Goal: Task Accomplishment & Management: Manage account settings

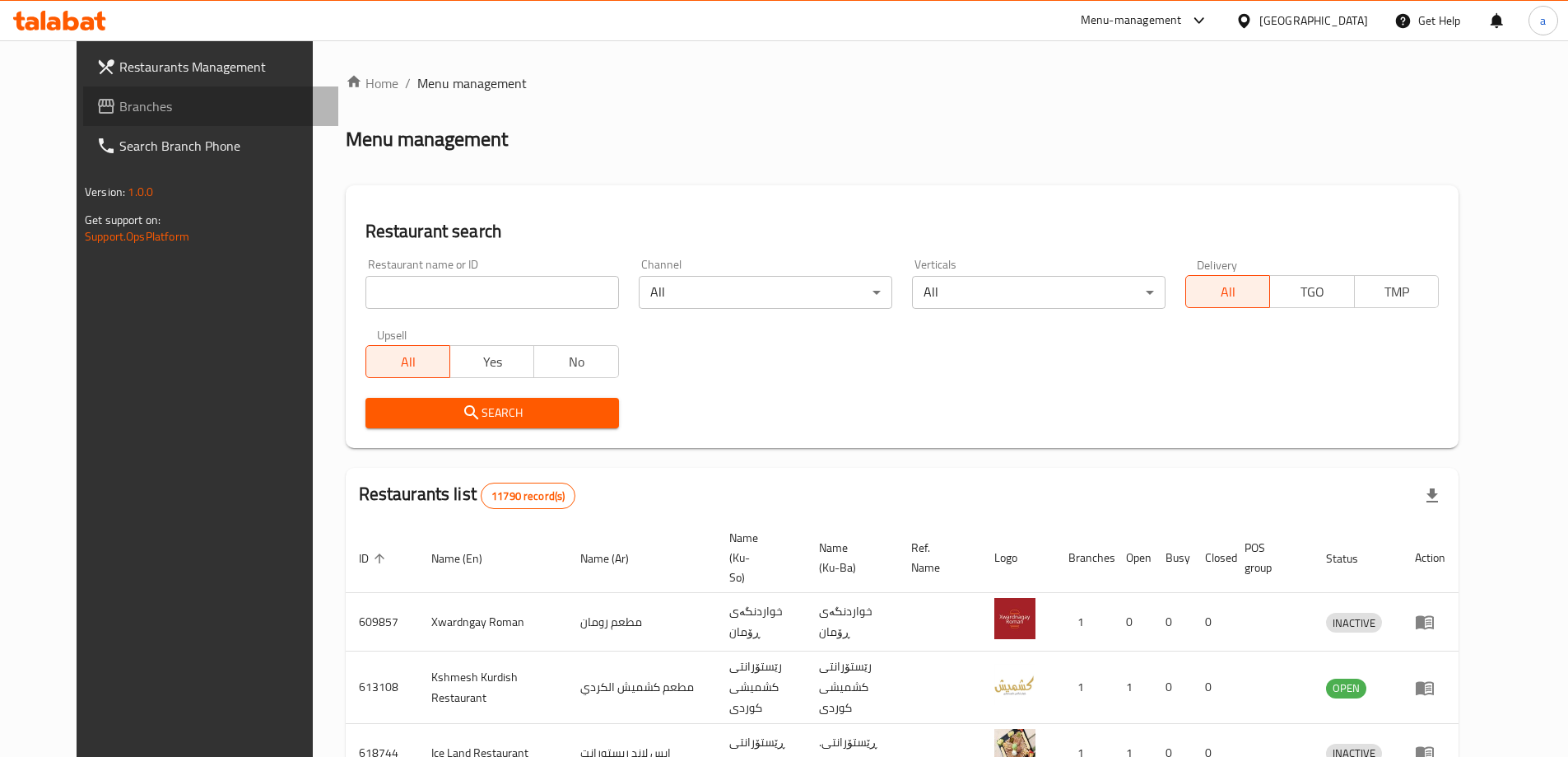
click at [143, 111] on span "Branches" at bounding box center [222, 106] width 206 height 20
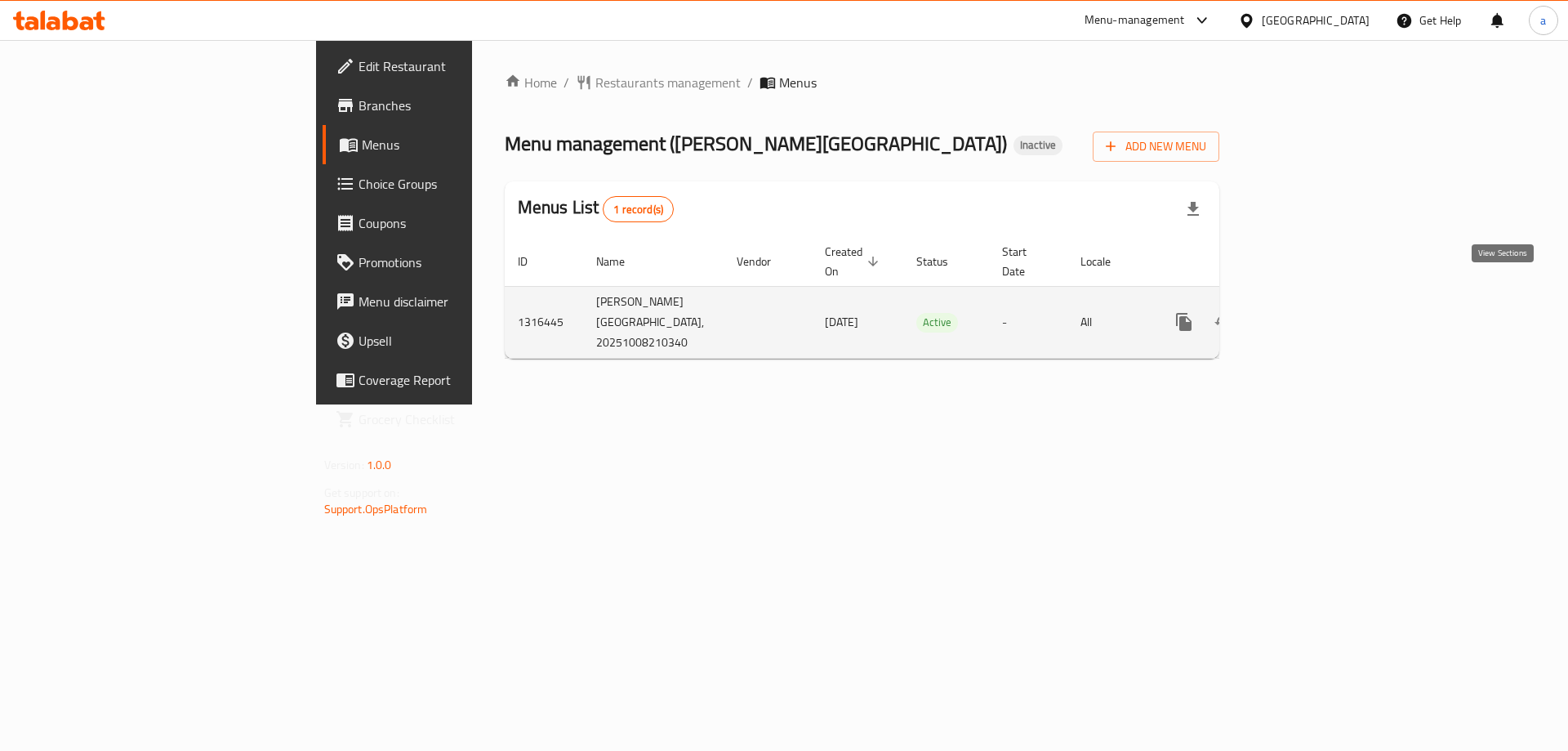
click at [1312, 312] on icon "enhanced table" at bounding box center [1302, 321] width 19 height 19
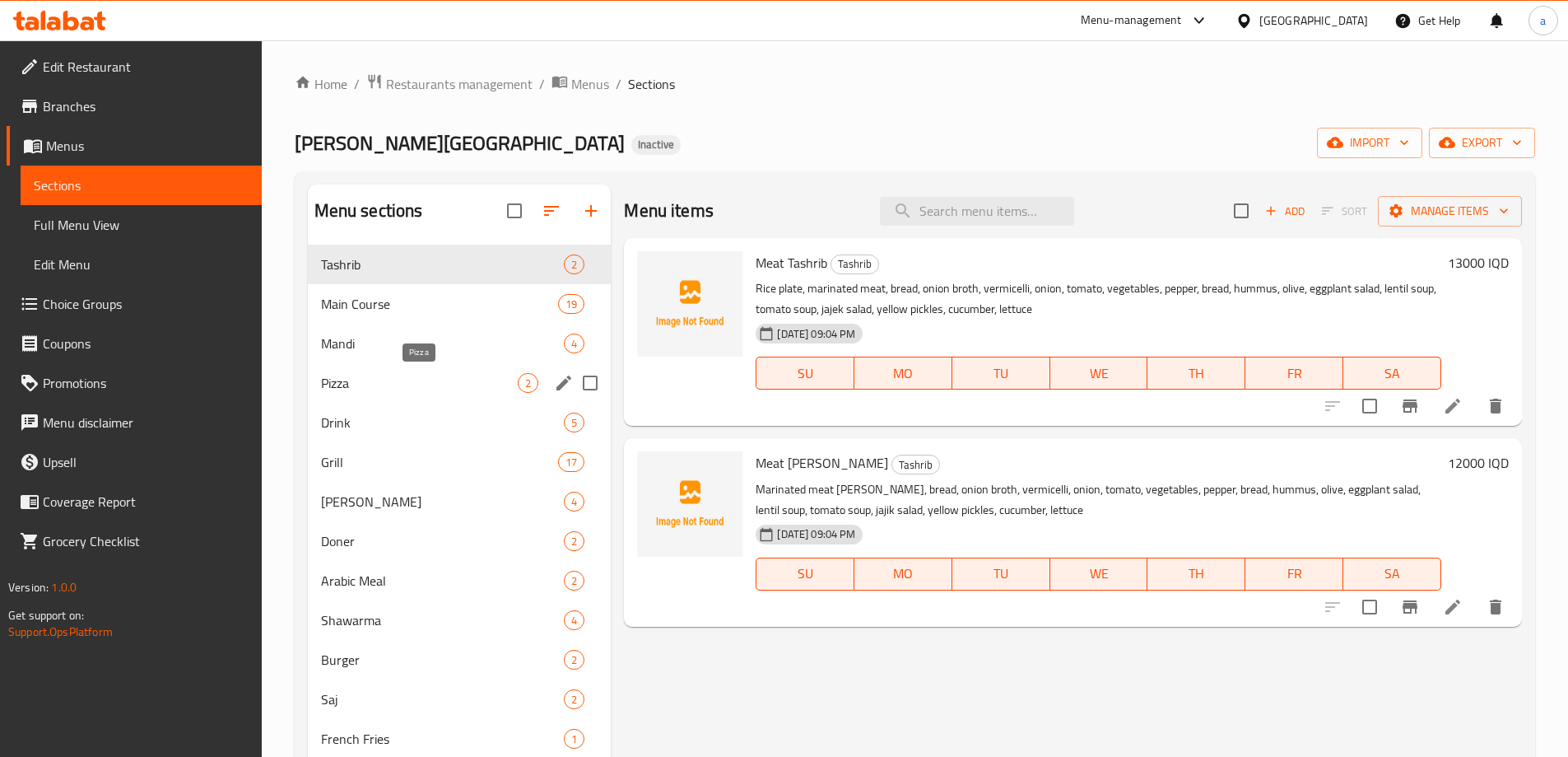
click at [363, 380] on span "Pizza" at bounding box center [420, 382] width 197 height 20
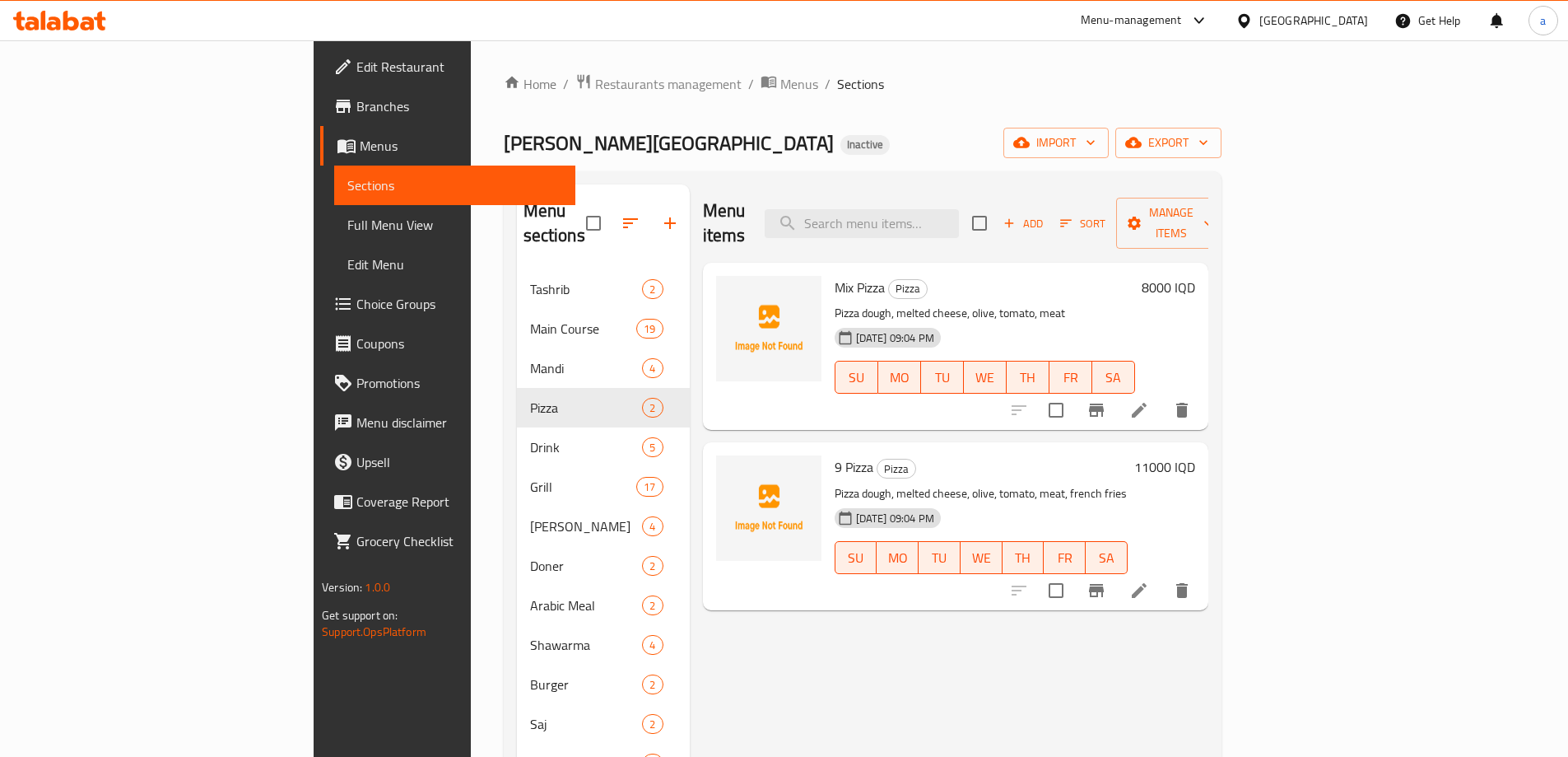
click at [347, 179] on span "Sections" at bounding box center [455, 185] width 215 height 20
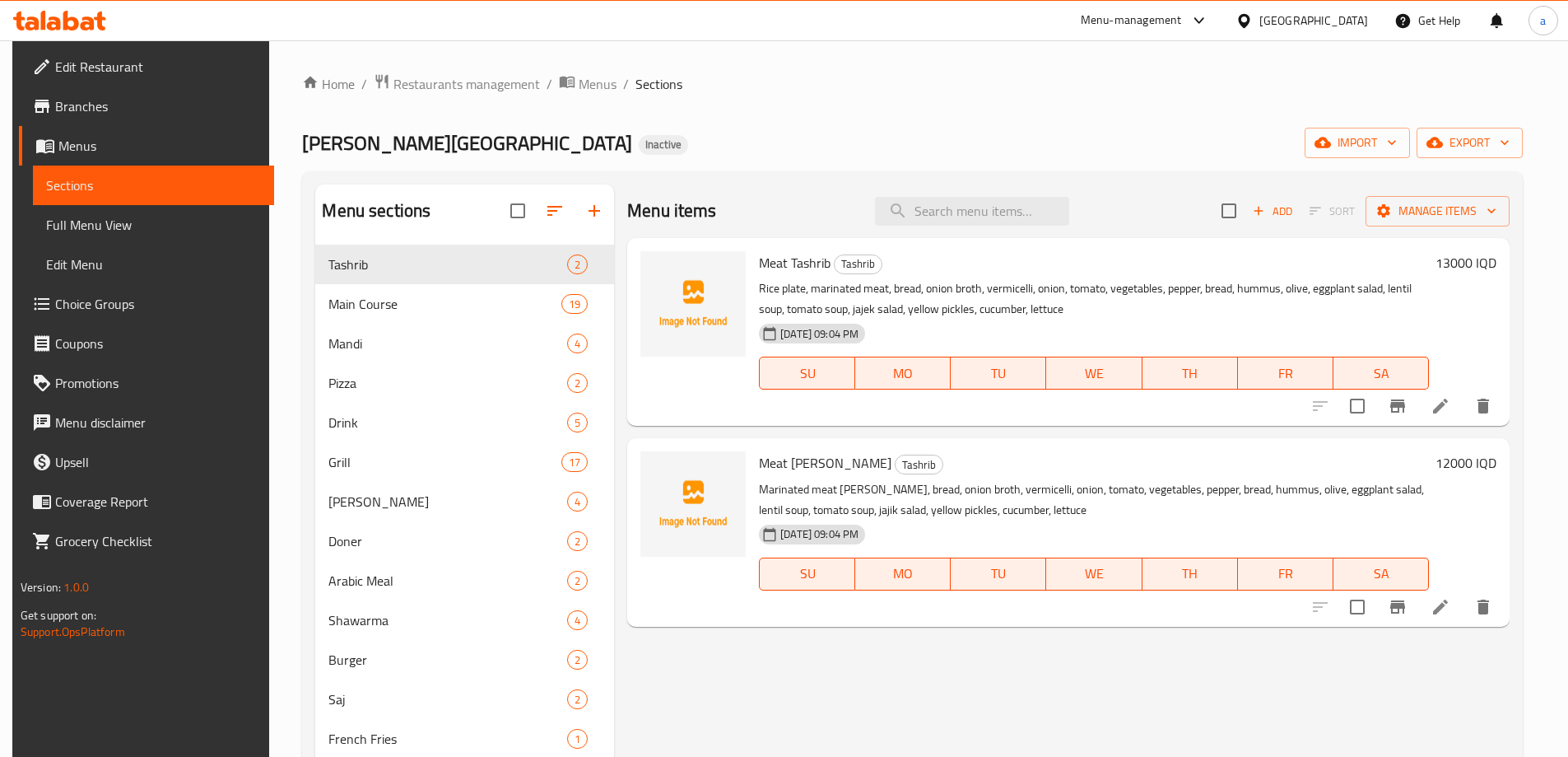
click at [134, 139] on span "Menus" at bounding box center [160, 146] width 203 height 20
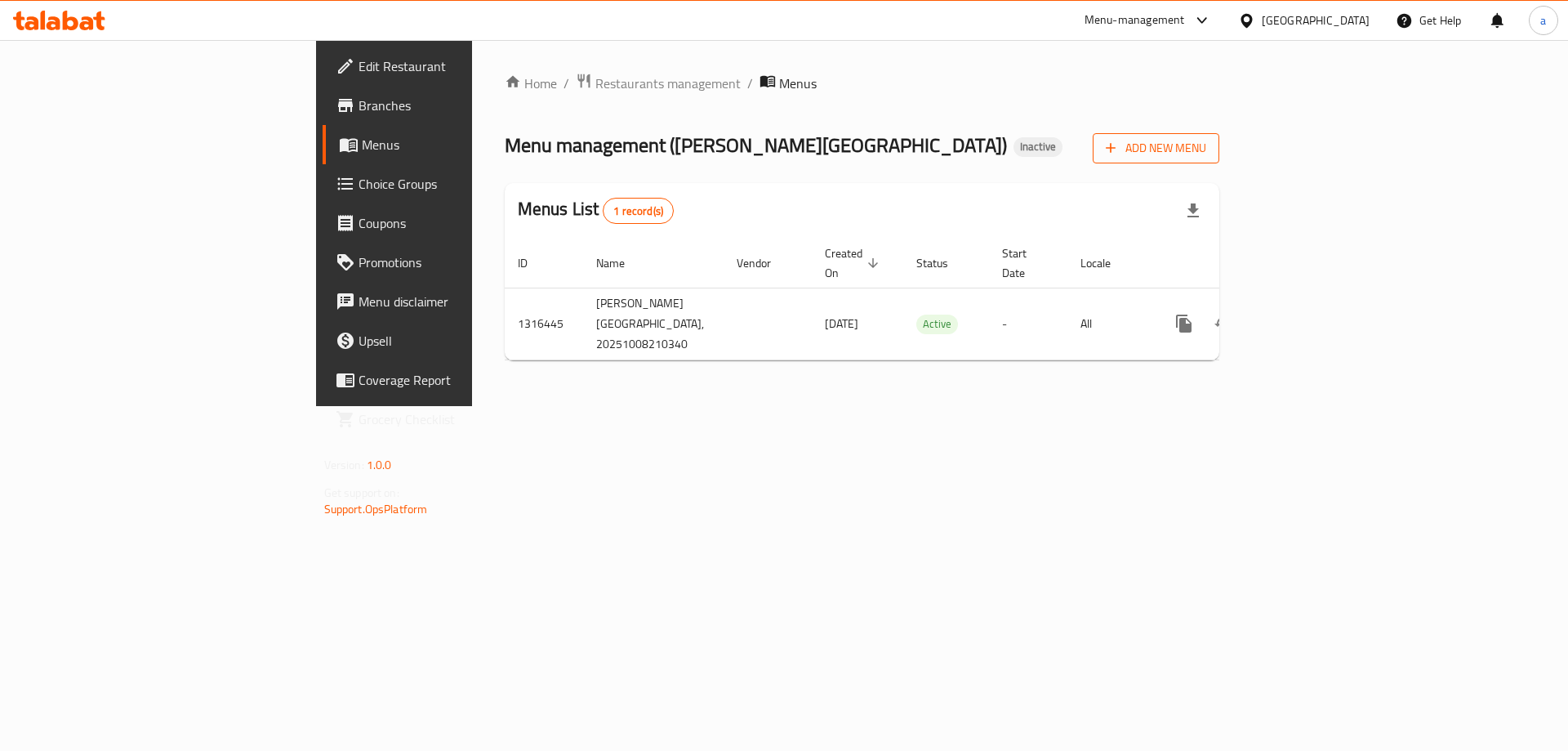
click at [1219, 161] on button "Add New Menu" at bounding box center [1157, 149] width 127 height 30
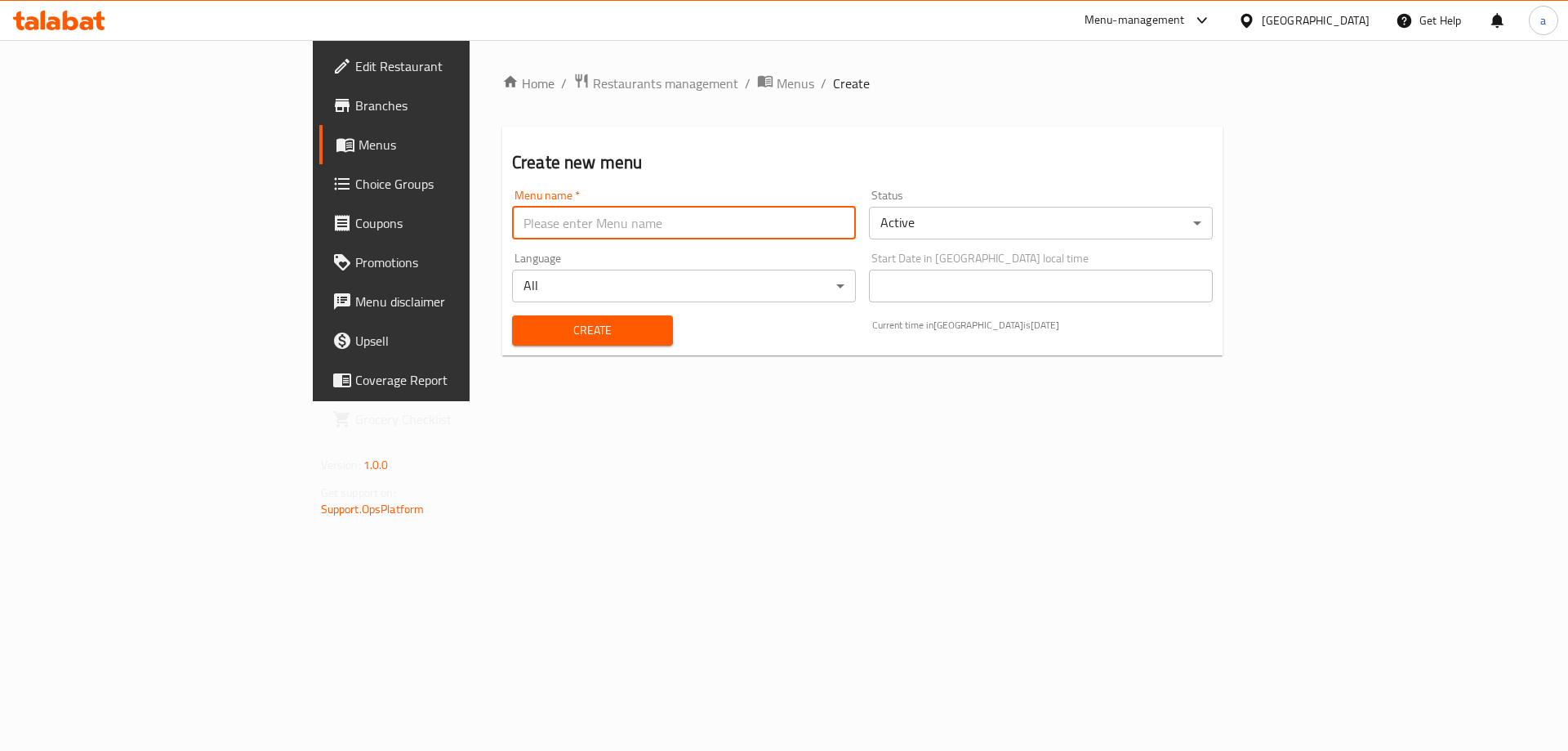
click at [751, 237] on input "text" at bounding box center [683, 223] width 344 height 33
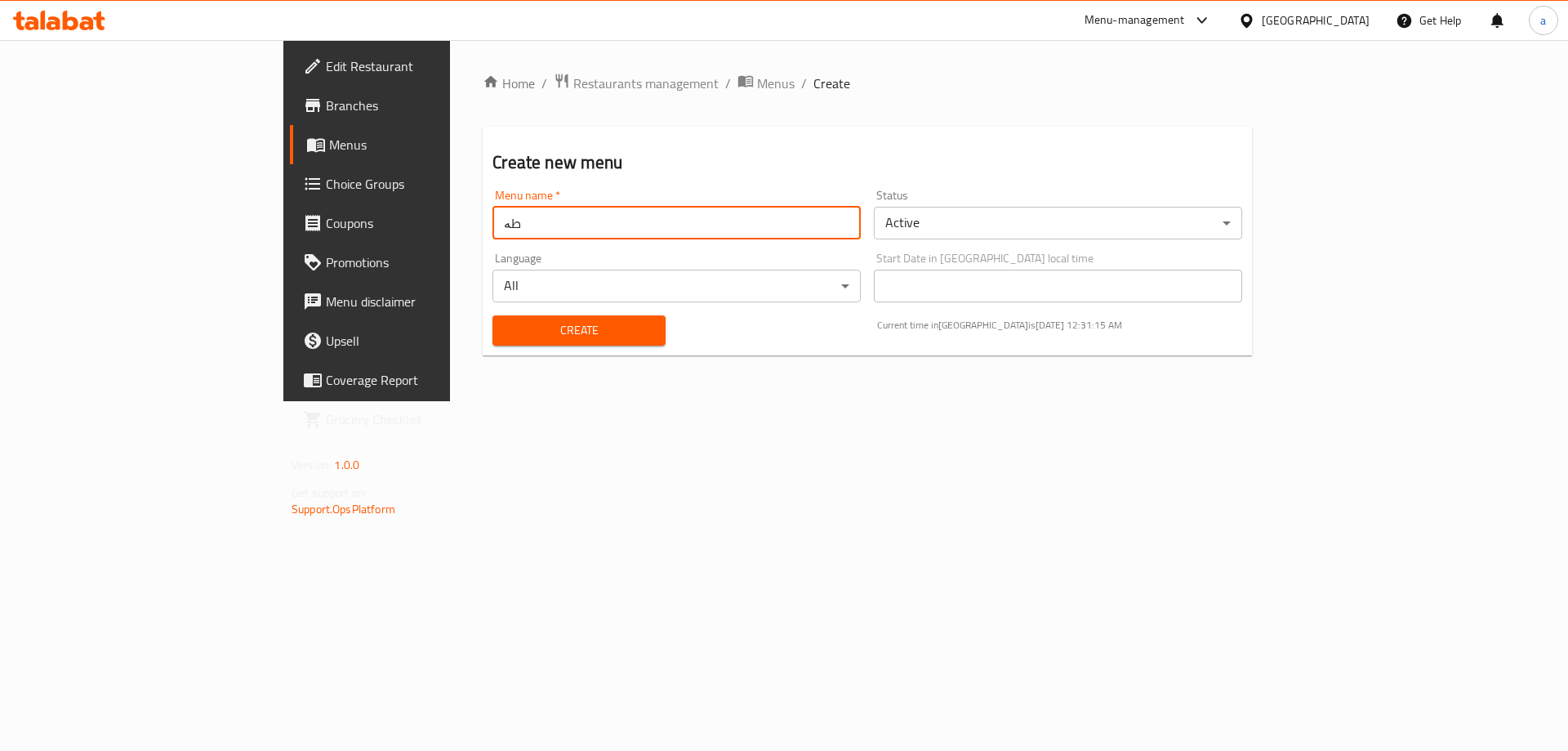
type input "ط"
type input "تیم"
click at [505, 327] on span "Create" at bounding box center [578, 330] width 146 height 20
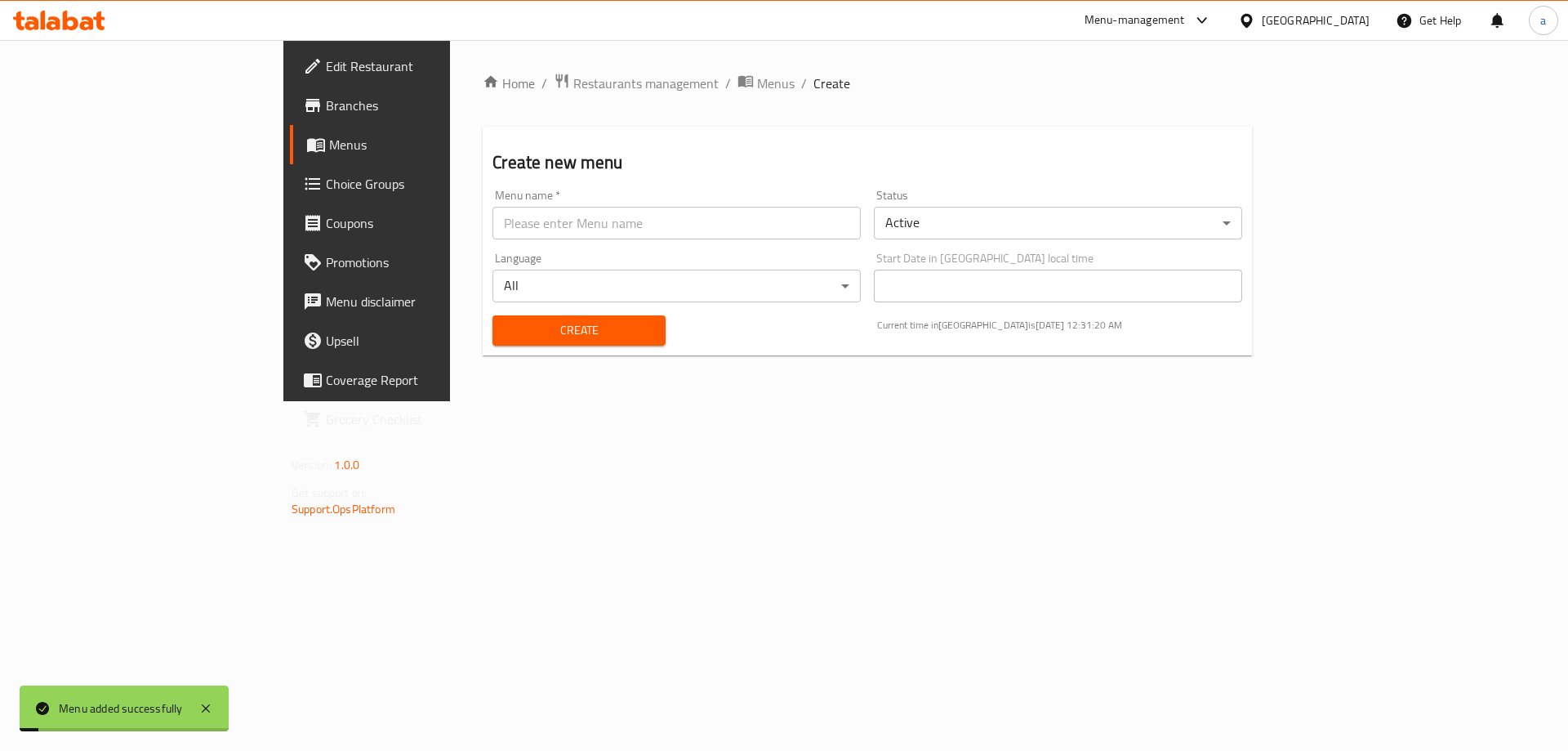
click at [329, 143] on span "Menus" at bounding box center [431, 144] width 204 height 19
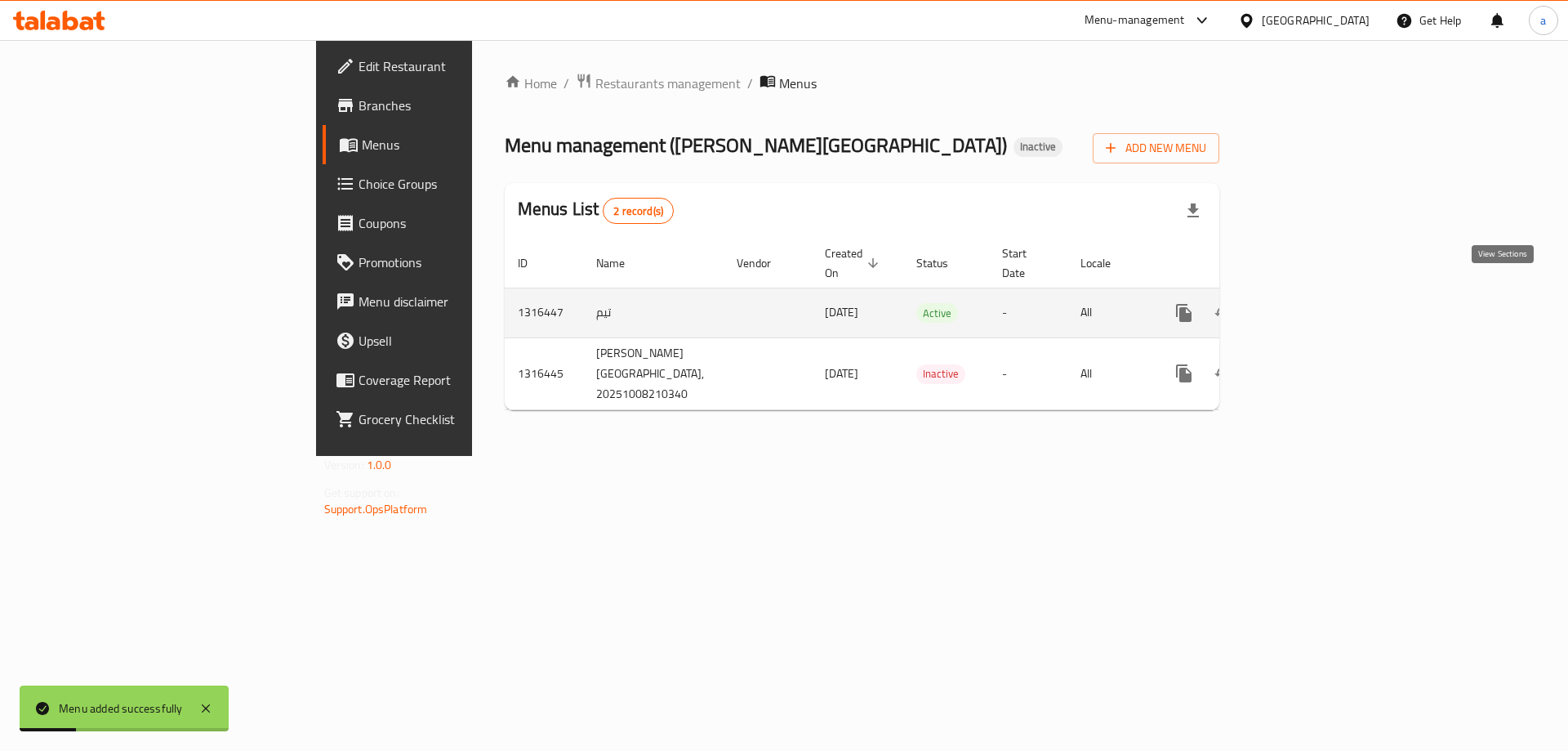
click at [1312, 303] on icon "enhanced table" at bounding box center [1302, 313] width 19 height 19
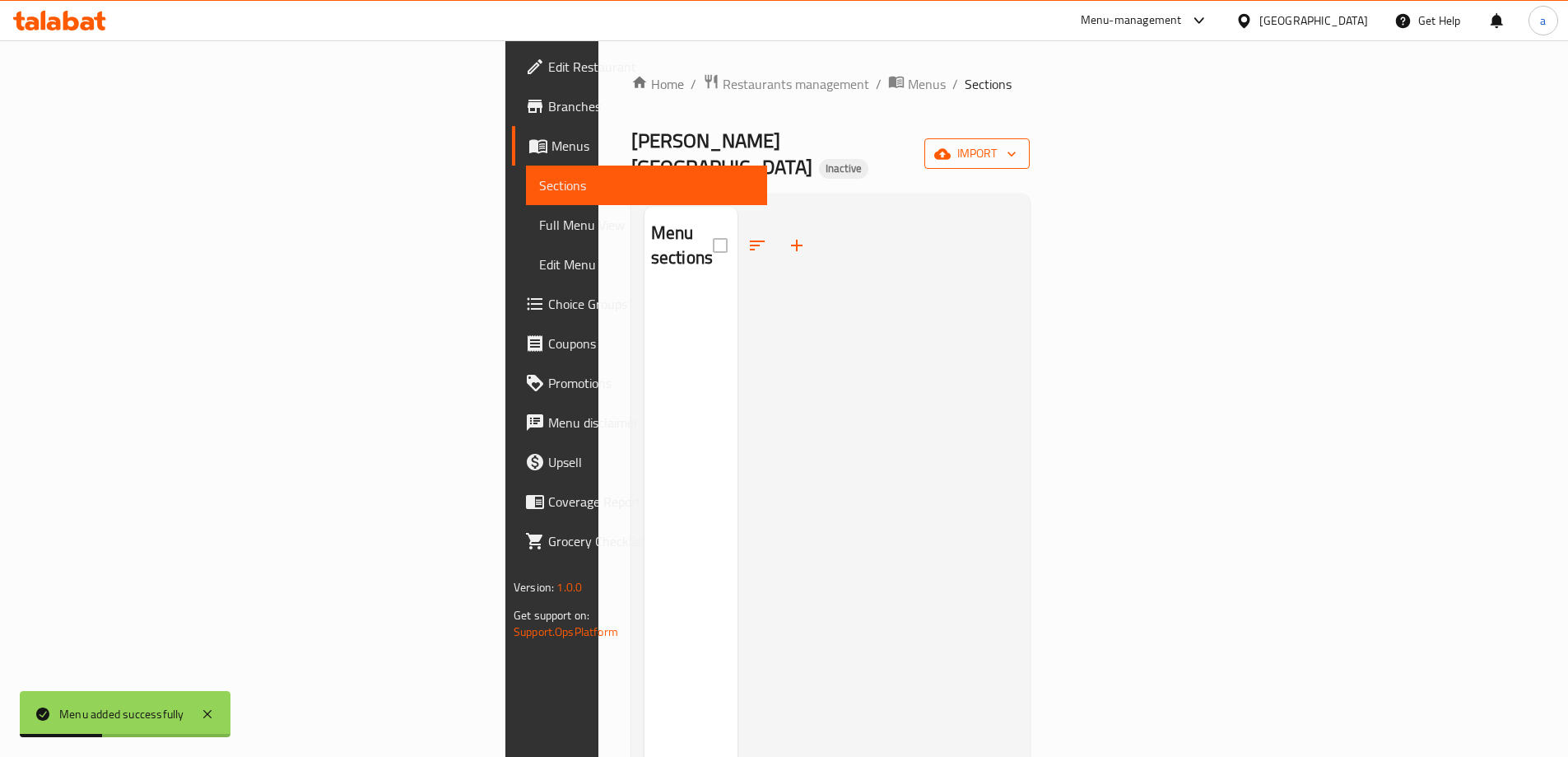
click at [1016, 148] on span "import" at bounding box center [976, 153] width 79 height 20
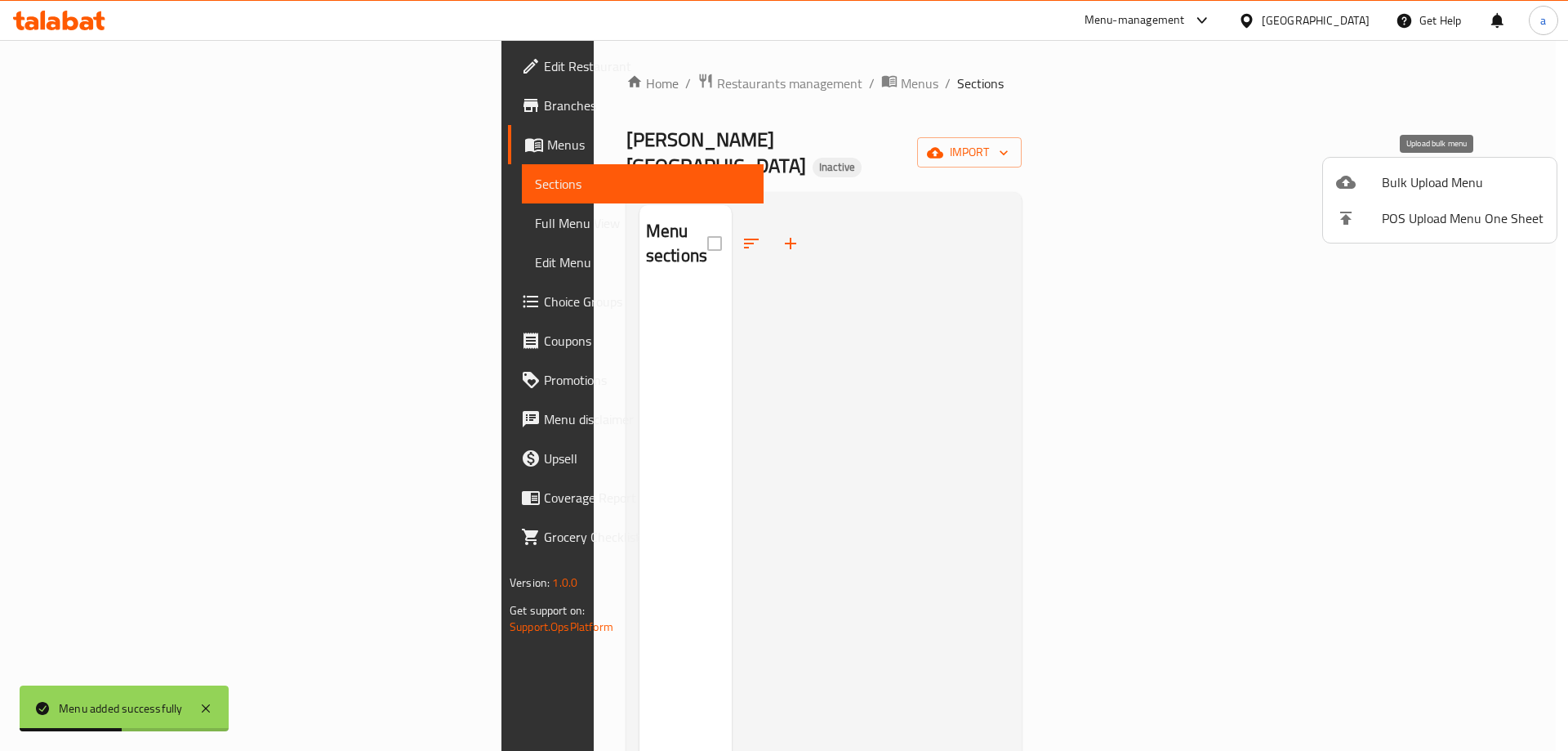
click at [1386, 192] on span "Bulk Upload Menu" at bounding box center [1462, 182] width 161 height 19
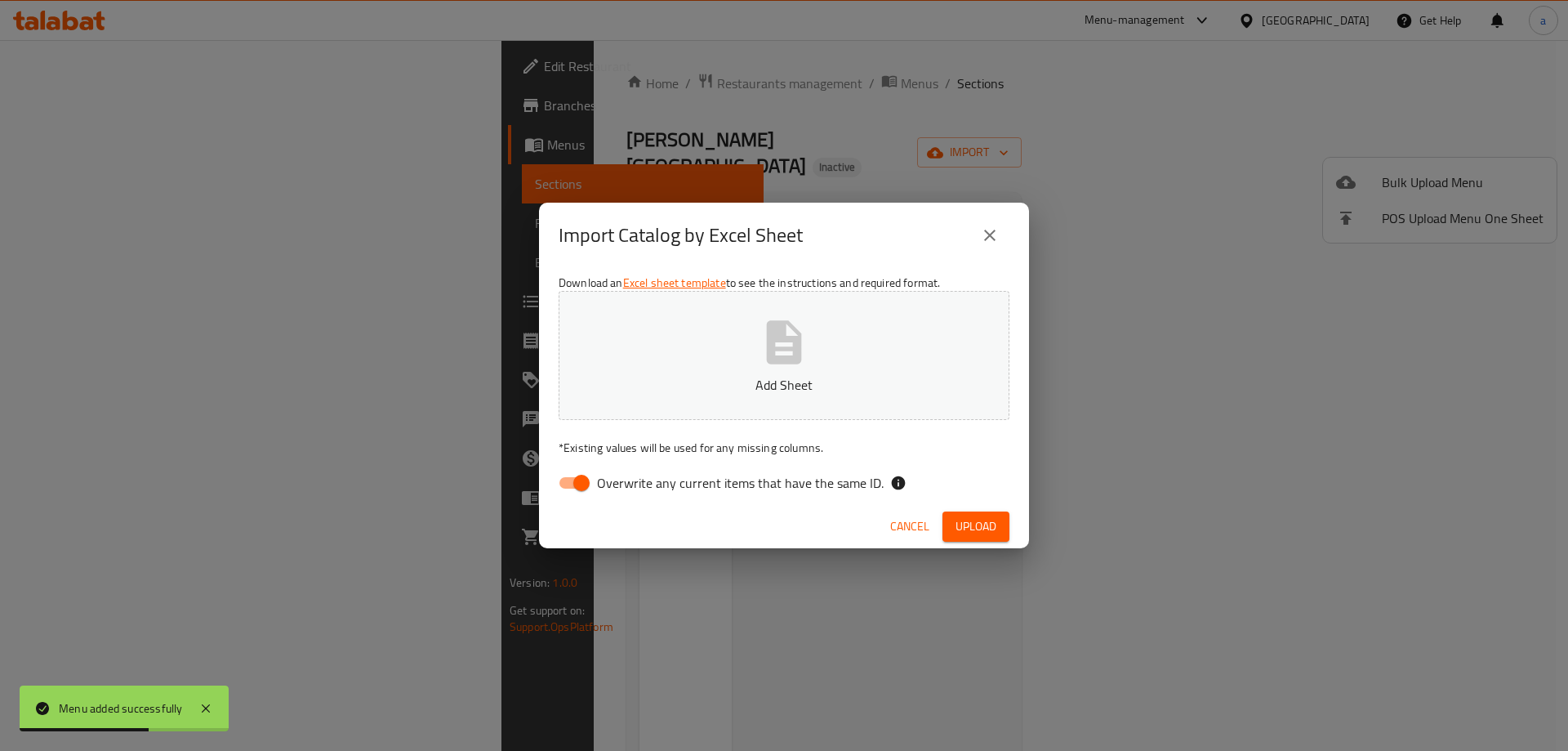
click at [580, 481] on input "Overwrite any current items that have the same ID." at bounding box center [581, 482] width 93 height 31
checkbox input "false"
click at [718, 376] on p "Add Sheet" at bounding box center [784, 384] width 400 height 19
click at [649, 356] on button "Add Sheet" at bounding box center [784, 355] width 451 height 129
click at [983, 530] on span "Upload" at bounding box center [976, 526] width 41 height 20
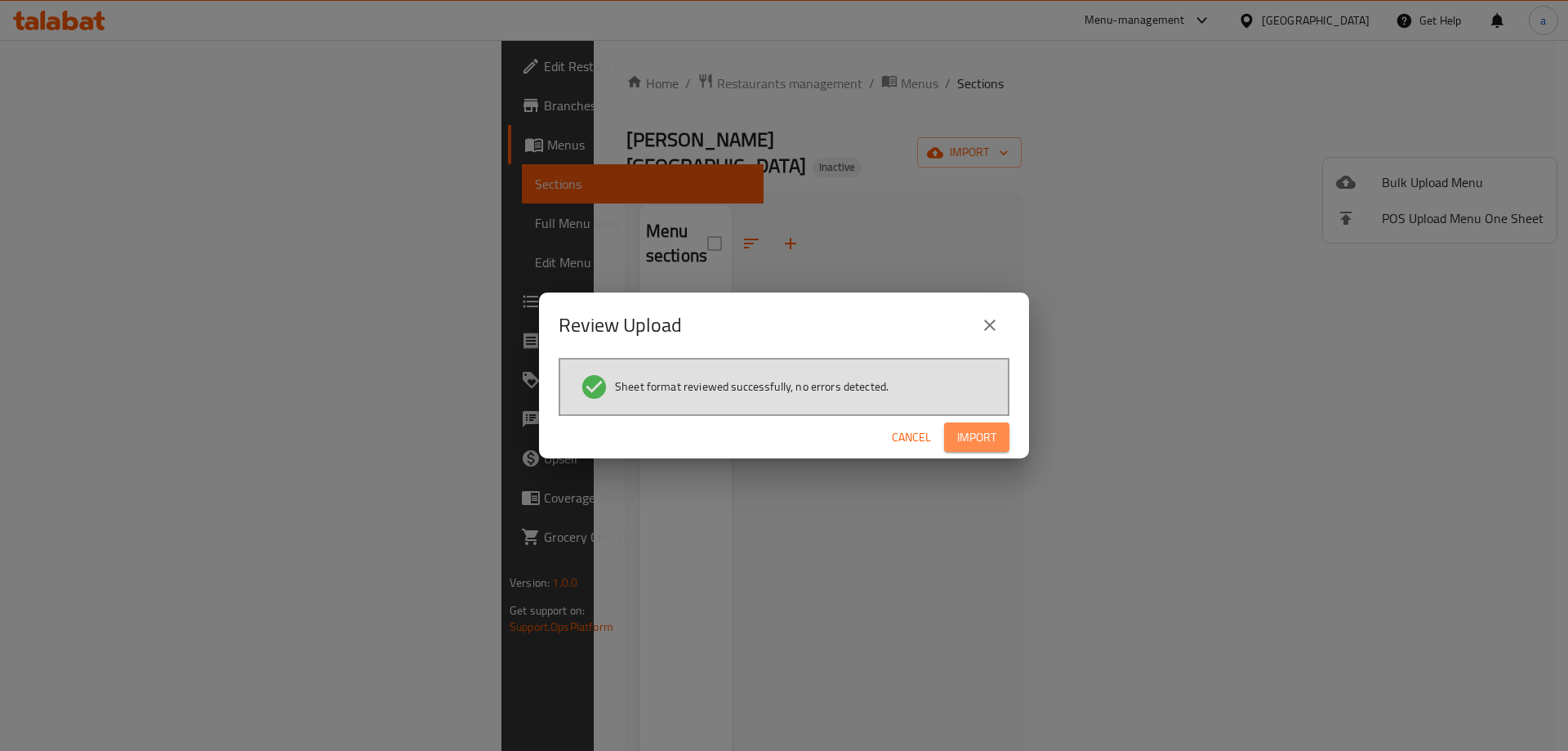
click at [961, 438] on span "Import" at bounding box center [977, 438] width 39 height 20
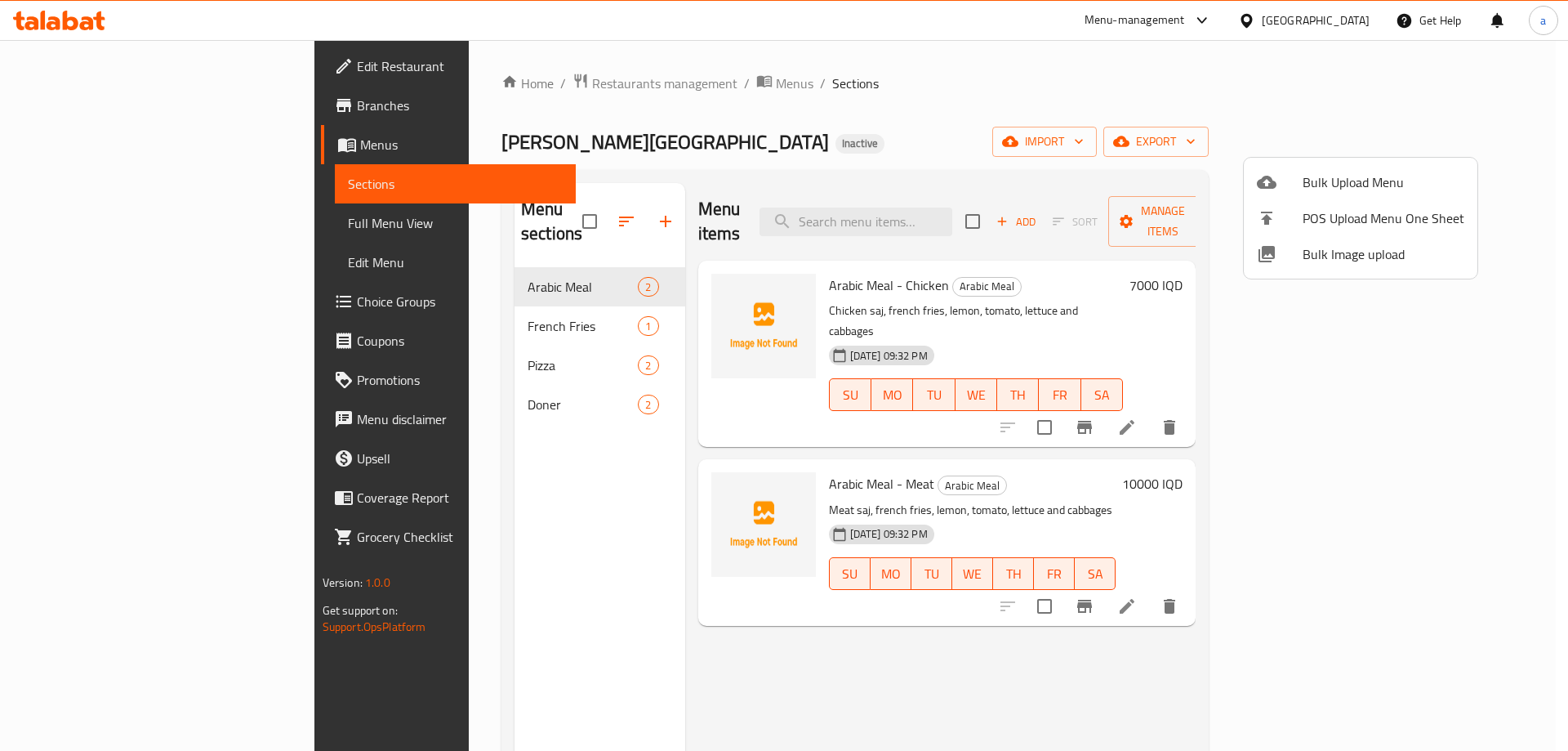
click at [203, 215] on div at bounding box center [784, 375] width 1568 height 751
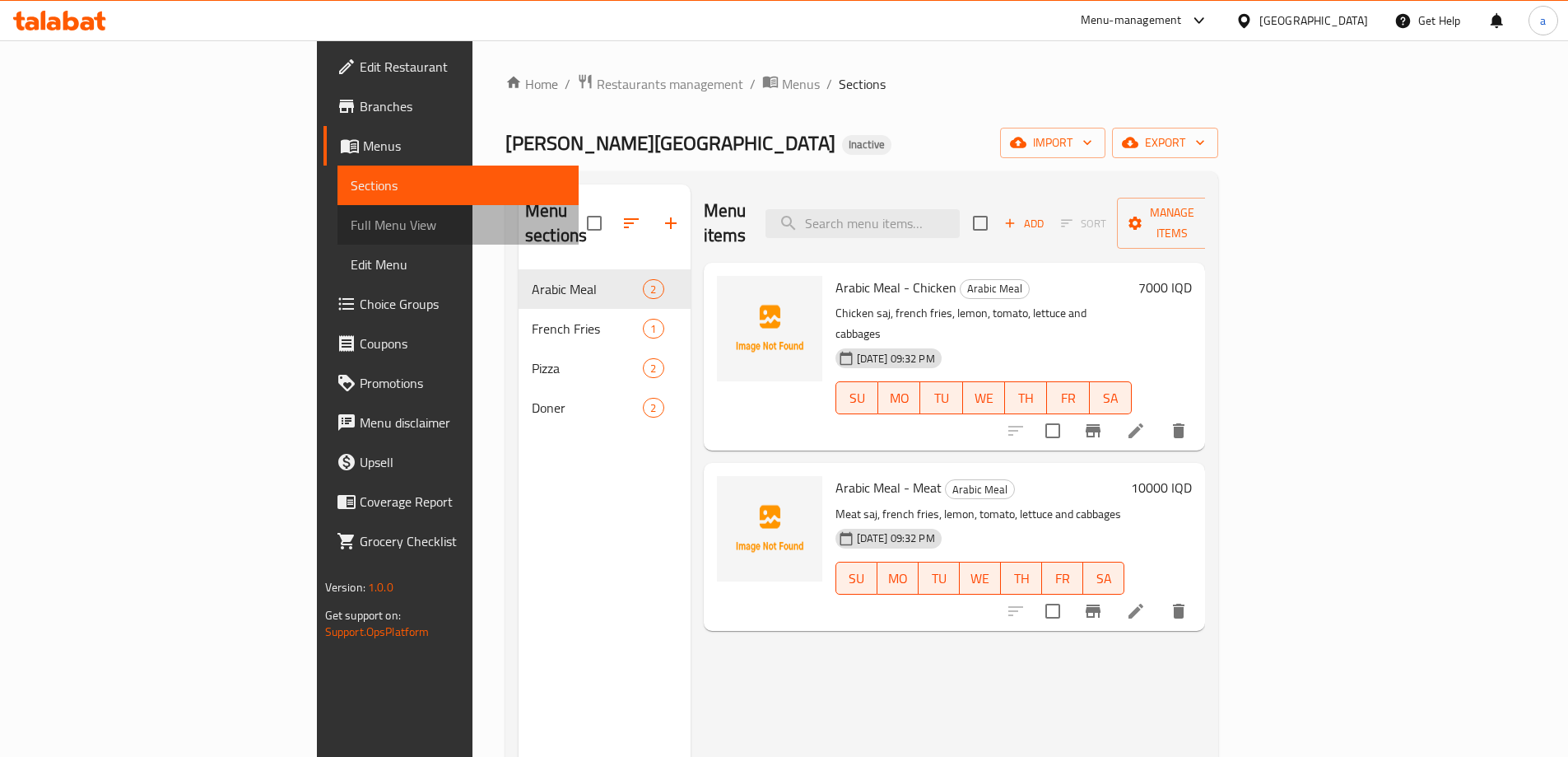
click at [351, 226] on span "Full Menu View" at bounding box center [458, 224] width 215 height 20
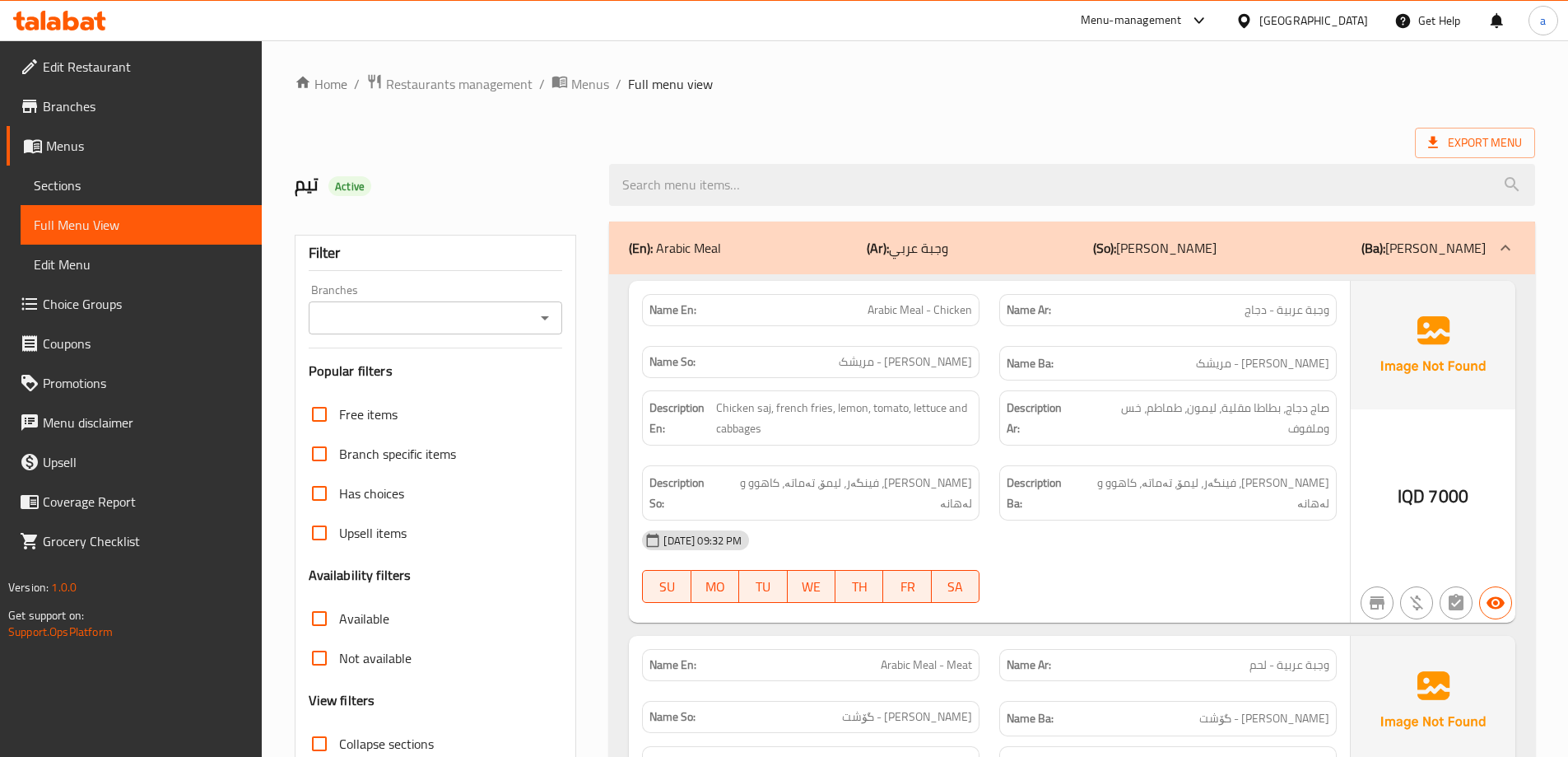
click at [544, 315] on icon "Open" at bounding box center [544, 318] width 20 height 20
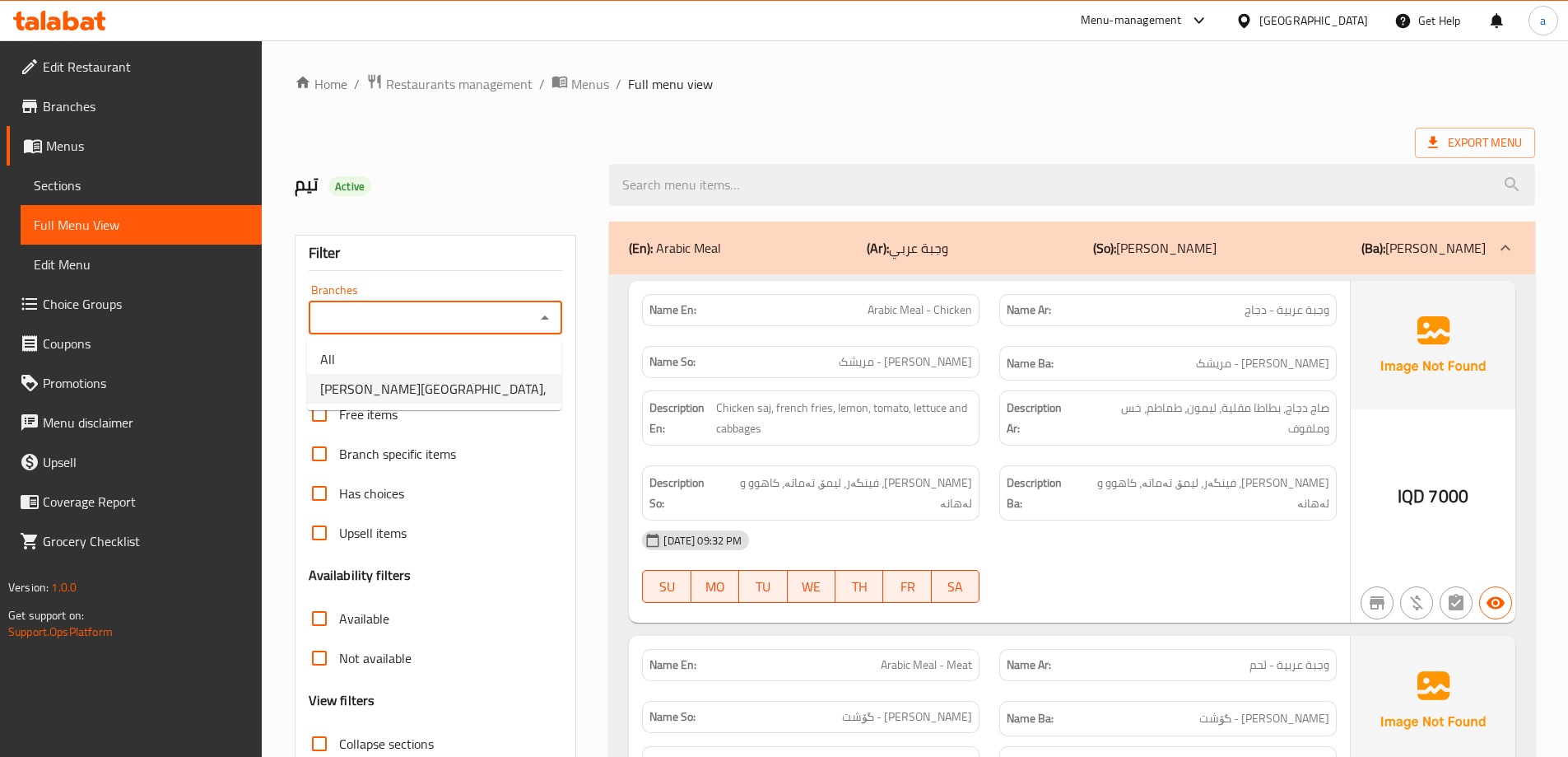
click at [486, 381] on li "Shabo Palace," at bounding box center [434, 388] width 255 height 30
type input "Shabo Palace,"
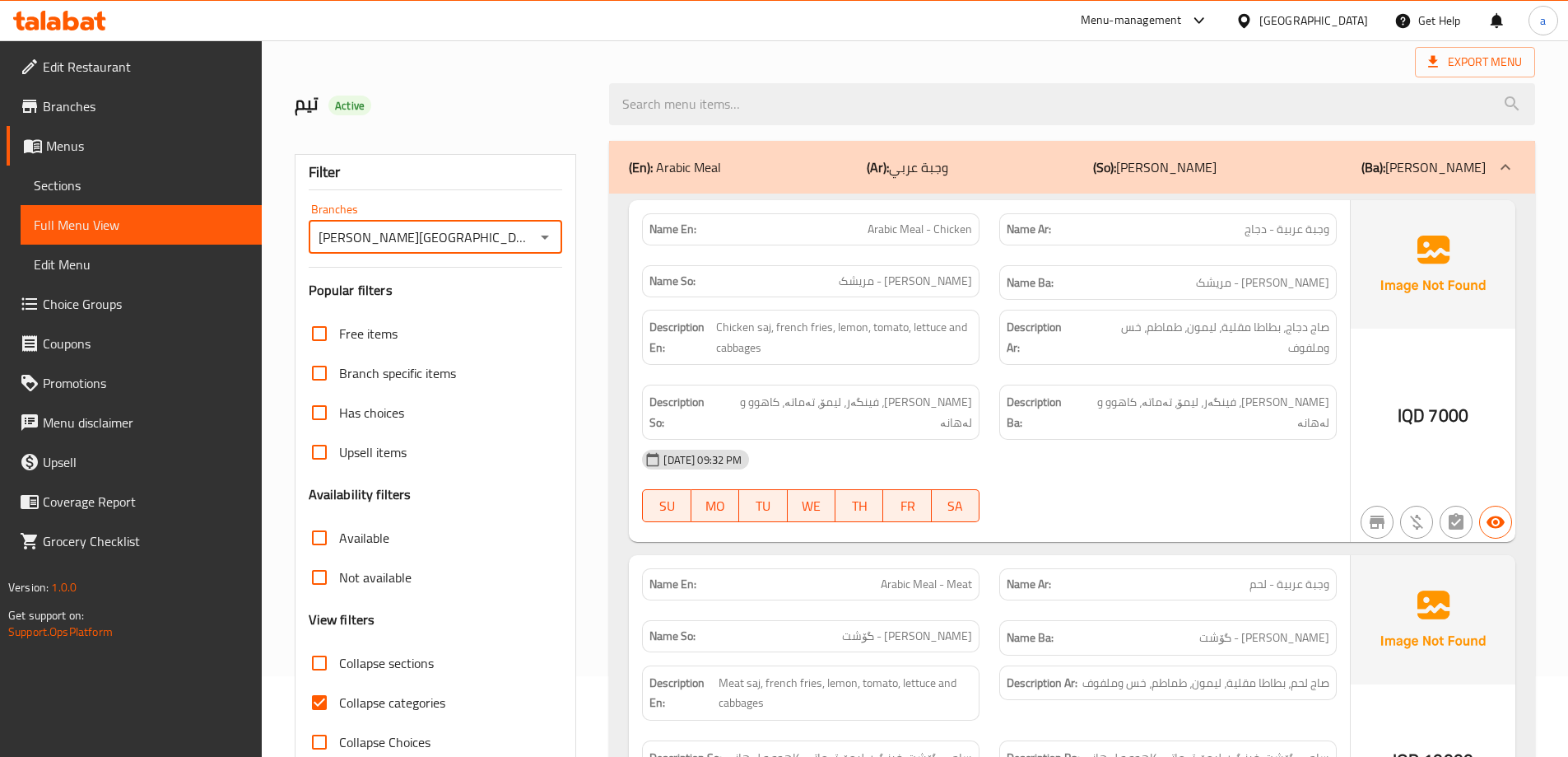
scroll to position [137, 0]
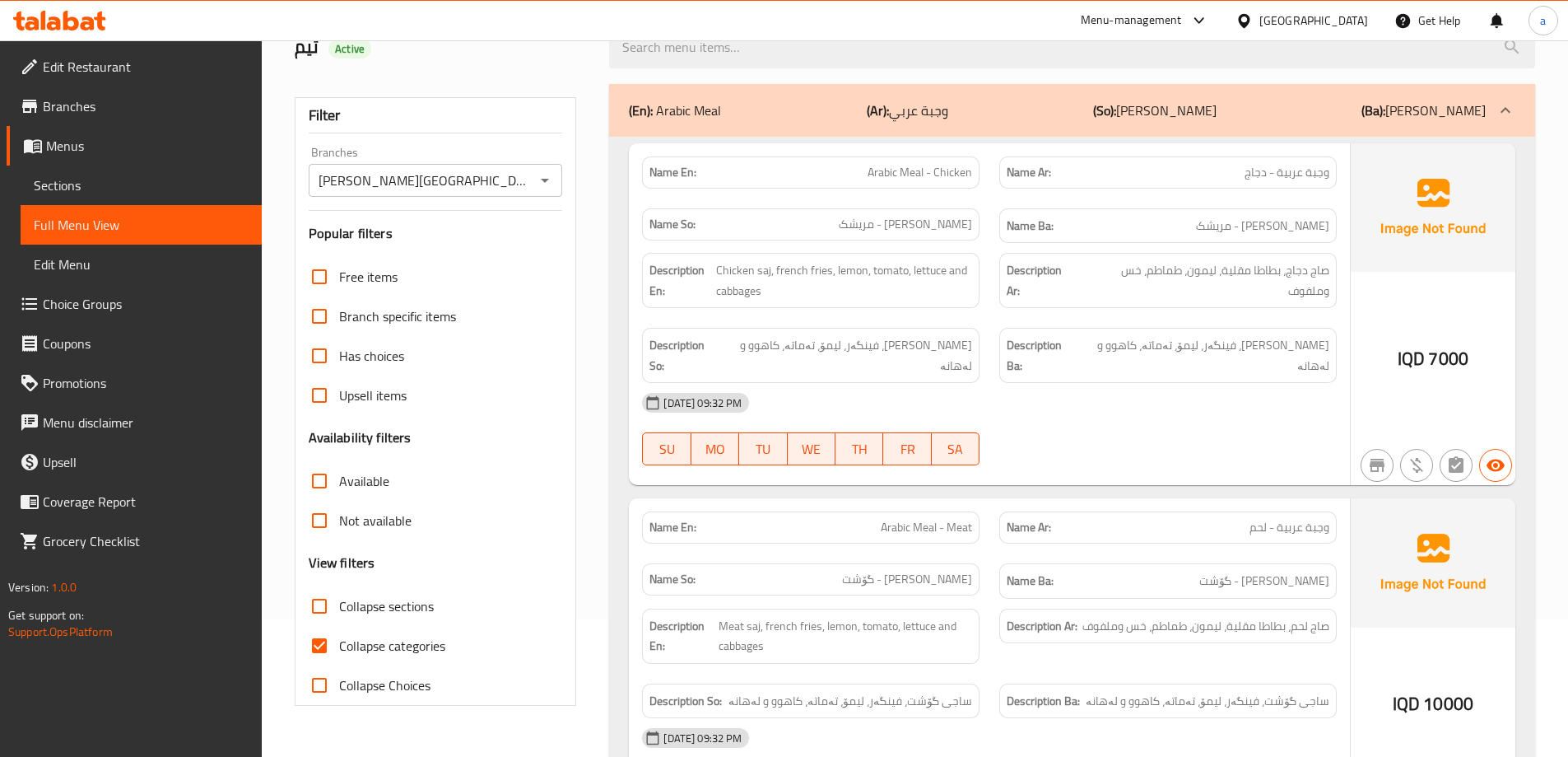
click at [429, 636] on span "Collapse categories" at bounding box center [392, 645] width 106 height 20
click at [339, 636] on input "Collapse categories" at bounding box center [319, 645] width 39 height 39
checkbox input "false"
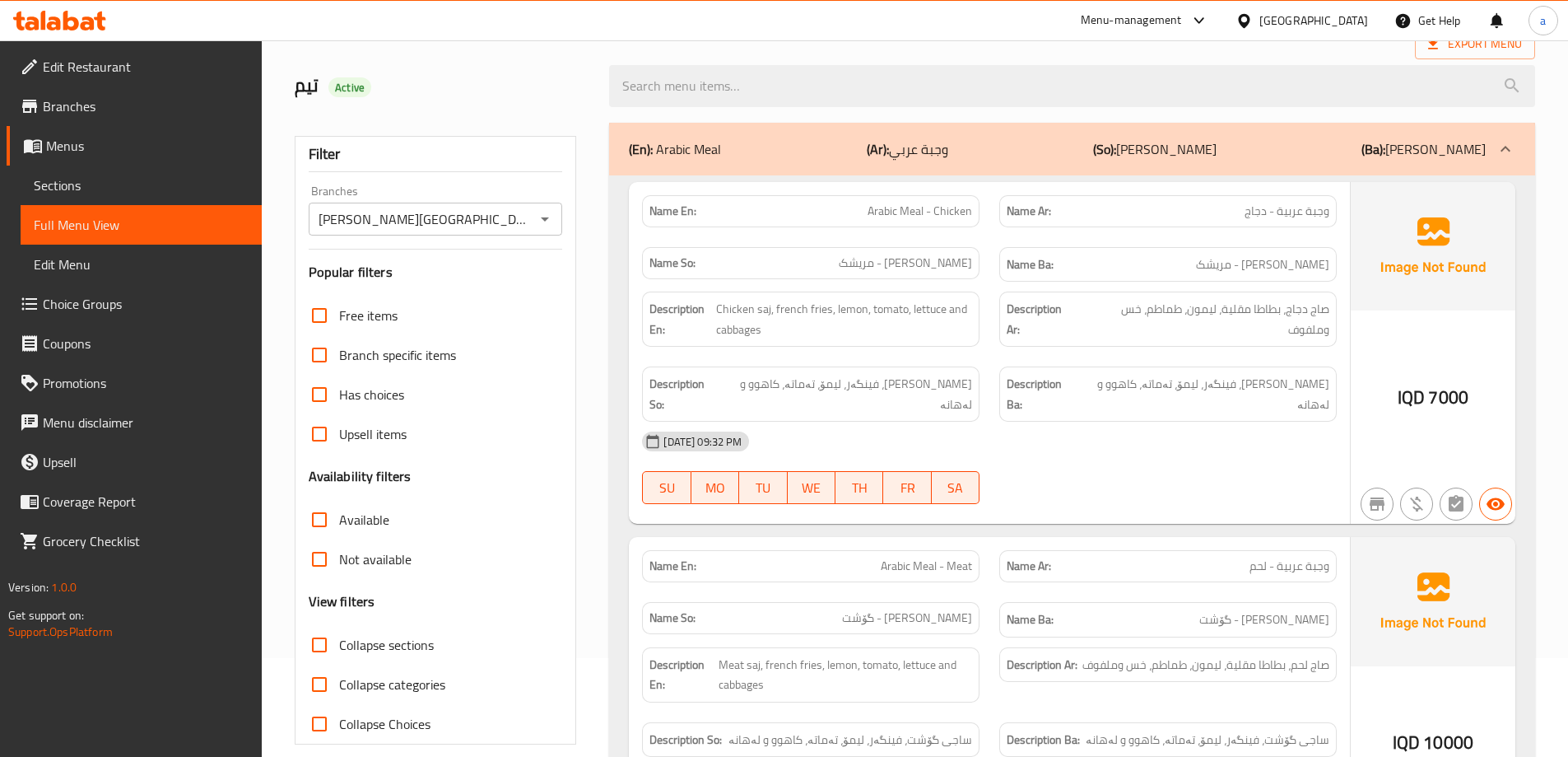
scroll to position [0, 0]
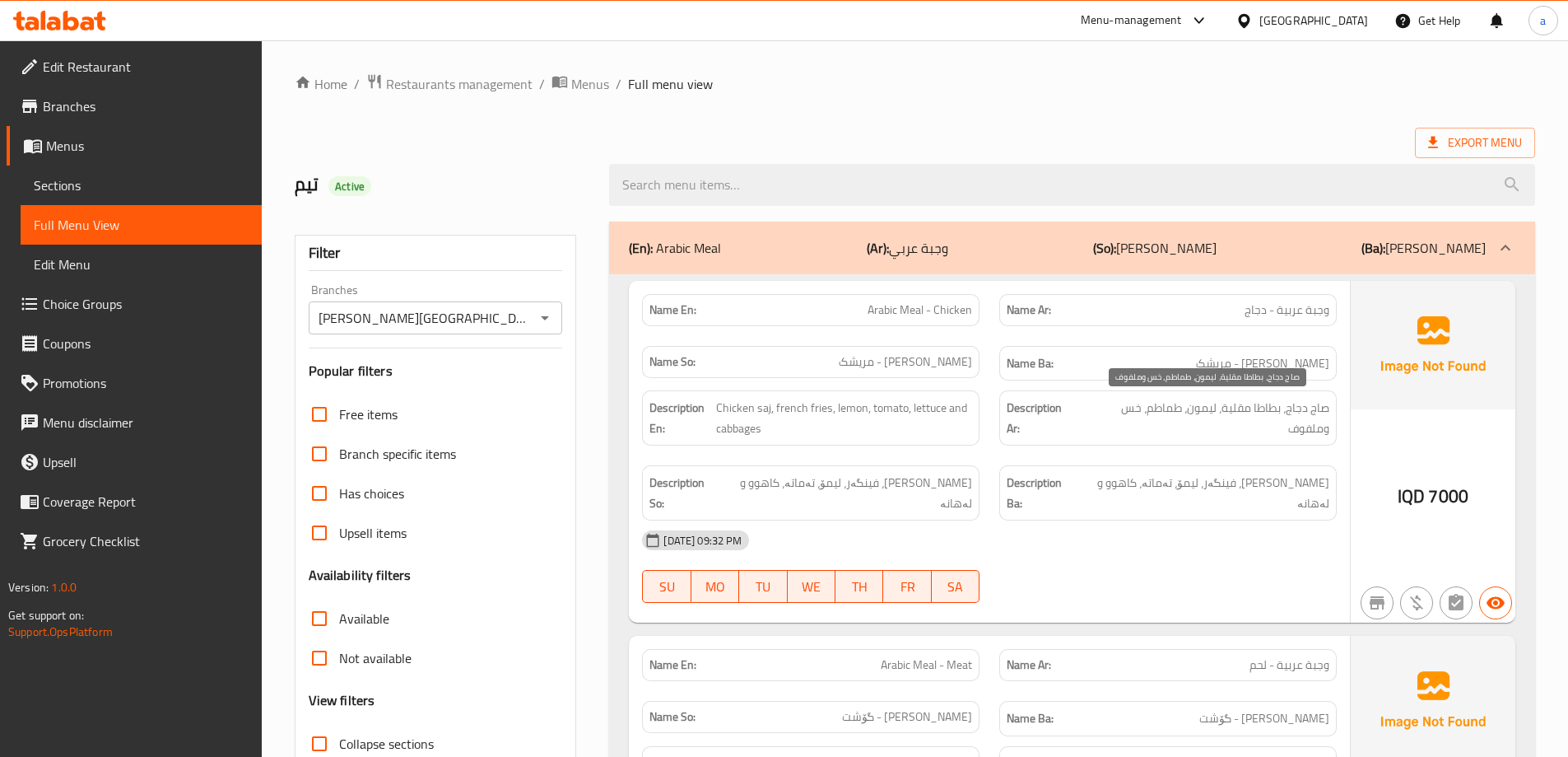
drag, startPoint x: 1327, startPoint y: 428, endPoint x: 1284, endPoint y: 433, distance: 43.3
click at [1284, 433] on span "صاج دجاج، بطاطا مقلية، ليمون، طماطم، خس وملفوف" at bounding box center [1205, 417] width 249 height 40
copy span "وملفوف"
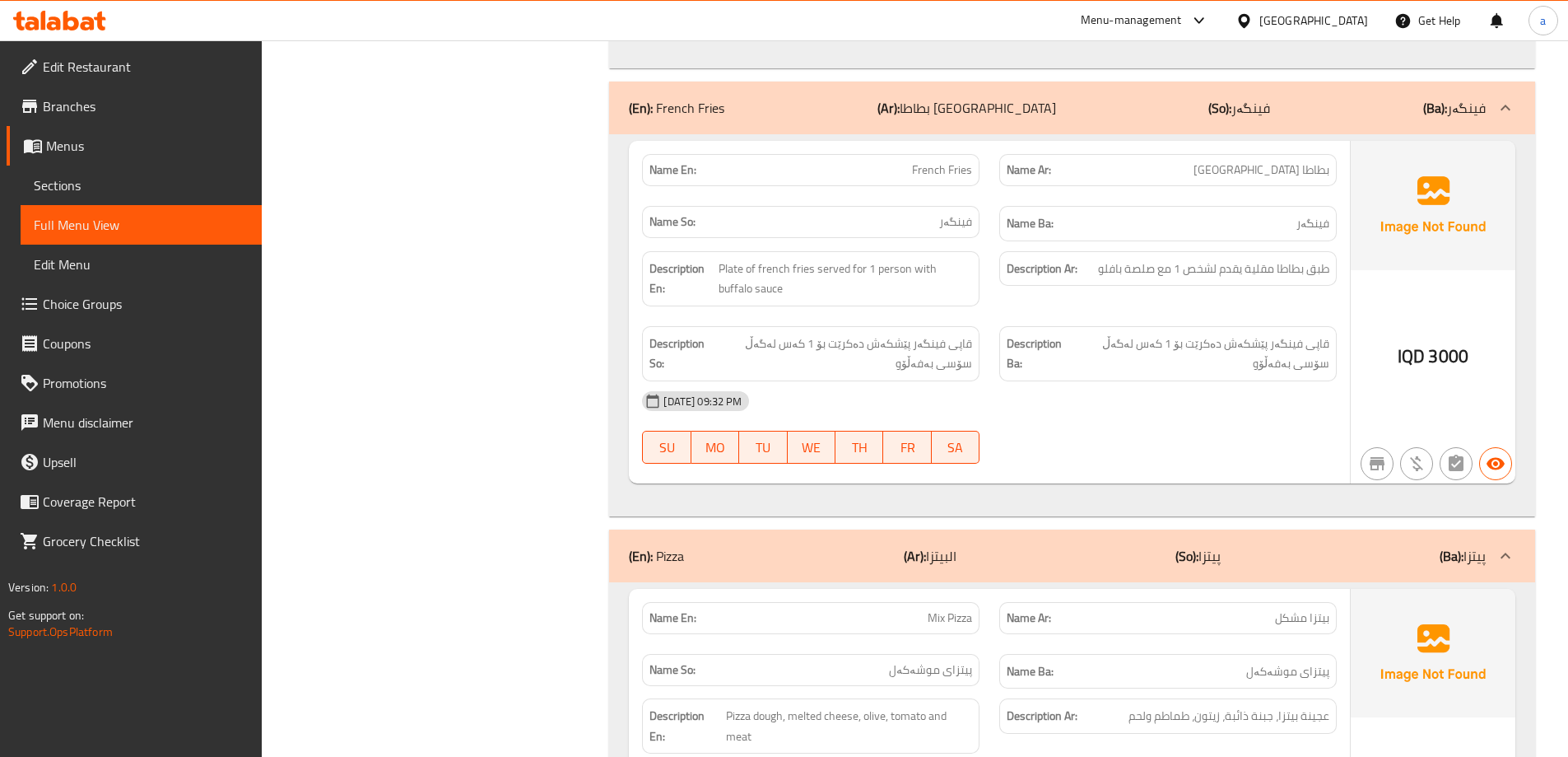
scroll to position [961, 0]
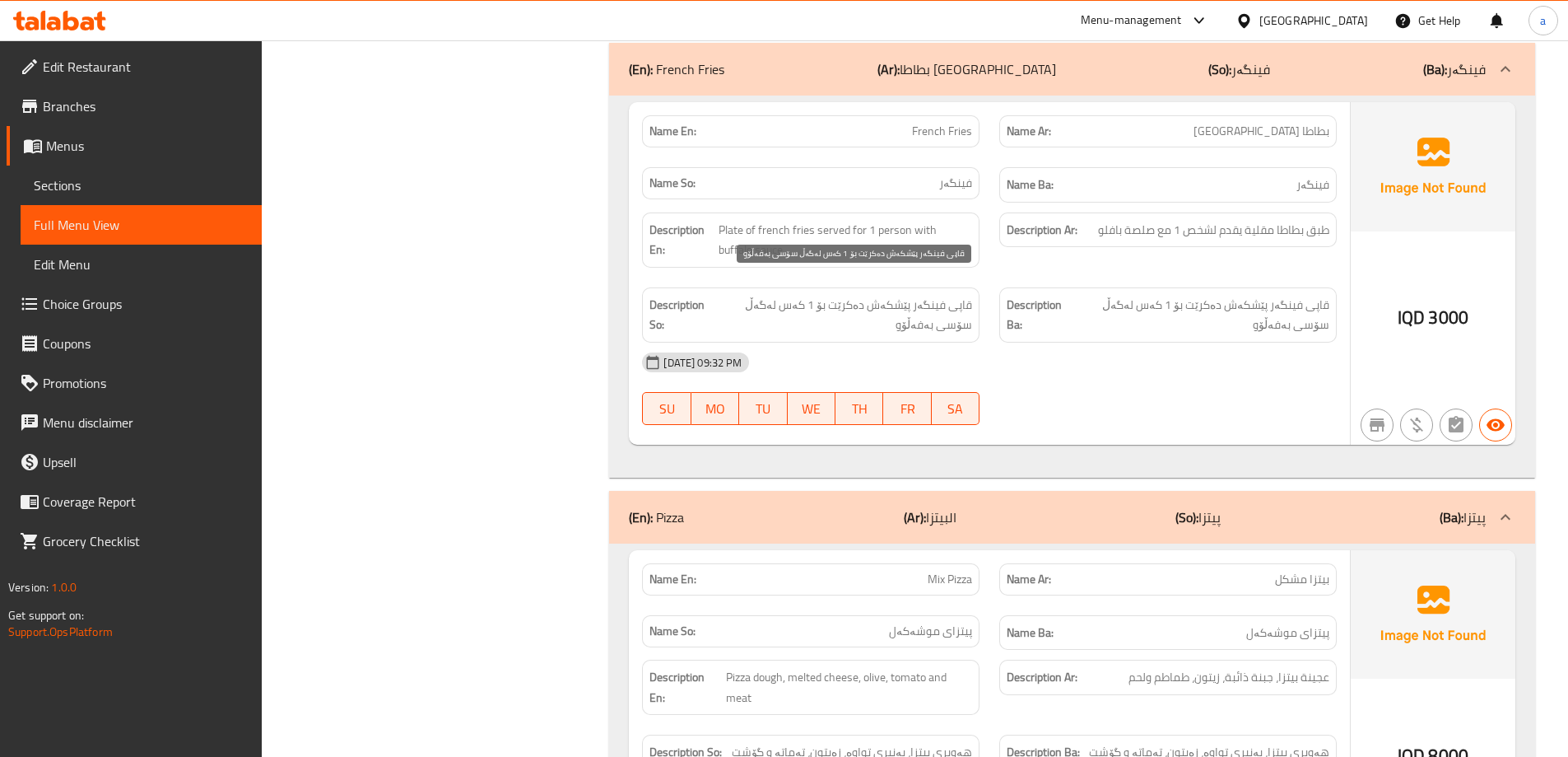
click at [941, 306] on span "قاپی فینگەر پێشکەش دەکرێت بۆ 1 کەس لەگەڵ سۆسی بەفەڵۆو" at bounding box center [844, 314] width 259 height 40
click at [941, 307] on span "قاپی فینگەر پێشکەش دەکرێت بۆ 1 کەس لەگەڵ سۆسی بەفەڵۆو" at bounding box center [844, 314] width 259 height 40
click at [942, 309] on span "قاپی فینگەر پێشکەش دەکرێت بۆ 1 کەس لەگەڵ سۆسی بەفەڵۆو" at bounding box center [844, 314] width 259 height 40
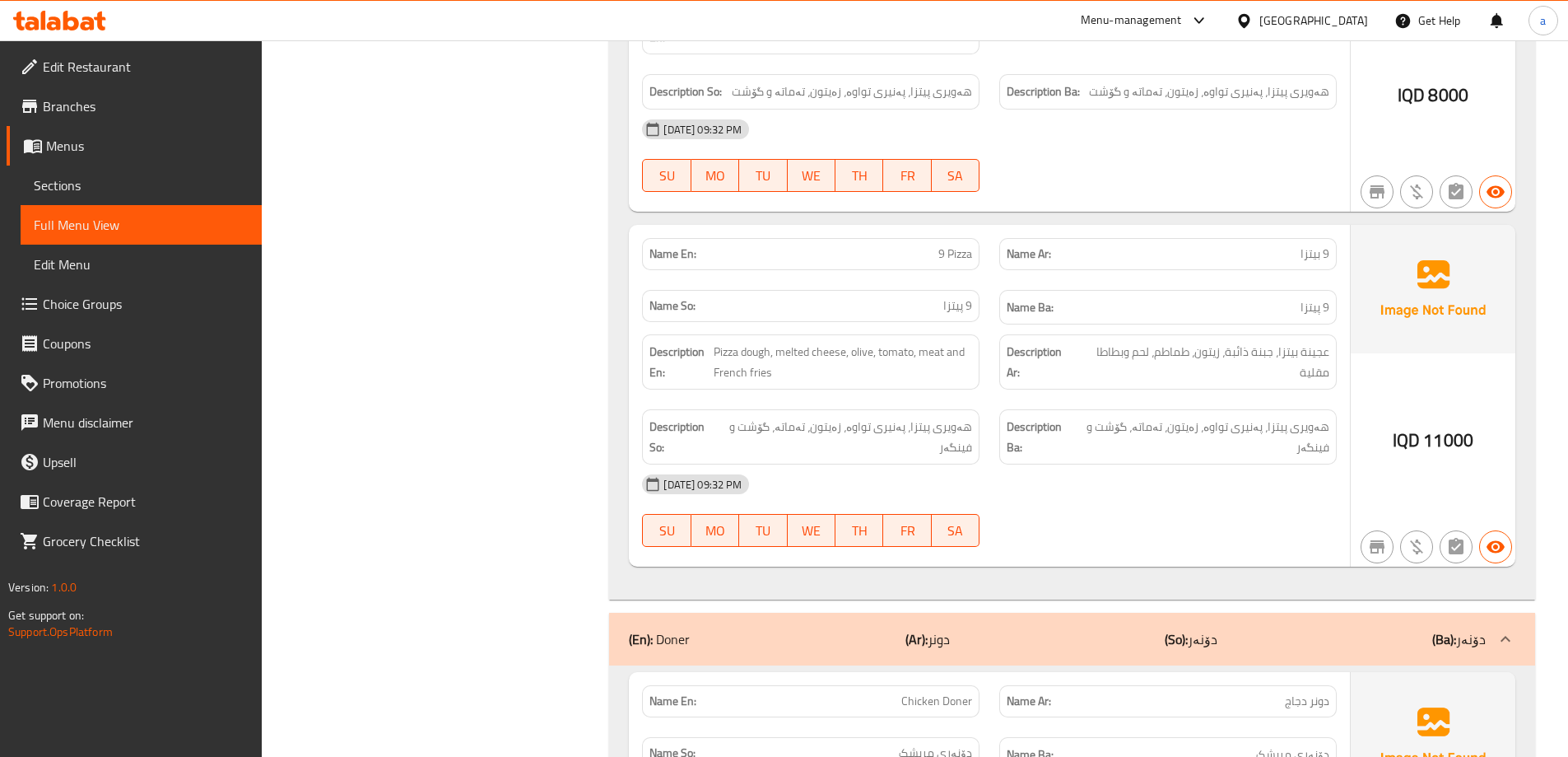
scroll to position [1666, 0]
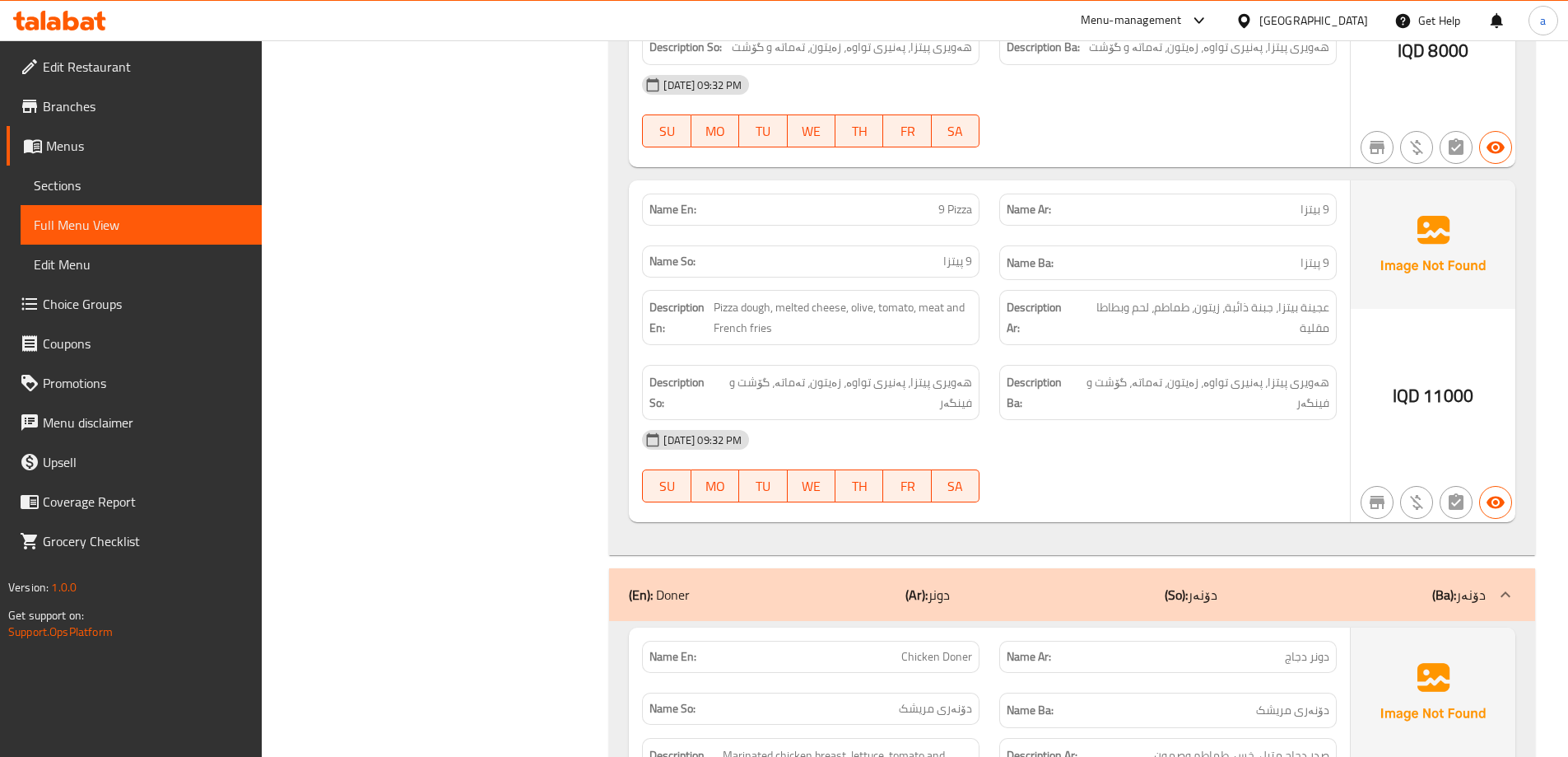
drag, startPoint x: 1571, startPoint y: 481, endPoint x: 1572, endPoint y: 503, distance: 22.0
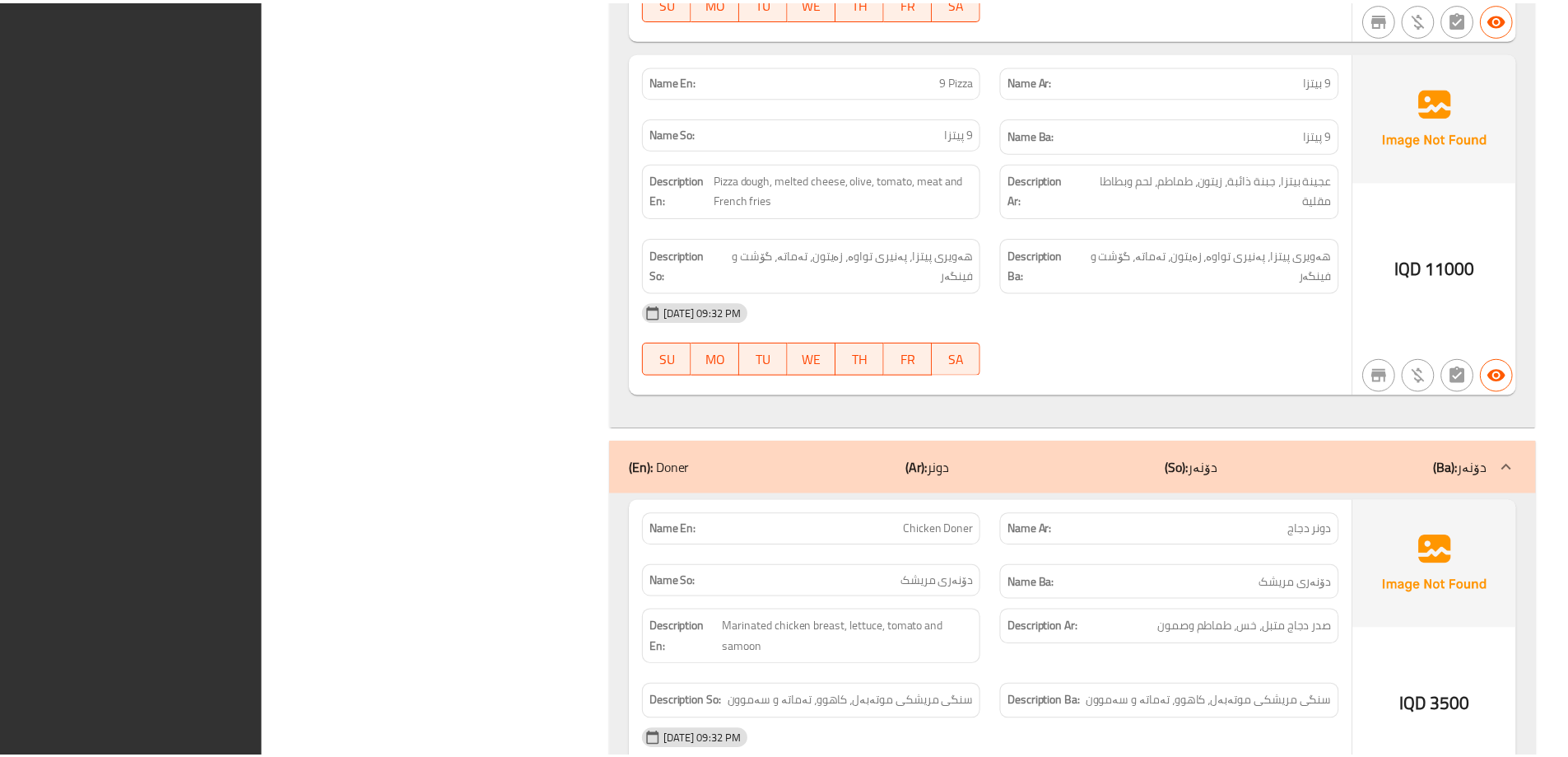
scroll to position [2219, 0]
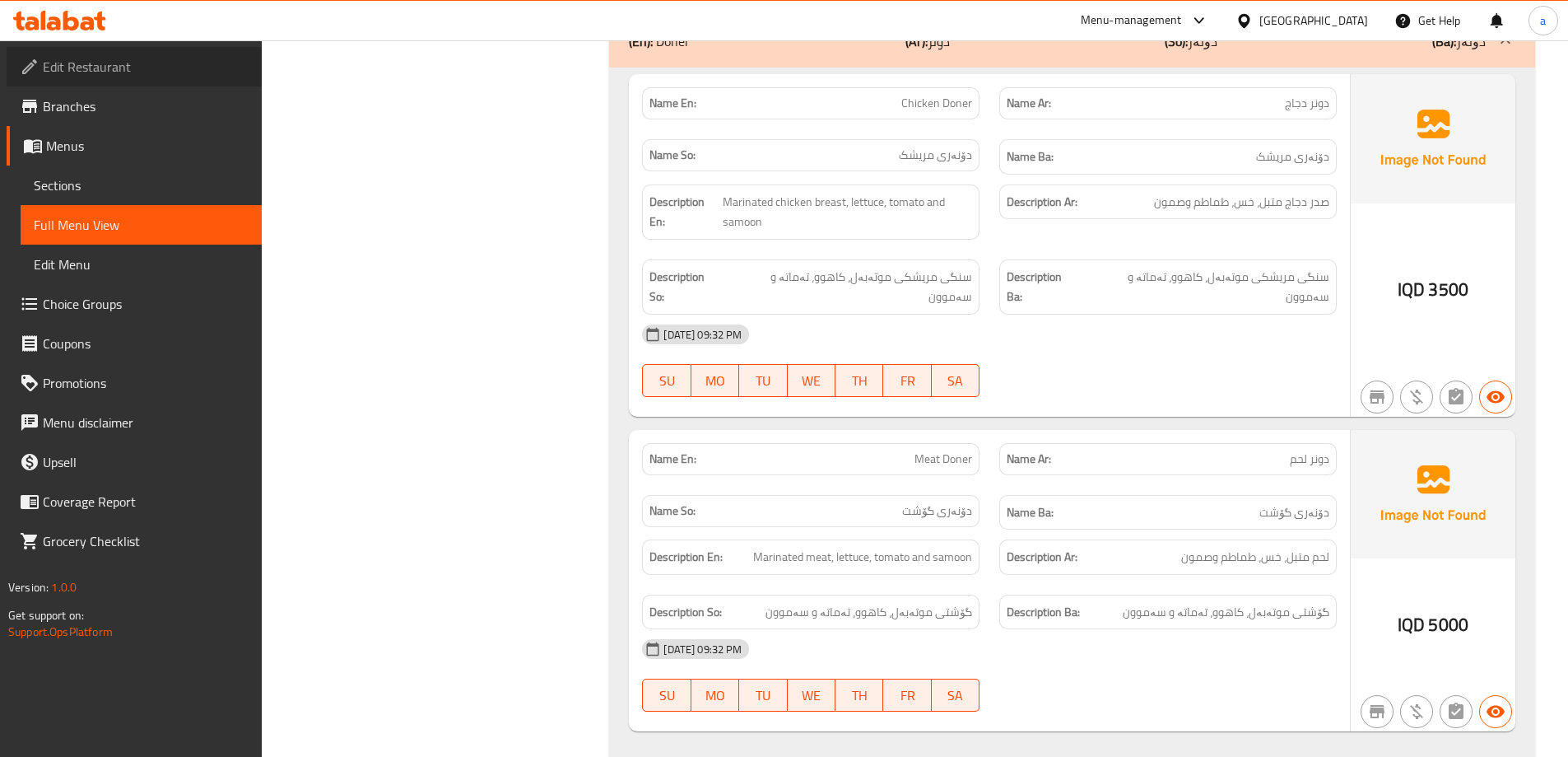
click at [102, 82] on link "Edit Restaurant" at bounding box center [134, 66] width 255 height 39
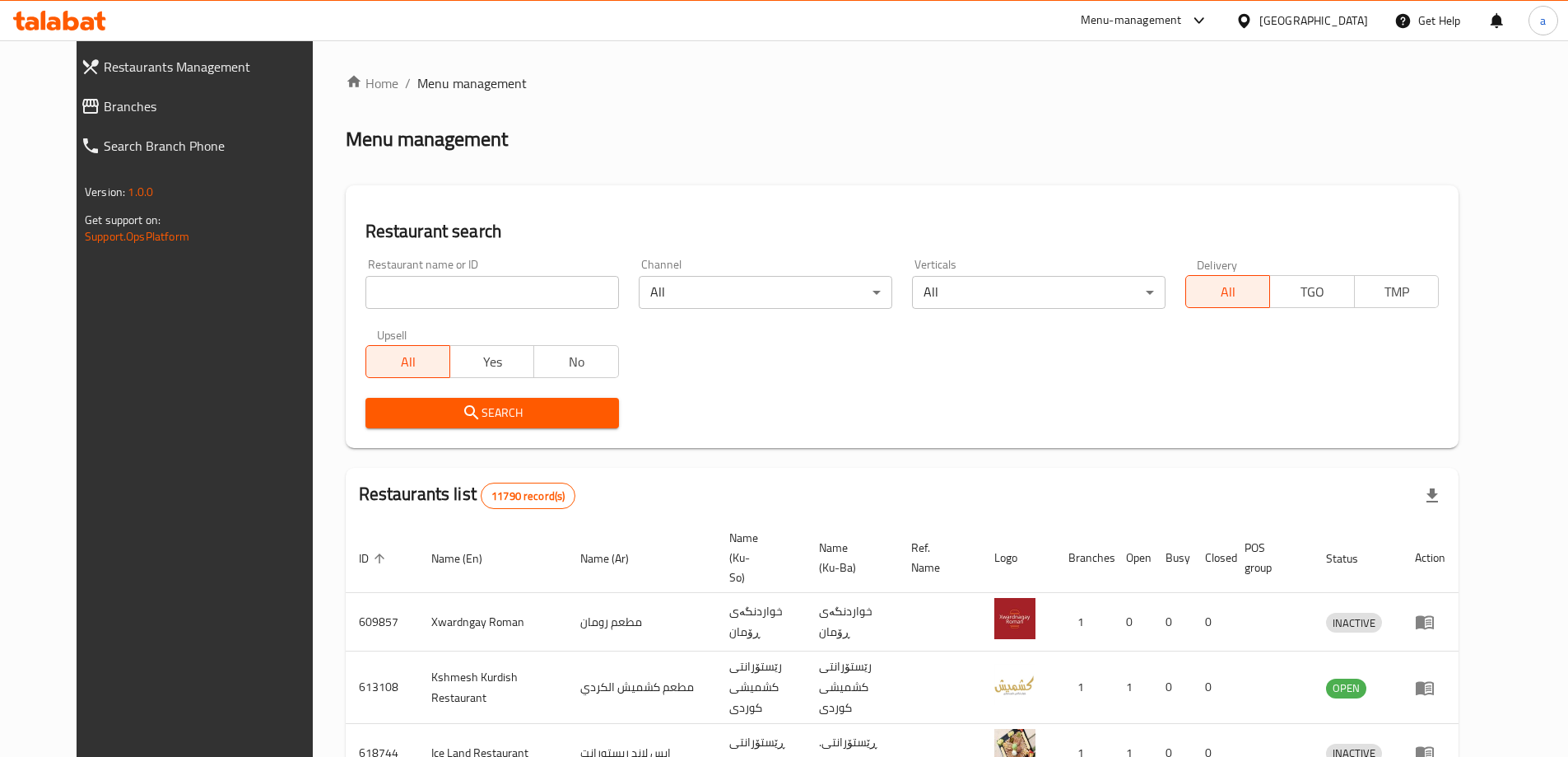
click at [432, 294] on input "search" at bounding box center [492, 292] width 254 height 33
paste input "777623"
type input "777623"
click at [152, 118] on link "Branches" at bounding box center [203, 106] width 271 height 39
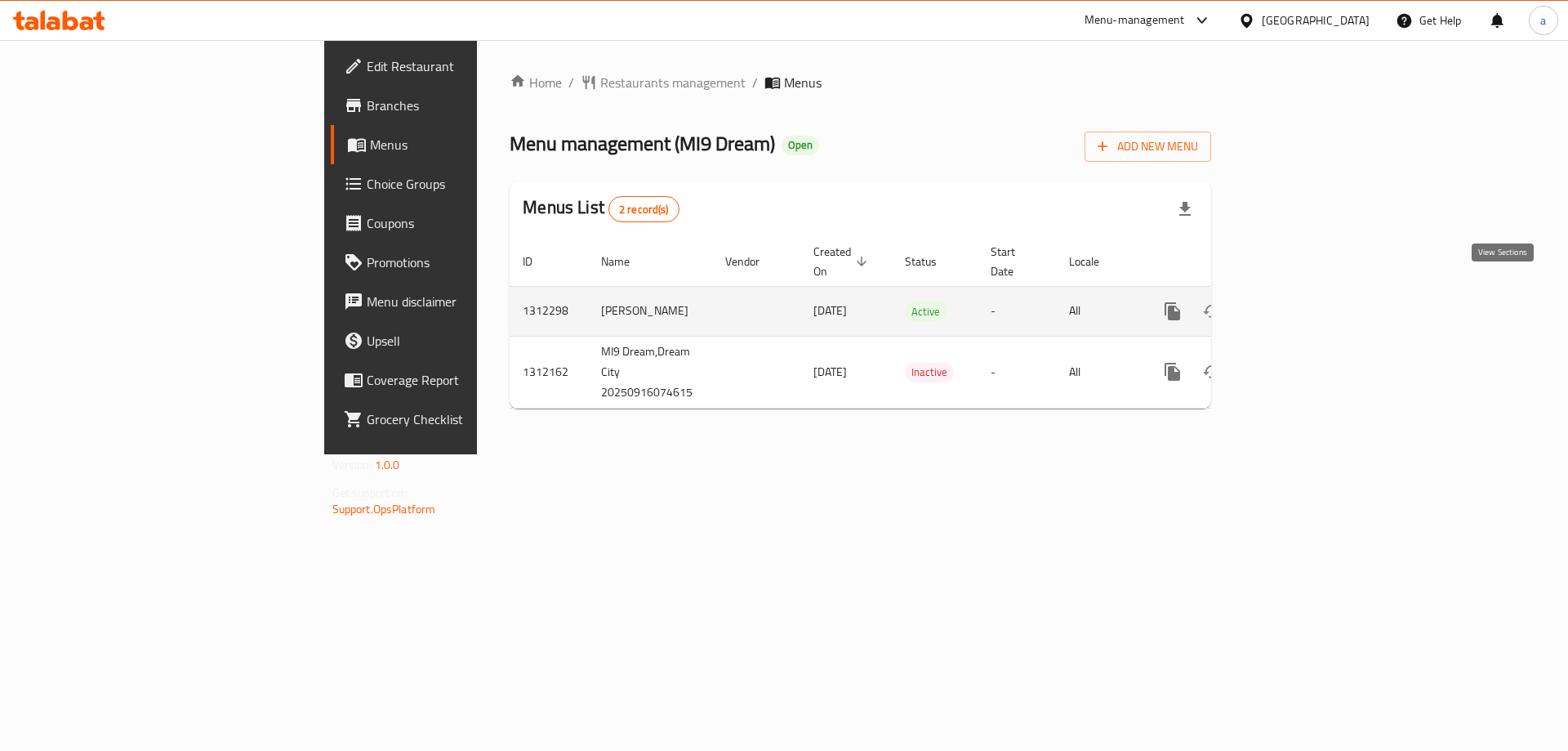
click at [1300, 302] on icon "enhanced table" at bounding box center [1290, 311] width 19 height 19
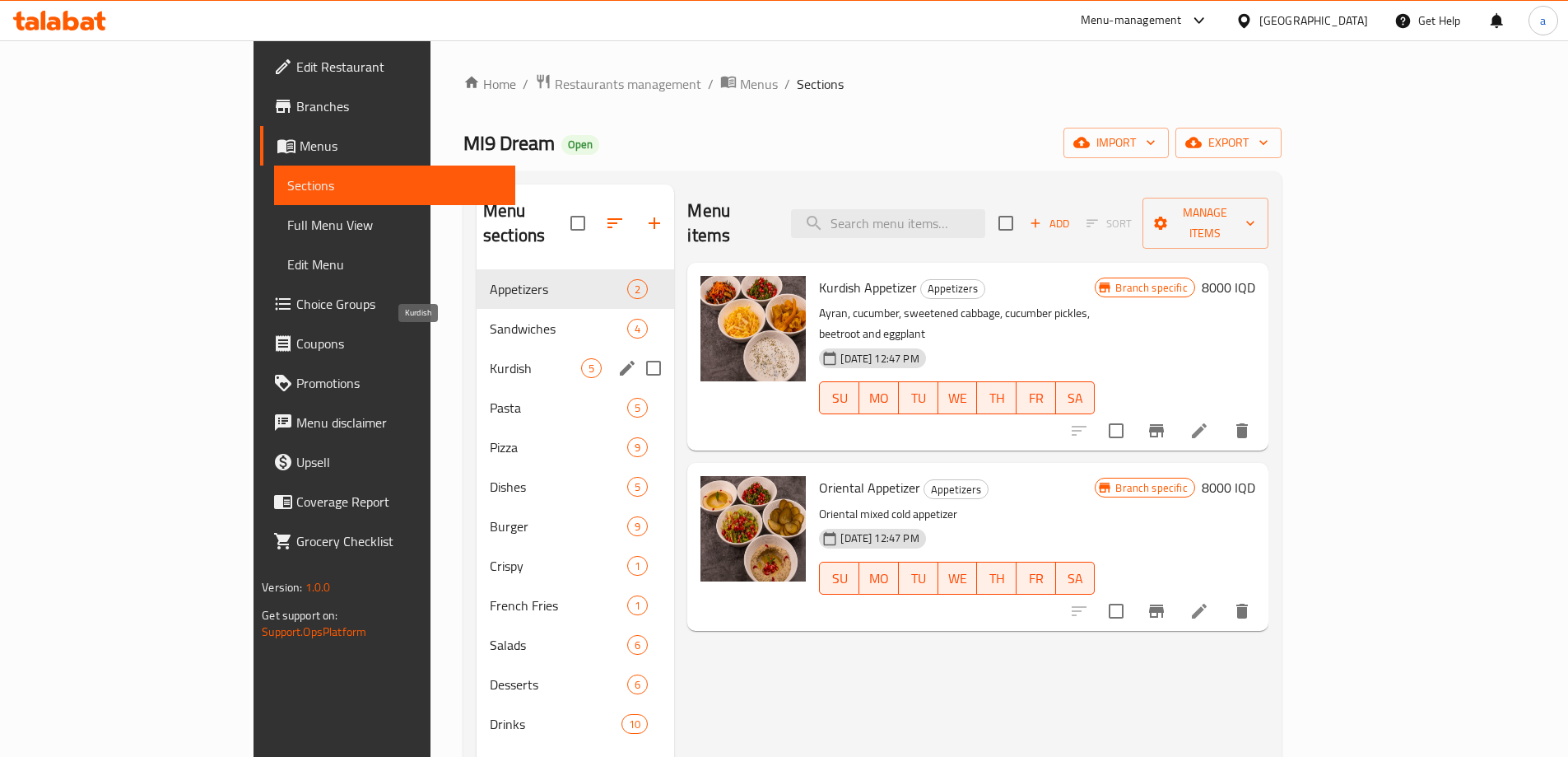
click at [489, 358] on span "Kurdish" at bounding box center [535, 368] width 91 height 20
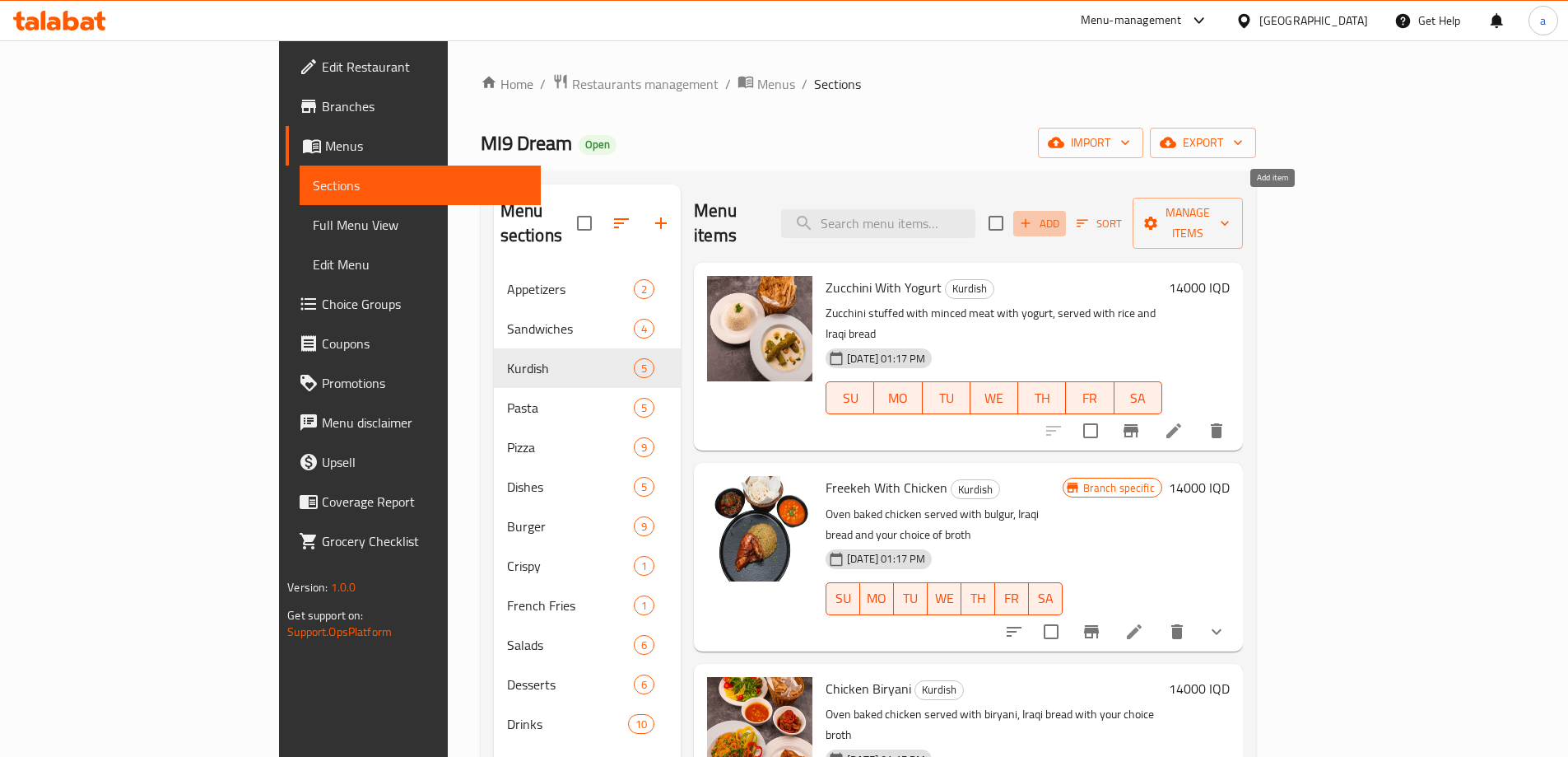
click at [1062, 214] on span "Add" at bounding box center [1039, 223] width 44 height 19
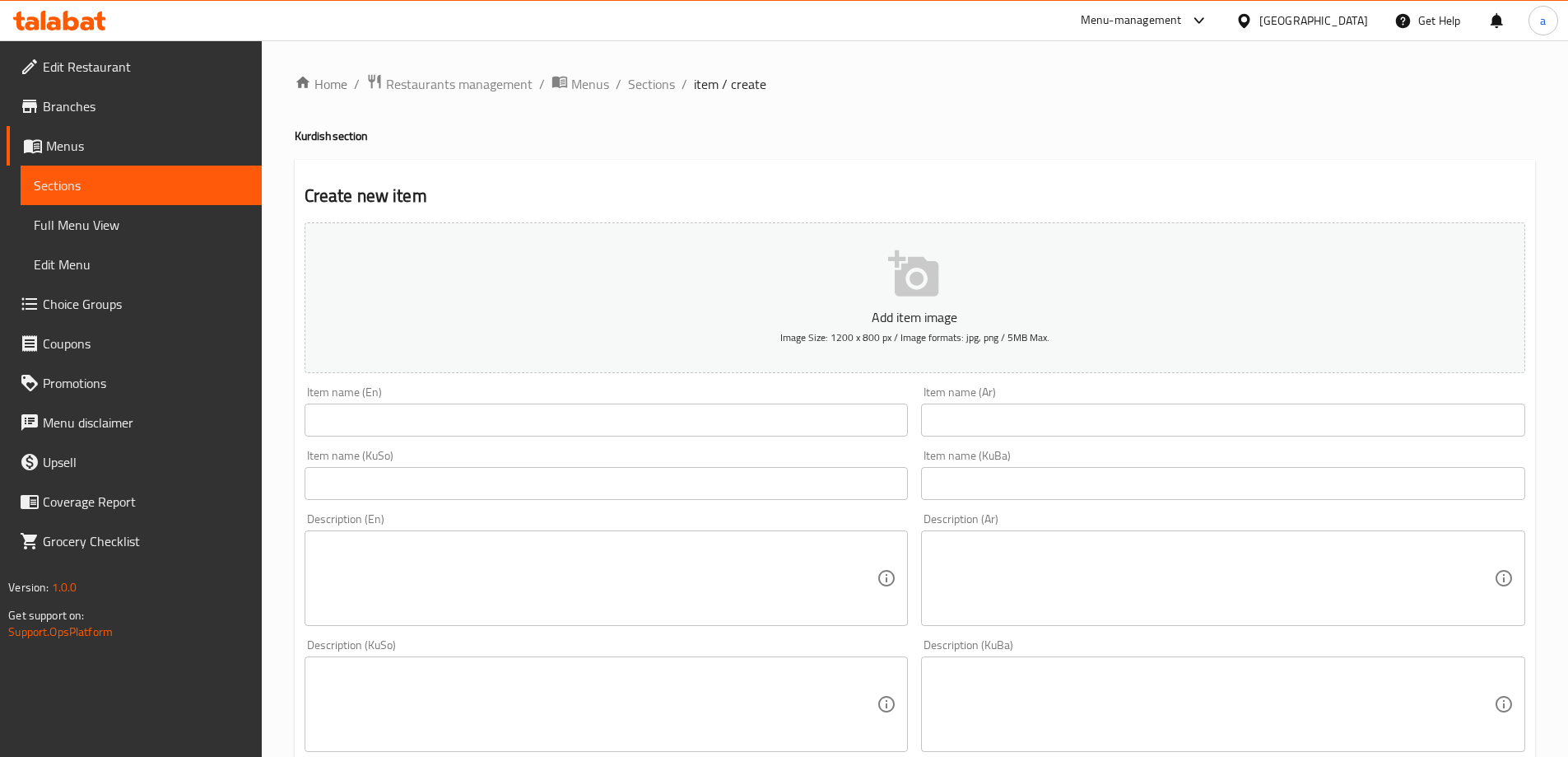
click at [587, 420] on input "text" at bounding box center [607, 420] width 604 height 33
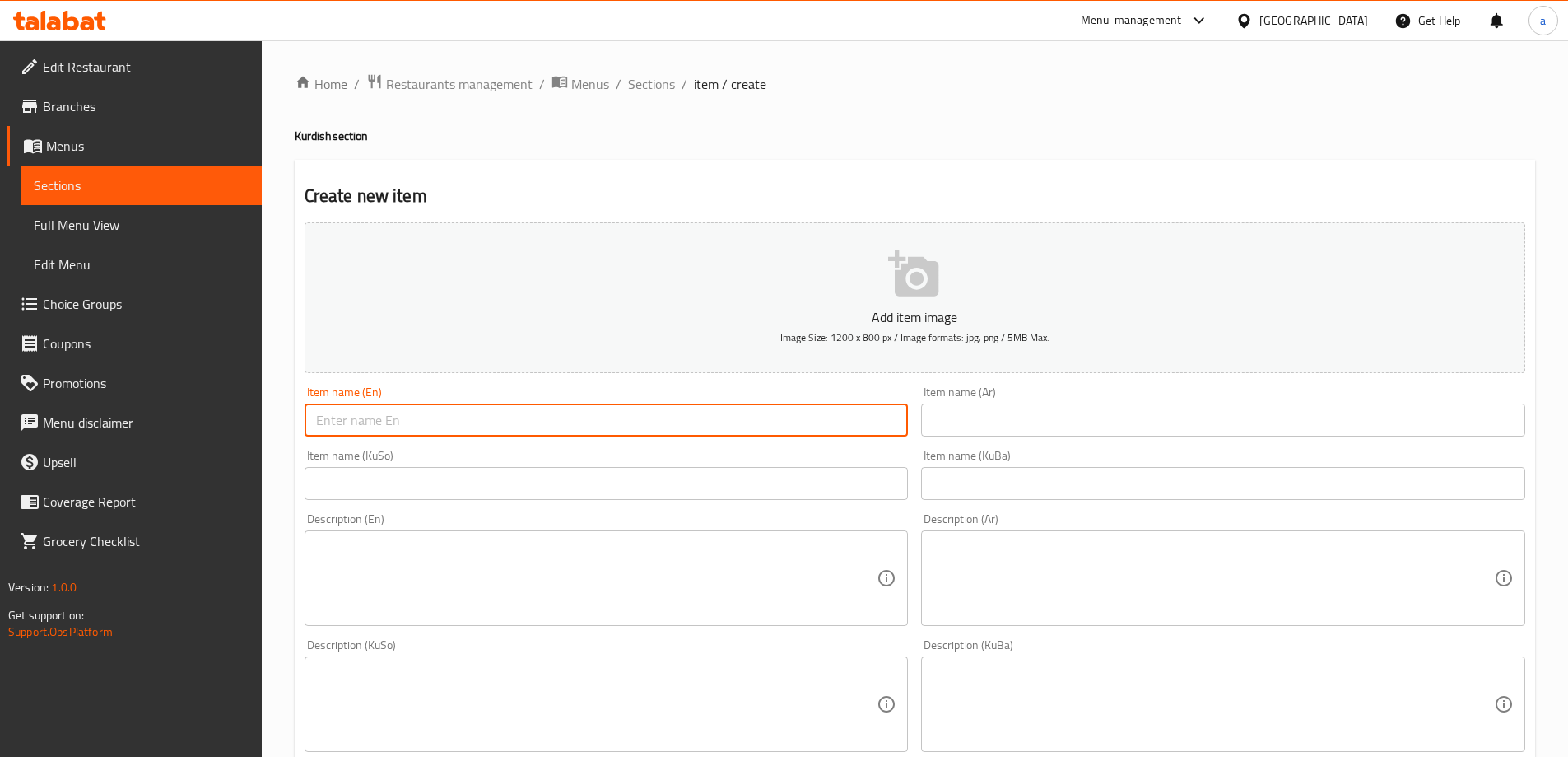
paste input "Dolma"
type input "Dolma"
click at [967, 420] on input "text" at bounding box center [1223, 420] width 604 height 33
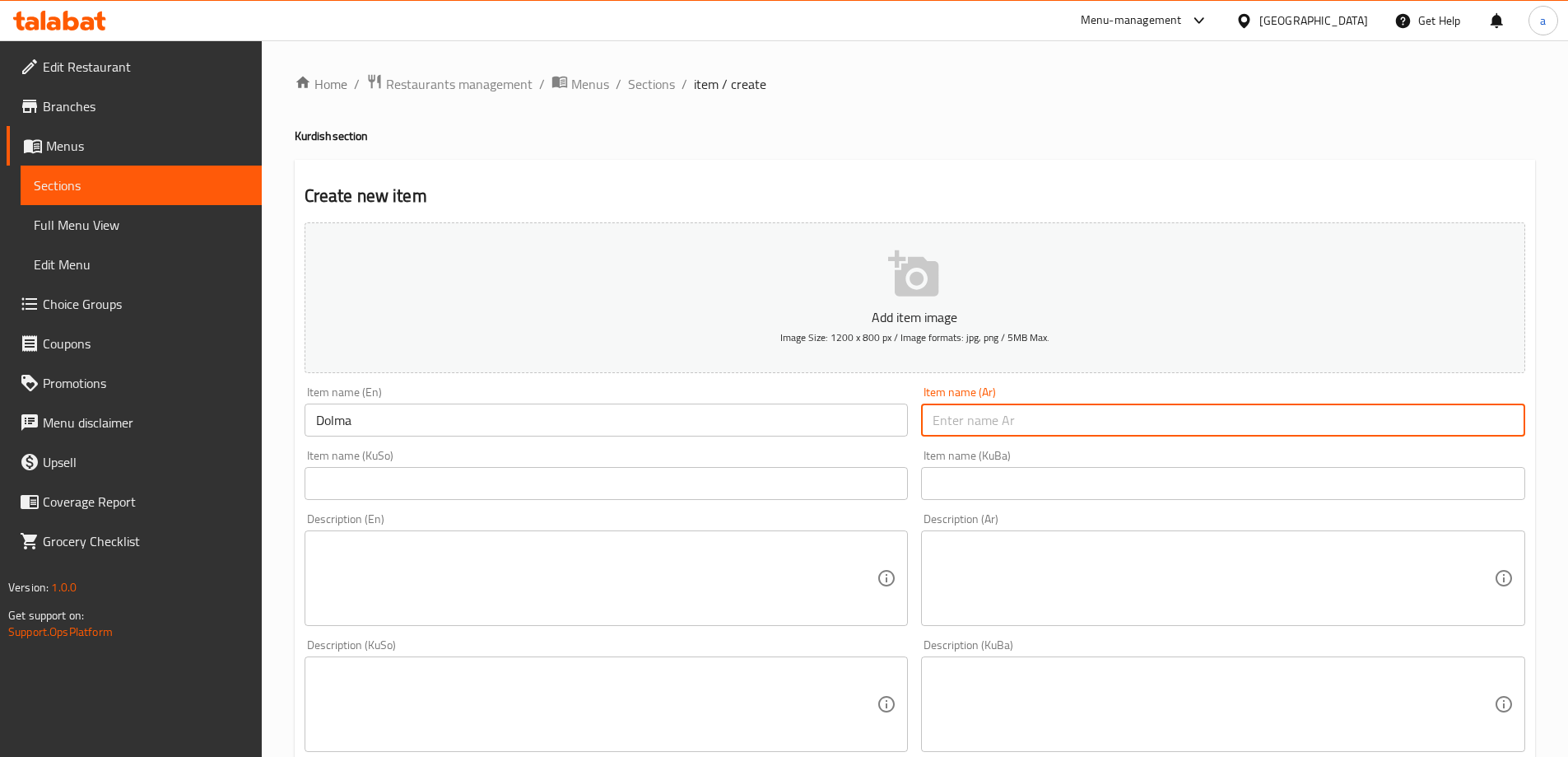
paste input "دولمة"
type input "دولمة"
click at [699, 488] on input "text" at bounding box center [607, 483] width 604 height 33
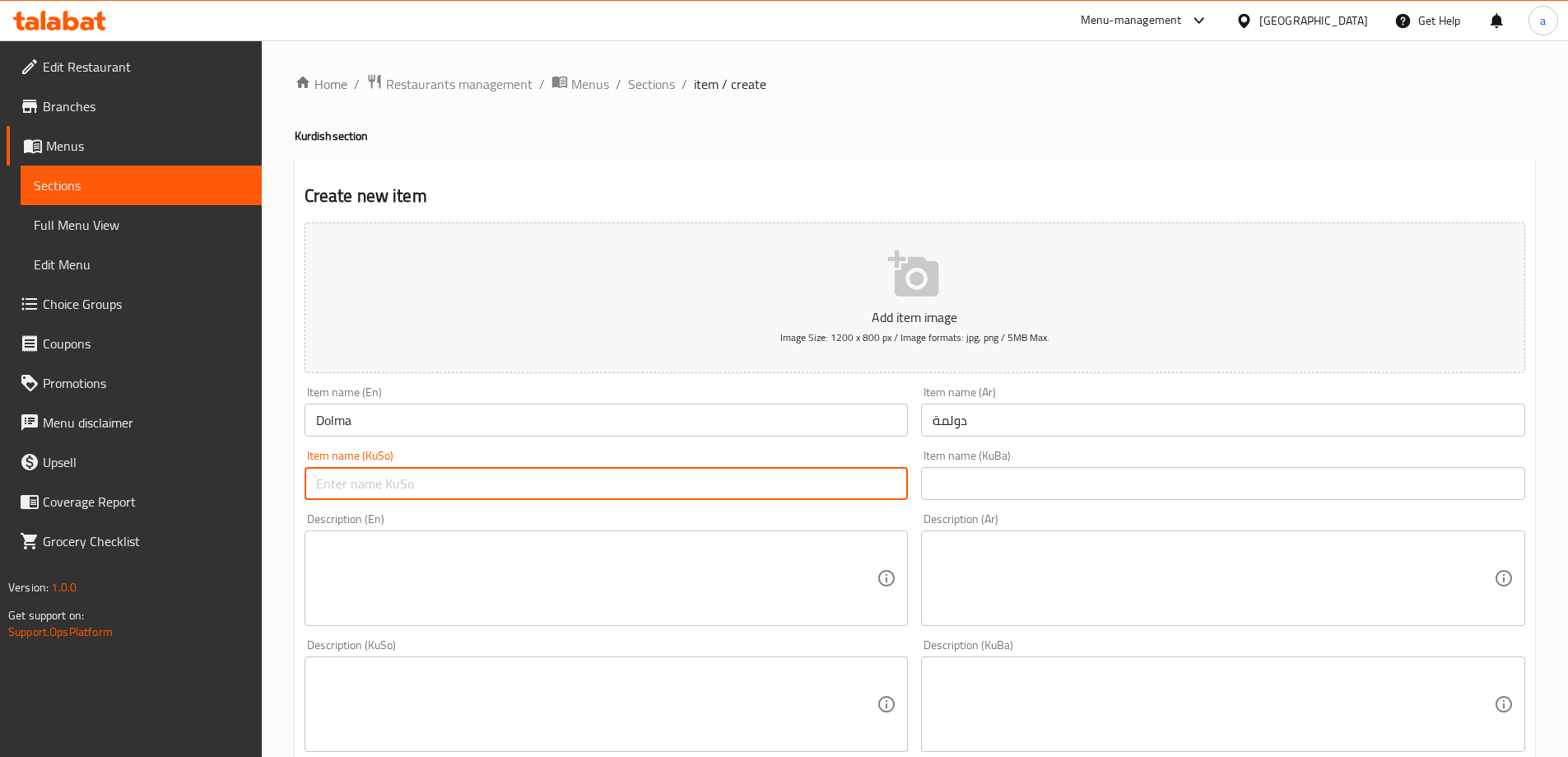
paste input "دۆڵمە / یاپراخ"
drag, startPoint x: 354, startPoint y: 485, endPoint x: 231, endPoint y: 488, distance: 123.0
click at [231, 488] on div "Edit Restaurant Branches Menus Sections Full Menu View Edit Menu Choice Groups …" at bounding box center [784, 696] width 1568 height 1312
drag, startPoint x: 365, startPoint y: 488, endPoint x: 300, endPoint y: 489, distance: 65.0
click at [300, 489] on div "Item name (KuSo) دۆڵمە Item name (KuSo)" at bounding box center [606, 474] width 617 height 63
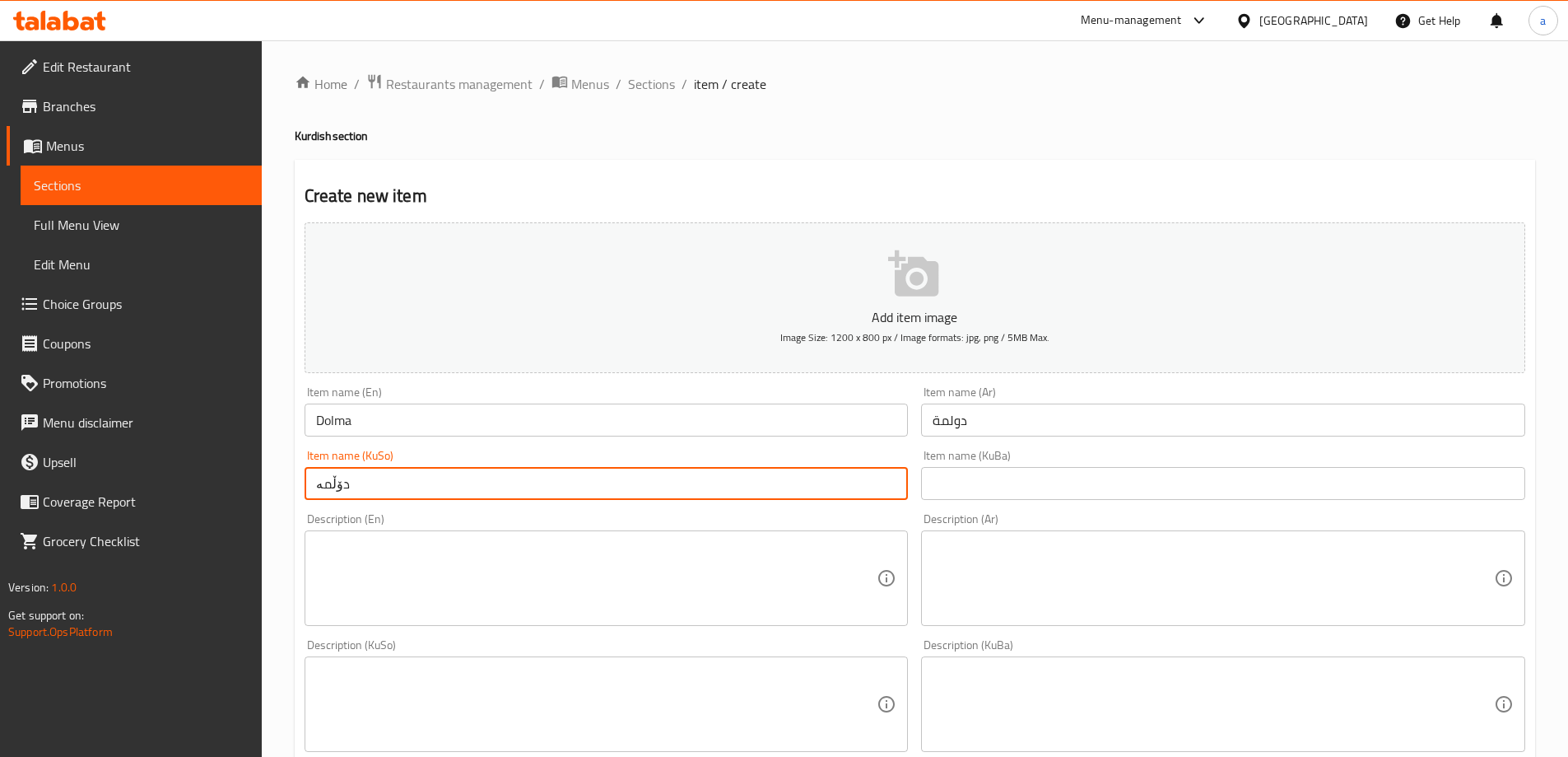
type input "دۆڵمە"
click at [947, 477] on input "text" at bounding box center [1223, 483] width 604 height 33
paste input "دۆڵمە"
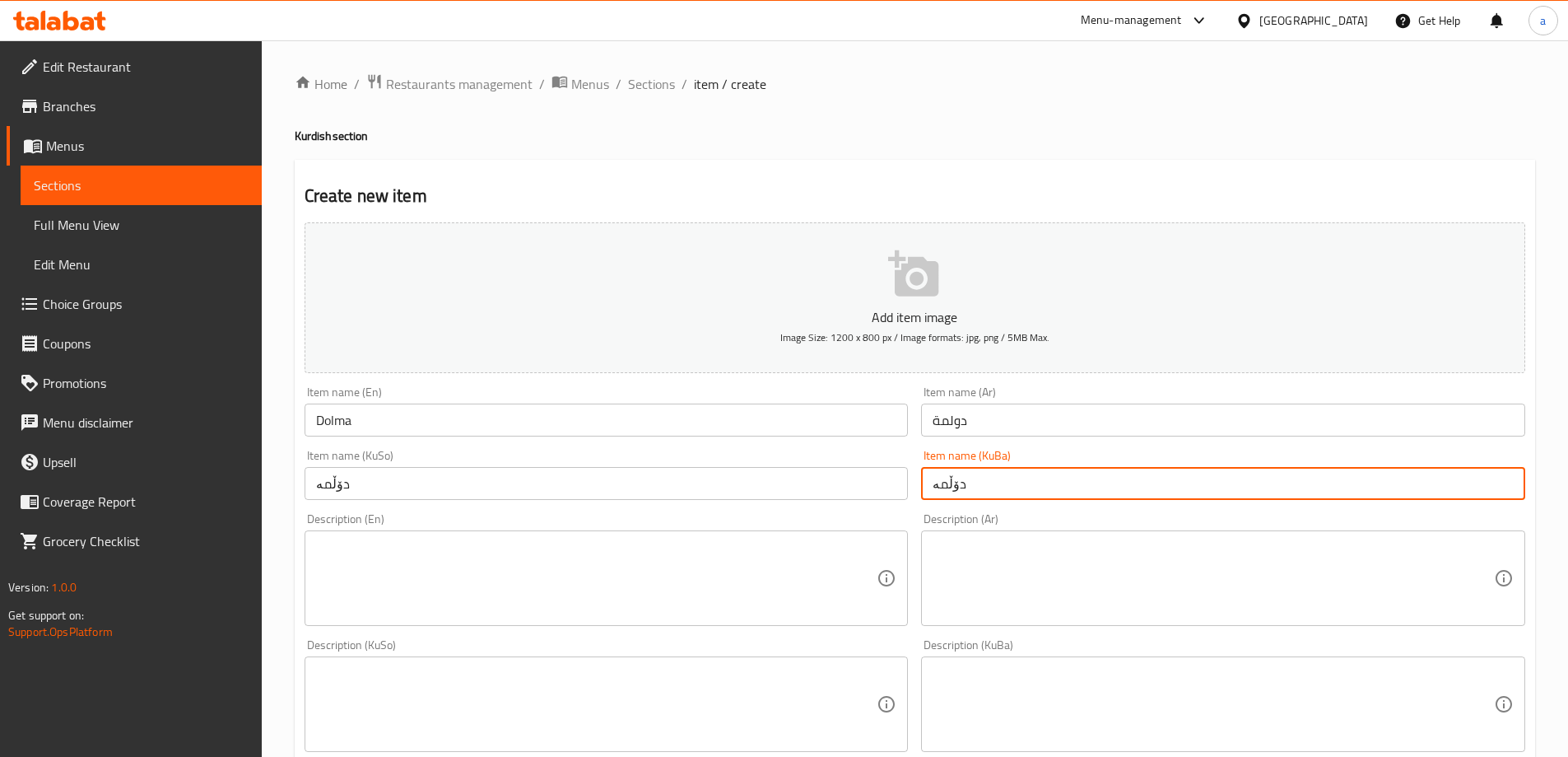
type input "دۆڵمە"
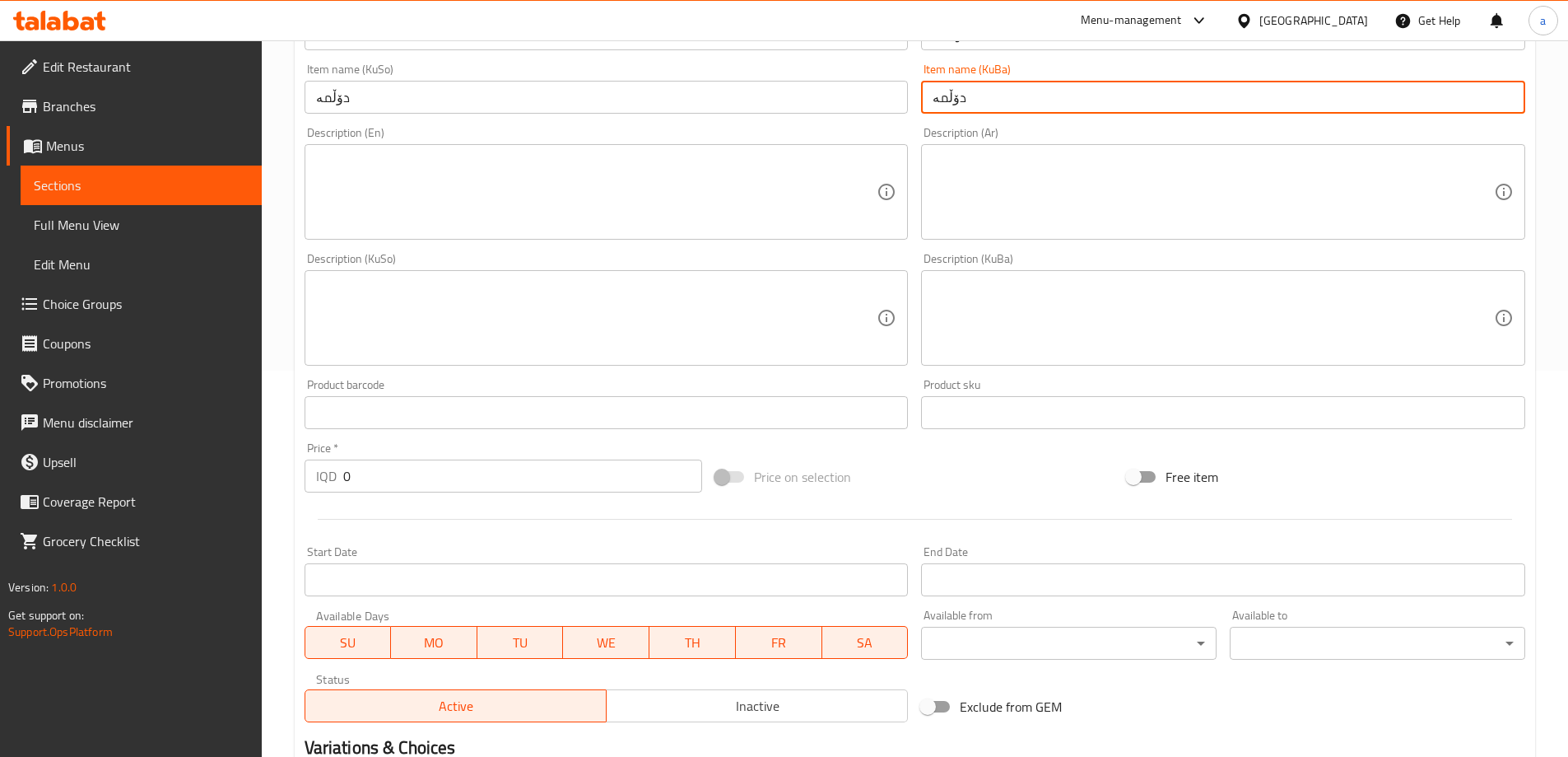
scroll to position [411, 0]
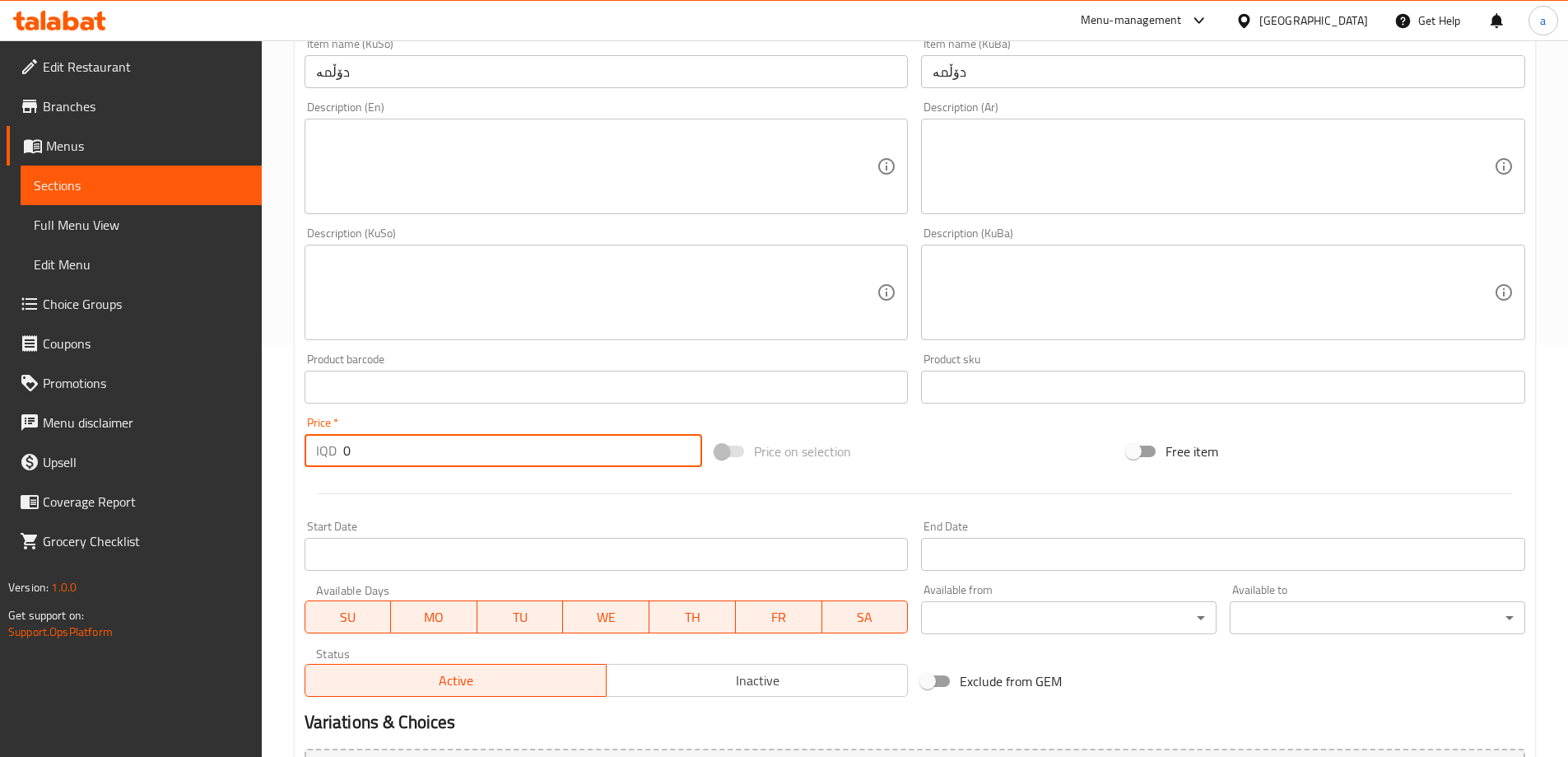
drag, startPoint x: 443, startPoint y: 439, endPoint x: 299, endPoint y: 427, distance: 144.5
click at [299, 427] on div "Price   * IQD 0 Price *" at bounding box center [503, 441] width 411 height 63
paste input "1800"
type input "18000"
click at [411, 142] on textarea at bounding box center [596, 167] width 561 height 78
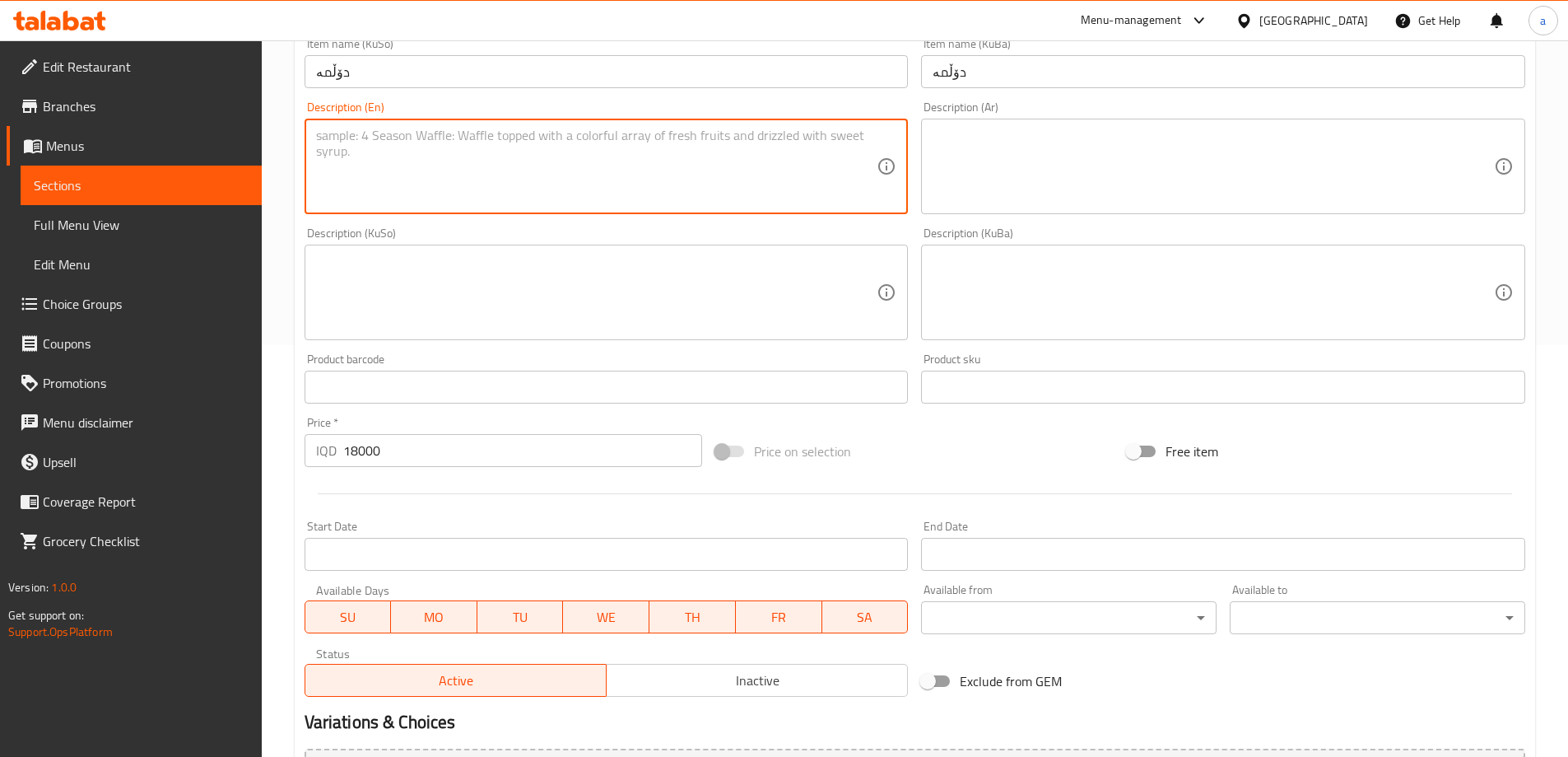
paste textarea "Dolma for 2 person served with bread"
type textarea "Dolma for 2 person served with bread"
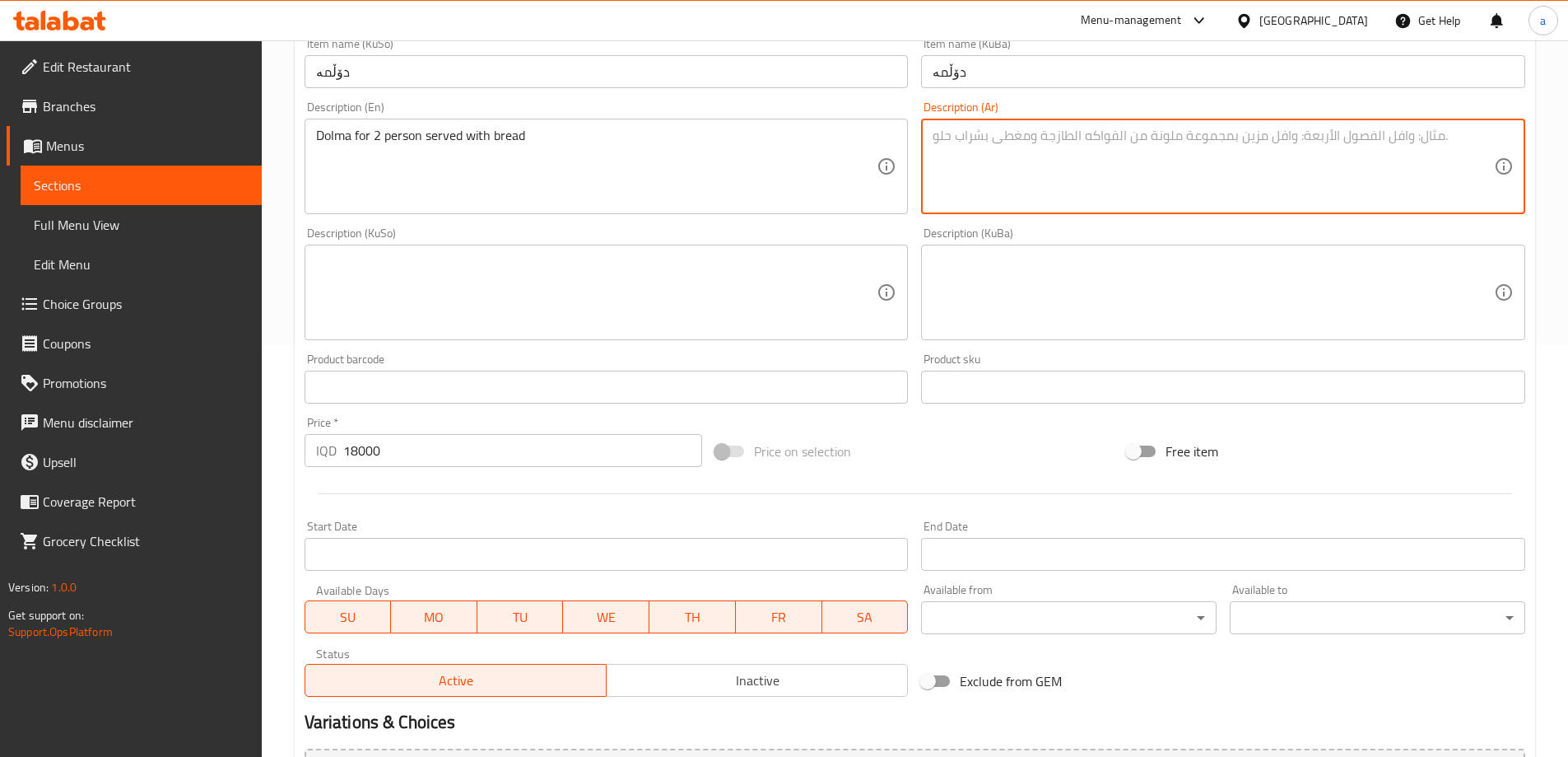
click at [1033, 165] on textarea at bounding box center [1212, 167] width 561 height 78
paste textarea "دولمة لـ 2 شخص يقدم مع الخبز"
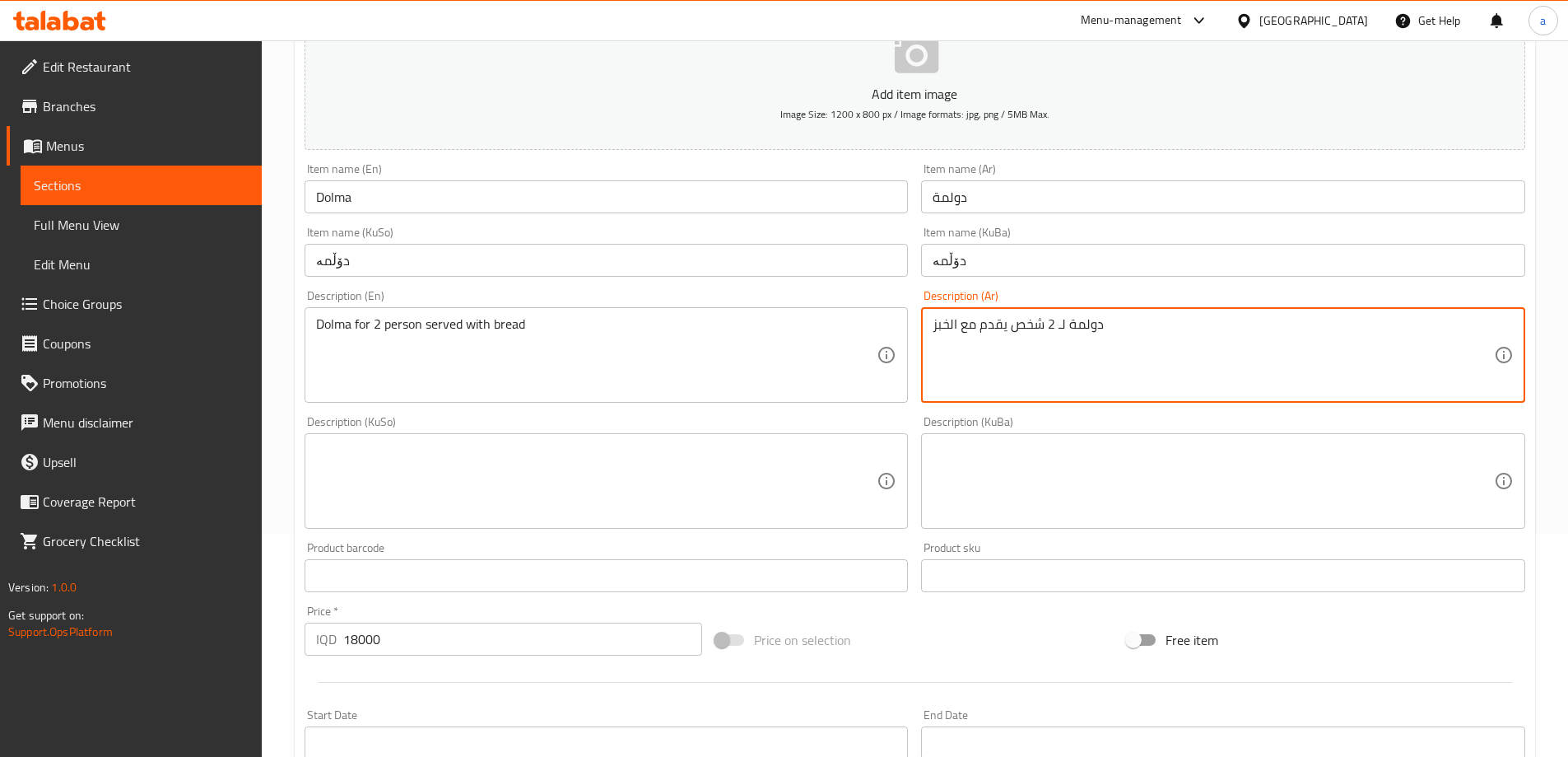
scroll to position [274, 0]
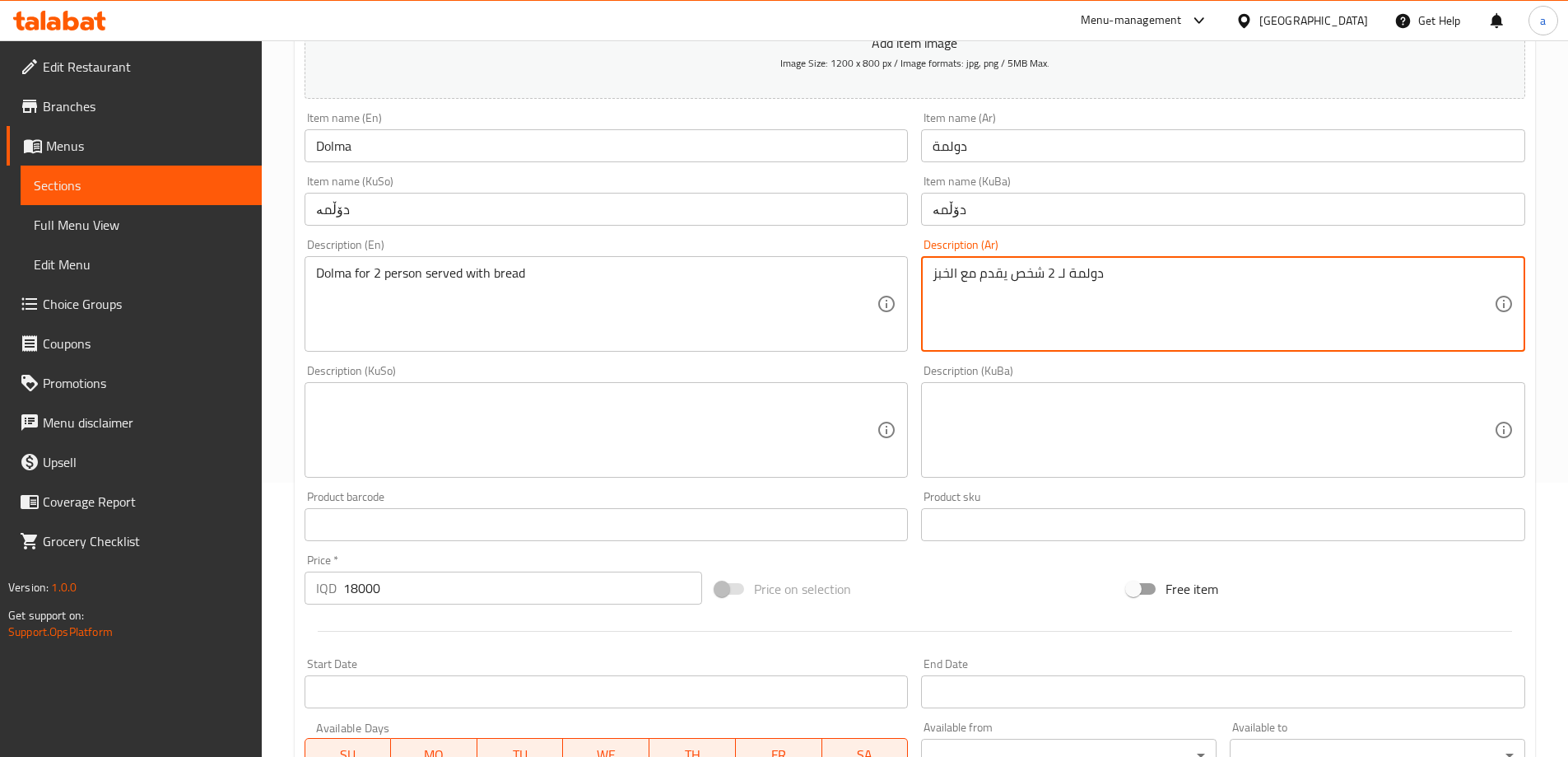
click at [956, 277] on textarea "دولمة لـ 2 شخص يقدم مع الخبز" at bounding box center [1212, 304] width 561 height 78
type textarea "دولمة لـ 2 شخص يقدم مع خبز"
click at [768, 404] on textarea at bounding box center [596, 430] width 561 height 78
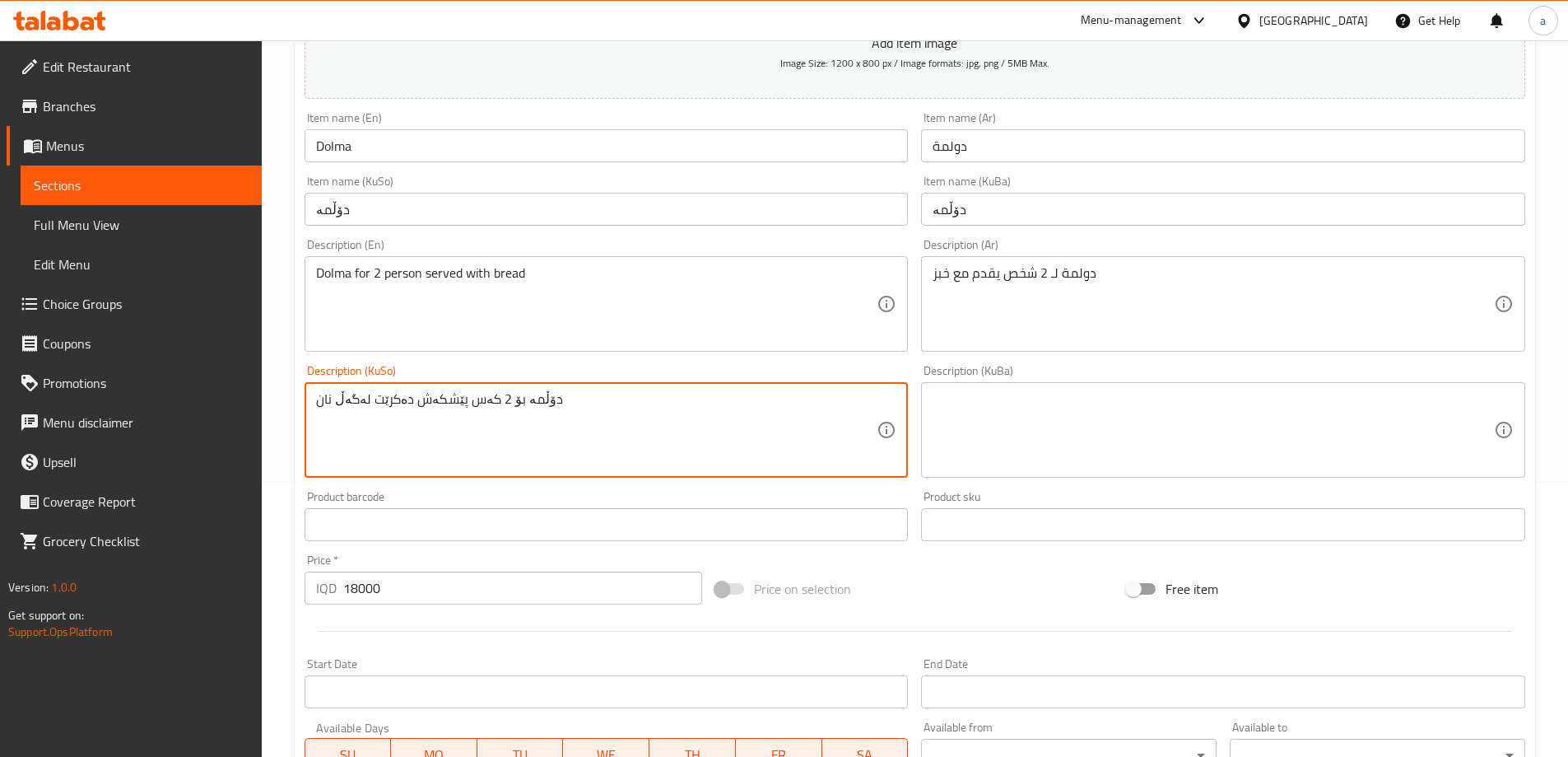
type textarea "دۆڵمە بۆ 2 کەس پێشکەش دەکرێت لەگەڵ نان"
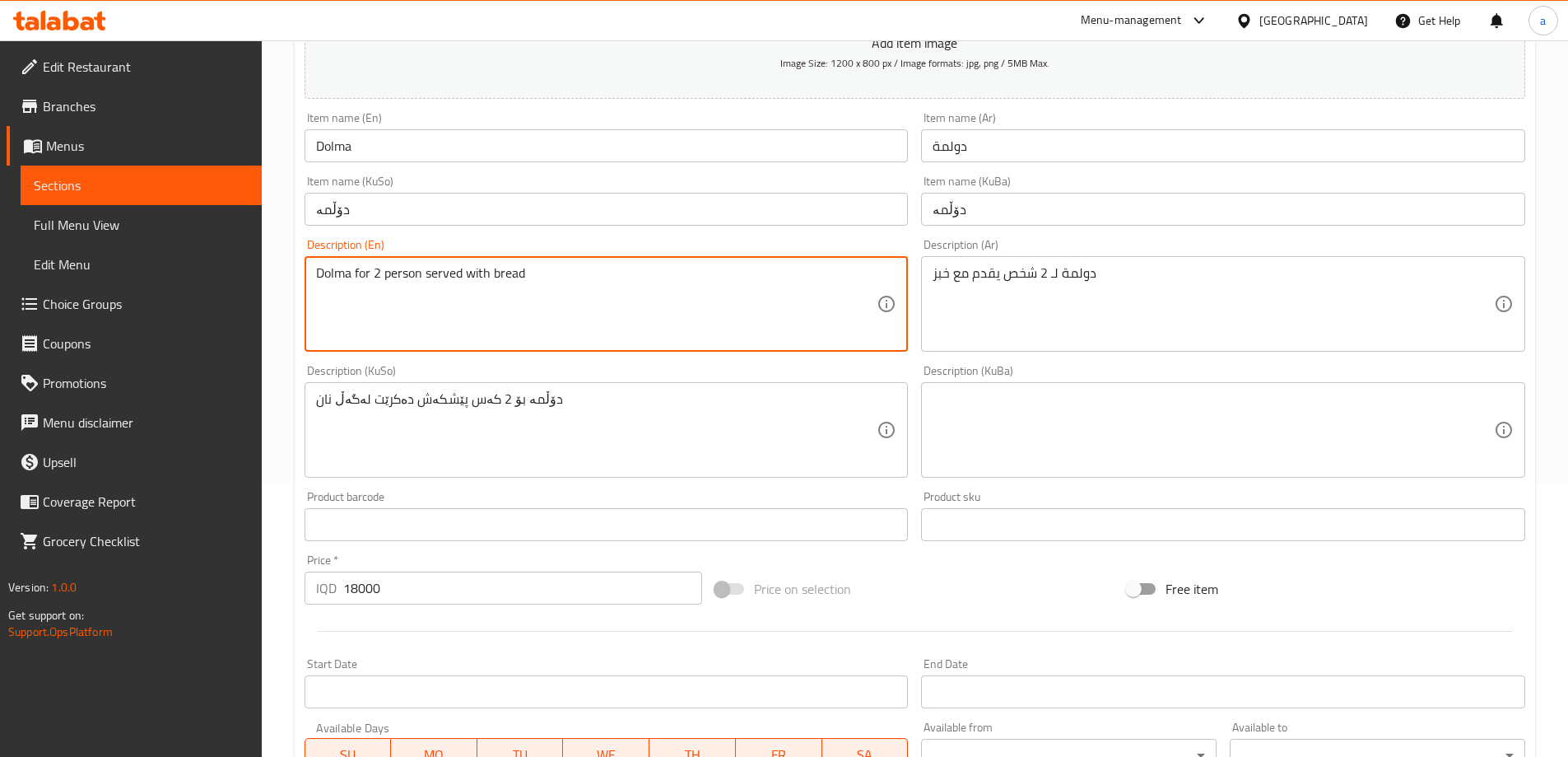
click at [518, 276] on textarea "Dolma for 2 person served with bread" at bounding box center [596, 304] width 561 height 78
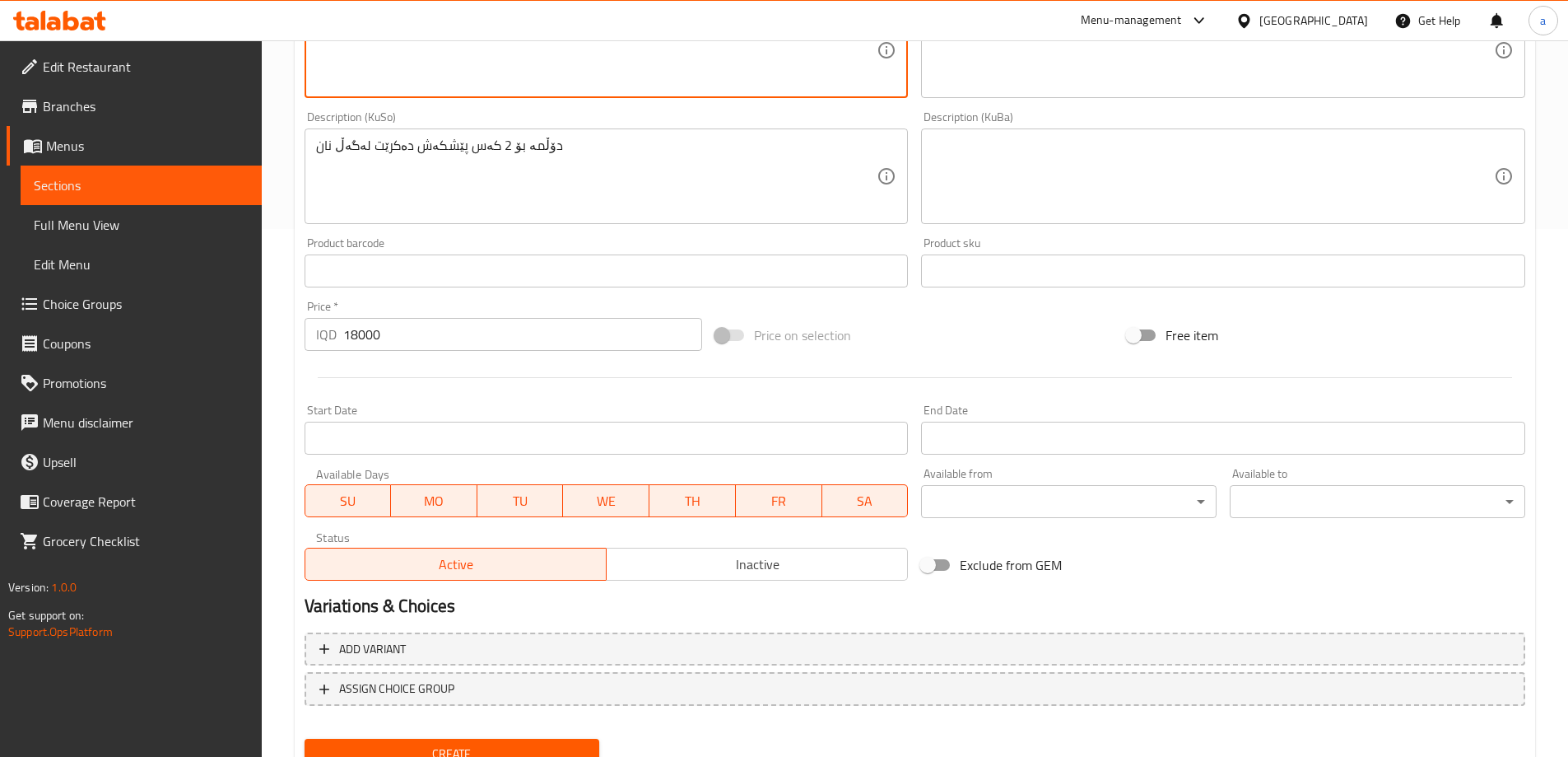
scroll to position [596, 0]
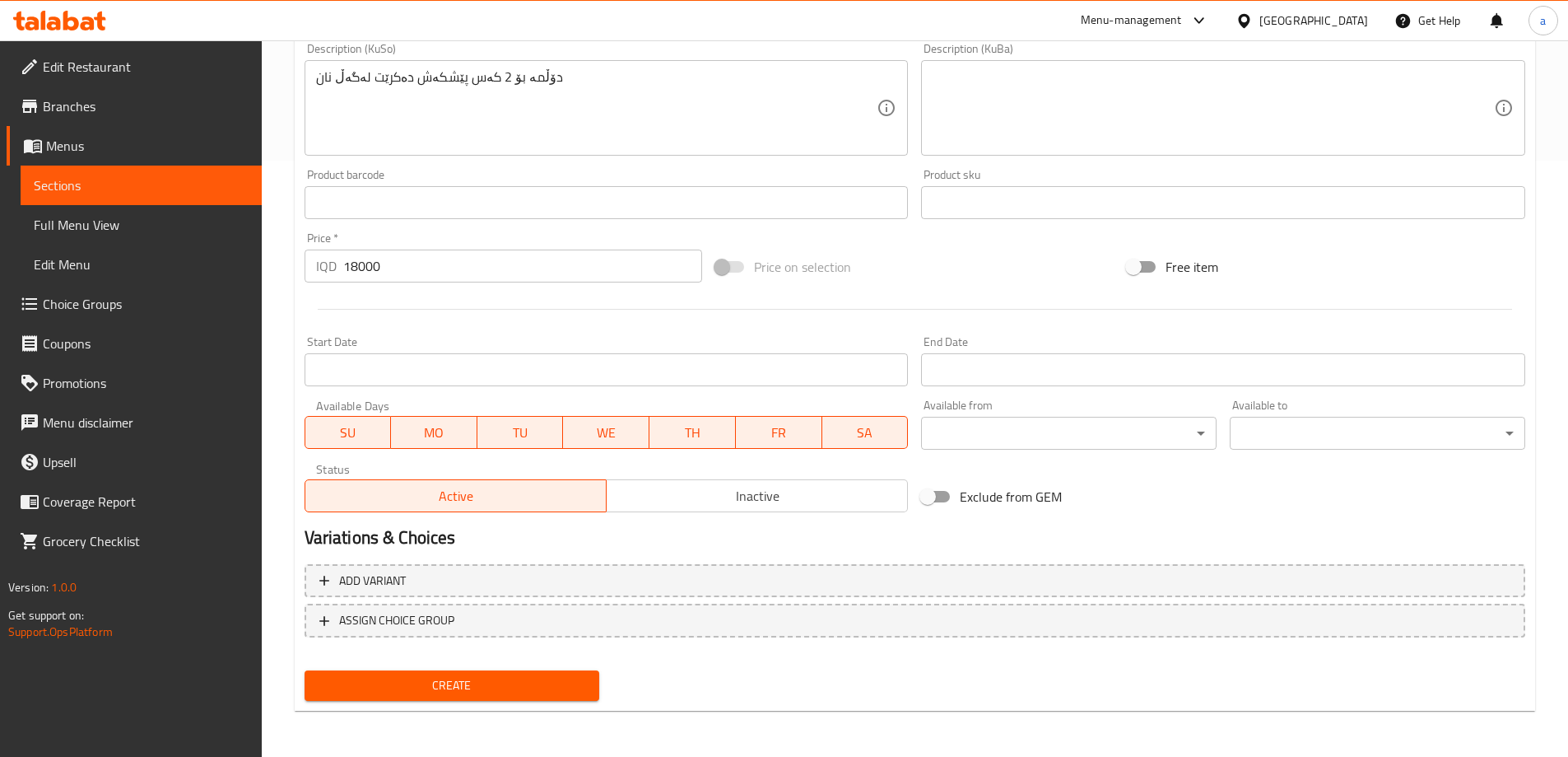
click at [485, 674] on button "Create" at bounding box center [452, 685] width 295 height 31
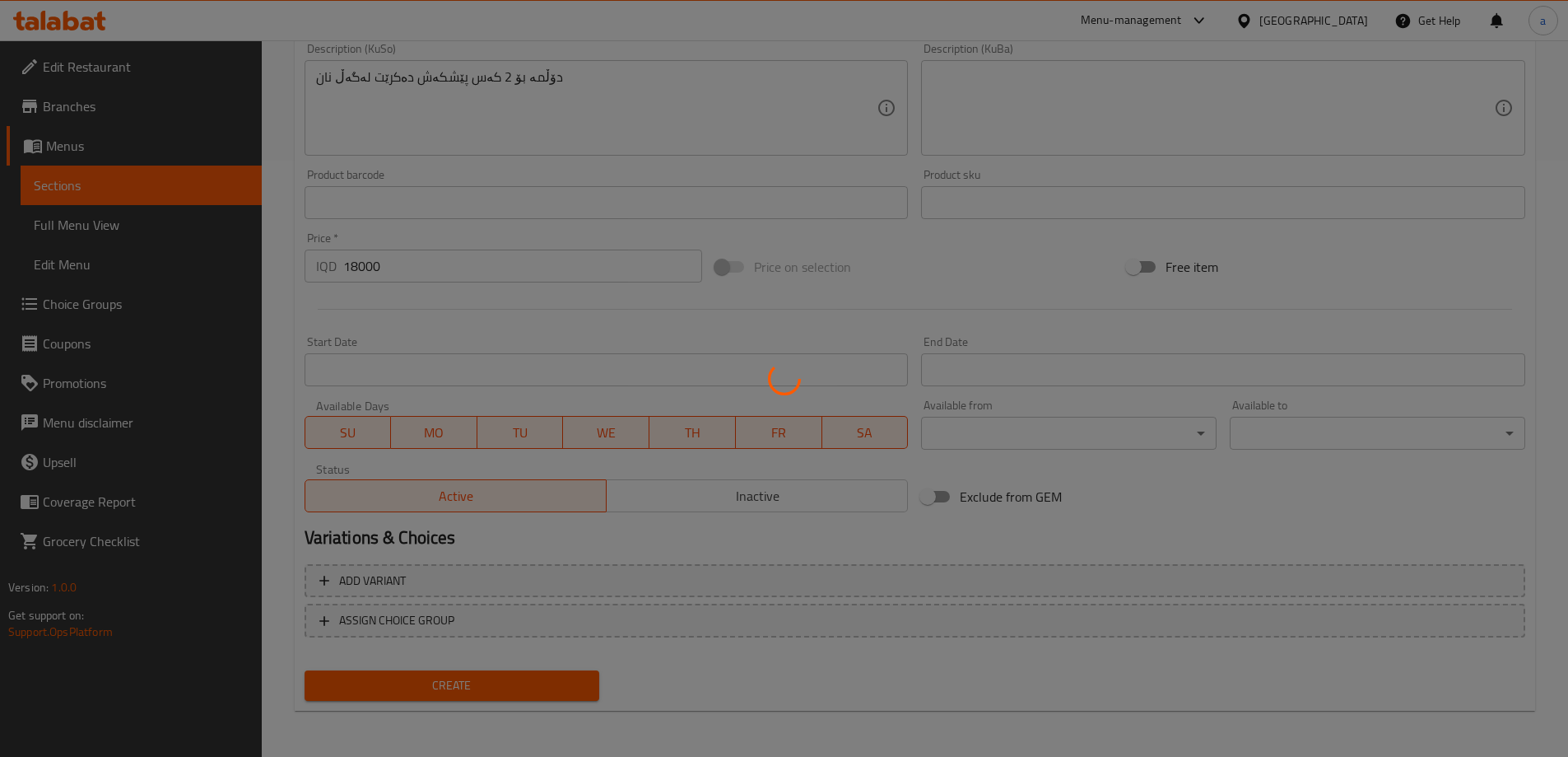
type input "0"
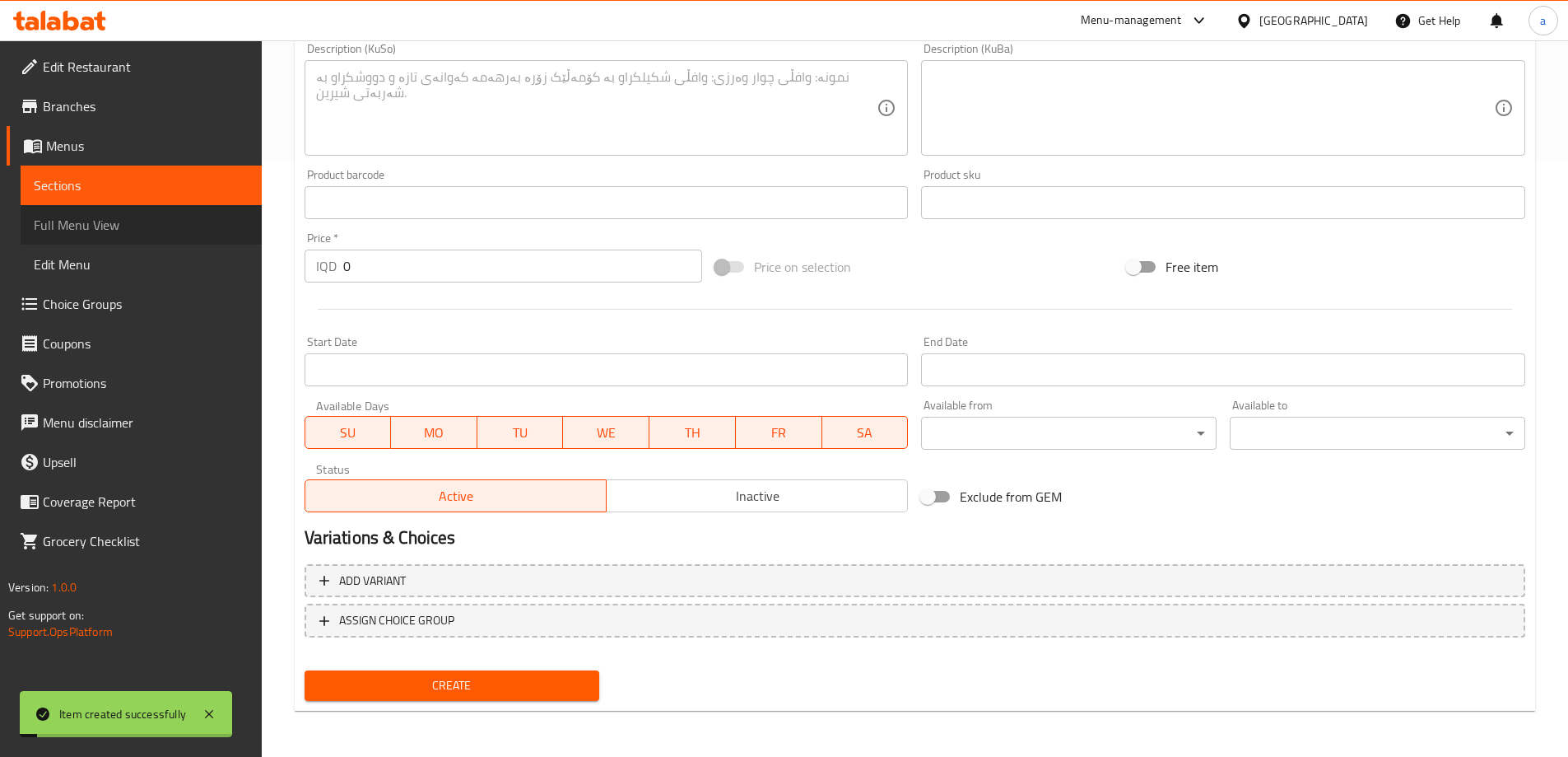
click at [192, 214] on link "Full Menu View" at bounding box center [140, 225] width 241 height 39
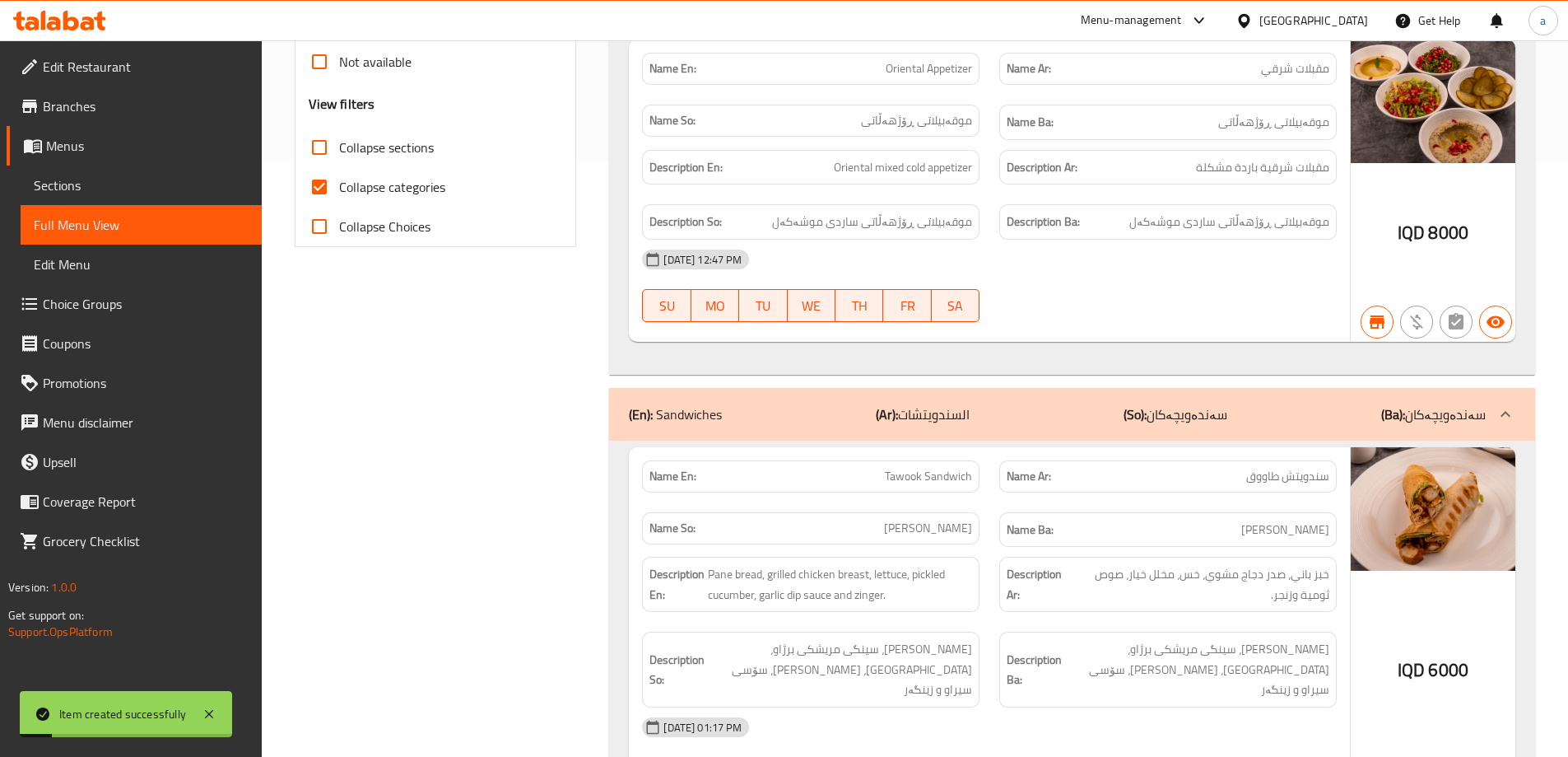
drag, startPoint x: 388, startPoint y: 186, endPoint x: 391, endPoint y: 158, distance: 28.2
click at [389, 186] on span "Collapse categories" at bounding box center [392, 186] width 106 height 20
click at [339, 186] on input "Collapse categories" at bounding box center [319, 186] width 39 height 39
checkbox input "false"
click at [391, 152] on span "Collapse sections" at bounding box center [386, 146] width 94 height 20
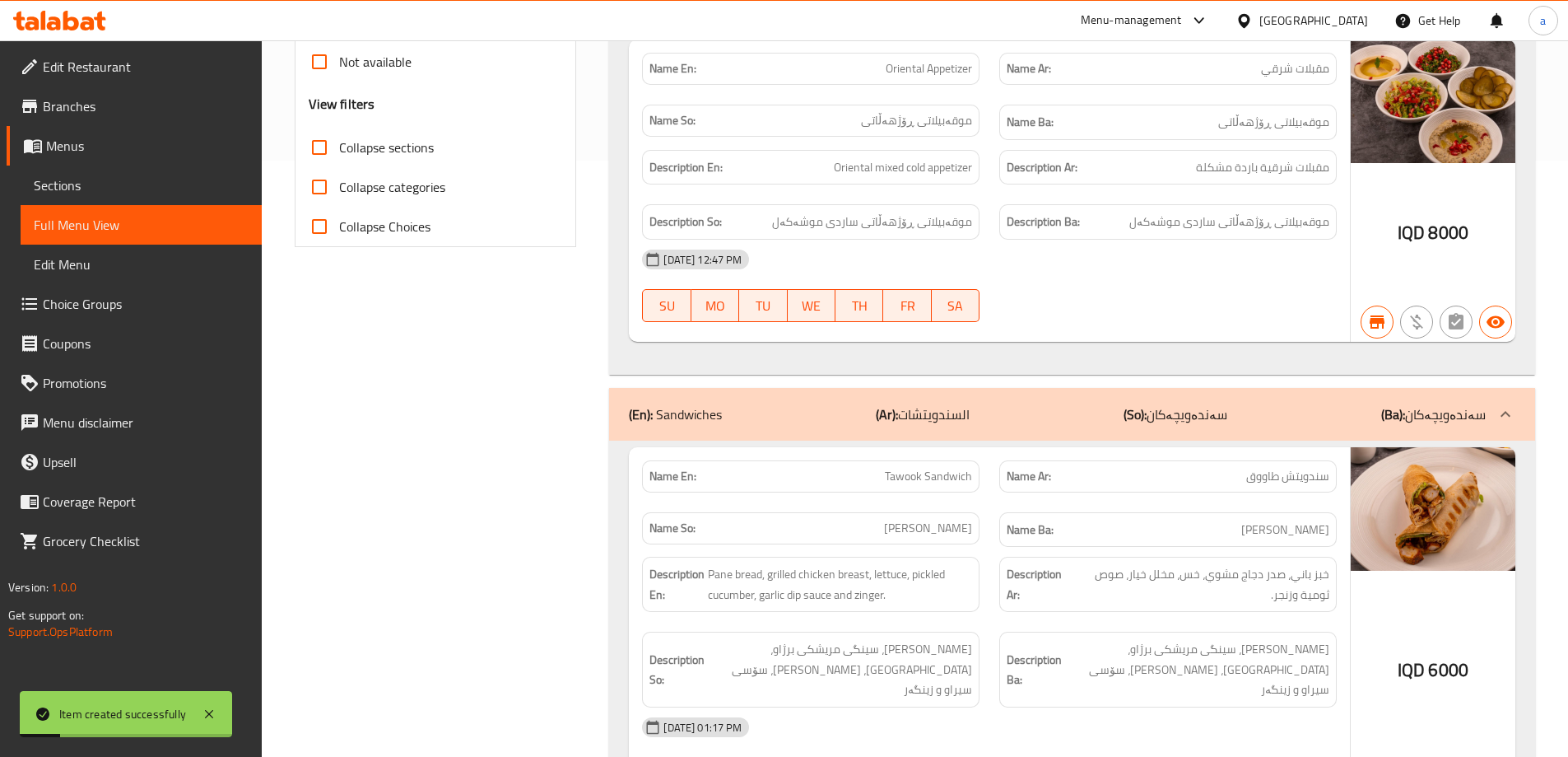
click at [339, 152] on input "Collapse sections" at bounding box center [319, 147] width 39 height 39
checkbox input "true"
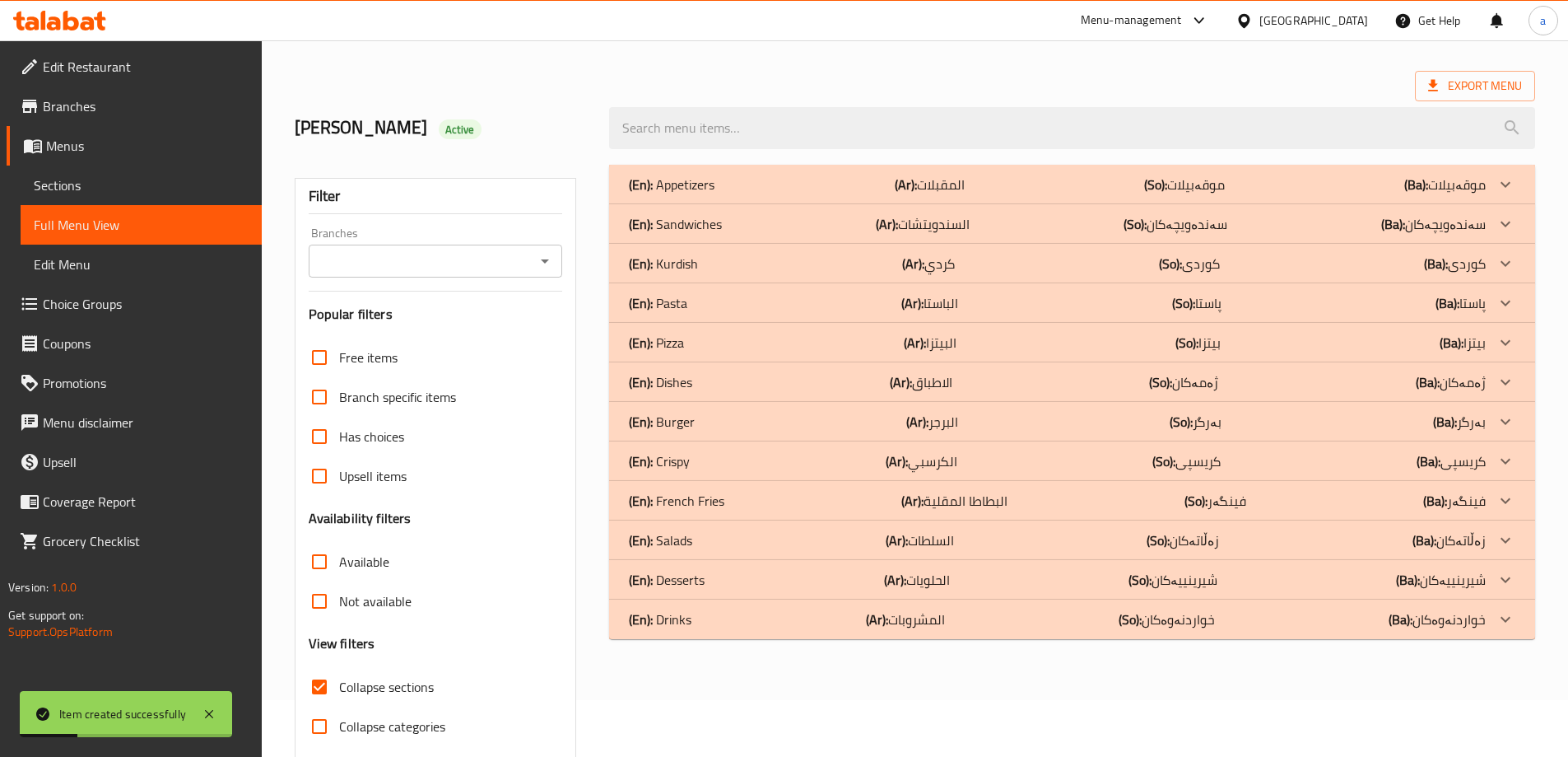
scroll to position [47, 0]
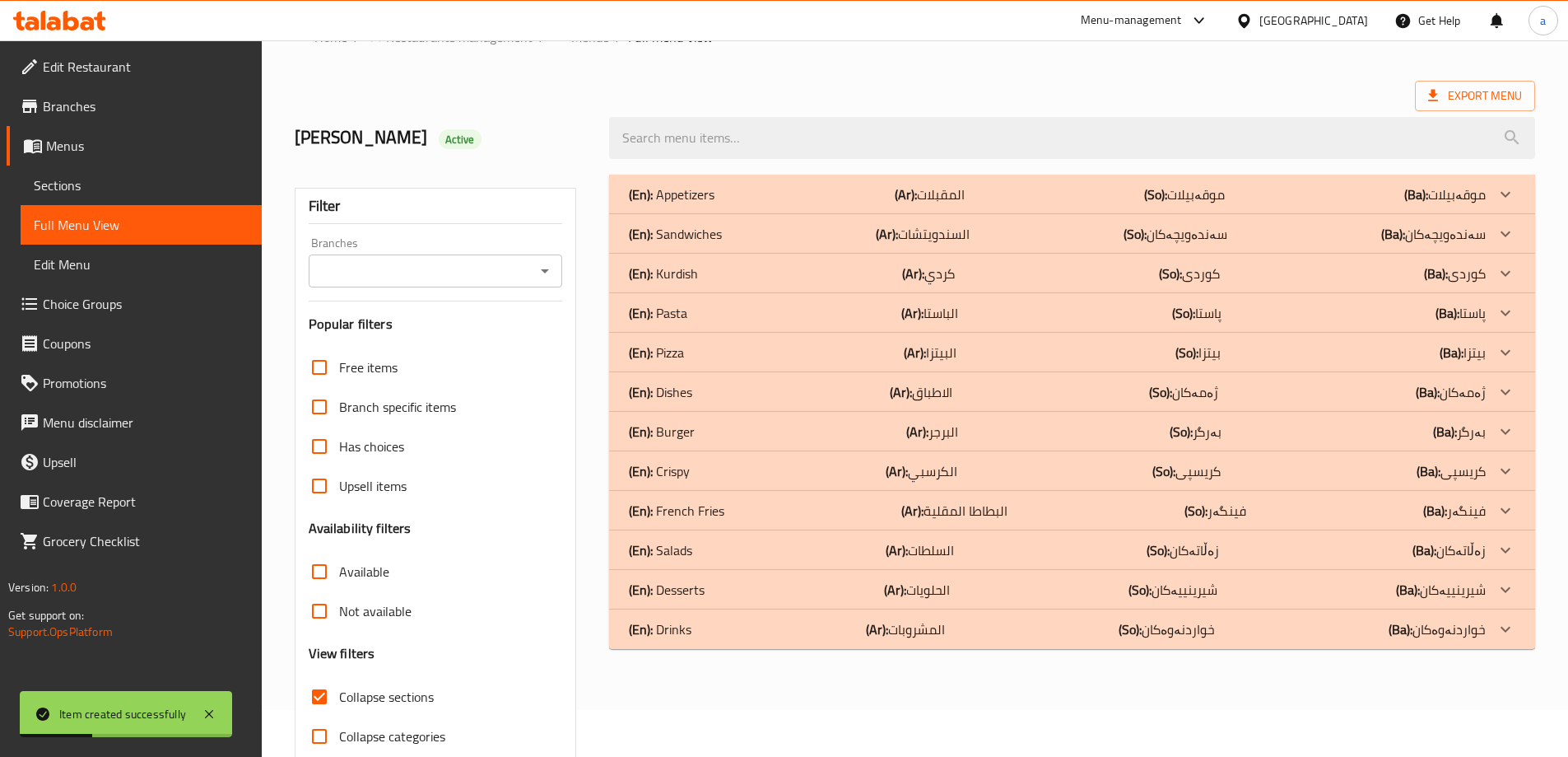
click at [541, 263] on icon "Open" at bounding box center [544, 270] width 20 height 20
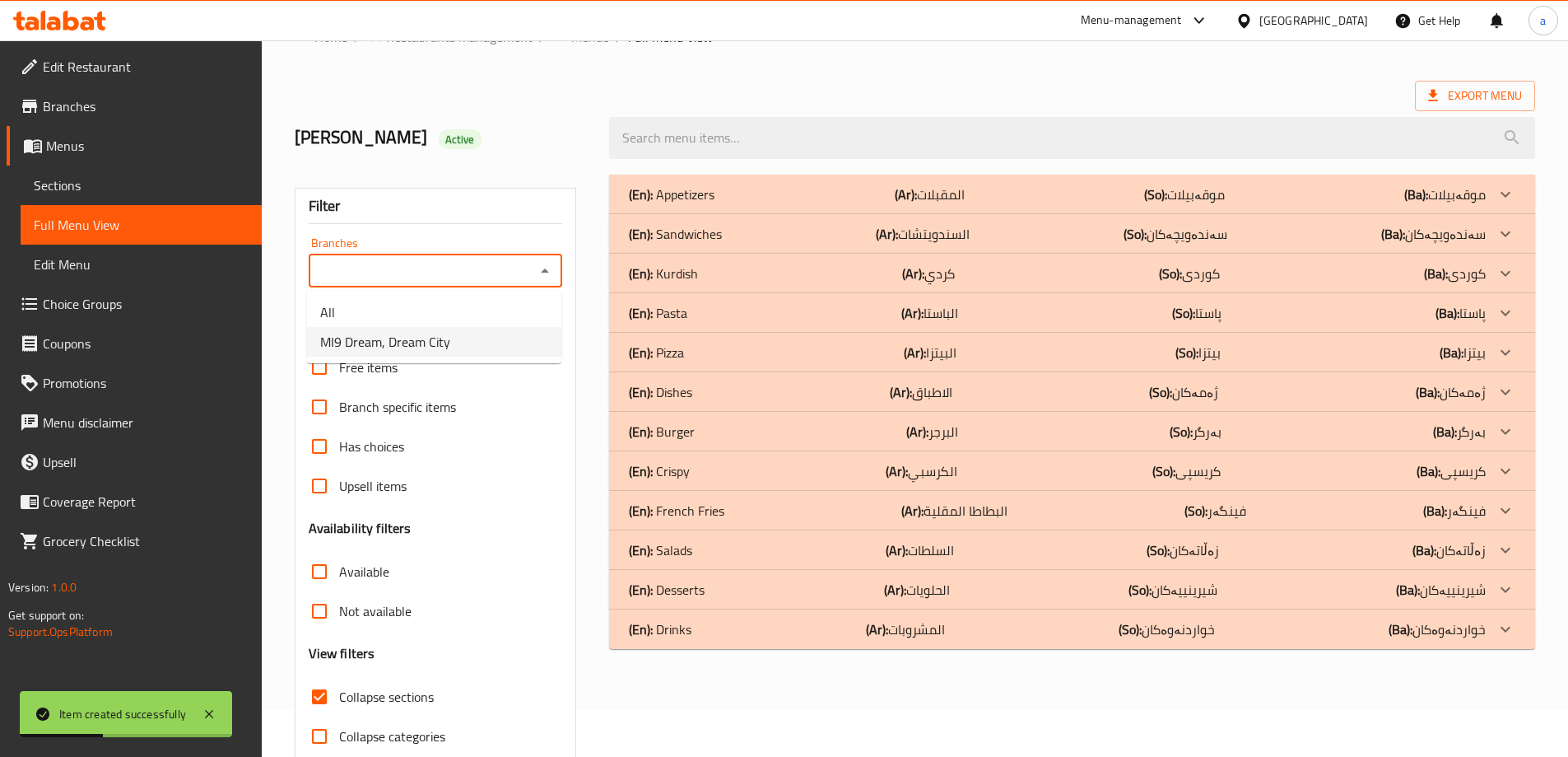
click at [484, 345] on li "MI9 Dream, Dream City" at bounding box center [434, 341] width 255 height 30
type input "MI9 Dream, Dream City"
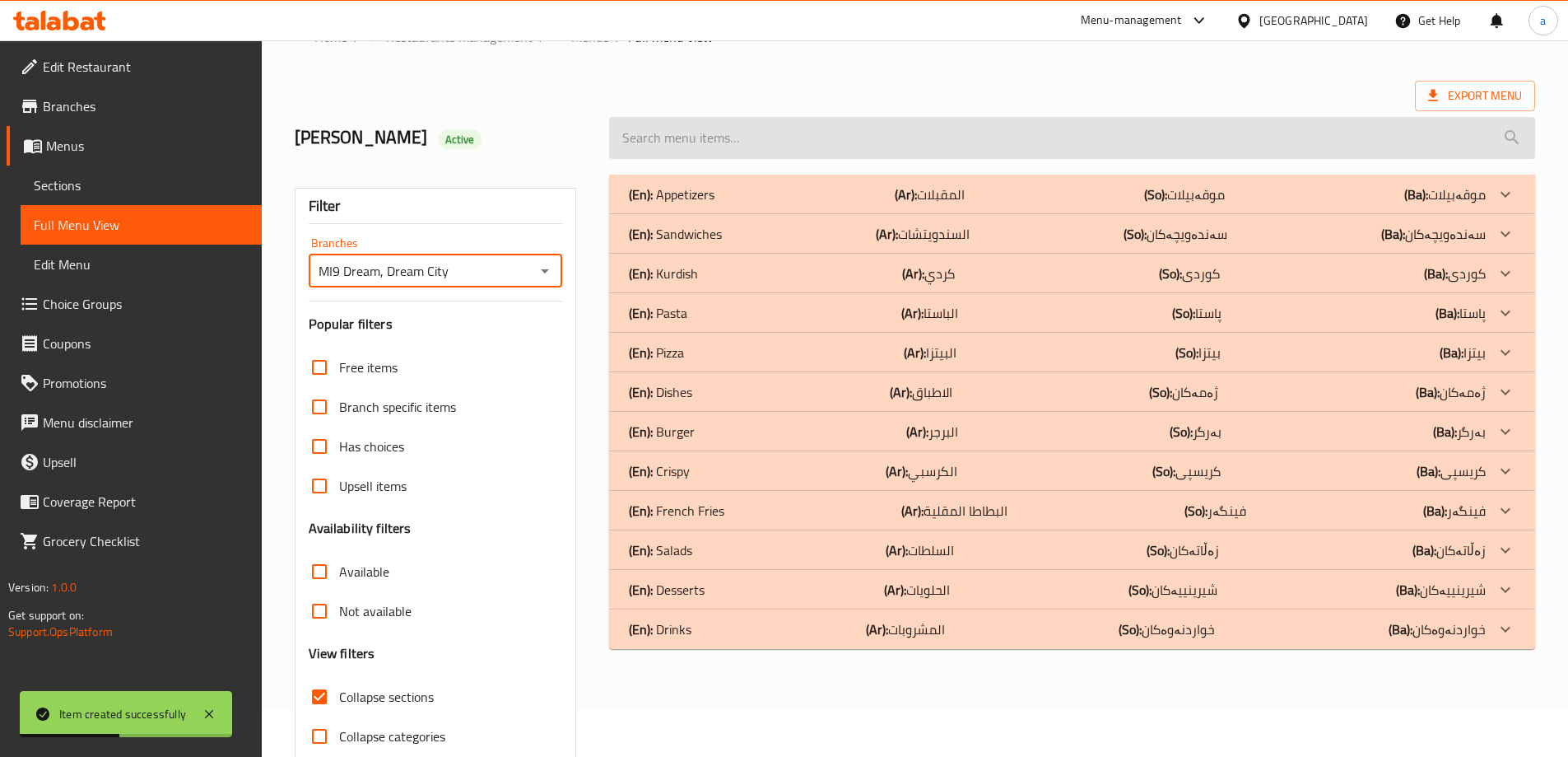
click at [778, 154] on input "search" at bounding box center [1072, 137] width 926 height 42
click at [757, 133] on input "search" at bounding box center [1072, 137] width 926 height 42
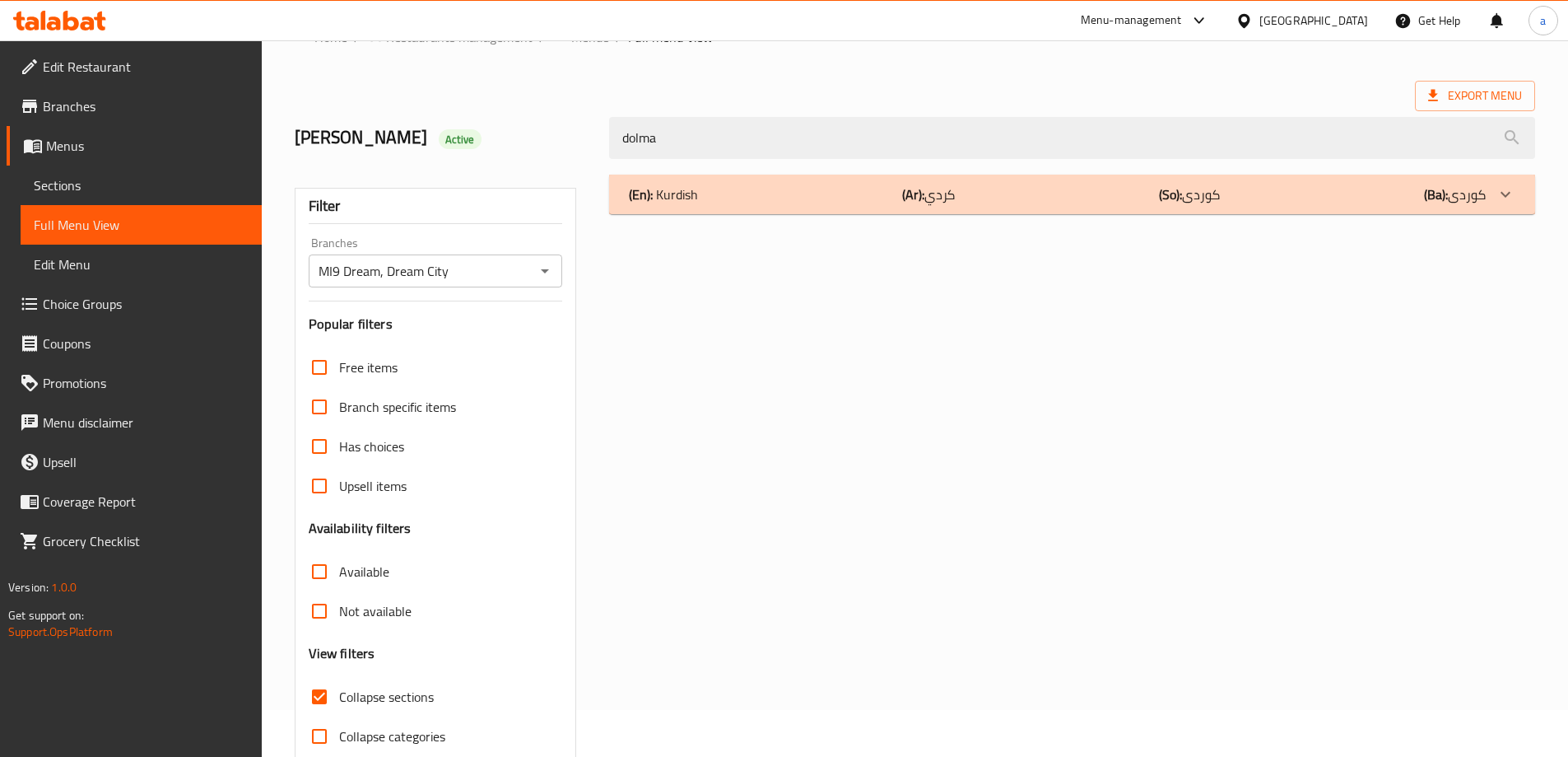
type input "dolma"
click at [821, 203] on div "(En): Kurdish (Ar): كردي (So): کوردی (Ba): کوردی" at bounding box center [1057, 194] width 856 height 20
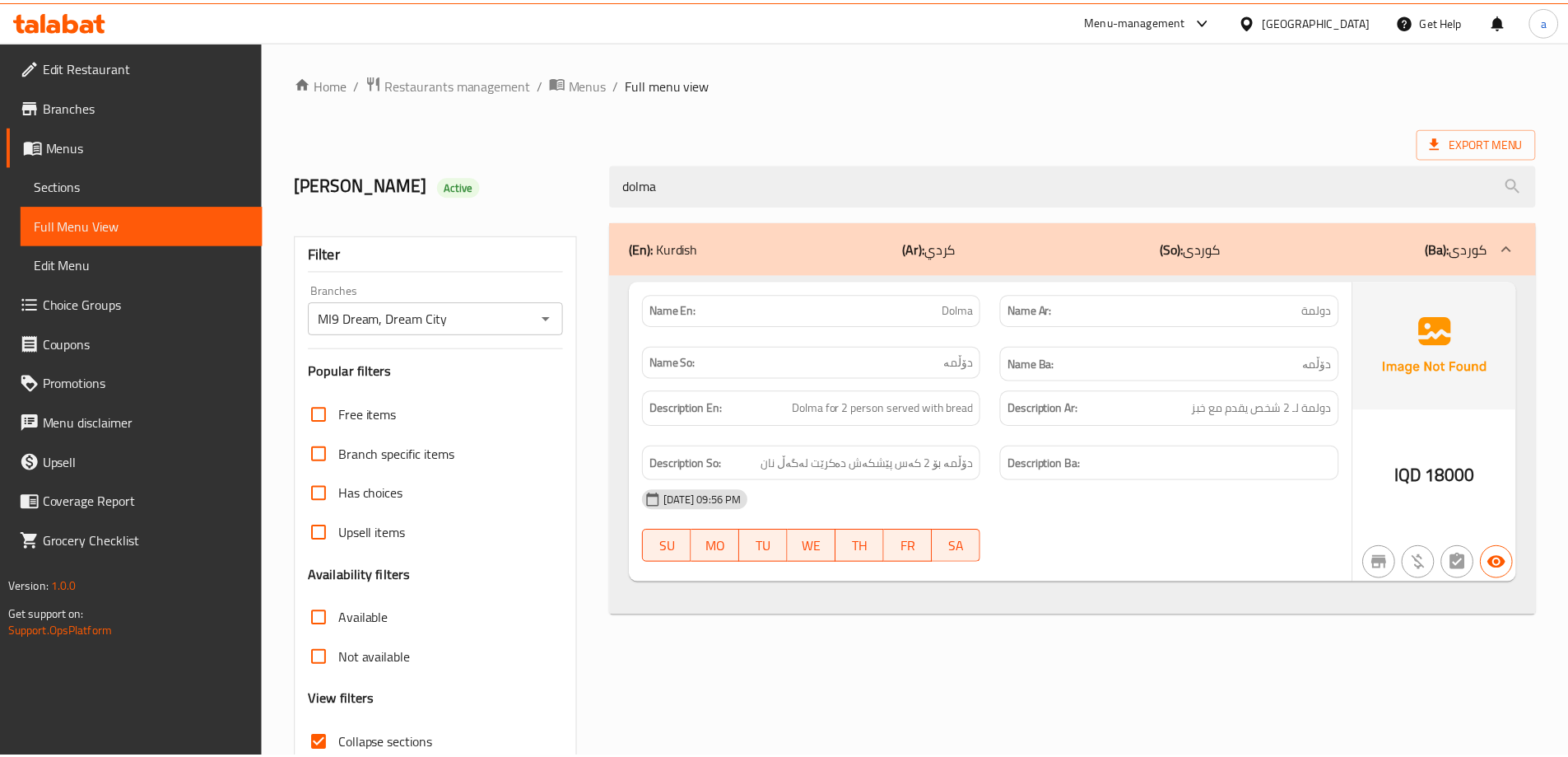
scroll to position [119, 0]
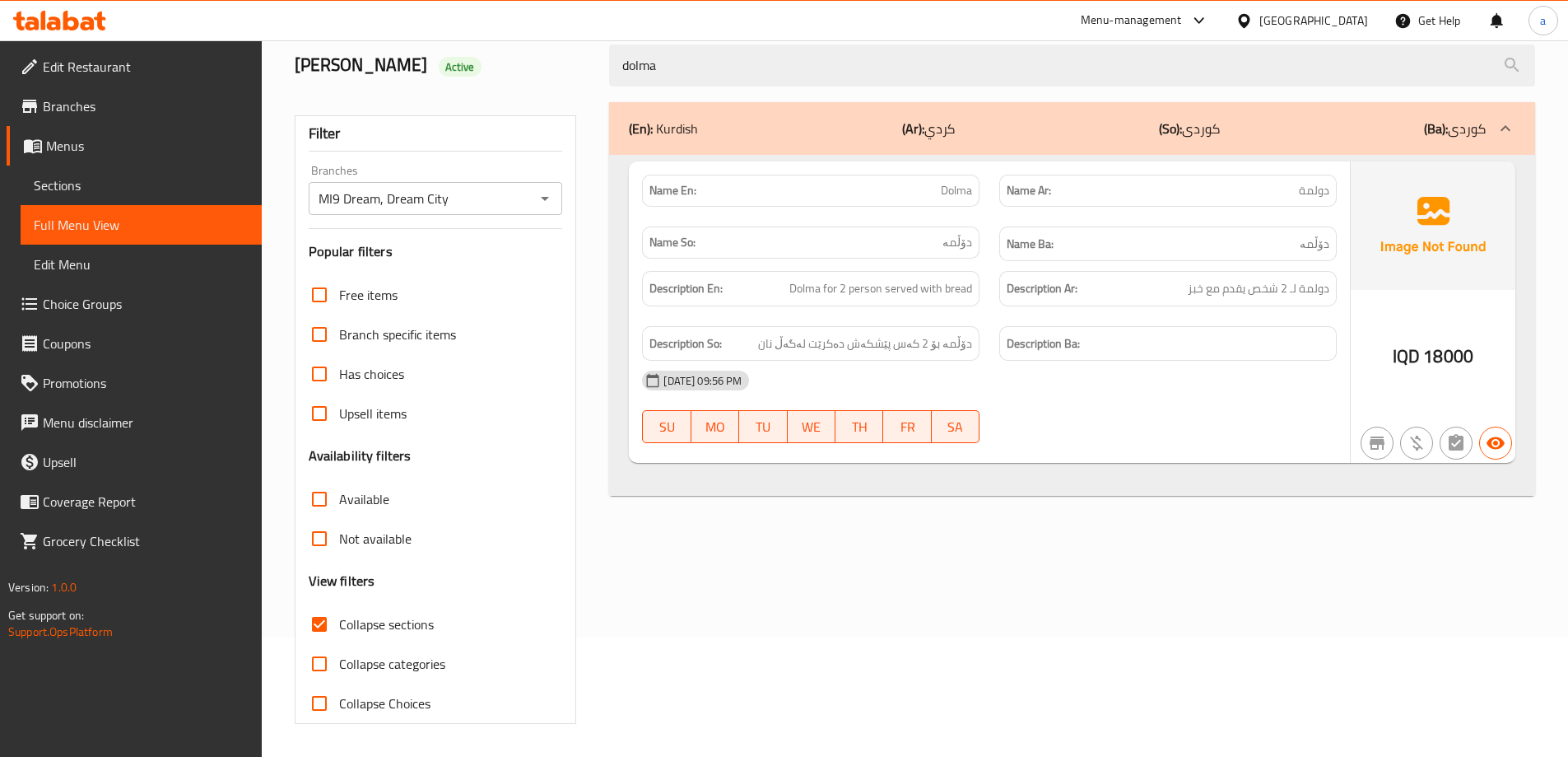
click at [160, 198] on link "Sections" at bounding box center [140, 185] width 241 height 39
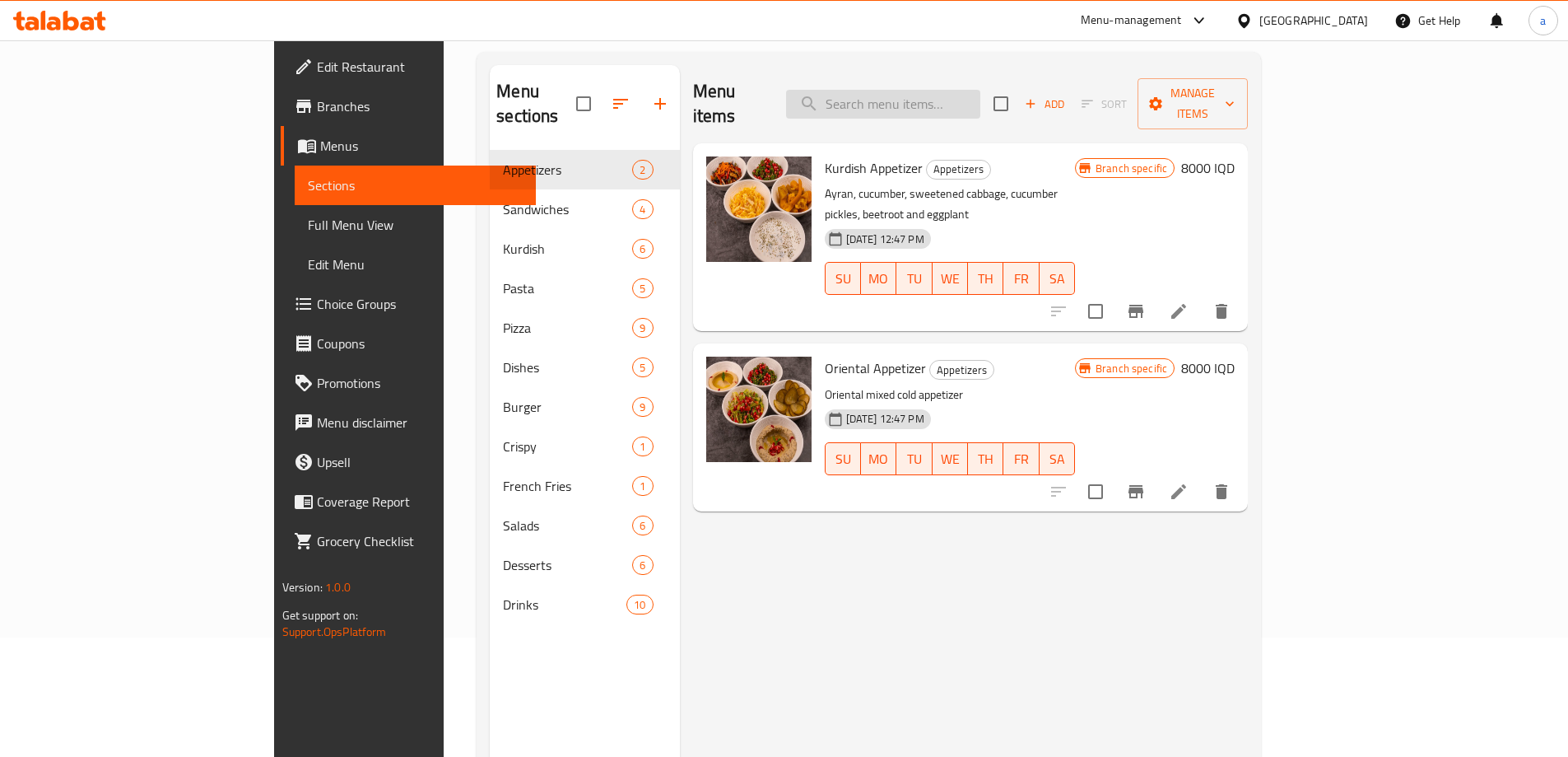
click at [930, 89] on input "search" at bounding box center [883, 104] width 194 height 29
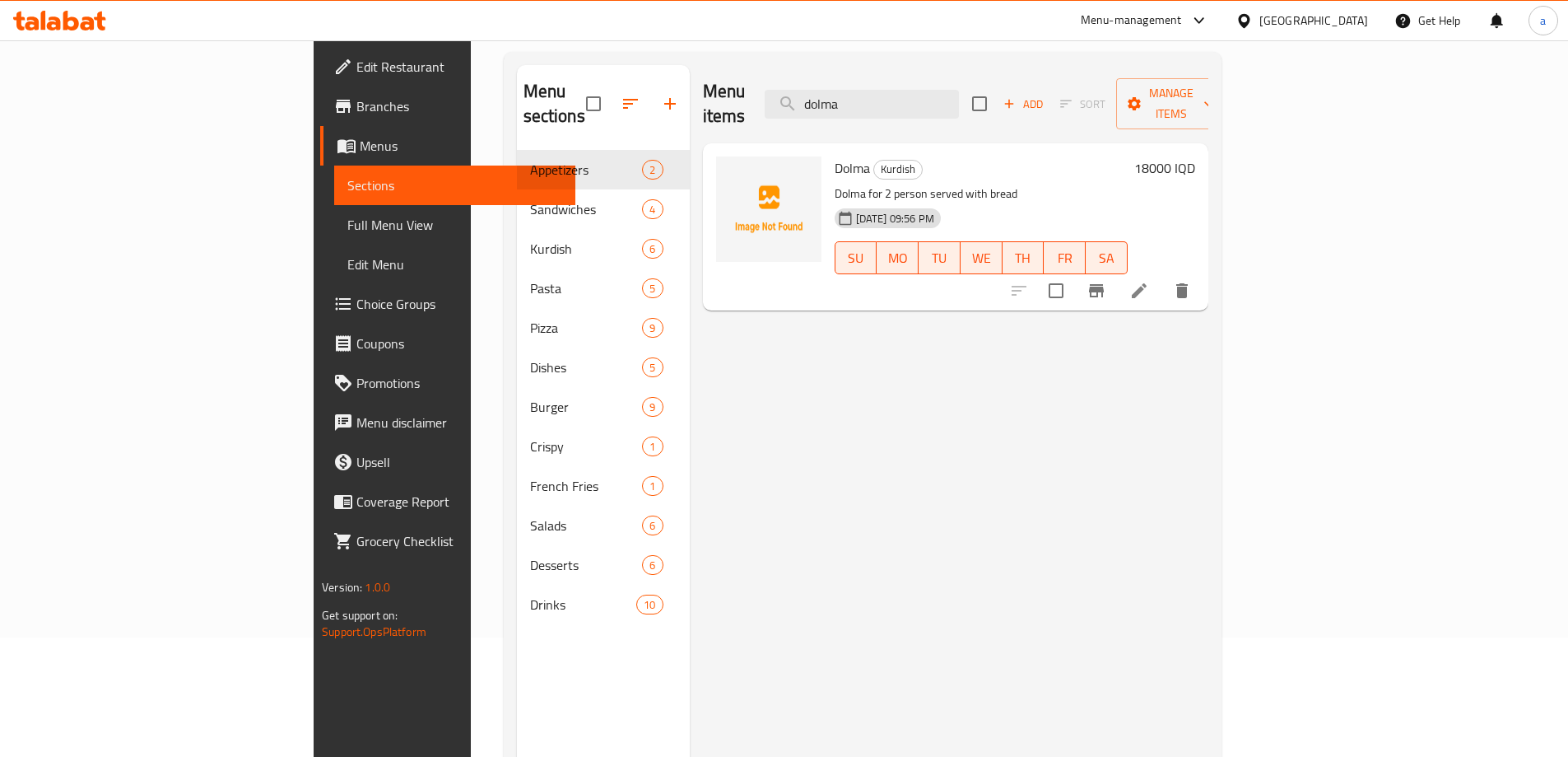
type input "dolma"
click at [1149, 281] on icon at bounding box center [1139, 290] width 20 height 20
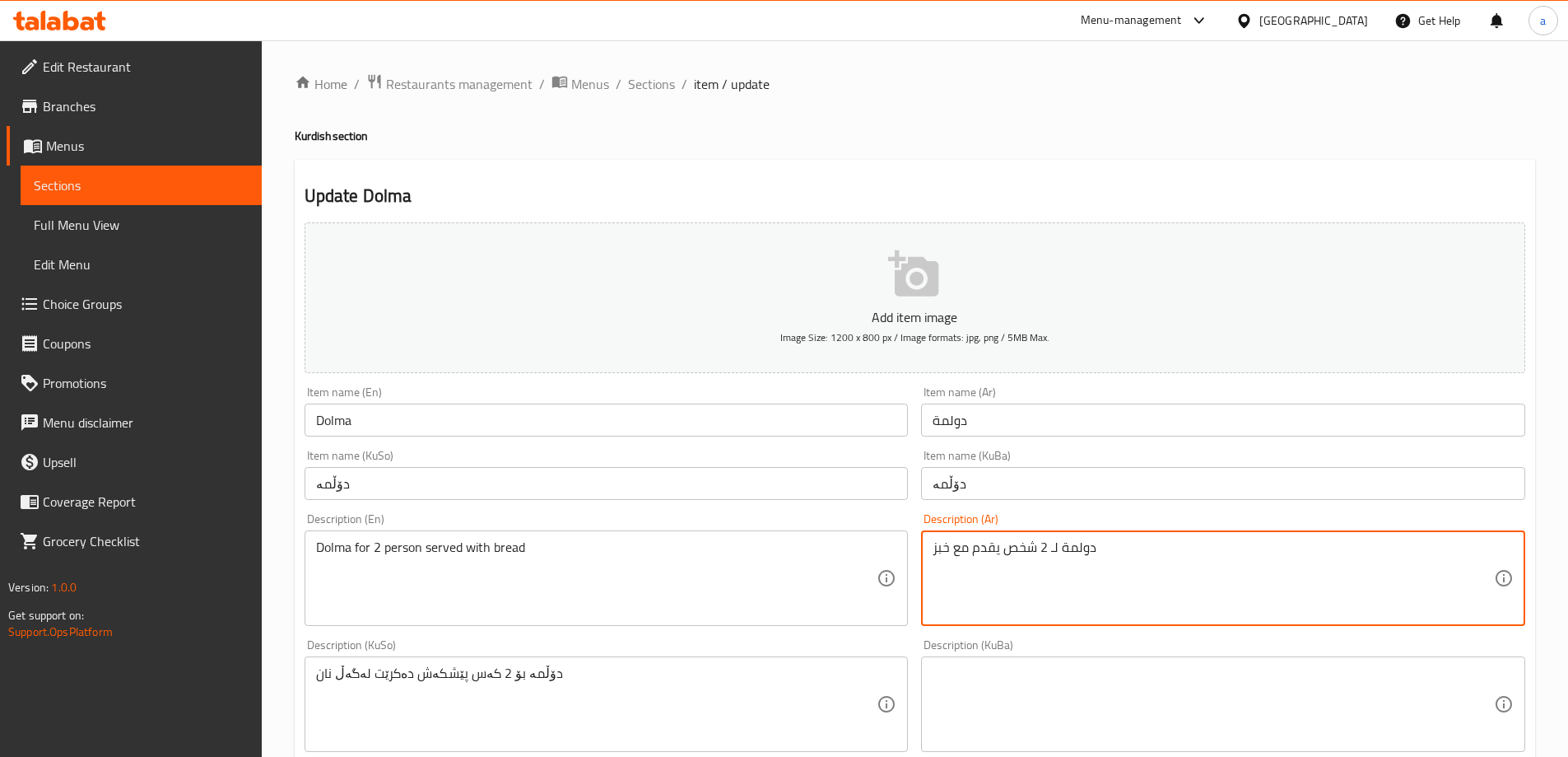
drag, startPoint x: 1055, startPoint y: 550, endPoint x: 1015, endPoint y: 542, distance: 40.8
drag, startPoint x: 1057, startPoint y: 541, endPoint x: 1004, endPoint y: 544, distance: 53.1
click at [1004, 544] on textarea "دولمة لـ 2 شخص يقدم مع خبز" at bounding box center [1212, 578] width 561 height 78
paste textarea "تكفي فردين"
type textarea "دولمة تكفي فردين يقدم مع خبز"
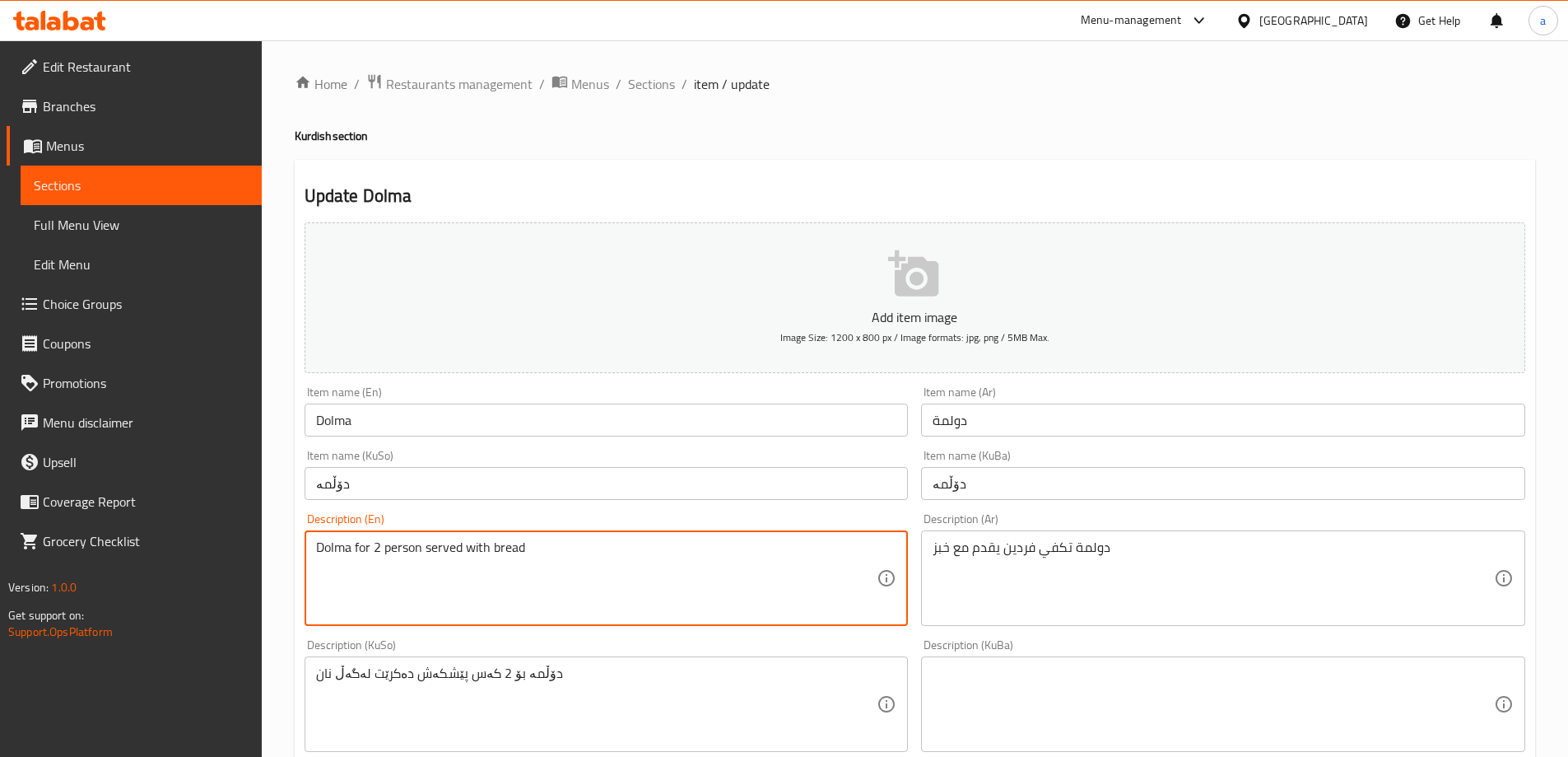
drag, startPoint x: 421, startPoint y: 548, endPoint x: 354, endPoint y: 549, distance: 67.0
paste textarea "For 2 Persons"
click at [358, 551] on textarea "Dolma For 2 Persons served with bread" at bounding box center [596, 578] width 561 height 78
type textarea "Dolma for 2 Persons served with bread"
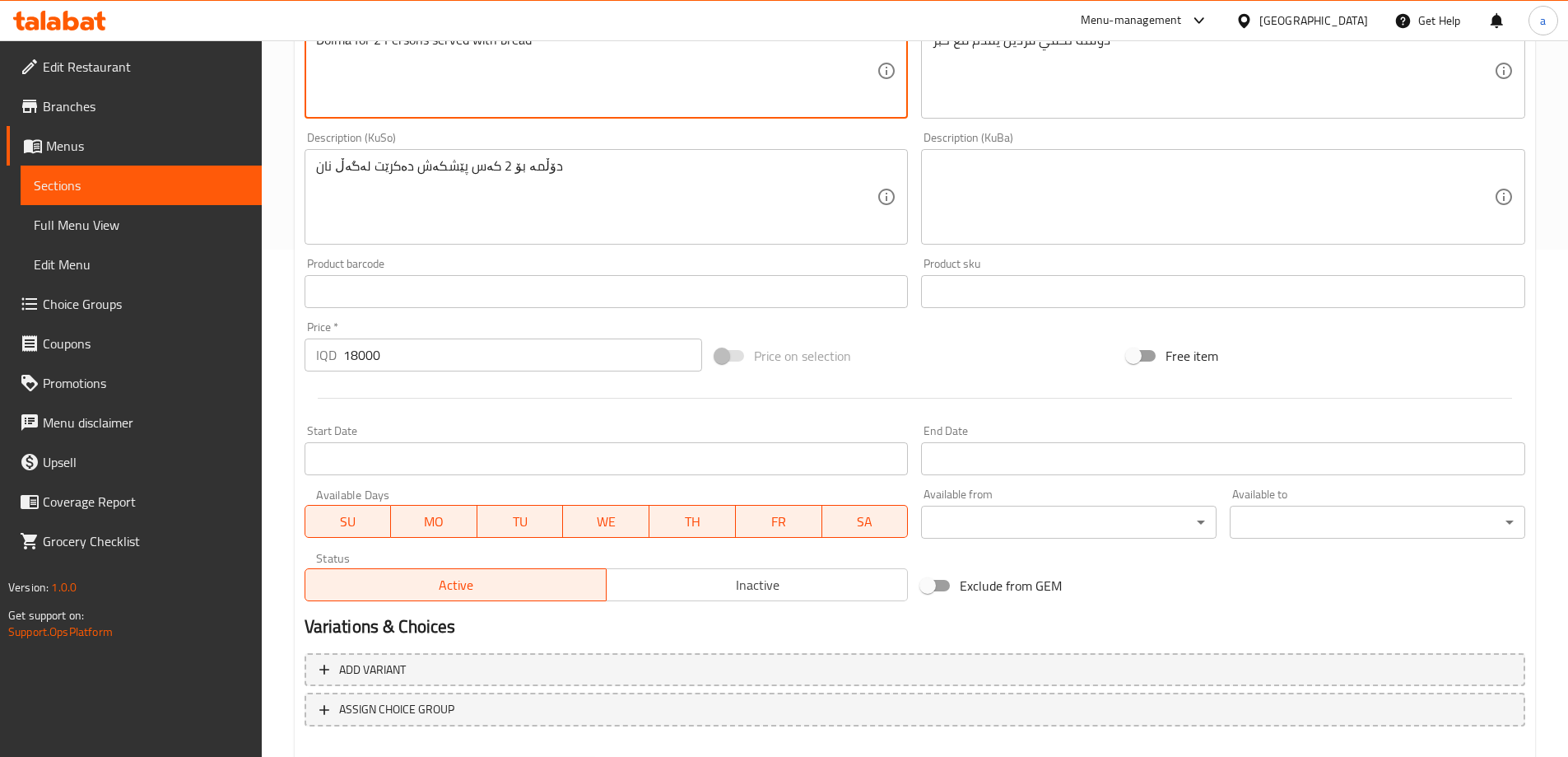
scroll to position [596, 0]
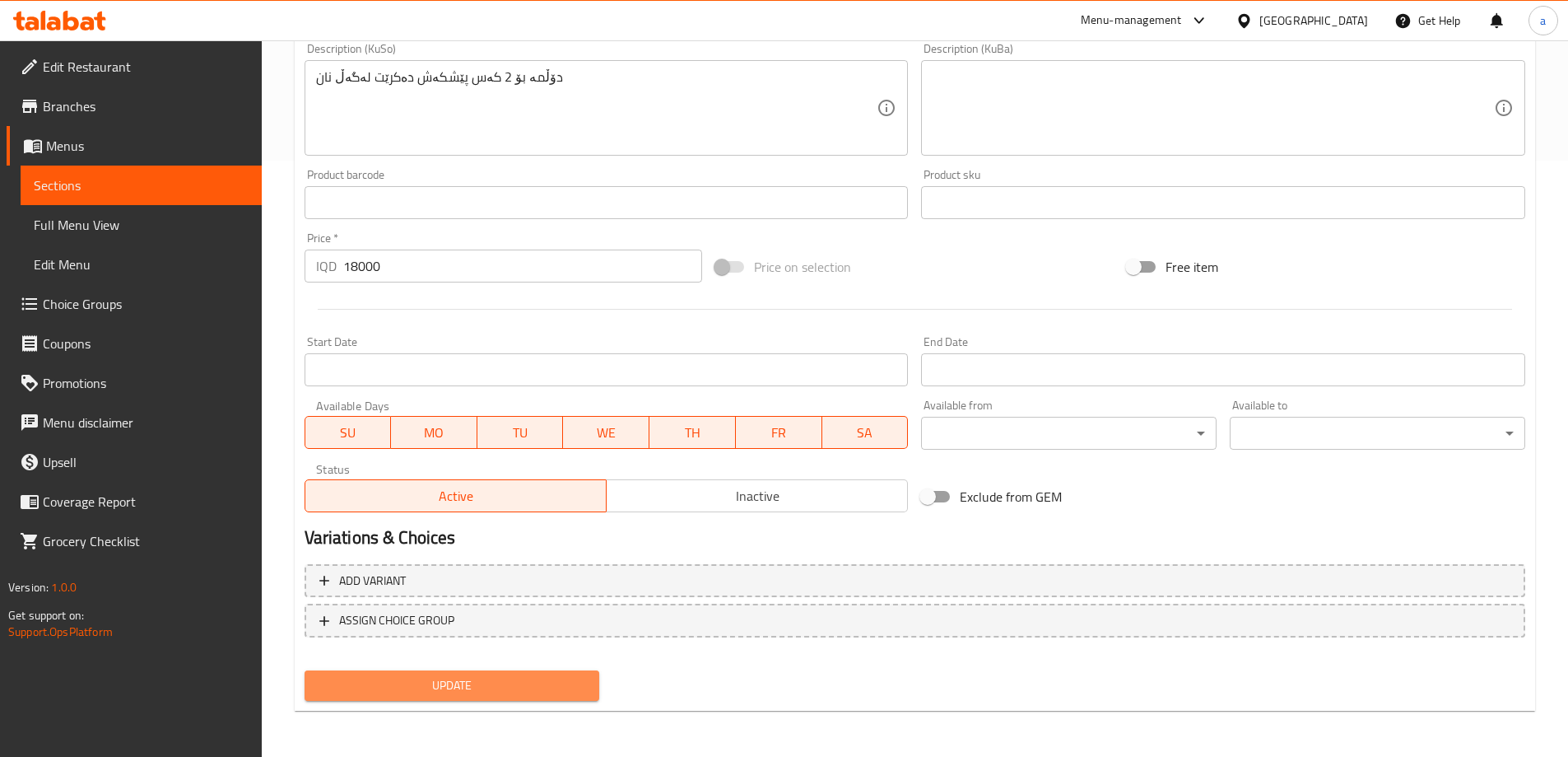
click at [435, 675] on span "Update" at bounding box center [452, 685] width 269 height 20
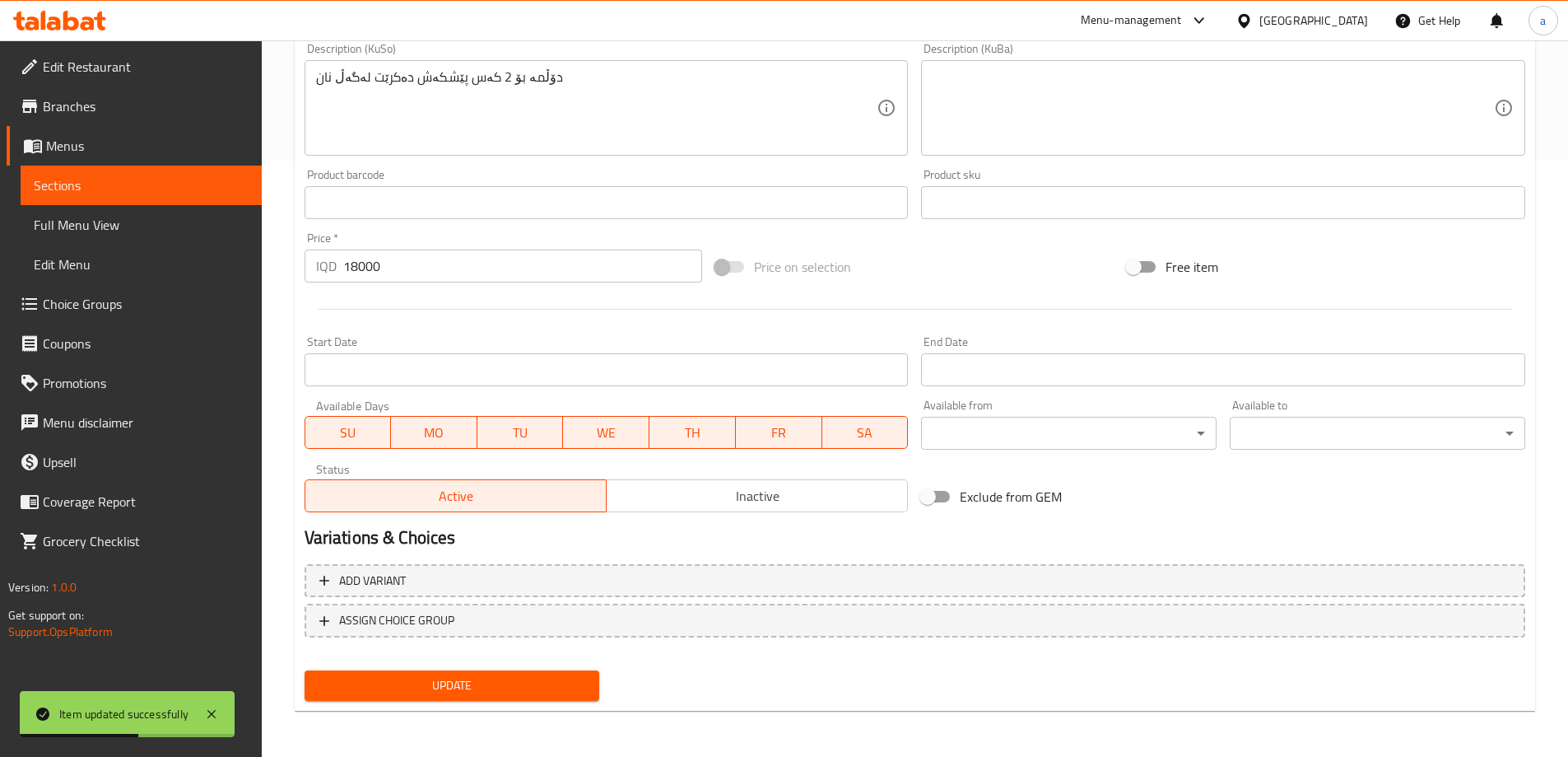
click at [87, 215] on span "Full Menu View" at bounding box center [141, 224] width 215 height 20
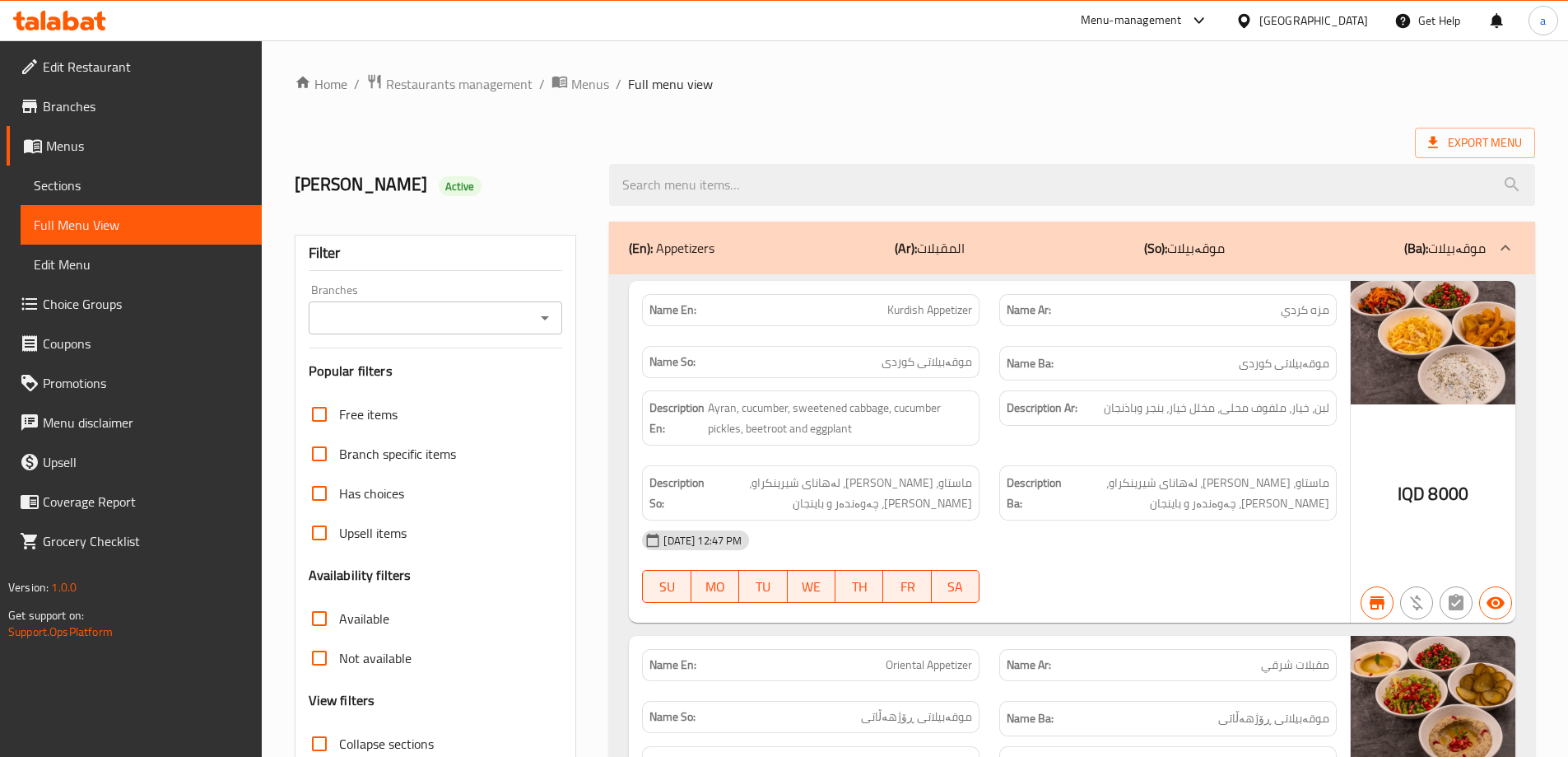
click at [544, 317] on icon "Open" at bounding box center [545, 318] width 9 height 4
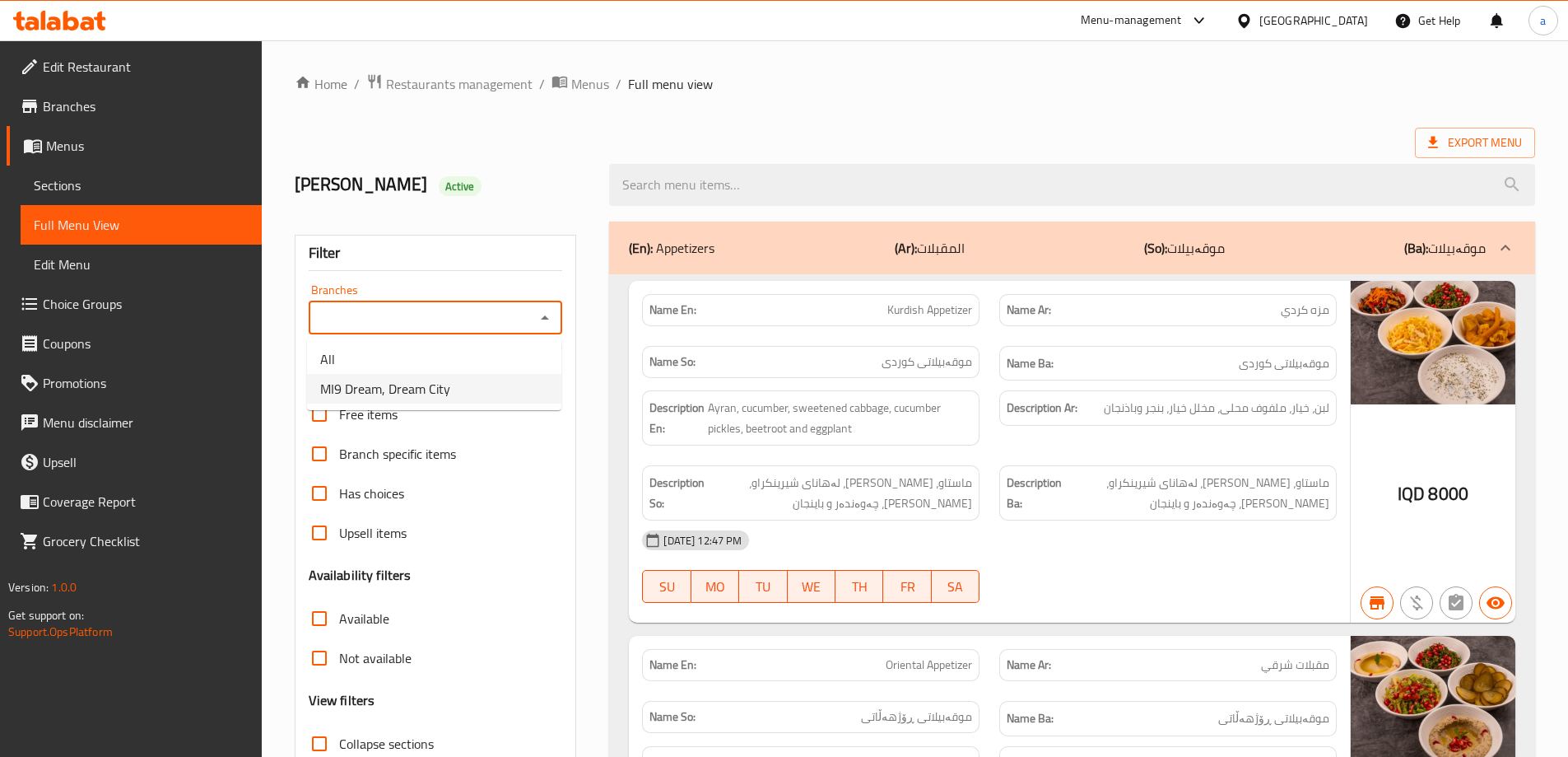
click at [501, 382] on li "MI9 Dream, Dream City" at bounding box center [434, 388] width 255 height 30
type input "MI9 Dream, Dream City"
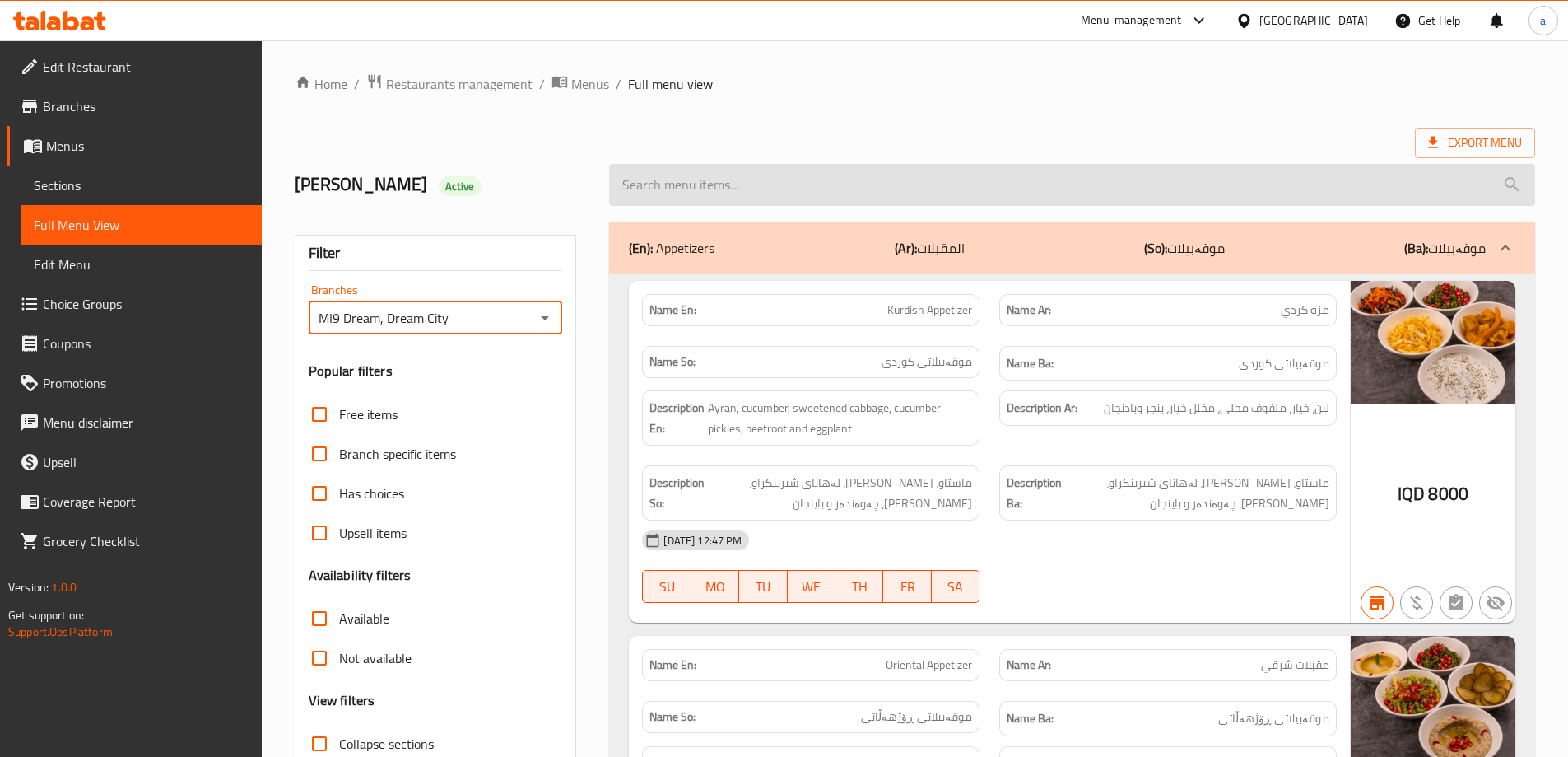
click at [865, 198] on input "search" at bounding box center [1072, 184] width 926 height 42
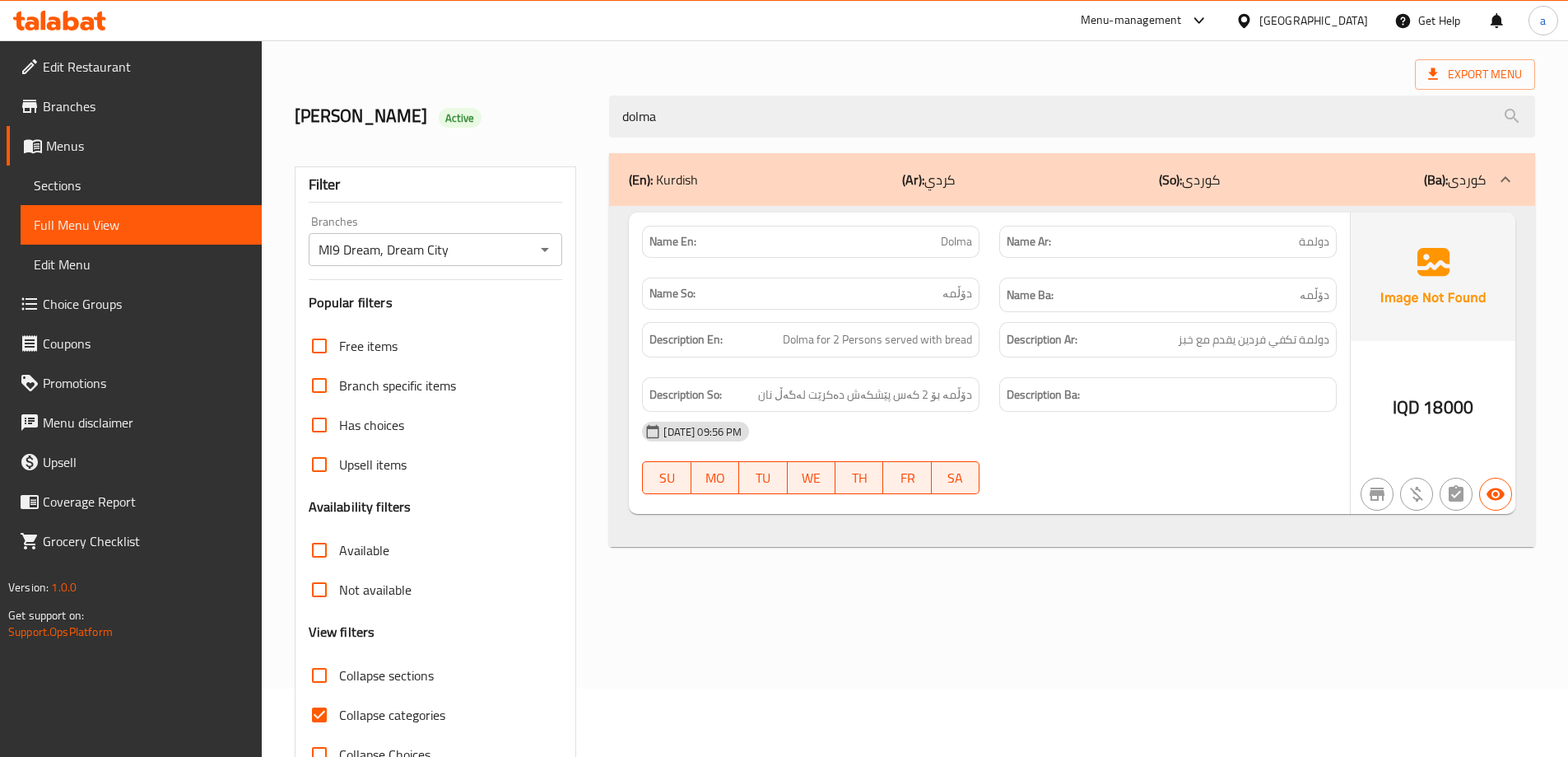
scroll to position [119, 0]
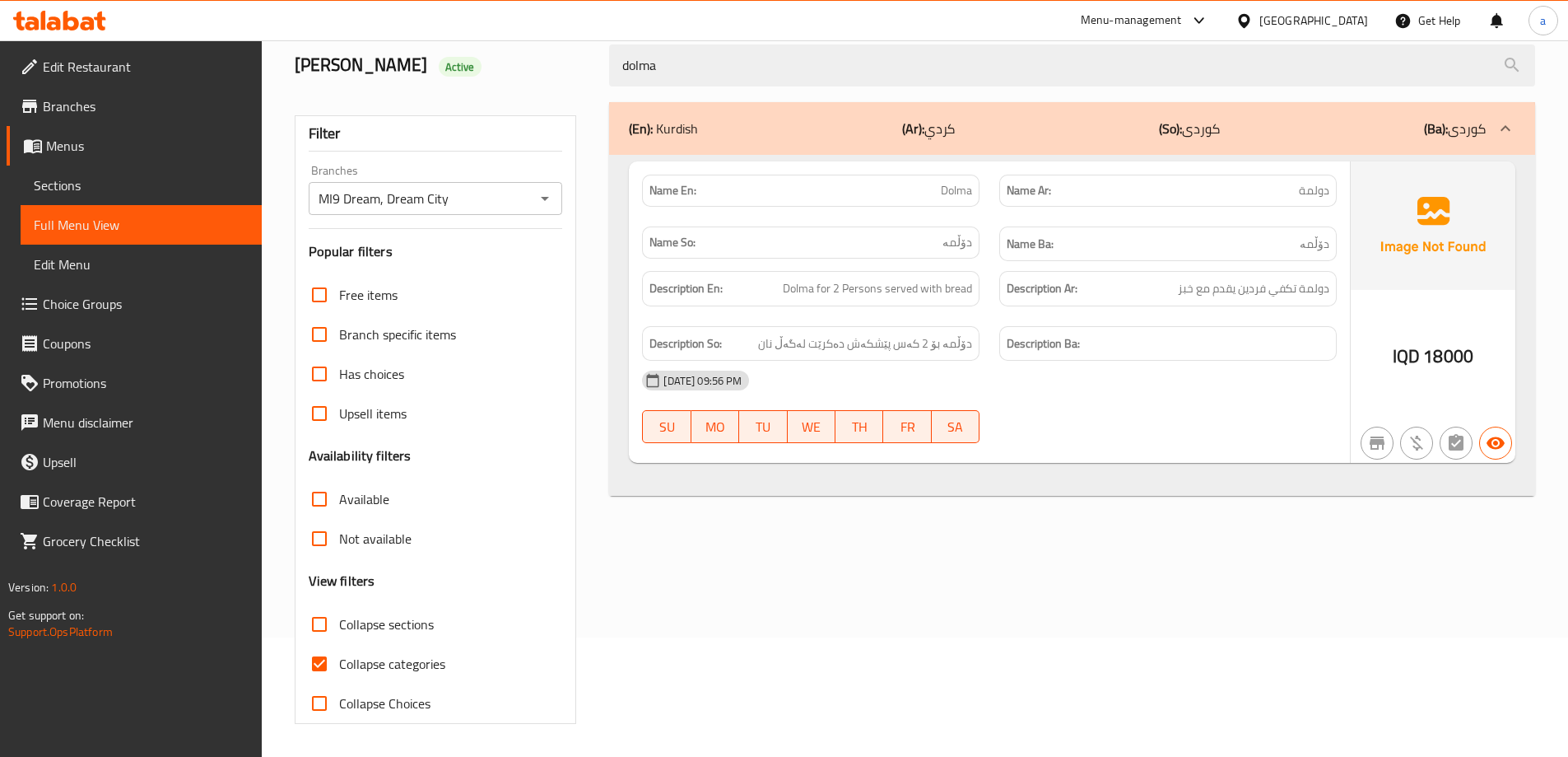
type input "dolma"
click at [358, 672] on span "Collapse categories" at bounding box center [392, 663] width 106 height 20
click at [339, 672] on input "Collapse categories" at bounding box center [319, 663] width 39 height 39
checkbox input "false"
click at [83, 22] on icon at bounding box center [88, 23] width 14 height 14
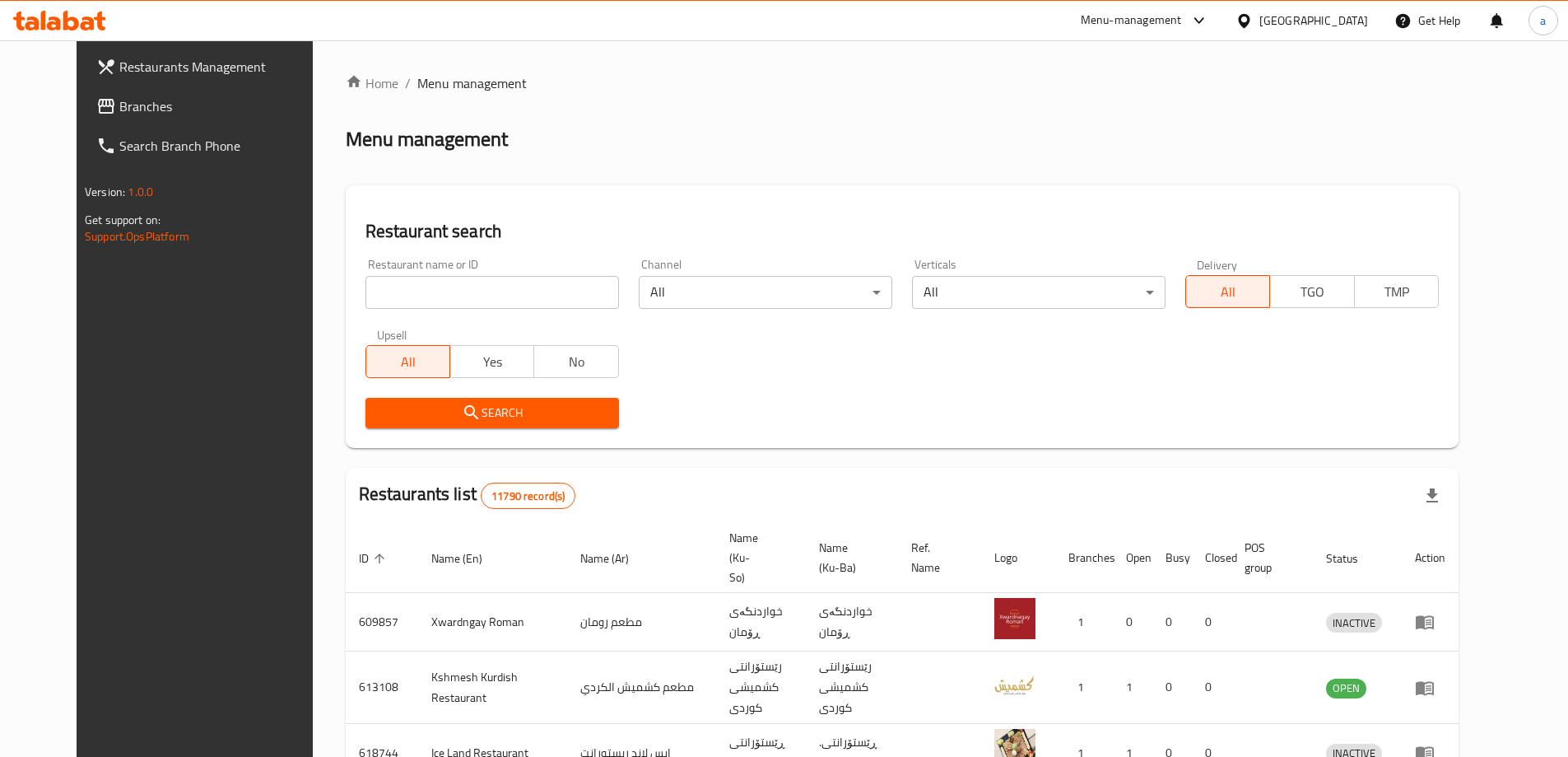
click at [409, 285] on input "search" at bounding box center [492, 292] width 254 height 33
paste input "684771"
type input "684771"
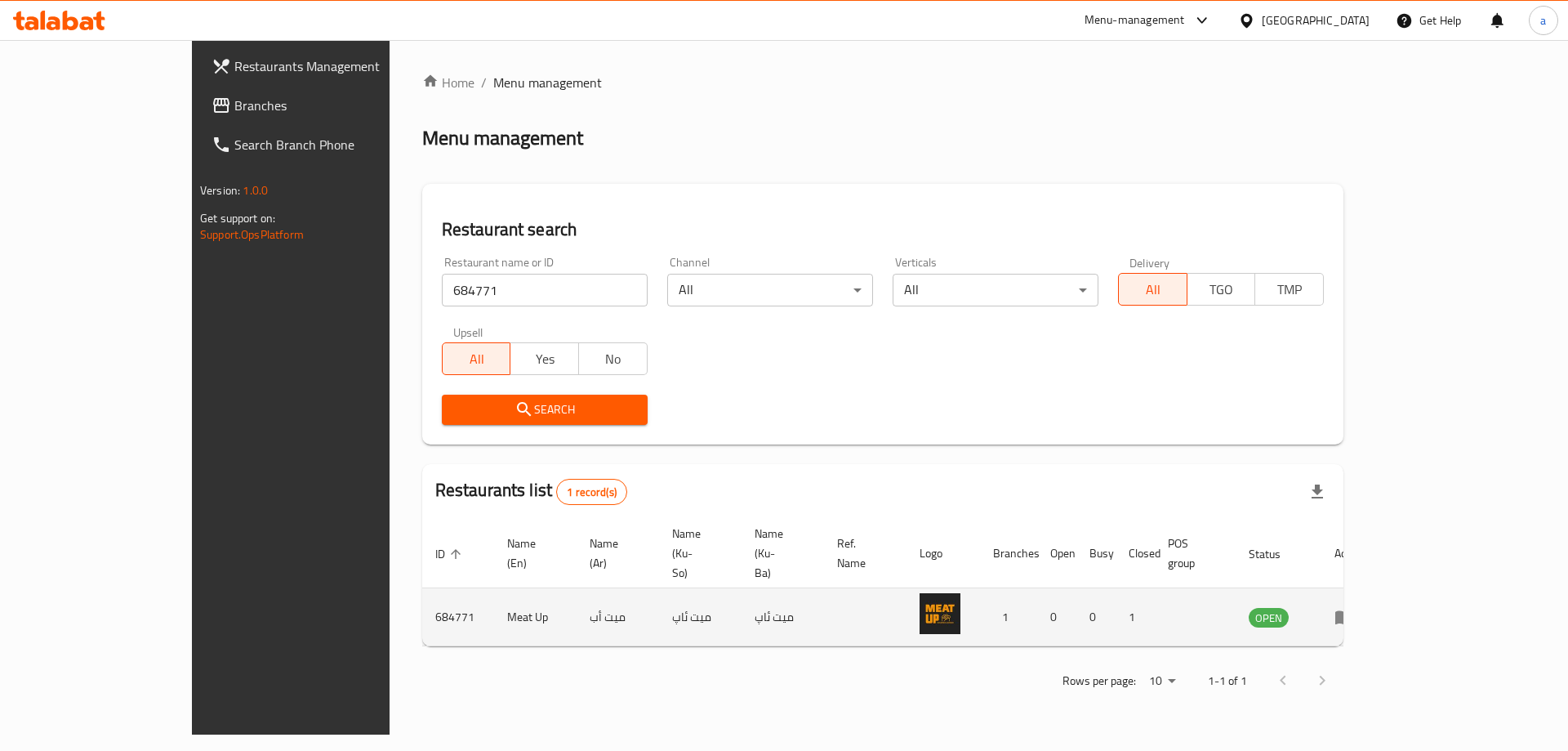
click at [1351, 614] on icon "enhanced table" at bounding box center [1348, 618] width 6 height 7
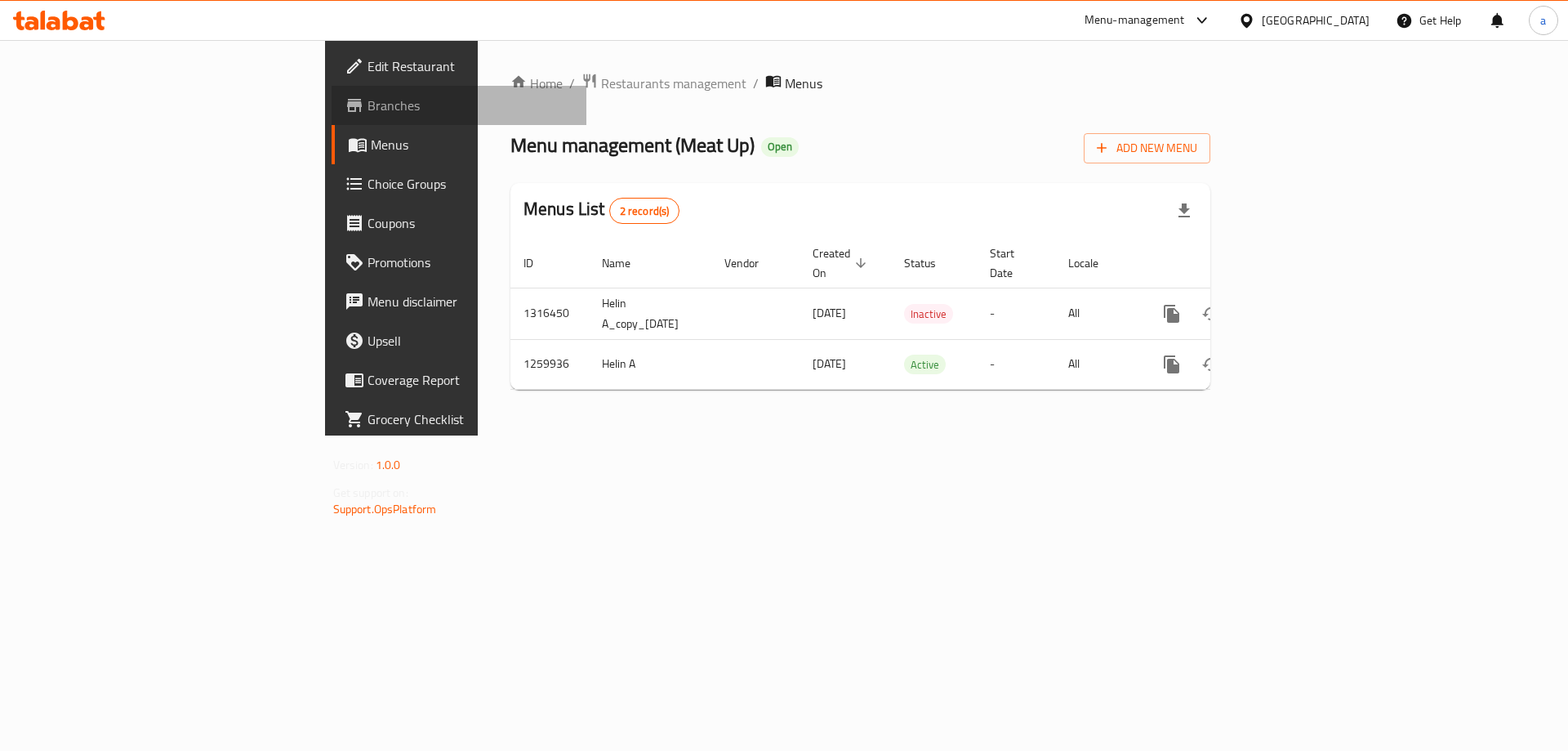
click at [368, 111] on span "Branches" at bounding box center [471, 105] width 207 height 19
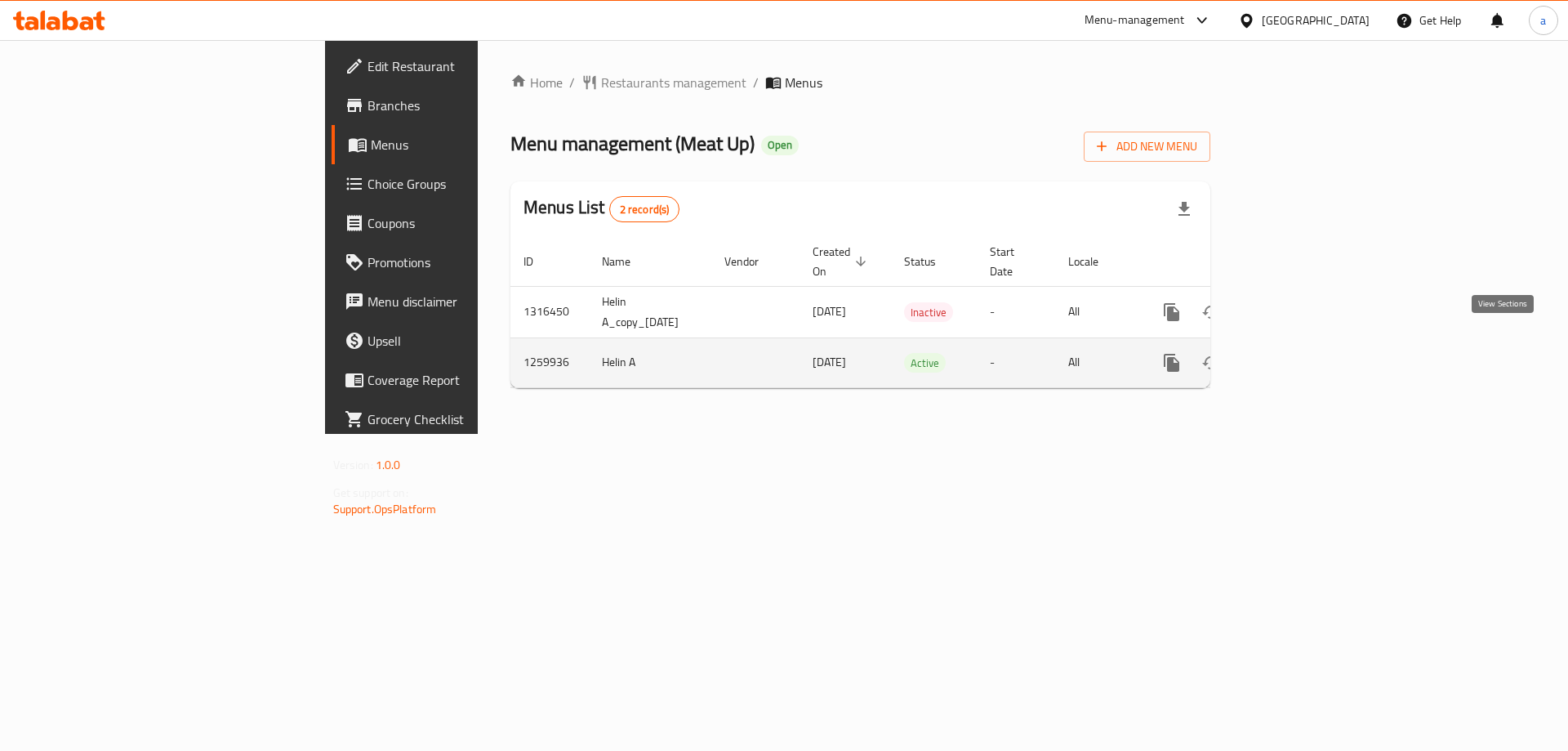
click at [1299, 353] on icon "enhanced table" at bounding box center [1289, 362] width 19 height 19
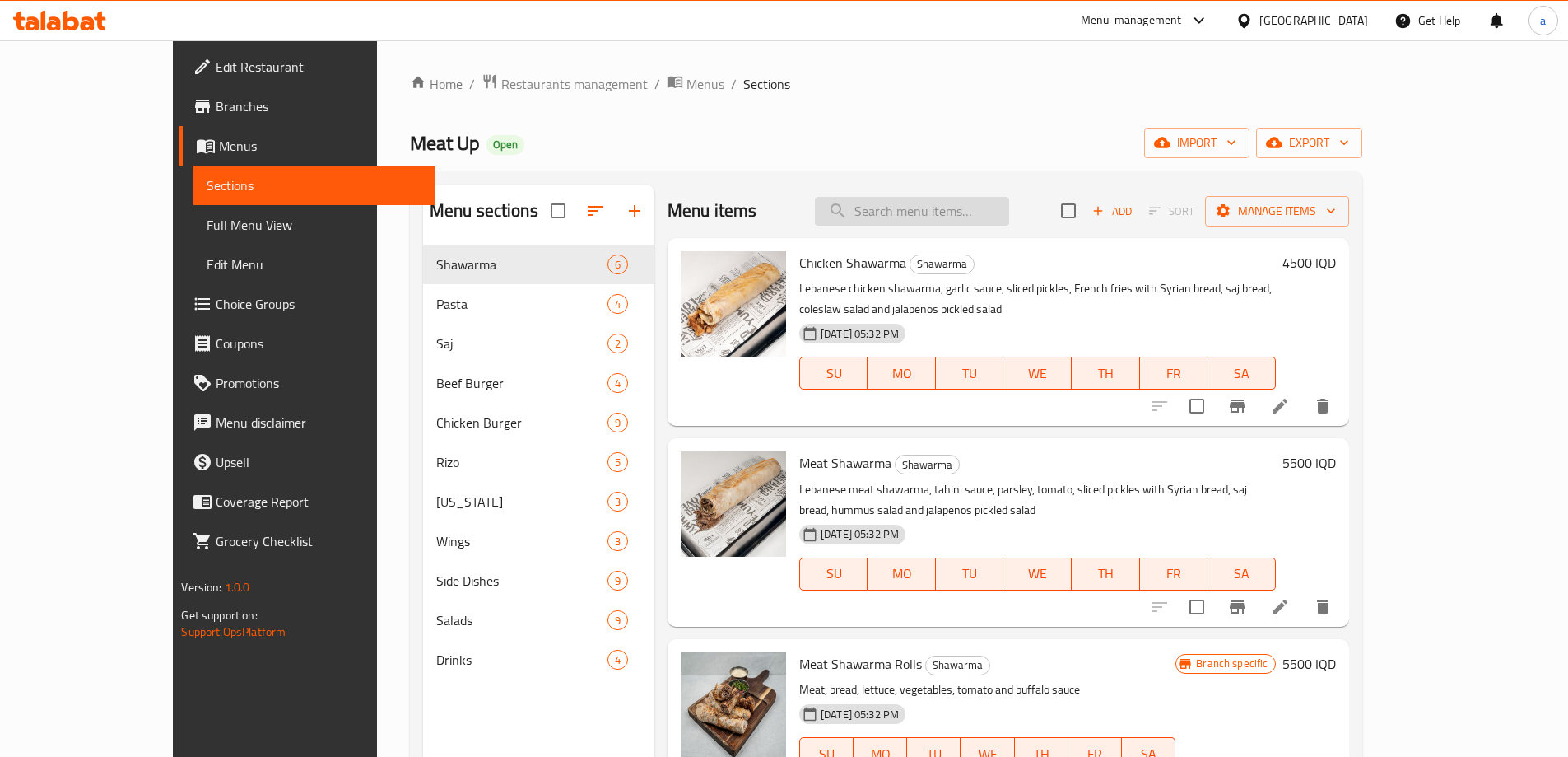
click at [932, 202] on input "search" at bounding box center [912, 211] width 194 height 29
paste input "Hummus"
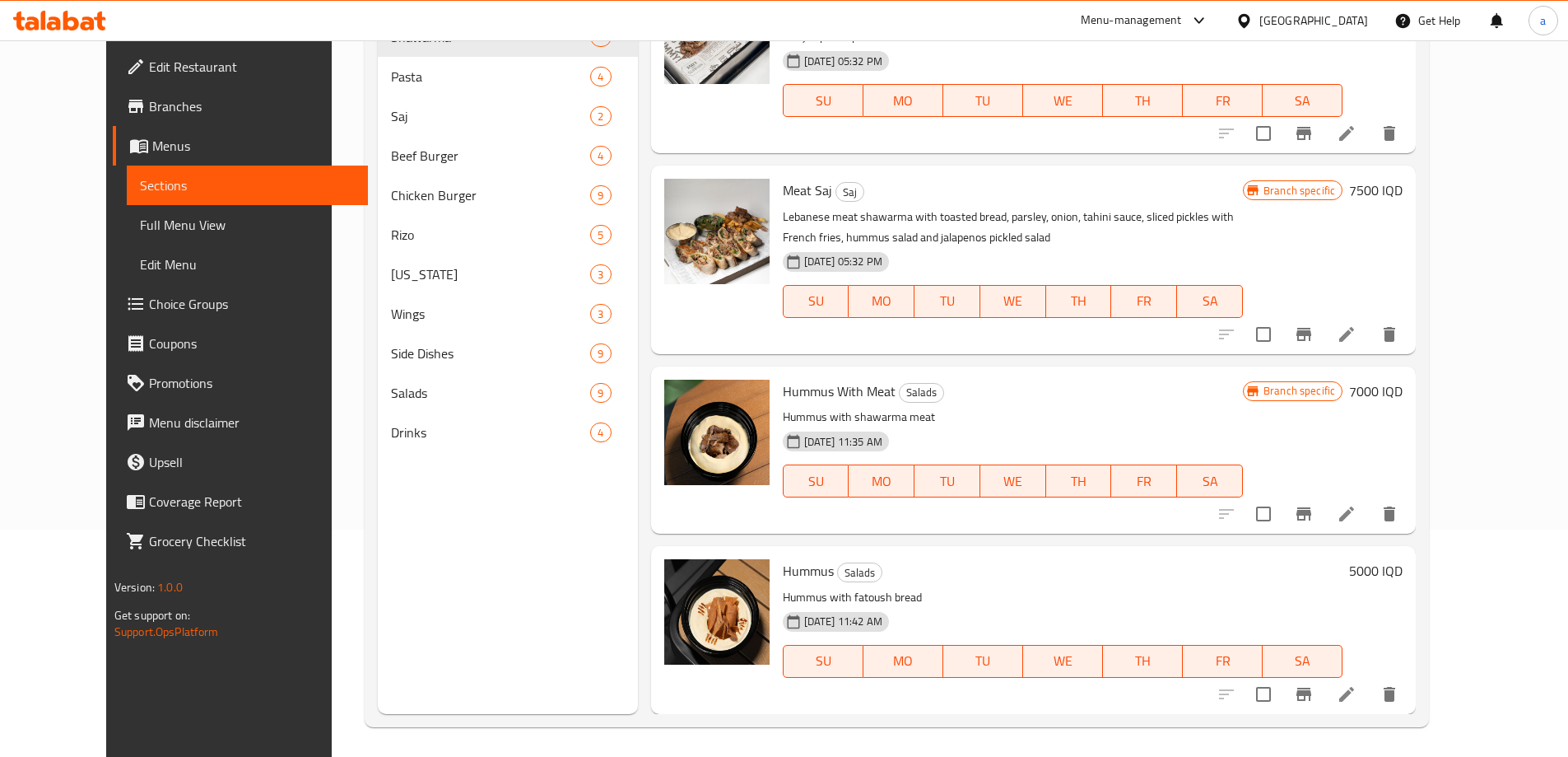
scroll to position [231, 0]
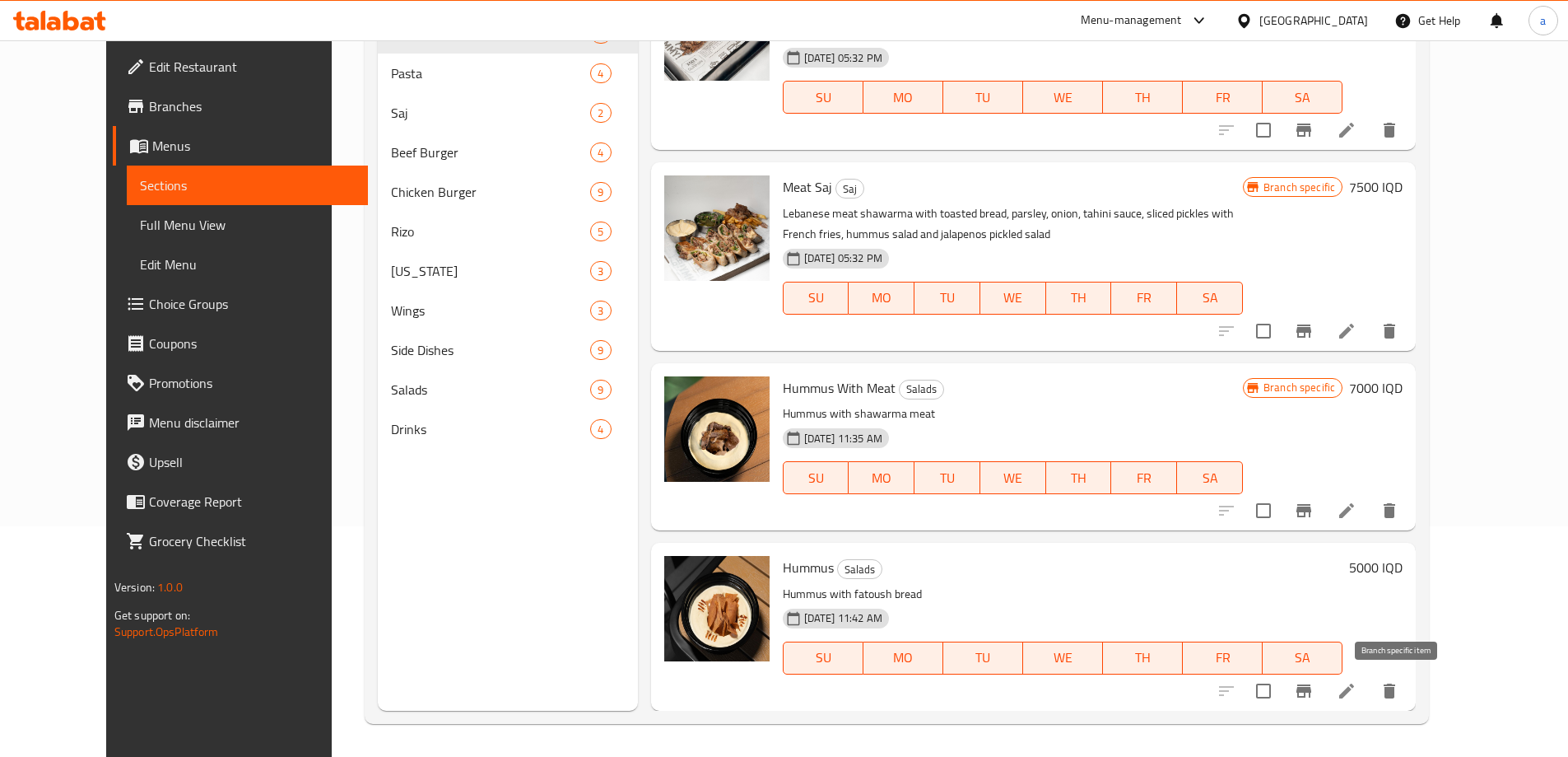
type input "Hummus"
click at [1324, 689] on button "Branch-specific-item" at bounding box center [1303, 691] width 39 height 39
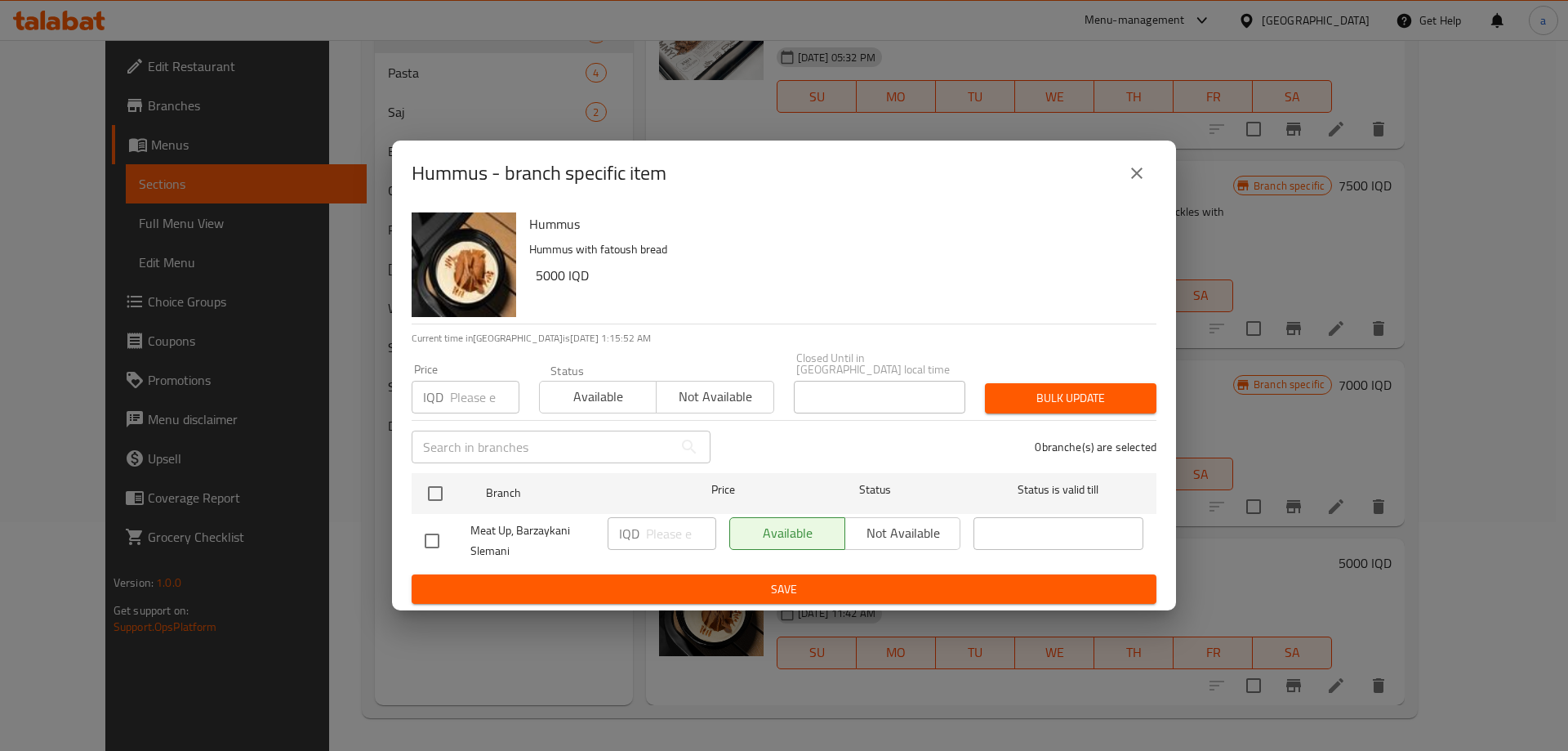
click at [1146, 165] on button "close" at bounding box center [1137, 173] width 39 height 39
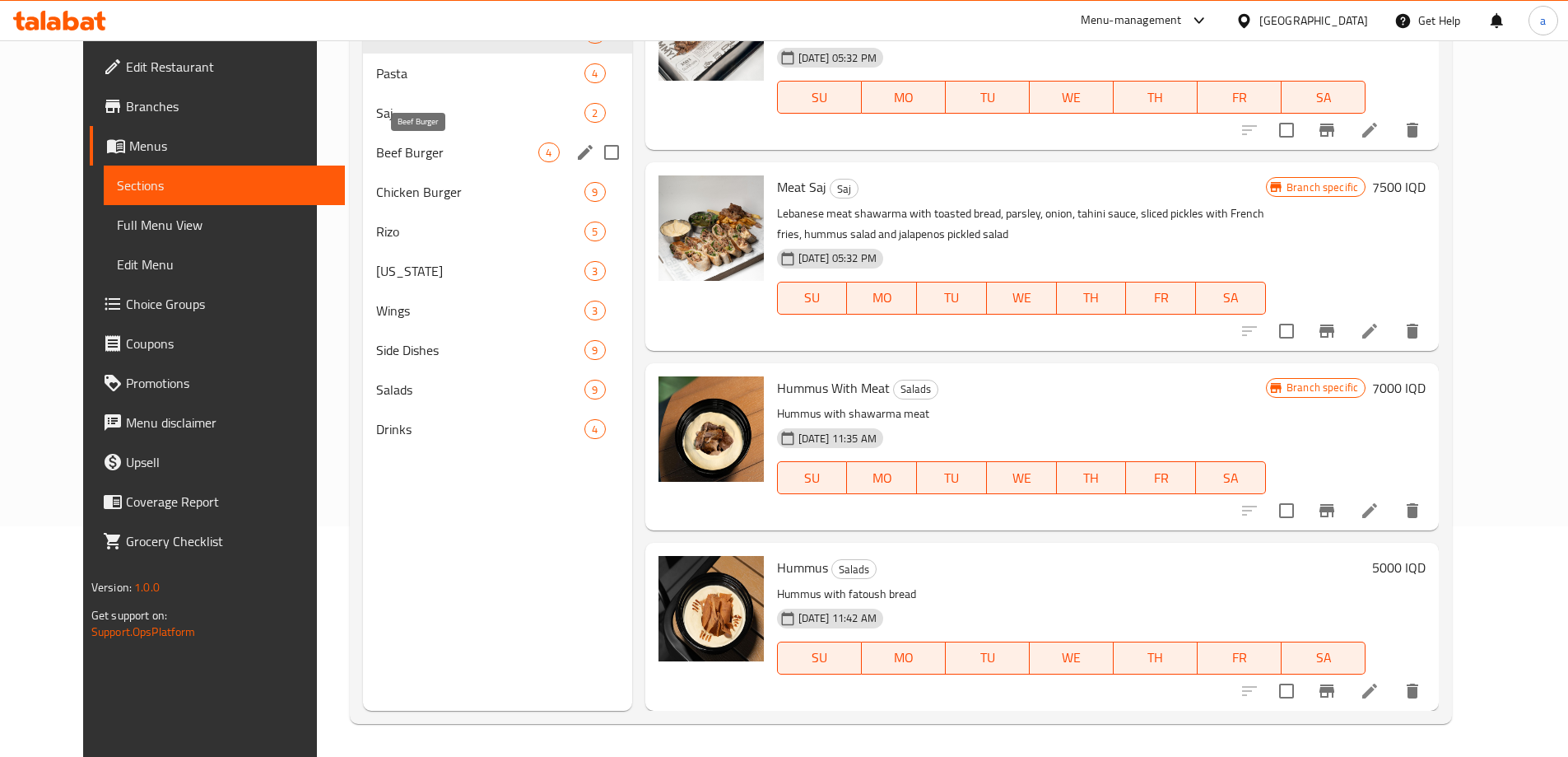
scroll to position [93, 0]
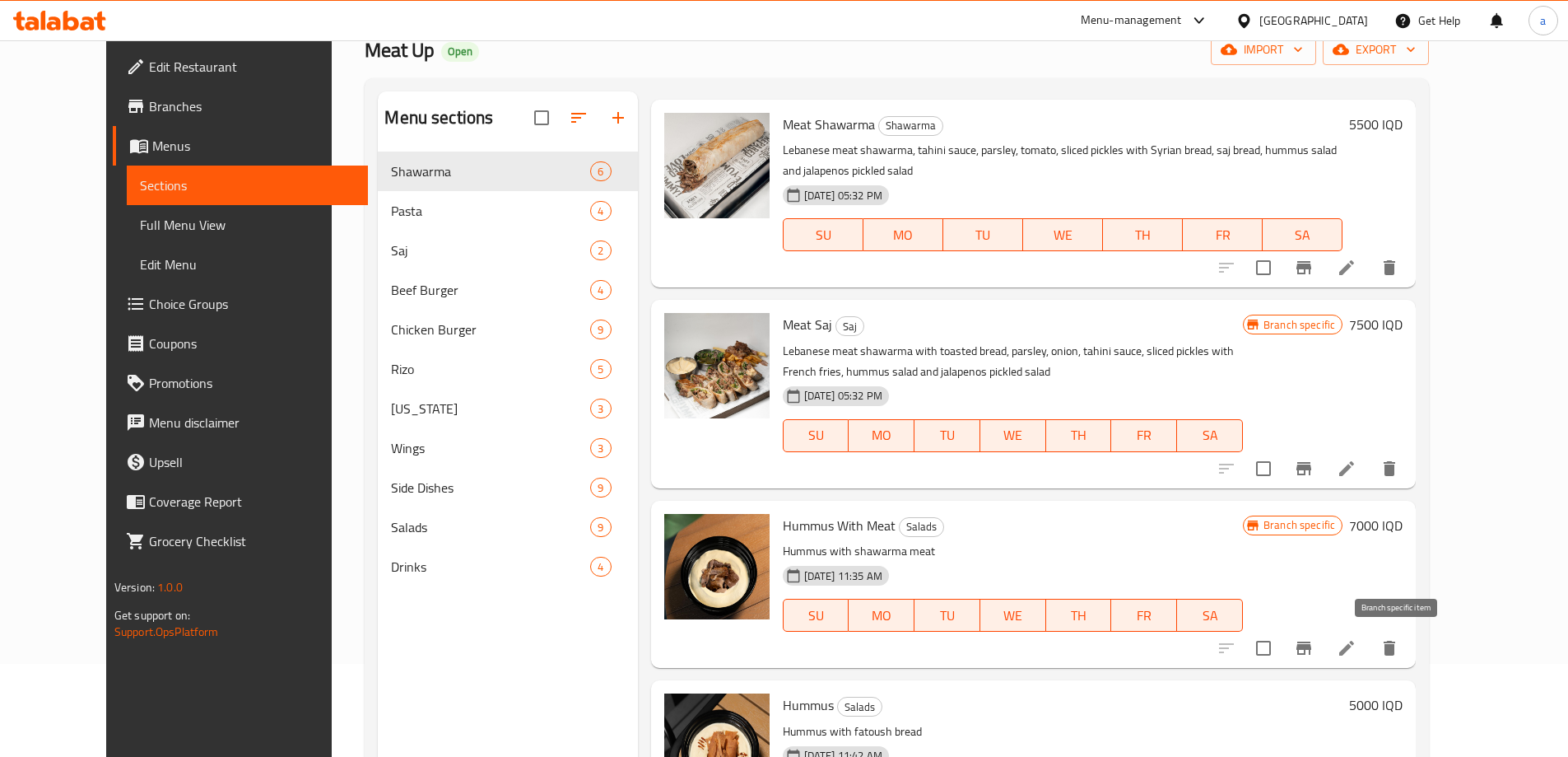
click at [1313, 639] on icon "Branch-specific-item" at bounding box center [1303, 647] width 20 height 20
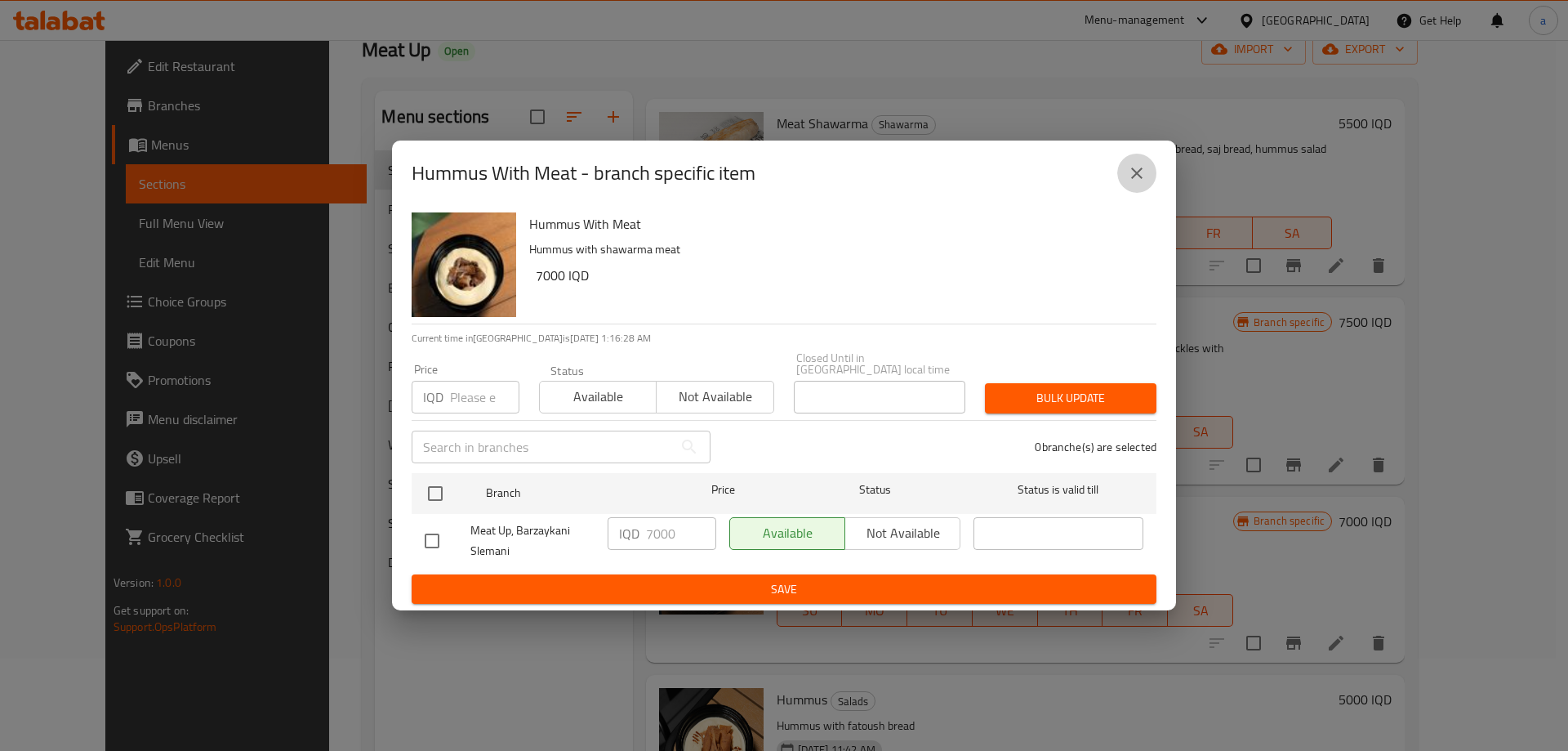
click at [1129, 183] on icon "close" at bounding box center [1136, 172] width 19 height 19
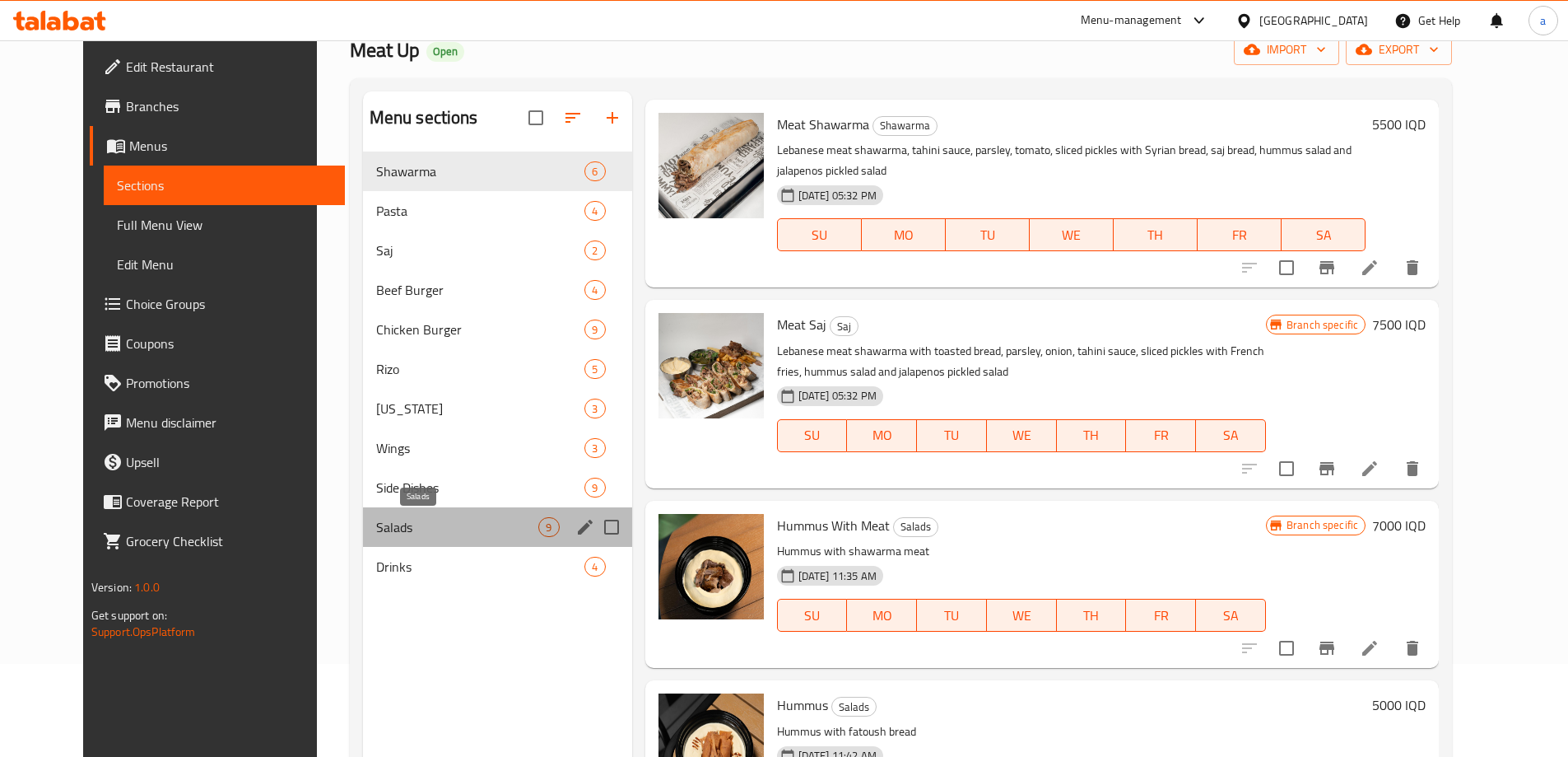
click at [420, 519] on span "Salads" at bounding box center [457, 526] width 163 height 20
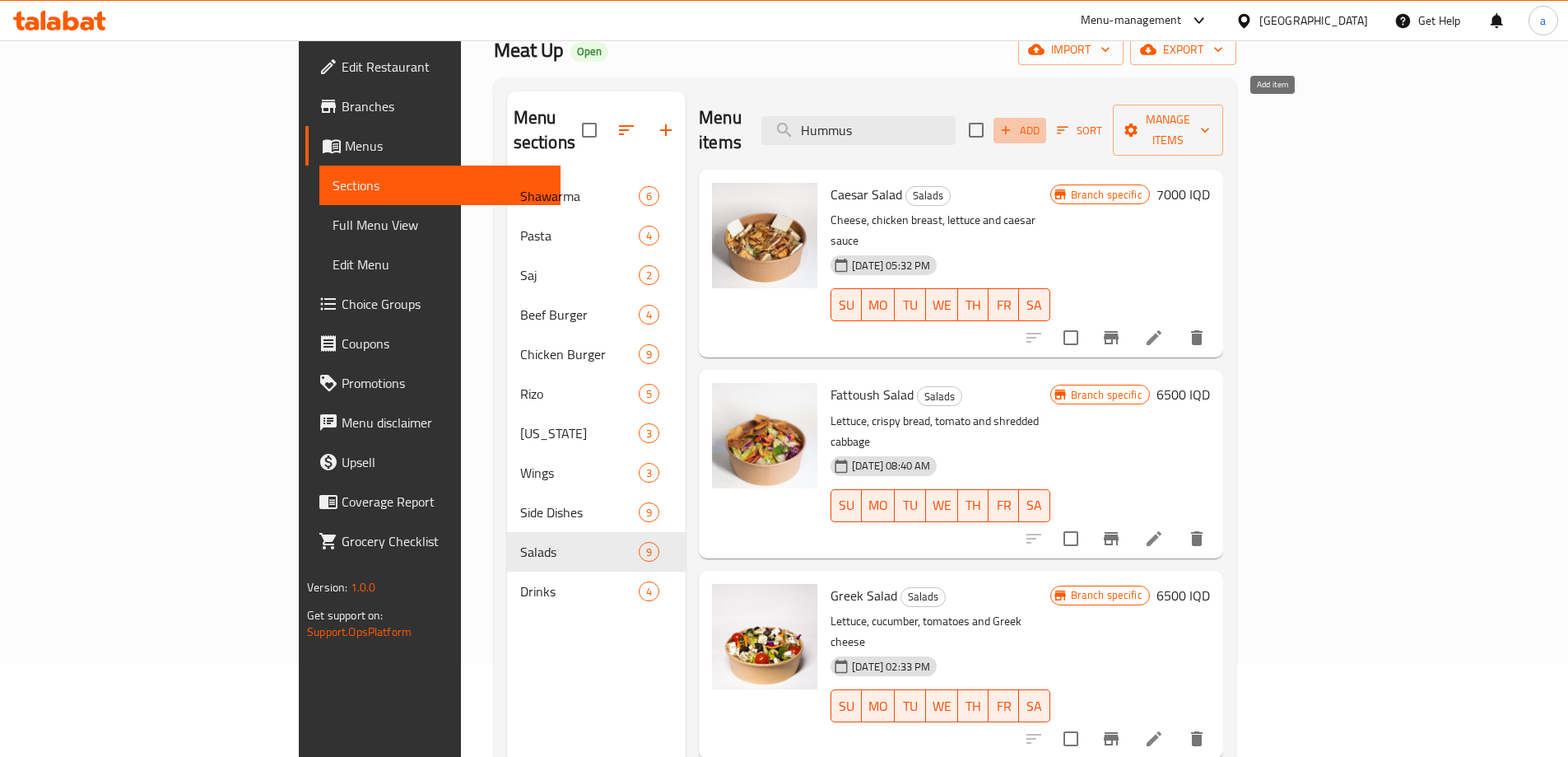
click at [1042, 121] on span "Add" at bounding box center [1020, 130] width 44 height 19
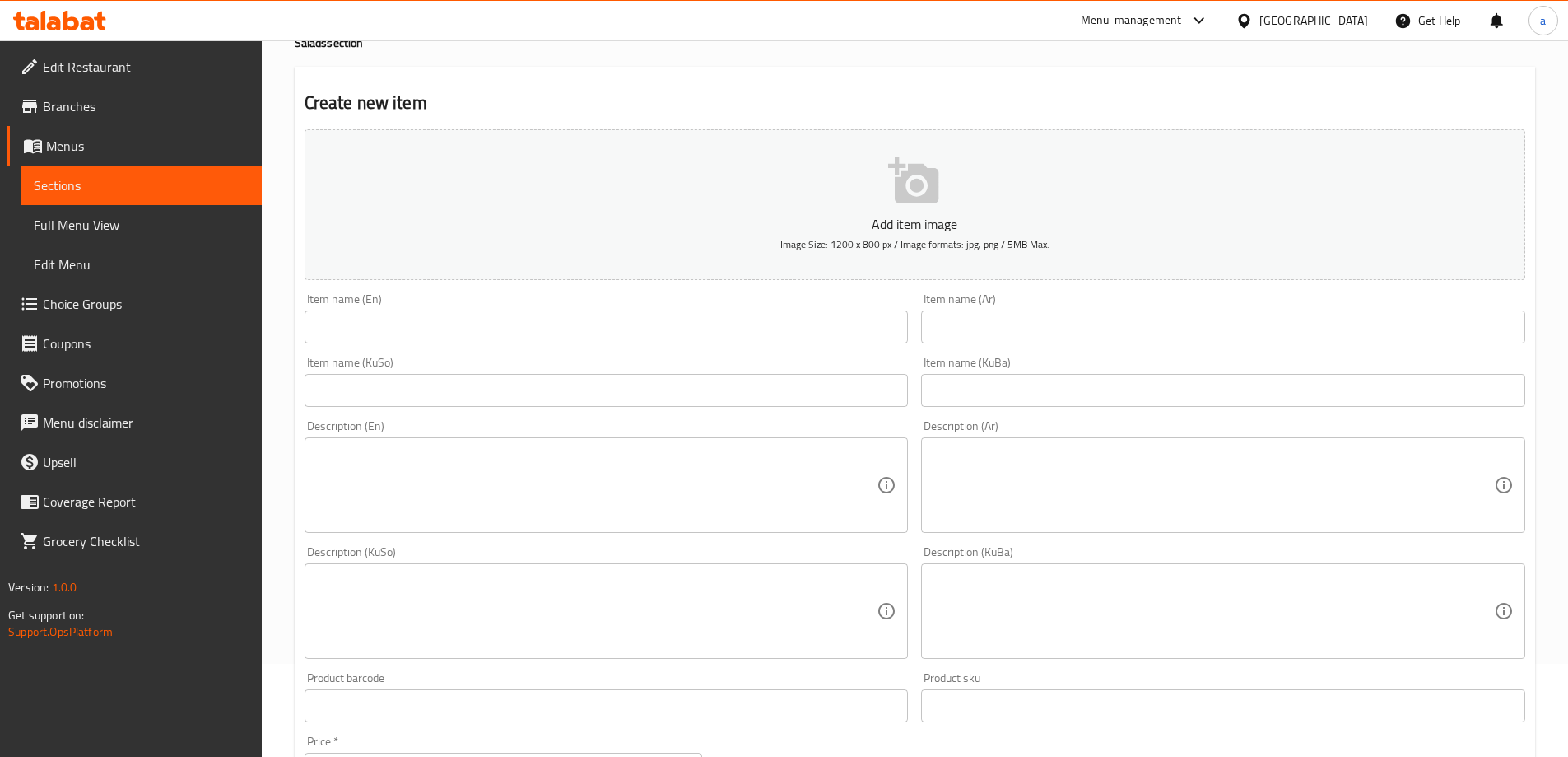
click at [712, 328] on input "text" at bounding box center [607, 327] width 604 height 33
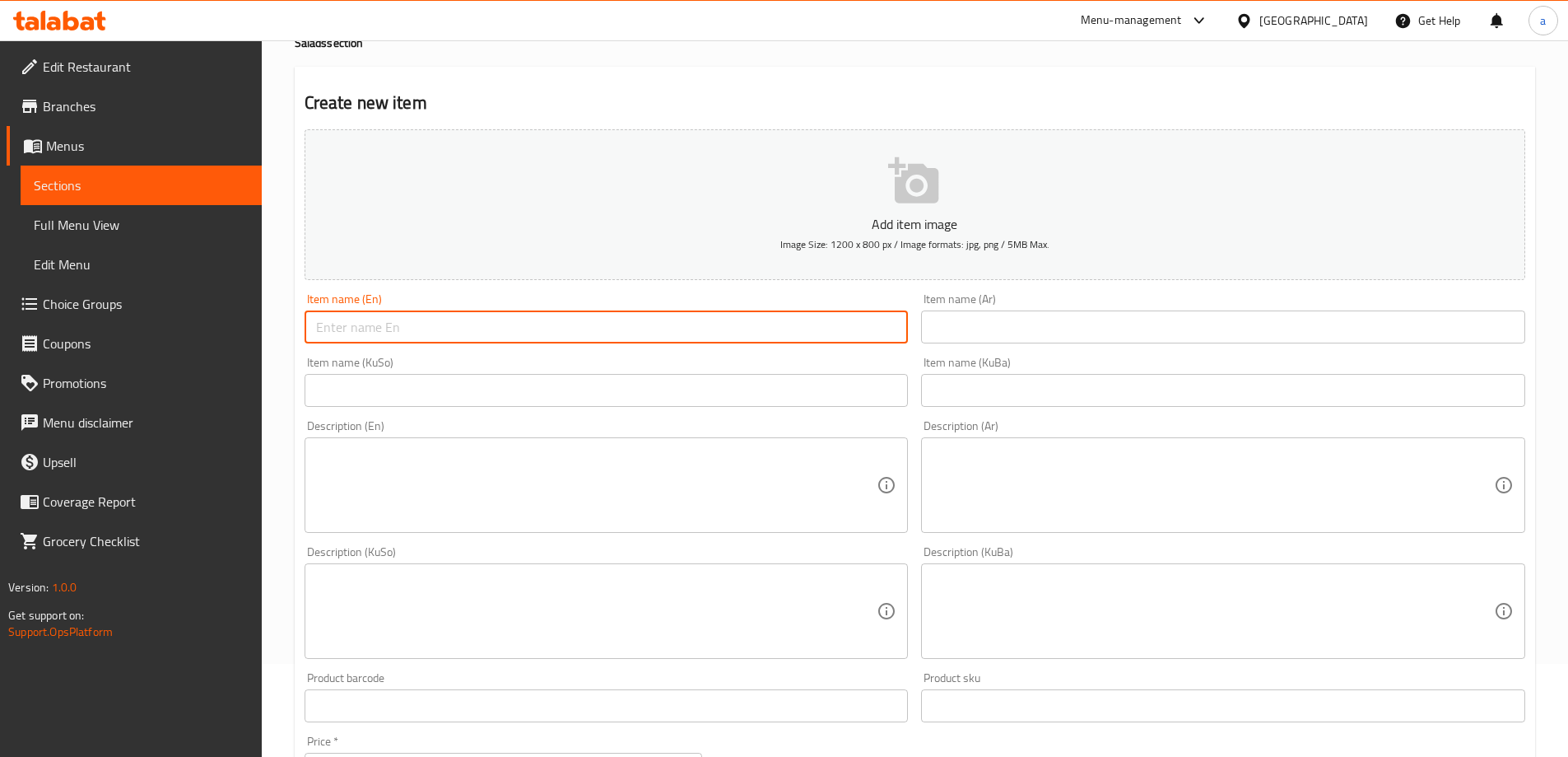
paste input "Hummus with Chicken"
drag, startPoint x: 479, startPoint y: 323, endPoint x: 314, endPoint y: 311, distance: 165.4
click at [314, 311] on input "Hummus with Chicken" at bounding box center [607, 327] width 604 height 33
type input "Hummus with Chicken"
click at [944, 324] on input "text" at bounding box center [1223, 327] width 604 height 33
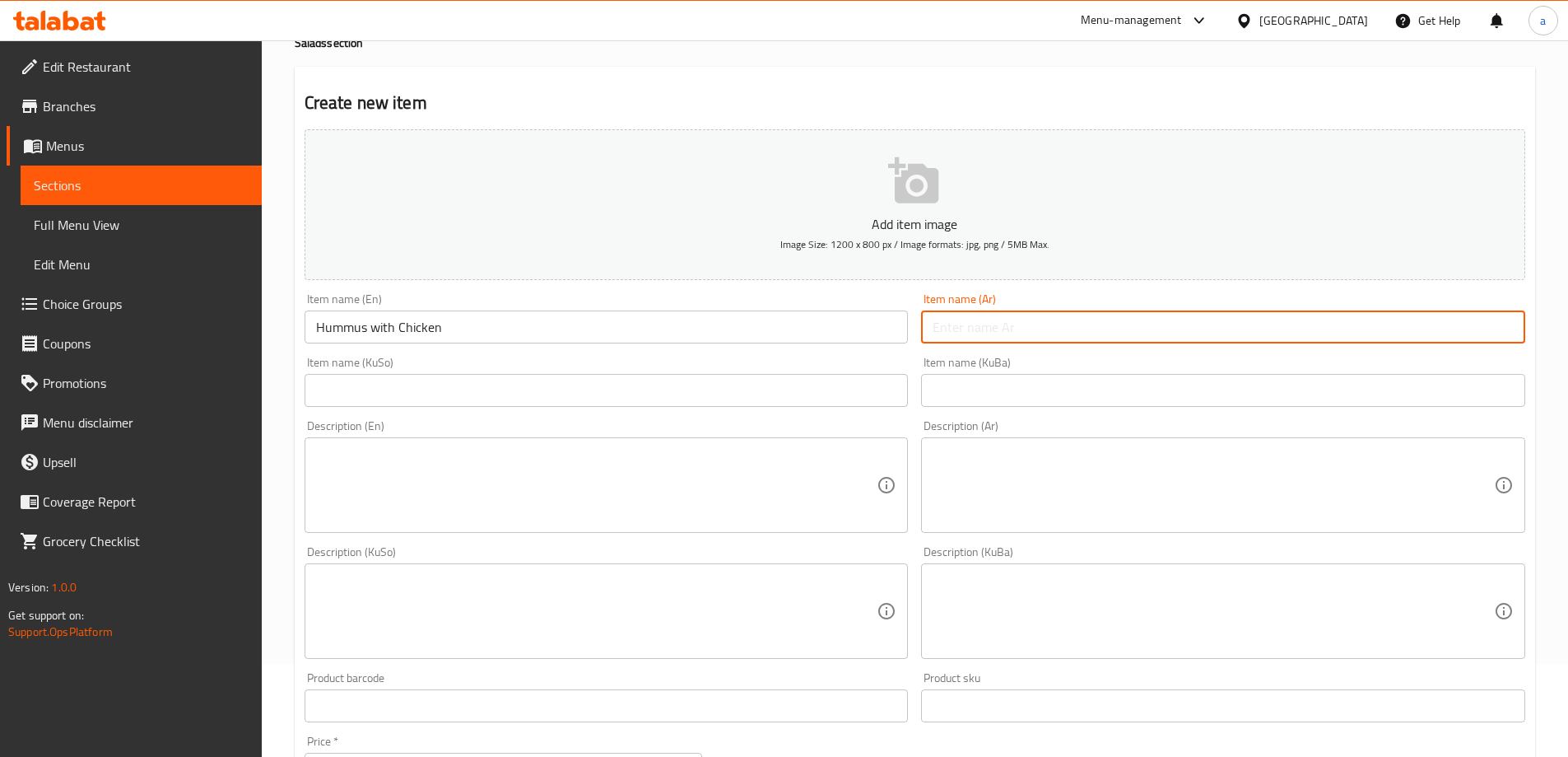
paste input "حمص بالدجاج"
type input "حمص بالدجاج"
click at [774, 405] on input "text" at bounding box center [607, 390] width 604 height 33
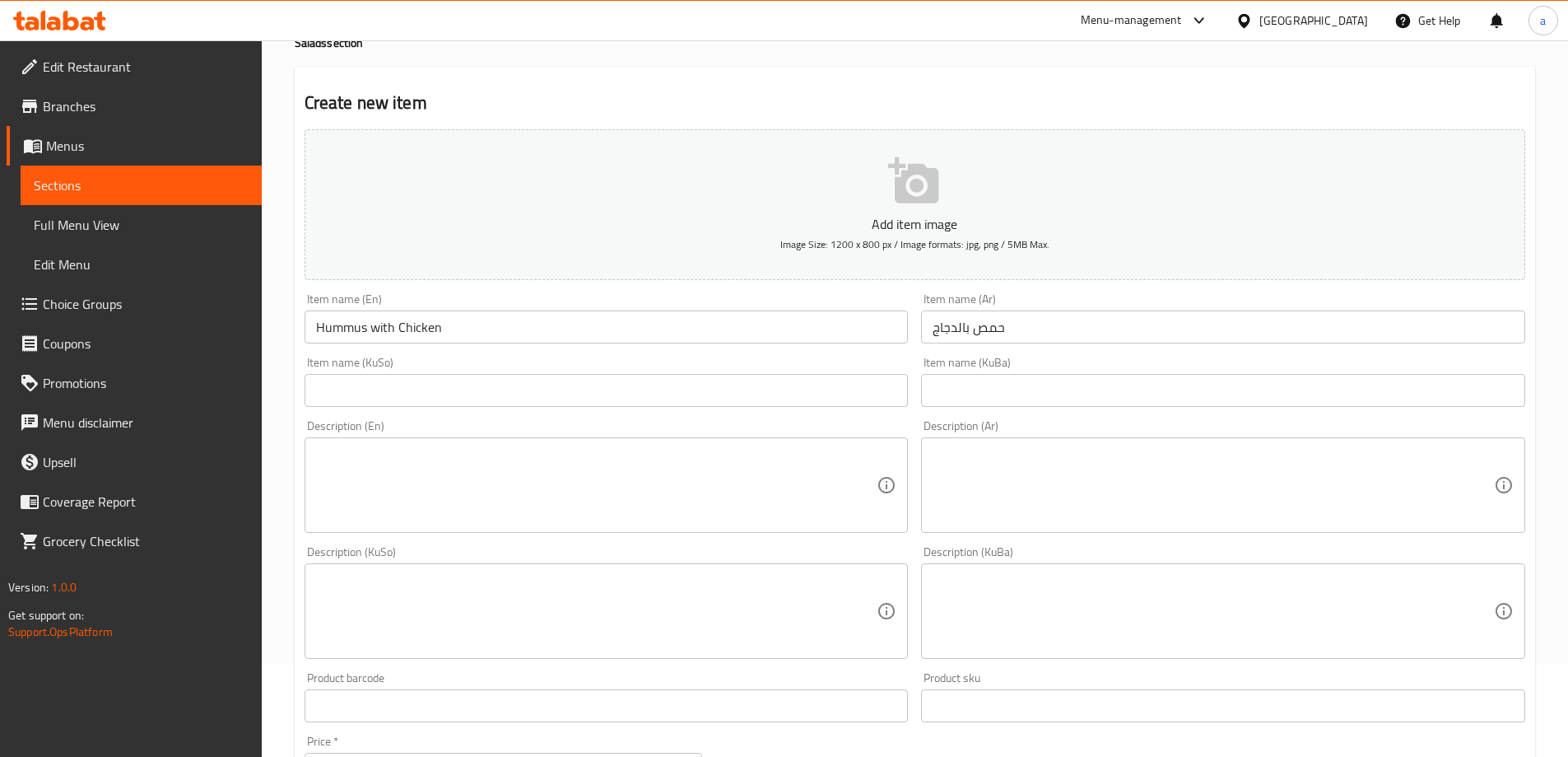
click at [729, 387] on input "text" at bounding box center [607, 390] width 604 height 33
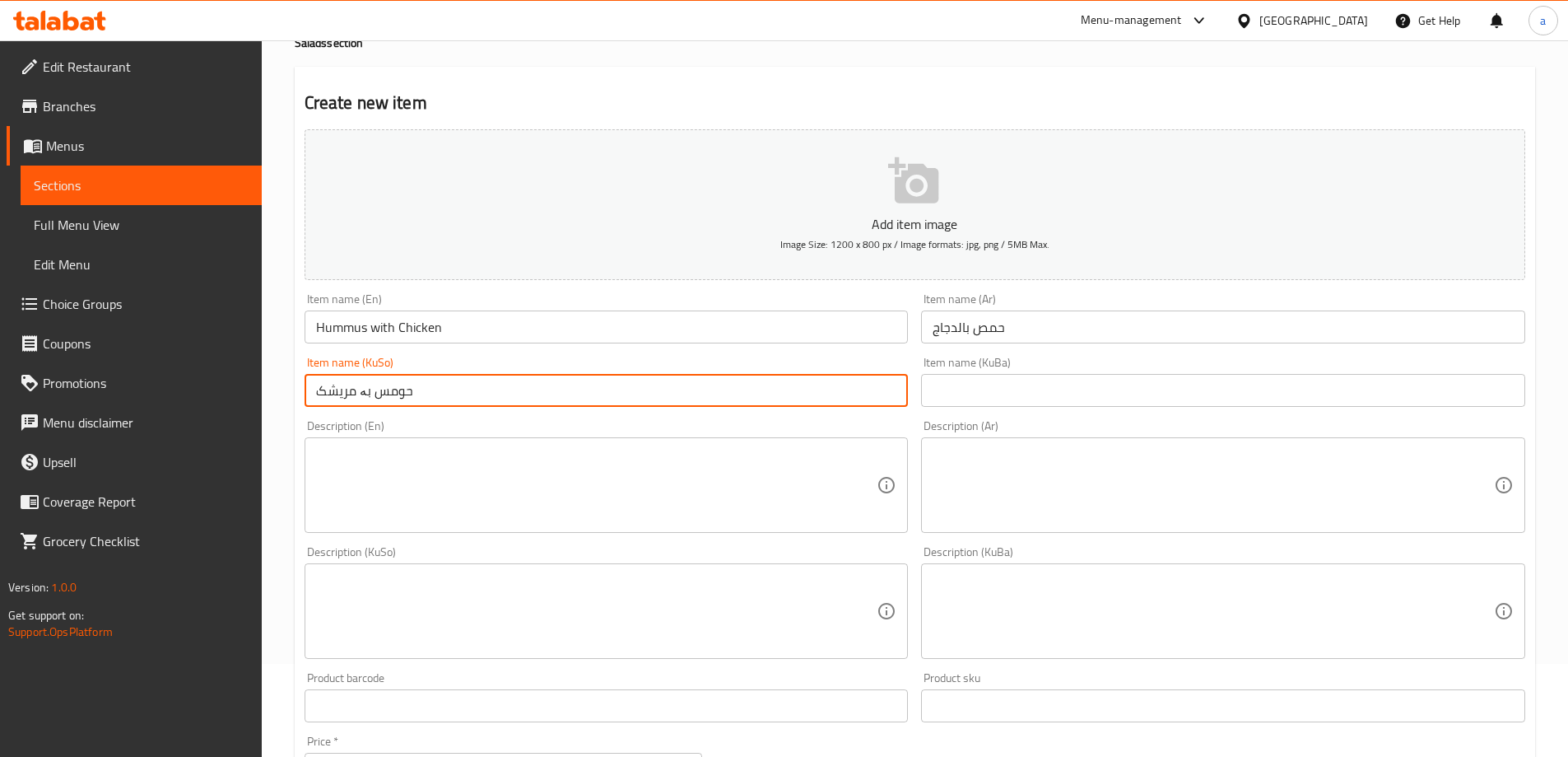
type input "حومس بە مریشک"
click at [959, 383] on input "text" at bounding box center [1223, 390] width 604 height 33
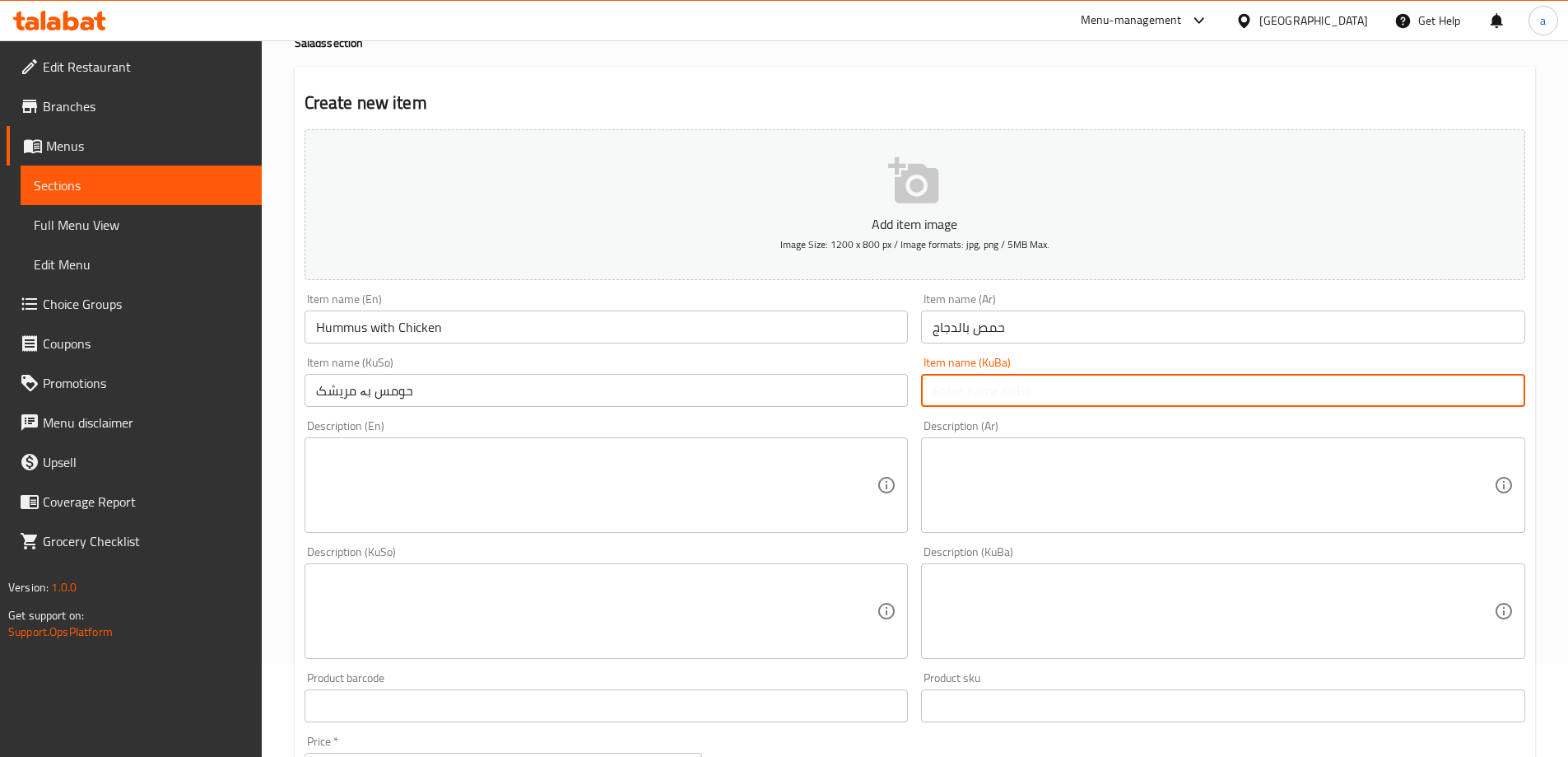
paste input "حومس بە مریشک"
type input "حومس بە مریشک"
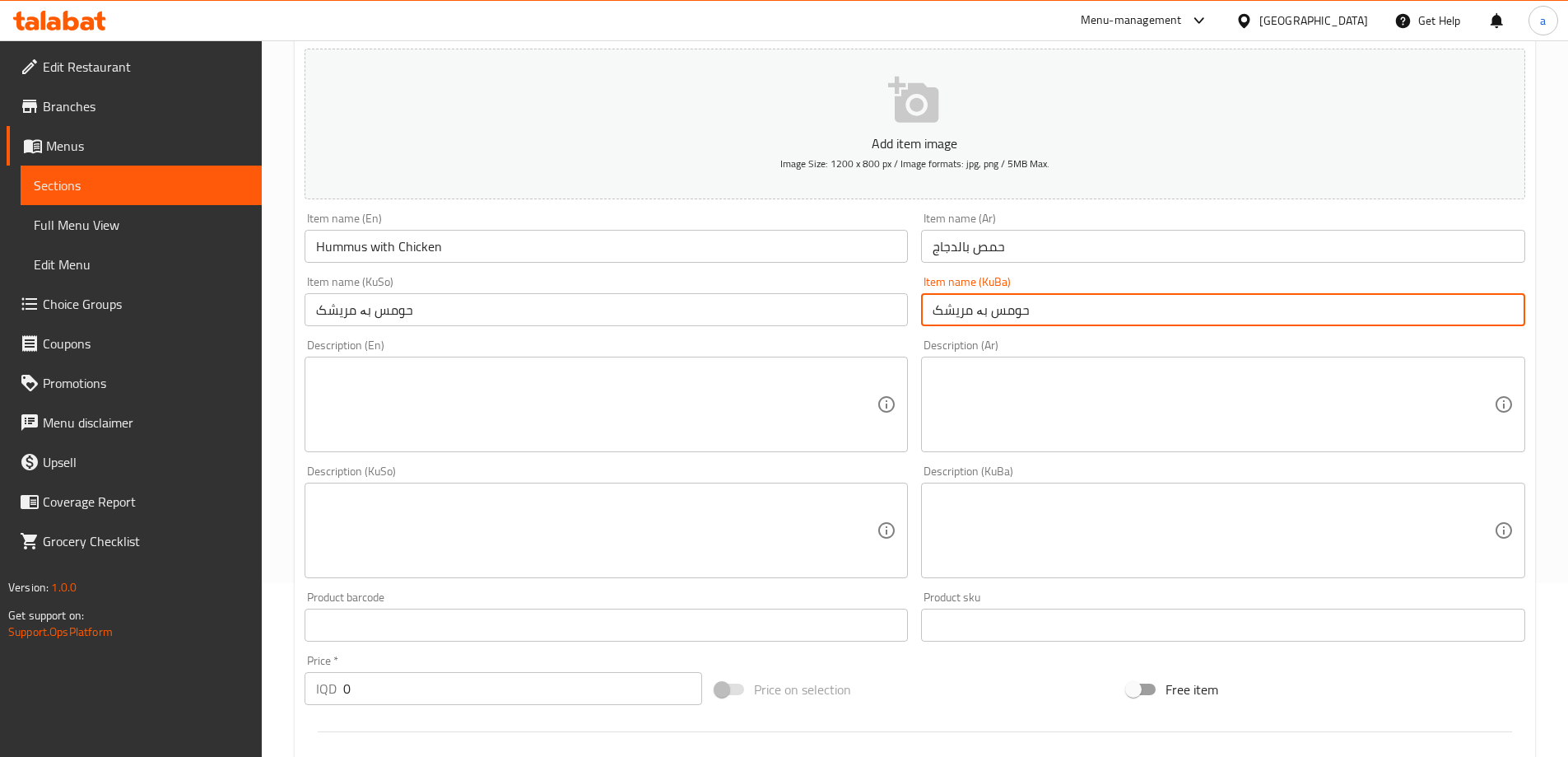
scroll to position [231, 0]
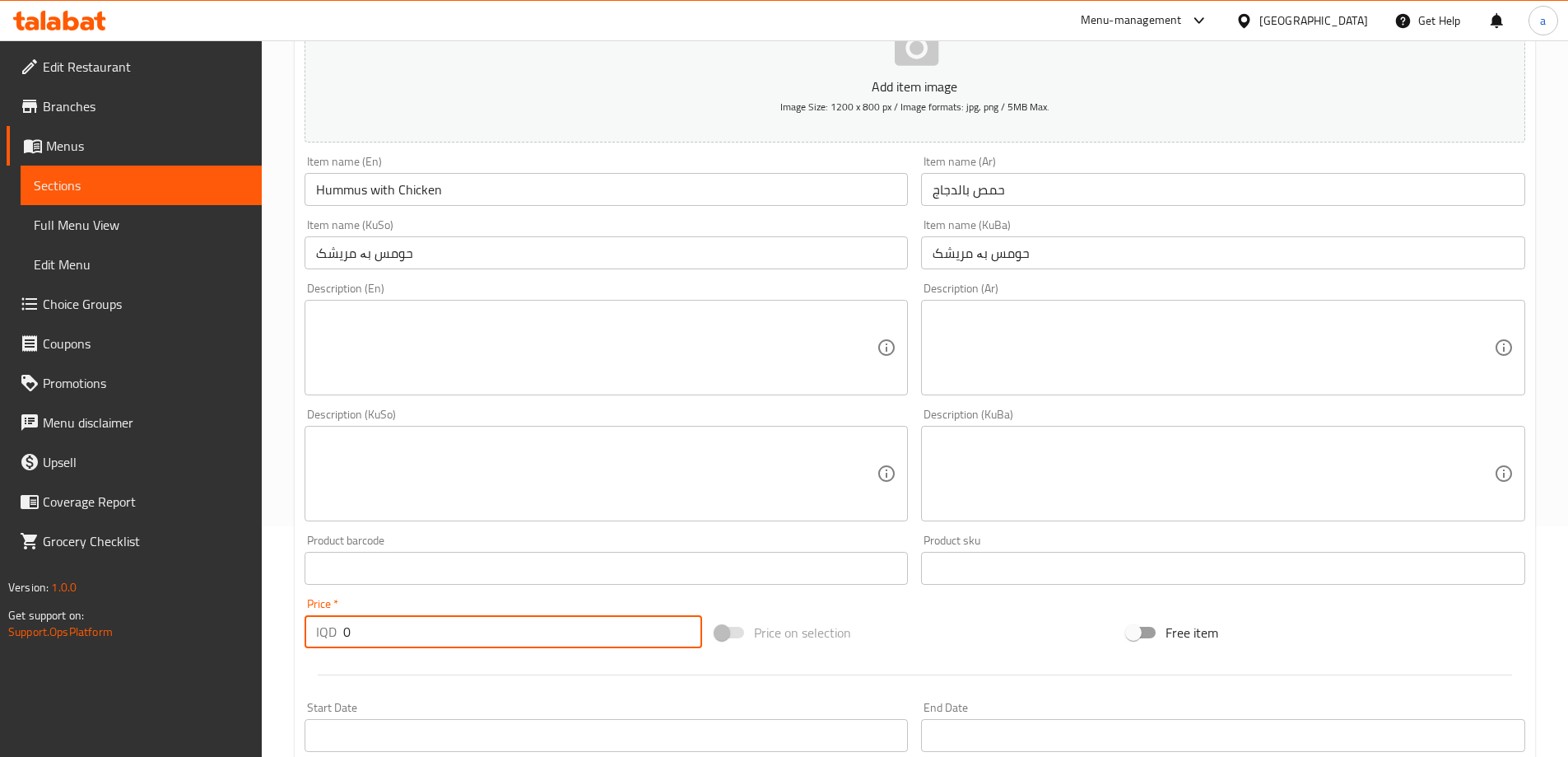
drag, startPoint x: 390, startPoint y: 639, endPoint x: 299, endPoint y: 648, distance: 91.4
click at [299, 648] on div "Price   * IQD 0 Price *" at bounding box center [503, 622] width 411 height 63
paste input "650"
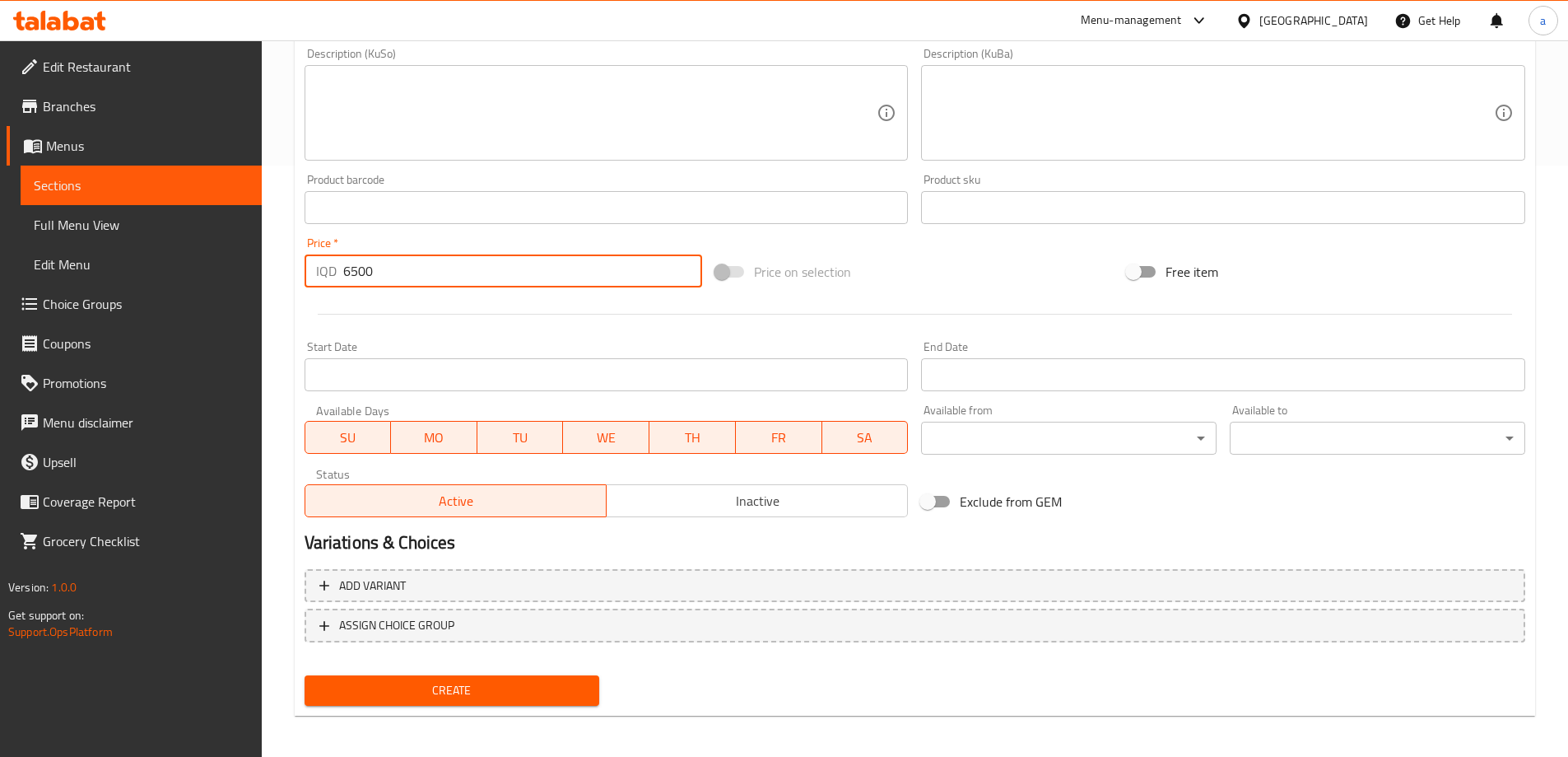
scroll to position [596, 0]
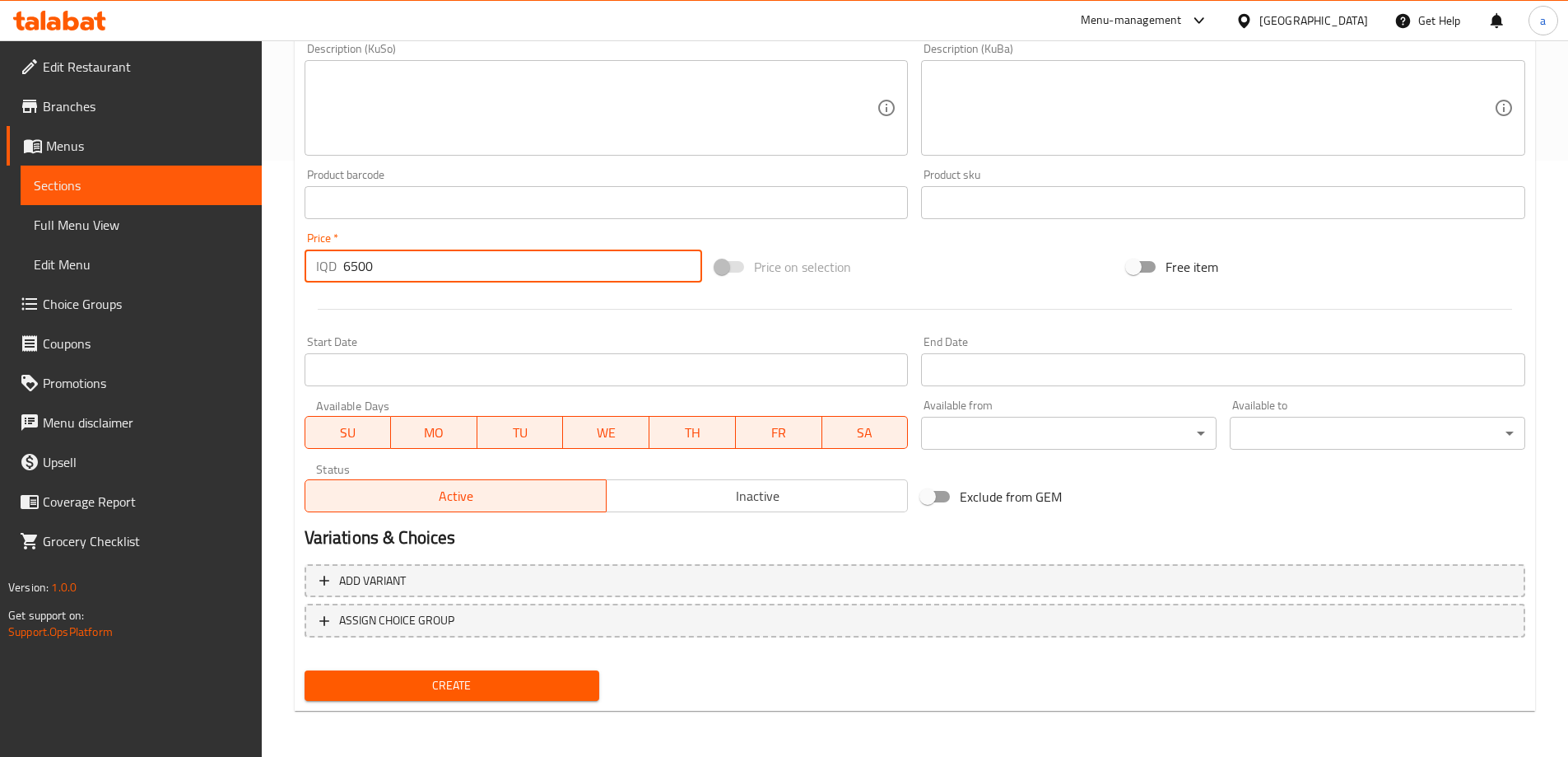
type input "6500"
click at [414, 681] on span "Create" at bounding box center [452, 685] width 269 height 20
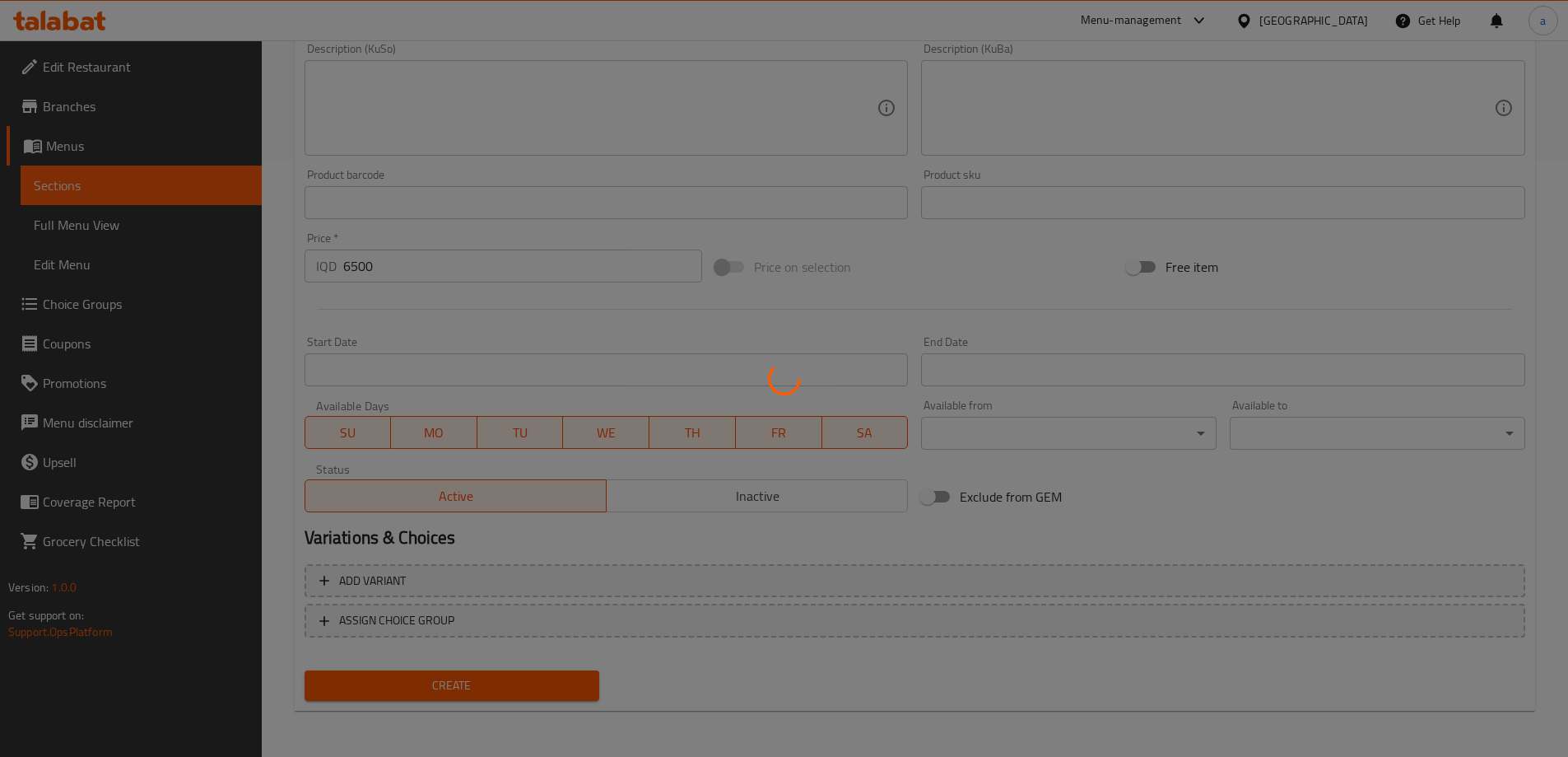
type input "0"
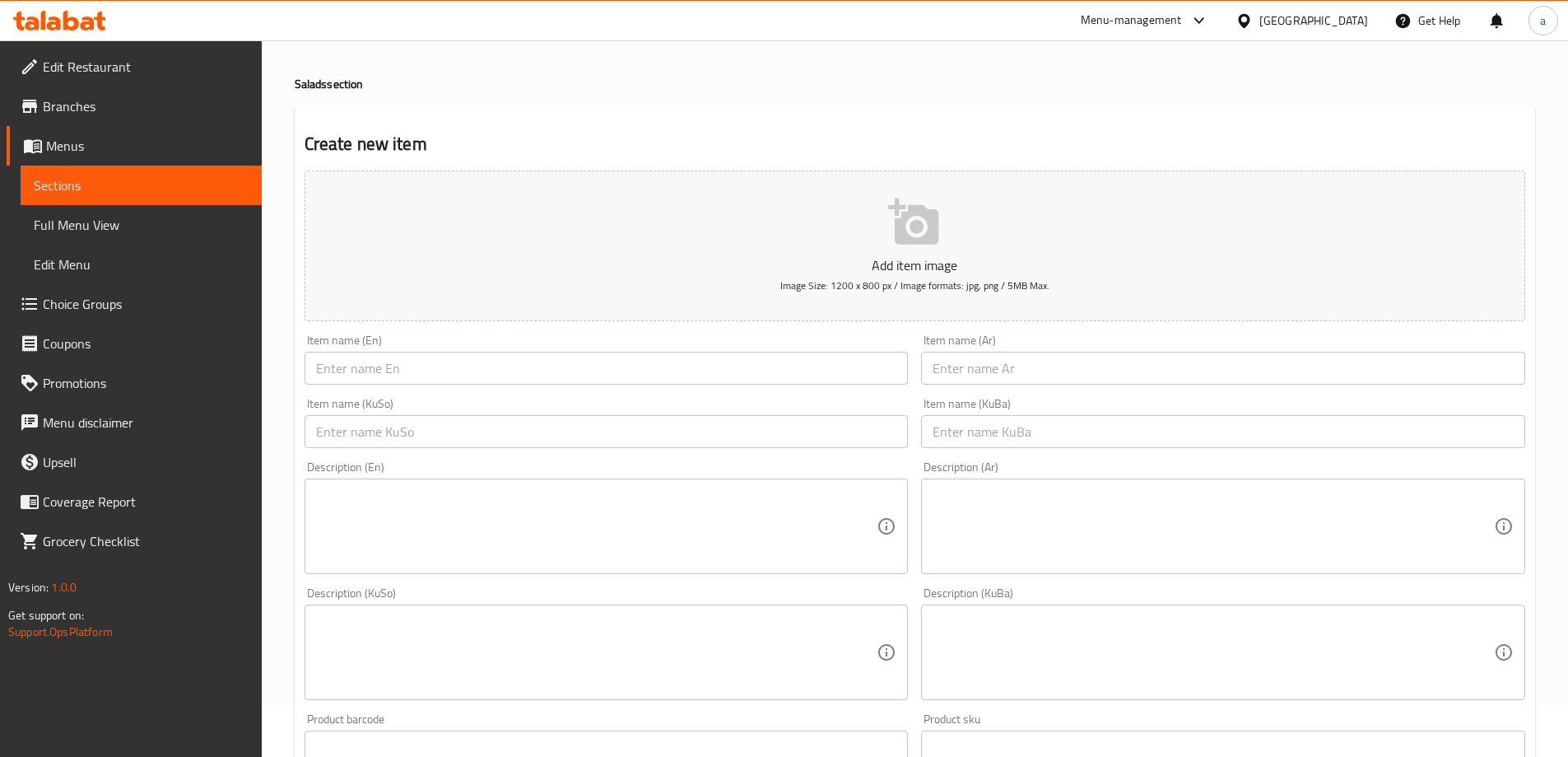
scroll to position [47, 0]
click at [136, 188] on span "Sections" at bounding box center [141, 185] width 215 height 20
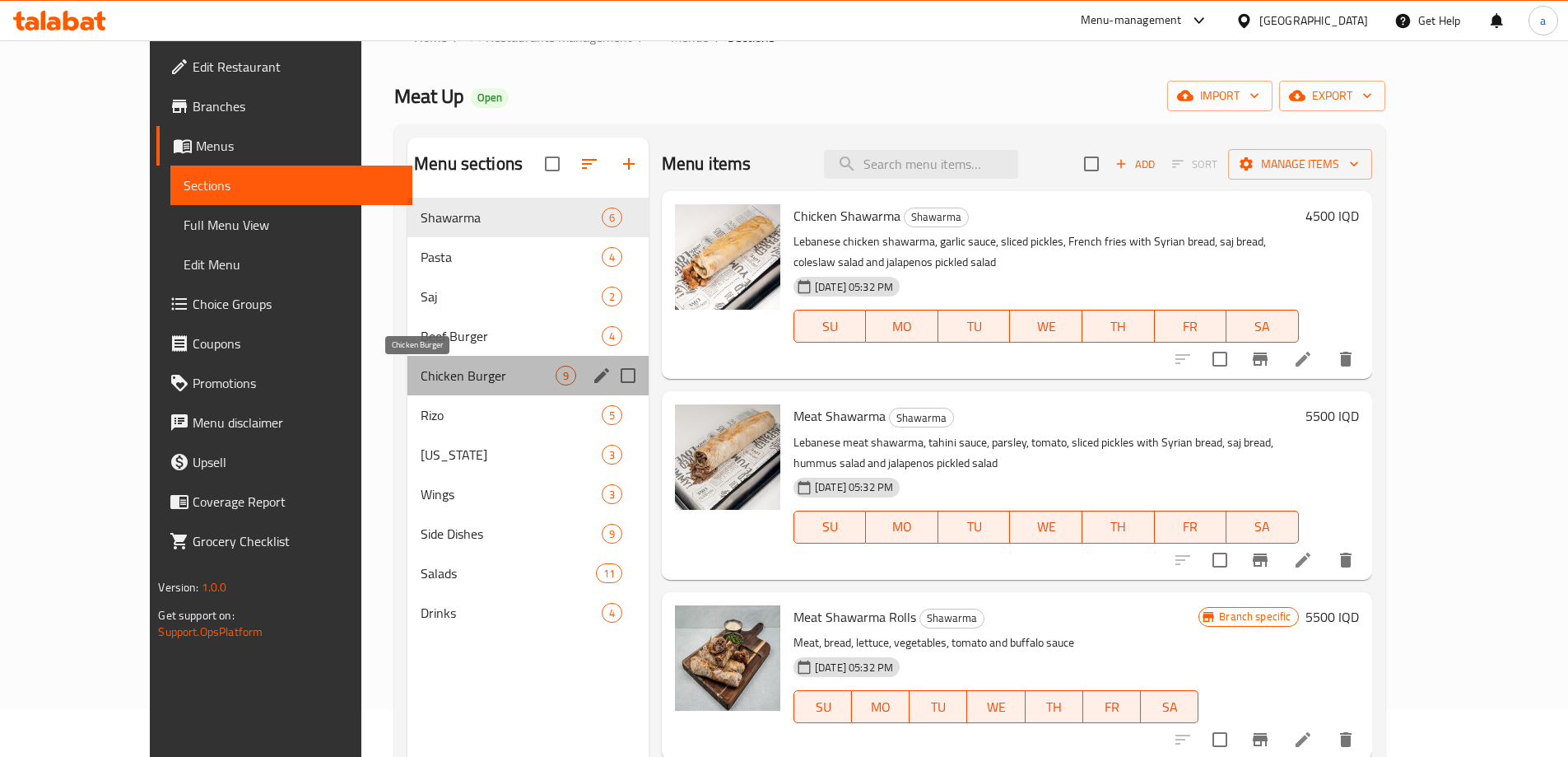
click at [421, 373] on span "Chicken Burger" at bounding box center [488, 375] width 135 height 20
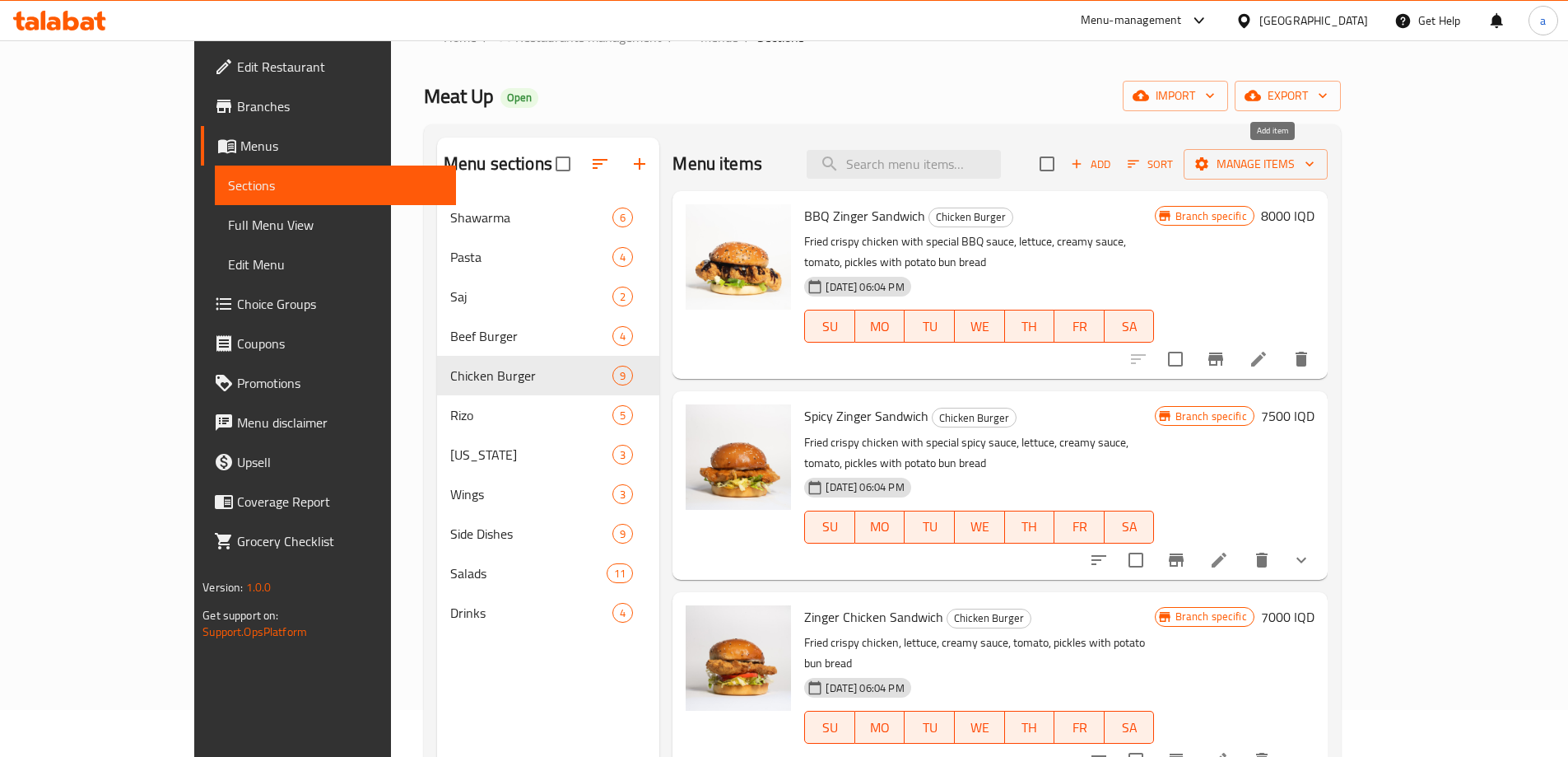
click at [1084, 162] on icon "button" at bounding box center [1076, 163] width 14 height 14
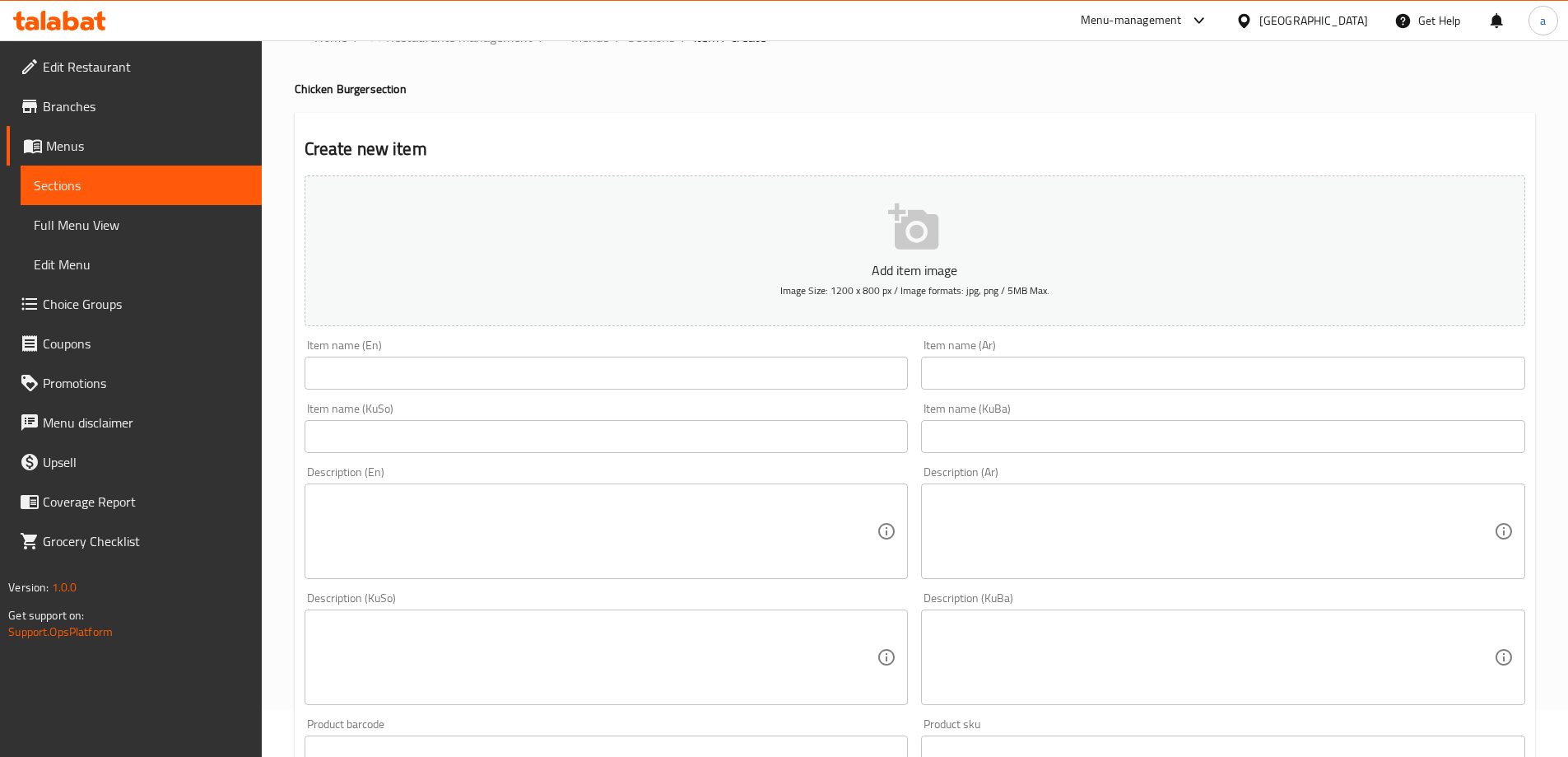
click at [747, 367] on input "text" at bounding box center [607, 373] width 604 height 33
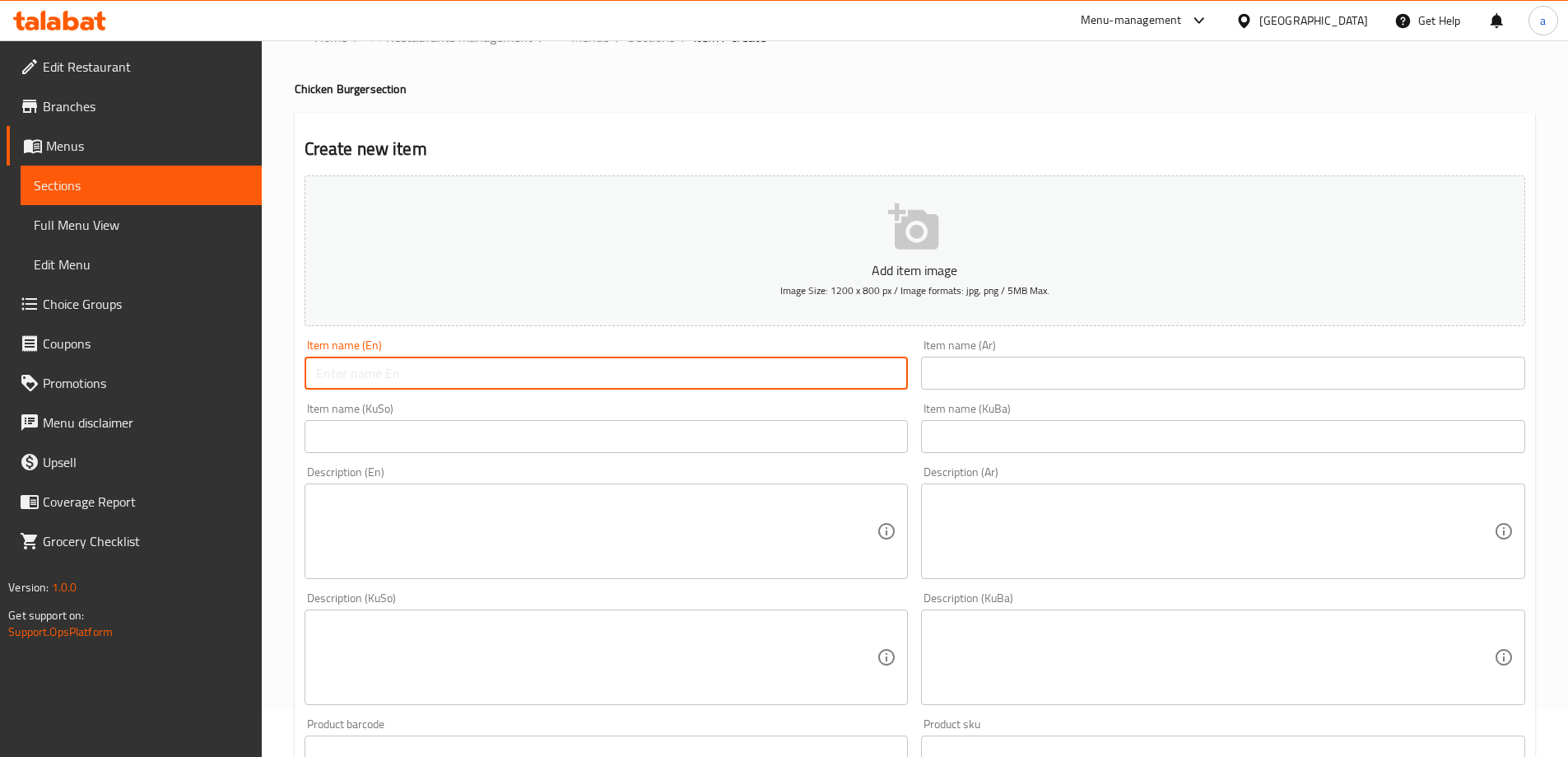
paste input "Zinger Chicken Burger Meal"
drag, startPoint x: 463, startPoint y: 373, endPoint x: 480, endPoint y: 376, distance: 17.3
click at [464, 373] on input "Zinger Chicken Burger Meal" at bounding box center [607, 373] width 604 height 33
drag, startPoint x: 480, startPoint y: 375, endPoint x: 223, endPoint y: 369, distance: 257.1
click at [223, 369] on div "Edit Restaurant Branches Menus Sections Full Menu View Edit Menu Choice Groups …" at bounding box center [784, 649] width 1568 height 1312
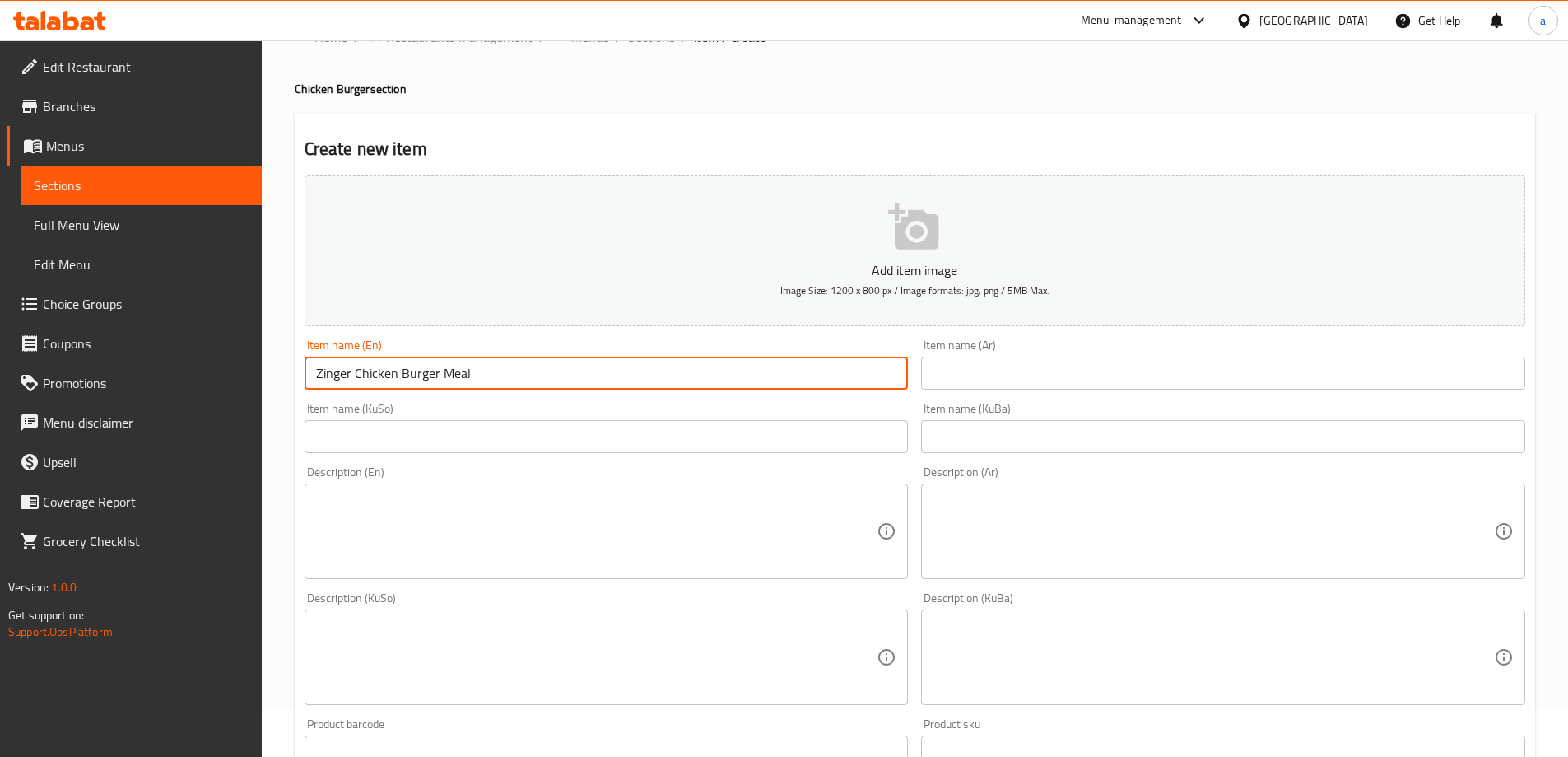
type input "Zinger Chicken Burger Meal"
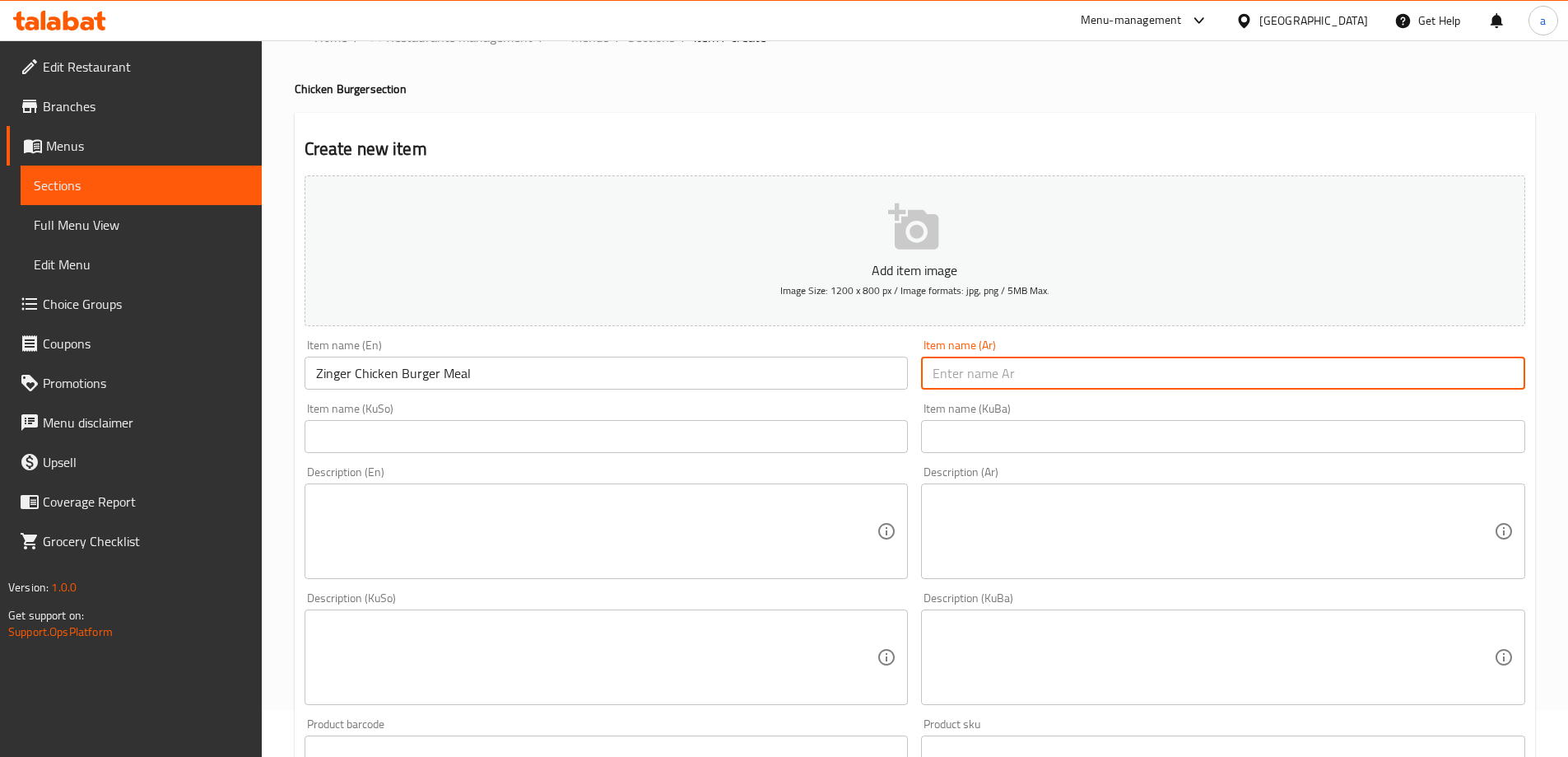
click at [970, 364] on input "text" at bounding box center [1223, 373] width 604 height 33
paste input "وجبة برجر دجاج زينجر"
type input "وجبة برجر دجاج زينجر"
click at [747, 421] on input "text" at bounding box center [607, 436] width 604 height 33
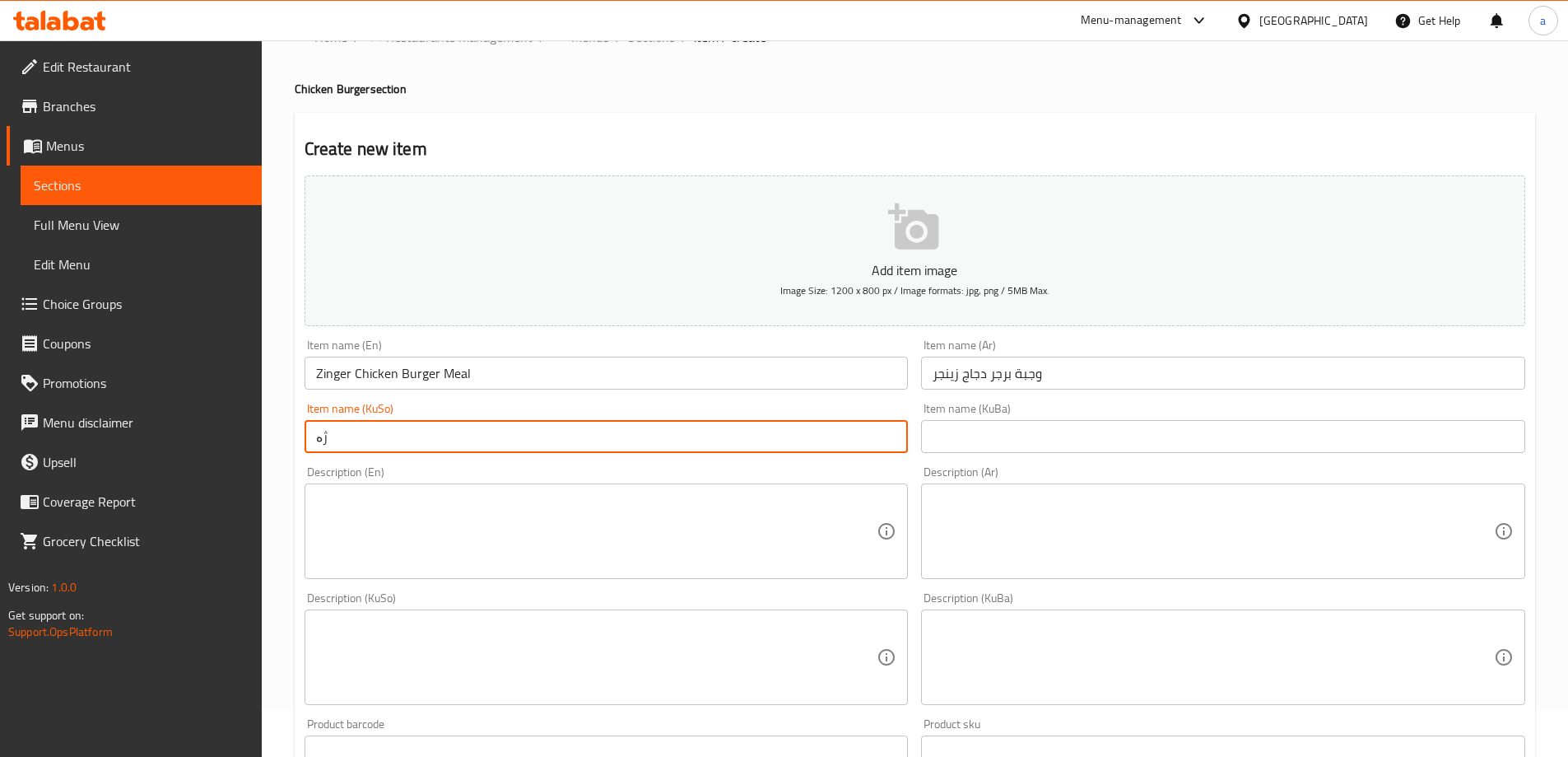
type input "ژ"
type input "ژەمی مریشکی بەرگری زینگەر"
click at [978, 453] on input "text" at bounding box center [1223, 436] width 604 height 33
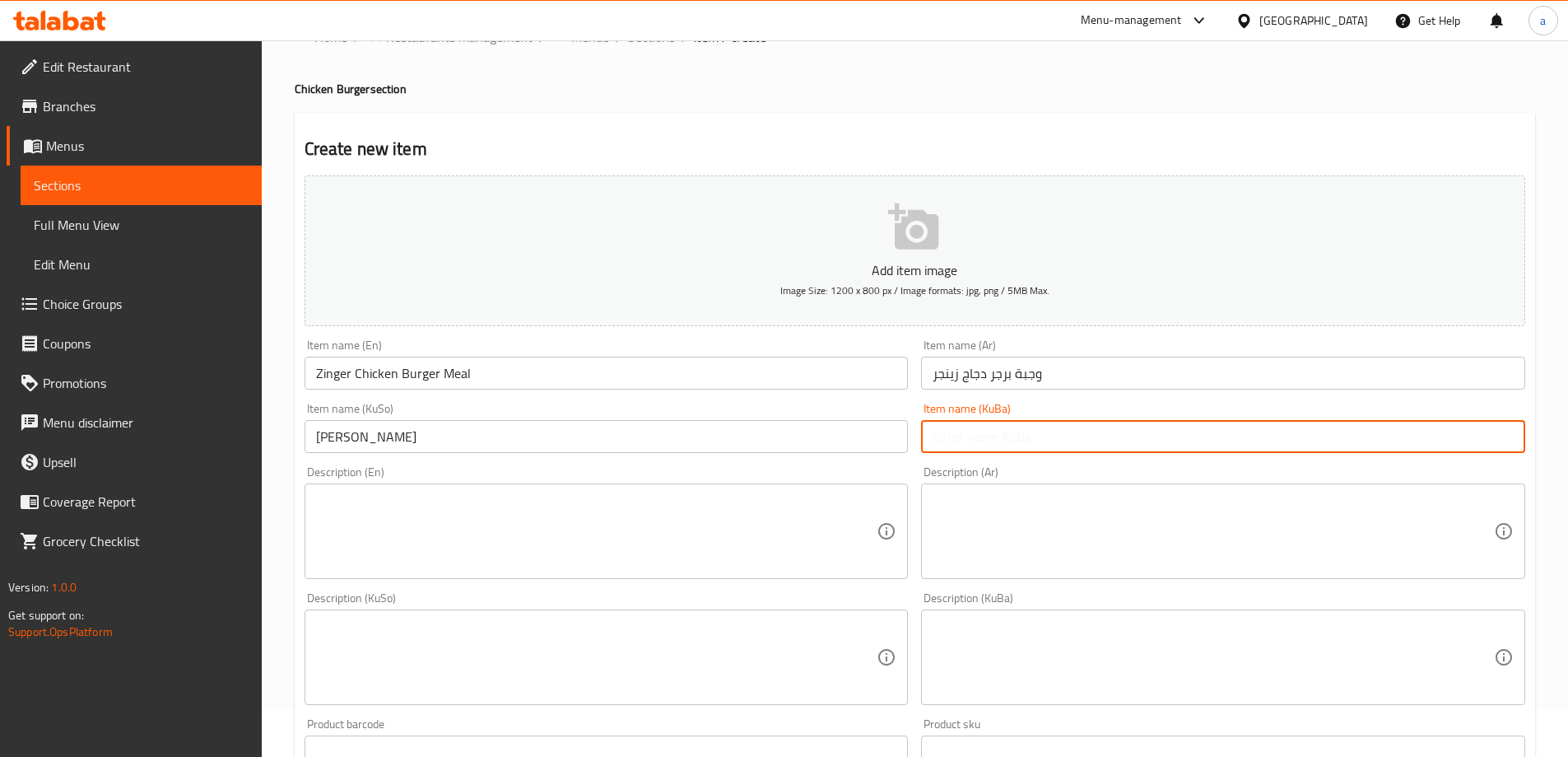
paste input "ژەمی مریشکی بەرگری زینگەر"
type input "ژەمی مریشکی بەرگری زینگەر"
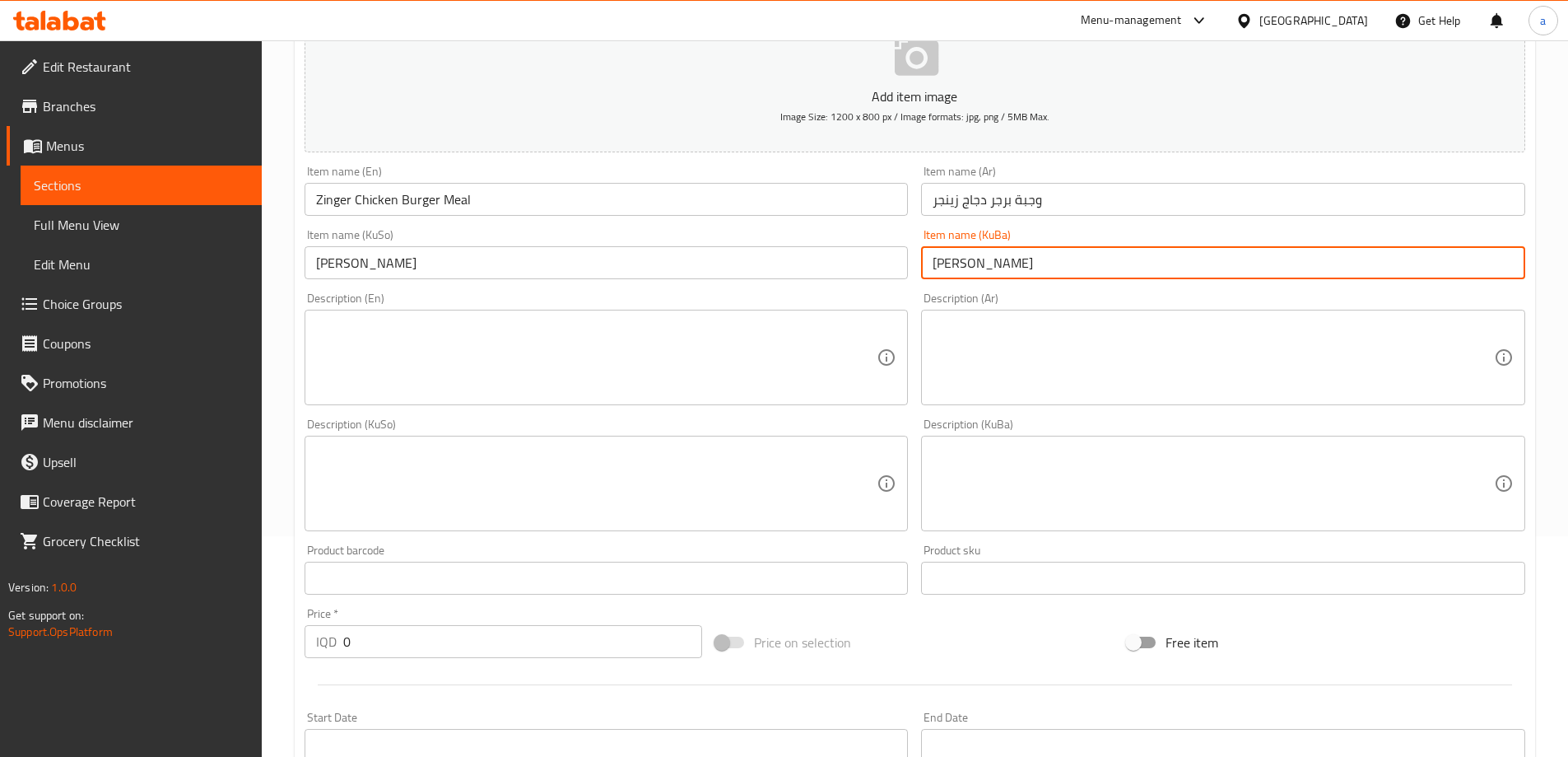
scroll to position [322, 0]
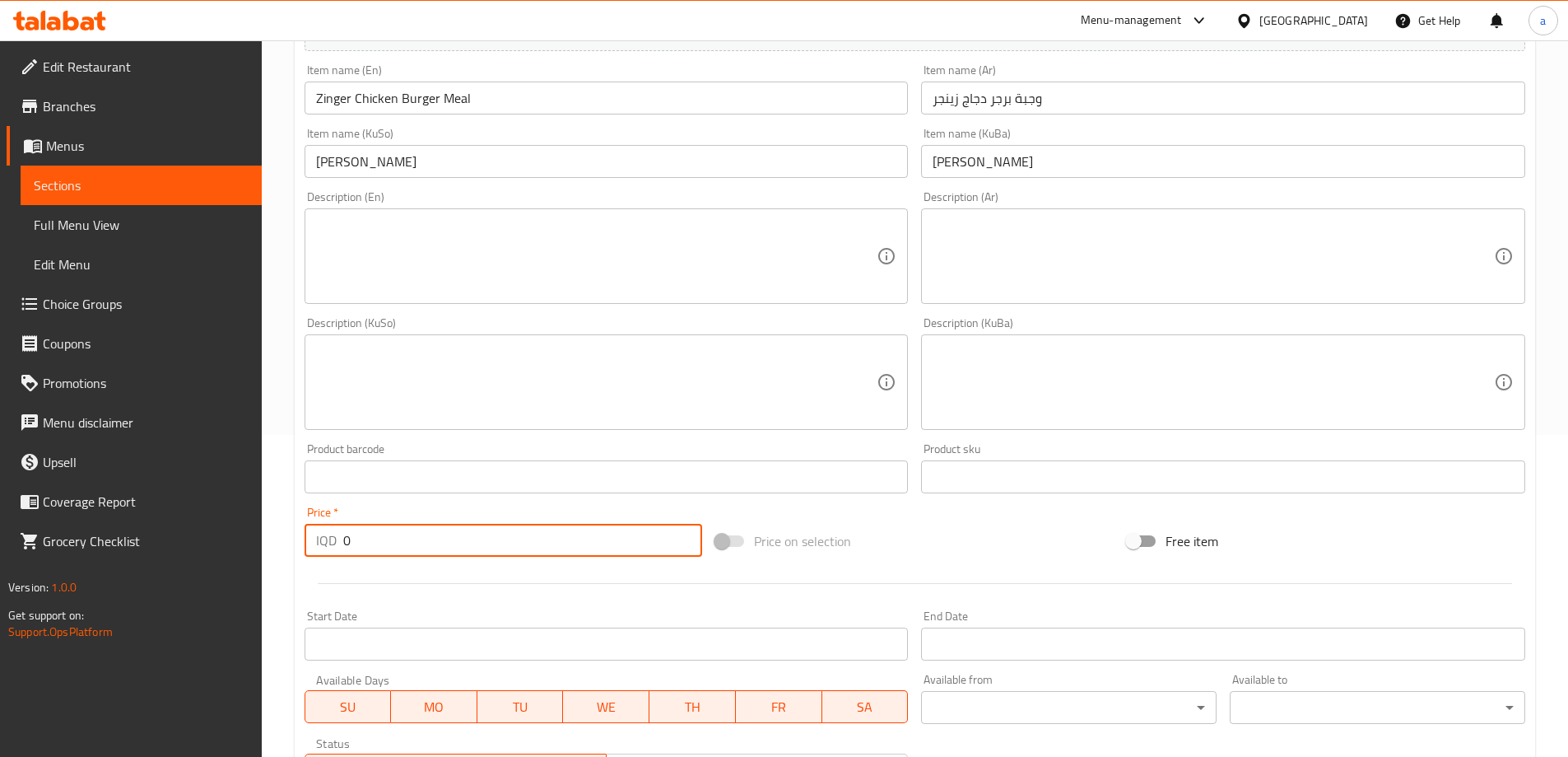
drag, startPoint x: 457, startPoint y: 523, endPoint x: 331, endPoint y: 556, distance: 130.2
click at [331, 556] on div "Price   * IQD 0 Price *" at bounding box center [504, 531] width 398 height 50
paste input "1000"
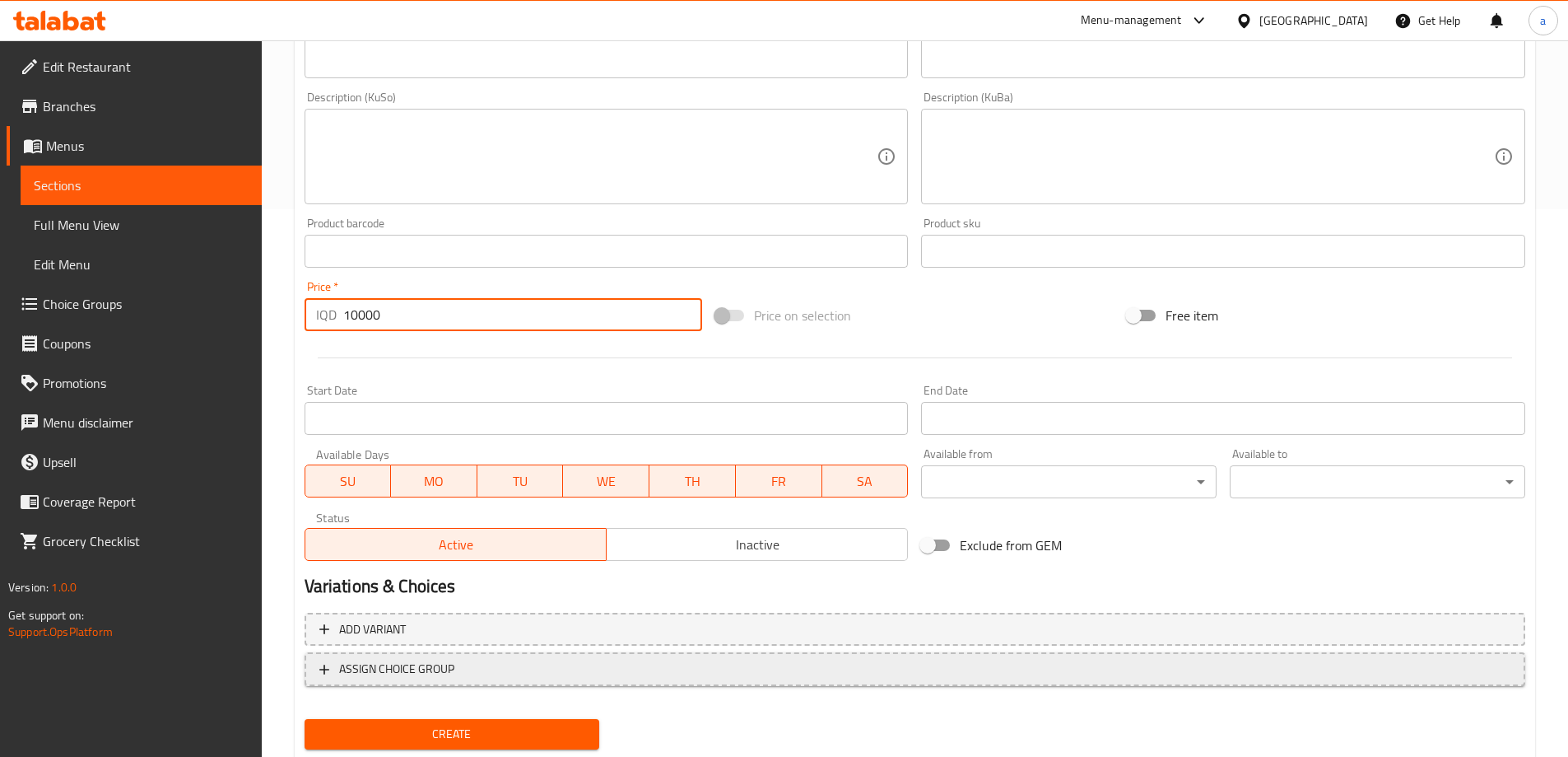
scroll to position [596, 0]
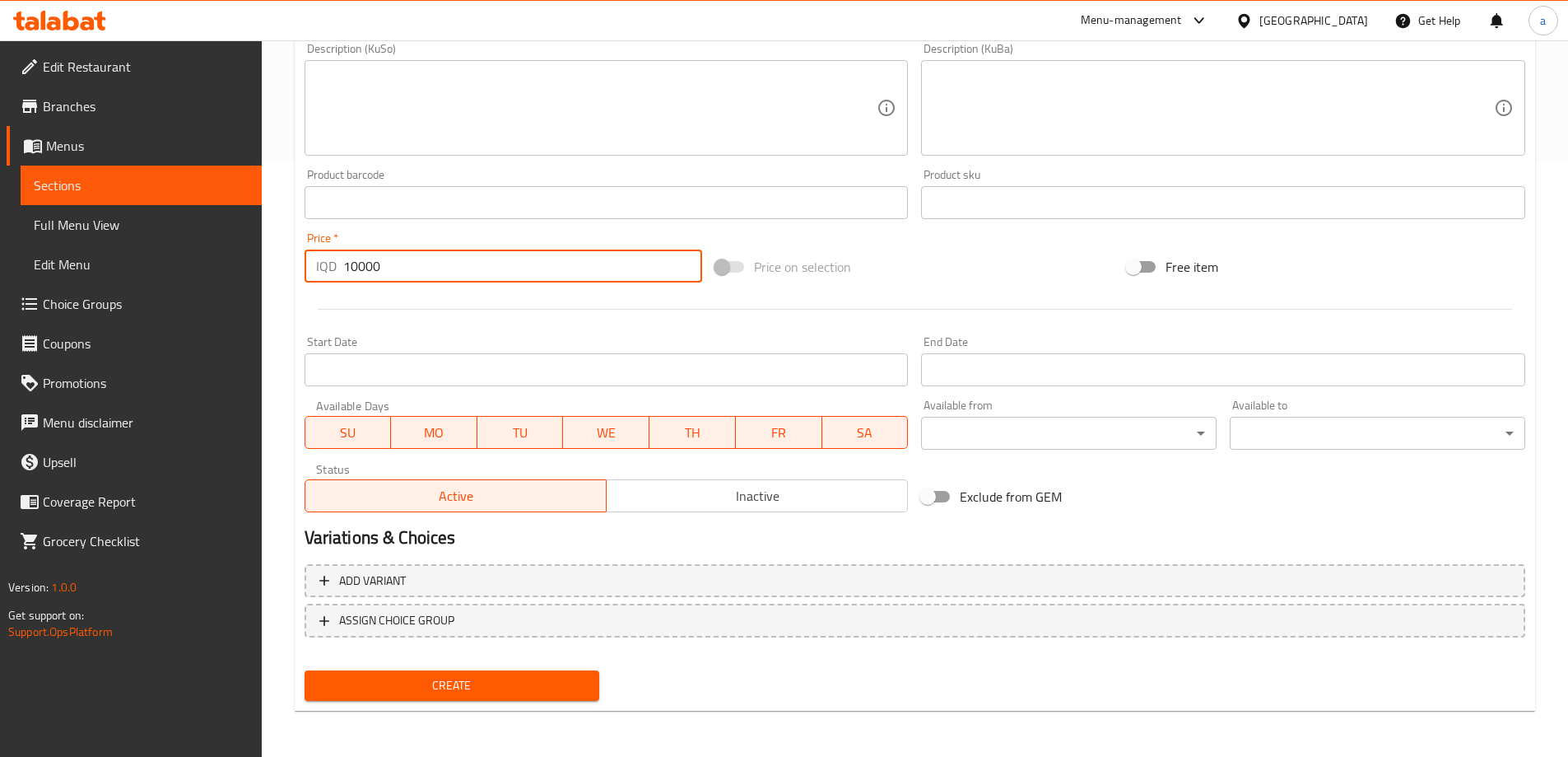
type input "10000"
click at [440, 682] on span "Create" at bounding box center [452, 685] width 269 height 20
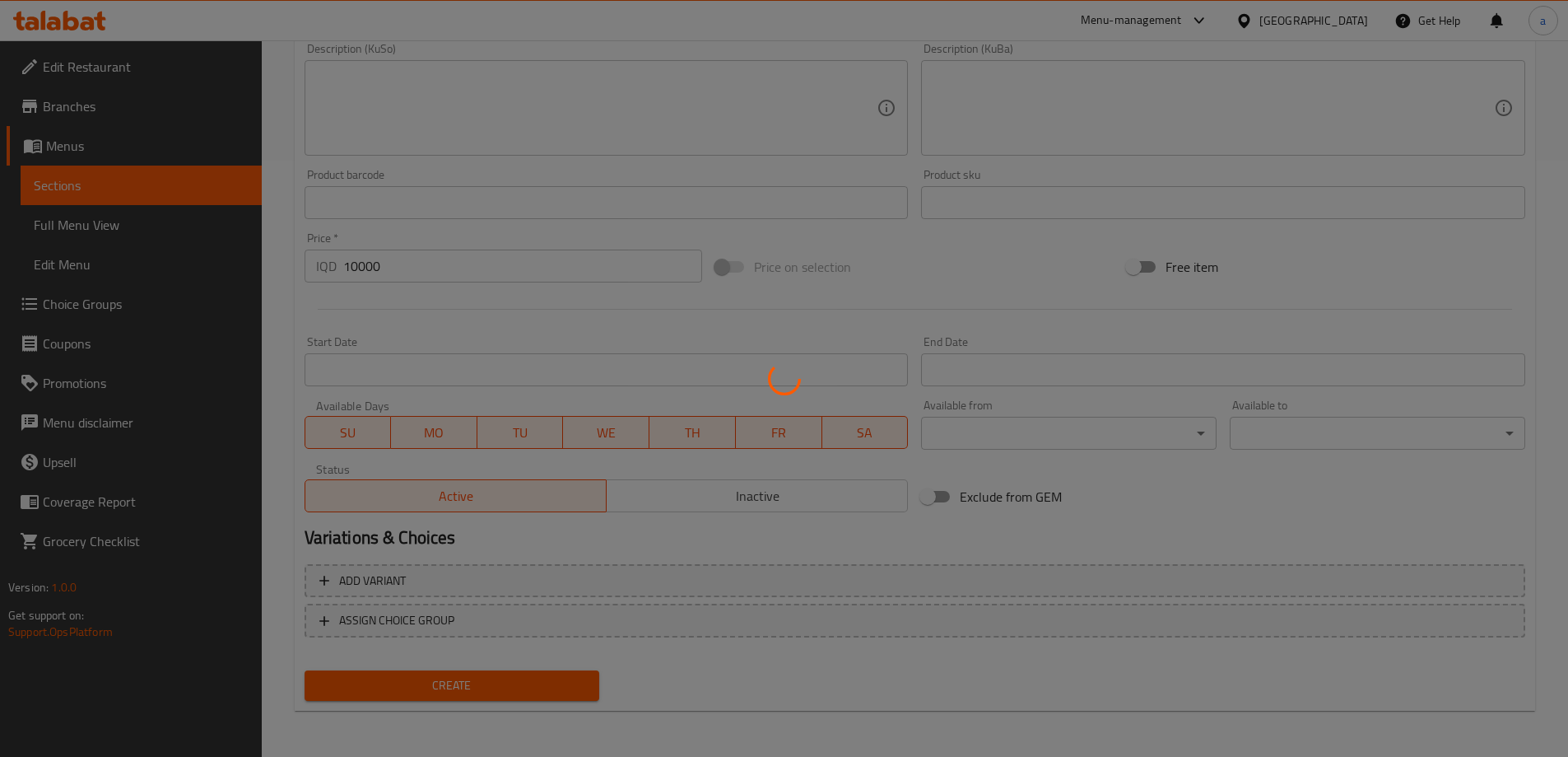
type input "0"
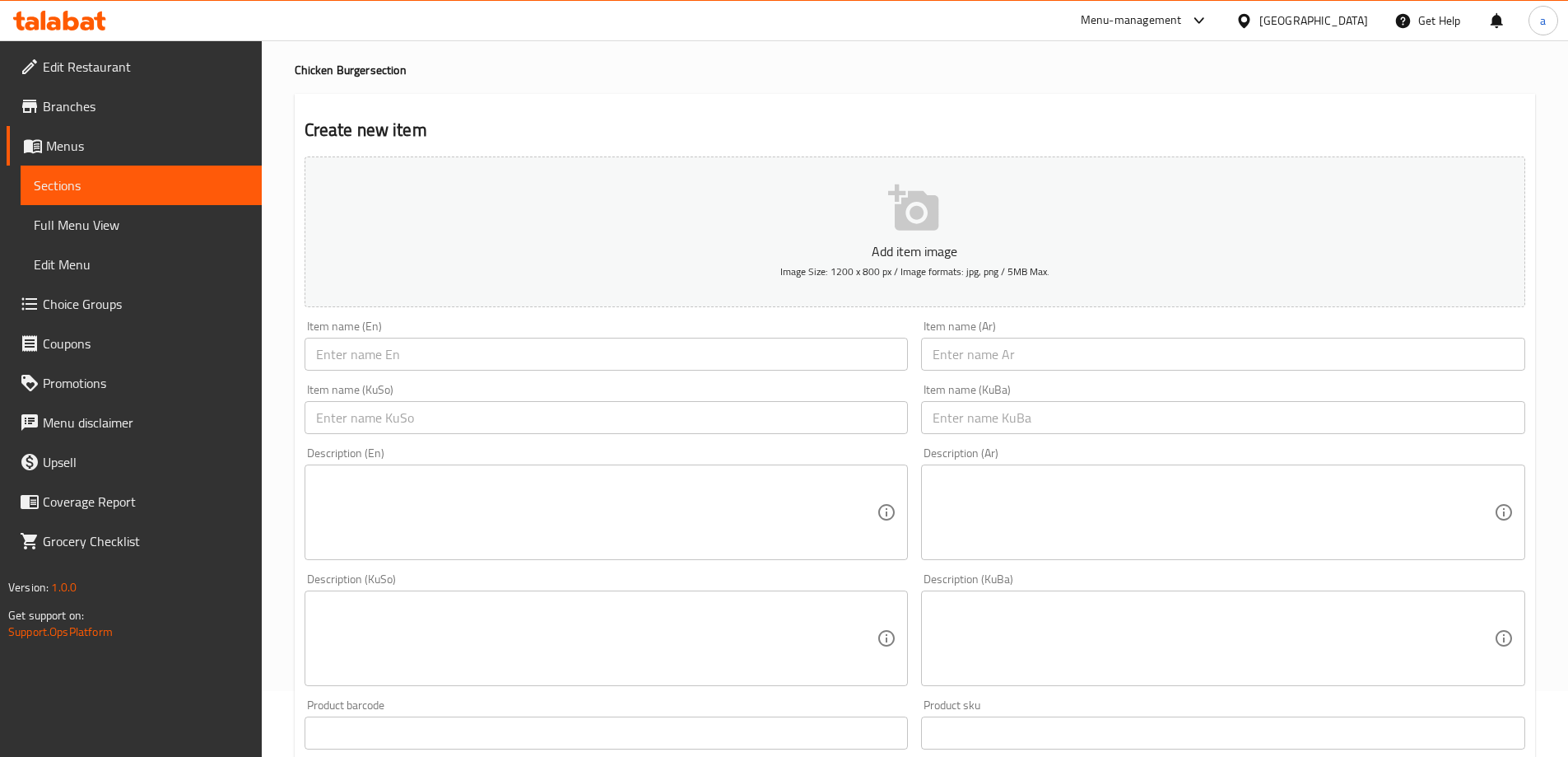
scroll to position [47, 0]
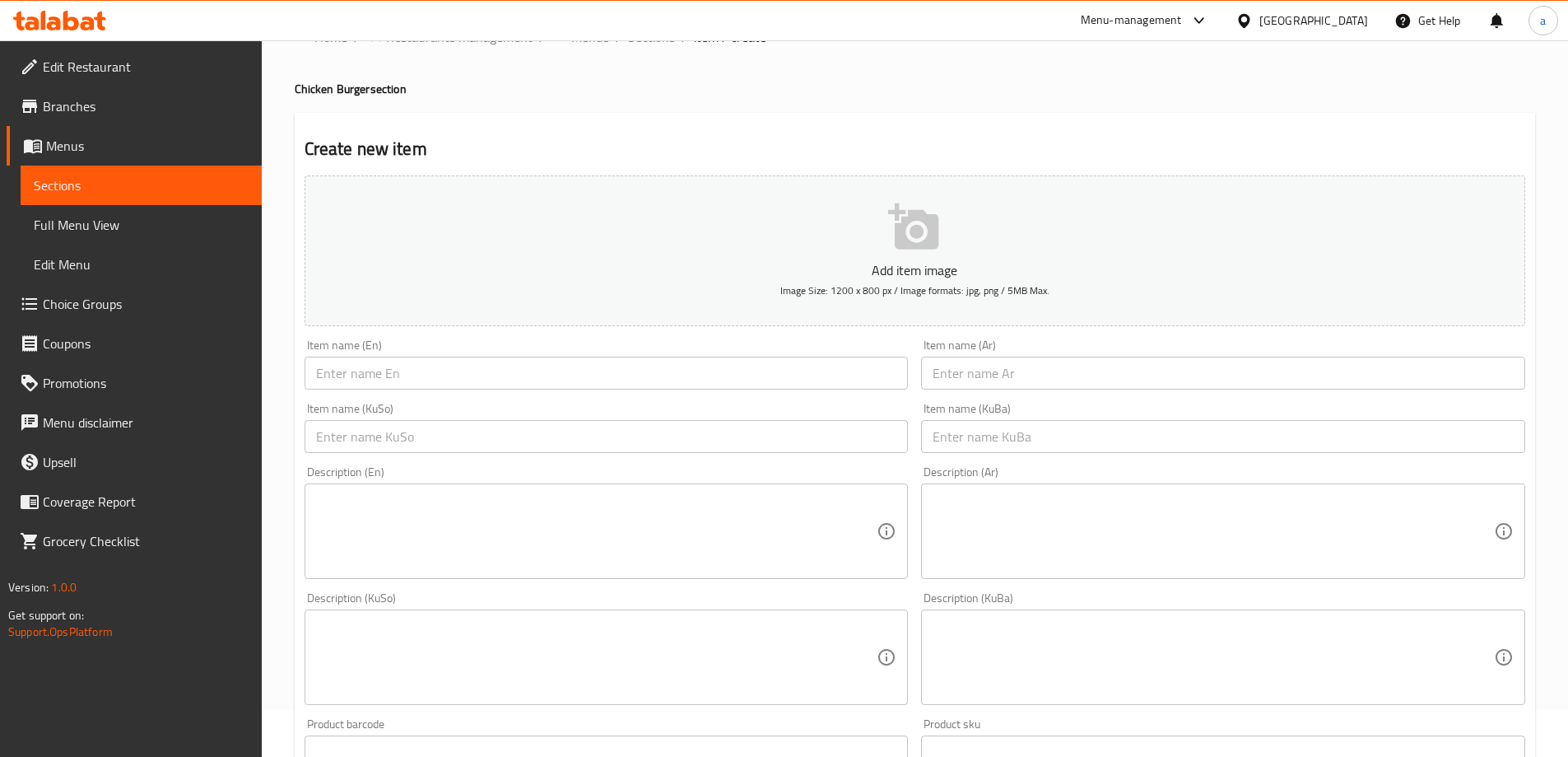
drag, startPoint x: 1135, startPoint y: 385, endPoint x: 1114, endPoint y: 380, distance: 21.6
click at [1135, 385] on input "text" at bounding box center [1223, 373] width 604 height 33
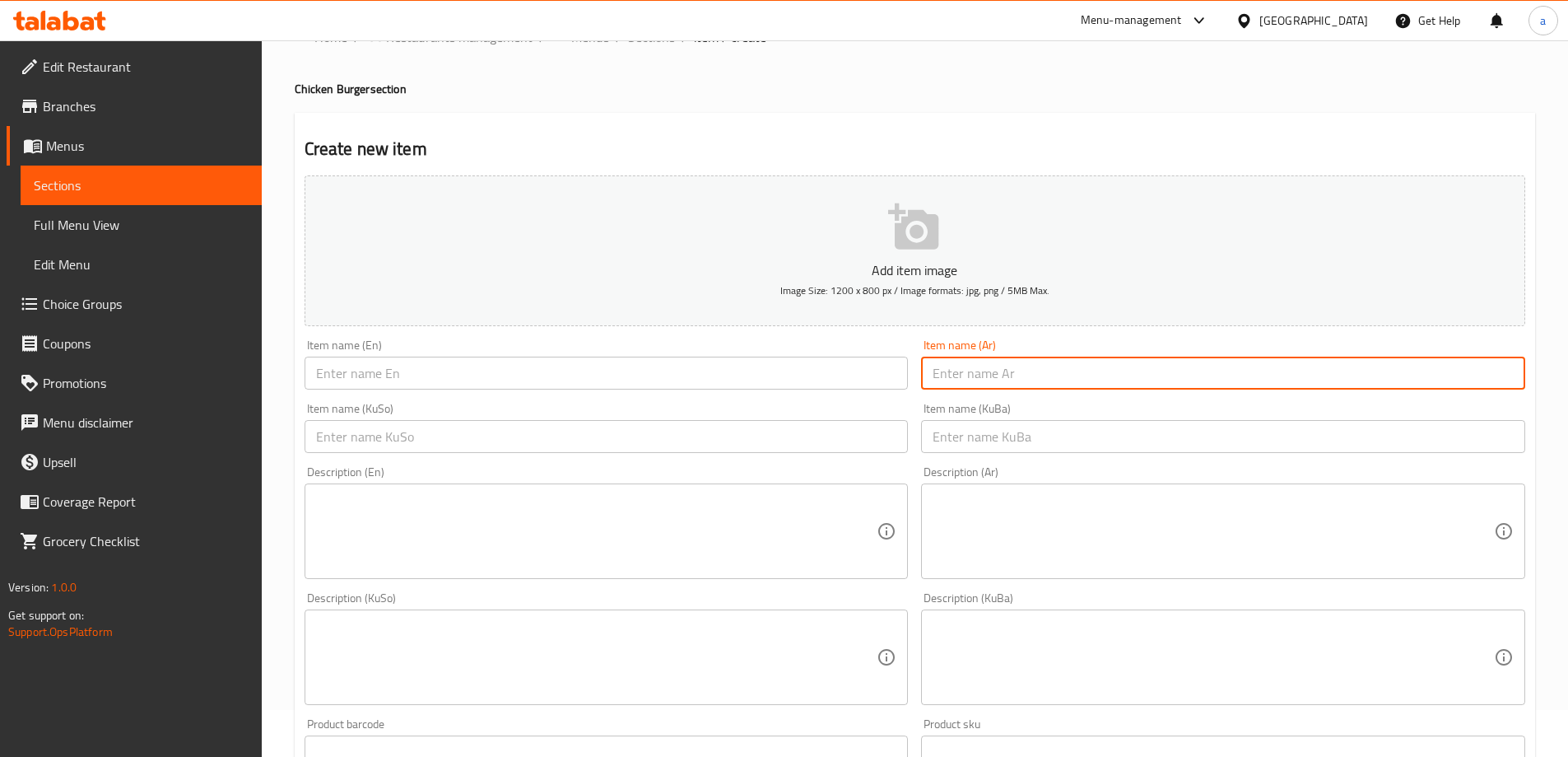
paste input "وجبة برجر دجاج زنجر بالجبن"
type input "وجبة برجر دجاج زنجر بالجبن"
click at [759, 386] on input "text" at bounding box center [607, 373] width 604 height 33
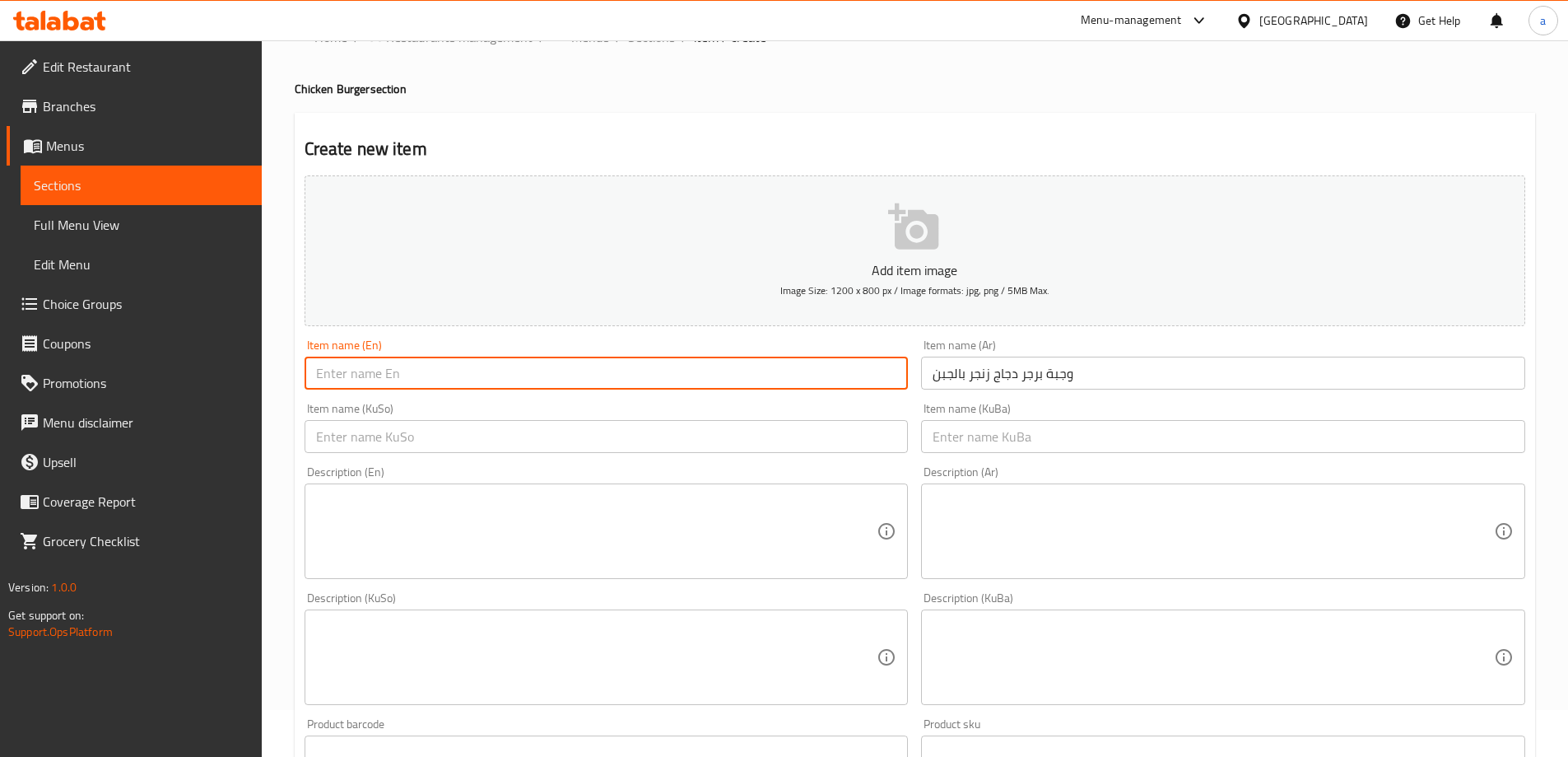
paste input "Cheese Zinger Chicken Burger Meal"
type input "Cheese Zinger Chicken Burger Meal"
click at [524, 450] on input "text" at bounding box center [607, 436] width 604 height 33
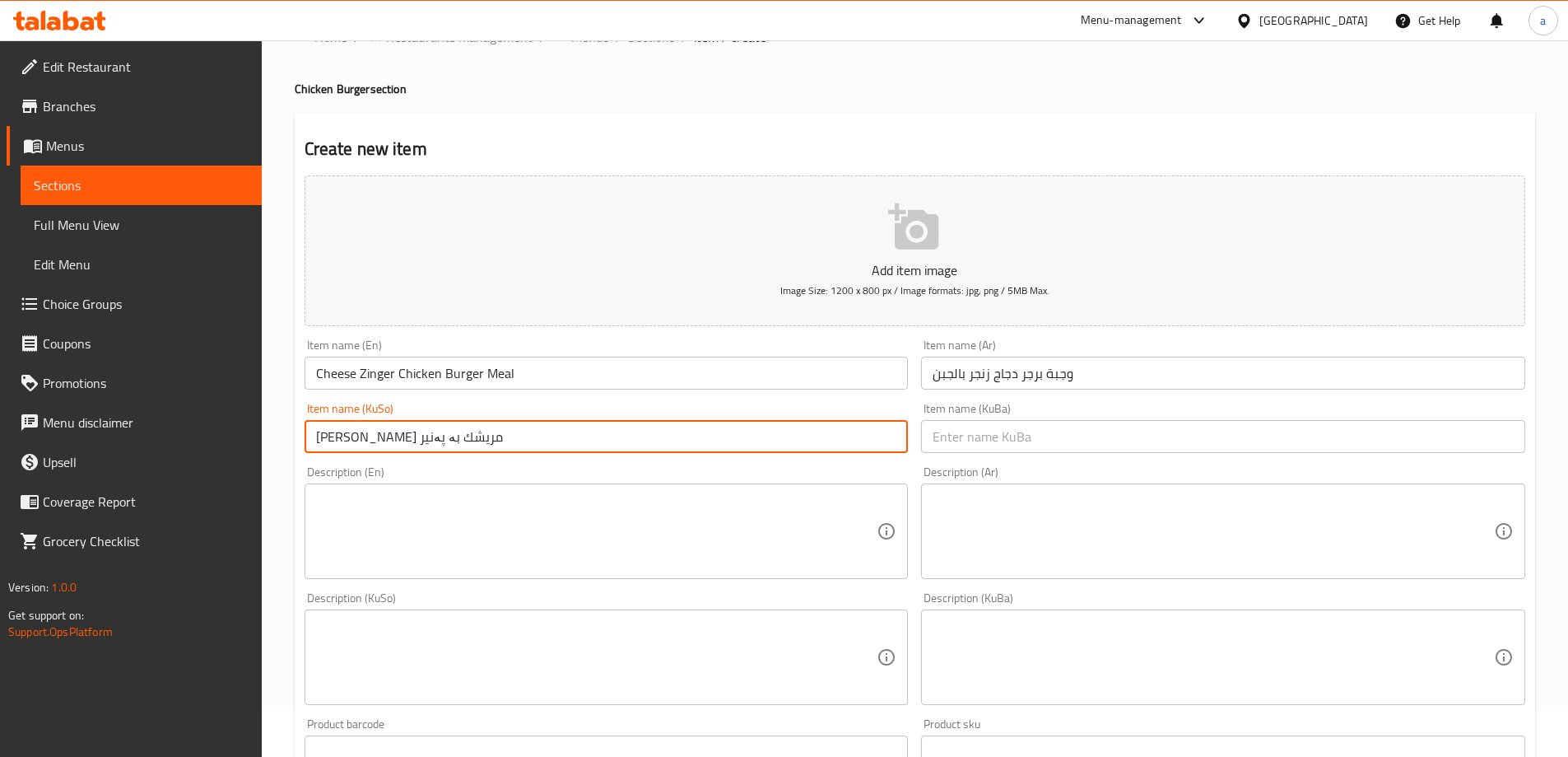
type input "ژەمی بەرگری زینگەری مریشك بە پەنیر"
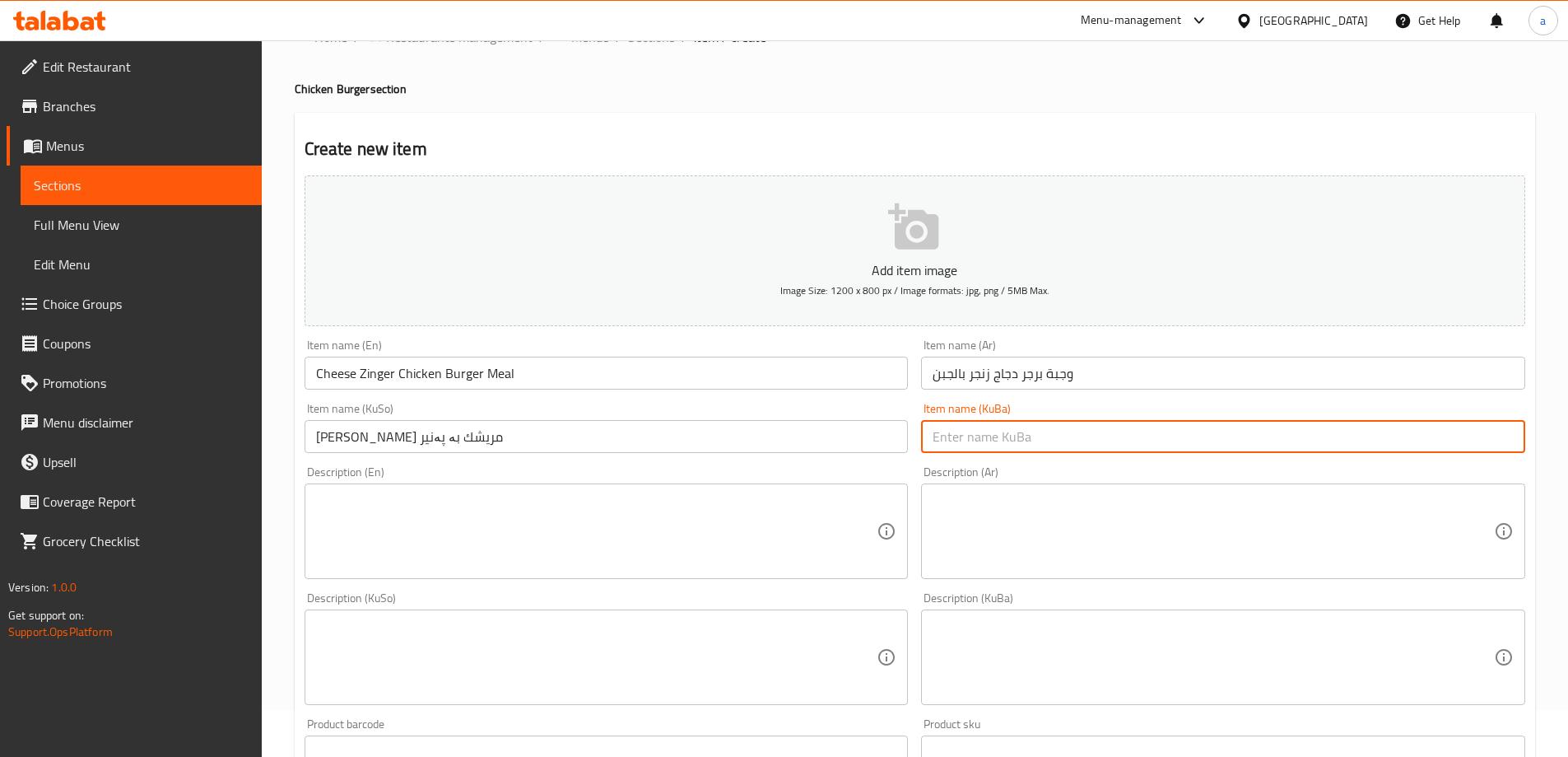
drag, startPoint x: 991, startPoint y: 429, endPoint x: 958, endPoint y: 429, distance: 33.0
click at [991, 429] on input "text" at bounding box center [1223, 436] width 604 height 33
paste input "ژەمی بەرگری زینگەری مریشك بە پەنیر"
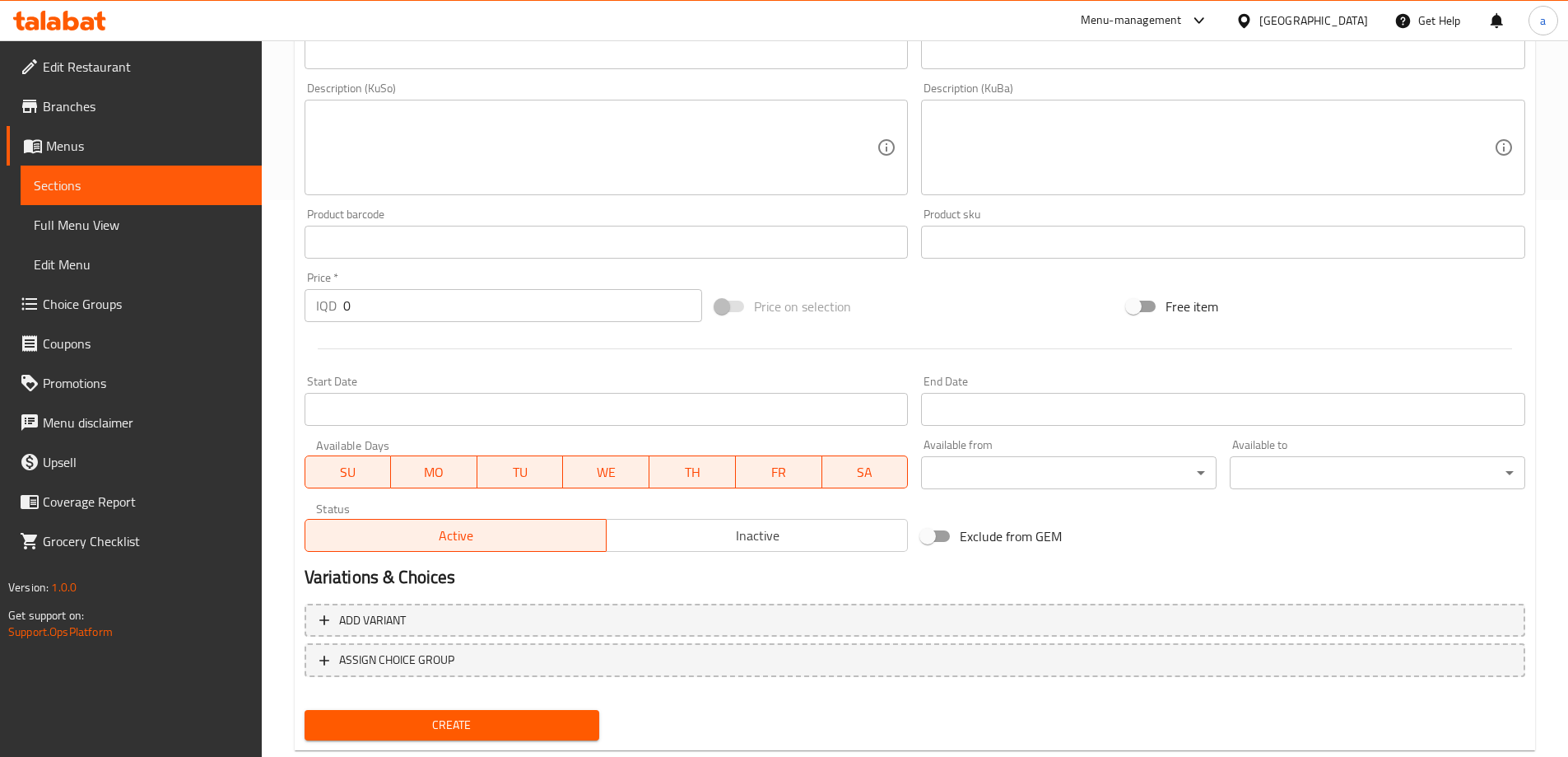
scroll to position [596, 0]
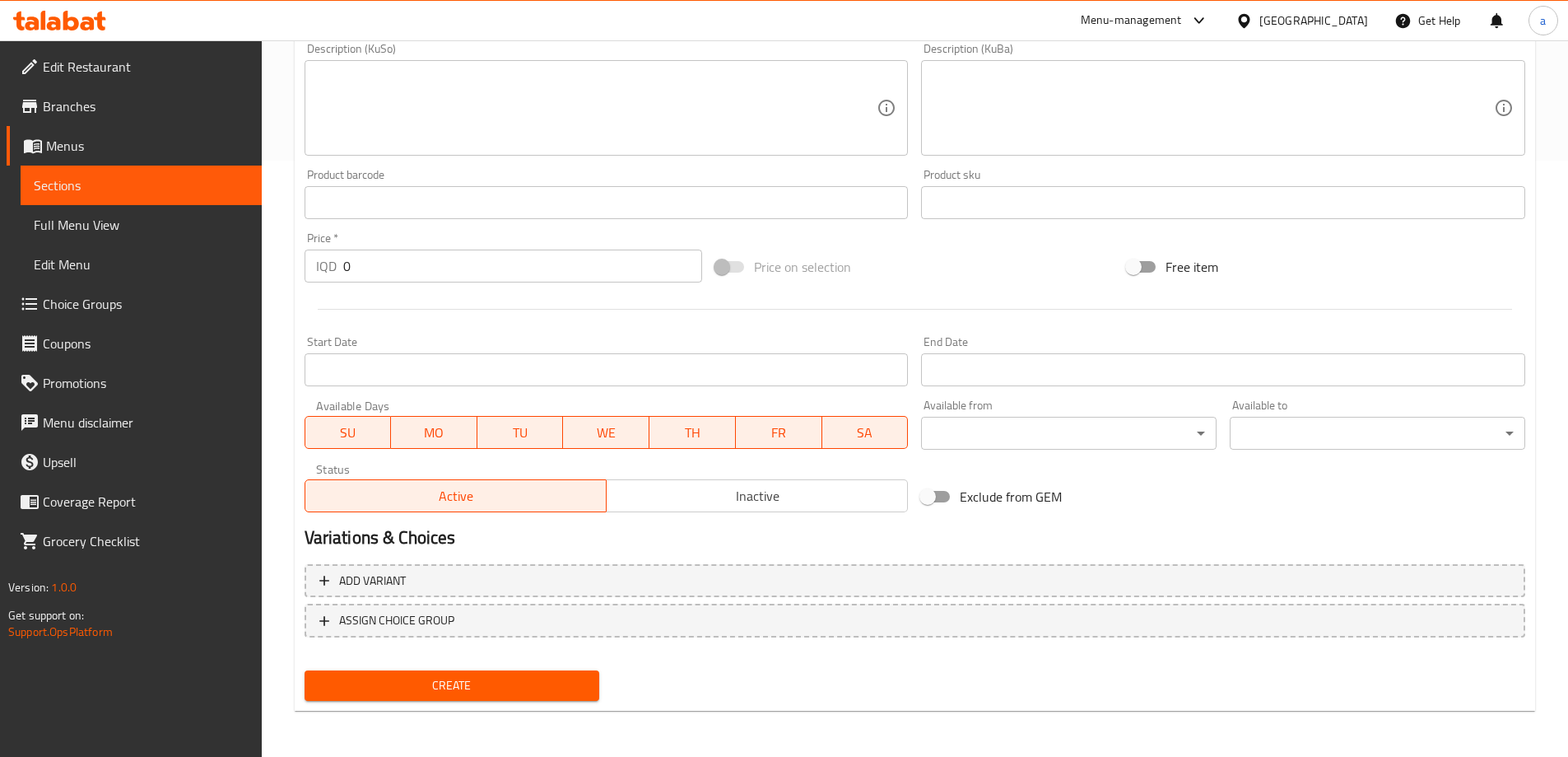
type input "ژەمی بەرگری زینگەری مریشك بە پەنیر"
drag, startPoint x: 409, startPoint y: 248, endPoint x: 338, endPoint y: 259, distance: 71.8
click at [338, 259] on div "Price   * IQD 0 Price *" at bounding box center [504, 257] width 398 height 50
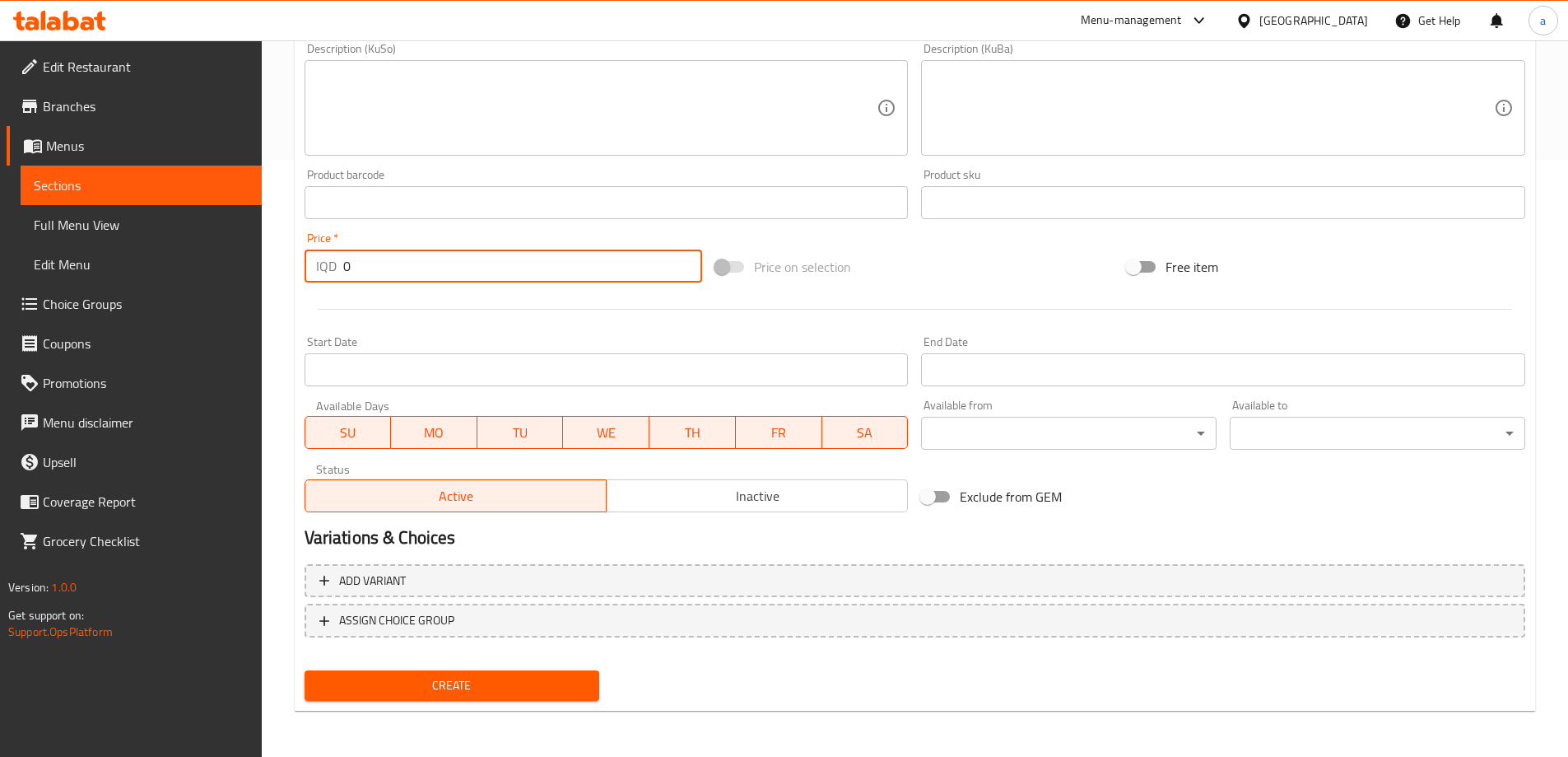
drag, startPoint x: 369, startPoint y: 277, endPoint x: 345, endPoint y: 277, distance: 24.0
click at [345, 277] on input "0" at bounding box center [523, 266] width 360 height 33
paste input "1050"
type input "10500"
click at [526, 675] on span "Create" at bounding box center [452, 685] width 269 height 20
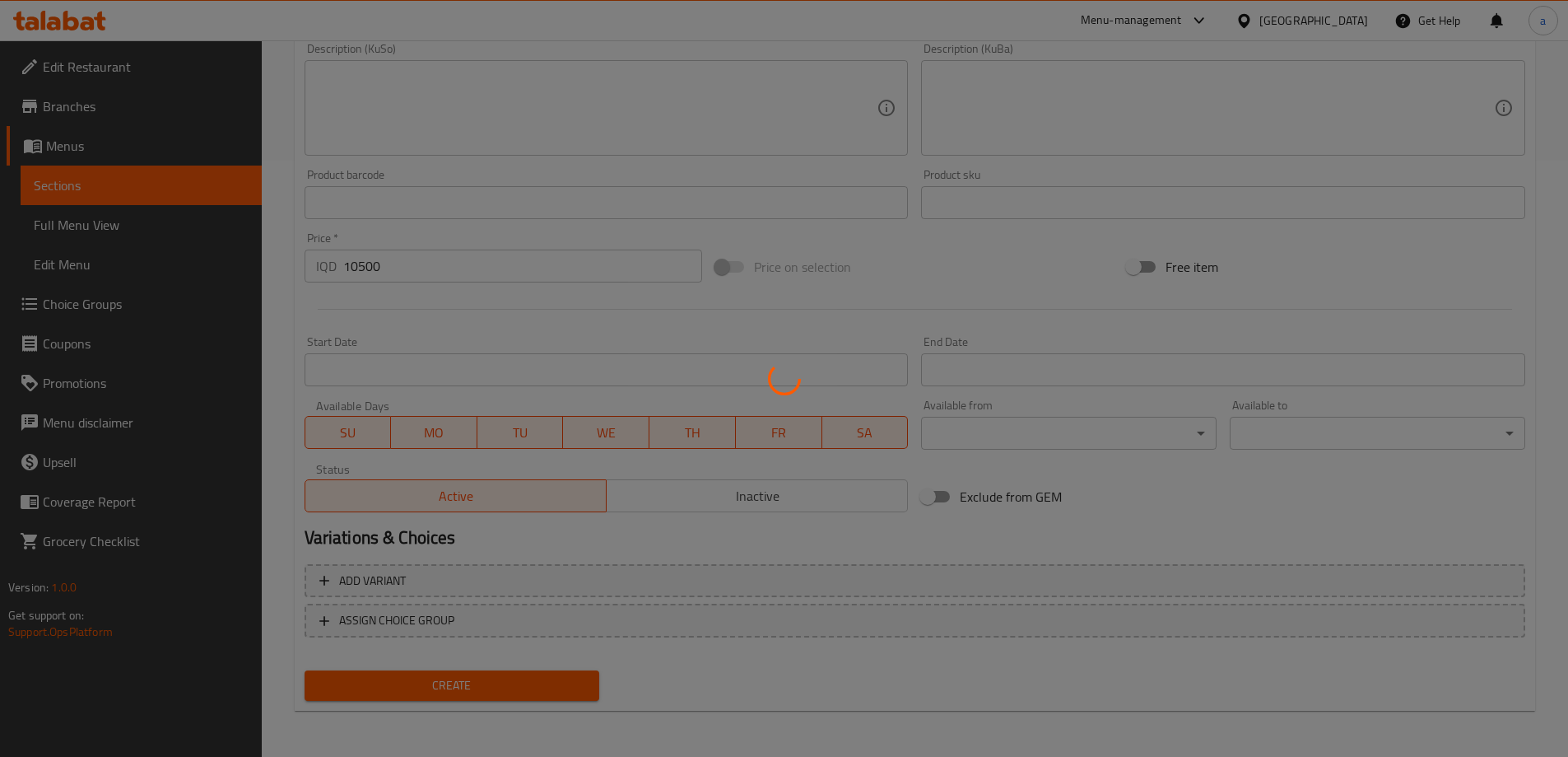
type input "0"
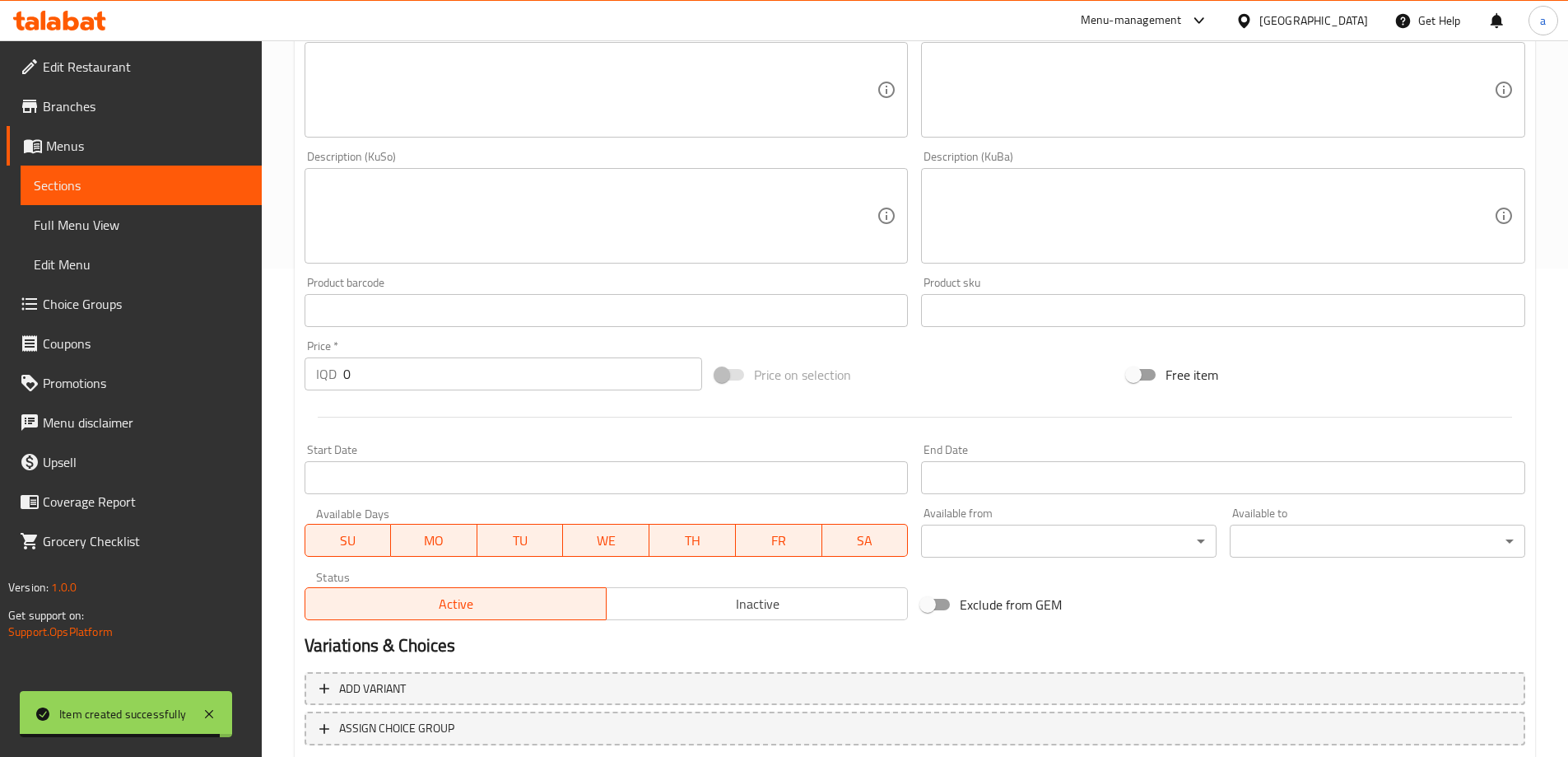
scroll to position [47, 0]
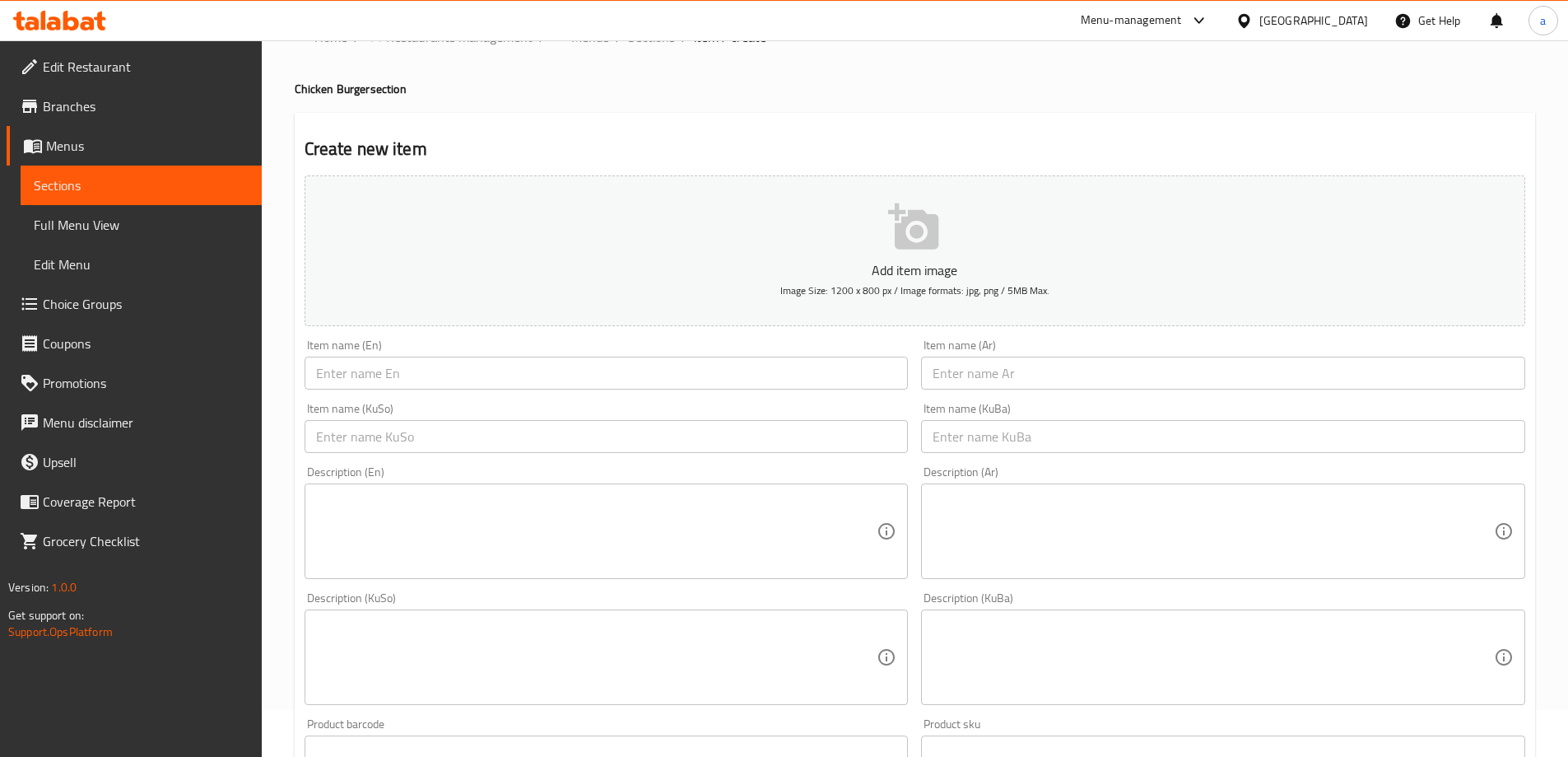
click at [979, 371] on input "text" at bounding box center [1223, 373] width 604 height 33
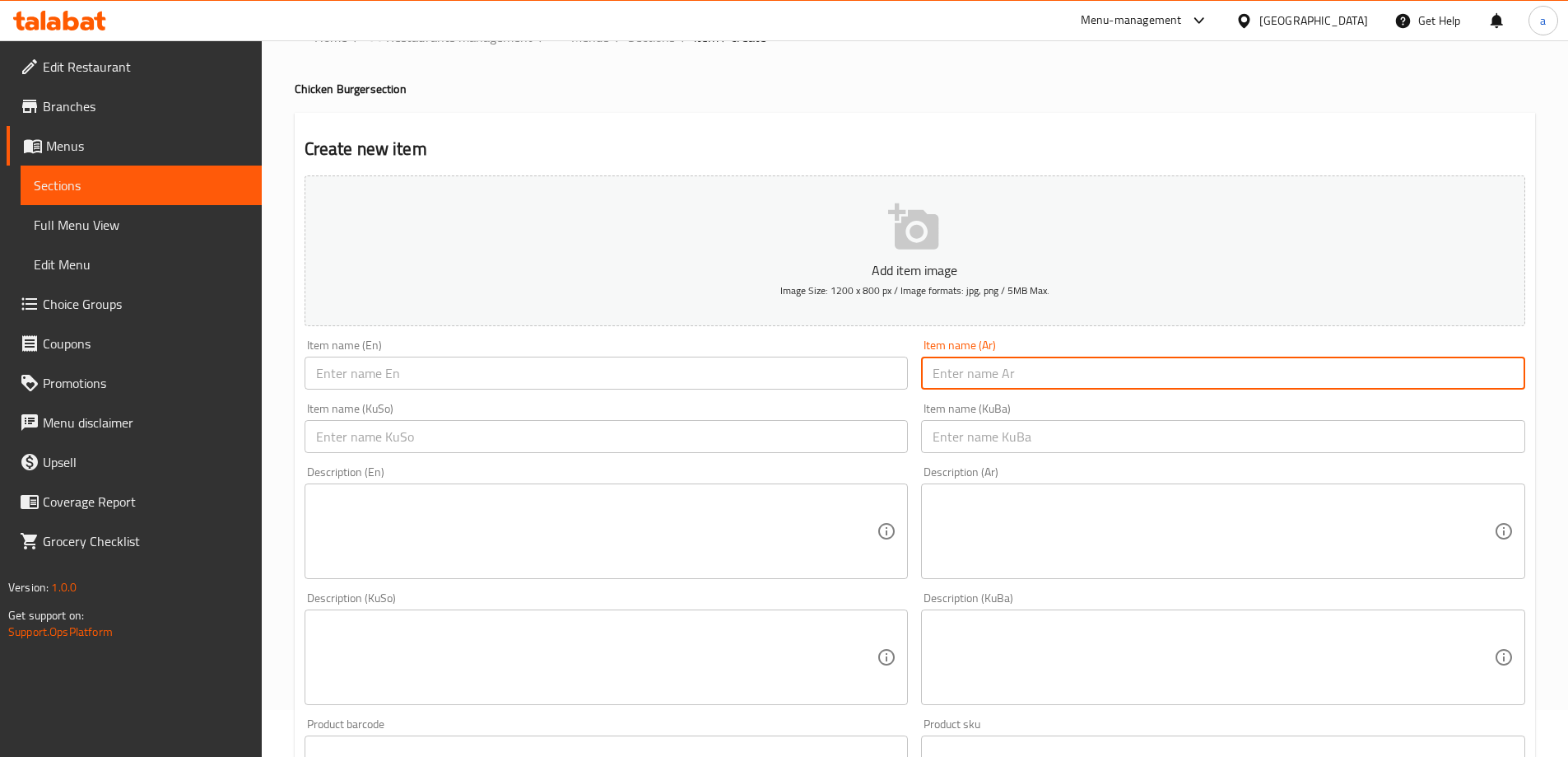
paste input "وجبة زنجر دجاج برجر حارة"
type input "وجبة زنجر دجاج برجر حارة"
click at [582, 387] on input "text" at bounding box center [607, 373] width 604 height 33
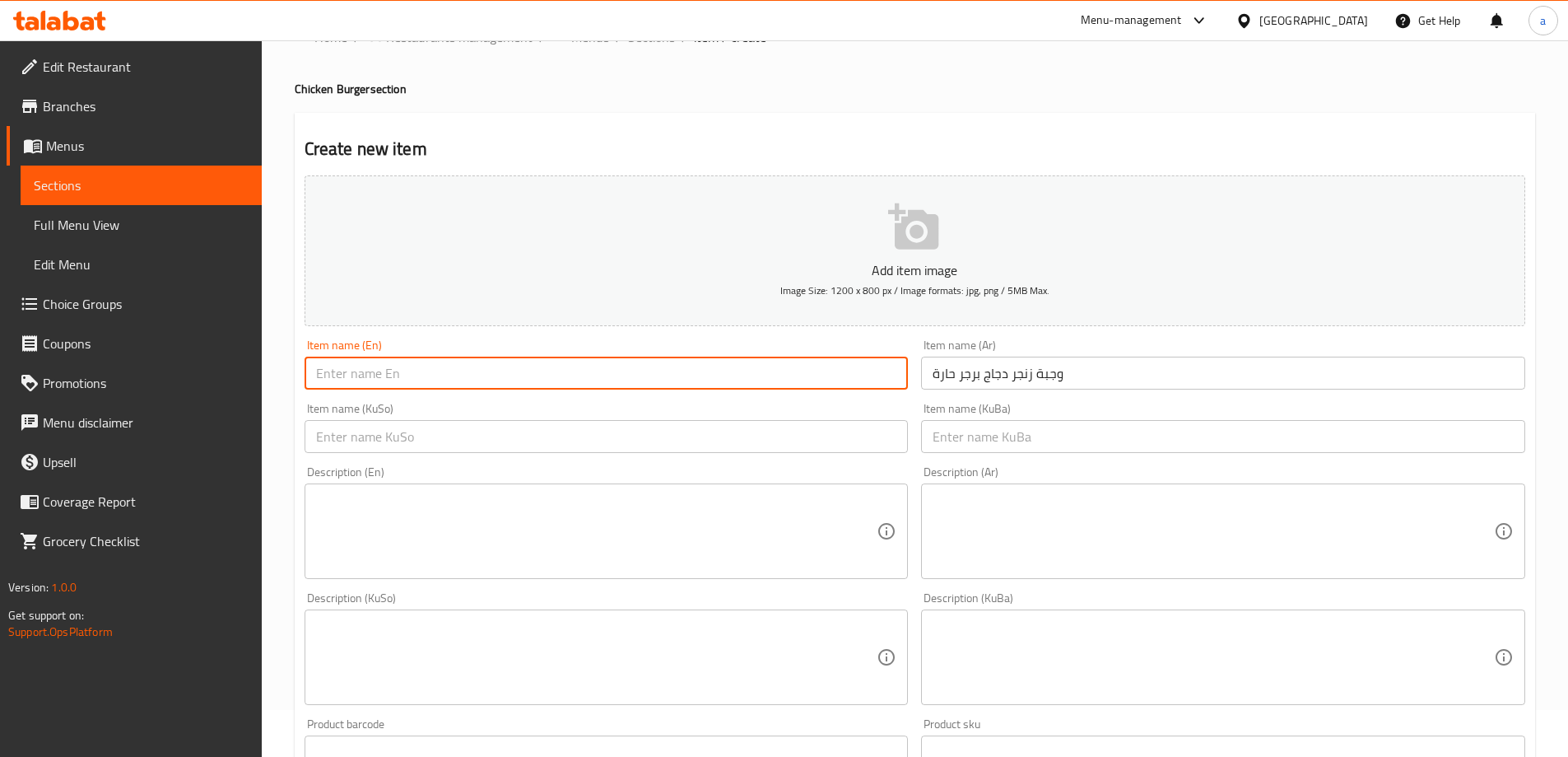
paste input "Spicy Zinger Chicken Burger Meal"
type input "Spicy Zinger Chicken Burger Meal"
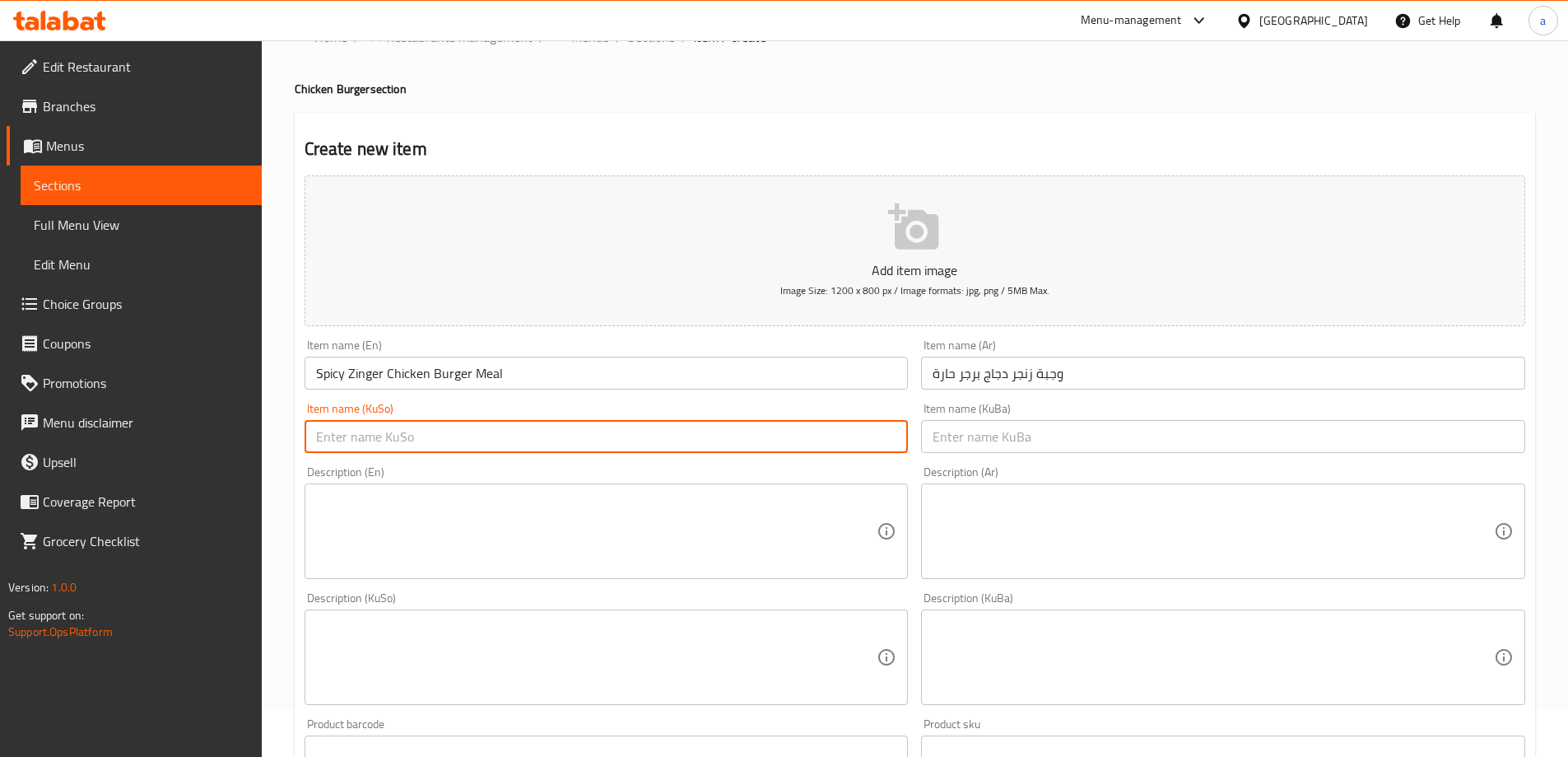
click at [630, 439] on input "text" at bounding box center [607, 436] width 604 height 33
drag, startPoint x: 524, startPoint y: 446, endPoint x: 302, endPoint y: 466, distance: 222.9
click at [302, 466] on div "Add item image Image Size: 1200 x 800 px / Image formats: jpg, png / 5MB Max. I…" at bounding box center [914, 618] width 1233 height 899
type input "ژەمی بەرگری زینگەری مریشکی تیژ"
drag, startPoint x: 964, startPoint y: 443, endPoint x: 951, endPoint y: 438, distance: 13.9
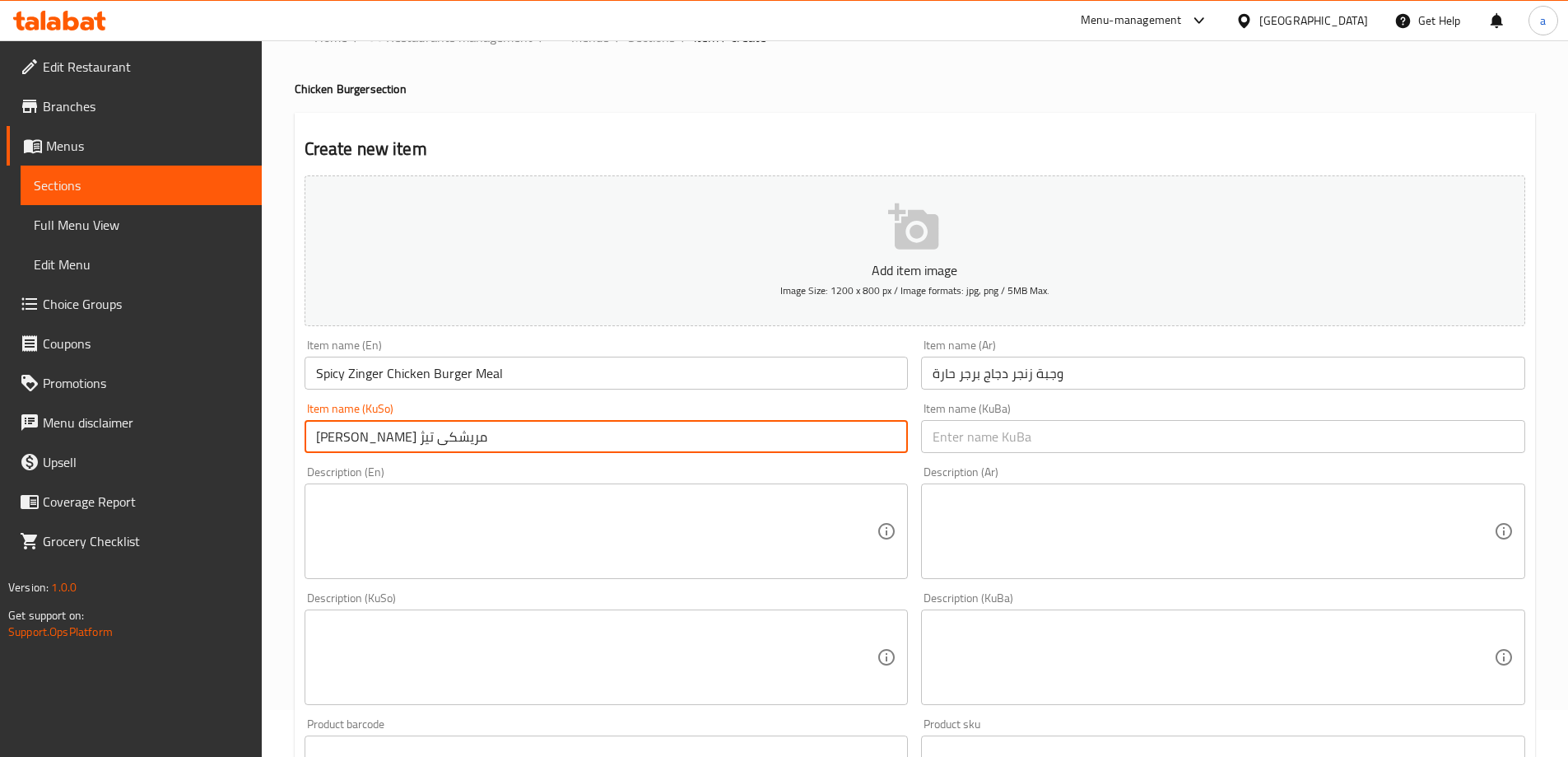
click at [964, 443] on input "text" at bounding box center [1223, 436] width 604 height 33
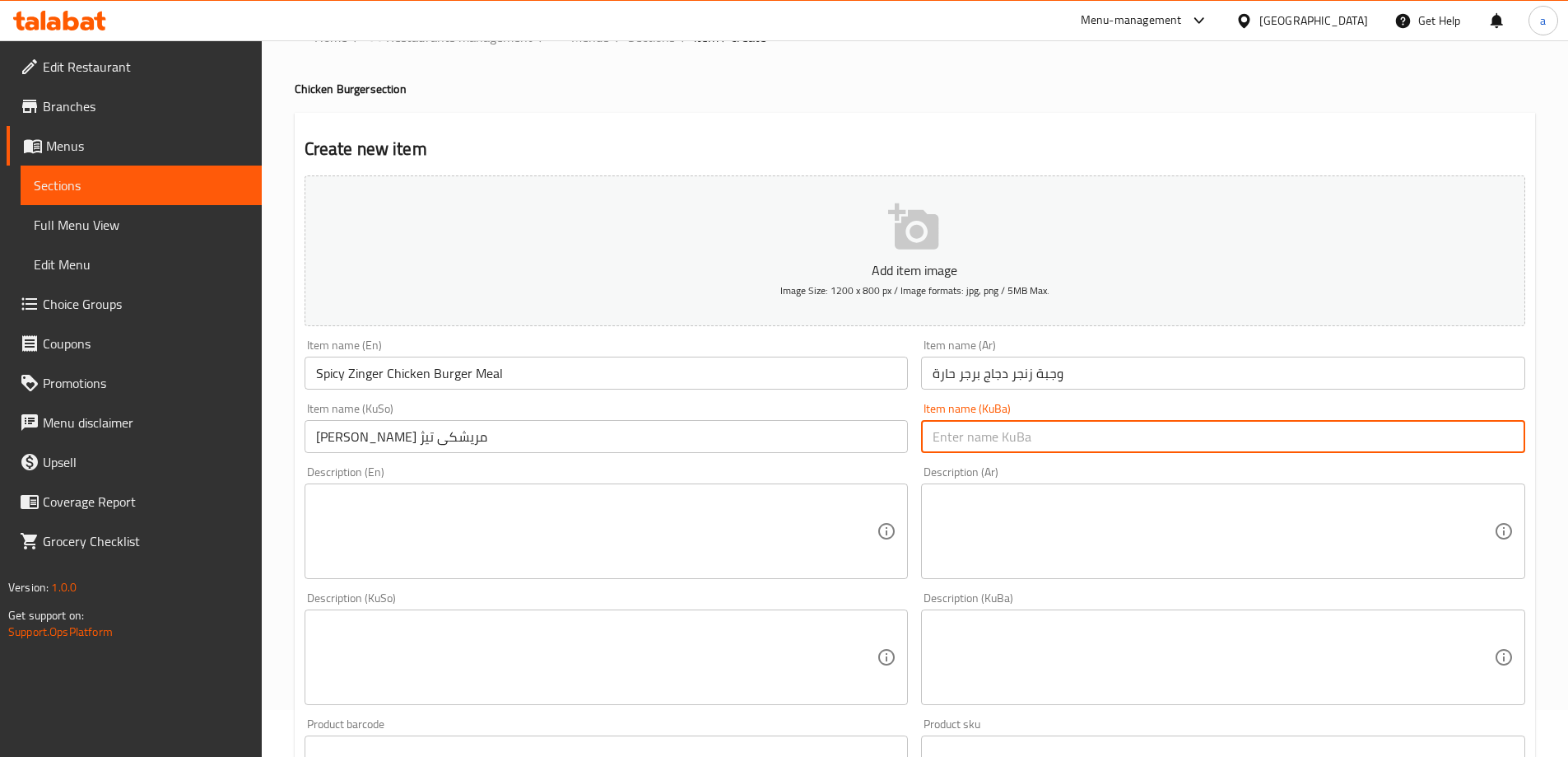
paste input "ژەمی بەرگری زینگەری مریشکی تیژ"
type input "ژەمی بەرگری زینگەری مریشکی تیژ"
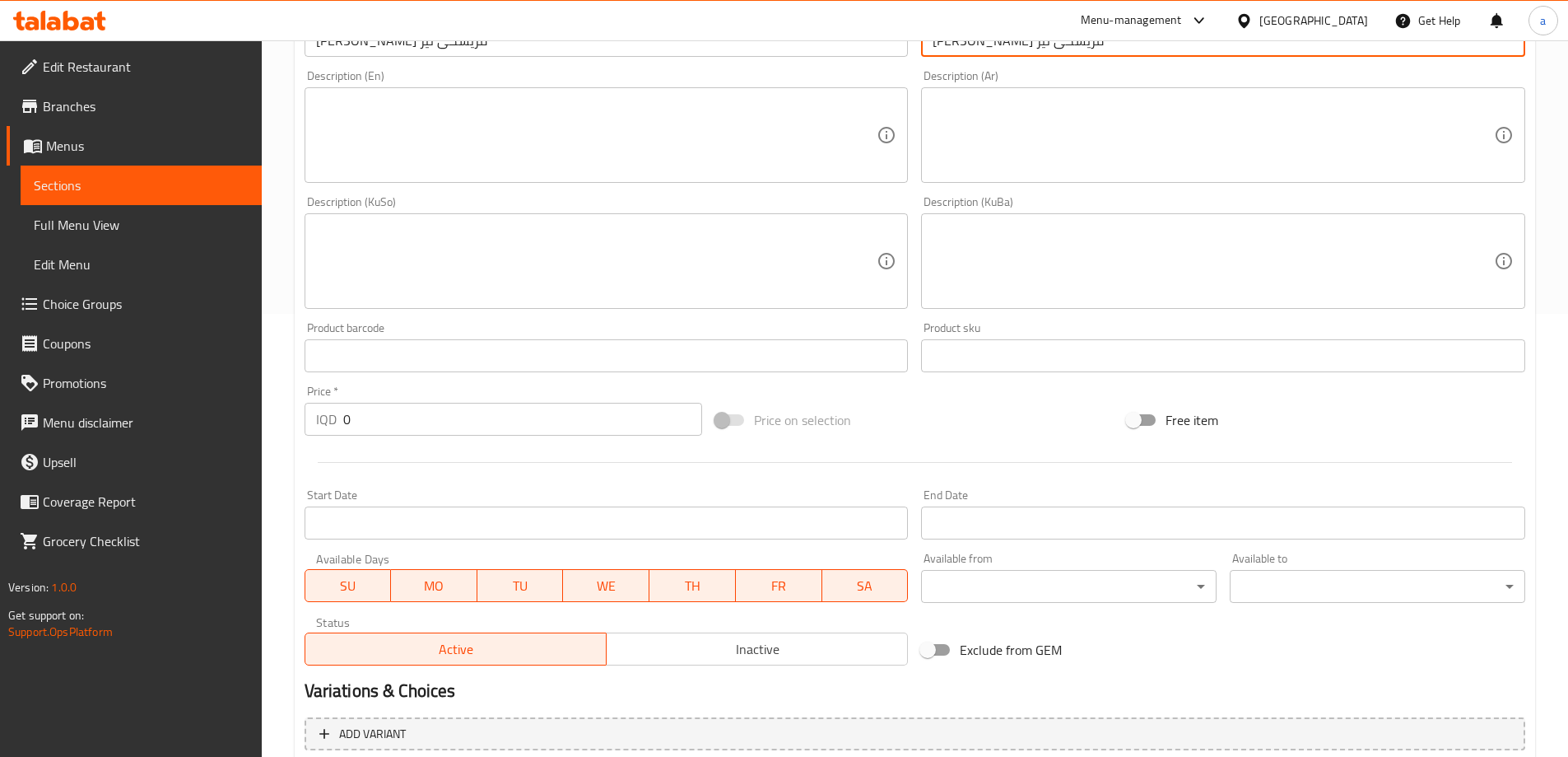
scroll to position [459, 0]
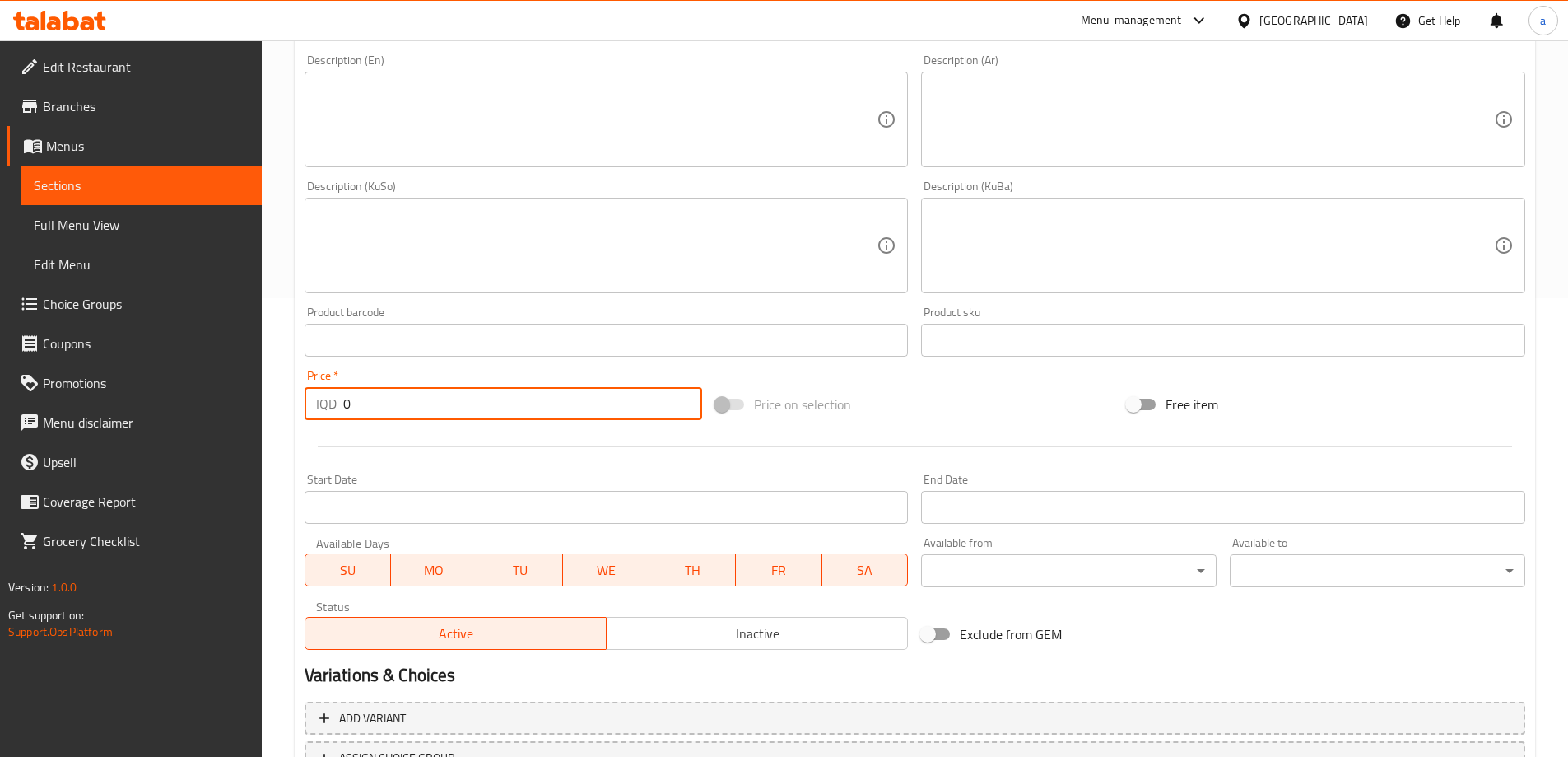
drag, startPoint x: 379, startPoint y: 396, endPoint x: 331, endPoint y: 406, distance: 49.0
click at [331, 406] on div "IQD 0 Price *" at bounding box center [504, 403] width 398 height 33
paste input "1050"
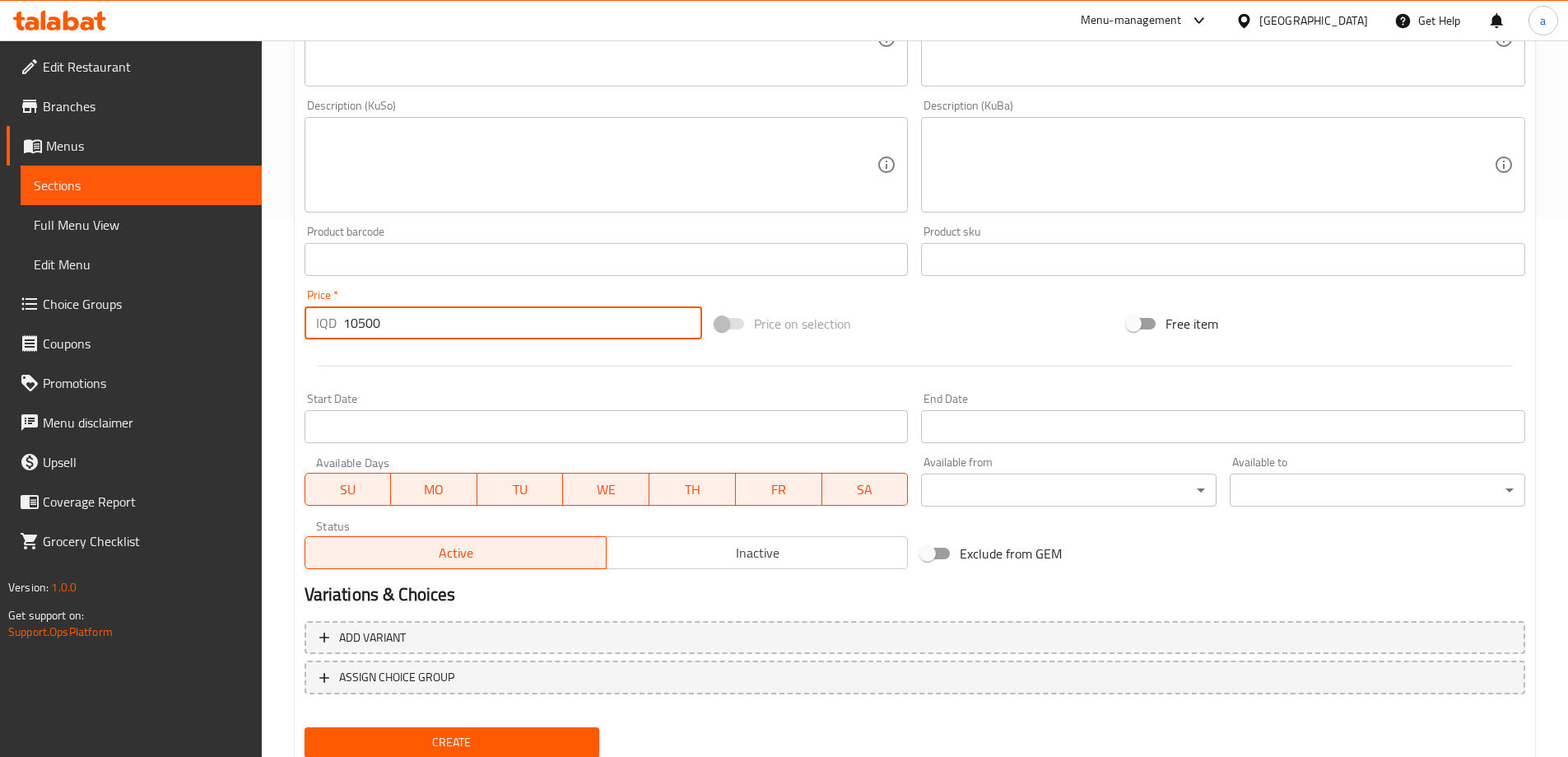
scroll to position [596, 0]
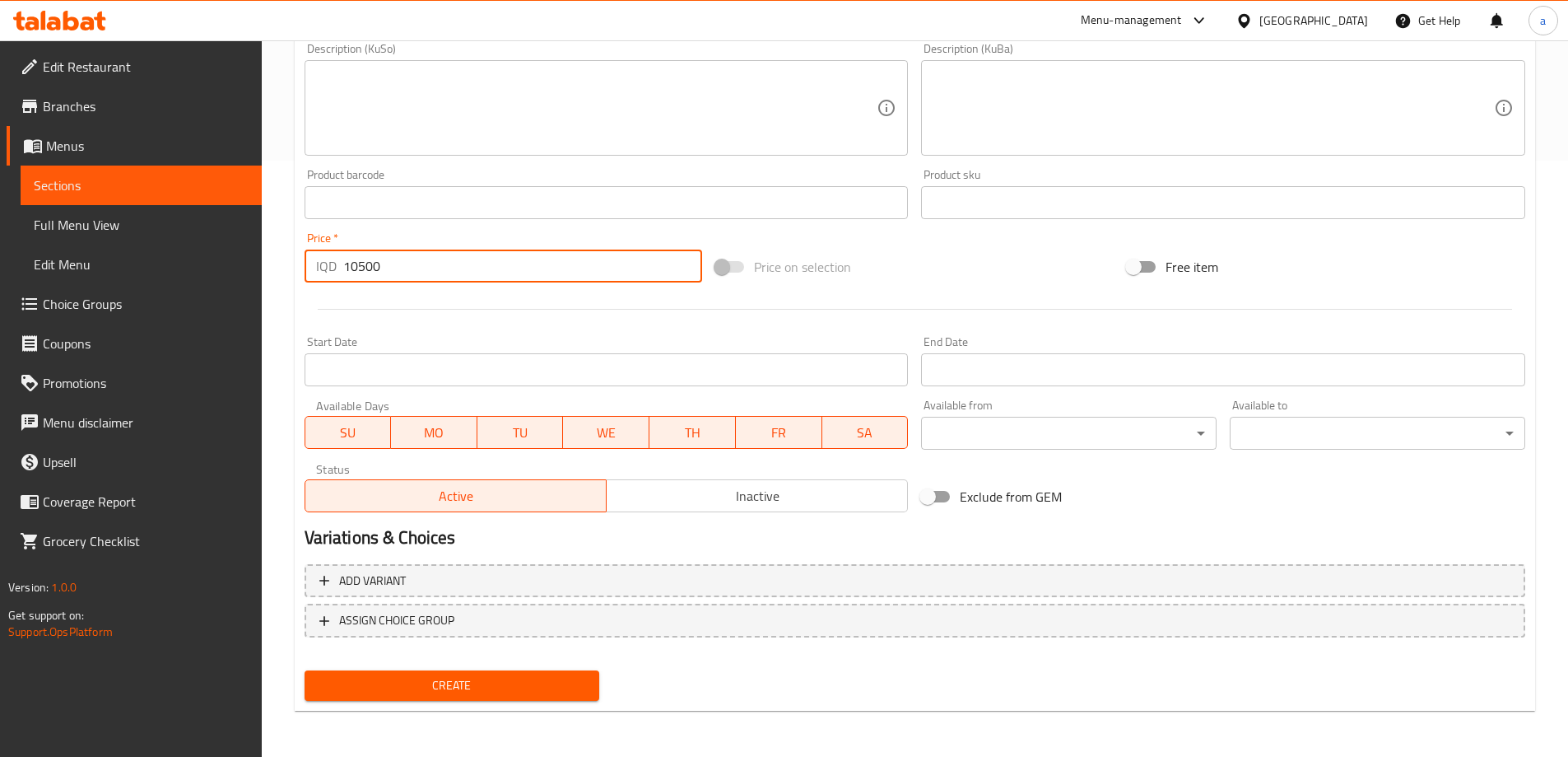
type input "10500"
click at [438, 681] on span "Create" at bounding box center [452, 685] width 269 height 20
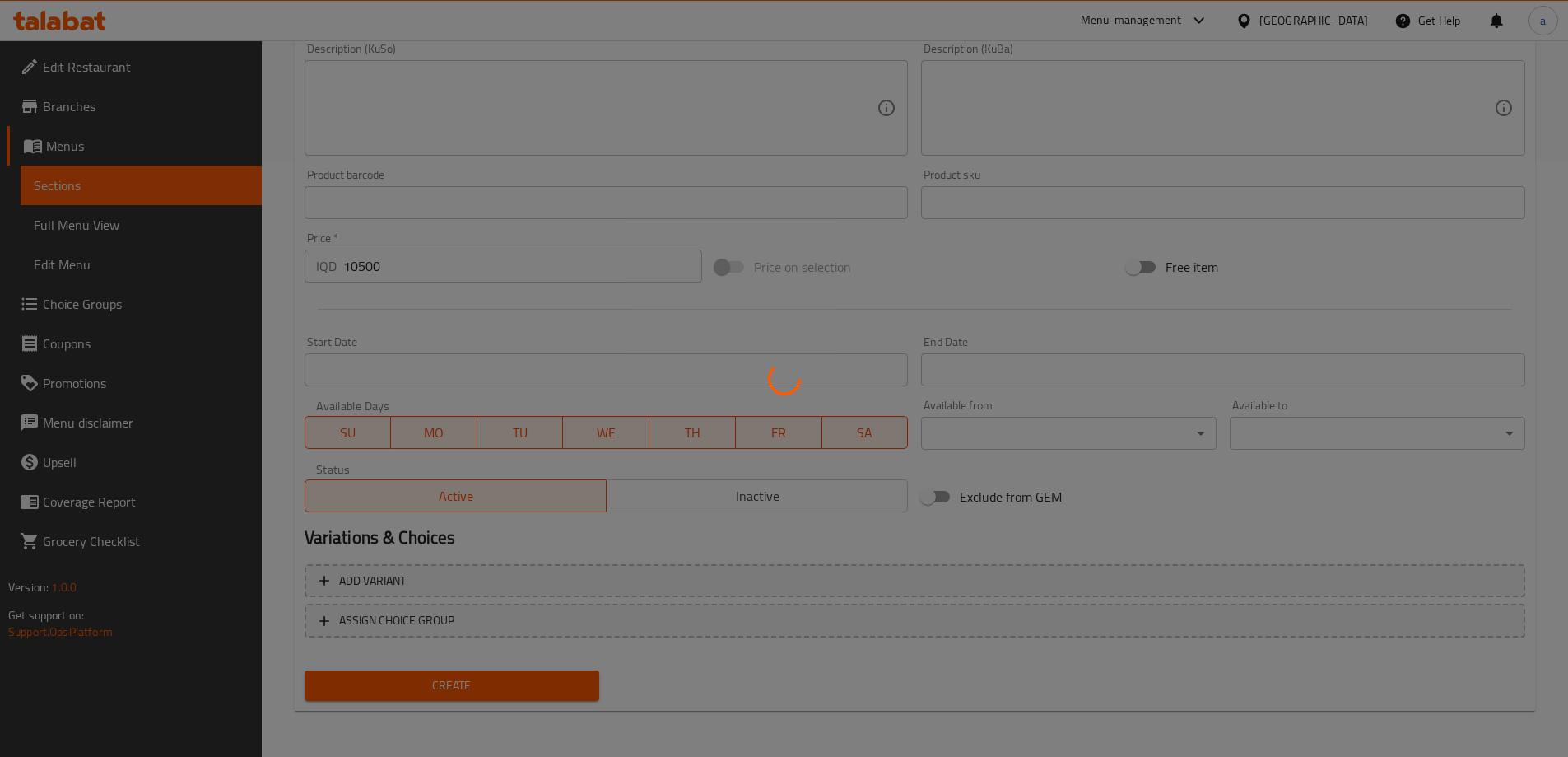
type input "0"
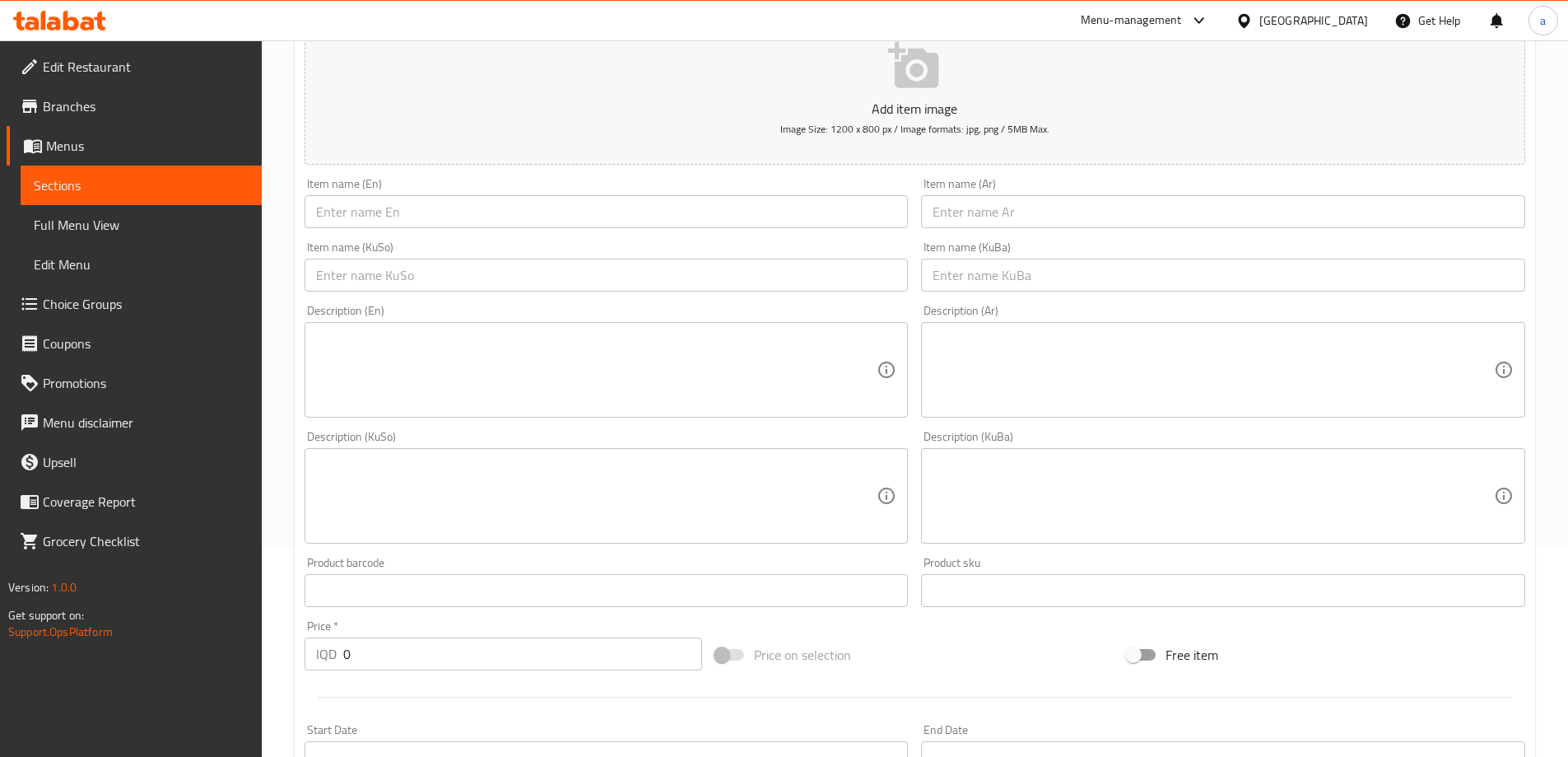
scroll to position [185, 0]
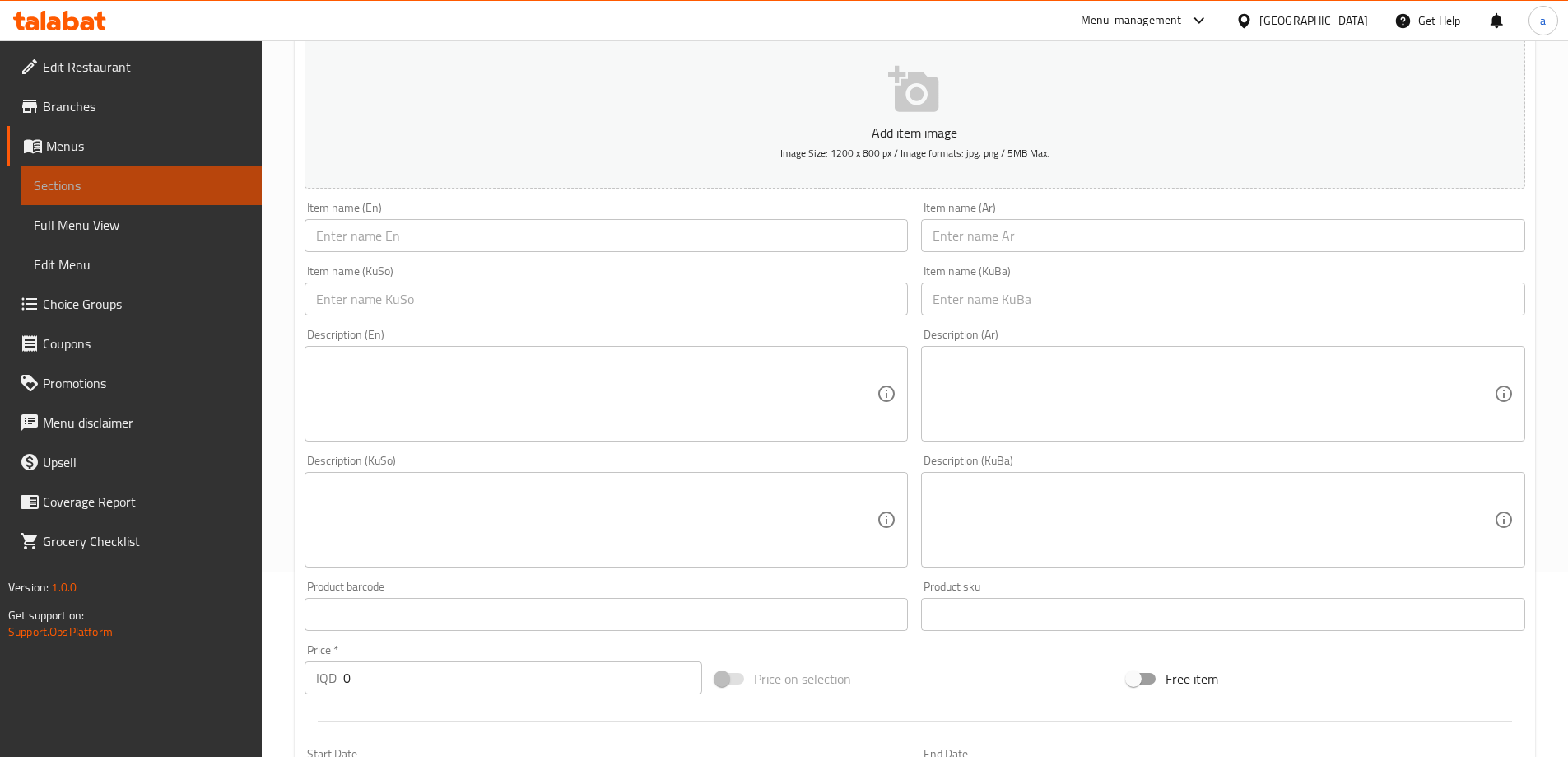
click at [186, 185] on span "Sections" at bounding box center [141, 185] width 215 height 20
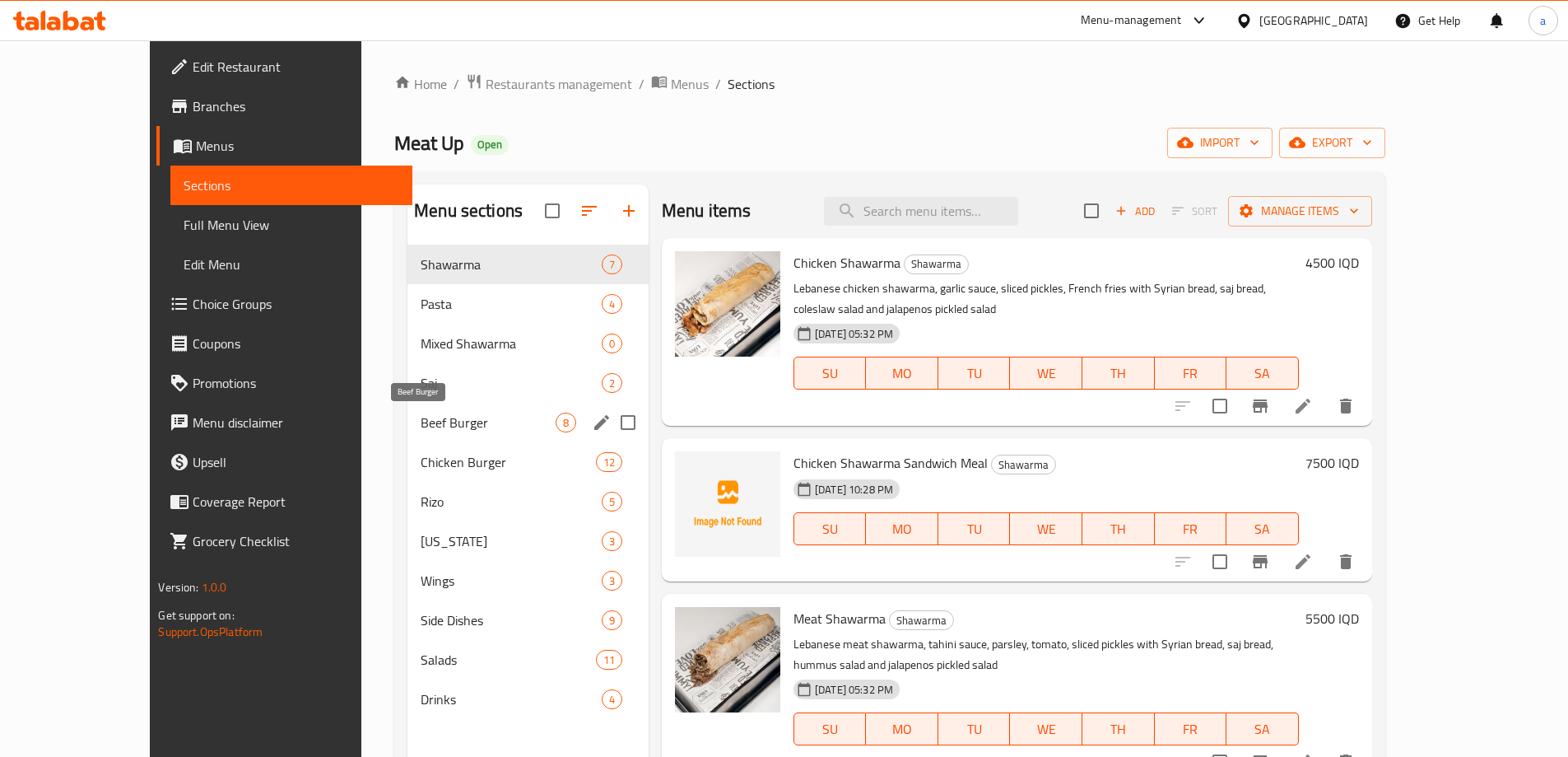
click at [421, 413] on span "Beef Burger" at bounding box center [488, 422] width 135 height 20
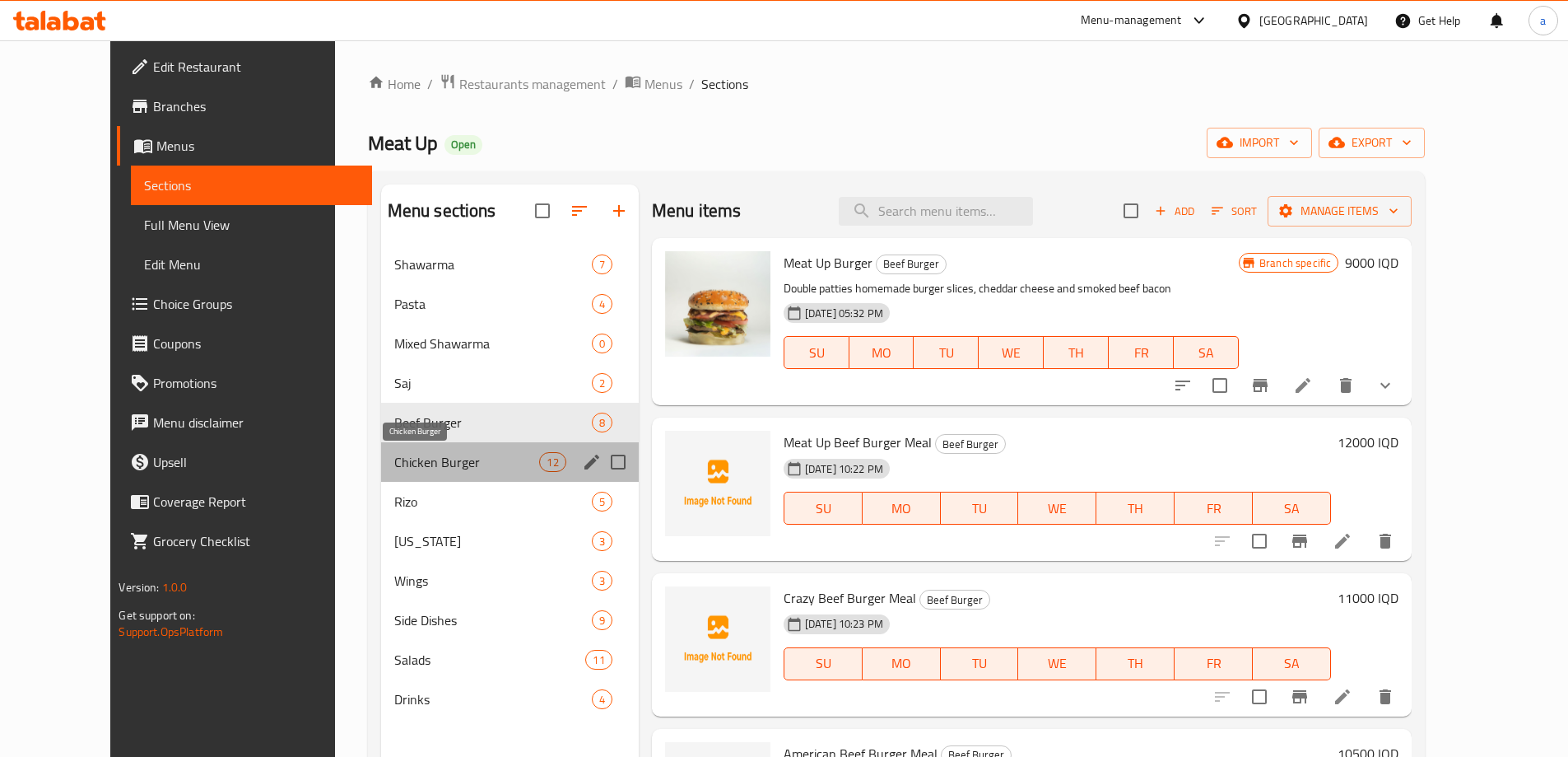
click at [394, 460] on span "Chicken Burger" at bounding box center [466, 462] width 146 height 20
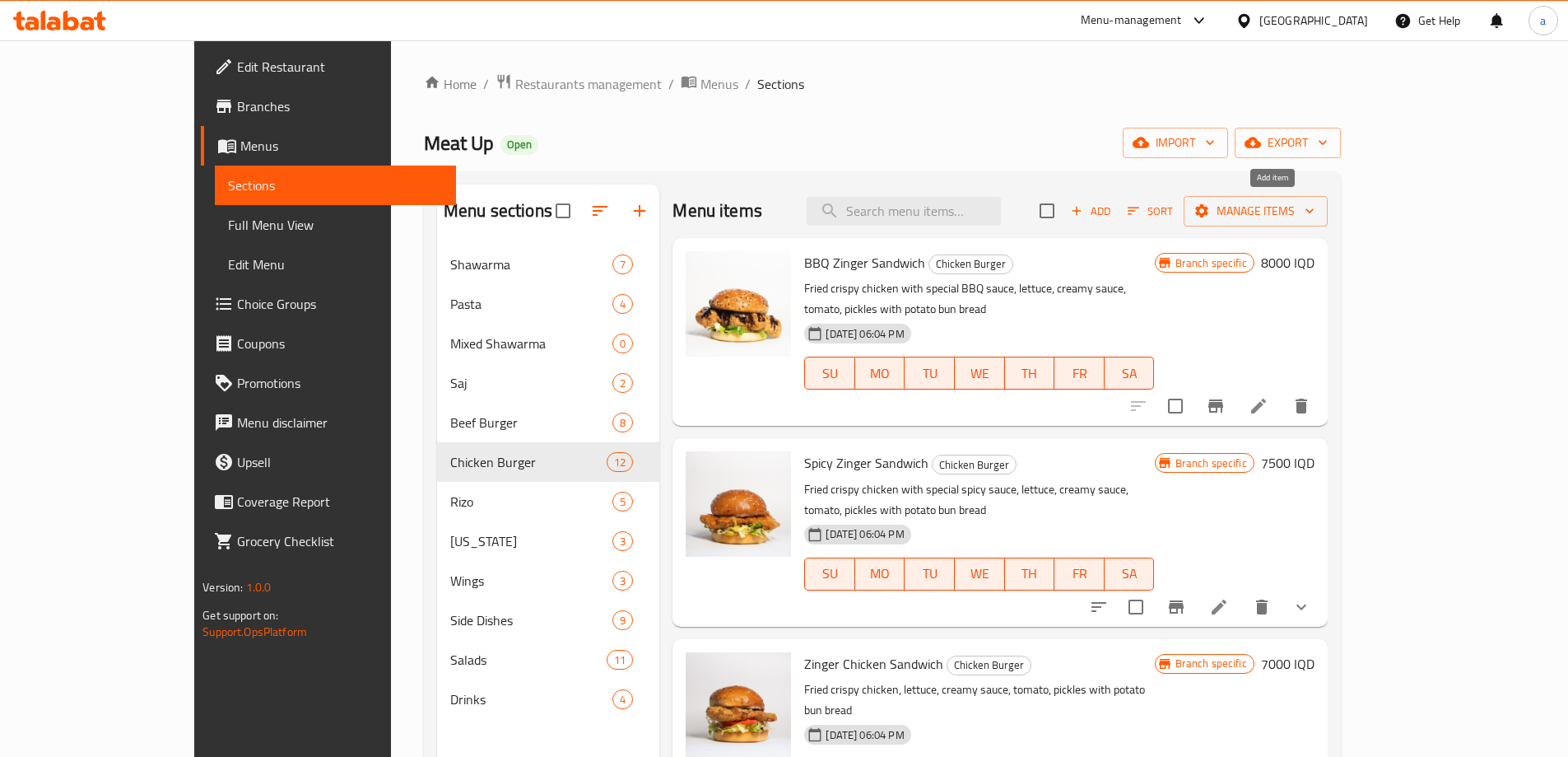
click at [1113, 215] on span "Add" at bounding box center [1090, 211] width 44 height 19
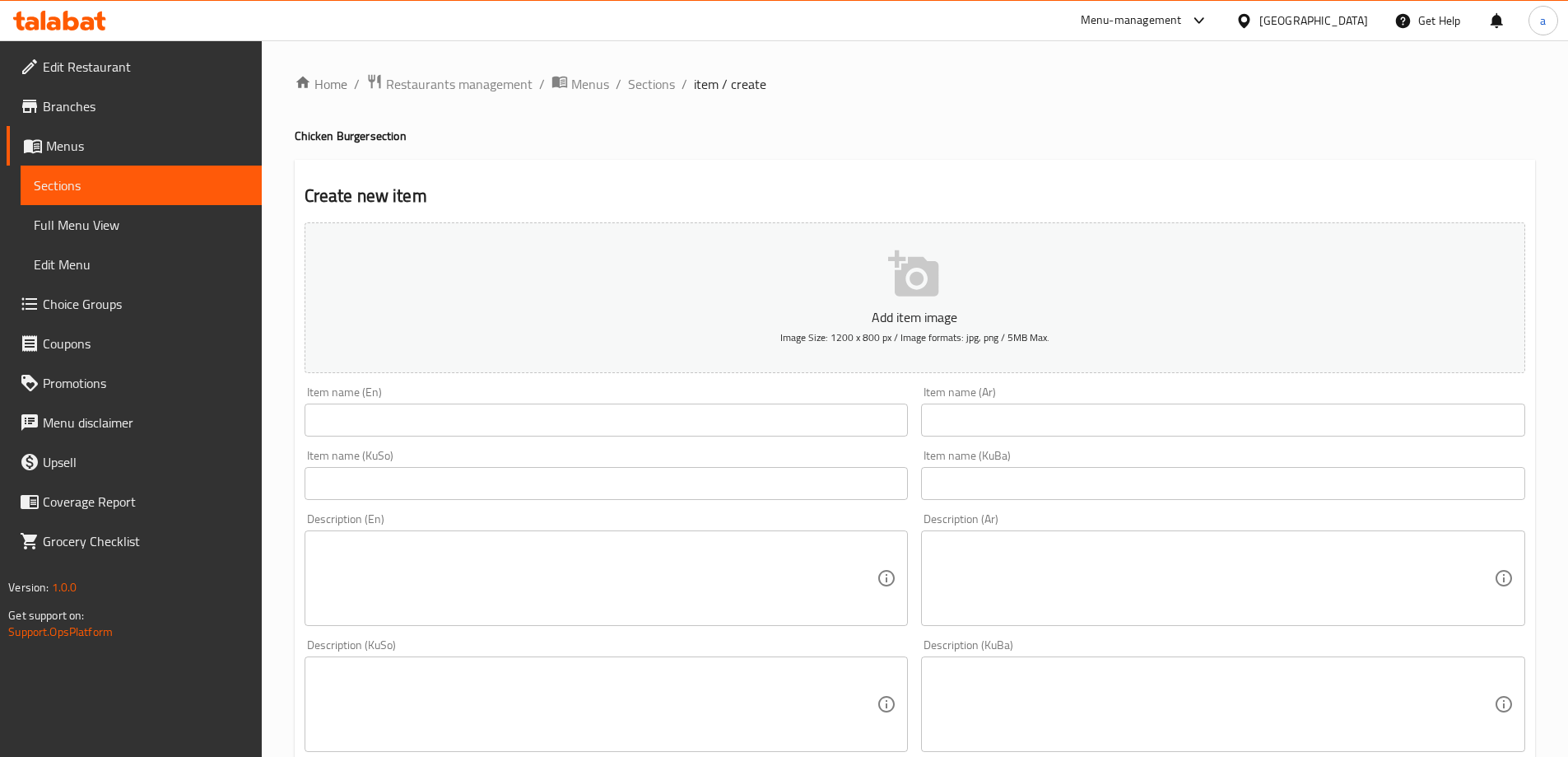
click at [708, 409] on input "text" at bounding box center [607, 420] width 604 height 33
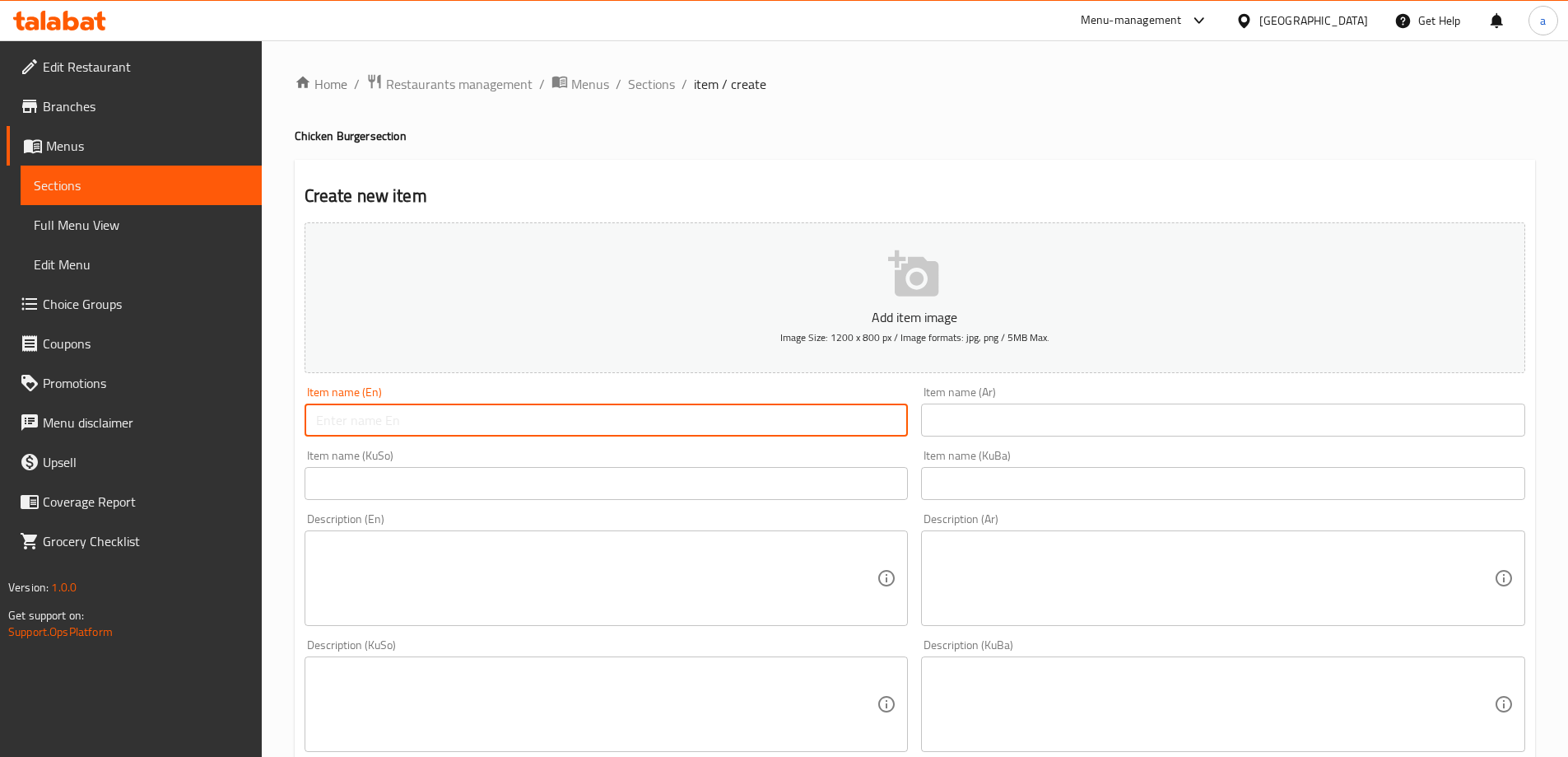
paste input "BBQ Zinger Chicken Burger Meal"
type input "BBQ Zinger Chicken Burger Meal"
click at [982, 412] on input "text" at bounding box center [1223, 420] width 604 height 33
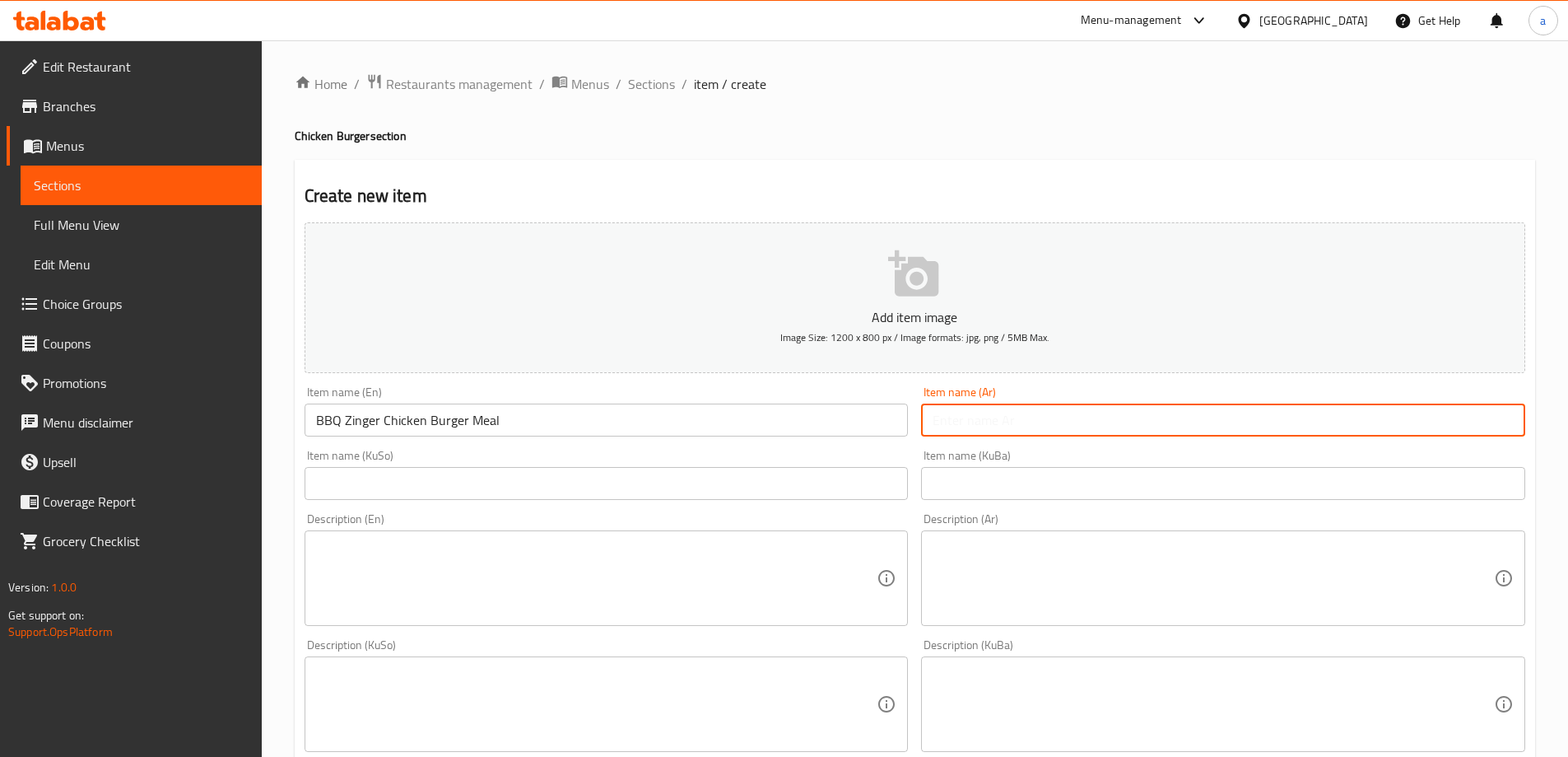
paste input "وجبة برجر دجاج زينجر بالباربيكيو"
type input "وجبة برجر دجاج زينجر بالباربيكيو"
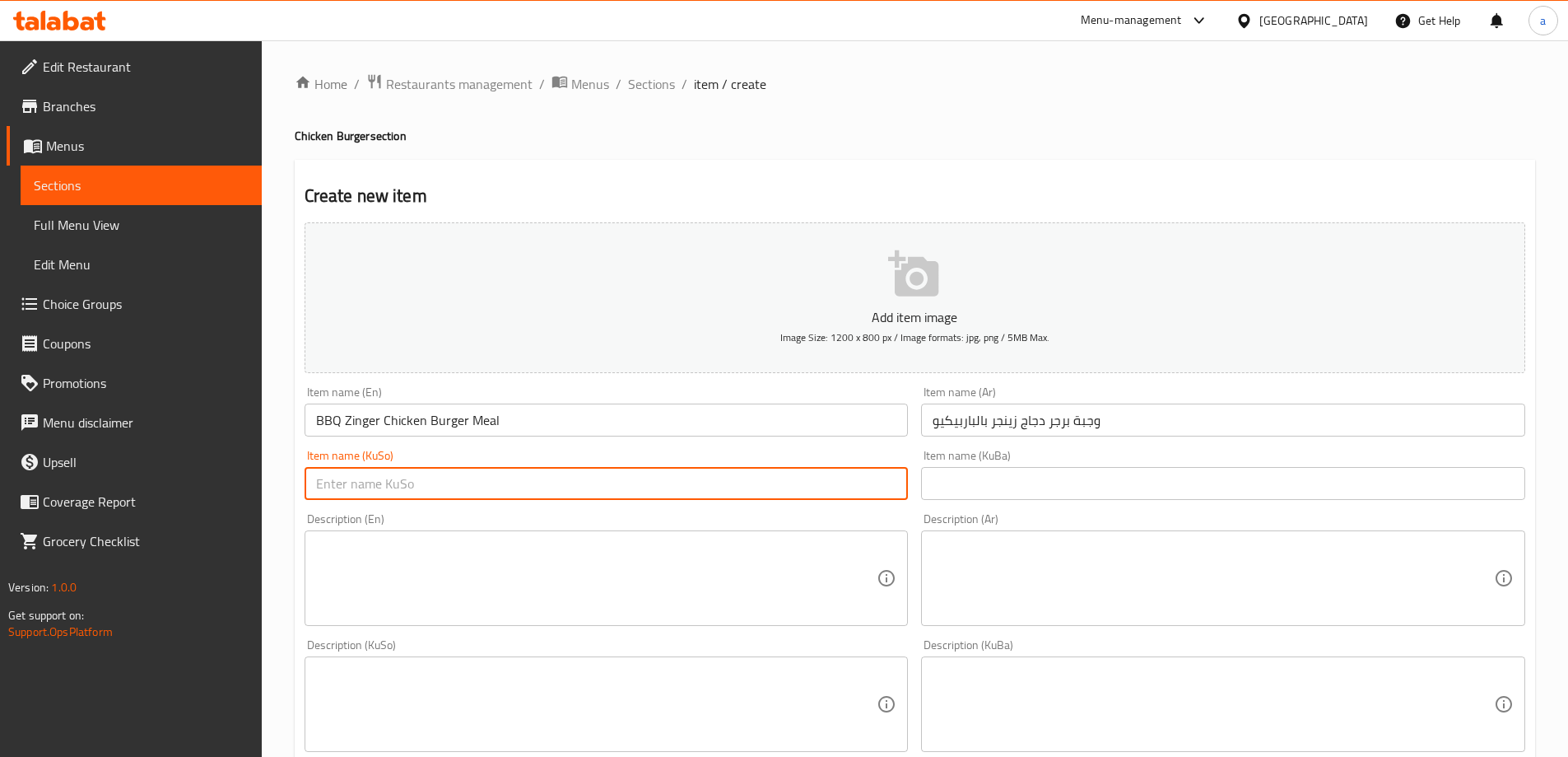
click at [583, 485] on input "text" at bounding box center [607, 483] width 604 height 33
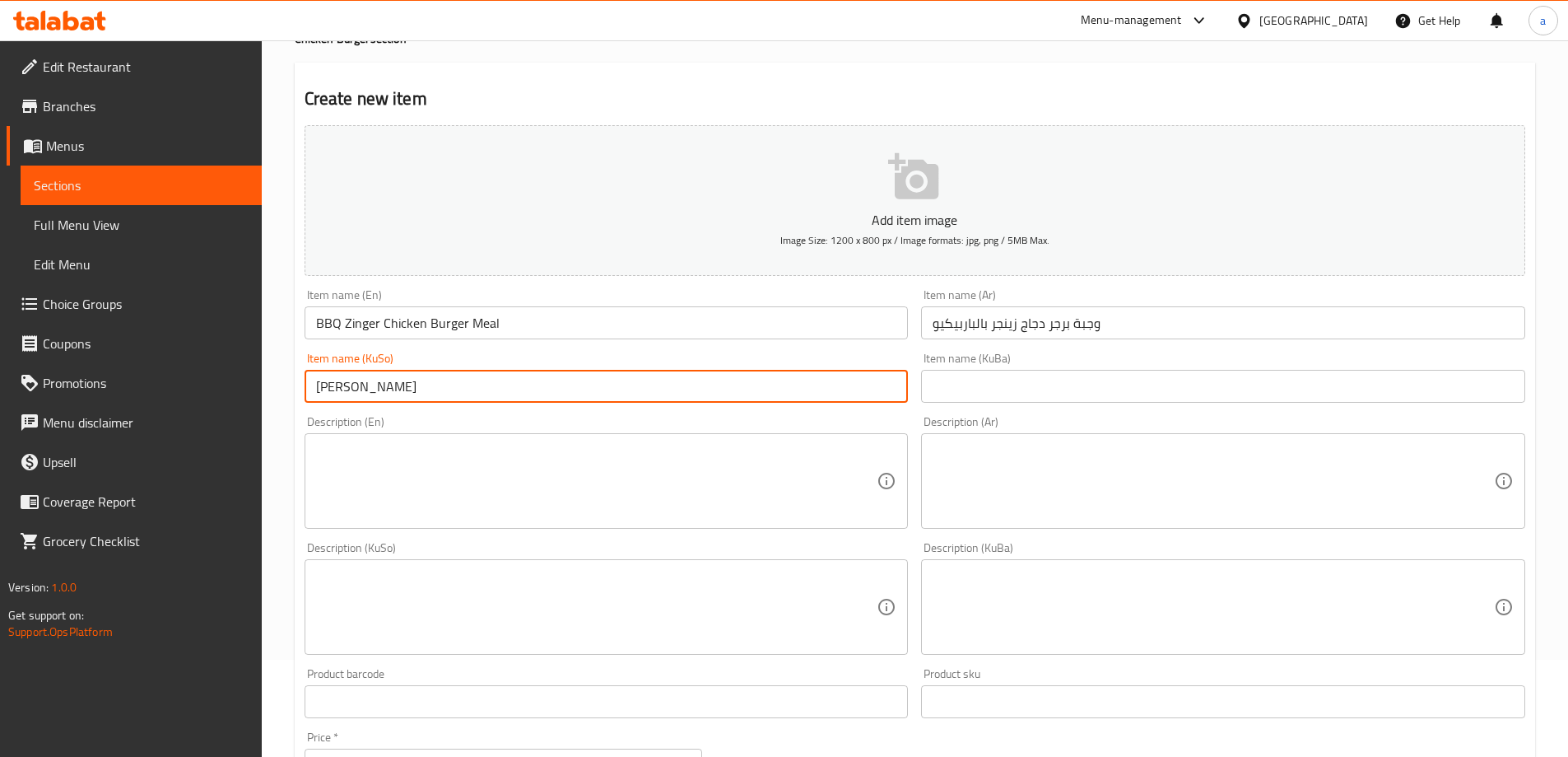
scroll to position [137, 0]
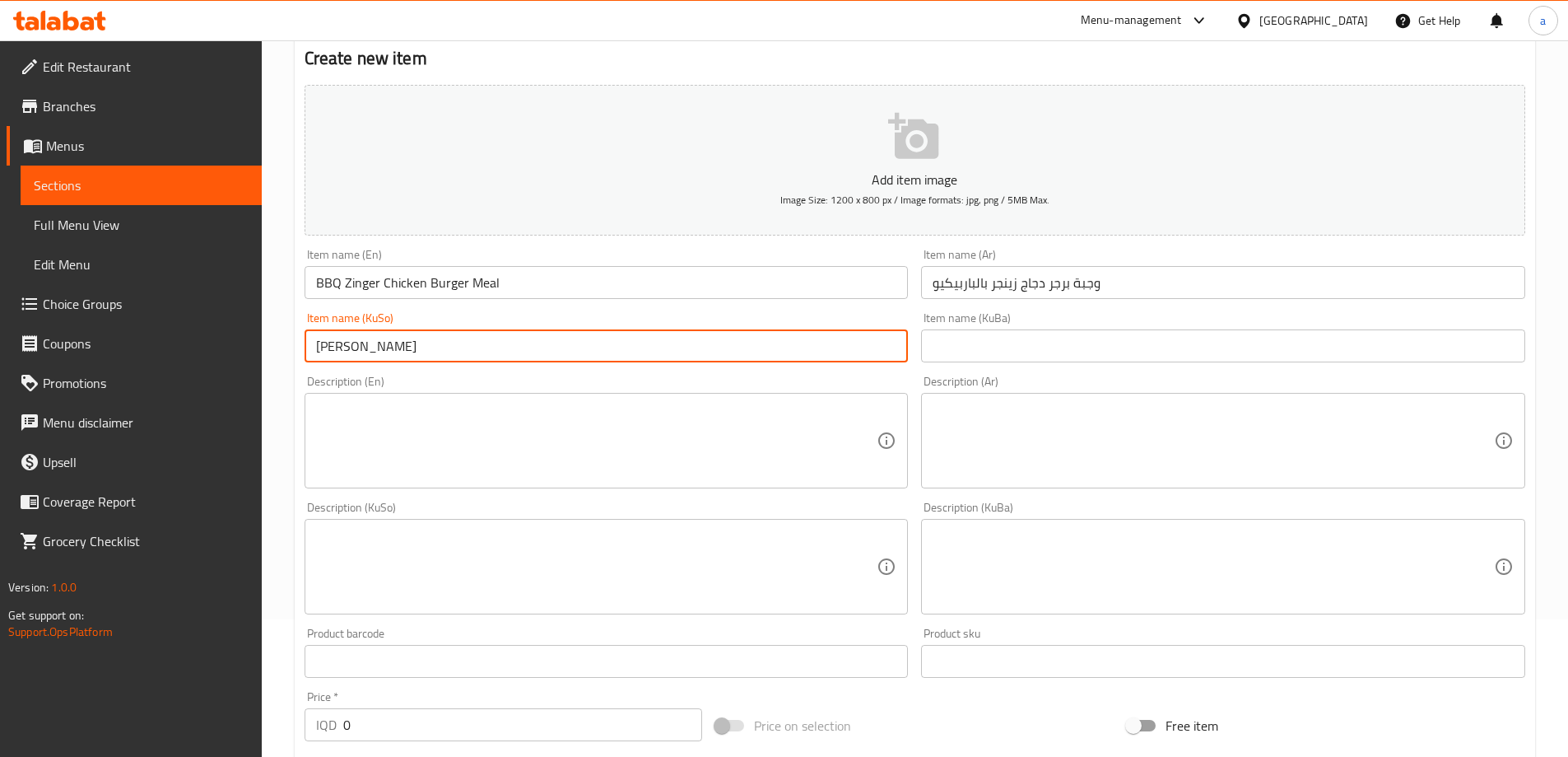
drag, startPoint x: 535, startPoint y: 339, endPoint x: 281, endPoint y: 349, distance: 254.2
click at [281, 349] on div "Home / Restaurants management / Menus / Sections / item / create Chicken Burger…" at bounding box center [914, 559] width 1306 height 1312
type input "[PERSON_NAME] مریشک بە باربیکیو"
click at [947, 341] on input "text" at bounding box center [1223, 346] width 604 height 33
paste input "[PERSON_NAME] مریشک بە باربیکیو"
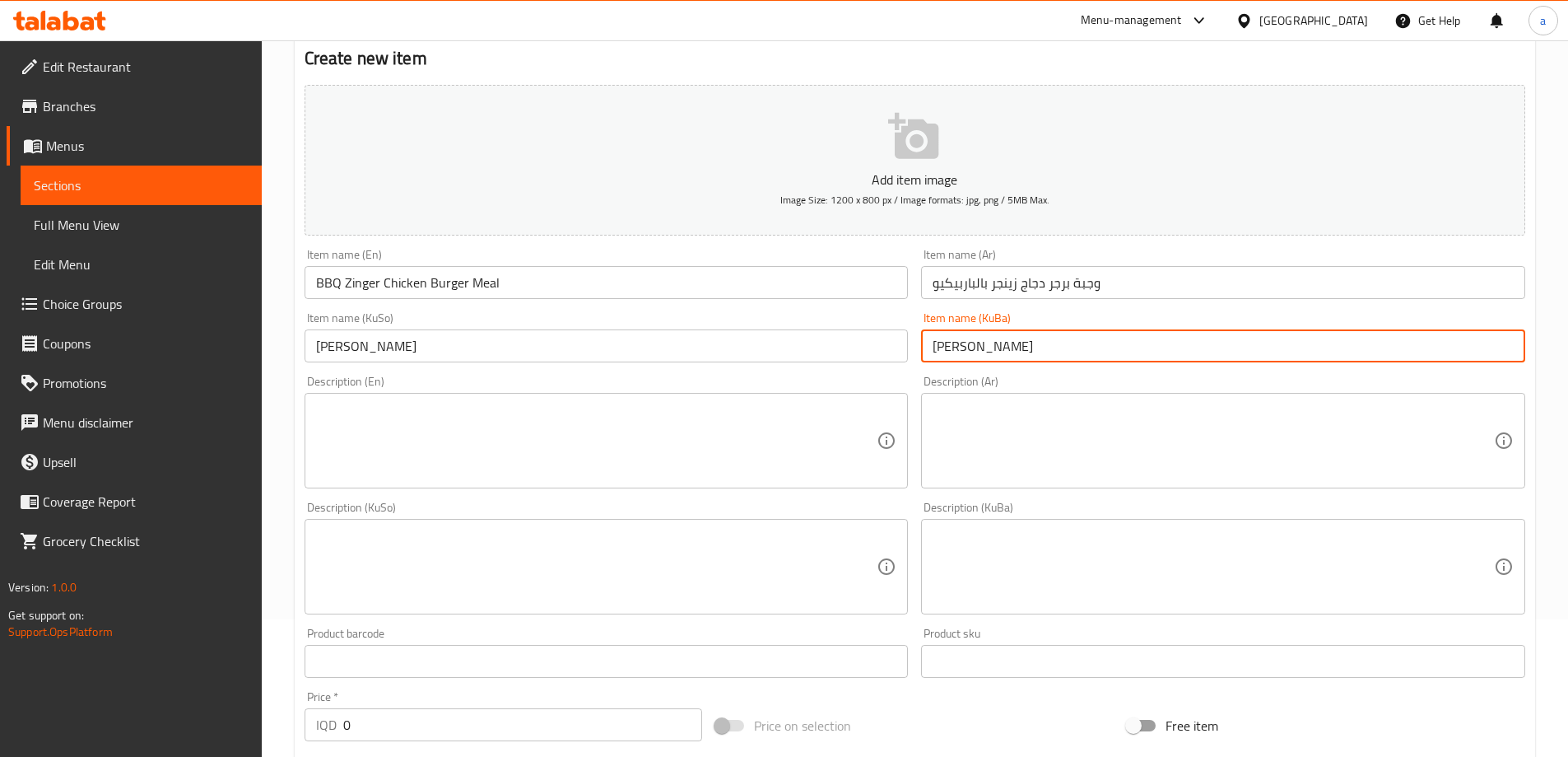
type input "[PERSON_NAME] مریشک بە باربیکیو"
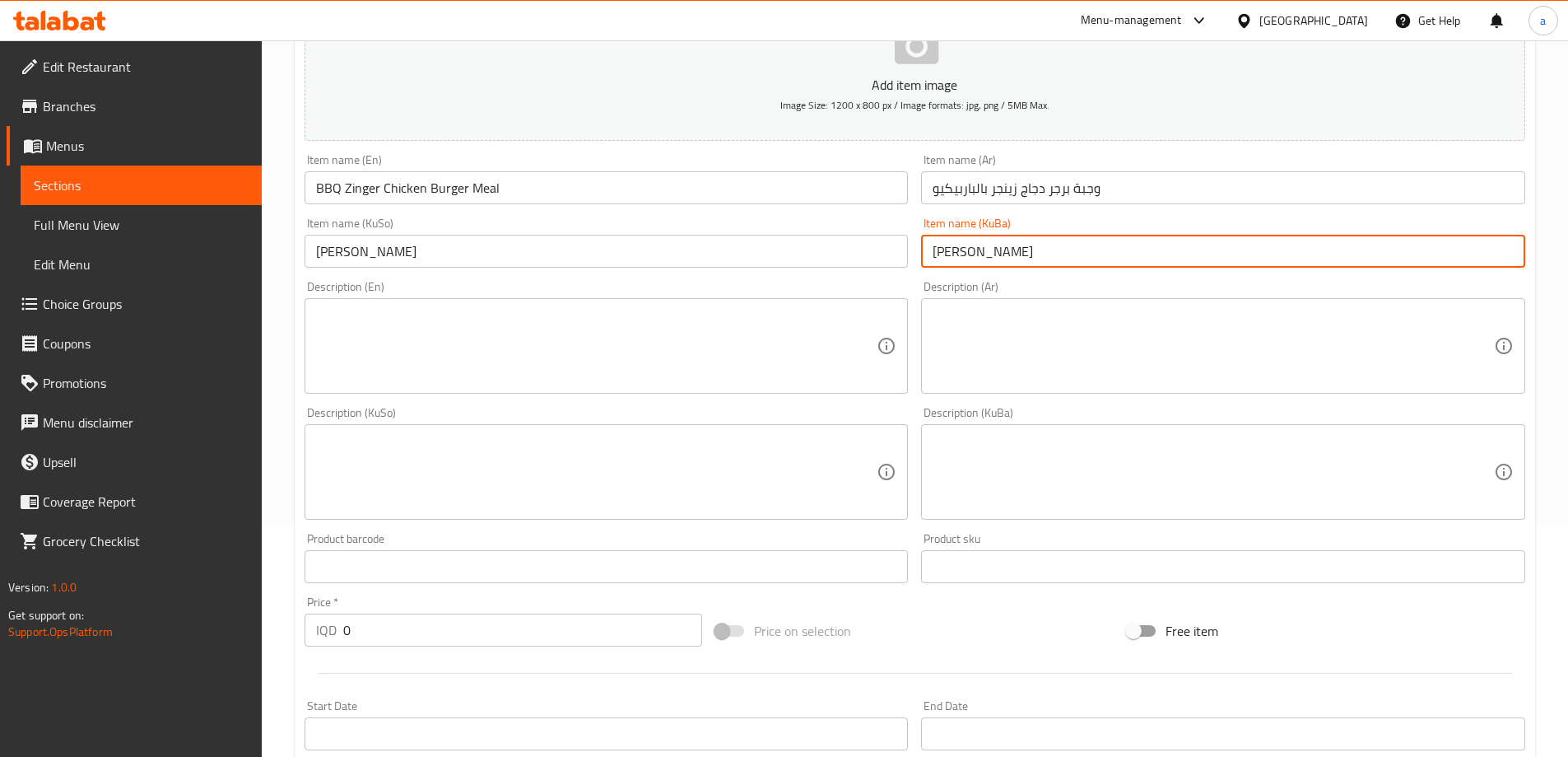
scroll to position [549, 0]
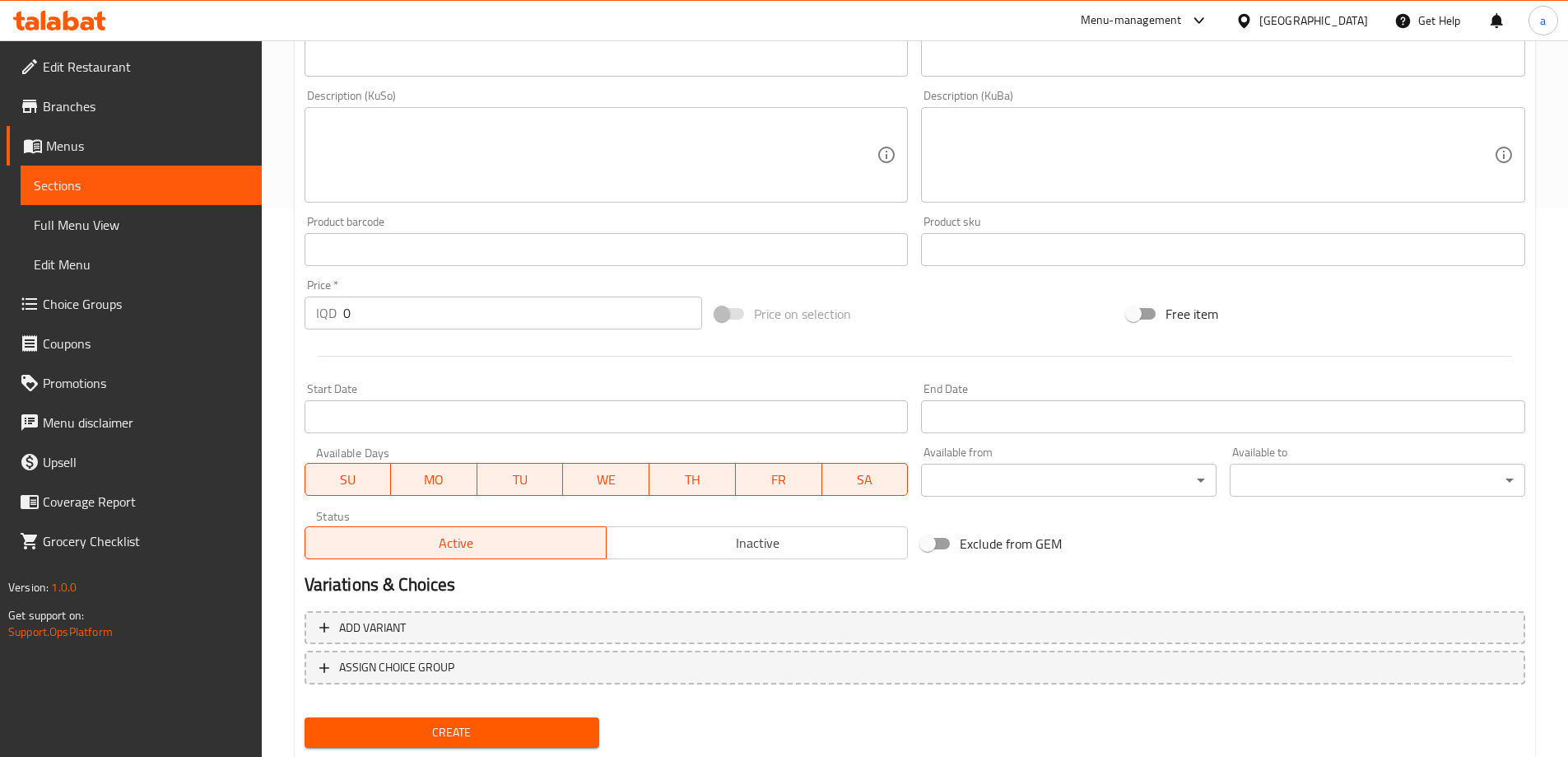
drag, startPoint x: 366, startPoint y: 303, endPoint x: 303, endPoint y: 312, distance: 63.6
click at [303, 312] on div "Price   * IQD 0 Price *" at bounding box center [503, 304] width 411 height 63
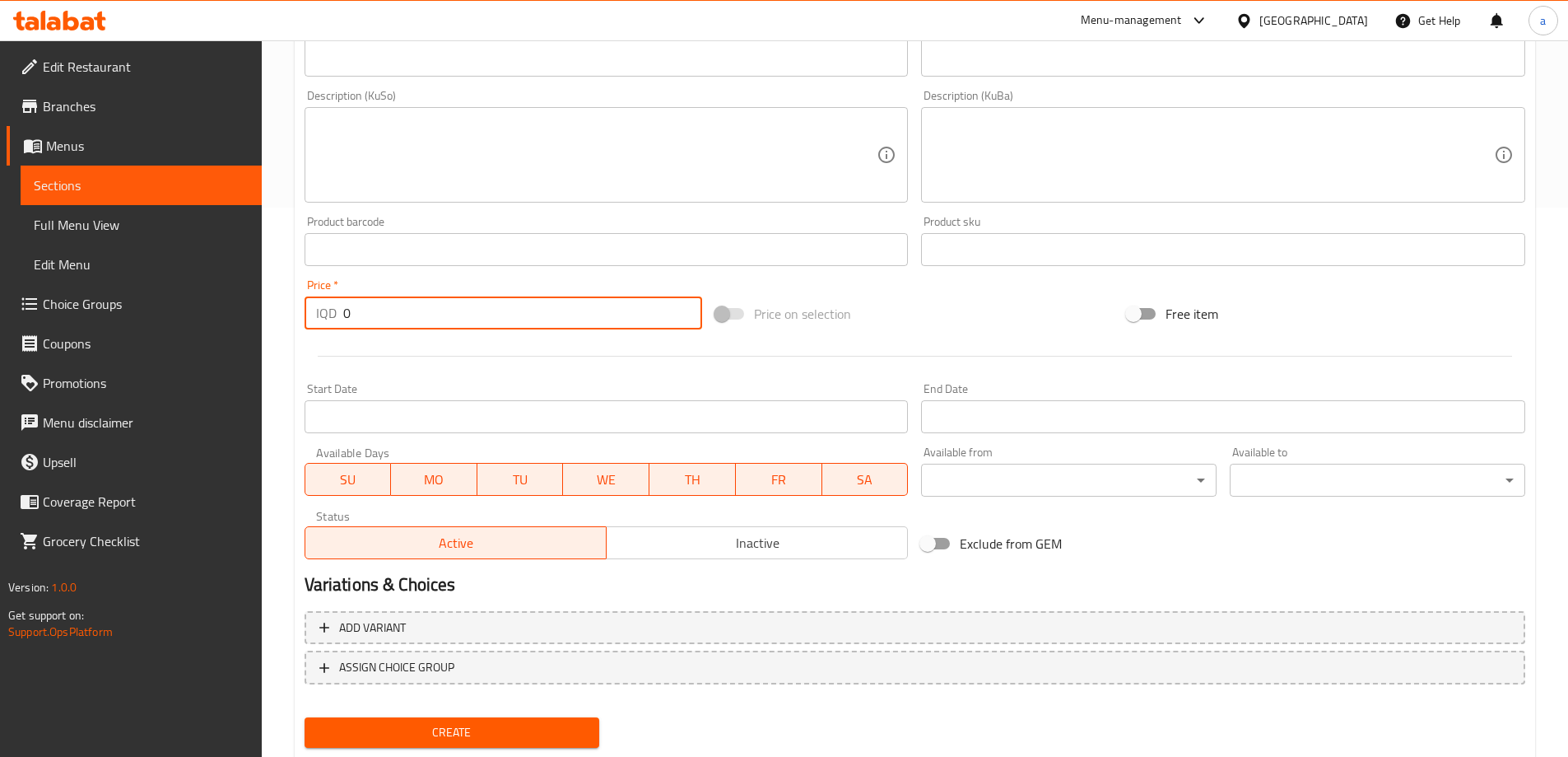
paste input "1100"
type input "11000"
click at [434, 736] on span "Create" at bounding box center [452, 732] width 269 height 20
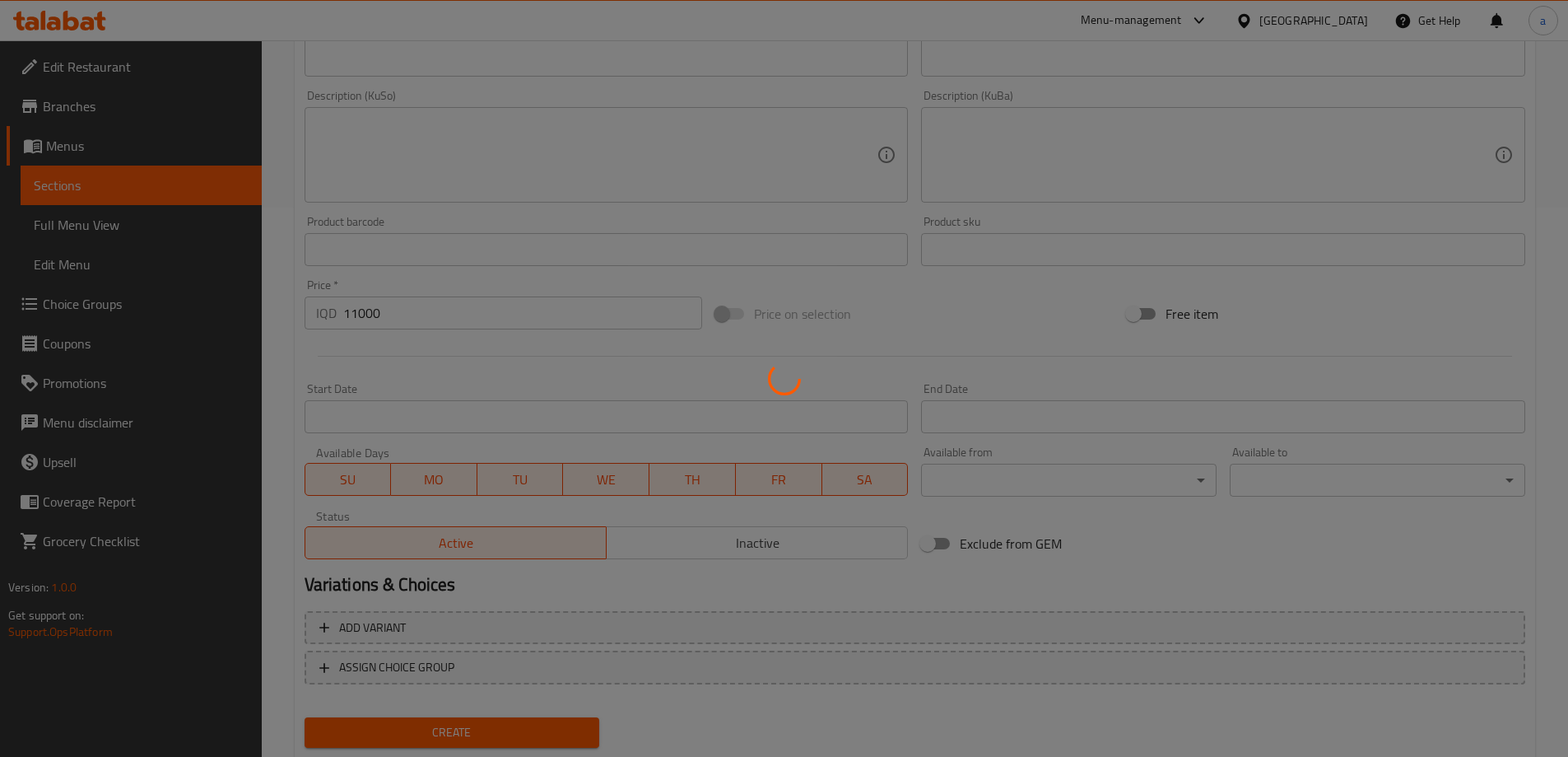
type input "0"
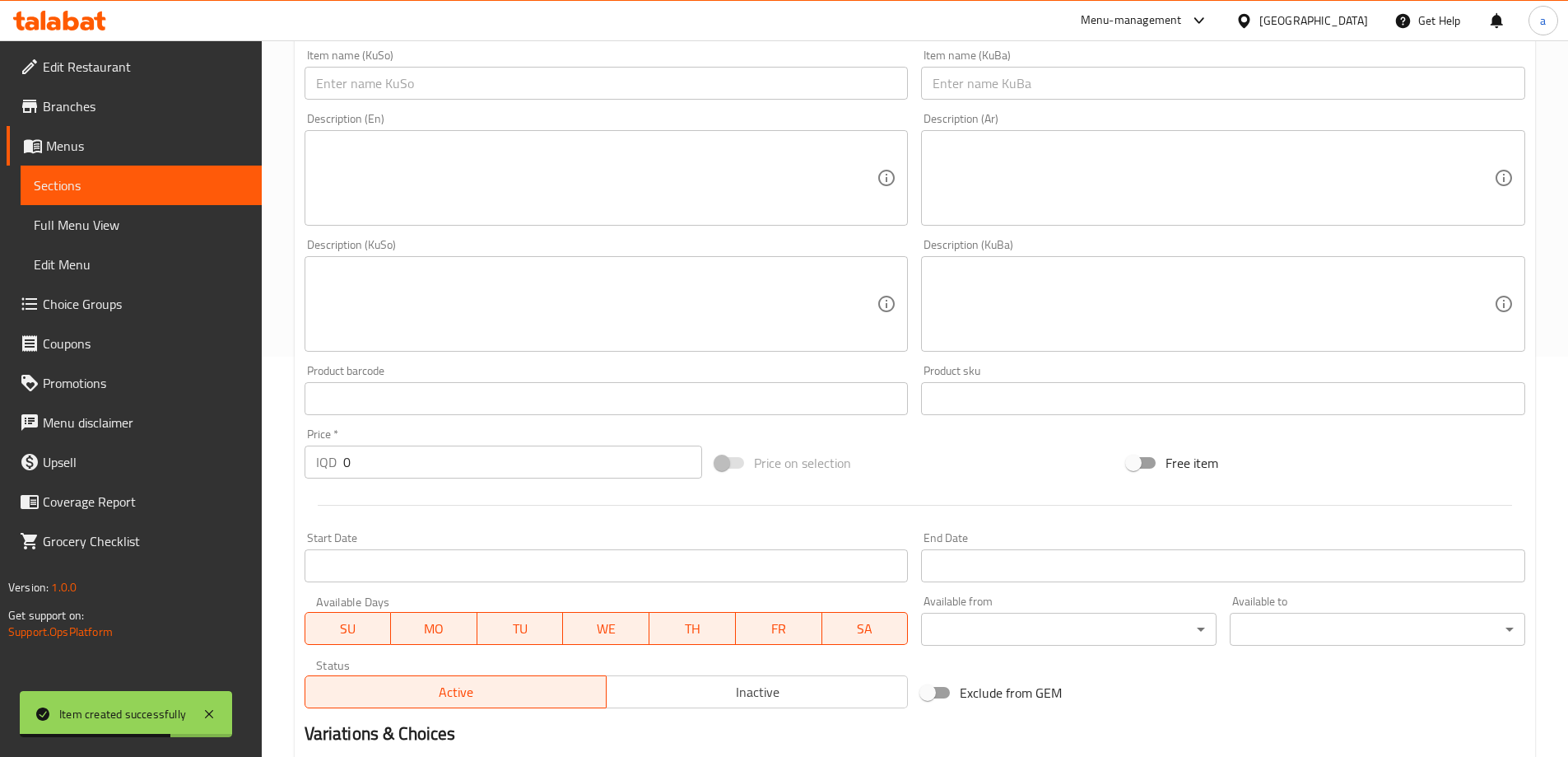
scroll to position [274, 0]
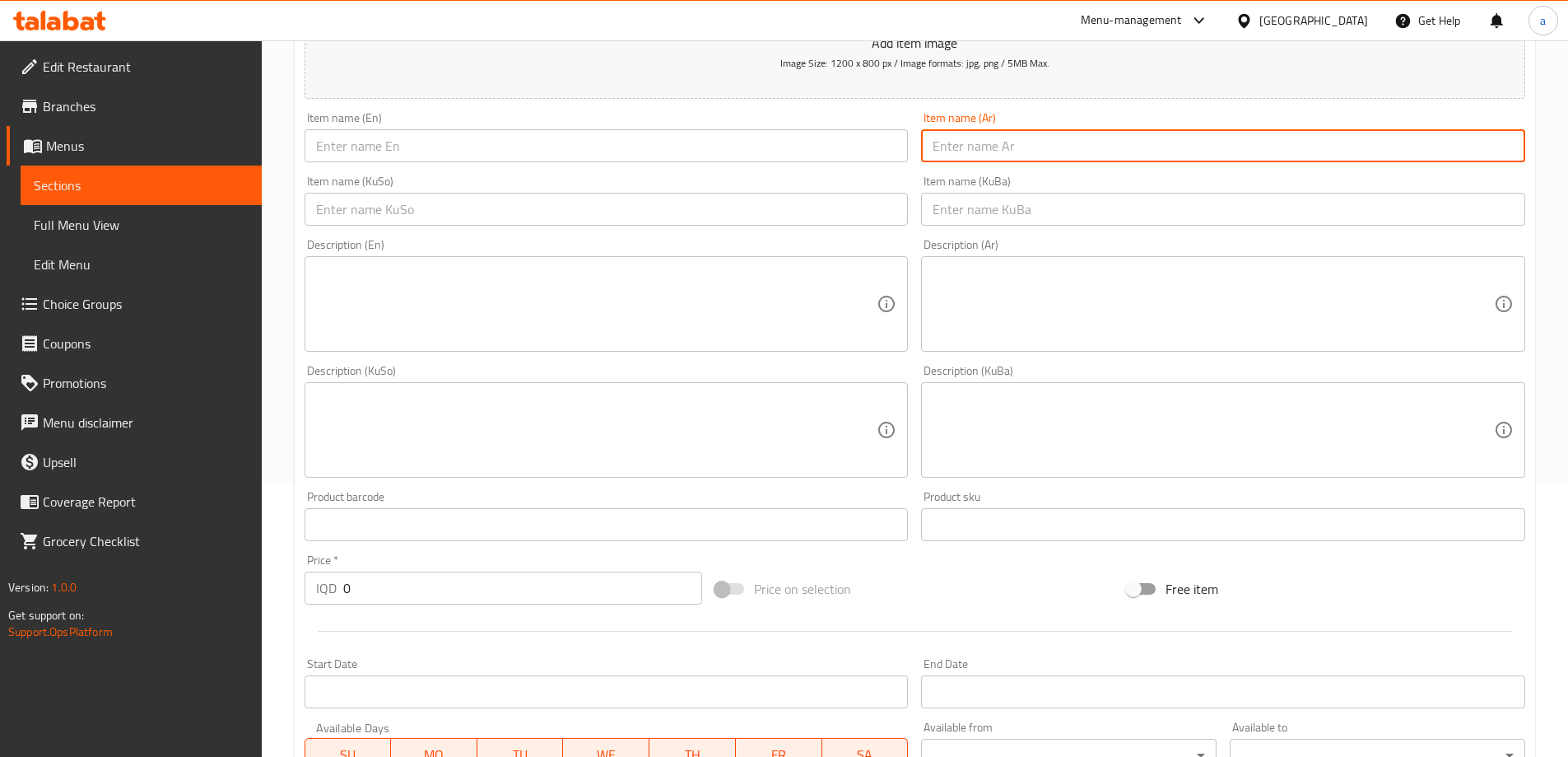
click at [970, 146] on input "text" at bounding box center [1223, 146] width 604 height 33
paste input "وجبة برجر زنجر دجاج مع مستردة بالعسل"
type input "وجبة برجر زنجر دجاج مع مستردة بالعسل"
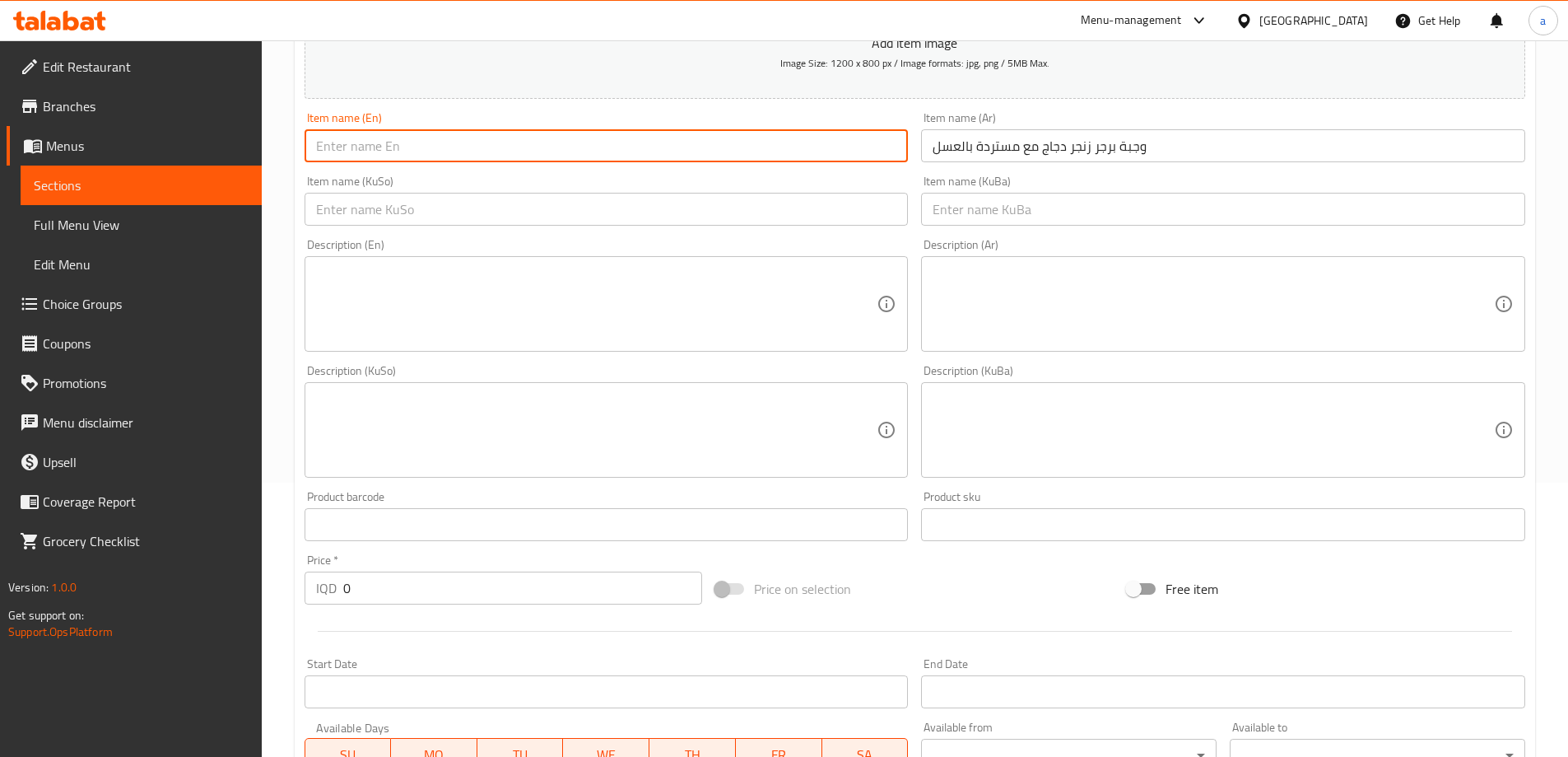
click at [784, 153] on input "text" at bounding box center [607, 146] width 604 height 33
paste input "Honey Mustard Zinger Chicken Burger Meal"
type input "Honey Mustard Zinger Chicken Burger Meal"
click at [551, 197] on input "text" at bounding box center [607, 209] width 604 height 33
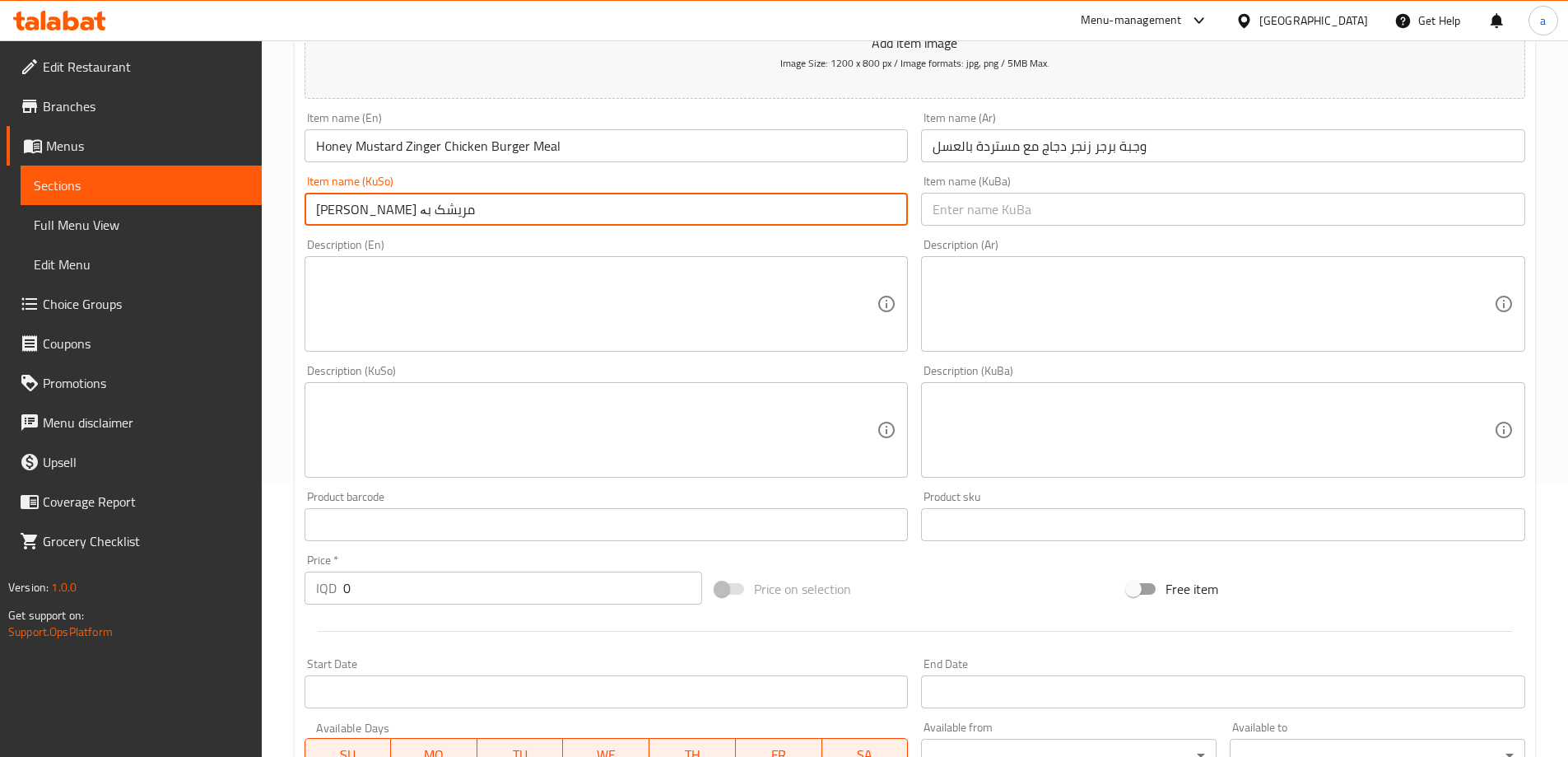
paste input "موستاردی هەنگوین"
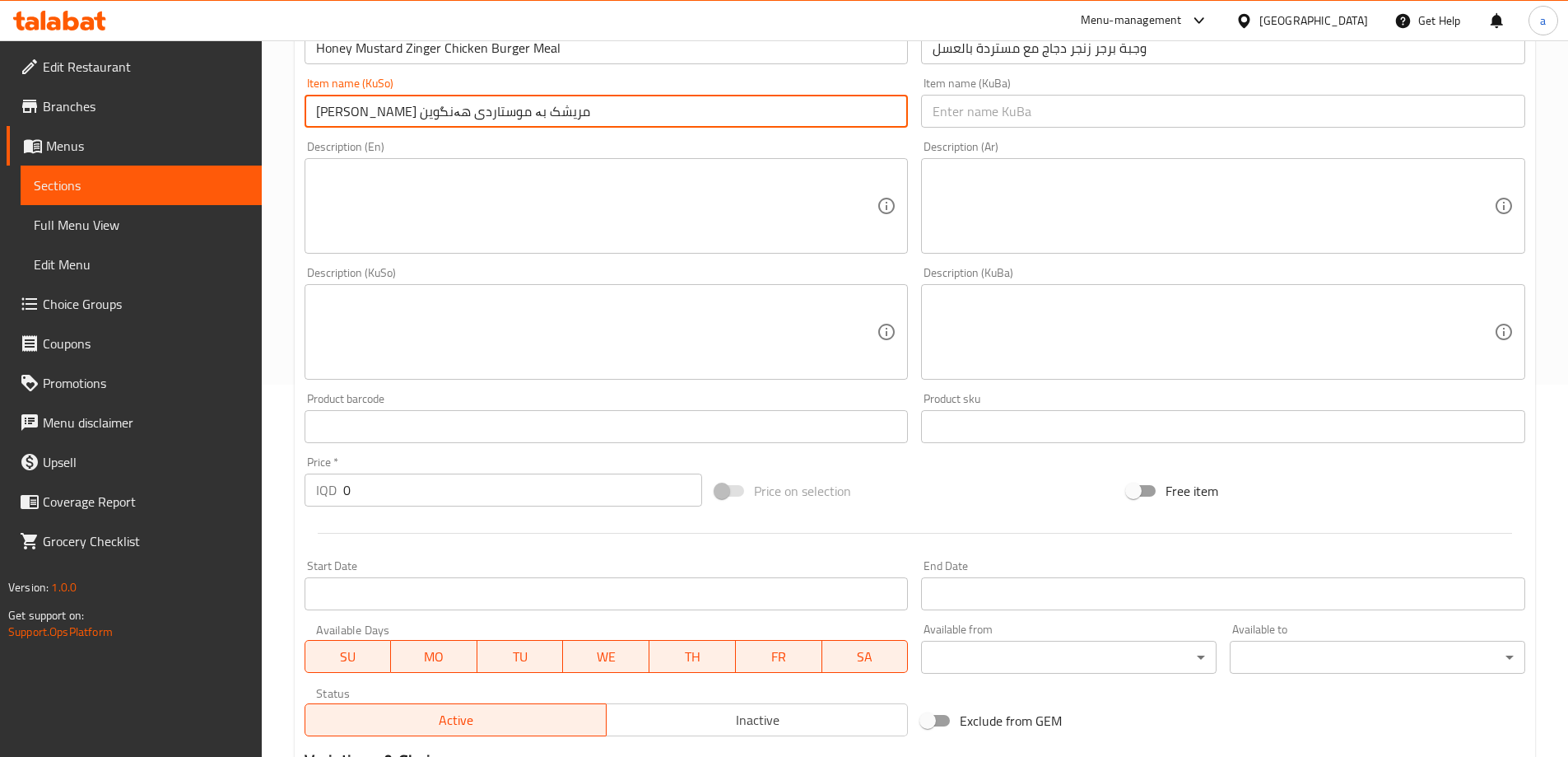
scroll to position [411, 0]
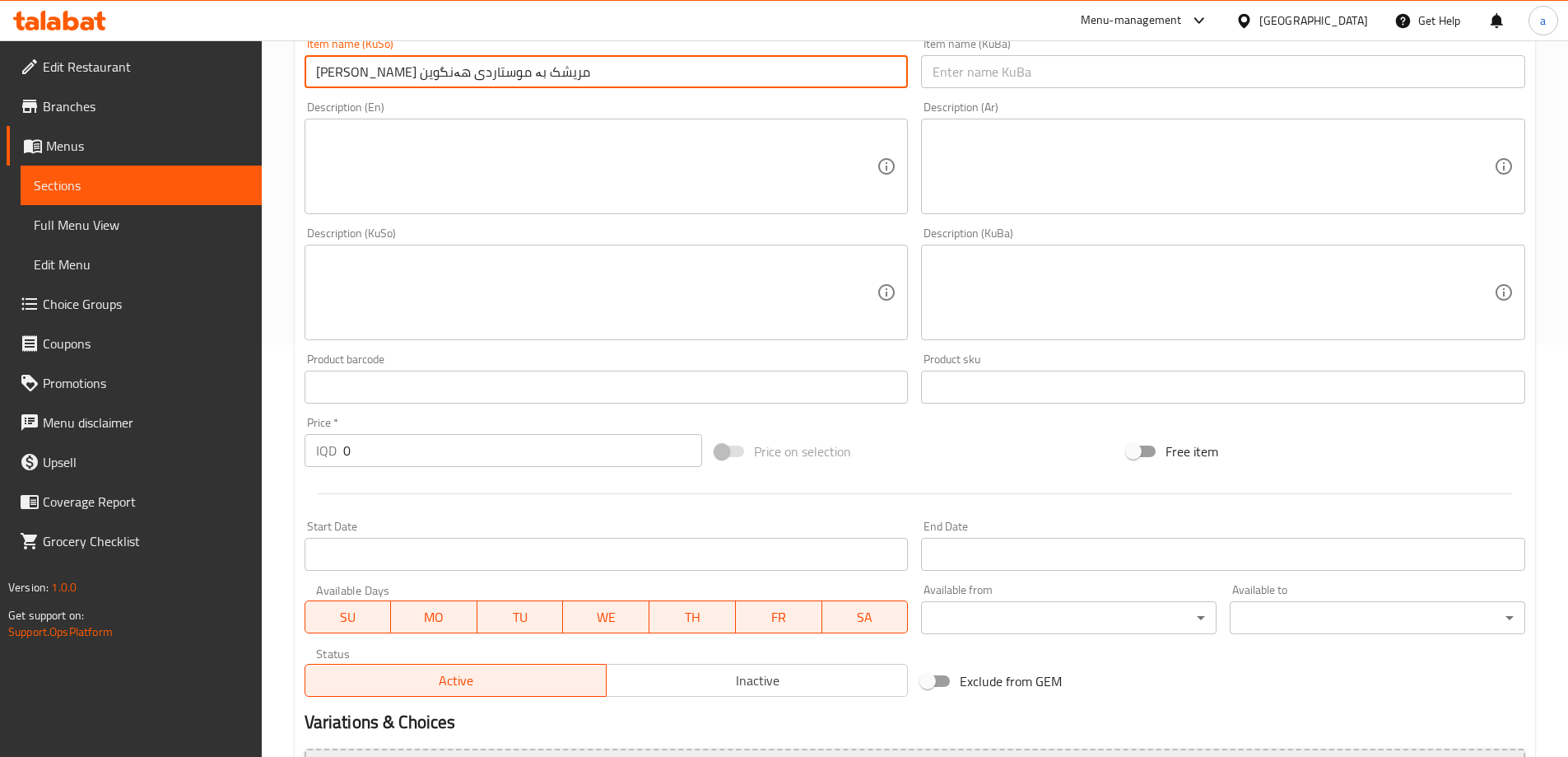
type input "[PERSON_NAME] مریشک بە موستاردی هەنگوین"
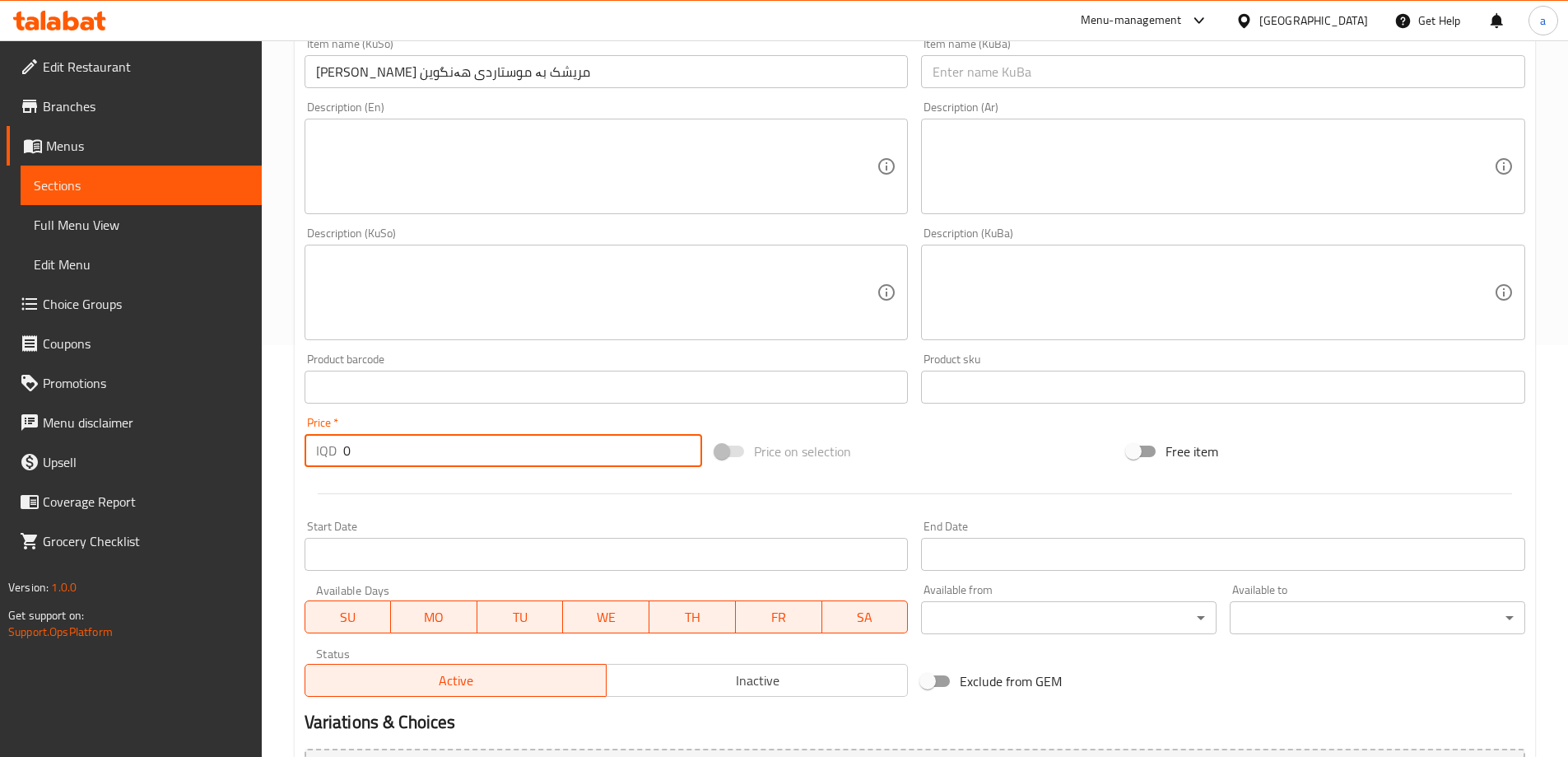
drag, startPoint x: 412, startPoint y: 456, endPoint x: 290, endPoint y: 462, distance: 122.1
click at [290, 462] on div "Home / Restaurants management / Menus / Sections / item / create Chicken Burger…" at bounding box center [914, 284] width 1306 height 1312
paste input "1075"
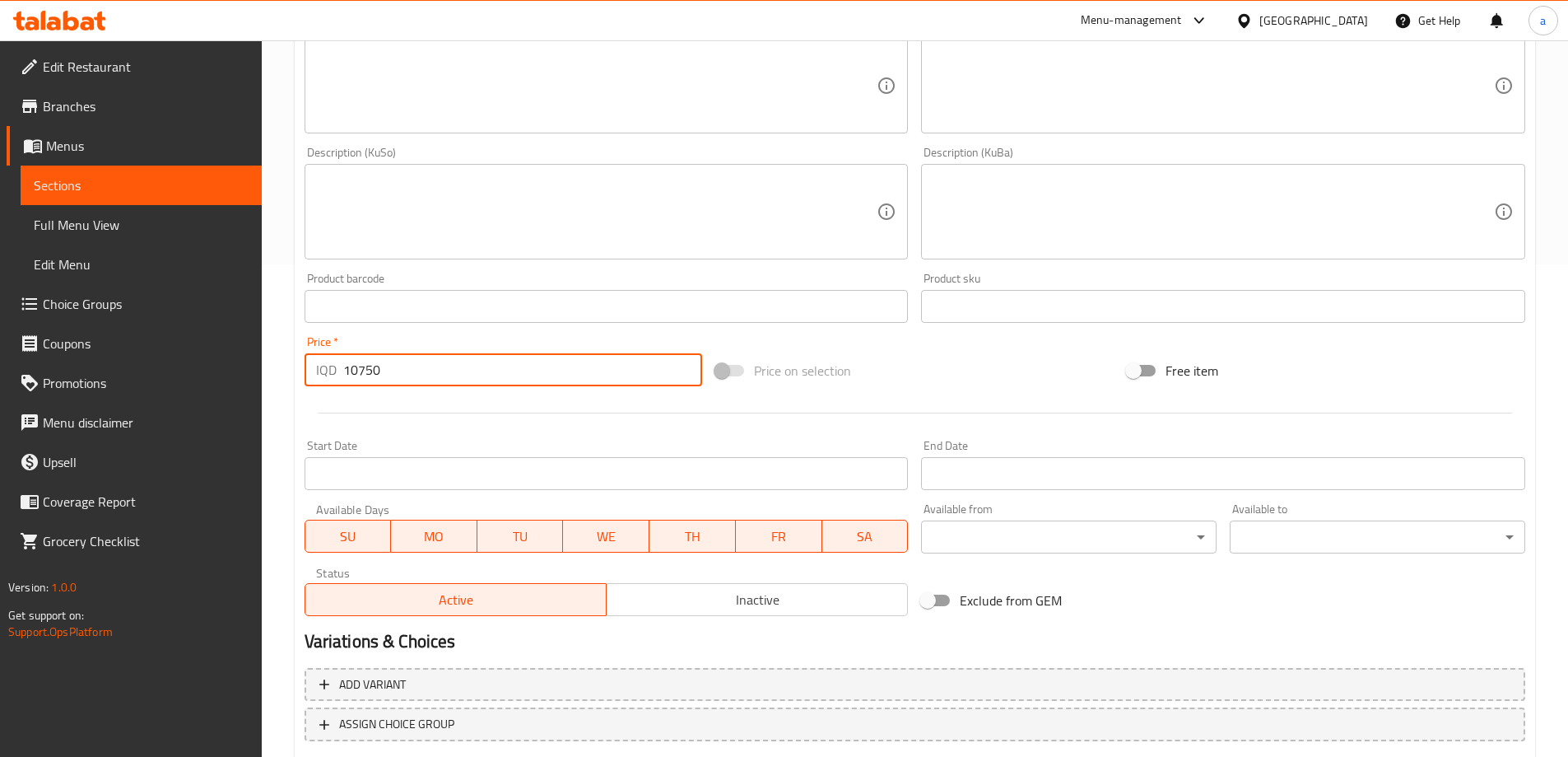
scroll to position [549, 0]
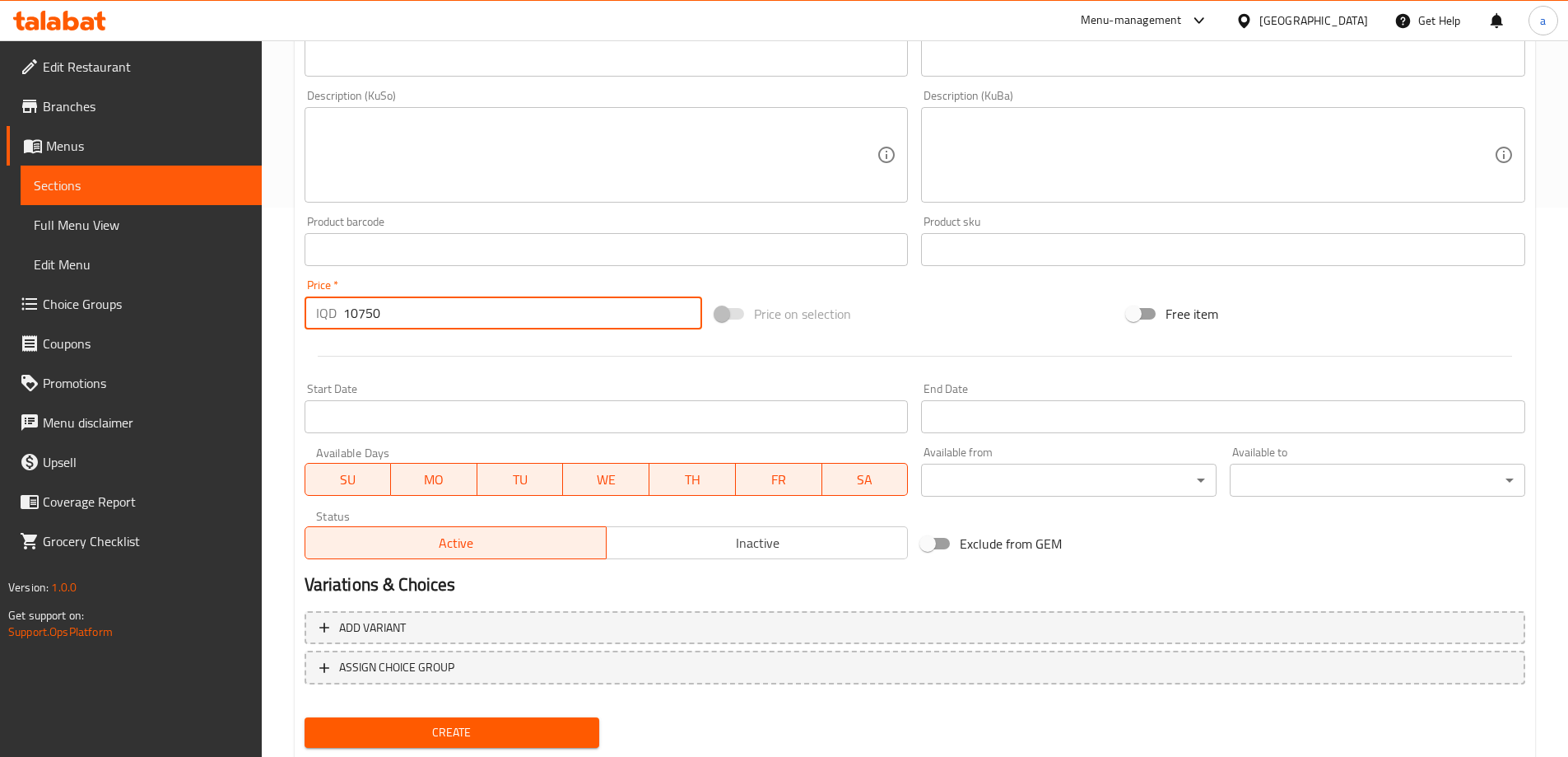
type input "10750"
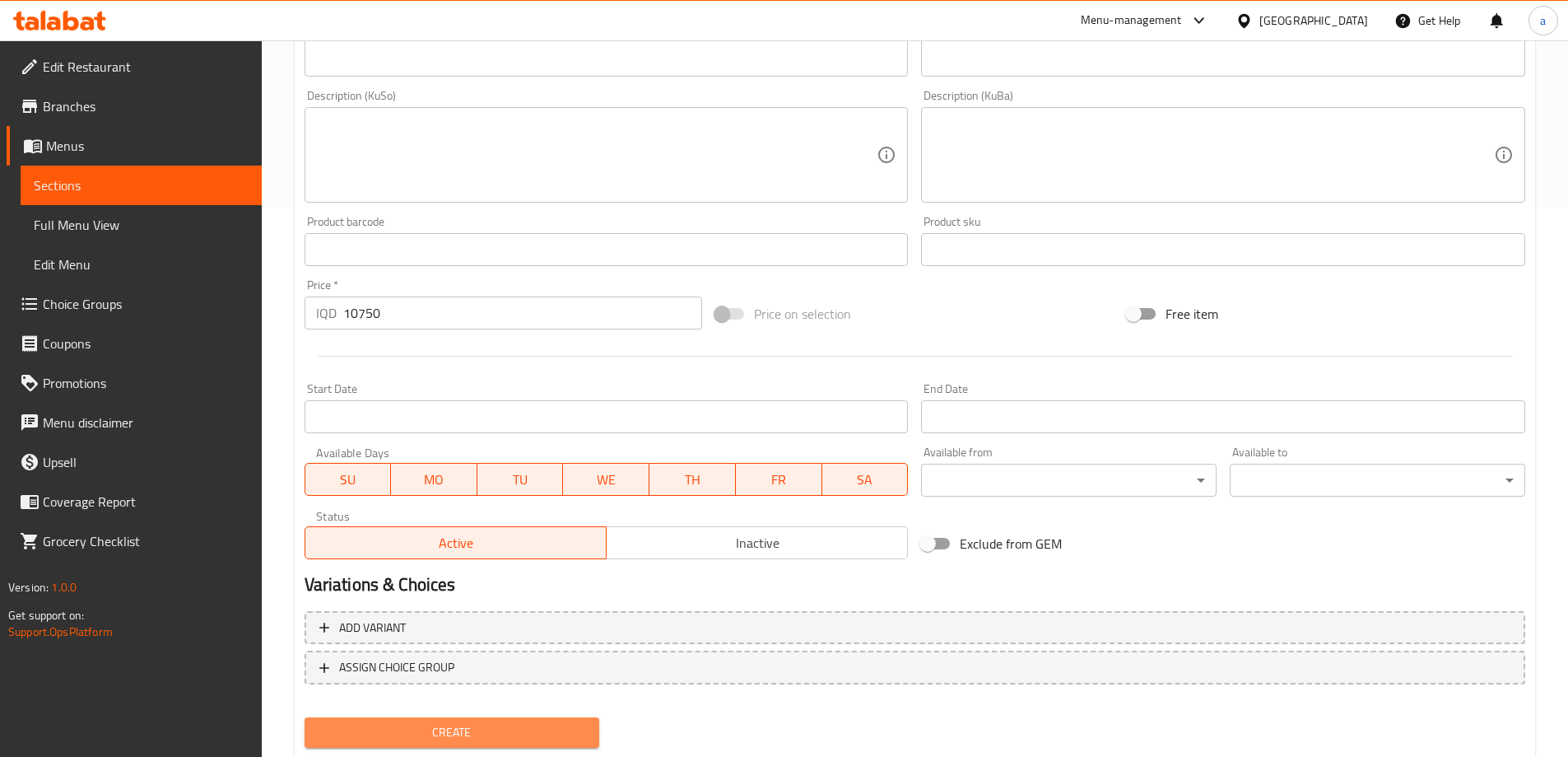
click at [493, 721] on button "Create" at bounding box center [452, 732] width 295 height 31
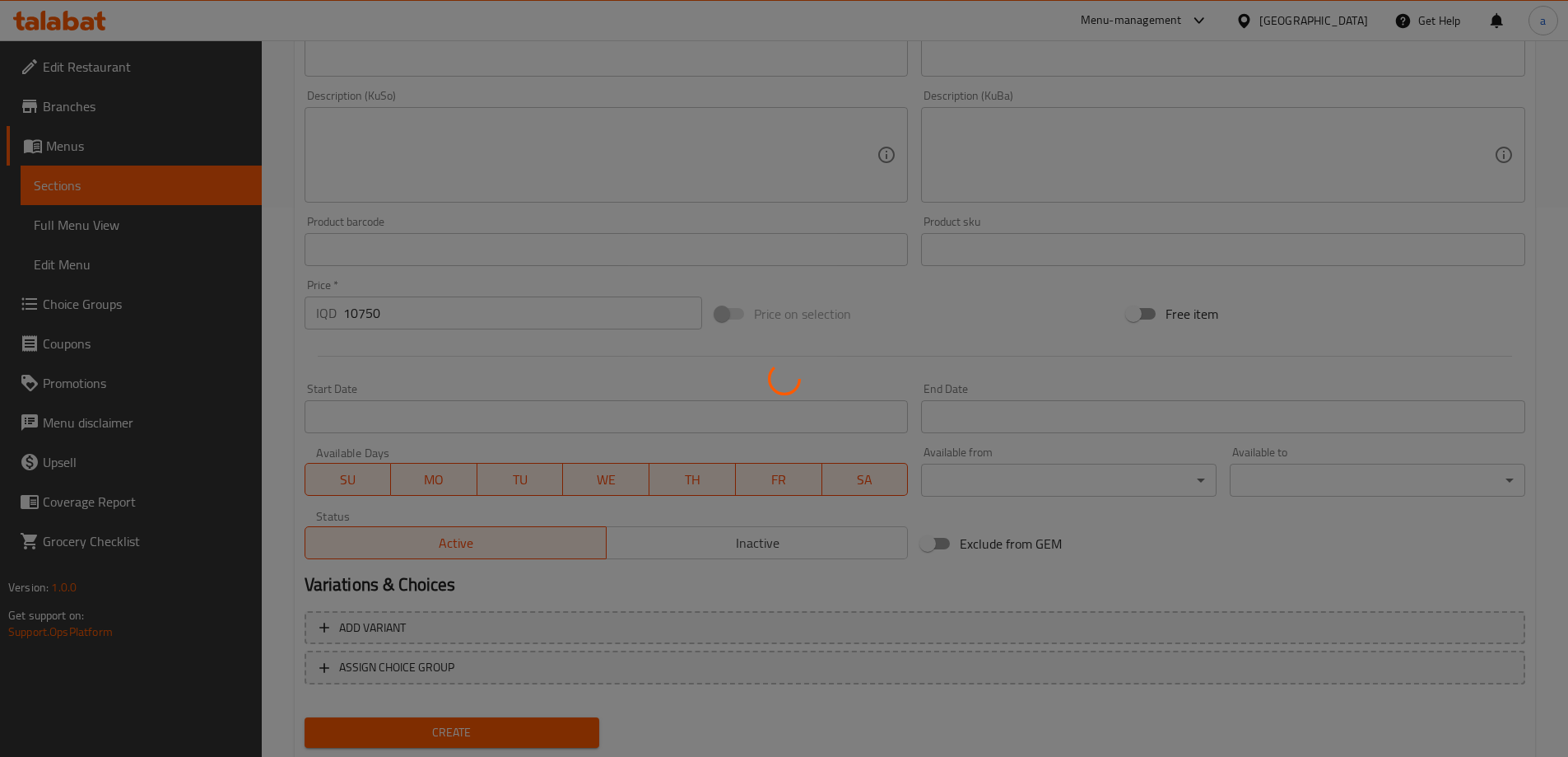
type input "0"
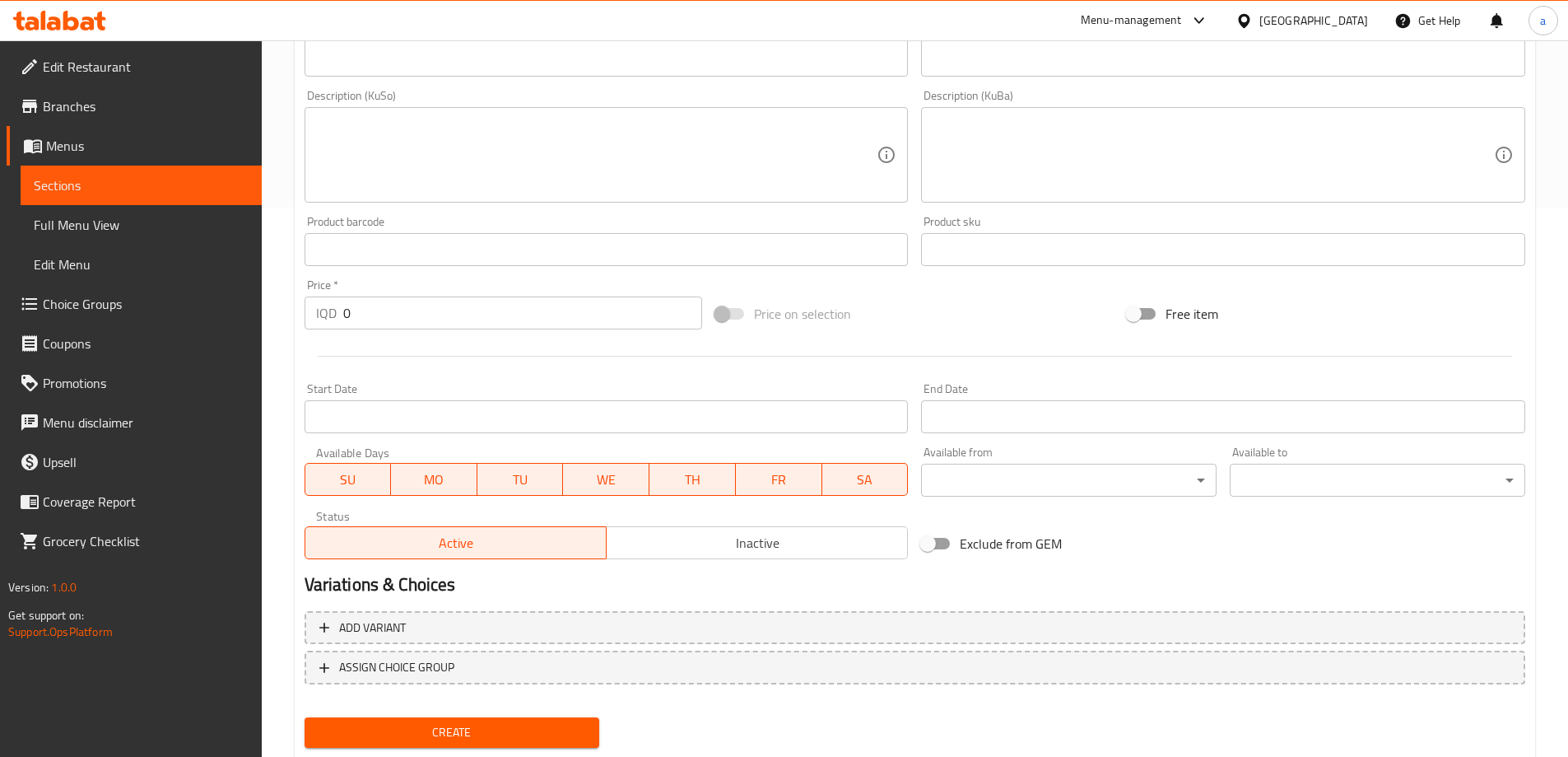
click at [213, 183] on span "Sections" at bounding box center [141, 185] width 215 height 20
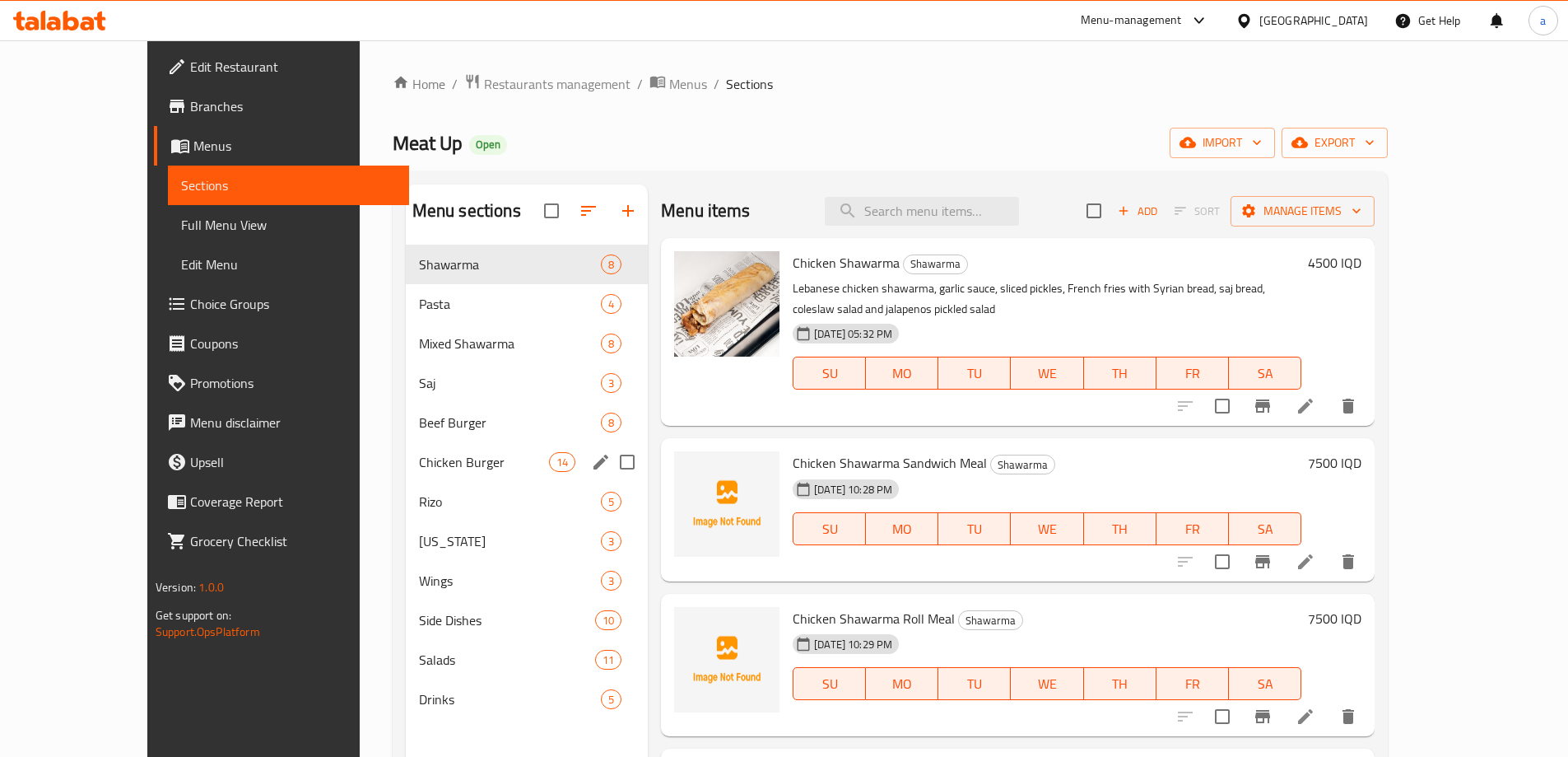
drag, startPoint x: 407, startPoint y: 449, endPoint x: 1536, endPoint y: 228, distance: 1150.4
click at [407, 449] on div "Chicken Burger 14" at bounding box center [527, 462] width 242 height 39
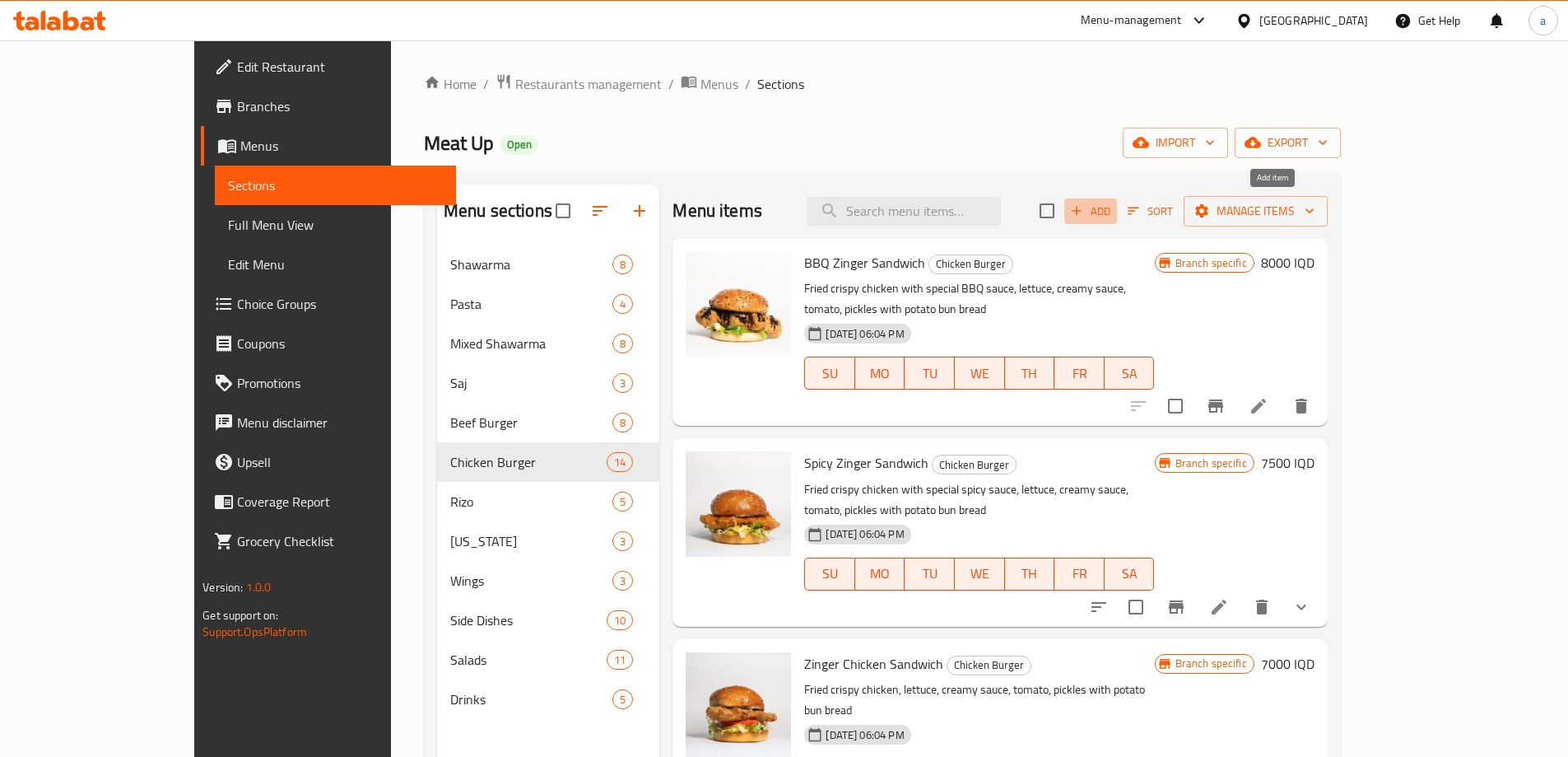
click at [1113, 210] on span "Add" at bounding box center [1090, 211] width 44 height 19
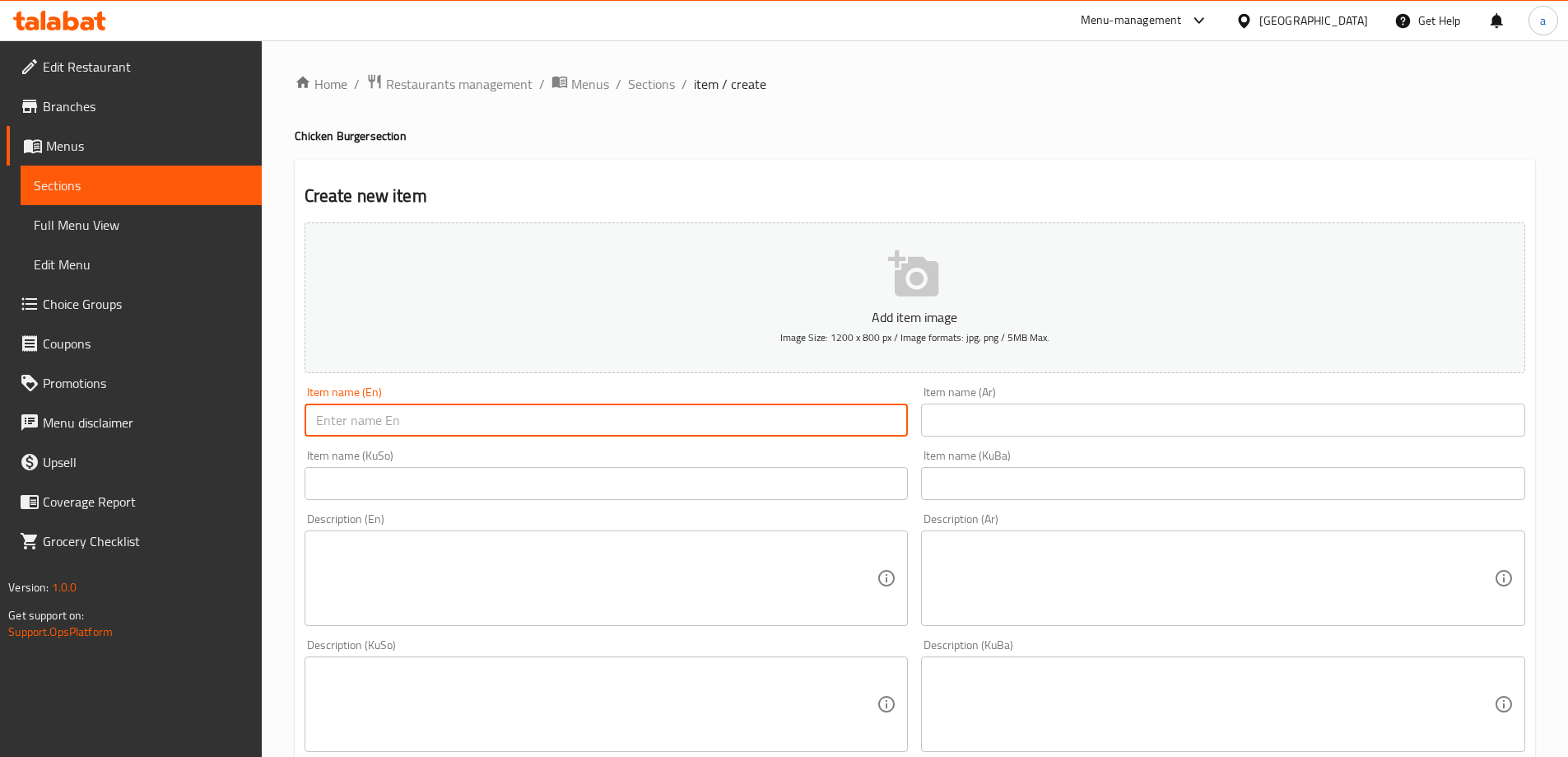
click at [810, 413] on input "text" at bounding box center [607, 420] width 604 height 33
paste input "Steak Mushroom Sandwich Meal"
type input "Steak Mushroom Sandwich Meal"
click at [981, 419] on input "text" at bounding box center [1223, 420] width 604 height 33
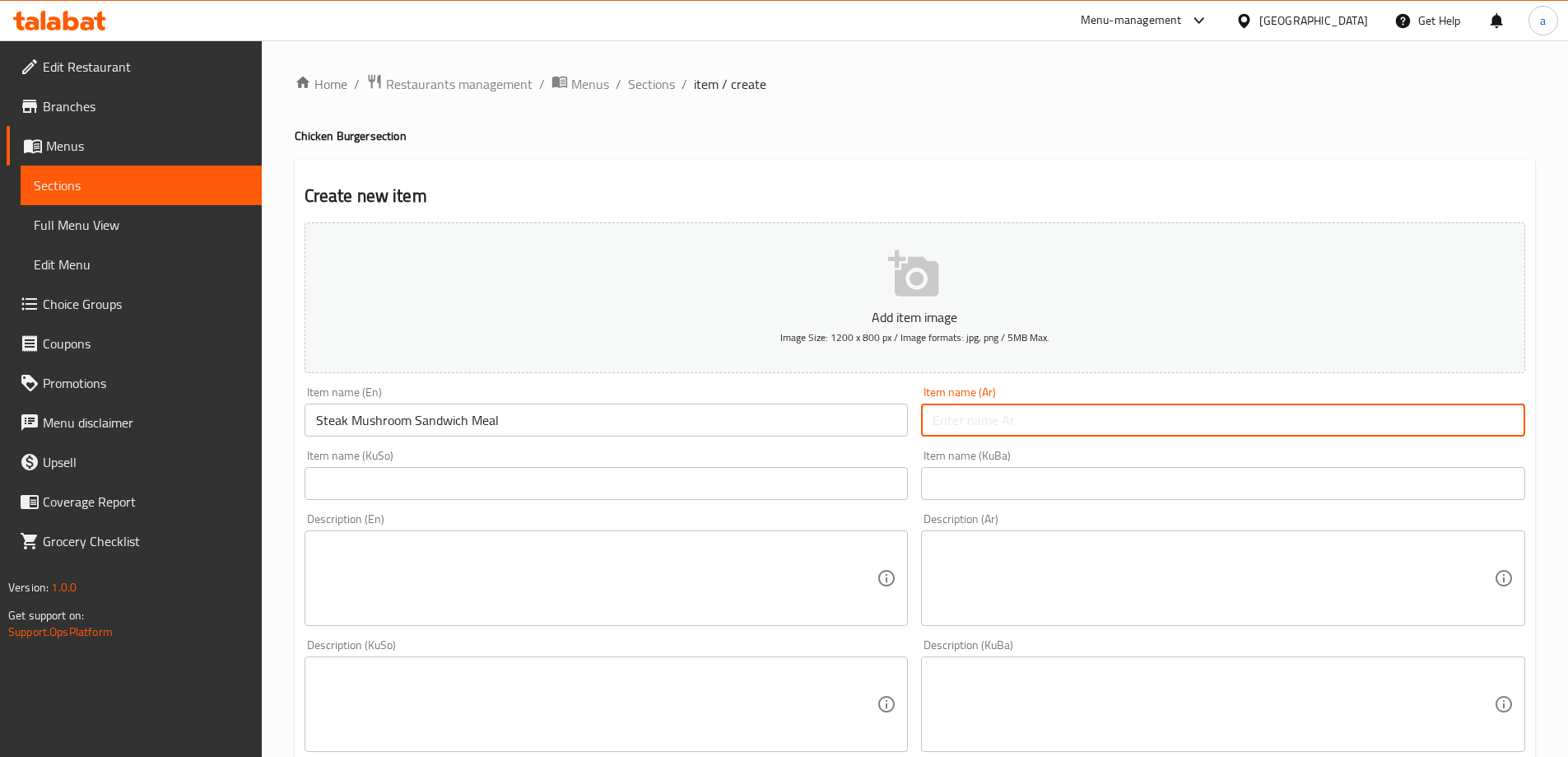
paste input "وجبة سندويتش ستيك بالفطر"
type input "وجبة سندويتش ستيك بالفطر"
click at [786, 475] on input "text" at bounding box center [607, 483] width 604 height 33
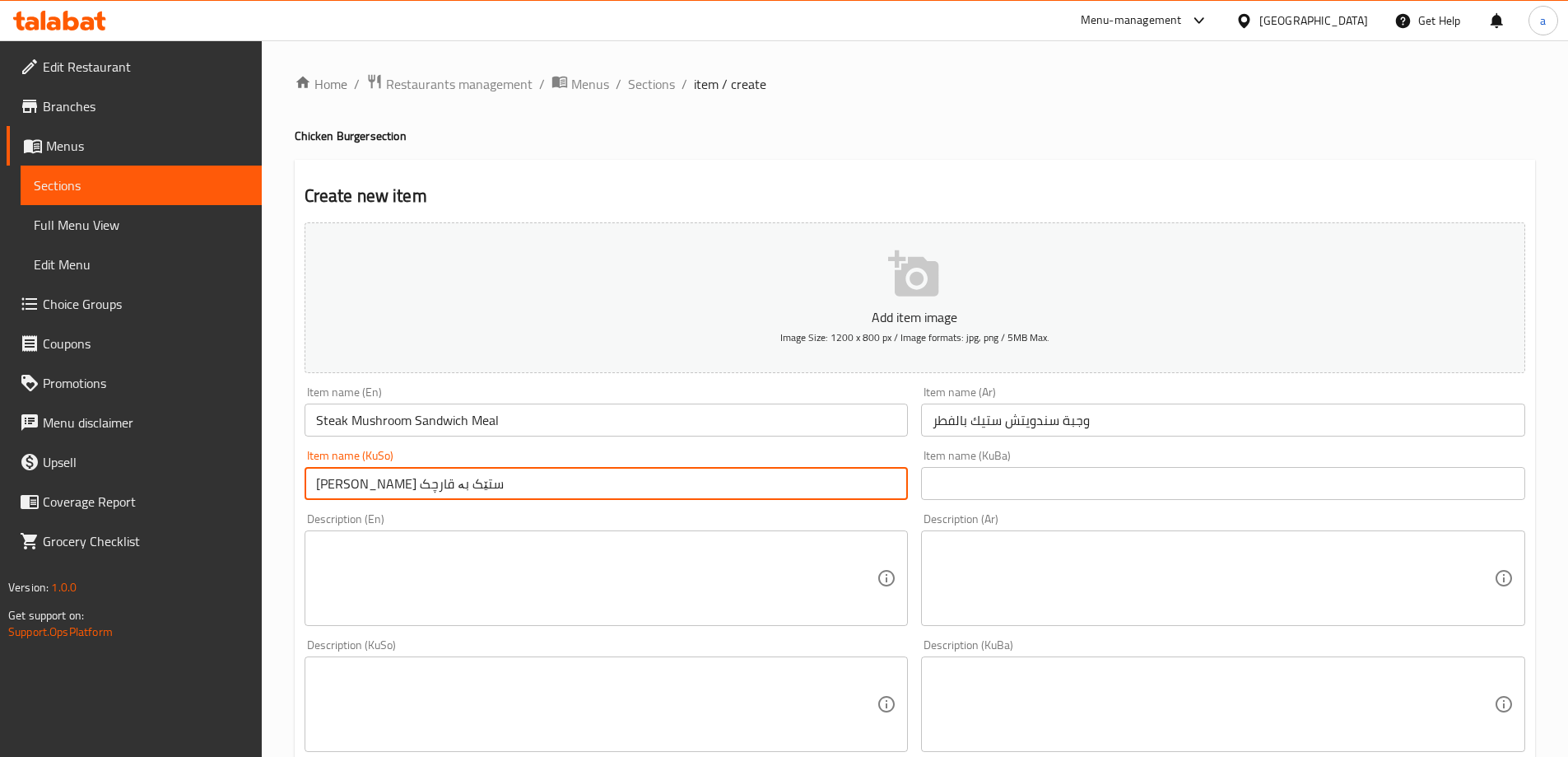
type input "[PERSON_NAME] ستێک بە قارچک"
click at [999, 510] on div "Description (Ar) Description (Ar)" at bounding box center [1222, 570] width 617 height 126
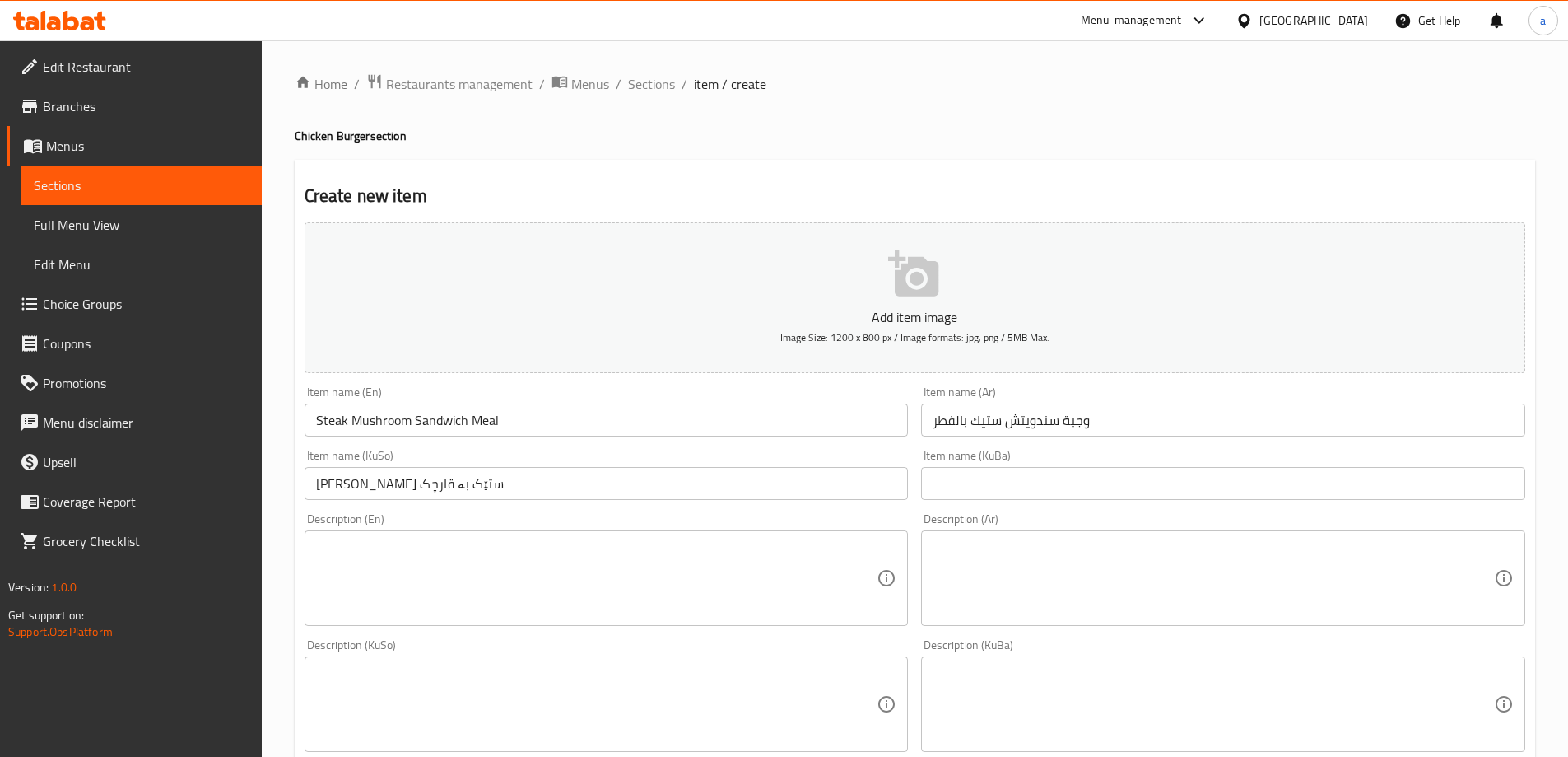
click at [999, 489] on input "text" at bounding box center [1223, 483] width 604 height 33
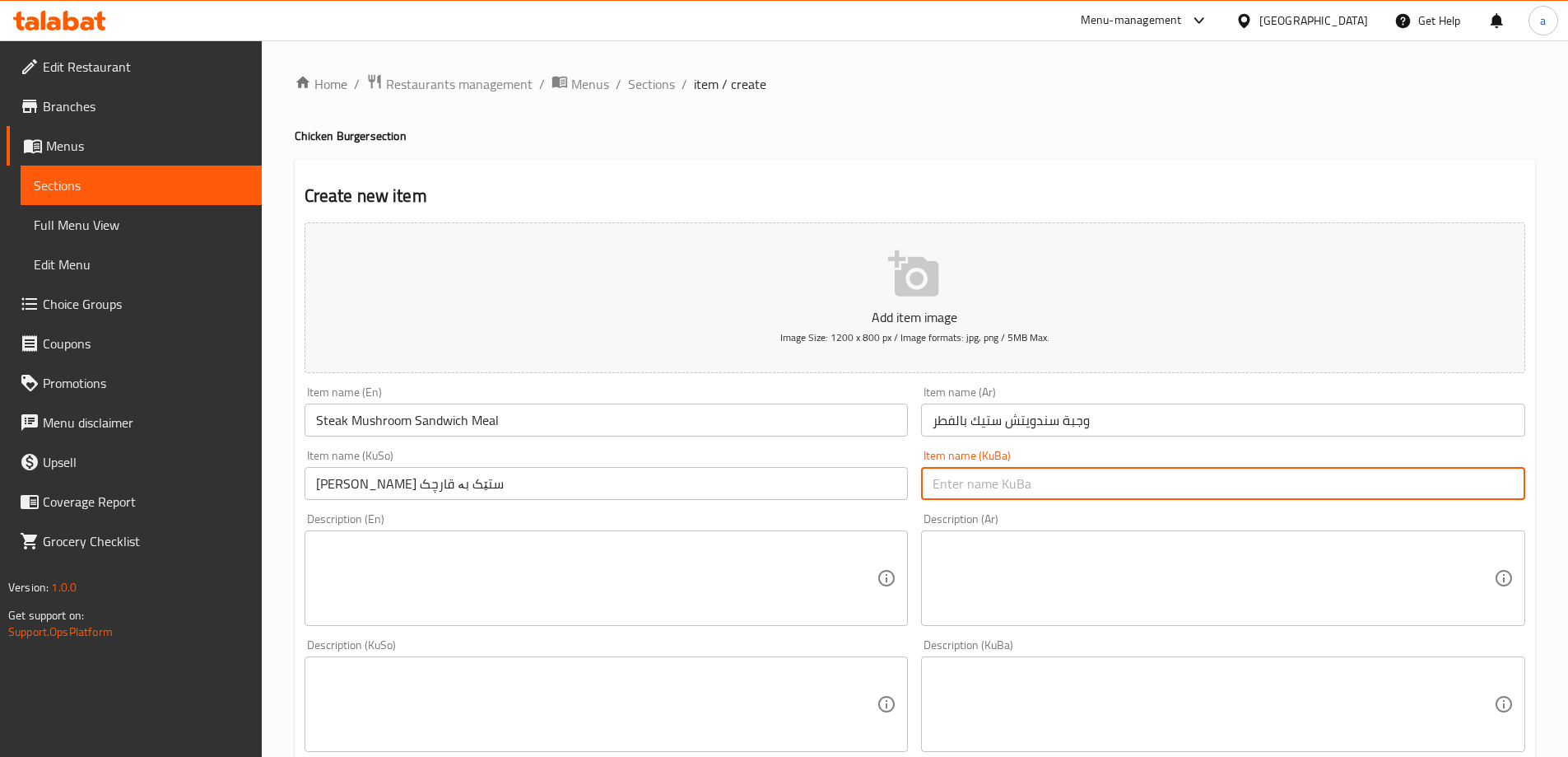
paste input "[PERSON_NAME] ستێک بە قارچک"
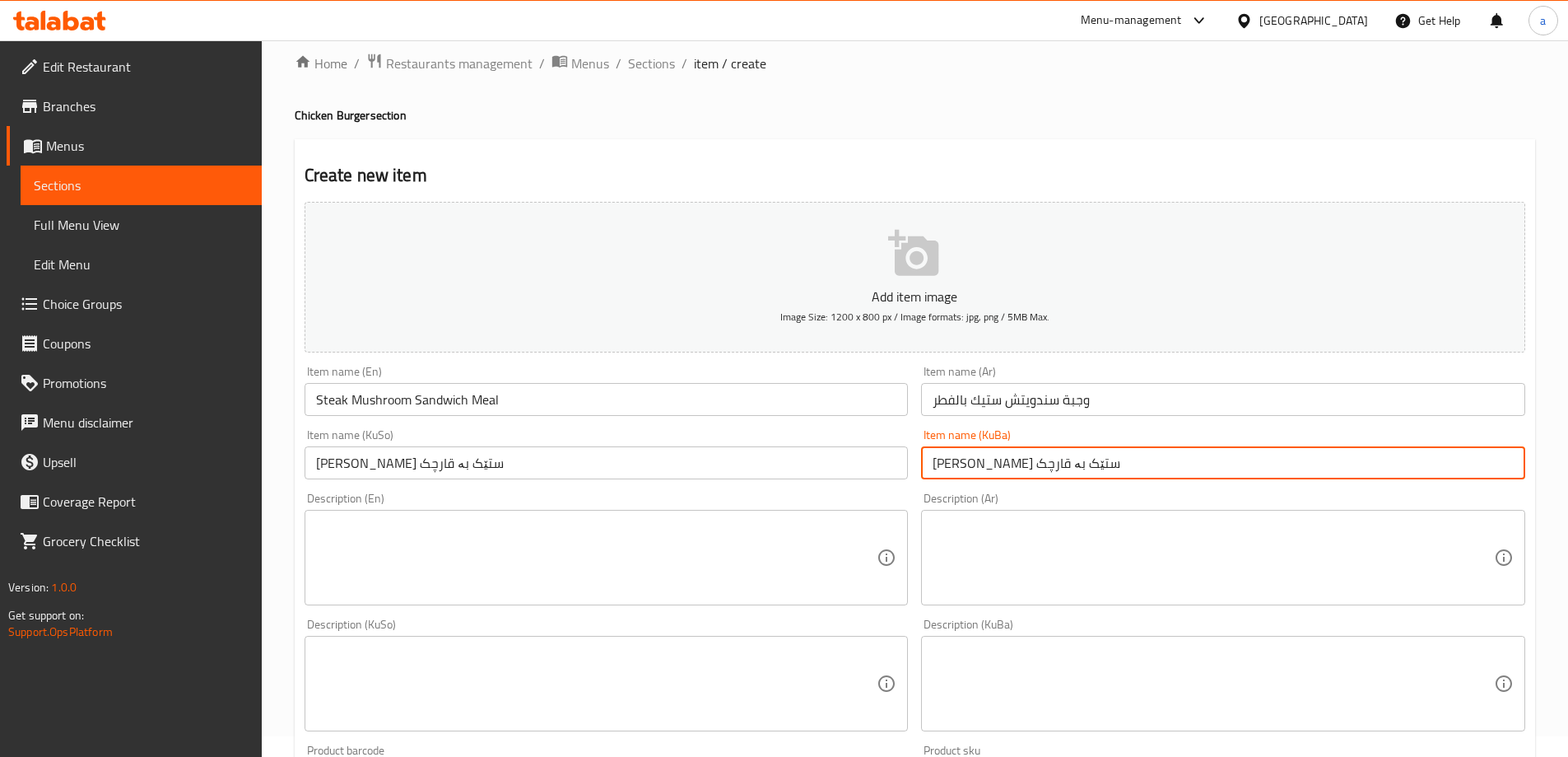
scroll to position [137, 0]
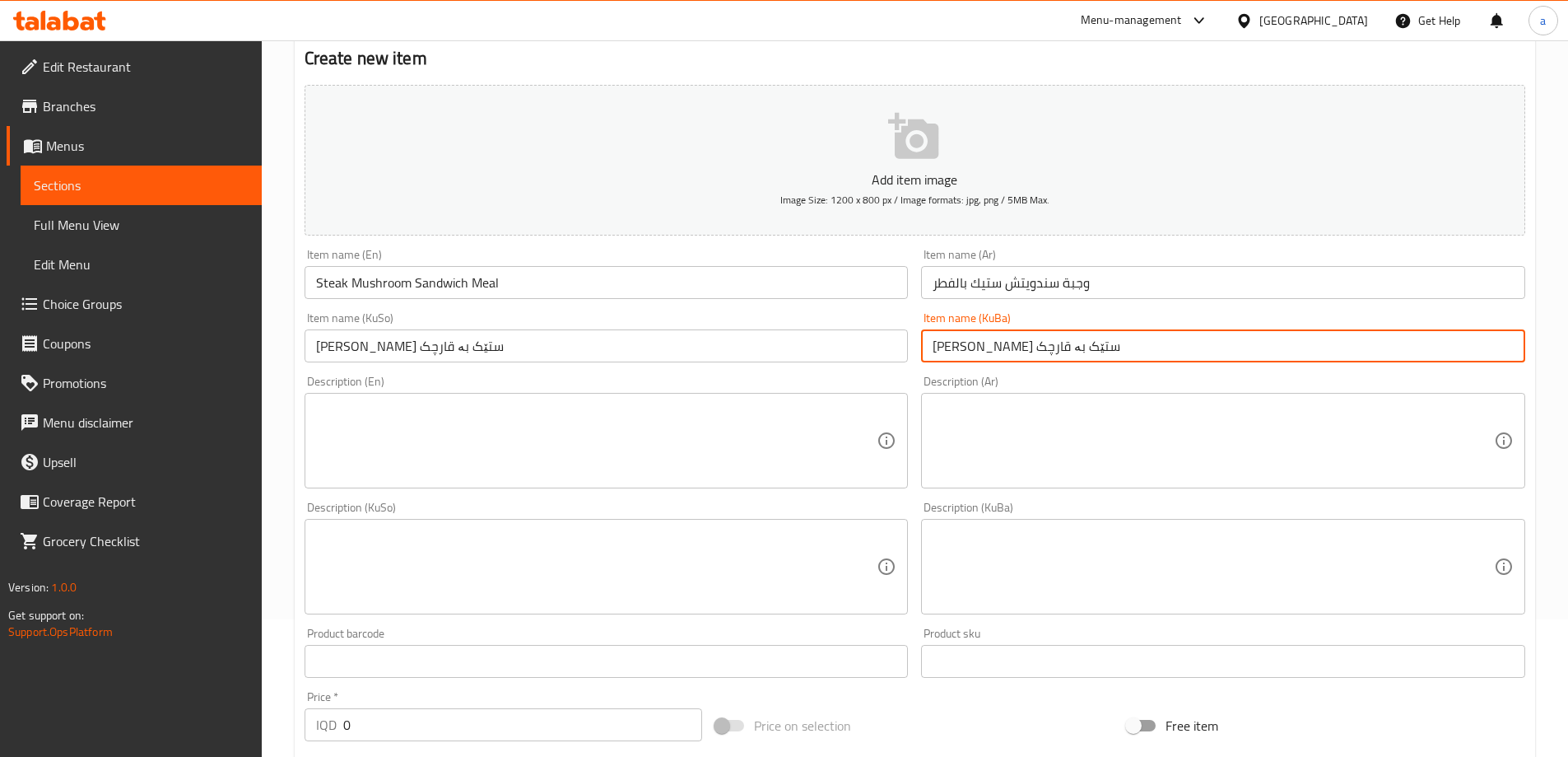
type input "[PERSON_NAME] ستێک بە قارچک"
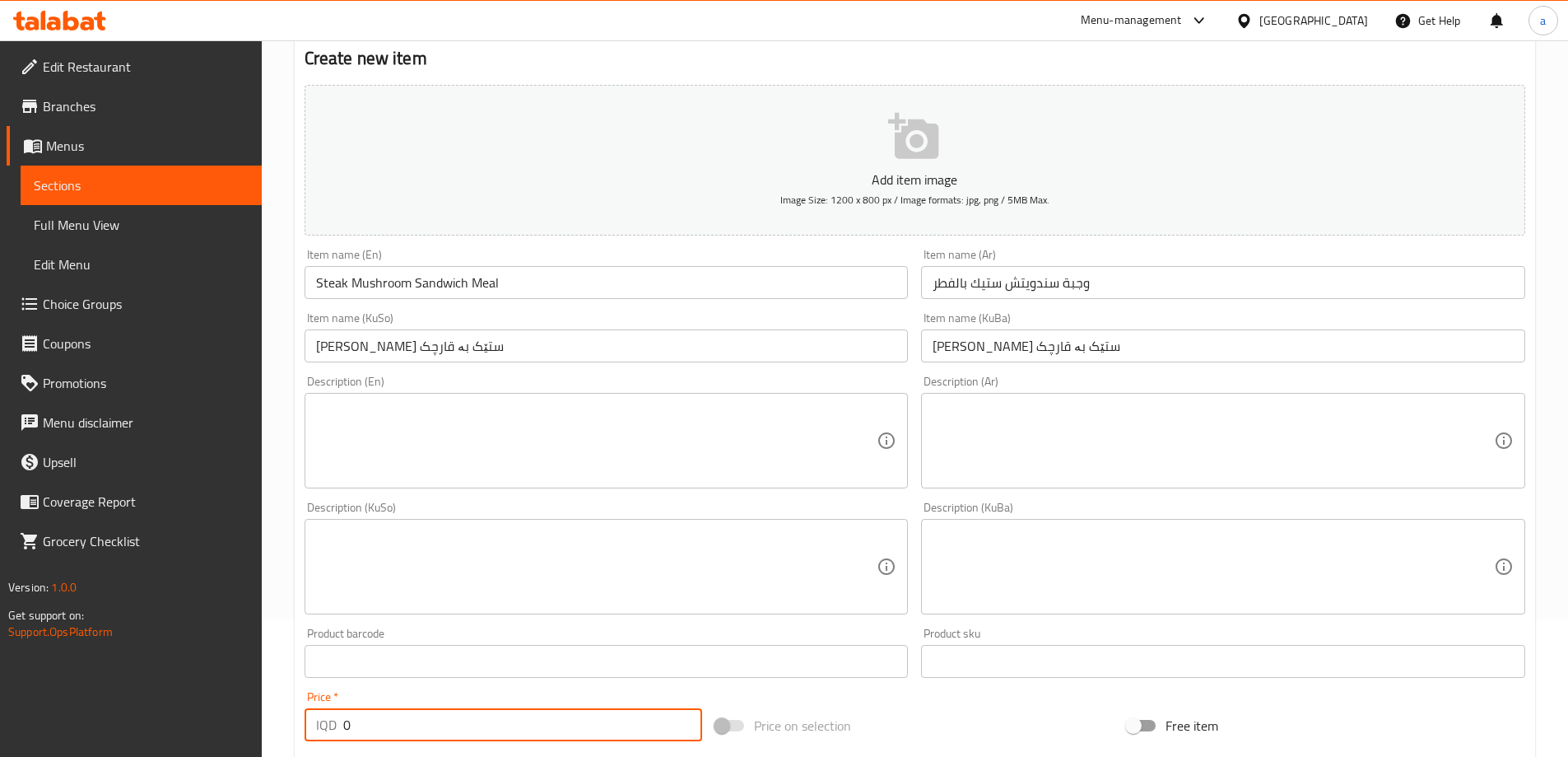
drag, startPoint x: 392, startPoint y: 731, endPoint x: 326, endPoint y: 727, distance: 66.1
click at [326, 727] on div "IQD 0 Price *" at bounding box center [504, 724] width 398 height 33
paste input "1000"
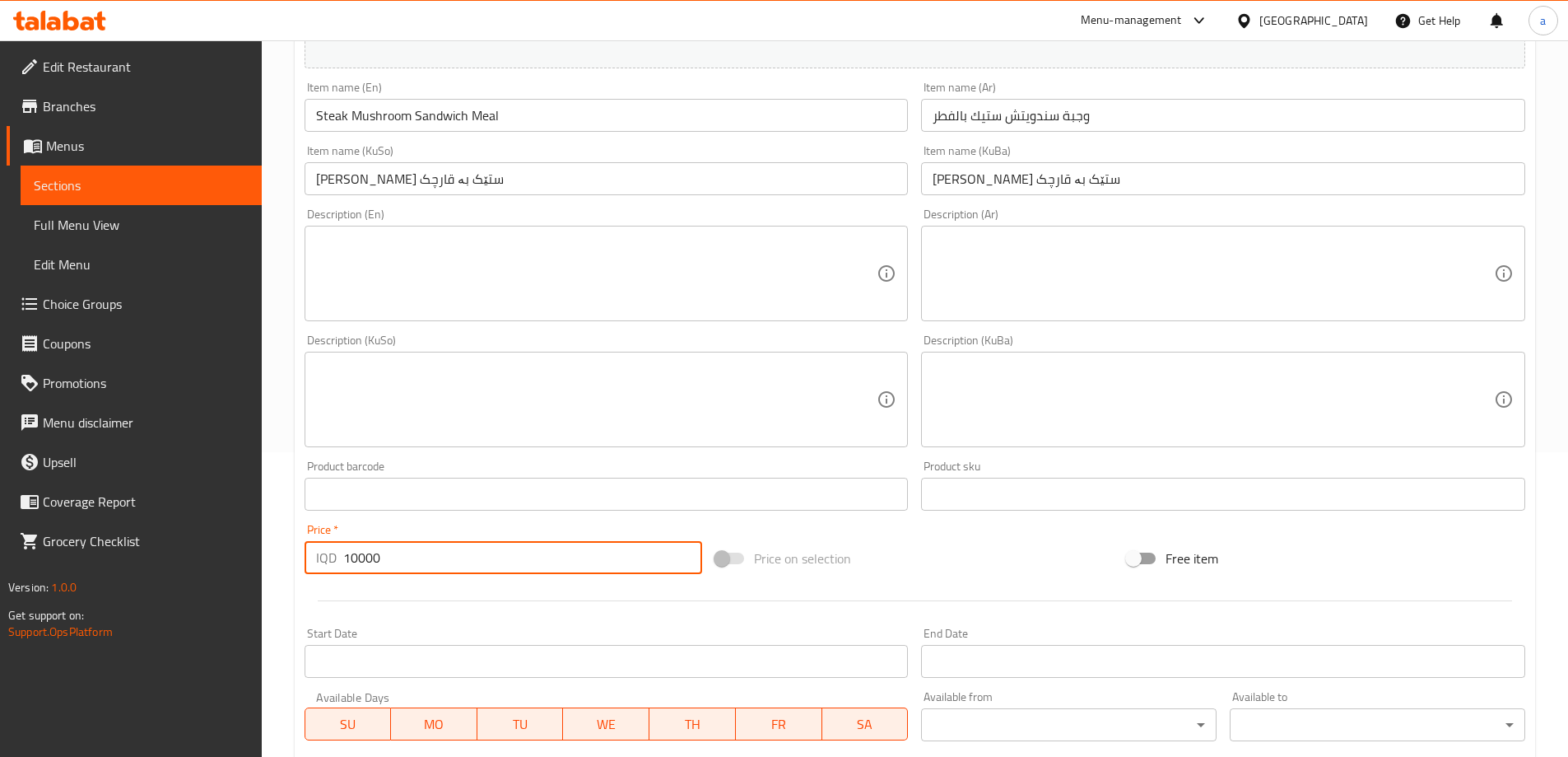
scroll to position [549, 0]
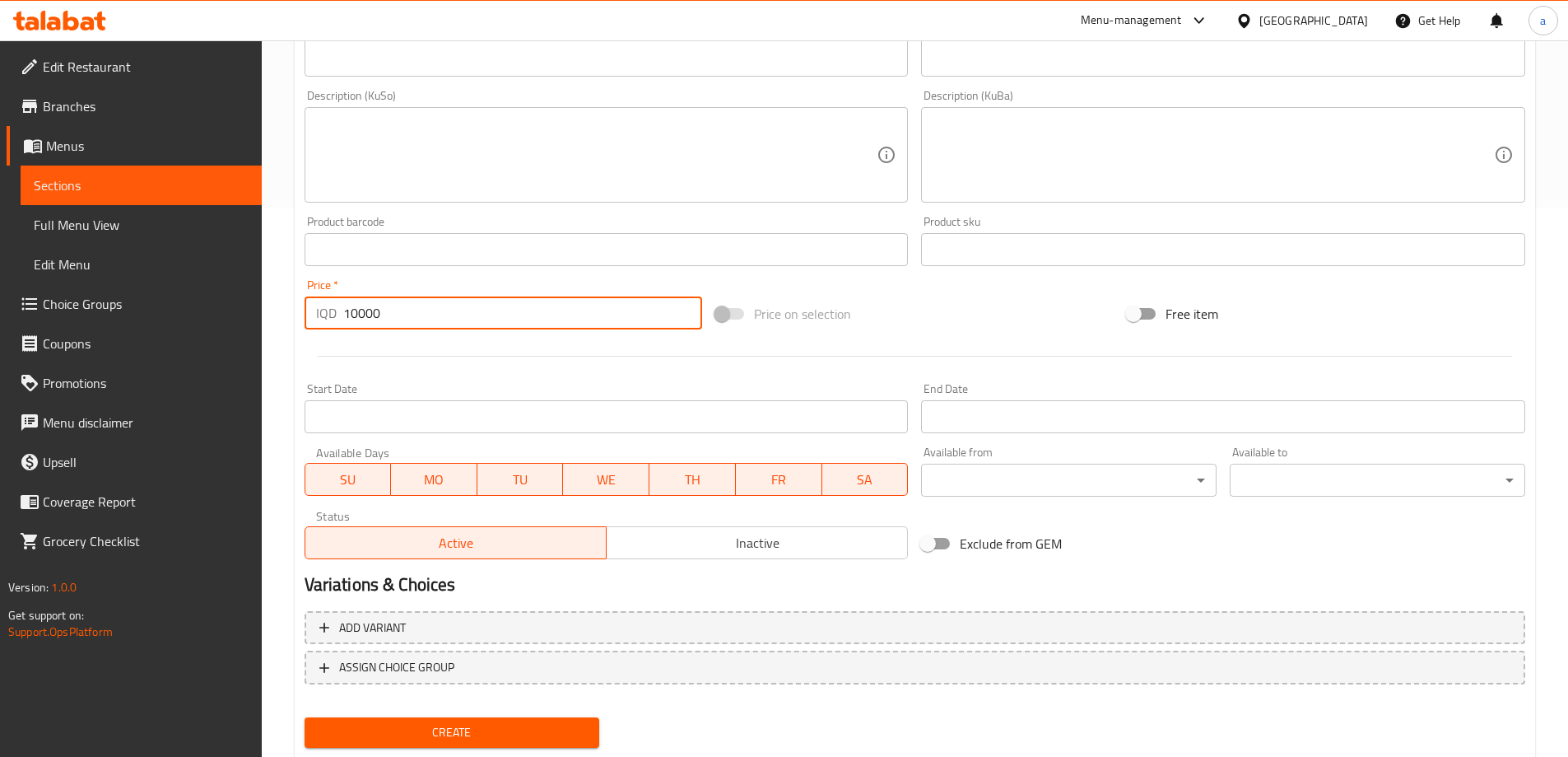
type input "10000"
click at [493, 732] on span "Create" at bounding box center [452, 732] width 269 height 20
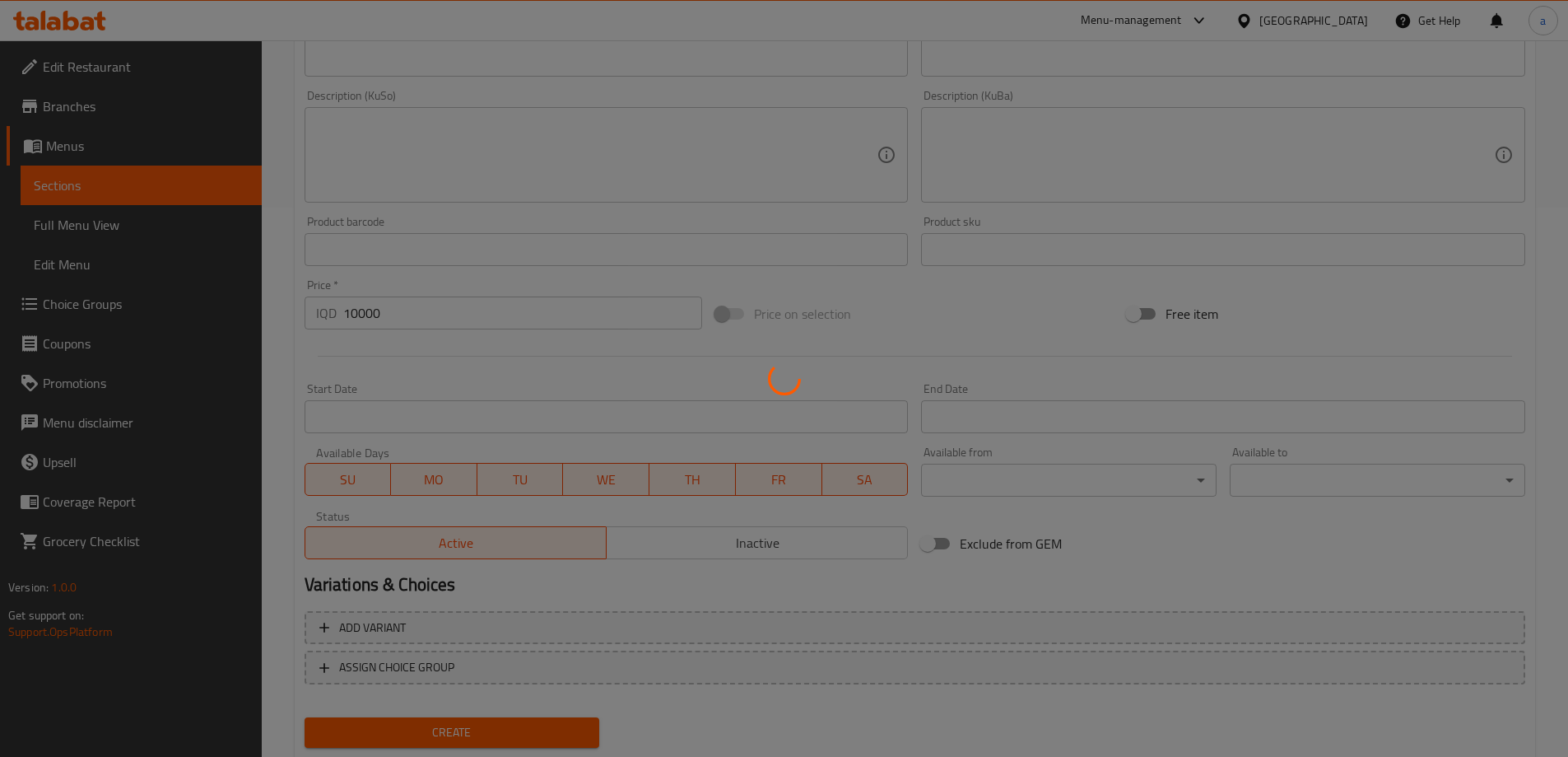
type input "0"
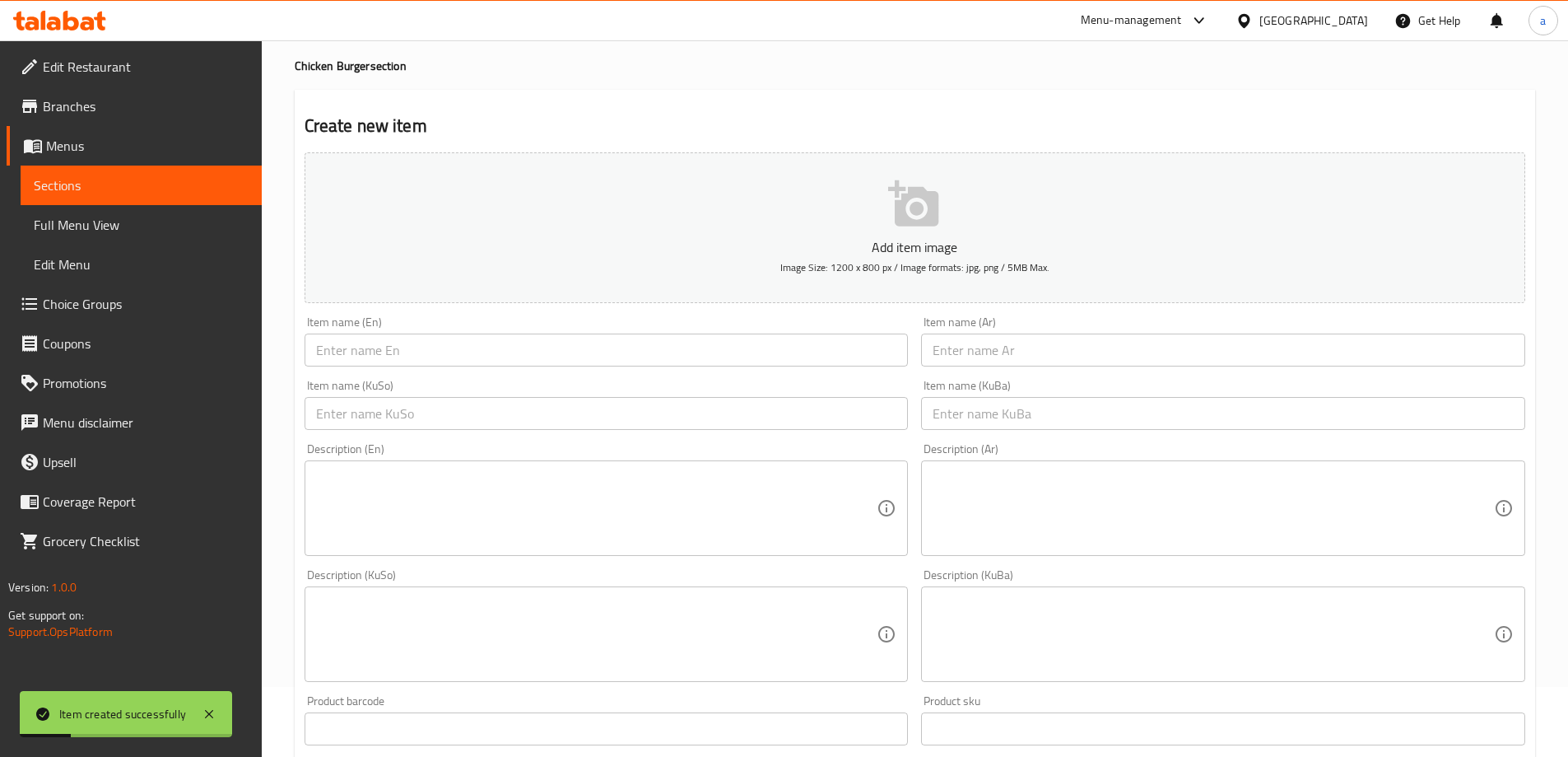
scroll to position [47, 0]
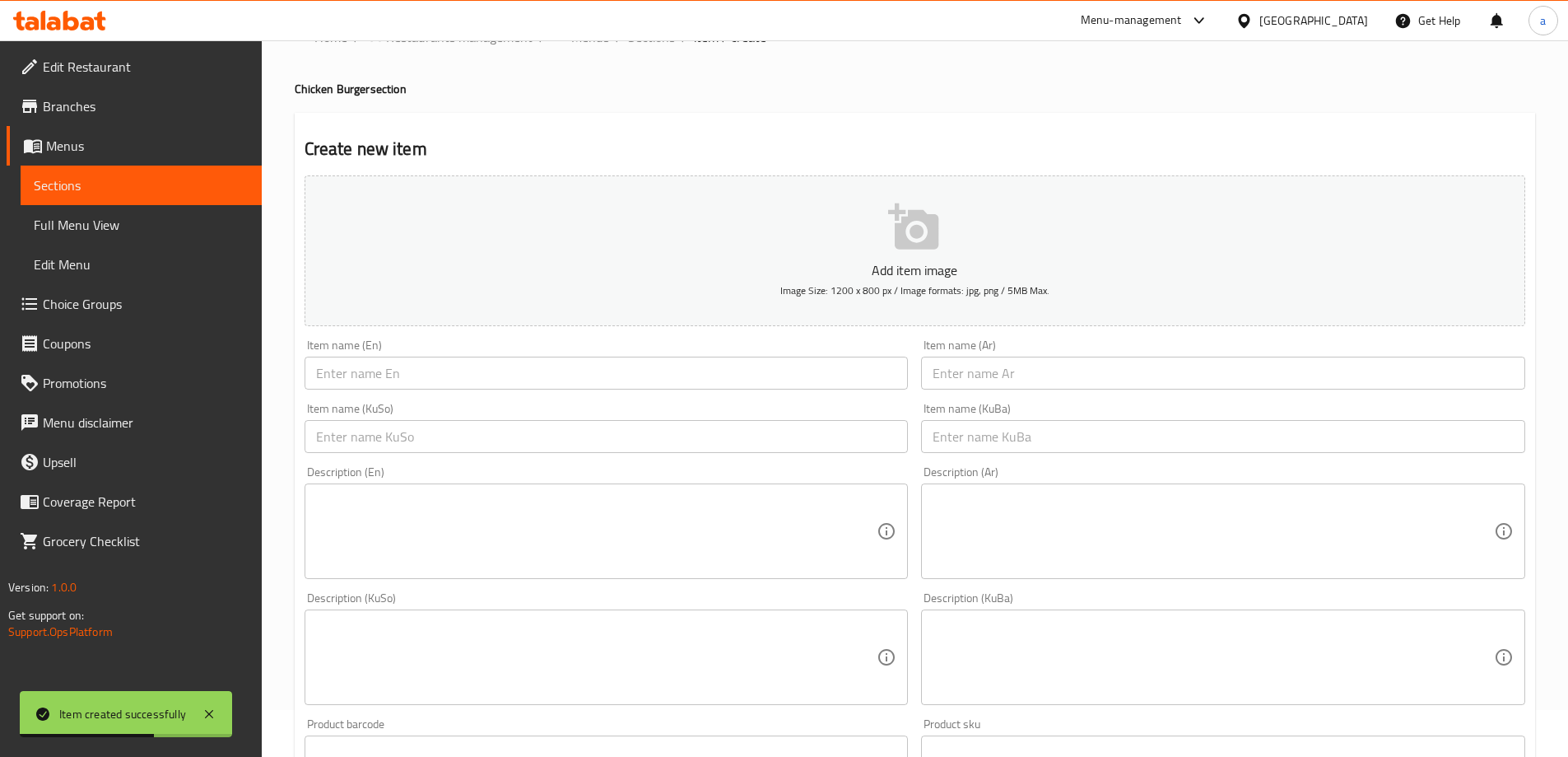
drag, startPoint x: 626, startPoint y: 379, endPoint x: 615, endPoint y: 376, distance: 11.4
click at [626, 379] on input "text" at bounding box center [607, 373] width 604 height 33
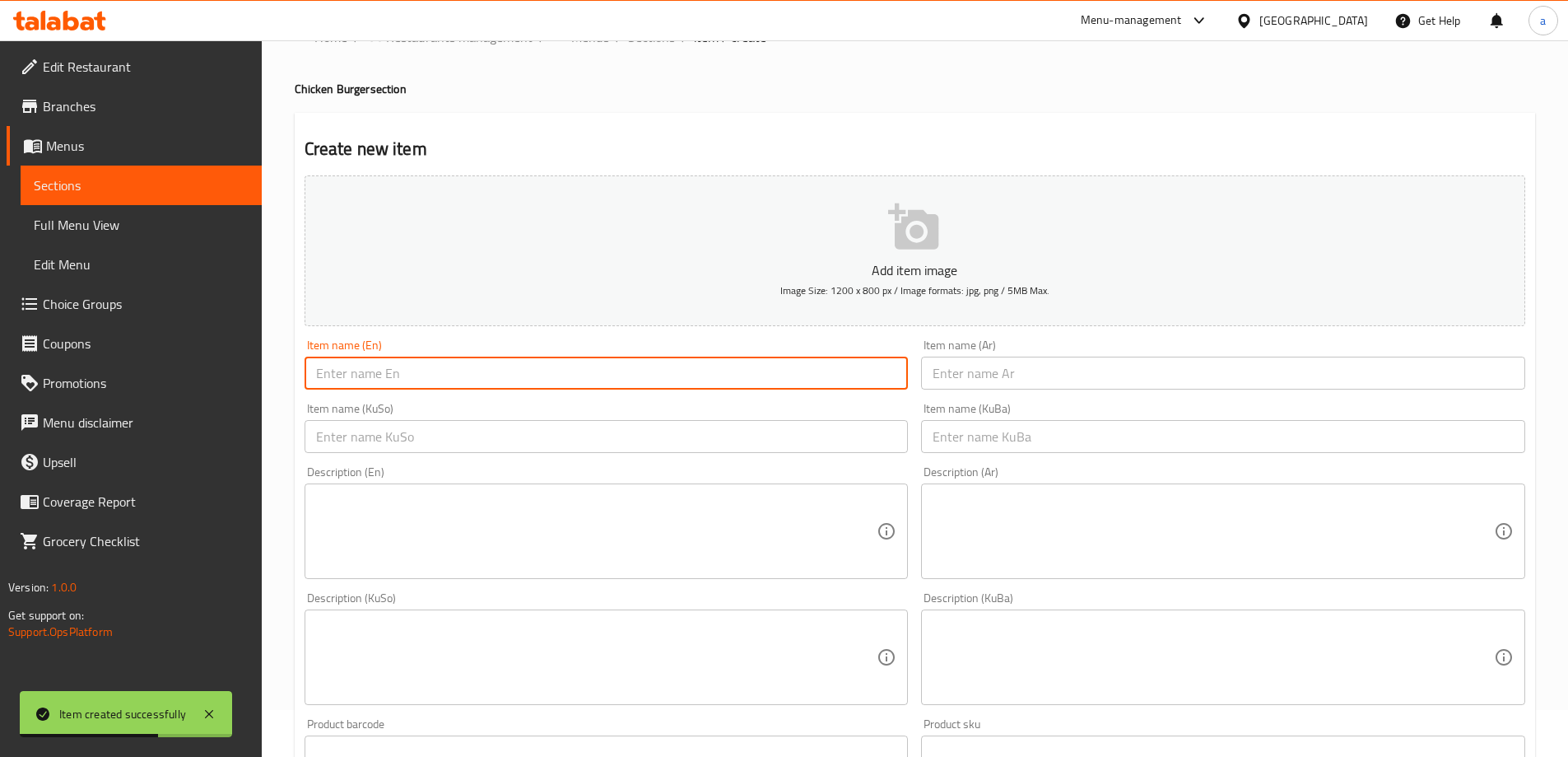
paste input "Chicken Fajita Sandwich Meal"
type input "Chicken Fajita Sandwich Meal"
click at [959, 375] on input "text" at bounding box center [1223, 373] width 604 height 33
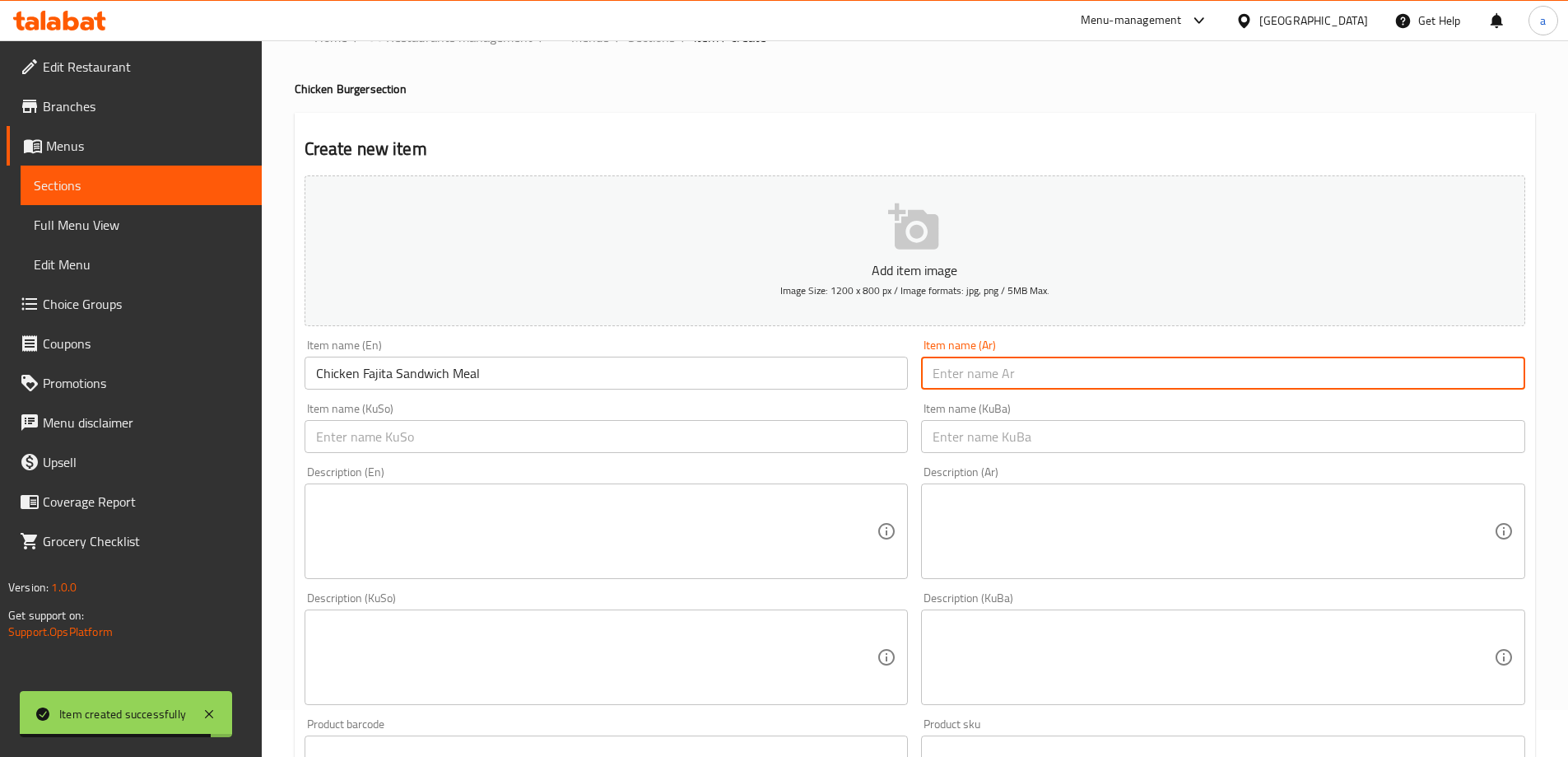
paste input "وجبة ساندويتش فاهيتا الدجاج"
type input "وجبة ساندويتش فاهيتا الدجاج"
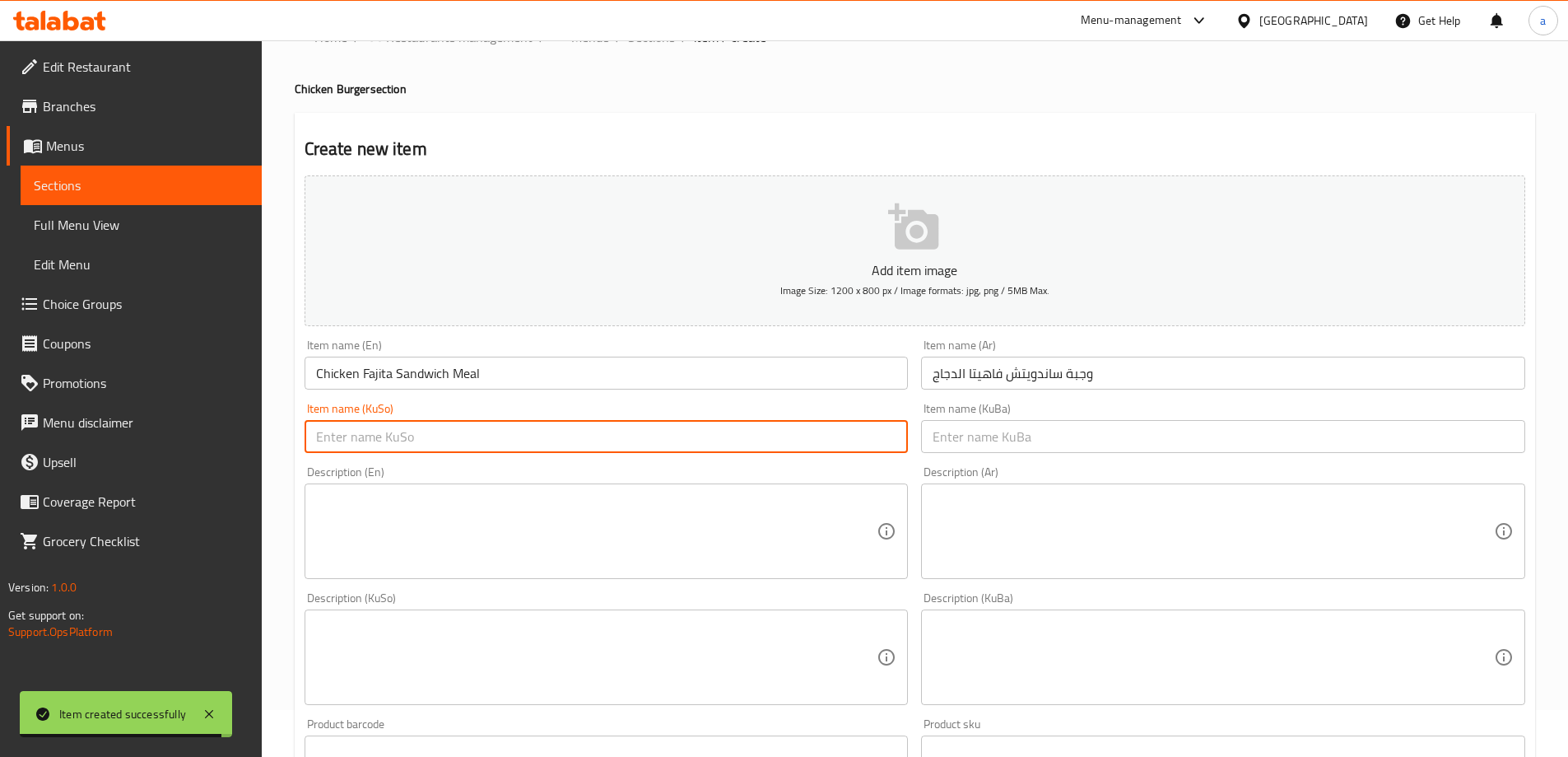
click at [797, 426] on input "text" at bounding box center [607, 436] width 604 height 33
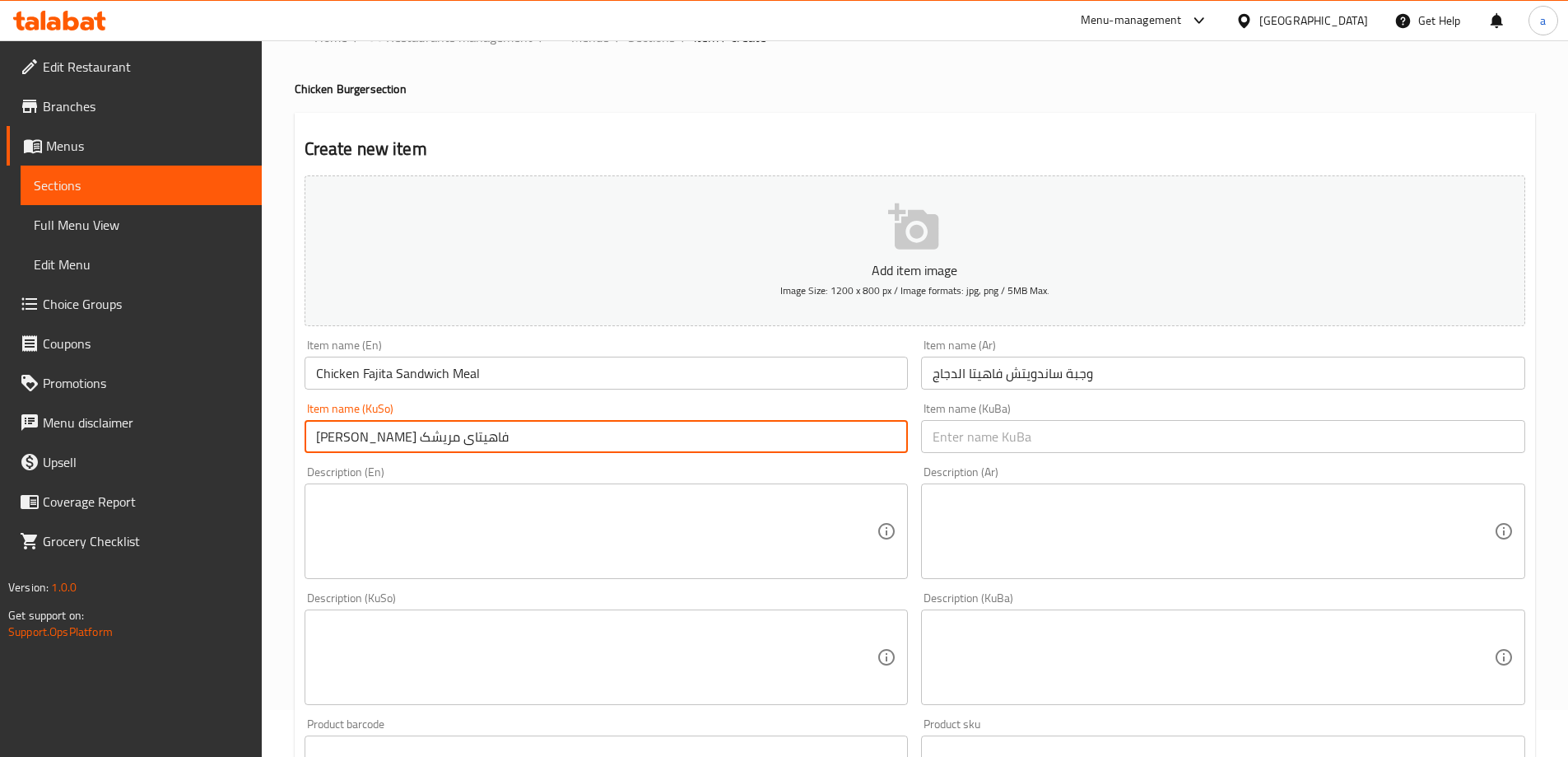
type input "ژەمی سەندویچی فاهیتای مریشک"
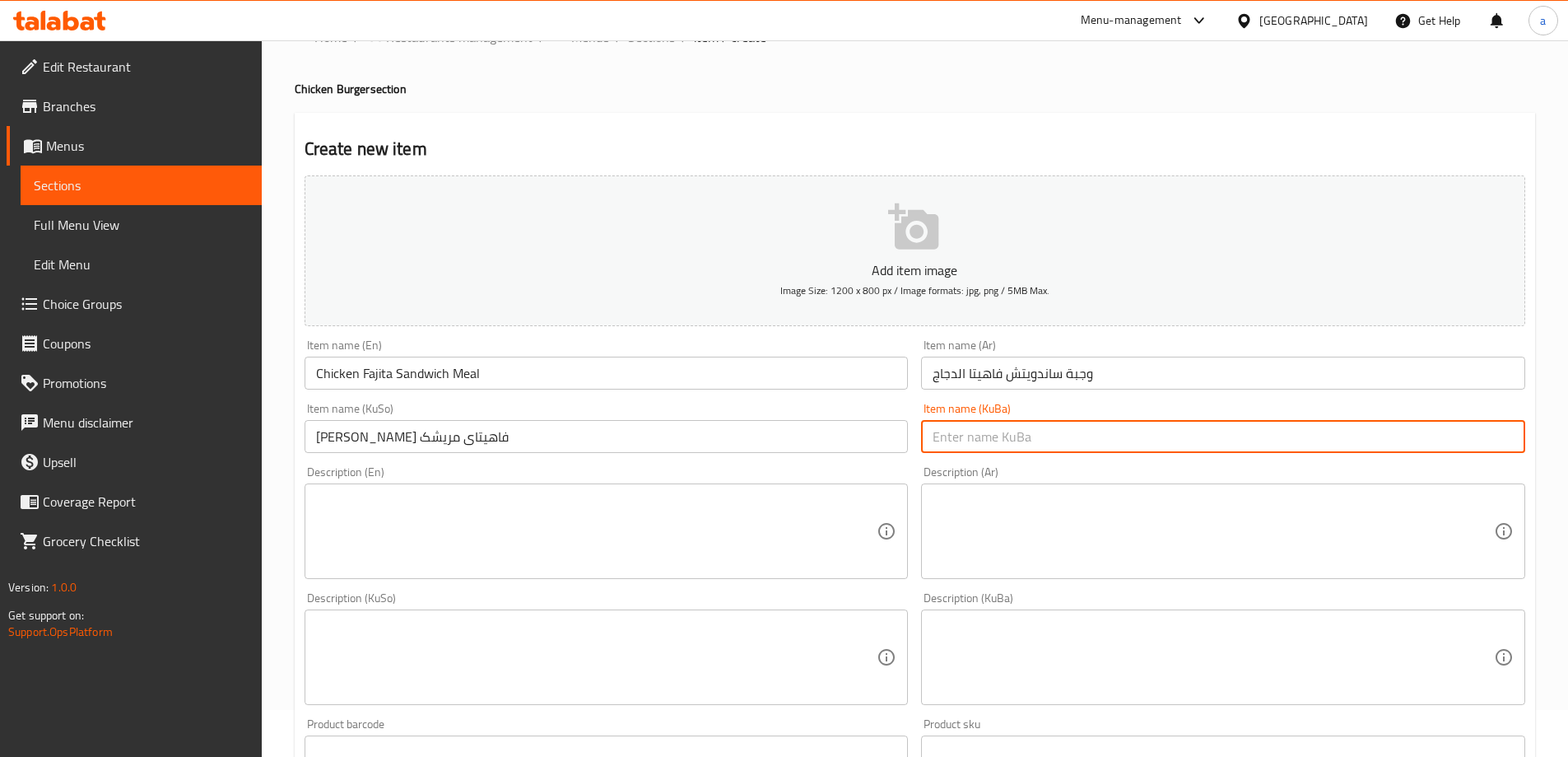
click at [1071, 437] on input "text" at bounding box center [1223, 436] width 604 height 33
paste input "ژەمی سەندویچی فاهیتای مریشک"
type input "ژەمی سەندویچی فاهیتای مریشک"
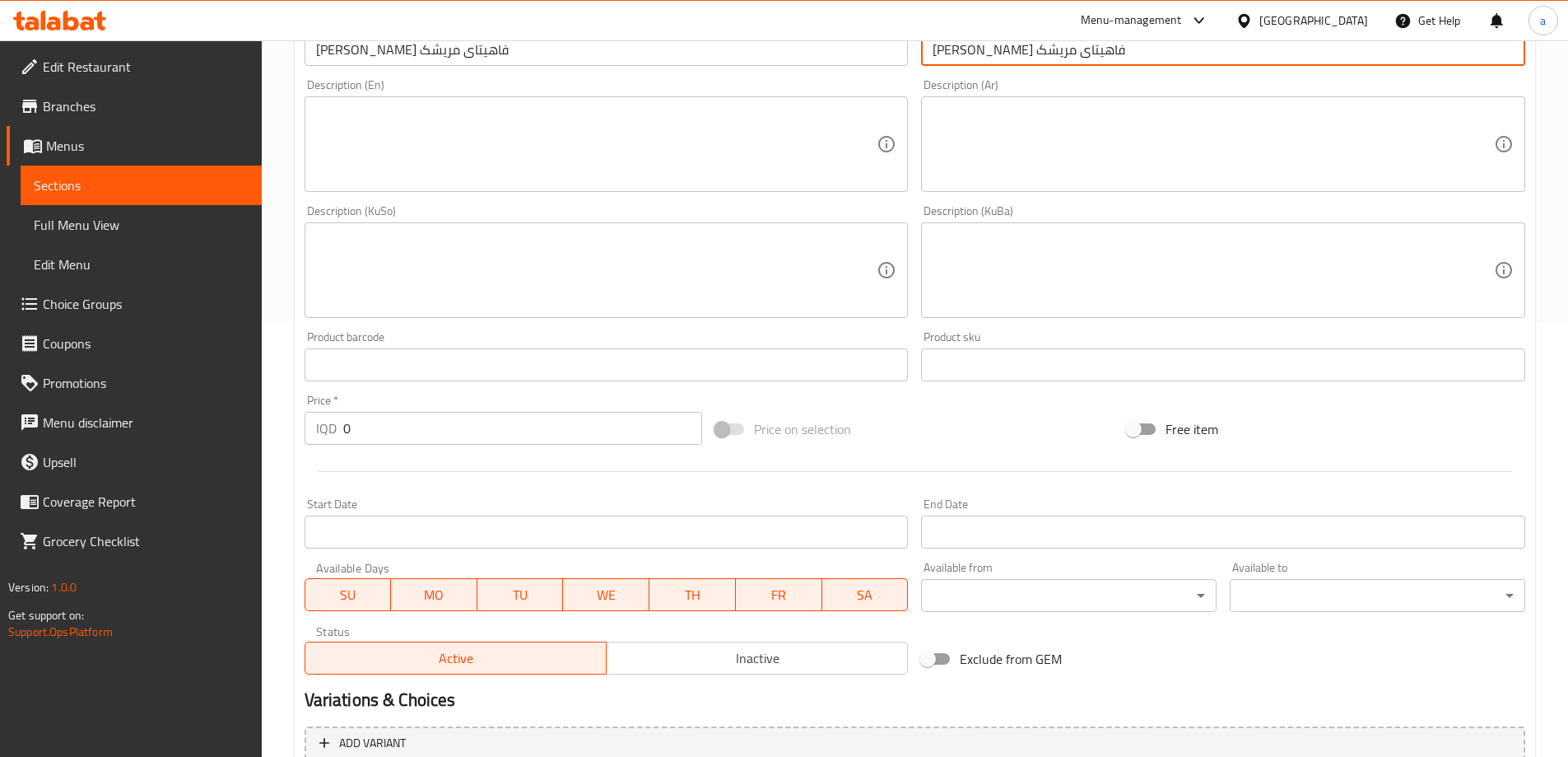
scroll to position [459, 0]
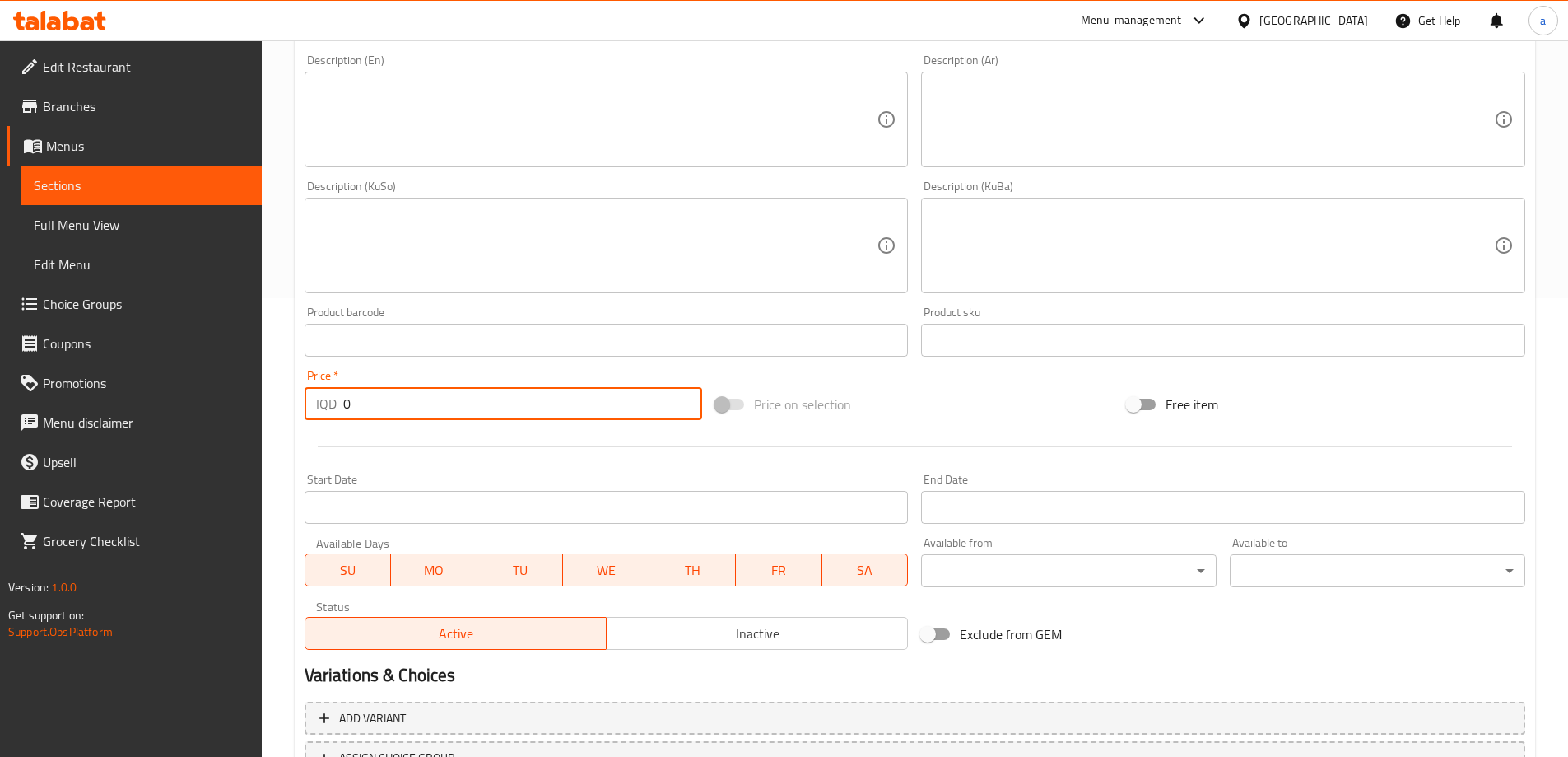
drag, startPoint x: 326, startPoint y: 410, endPoint x: 273, endPoint y: 419, distance: 53.8
click at [266, 416] on div "Home / Restaurants management / Menus / Sections / item / create Chicken Burger…" at bounding box center [914, 238] width 1306 height 1312
paste input "750"
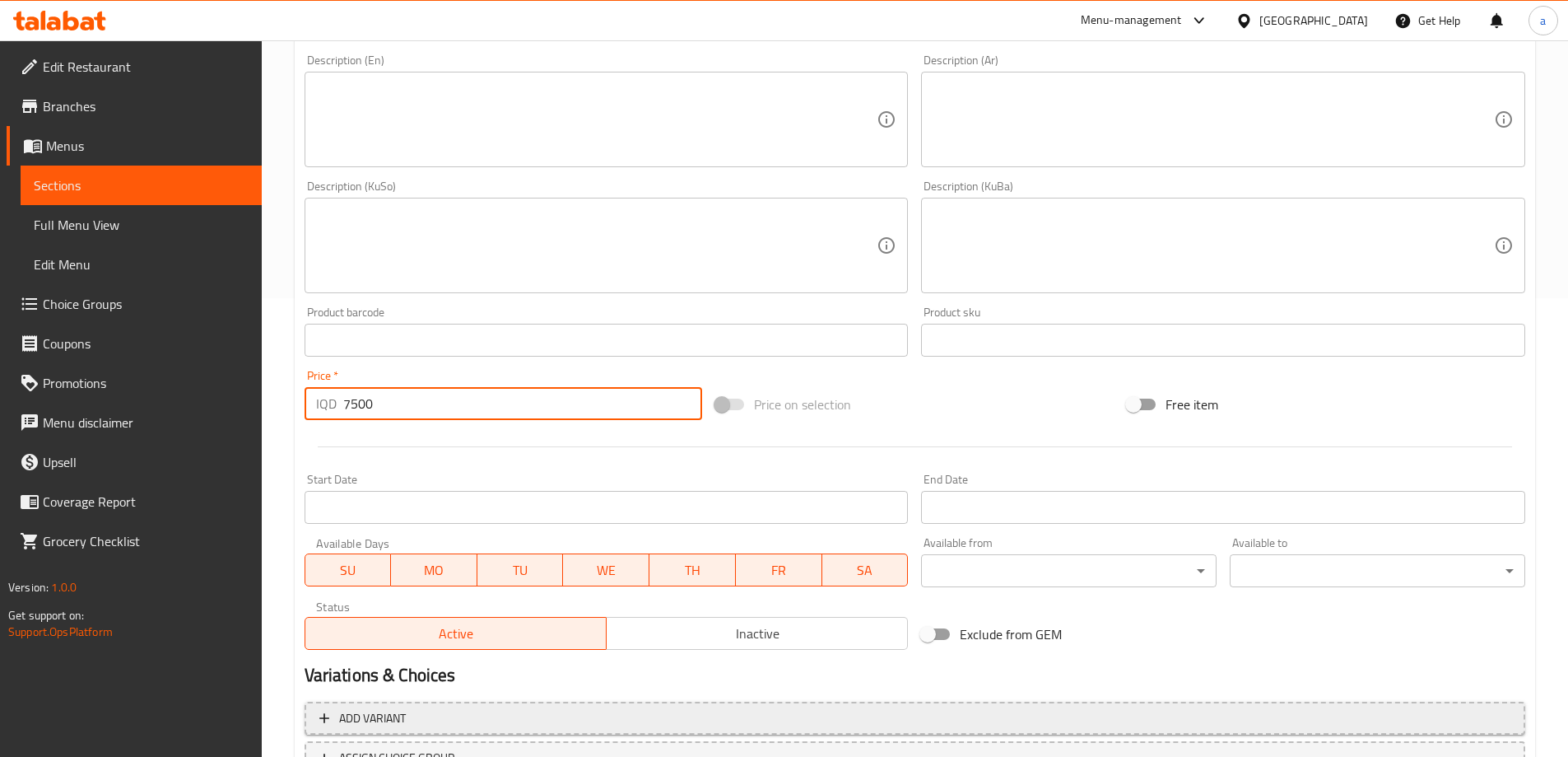
scroll to position [596, 0]
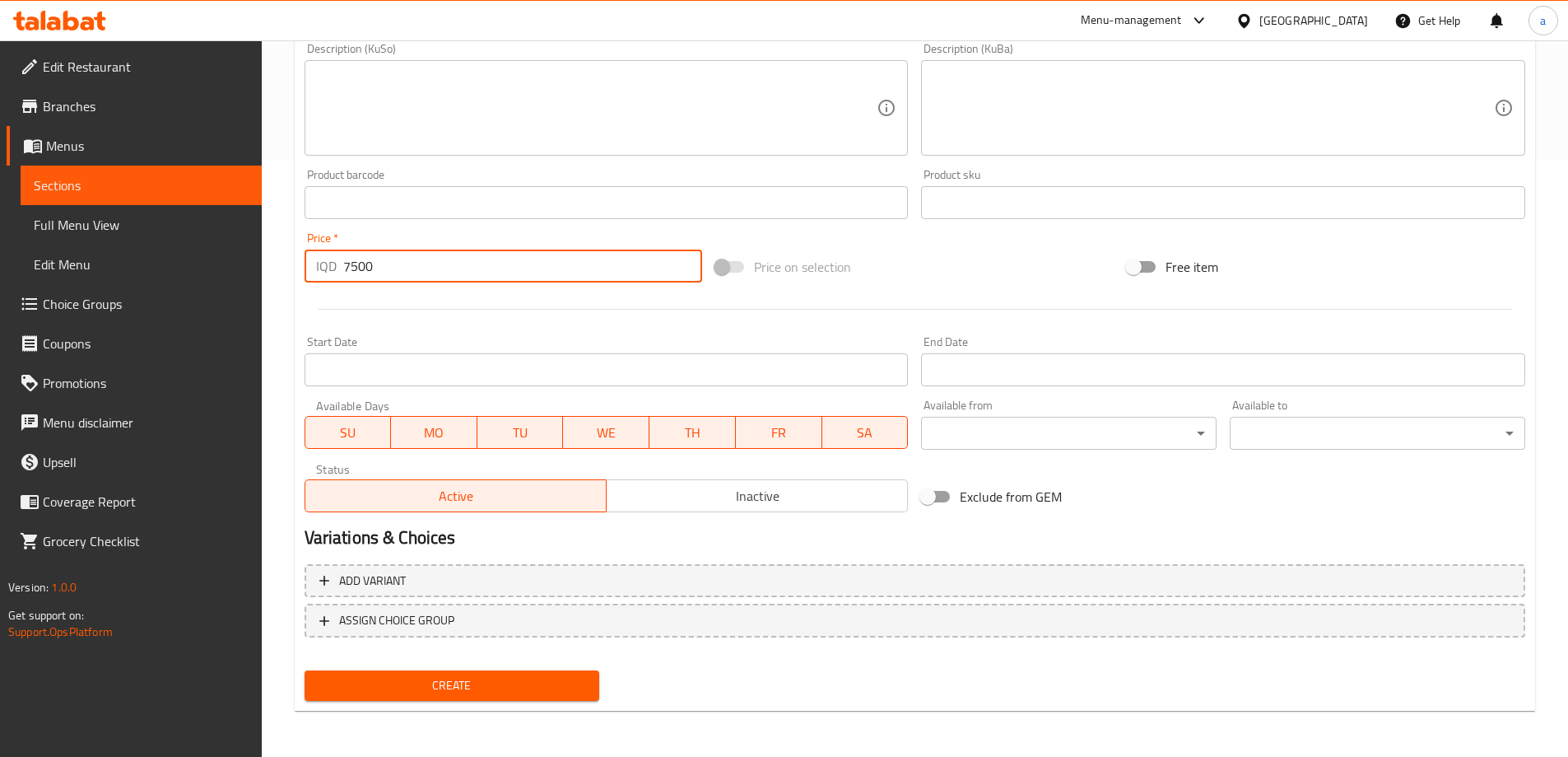
type input "7500"
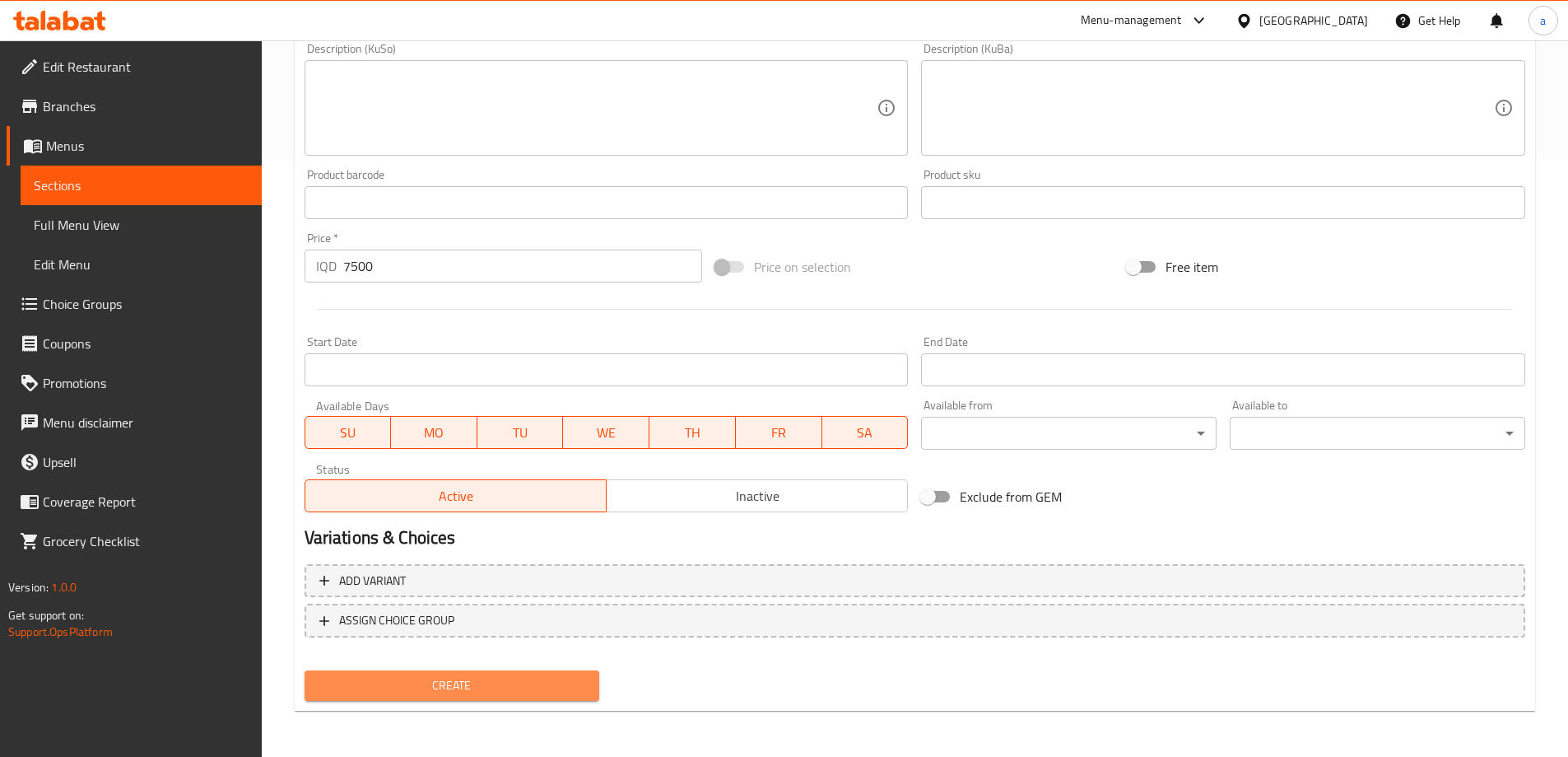
click at [398, 685] on span "Create" at bounding box center [452, 685] width 269 height 20
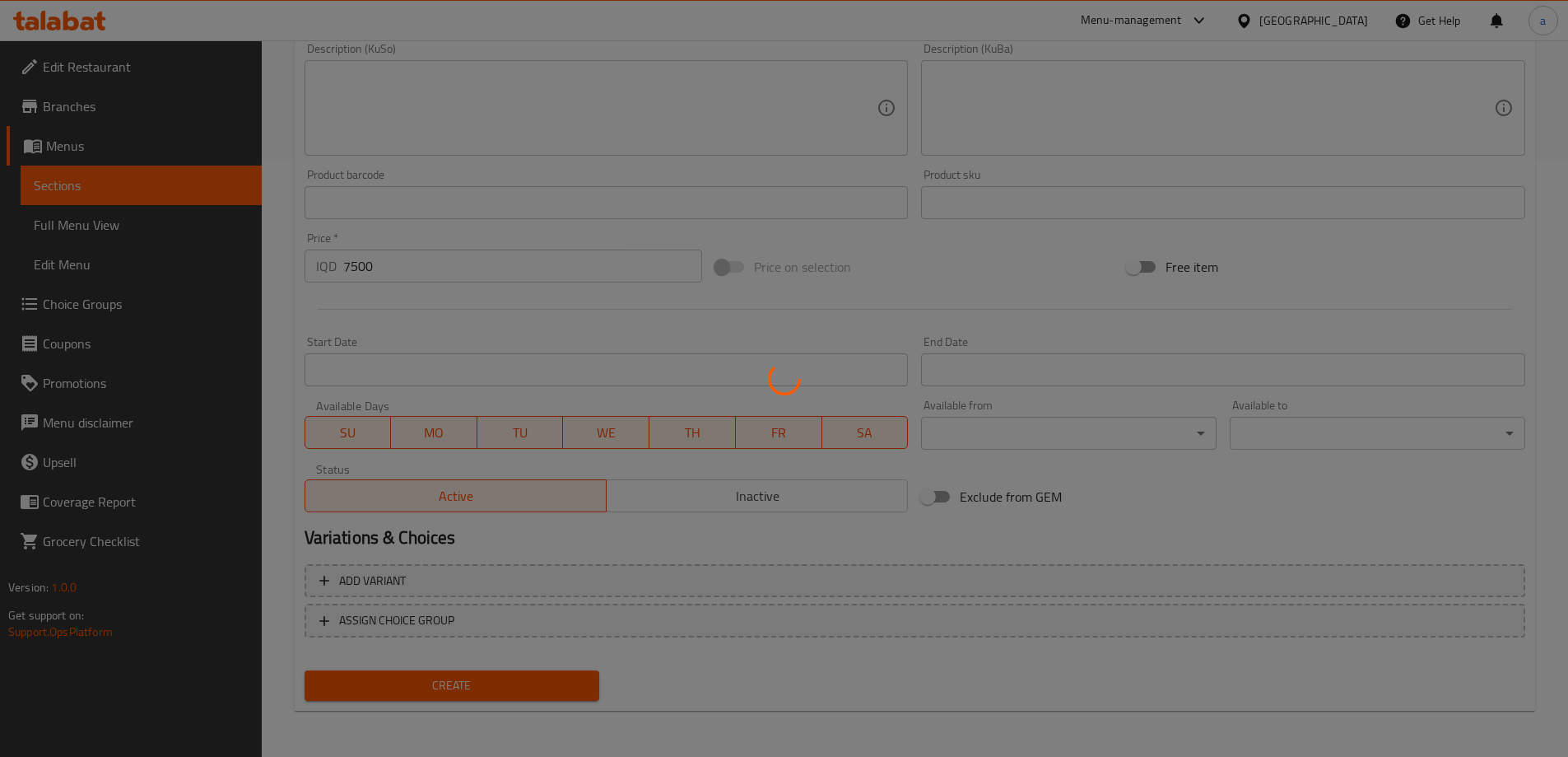
type input "0"
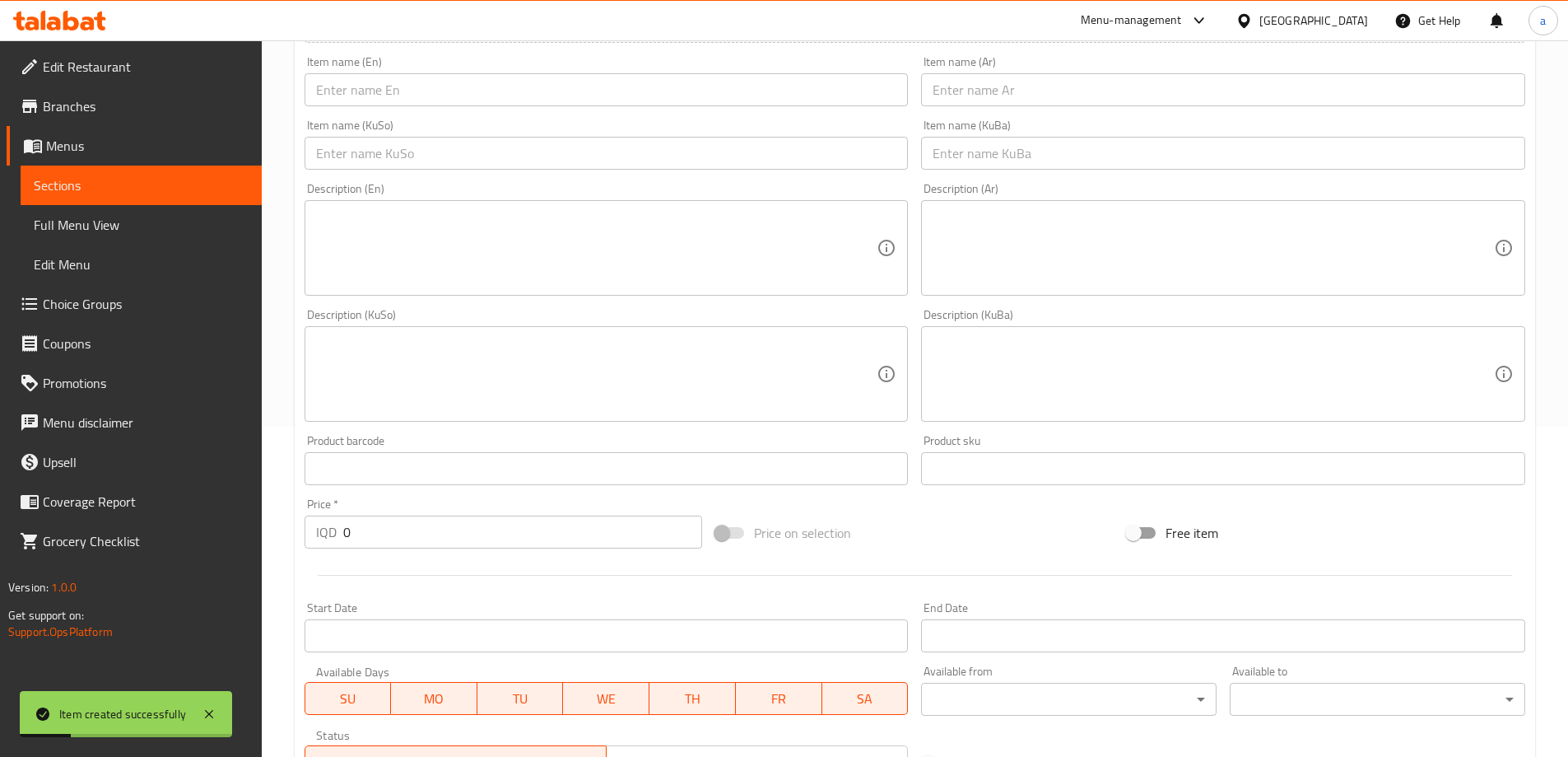
scroll to position [322, 0]
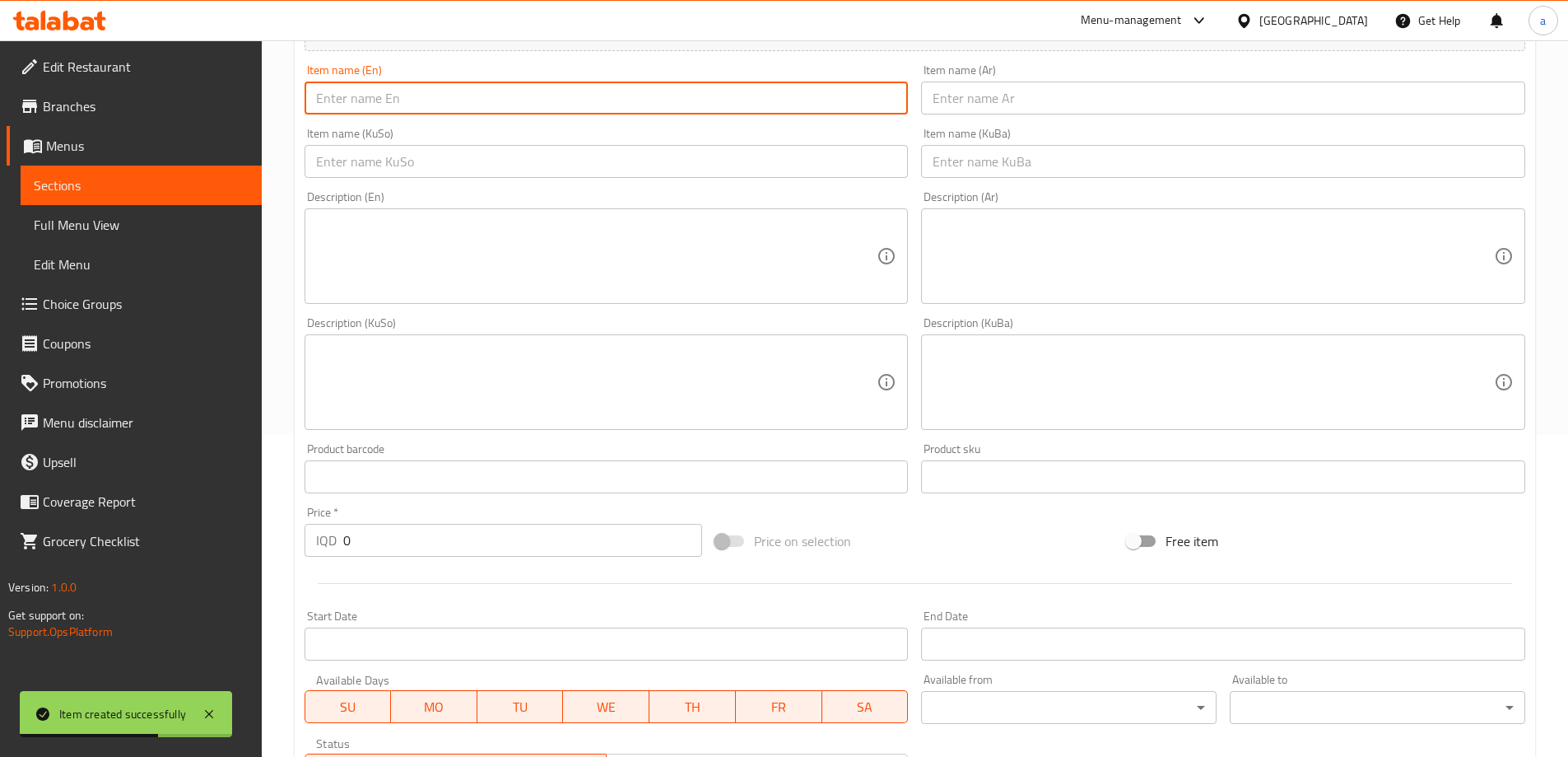
click at [516, 92] on input "text" at bounding box center [607, 98] width 604 height 33
paste input "وجبة ساندويتش دجاج سوب"
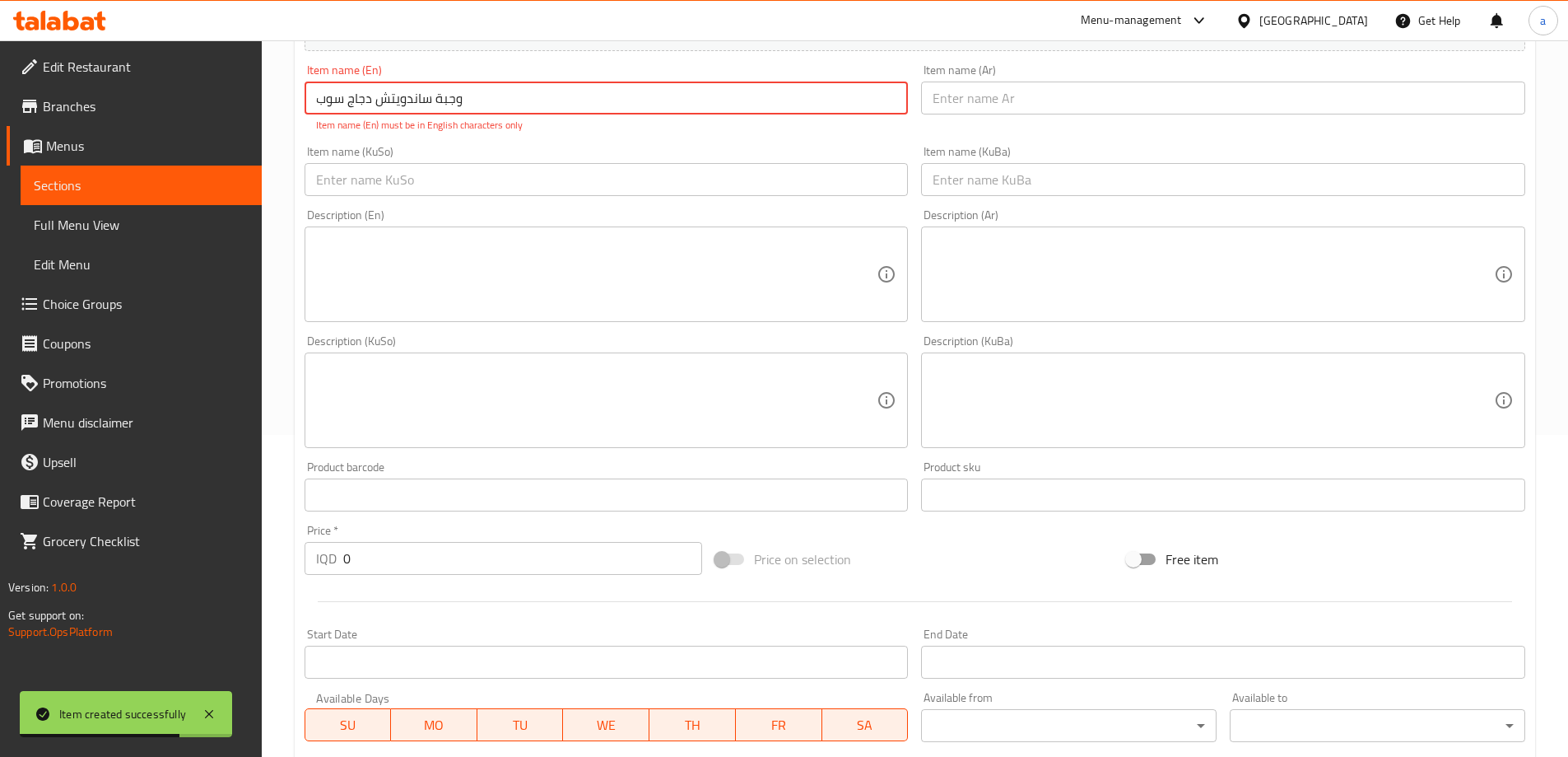
click at [228, 100] on div "Edit Restaurant Branches Menus Sections Full Menu View Edit Menu Choice Groups …" at bounding box center [784, 383] width 1568 height 1330
paste input "Chicken SUB Sandwich Meal"
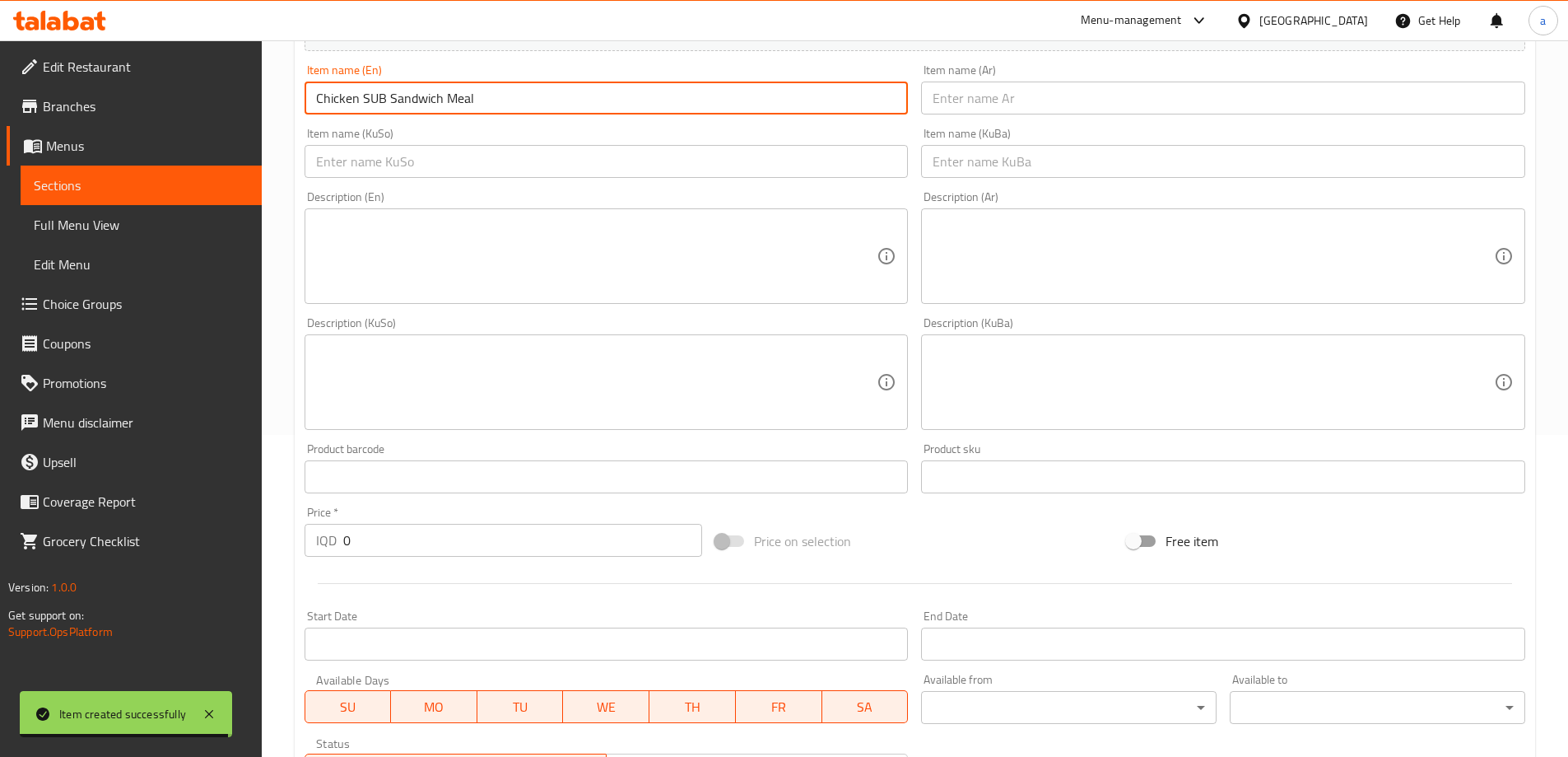
type input "Chicken SUB Sandwich Meal"
click at [933, 94] on input "text" at bounding box center [1223, 98] width 604 height 33
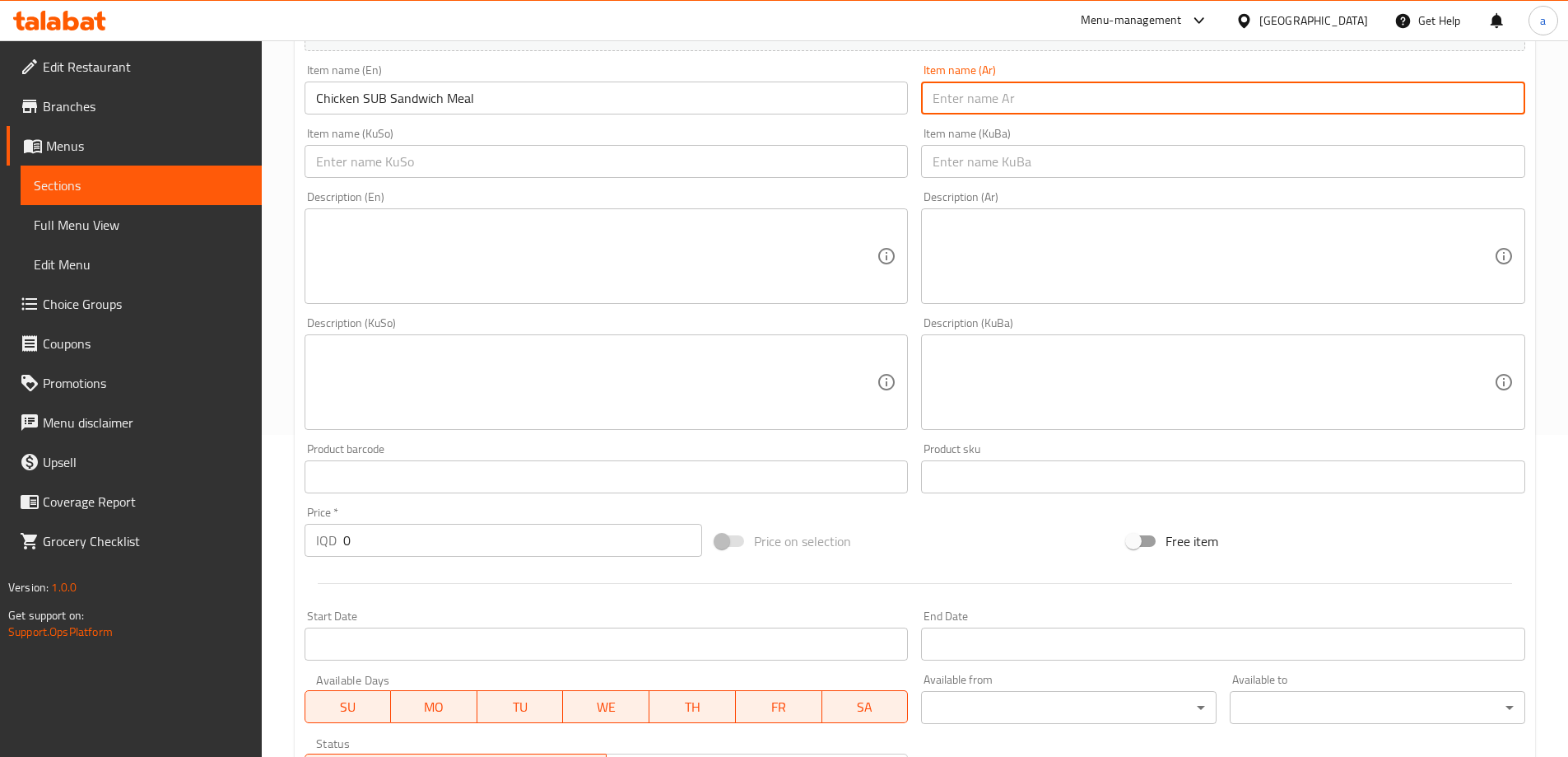
paste input "وجبة ساندويتش دجاج سوب"
type input "وجبة ساندويتش دجاج سوب"
drag, startPoint x: 737, startPoint y: 173, endPoint x: 633, endPoint y: 169, distance: 104.1
click at [737, 173] on input "text" at bounding box center [607, 161] width 604 height 33
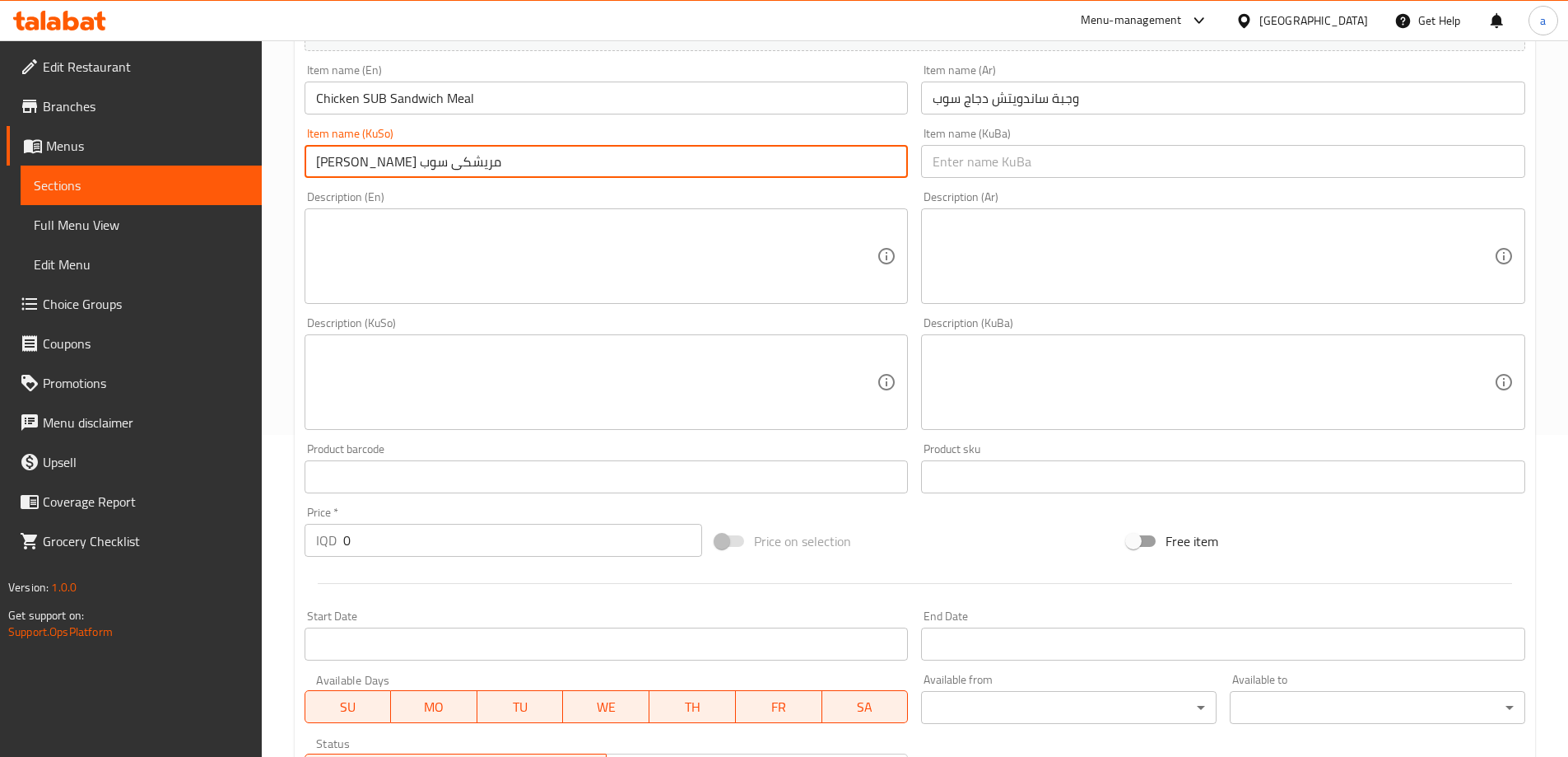
type input "ژەمی ساندویچی مریشکی سوب"
click at [974, 167] on input "text" at bounding box center [1223, 161] width 604 height 33
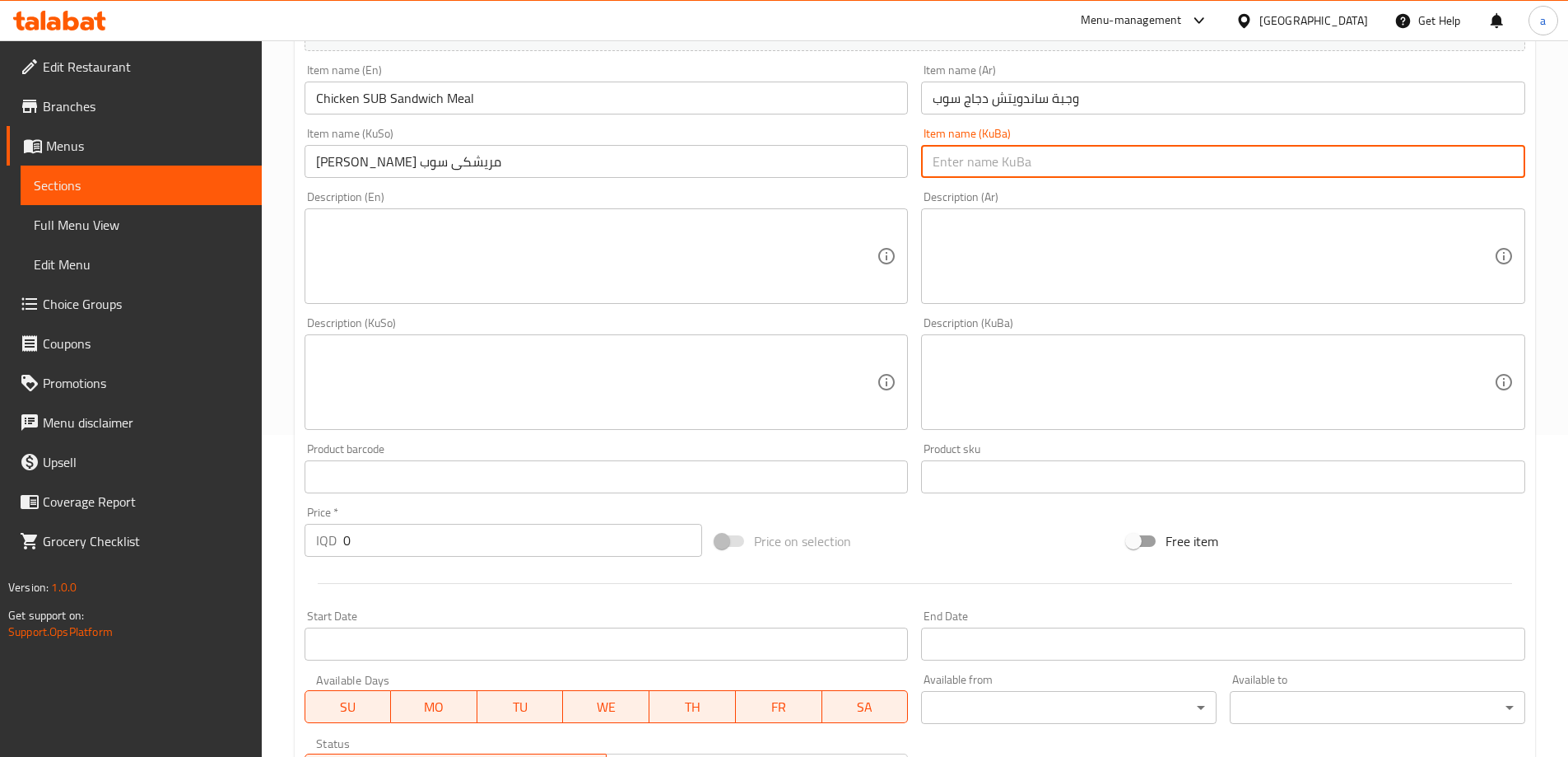
paste input "ژەمی ساندویچی مریشکی سوب"
type input "ژەمی ساندویچی مریشکی سوب"
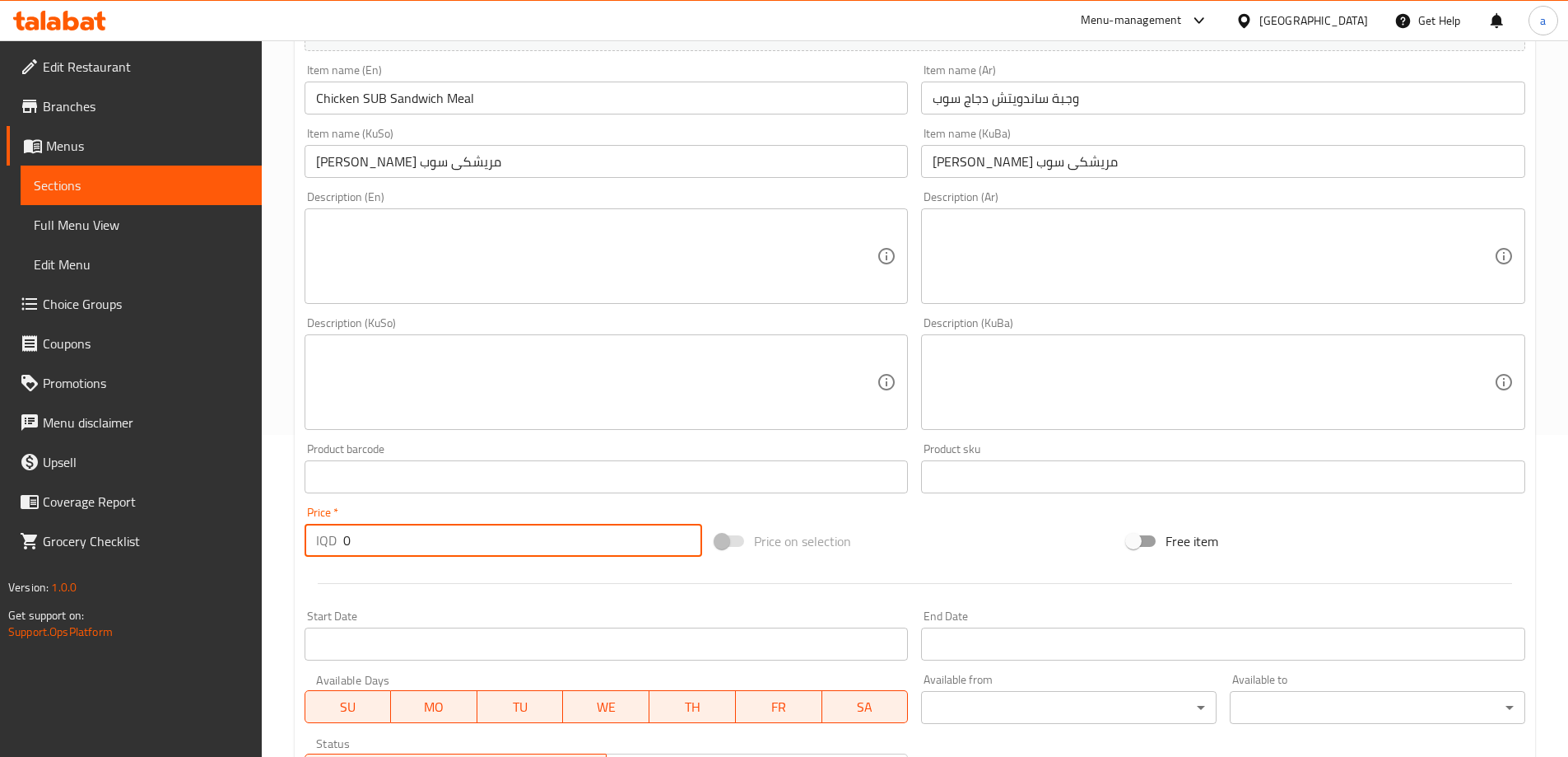
drag, startPoint x: 437, startPoint y: 548, endPoint x: 327, endPoint y: 556, distance: 110.3
click at [327, 556] on div "IQD 0 Price *" at bounding box center [504, 540] width 398 height 33
paste input "950"
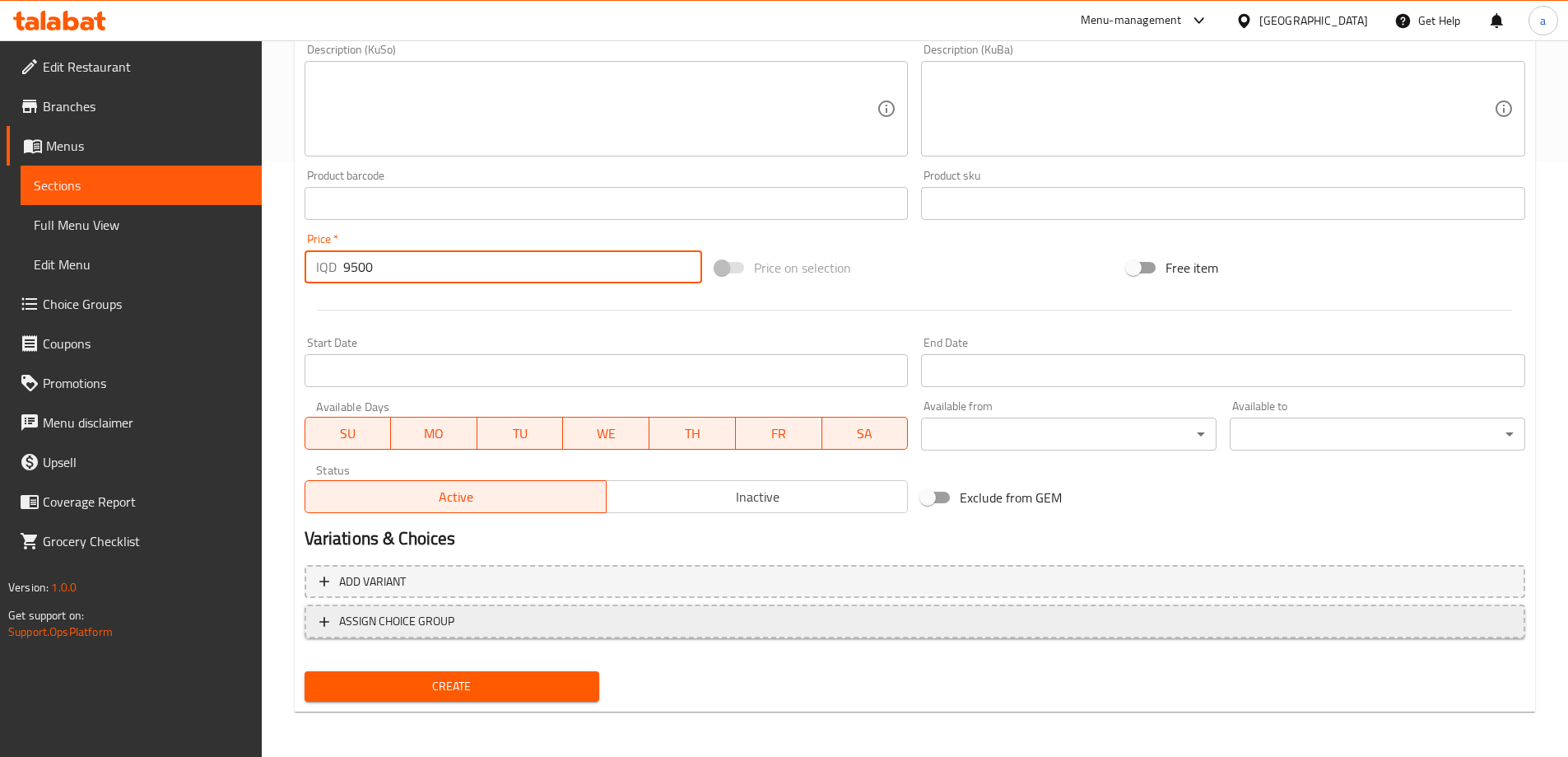
scroll to position [596, 0]
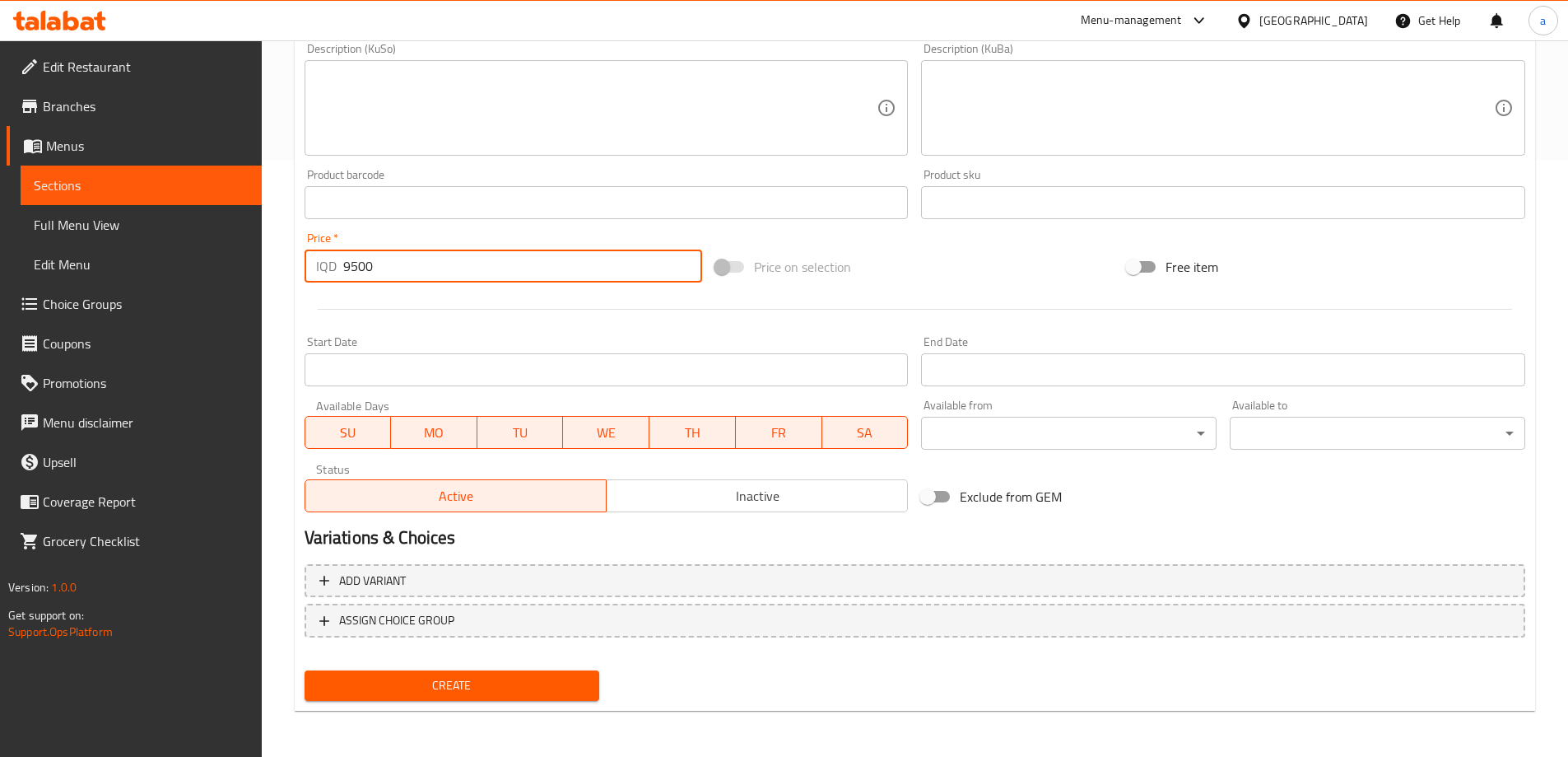
type input "9500"
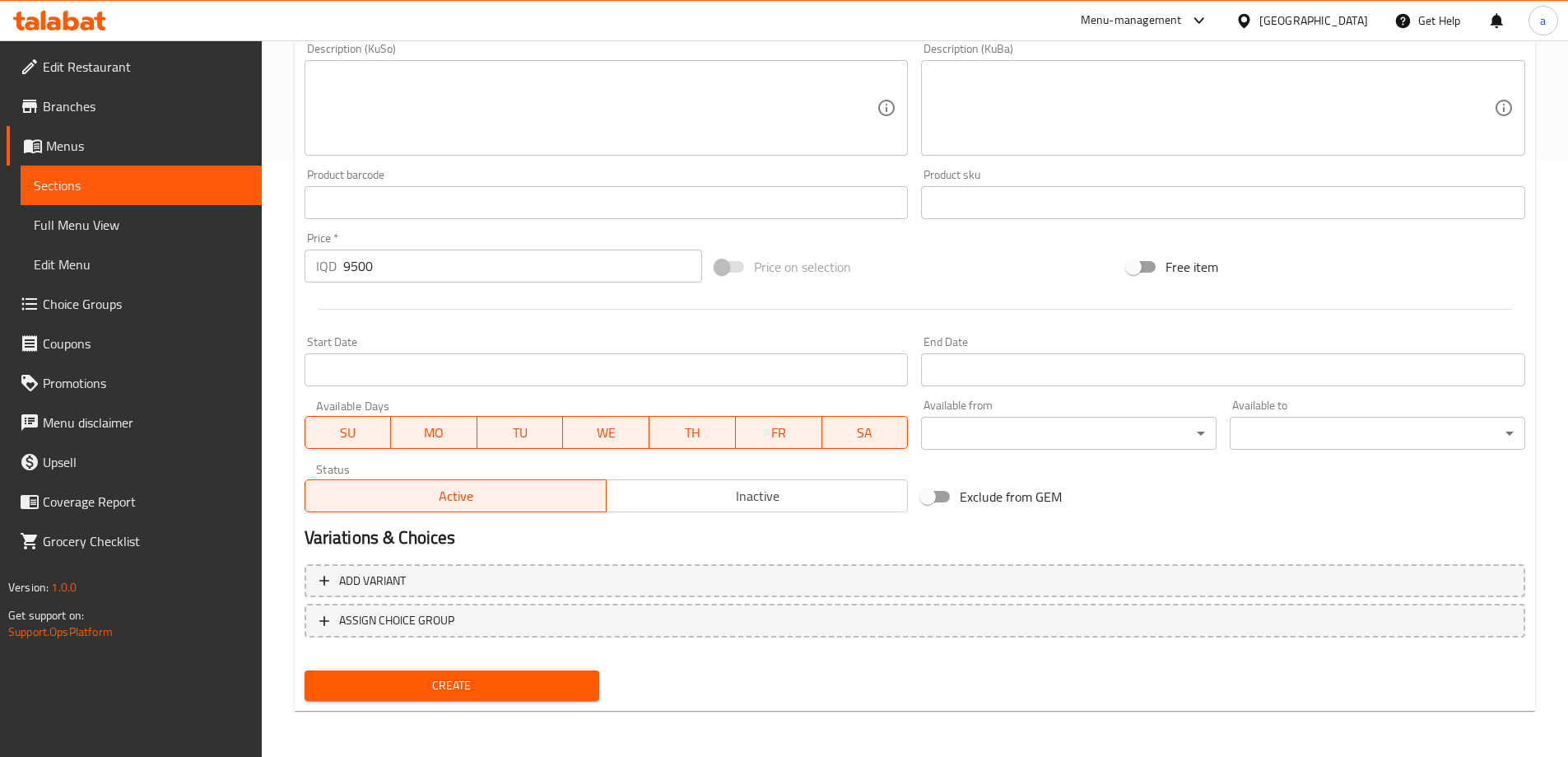
click at [535, 702] on div "Create" at bounding box center [452, 685] width 309 height 43
click at [540, 683] on span "Create" at bounding box center [452, 685] width 269 height 20
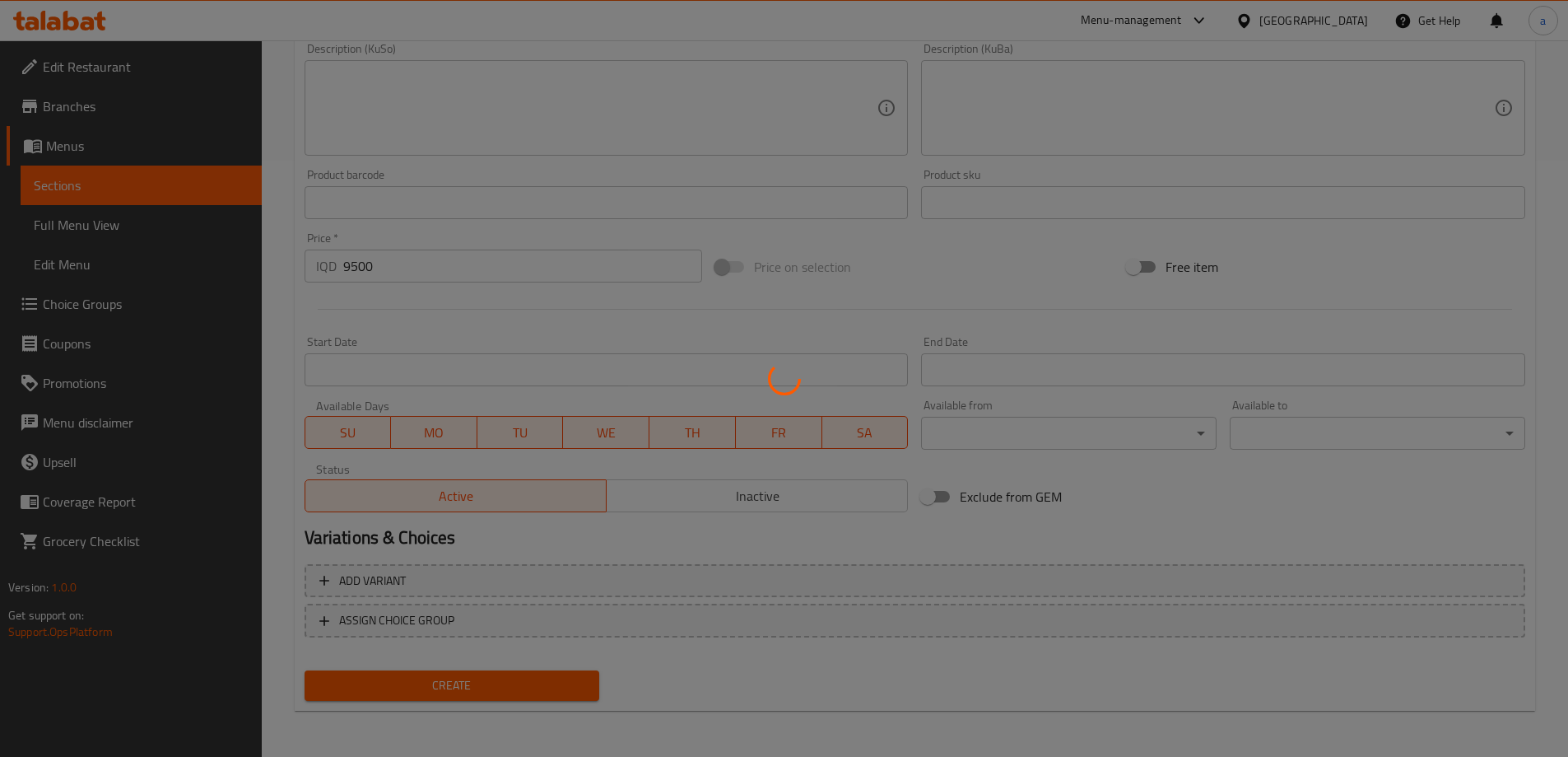
type input "0"
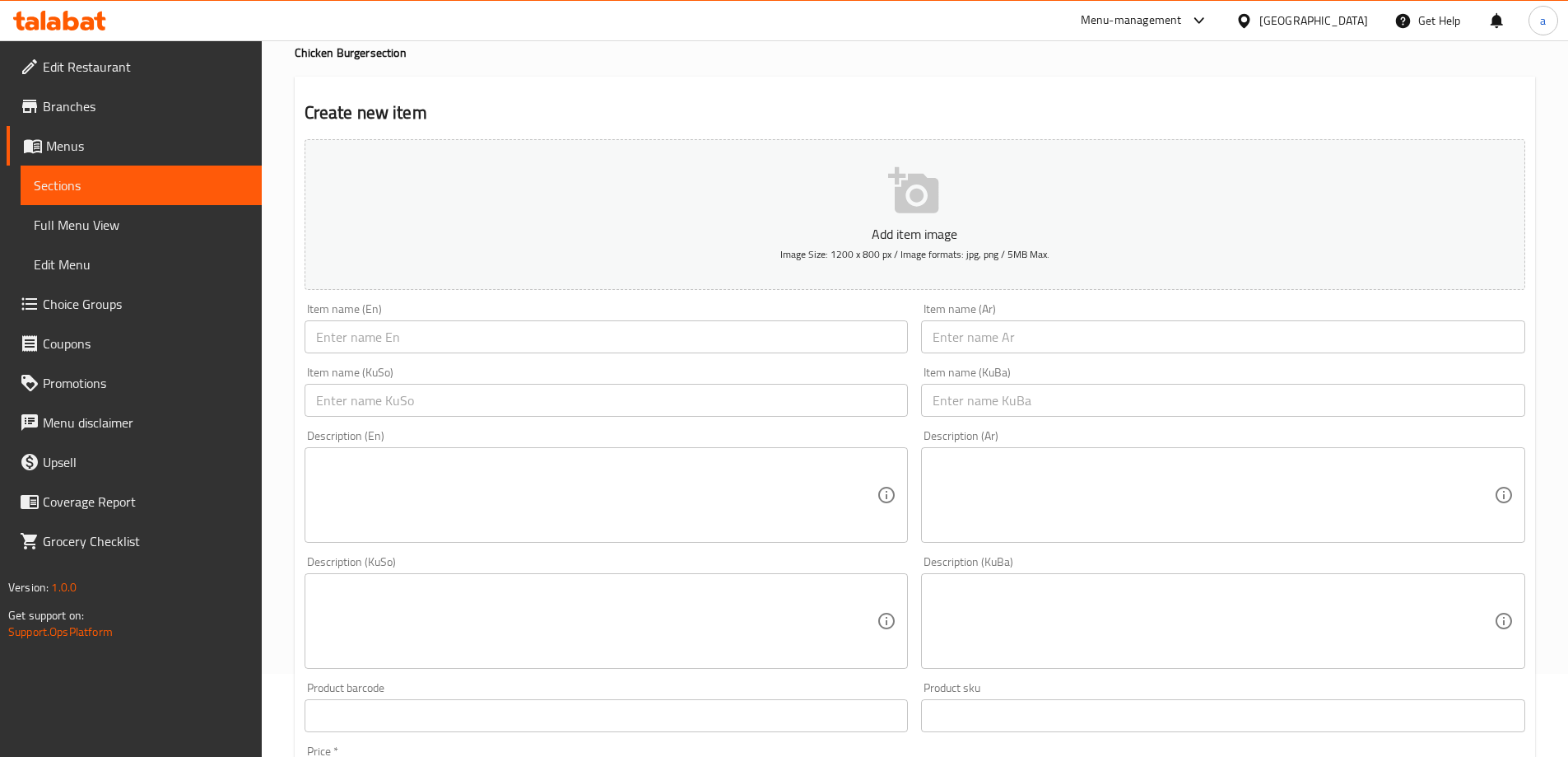
scroll to position [47, 0]
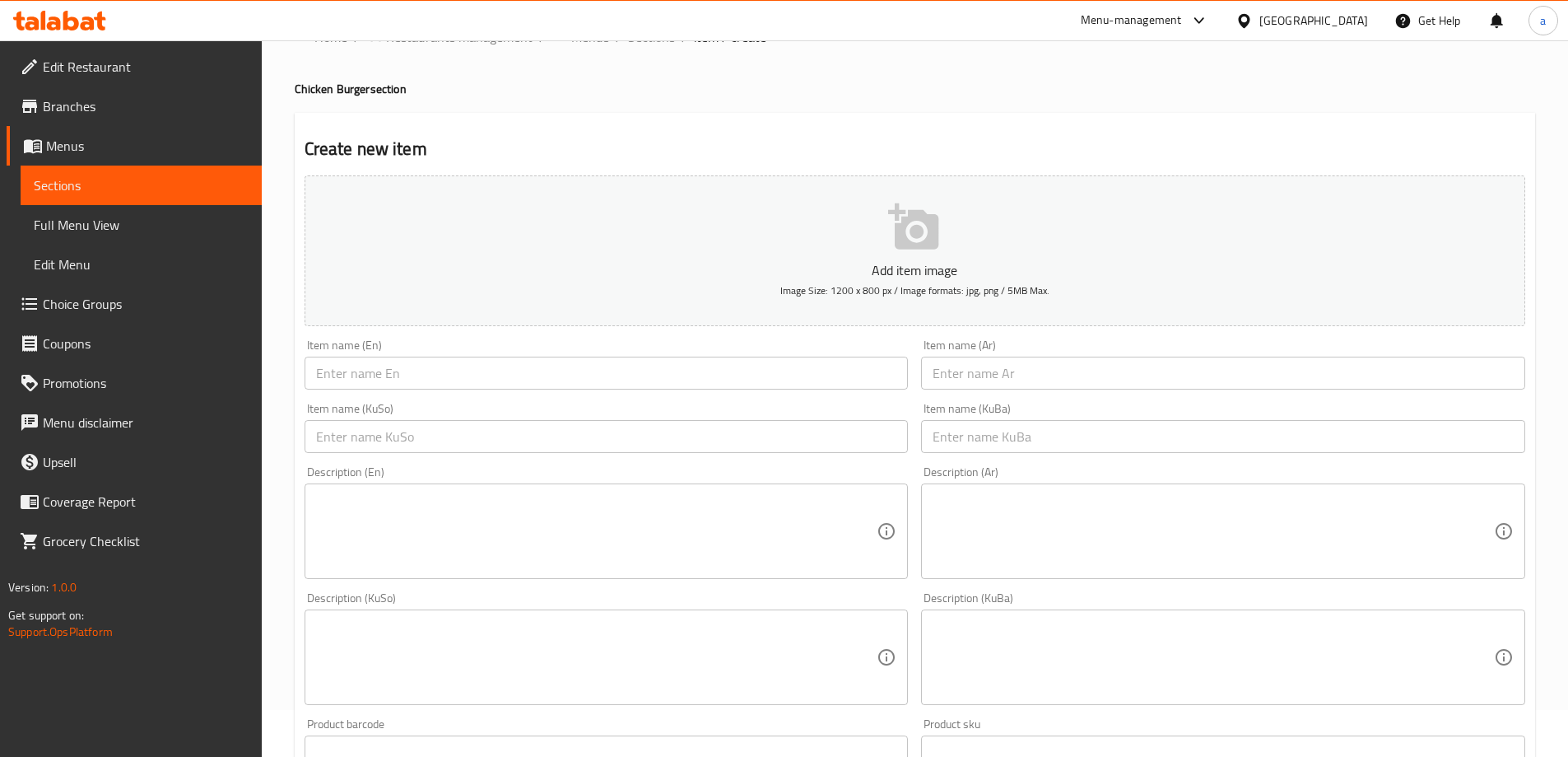
drag, startPoint x: 455, startPoint y: 348, endPoint x: 456, endPoint y: 370, distance: 22.0
click at [455, 354] on div "Item name (En) Item name (En)" at bounding box center [607, 364] width 604 height 50
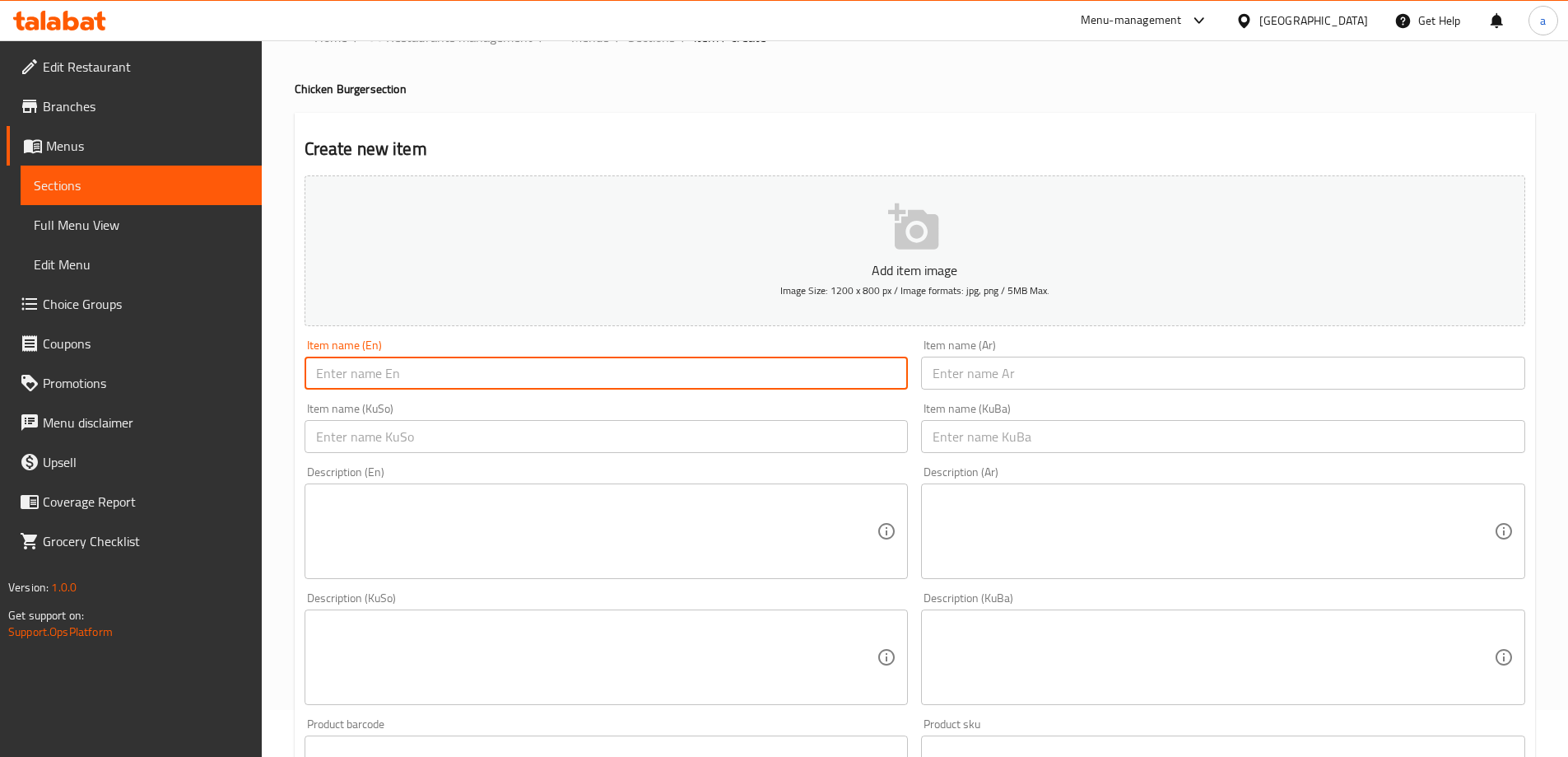
click at [459, 375] on input "text" at bounding box center [607, 373] width 604 height 33
paste input "Chicken Wrap Sandwich Meal"
type input "Chicken Wrap Sandwich Meal"
click at [1050, 377] on input "text" at bounding box center [1223, 373] width 604 height 33
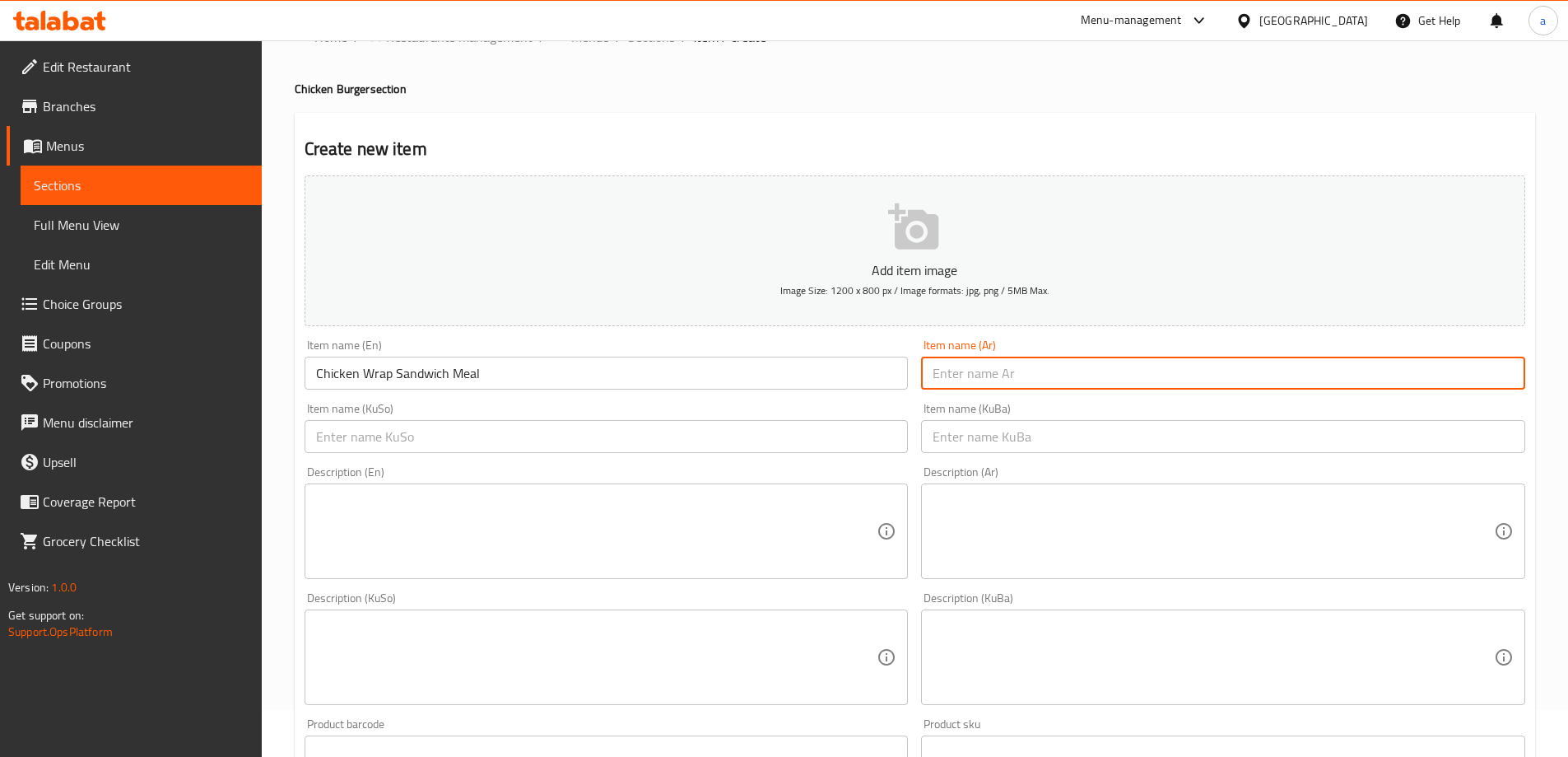
paste input "وجبة ساندويتش دجاج راب"
type input "وجبة ساندويتش دجاج راب"
click at [824, 449] on input "text" at bounding box center [607, 436] width 604 height 33
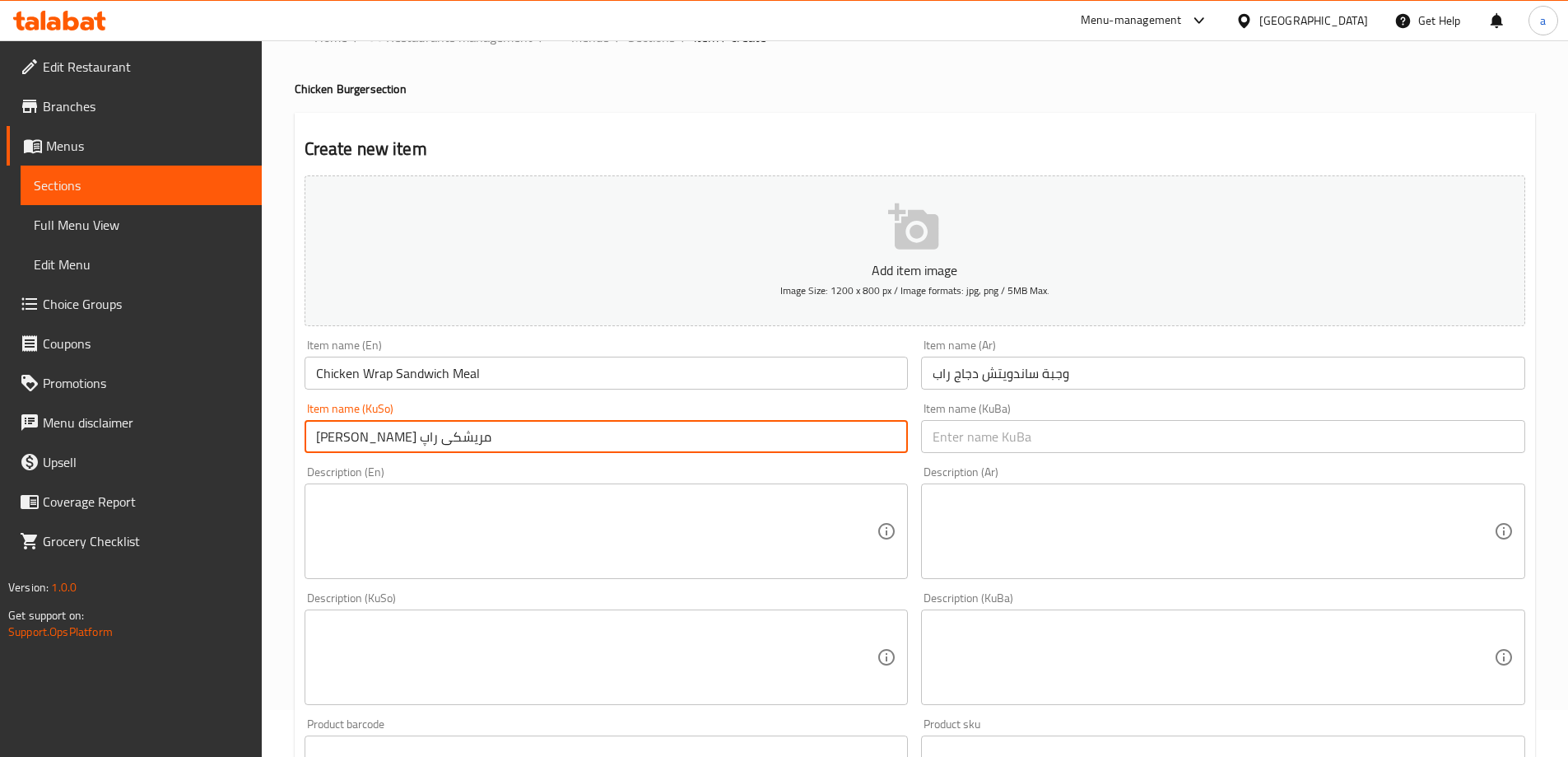
click at [374, 380] on input "Chicken Wrap Sandwich Meal" at bounding box center [607, 373] width 604 height 33
drag, startPoint x: 335, startPoint y: 438, endPoint x: 286, endPoint y: 443, distance: 49.3
click at [286, 443] on div "Home / Restaurants management / Menus / Sections / item / create Chicken Burger…" at bounding box center [914, 649] width 1306 height 1312
paste input "بابۆڵە"
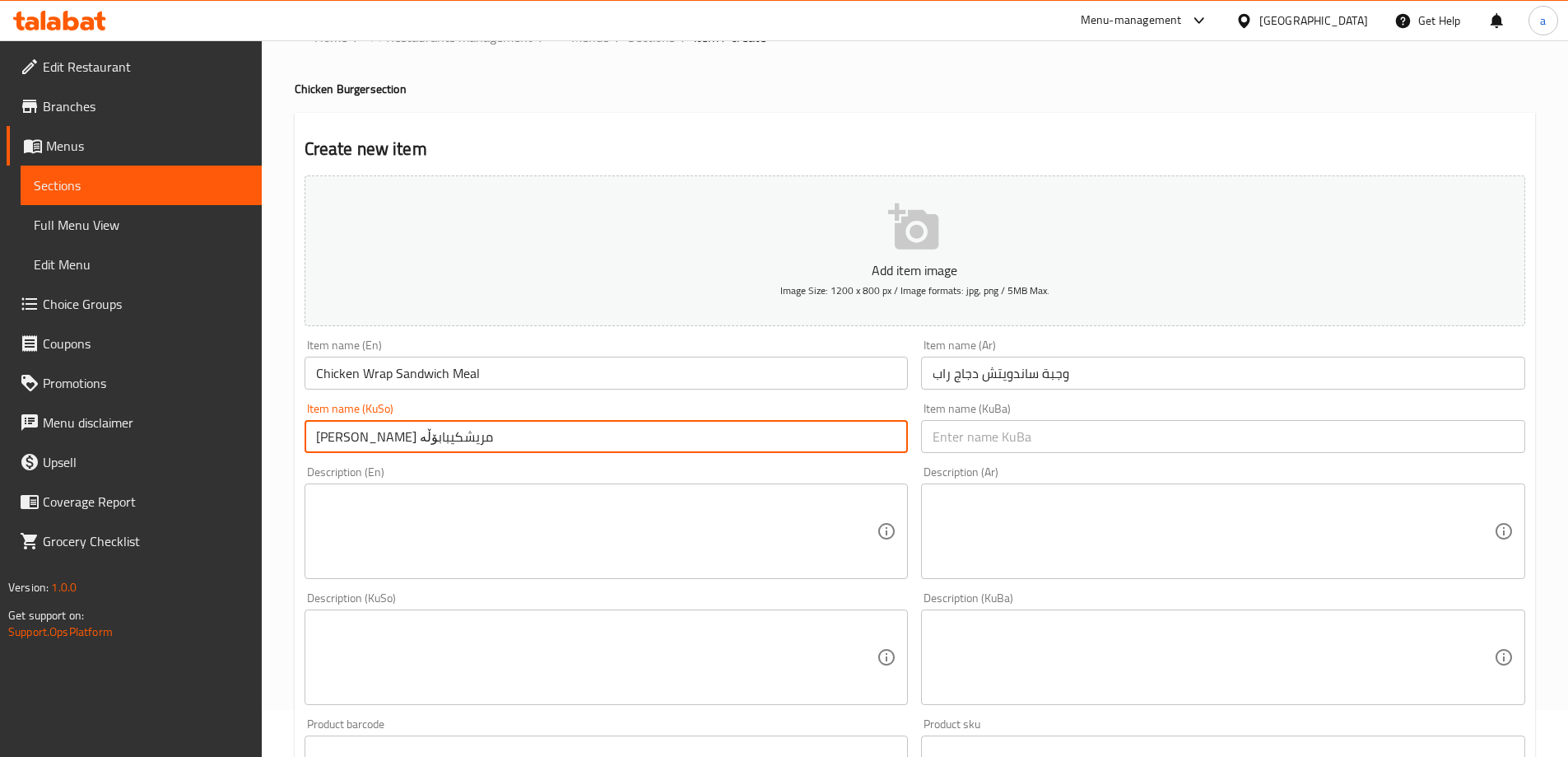
click at [336, 439] on input "ژەمی ساندویچی مریشکیبابۆڵە" at bounding box center [607, 436] width 604 height 33
click at [343, 440] on input "ژەمی ساندویچی مریشکیبابۆڵە" at bounding box center [607, 436] width 604 height 33
drag, startPoint x: 529, startPoint y: 439, endPoint x: 308, endPoint y: 437, distance: 221.0
click at [308, 437] on input "[PERSON_NAME] بابۆڵە" at bounding box center [607, 436] width 604 height 33
type input "[PERSON_NAME] بابۆڵە"
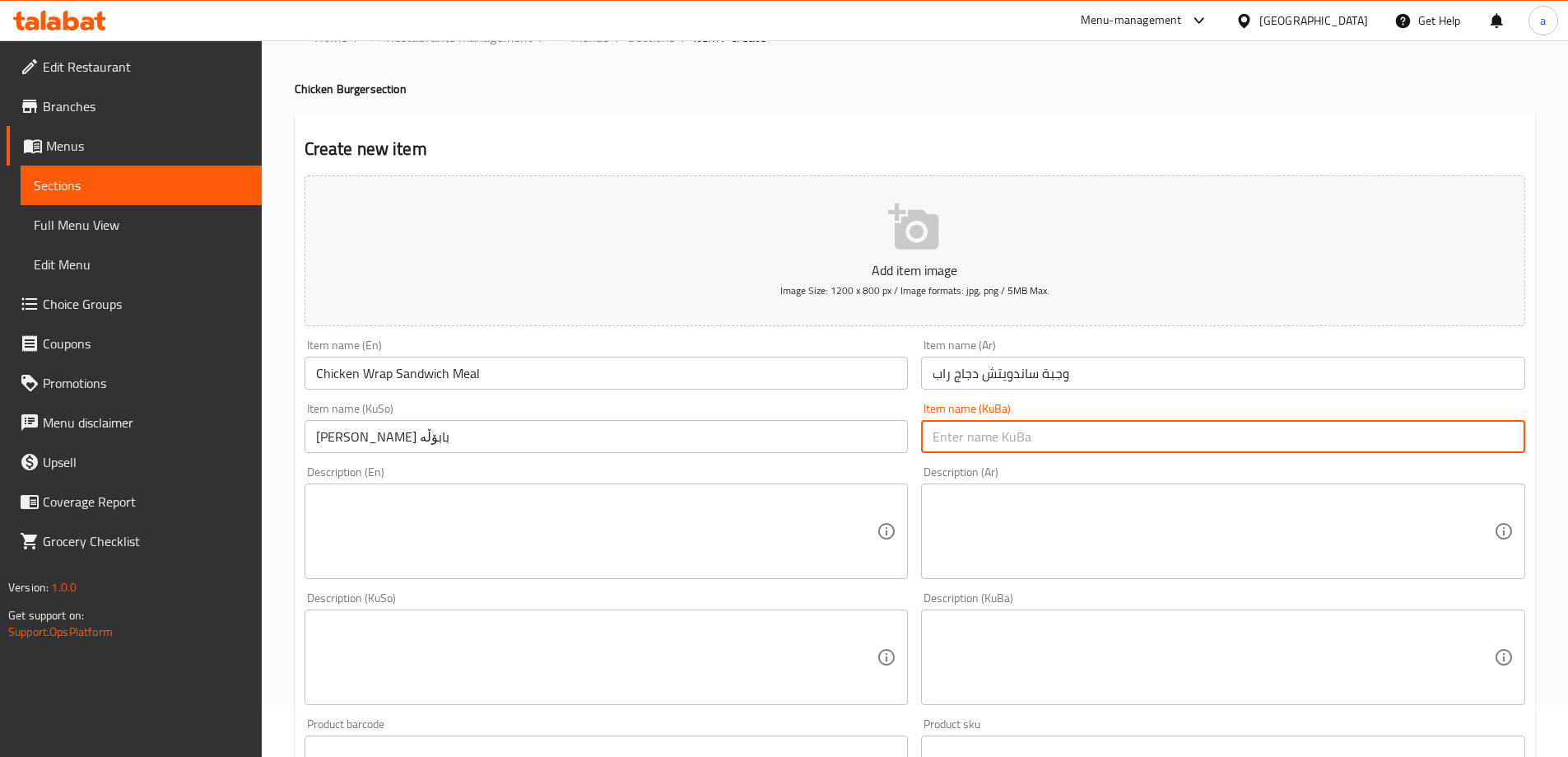
click at [1005, 450] on input "text" at bounding box center [1223, 436] width 604 height 33
paste input "[PERSON_NAME] بابۆڵە"
type input "[PERSON_NAME] بابۆڵە"
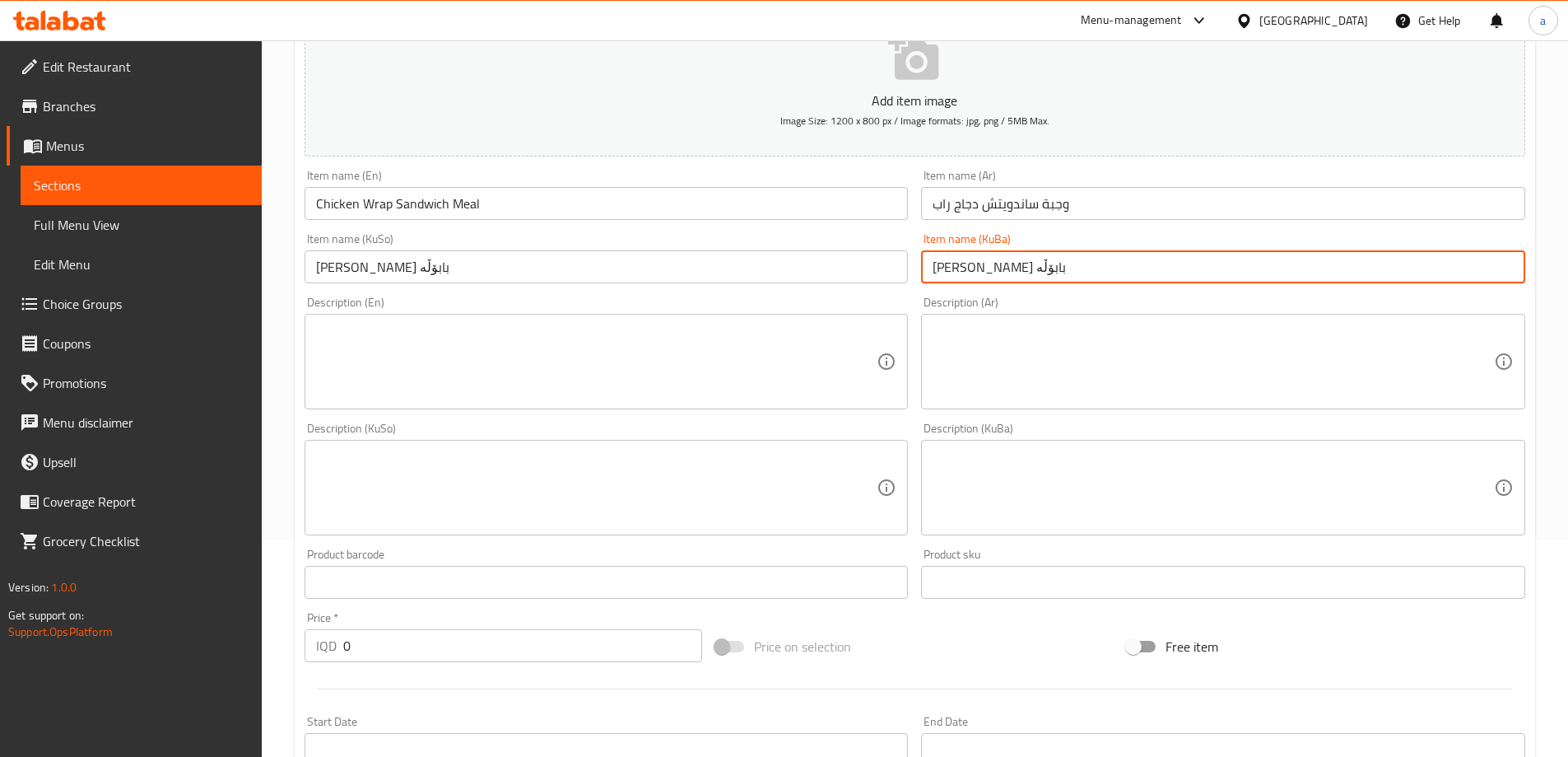
scroll to position [322, 0]
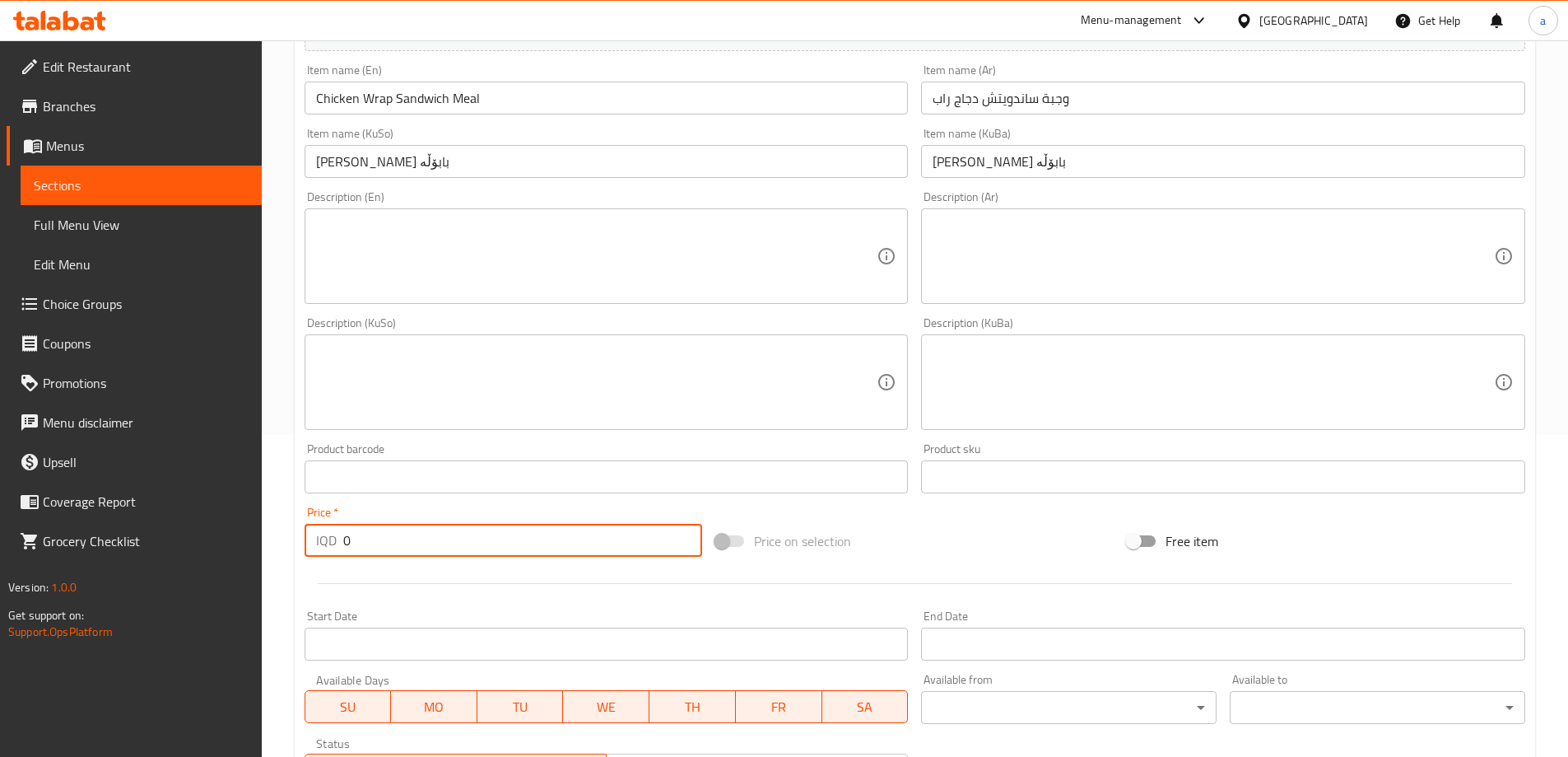
drag, startPoint x: 385, startPoint y: 546, endPoint x: 320, endPoint y: 530, distance: 66.9
click at [320, 530] on div "IQD 0 Price *" at bounding box center [504, 540] width 398 height 33
paste input "1000"
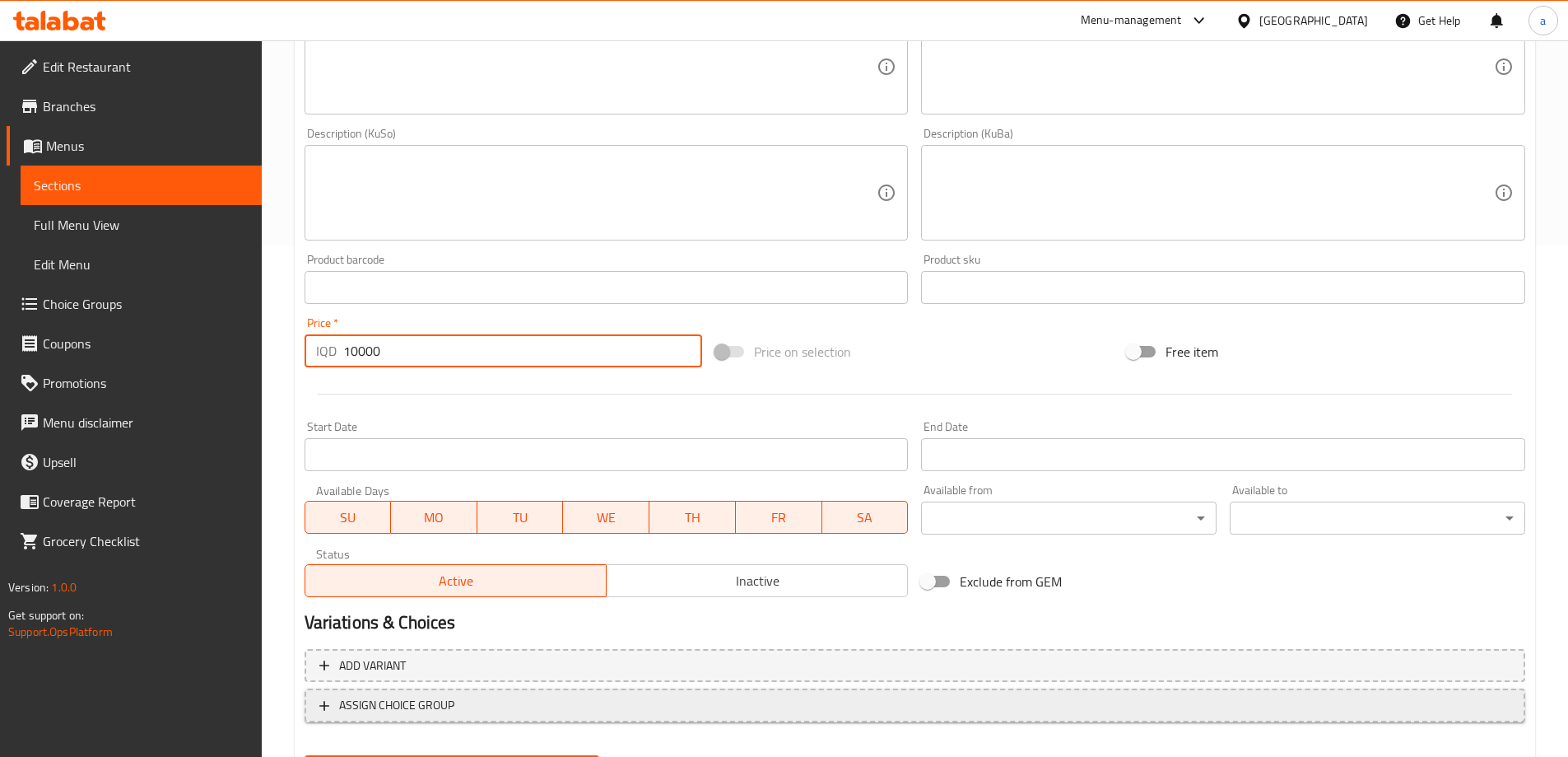
scroll to position [596, 0]
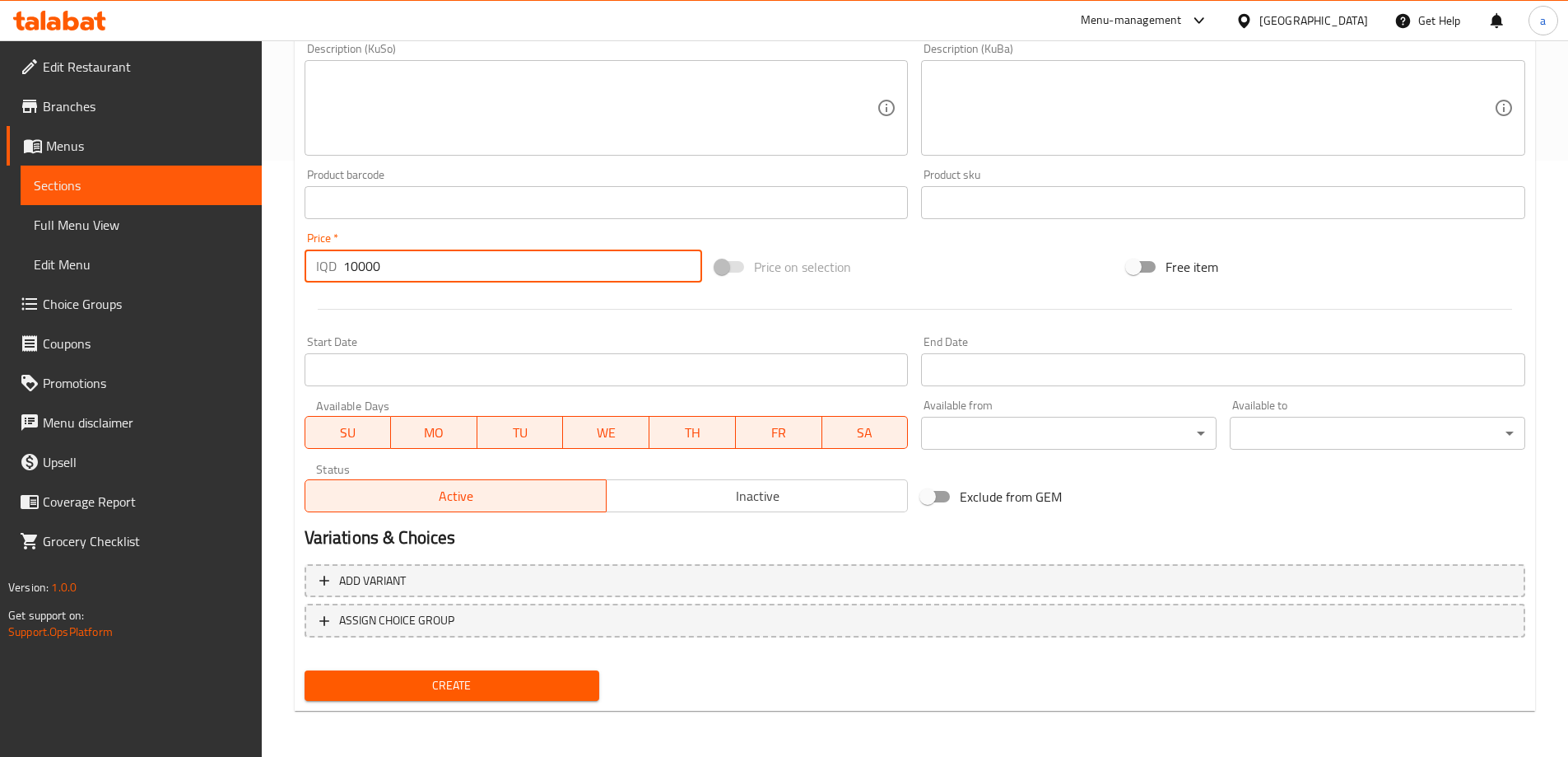
type input "10000"
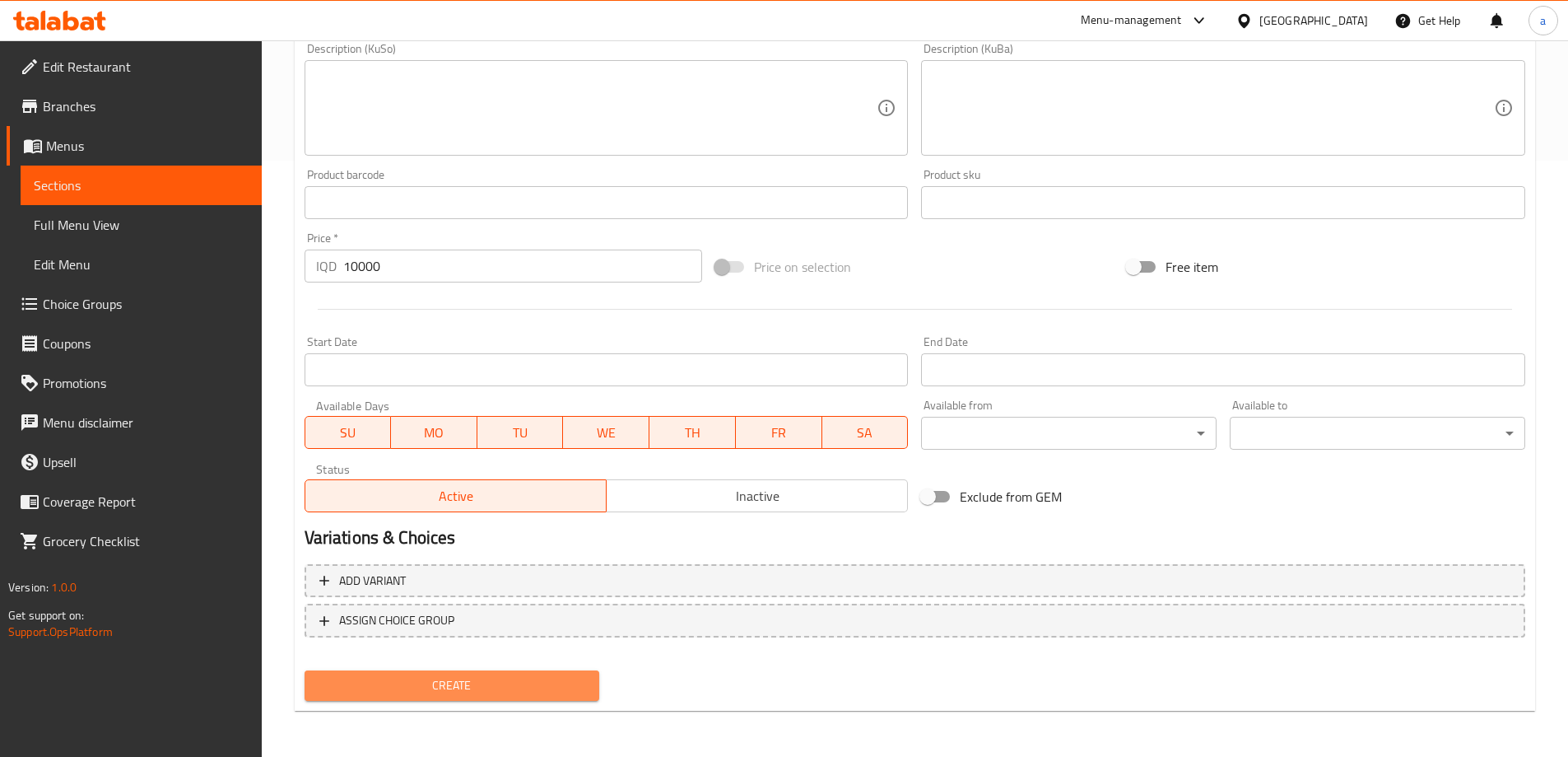
click at [518, 683] on span "Create" at bounding box center [452, 685] width 269 height 20
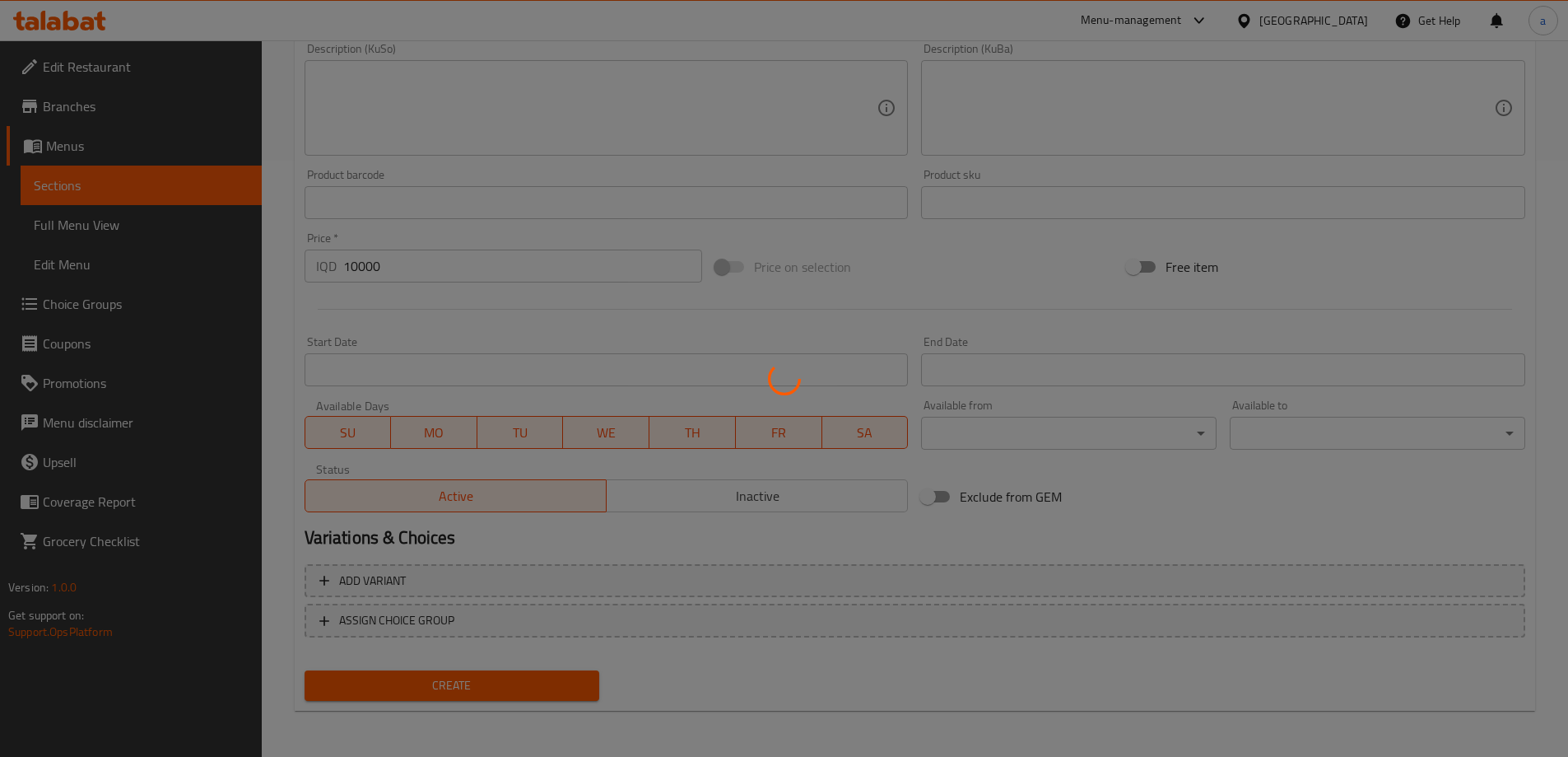
type input "0"
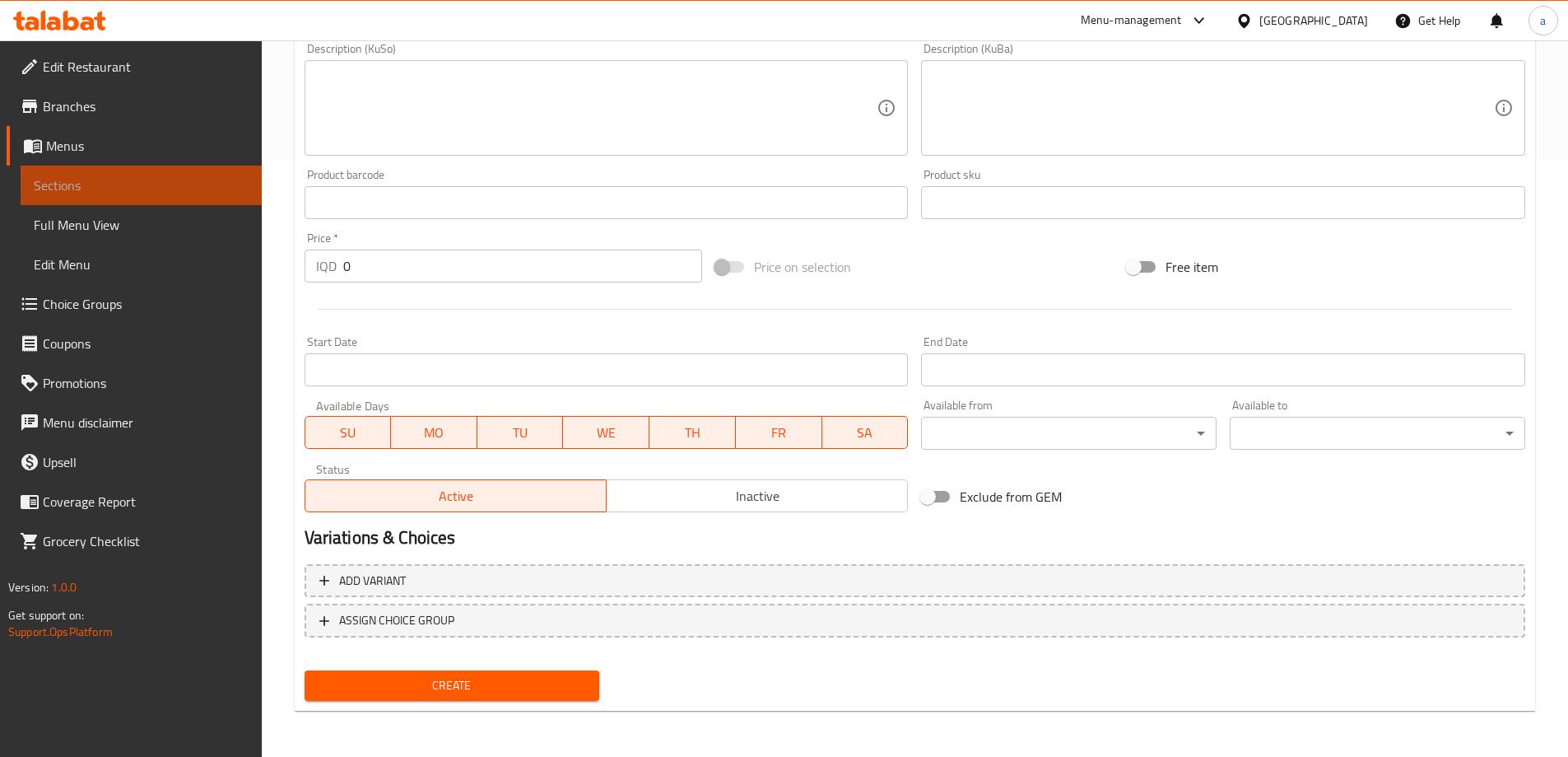
click at [145, 185] on span "Sections" at bounding box center [141, 185] width 215 height 20
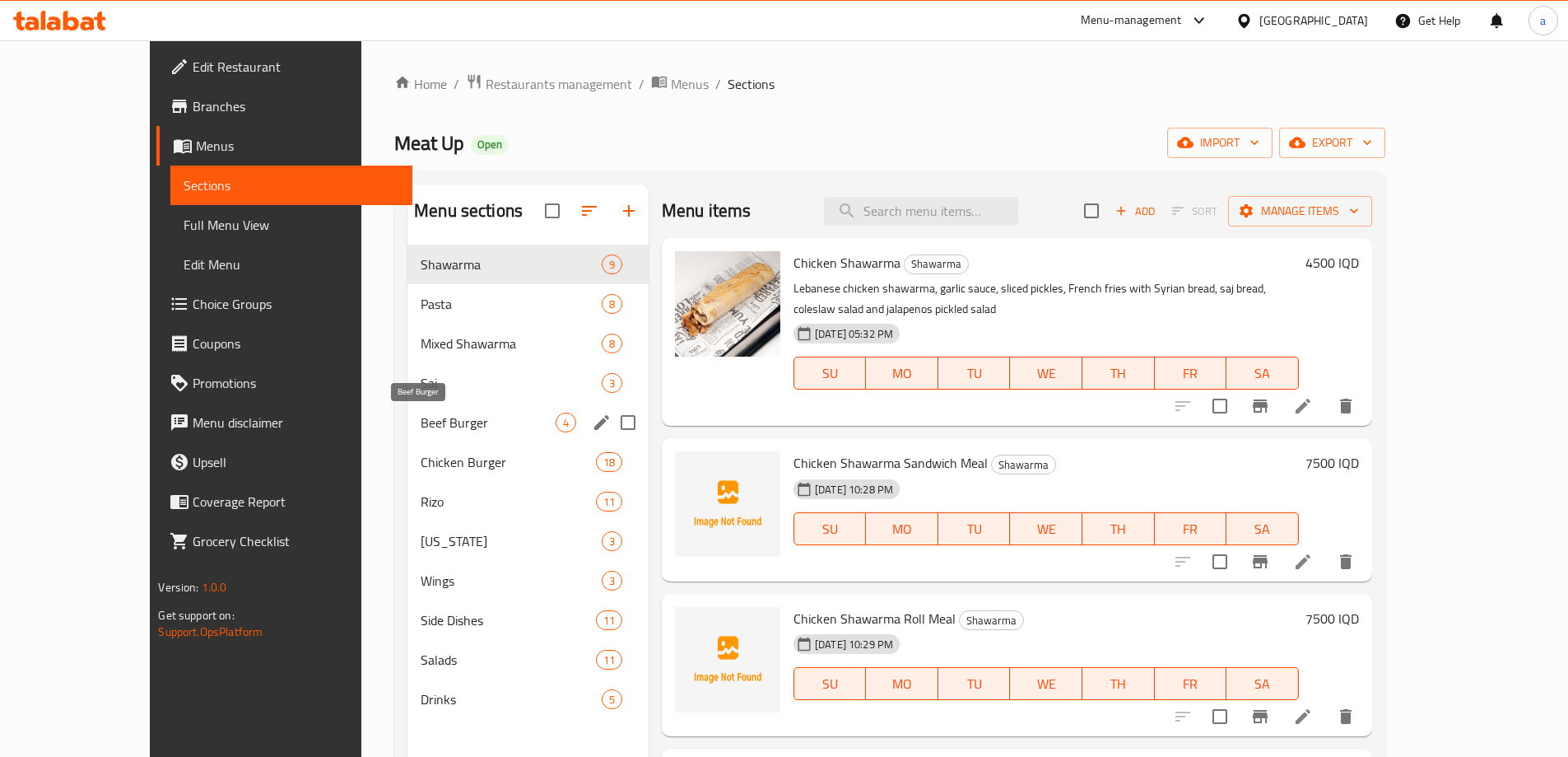
click at [421, 418] on span "Beef Burger" at bounding box center [488, 422] width 135 height 20
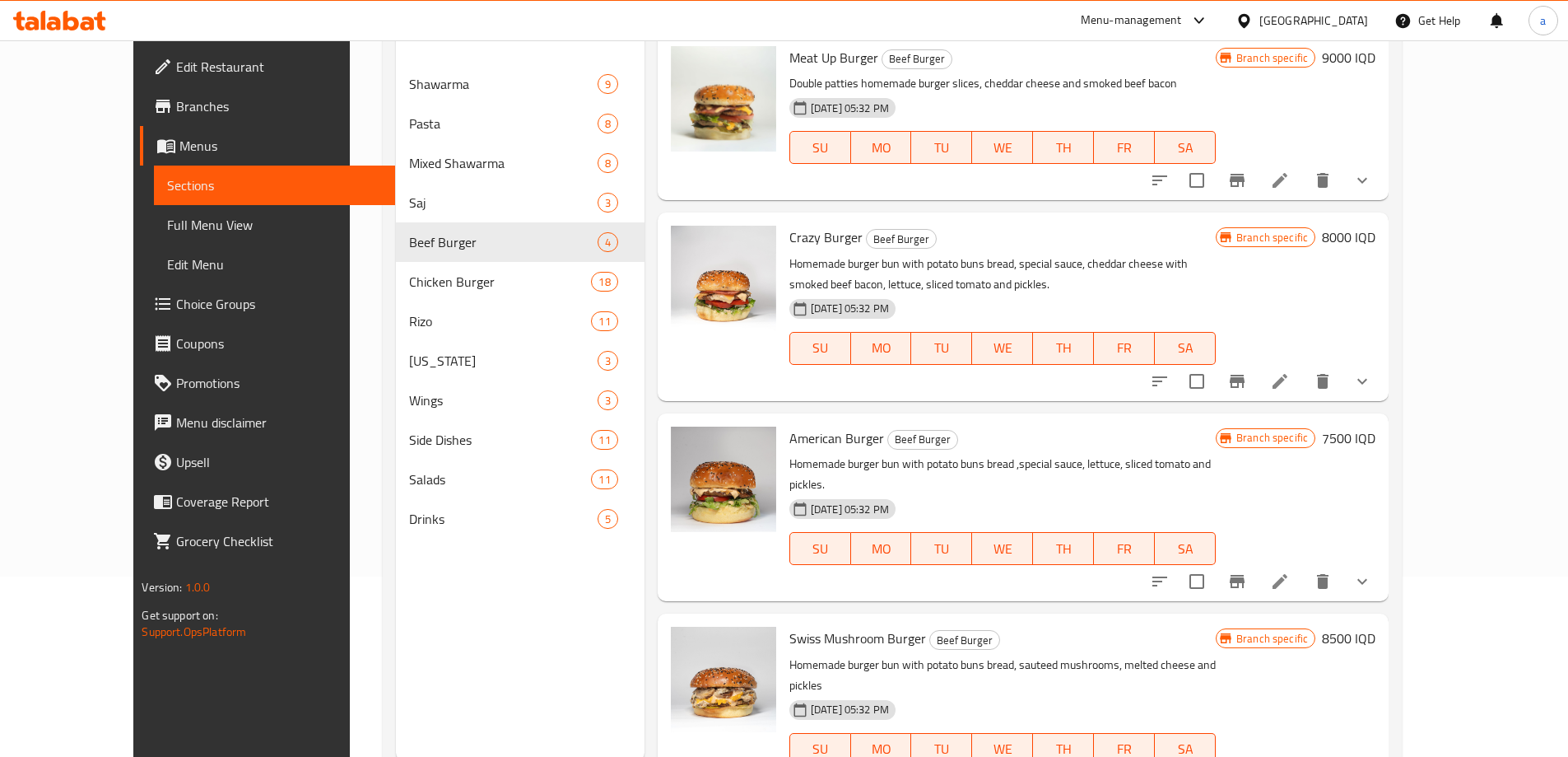
scroll to position [231, 0]
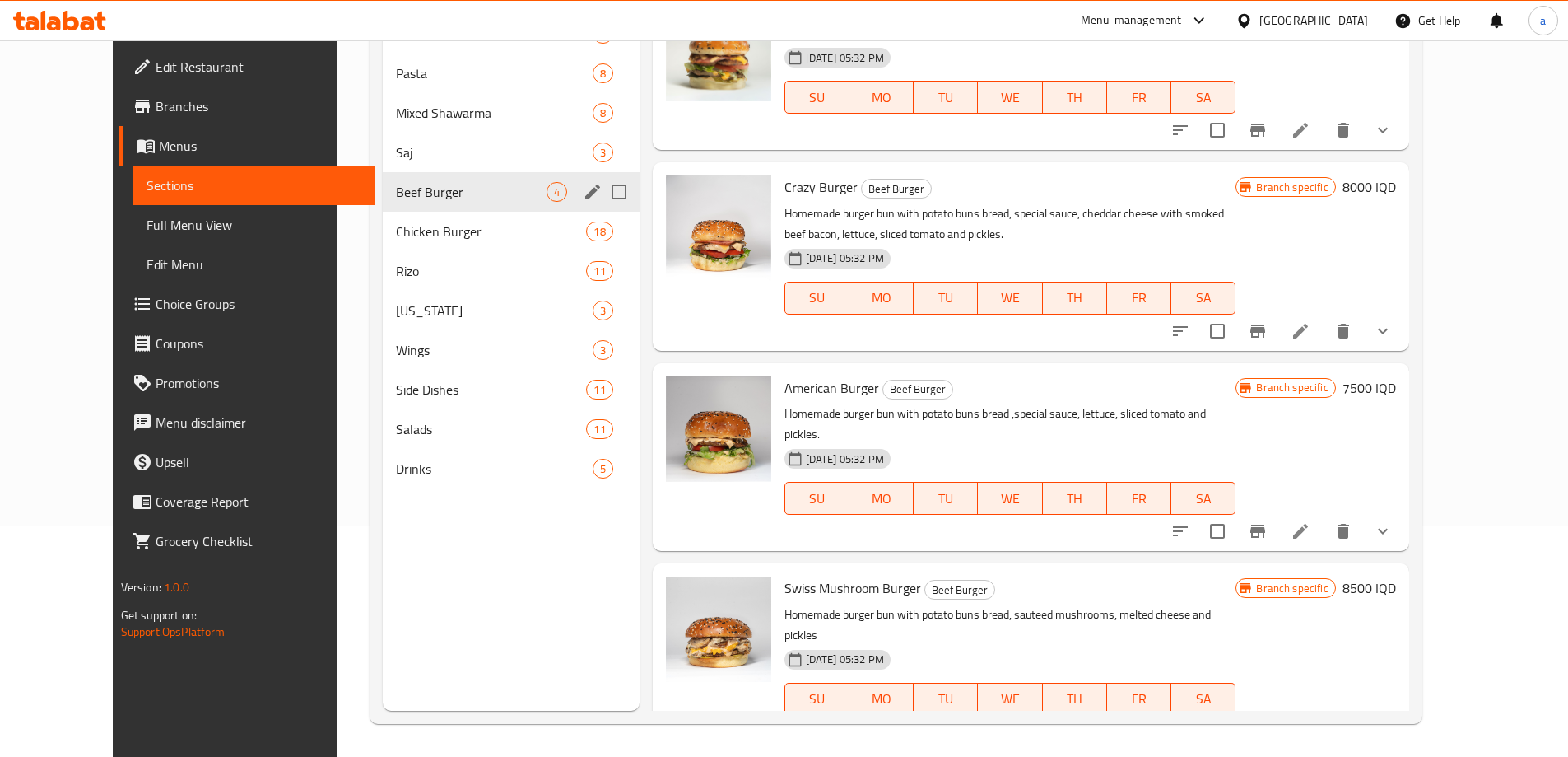
click at [506, 222] on span "Chicken Burger" at bounding box center [490, 231] width 190 height 20
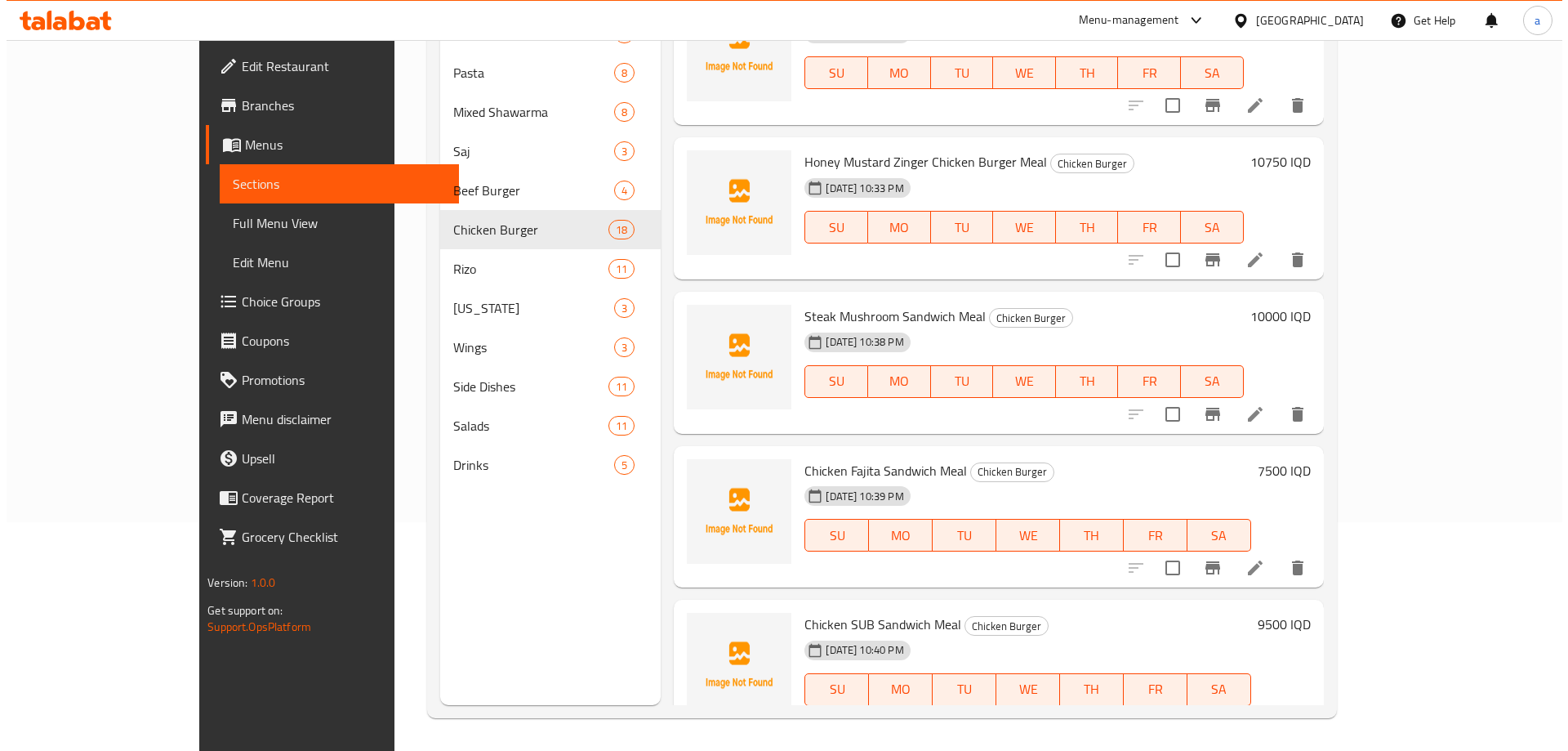
scroll to position [2282, 0]
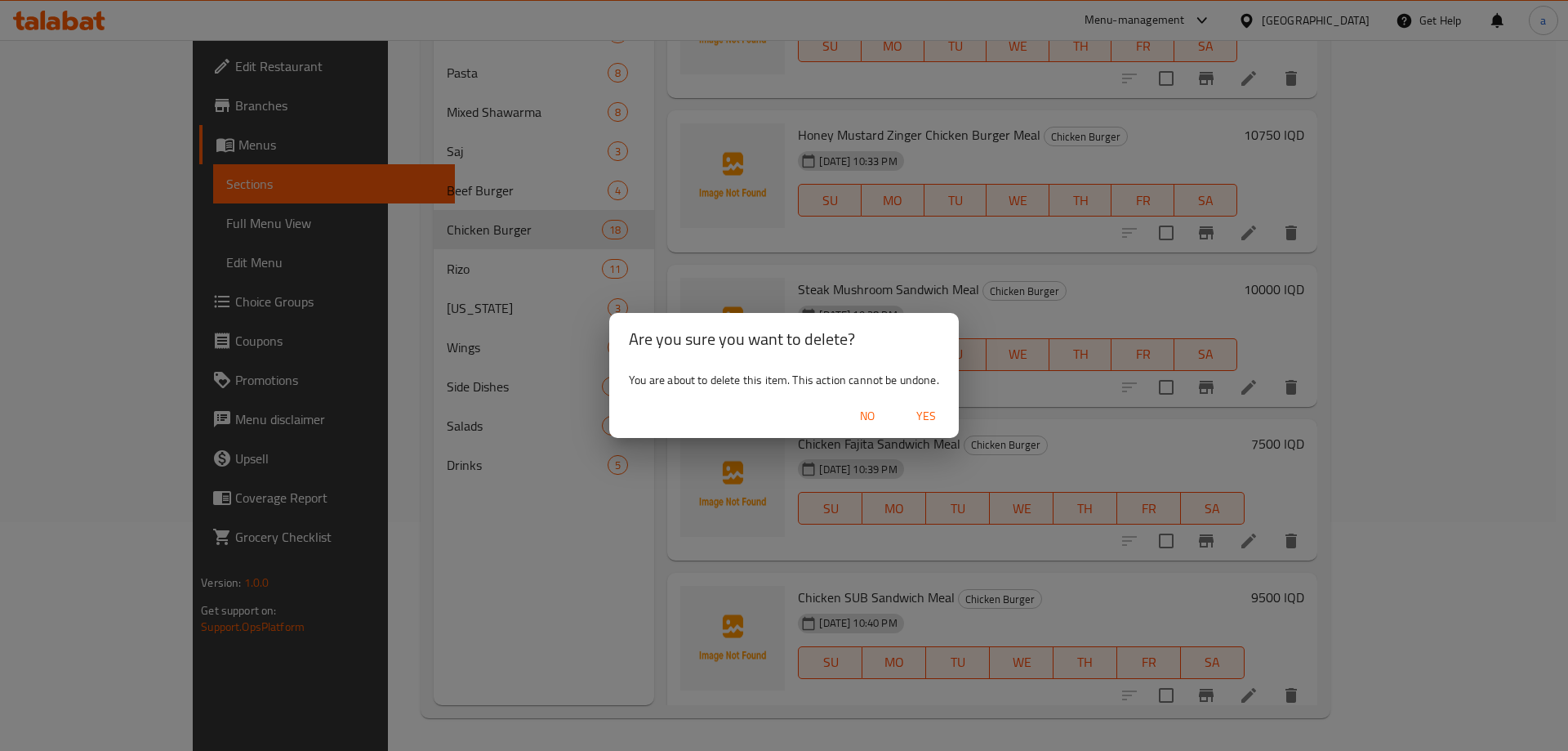
click at [921, 403] on button "Yes" at bounding box center [926, 416] width 52 height 30
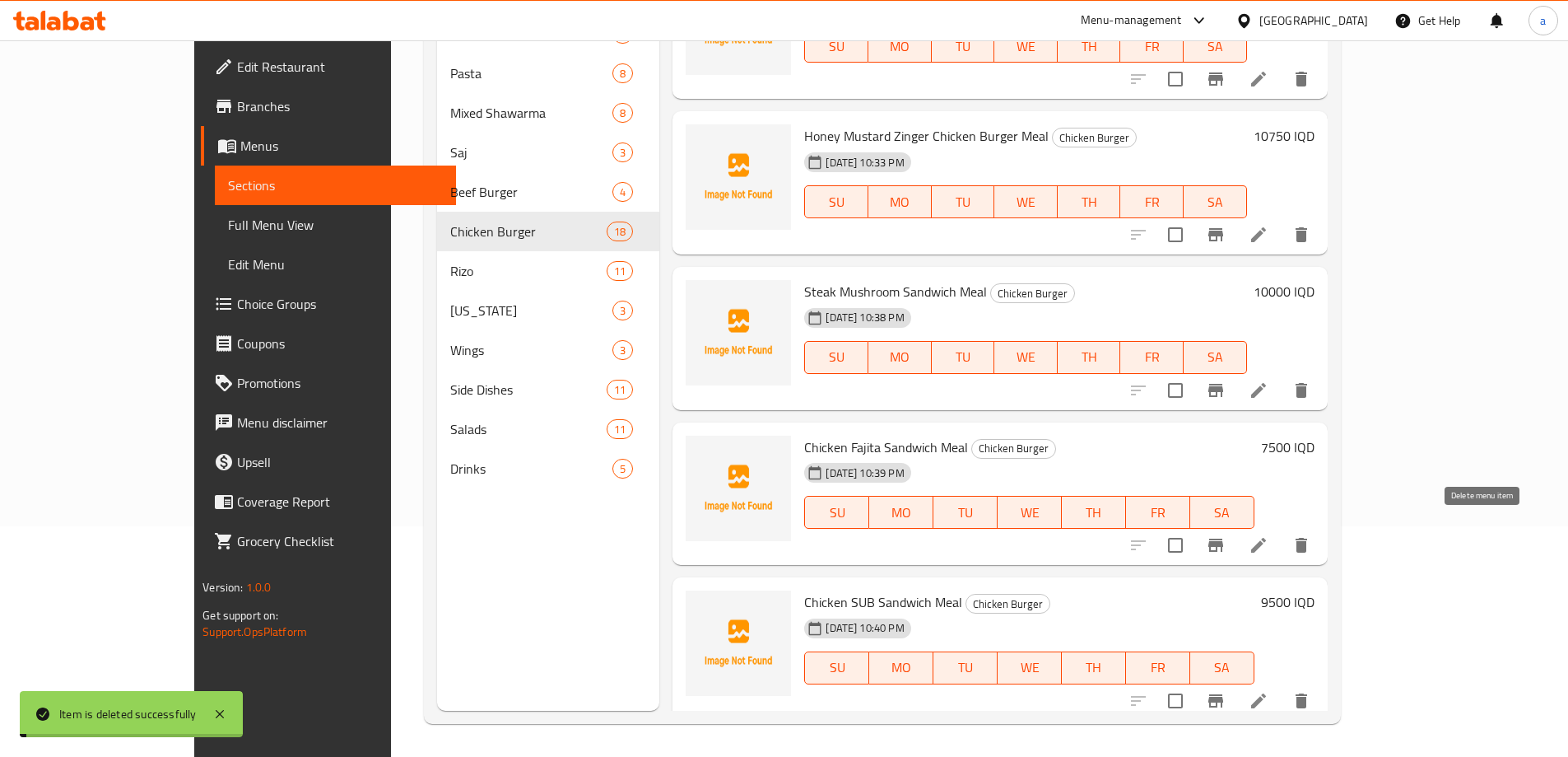
click at [1307, 693] on icon "delete" at bounding box center [1302, 700] width 12 height 14
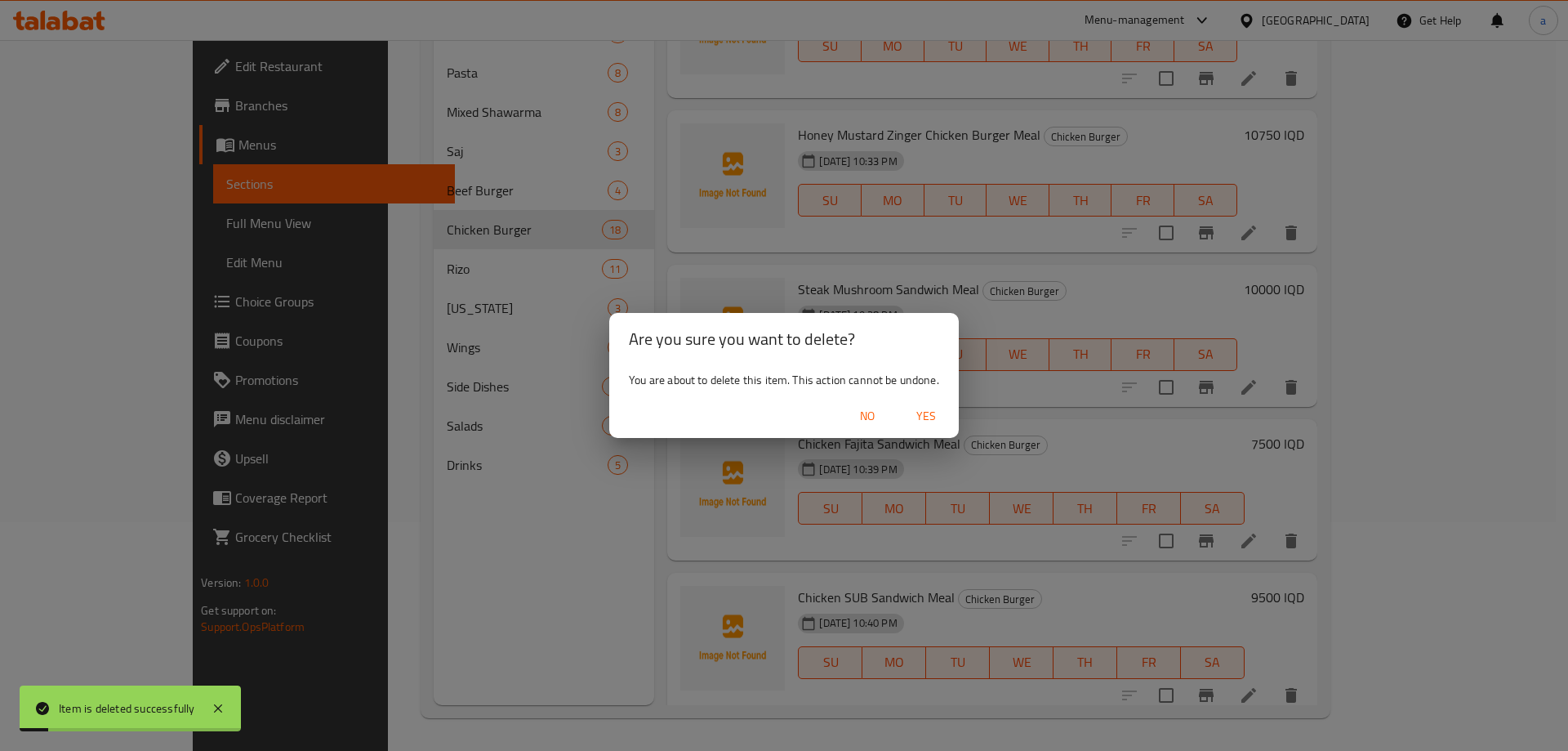
click at [928, 414] on span "Yes" at bounding box center [926, 416] width 39 height 20
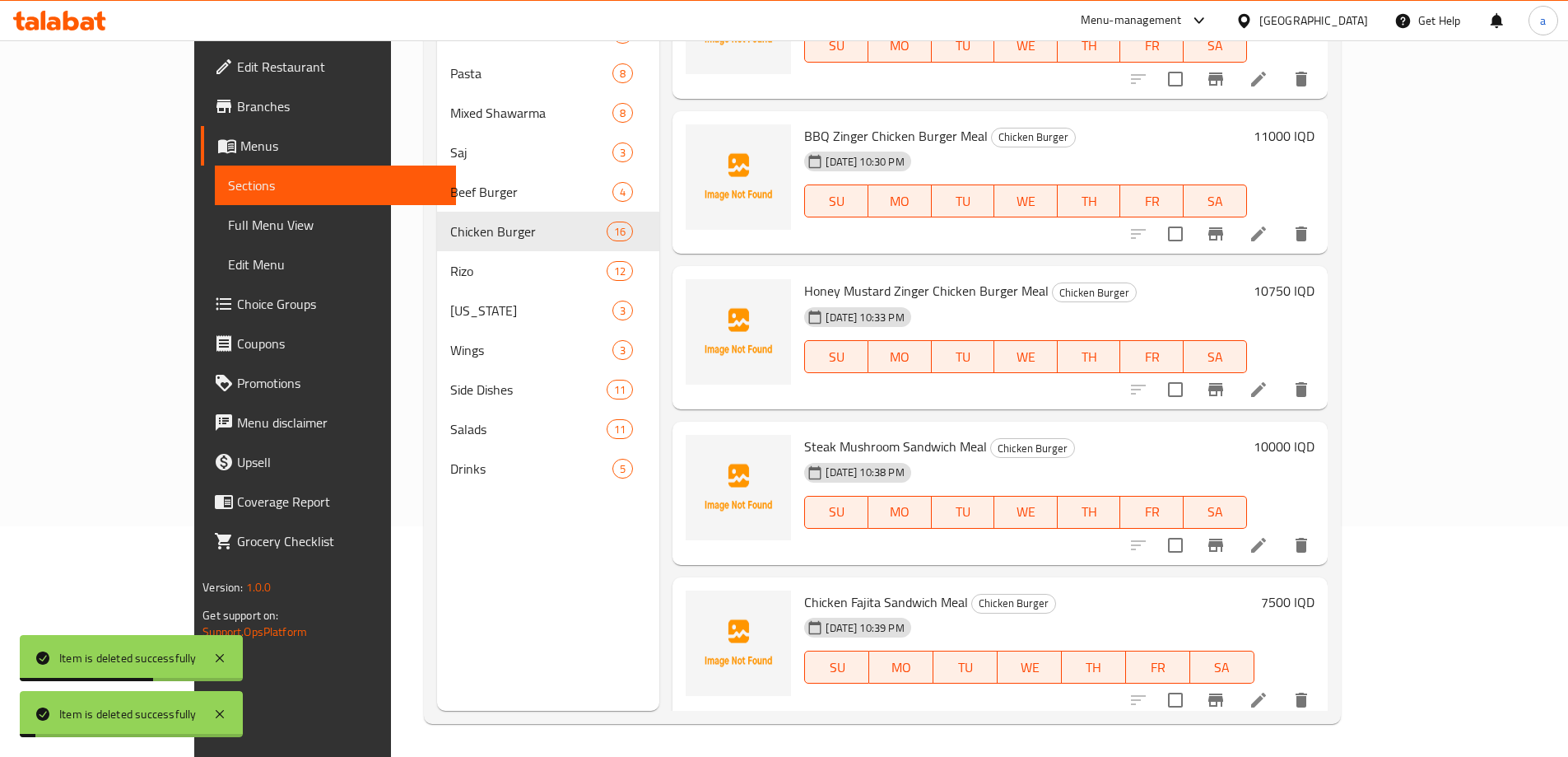
scroll to position [1990, 0]
click at [1321, 525] on button "delete" at bounding box center [1301, 545] width 39 height 39
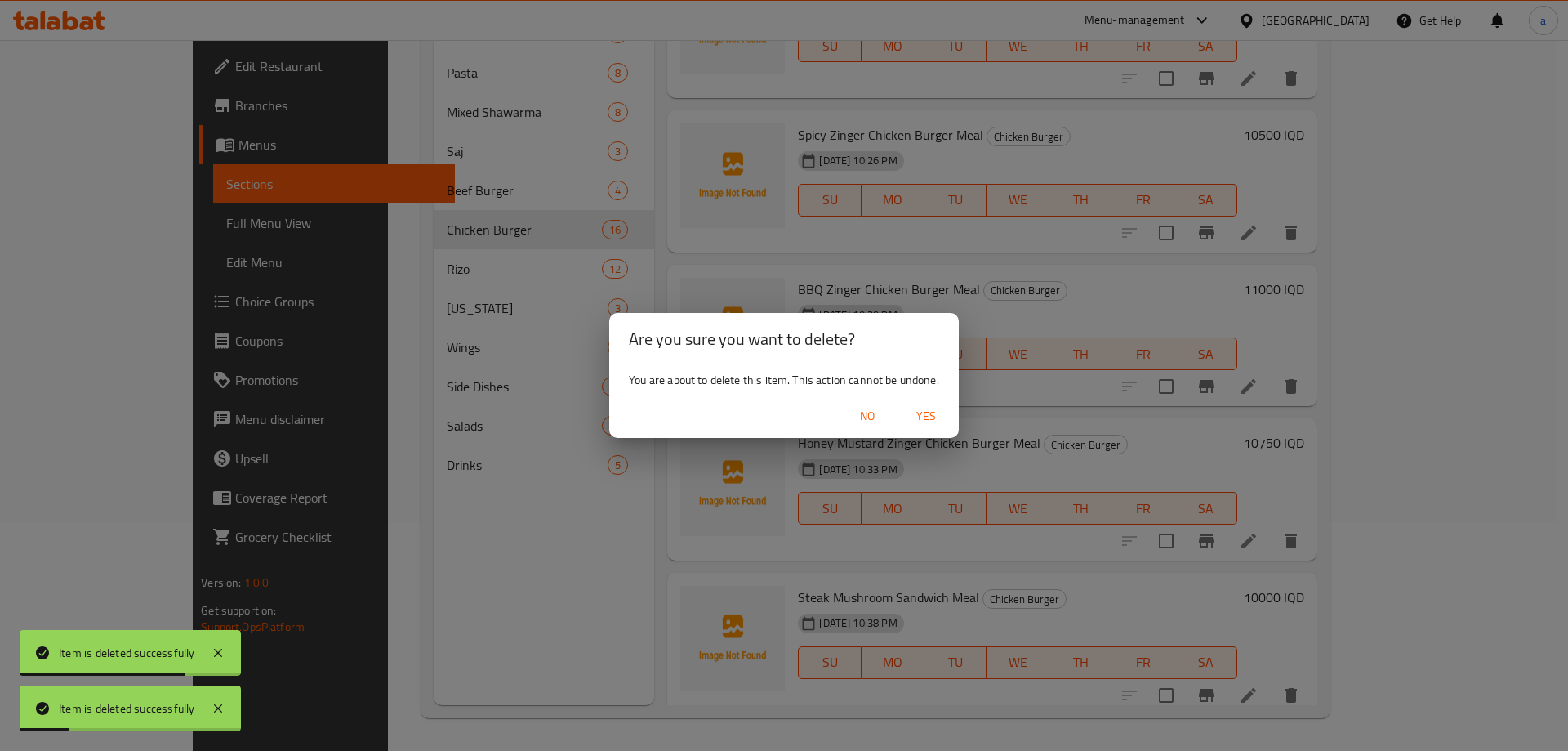
click at [926, 416] on span "Yes" at bounding box center [926, 416] width 39 height 20
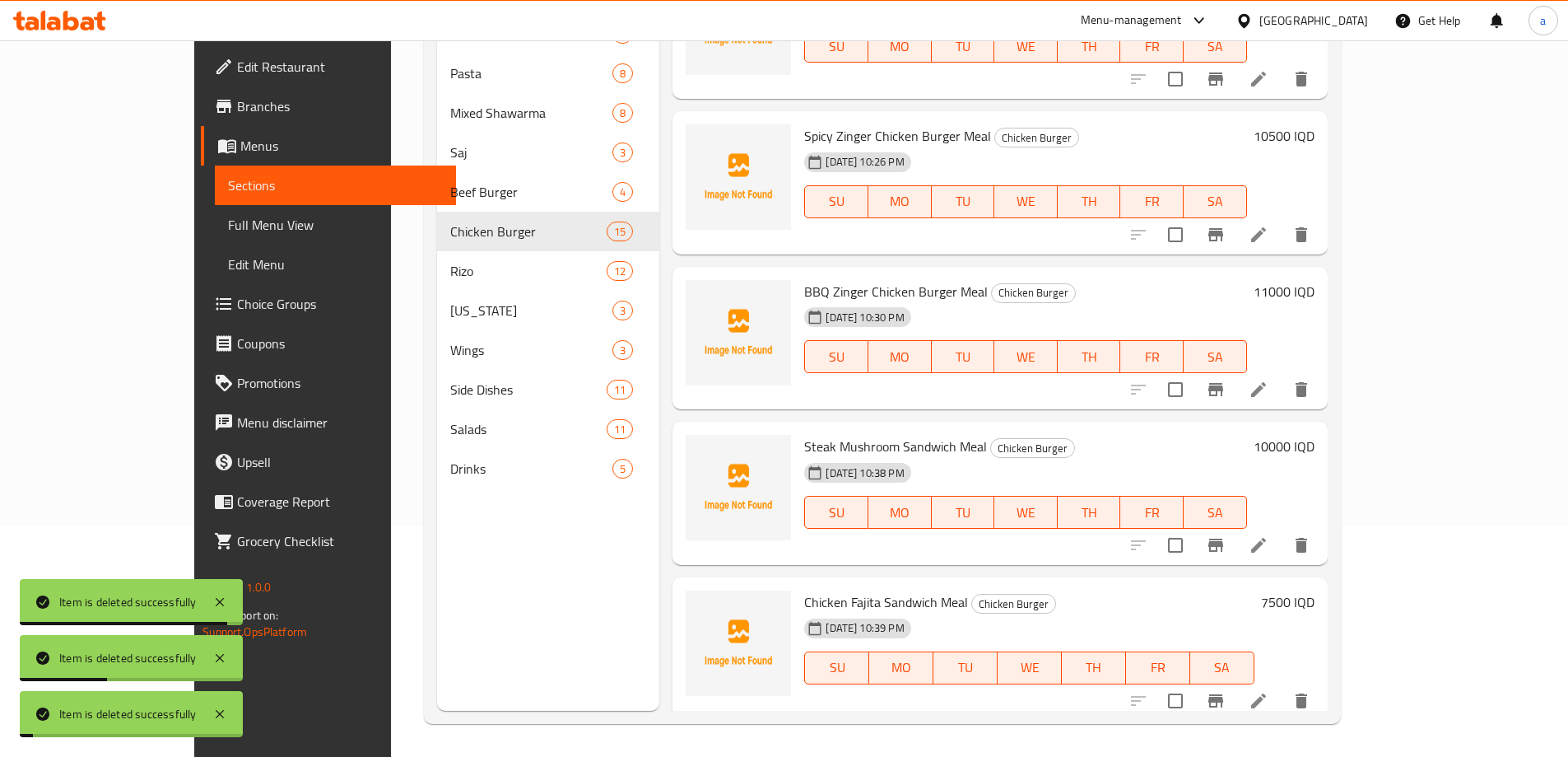
scroll to position [1835, 0]
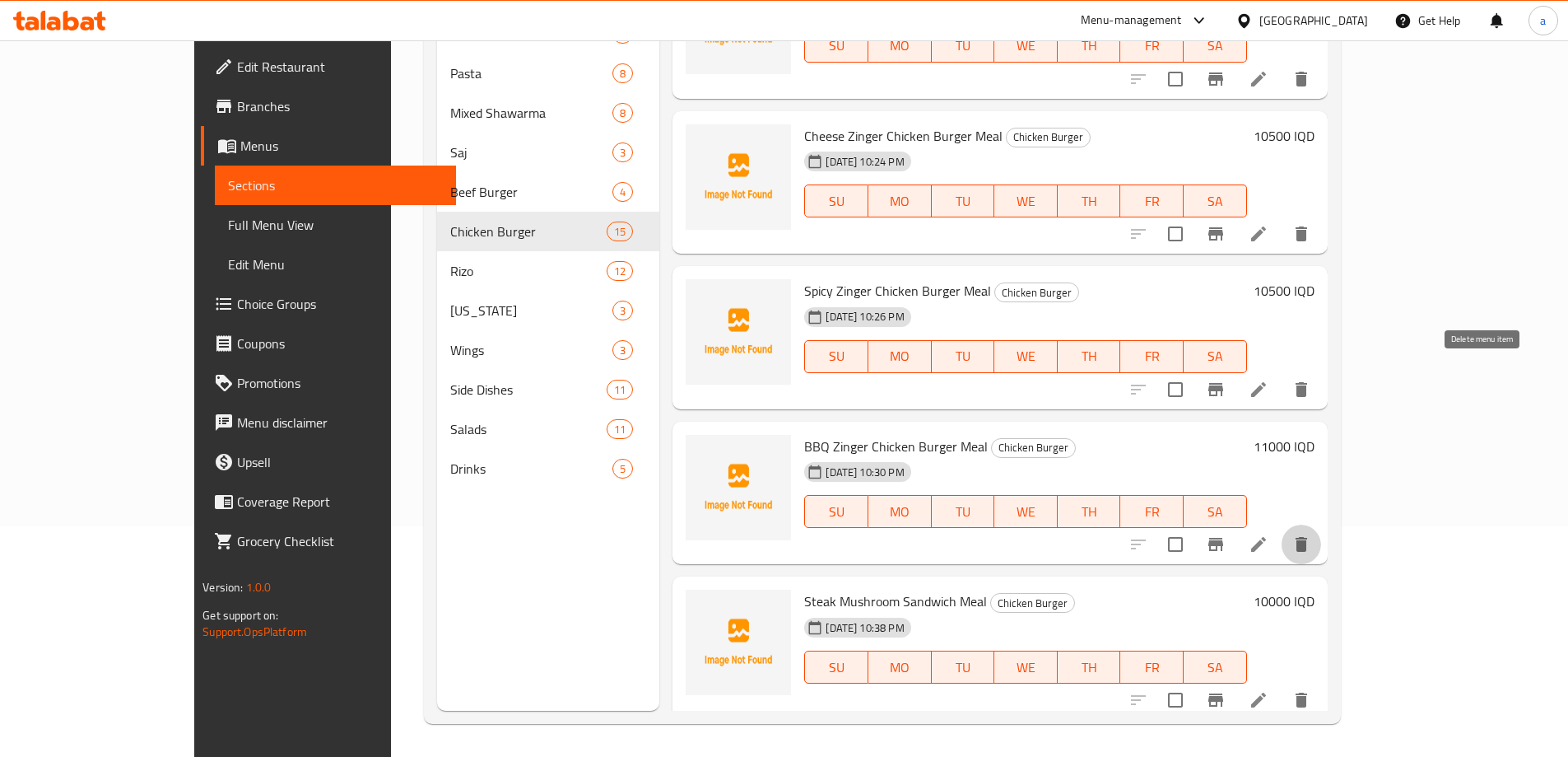
click at [1311, 534] on icon "delete" at bounding box center [1301, 543] width 20 height 20
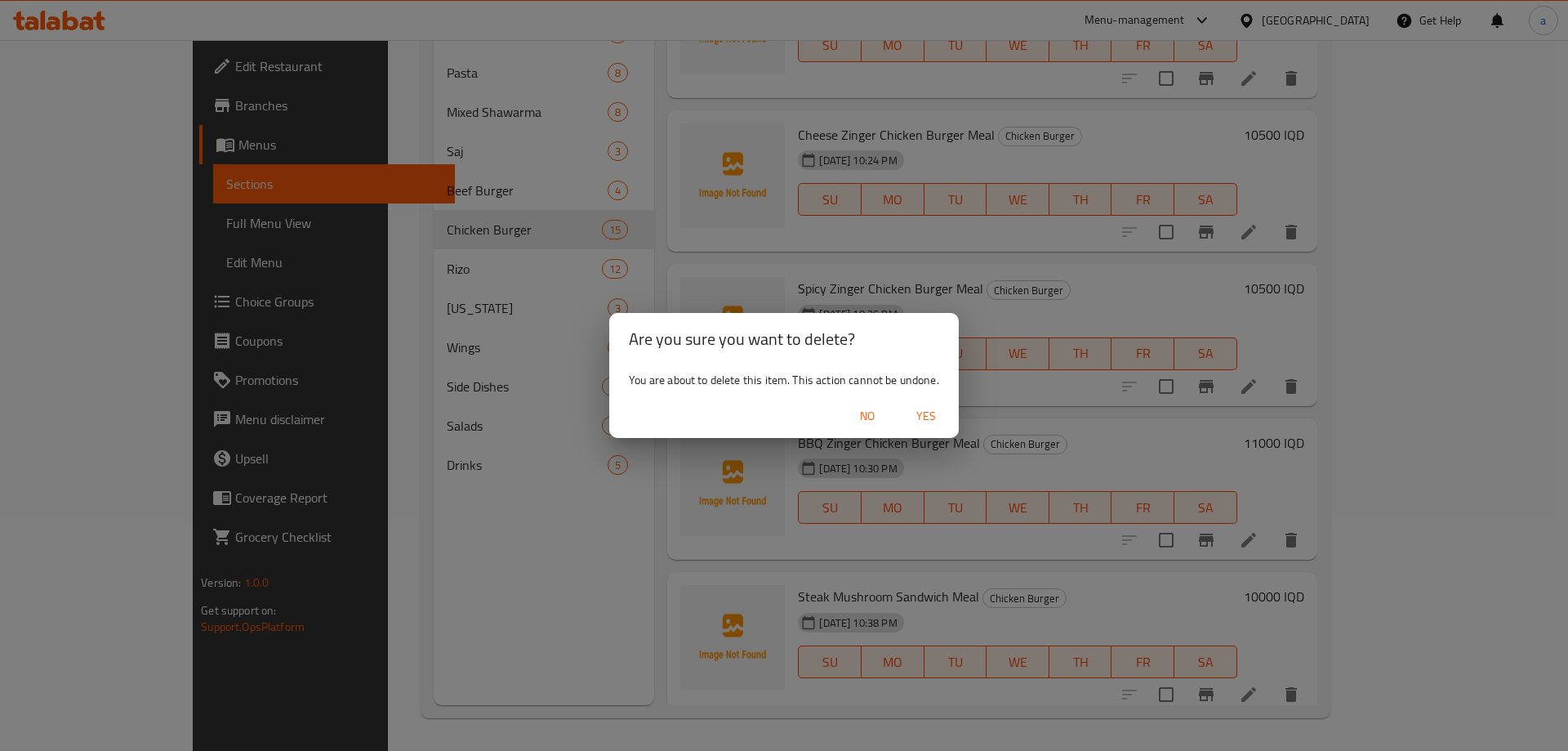
click at [936, 407] on span "Yes" at bounding box center [926, 416] width 39 height 20
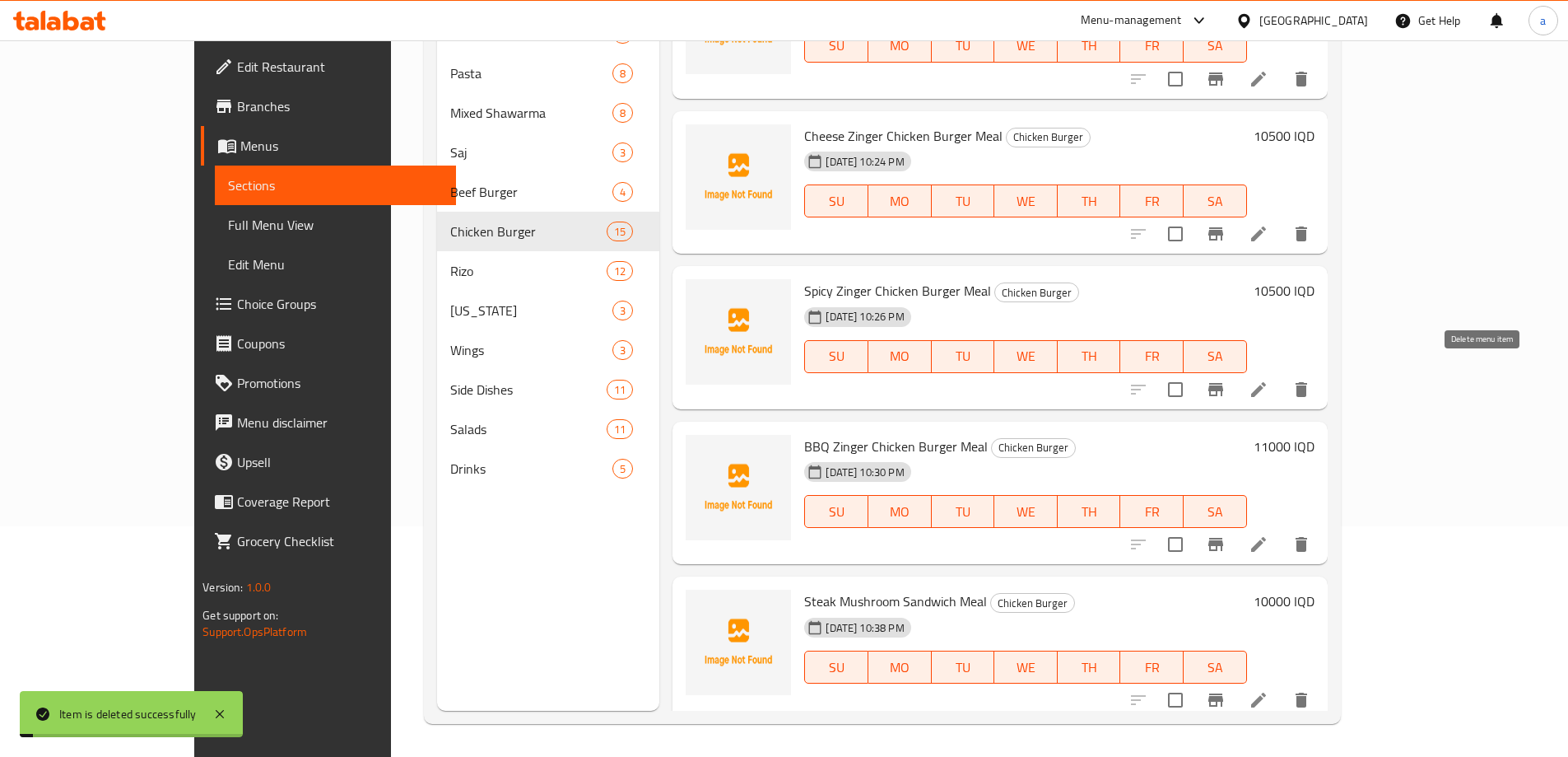
scroll to position [1679, 0]
click at [1311, 535] on icon "delete" at bounding box center [1301, 544] width 20 height 20
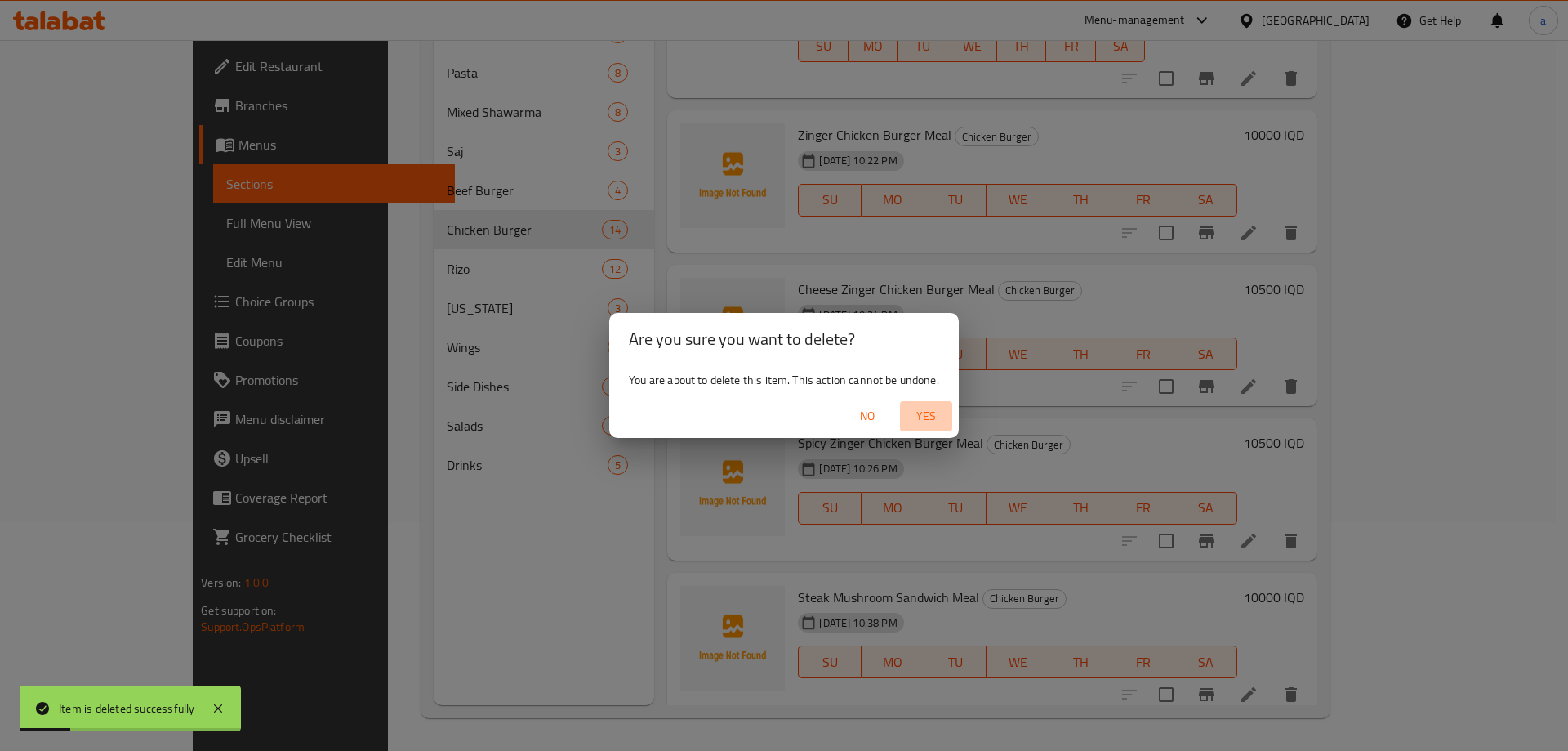
click at [913, 419] on span "Yes" at bounding box center [926, 416] width 39 height 20
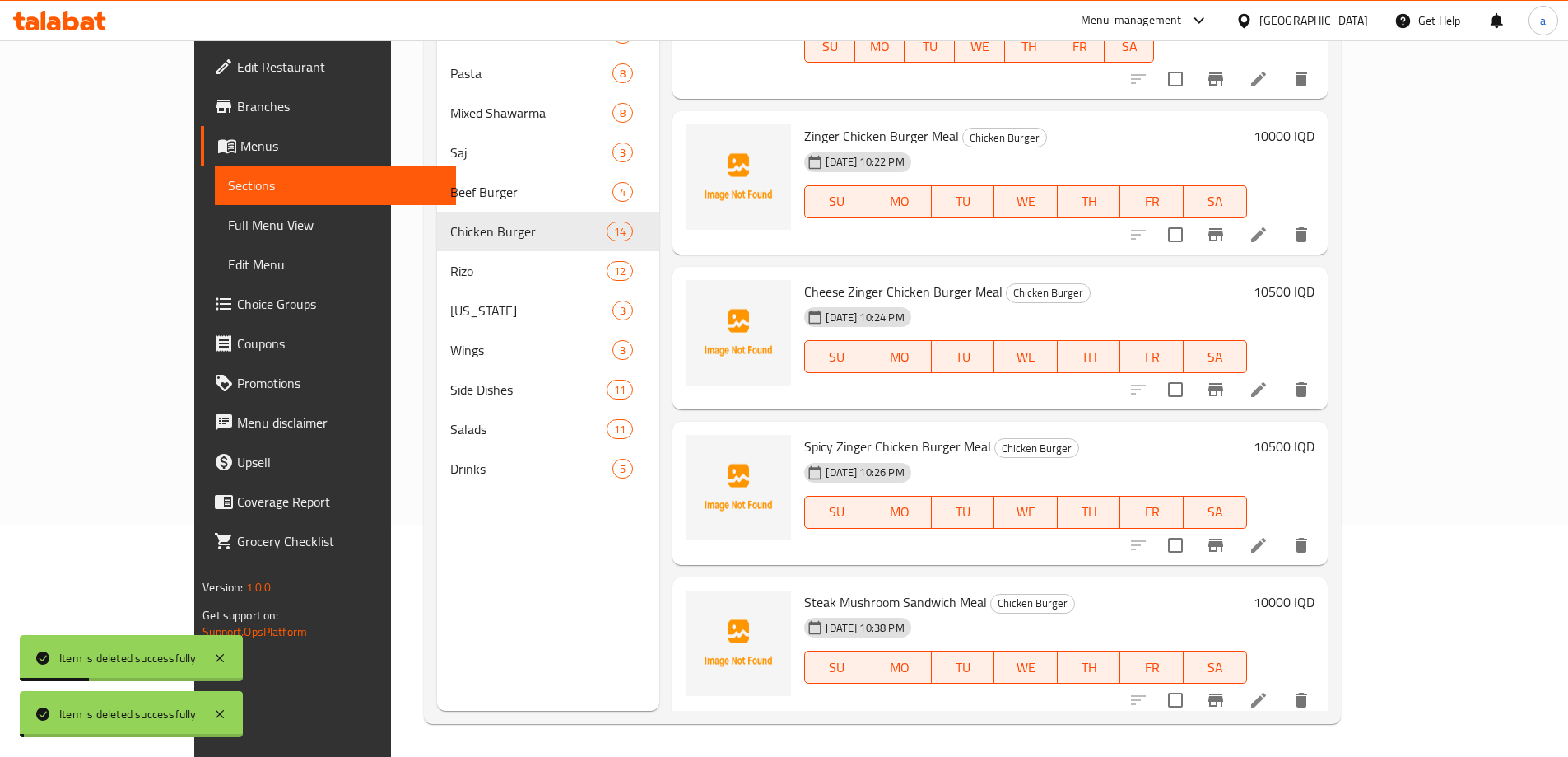
scroll to position [1524, 0]
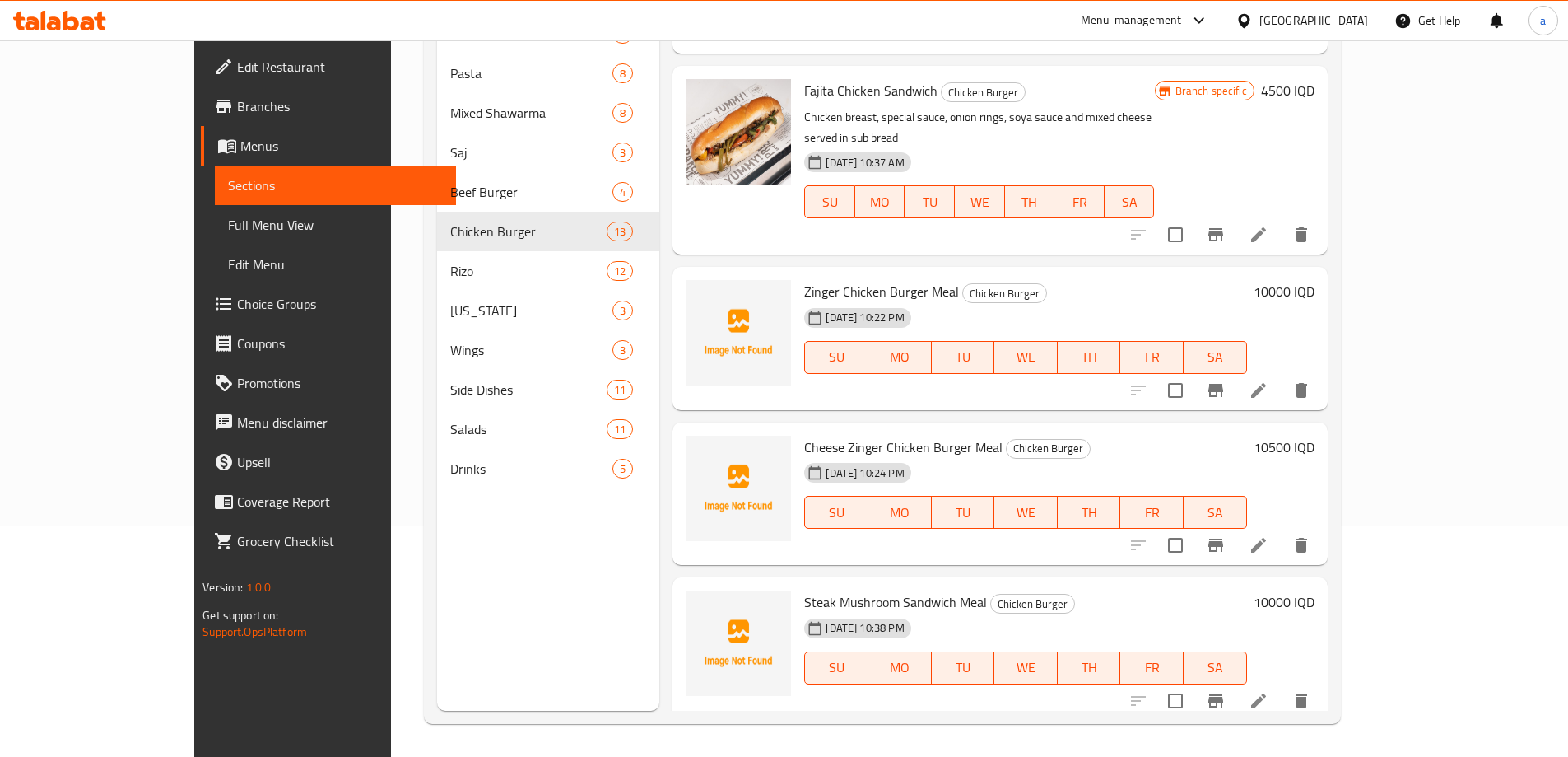
click at [1327, 422] on div "Cheese Zinger Chicken Burger Meal Chicken Burger 08-10-2025 10:24 PM SU MO TU W…" at bounding box center [999, 494] width 655 height 143
click at [1307, 537] on icon "delete" at bounding box center [1302, 544] width 12 height 14
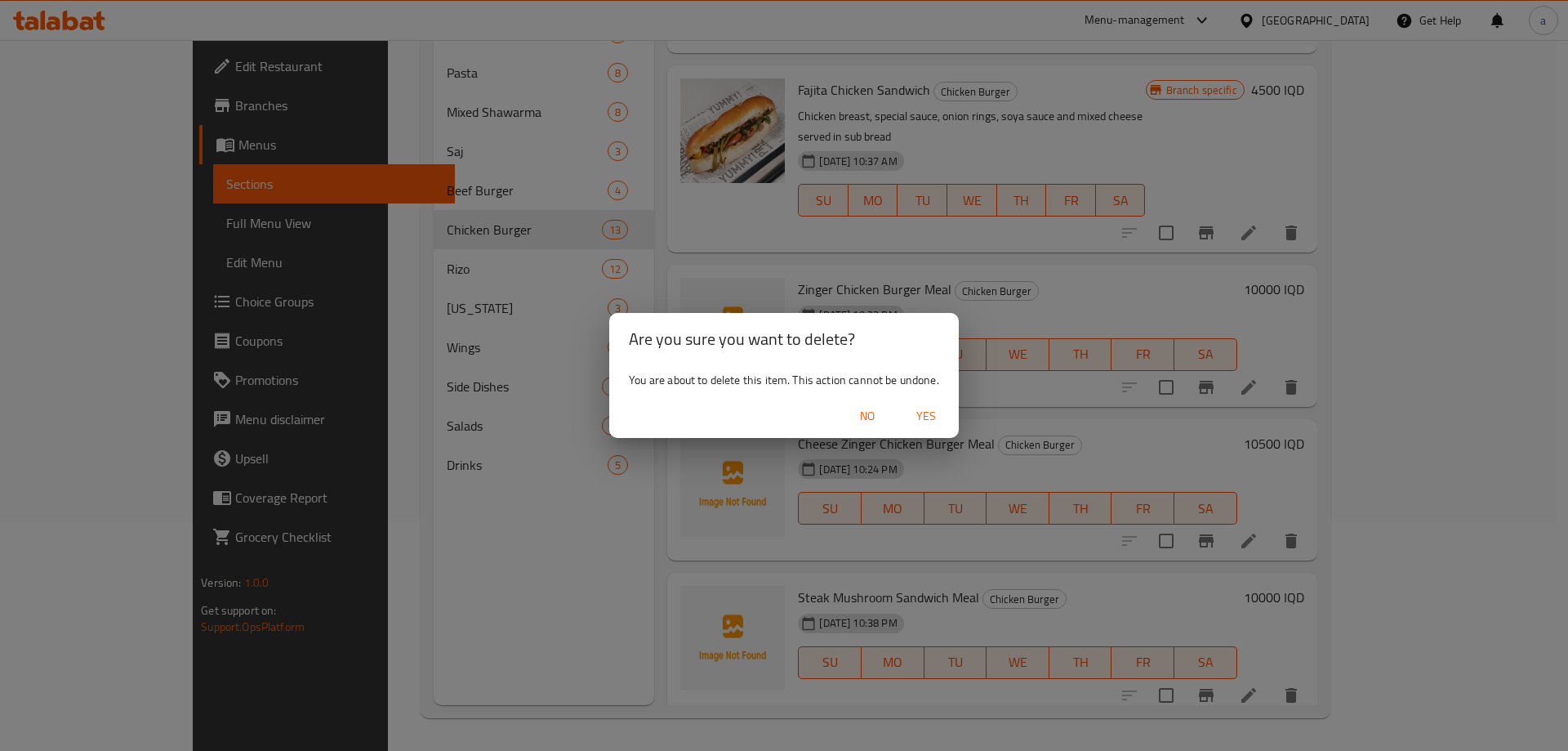
click at [928, 417] on span "Yes" at bounding box center [926, 416] width 39 height 20
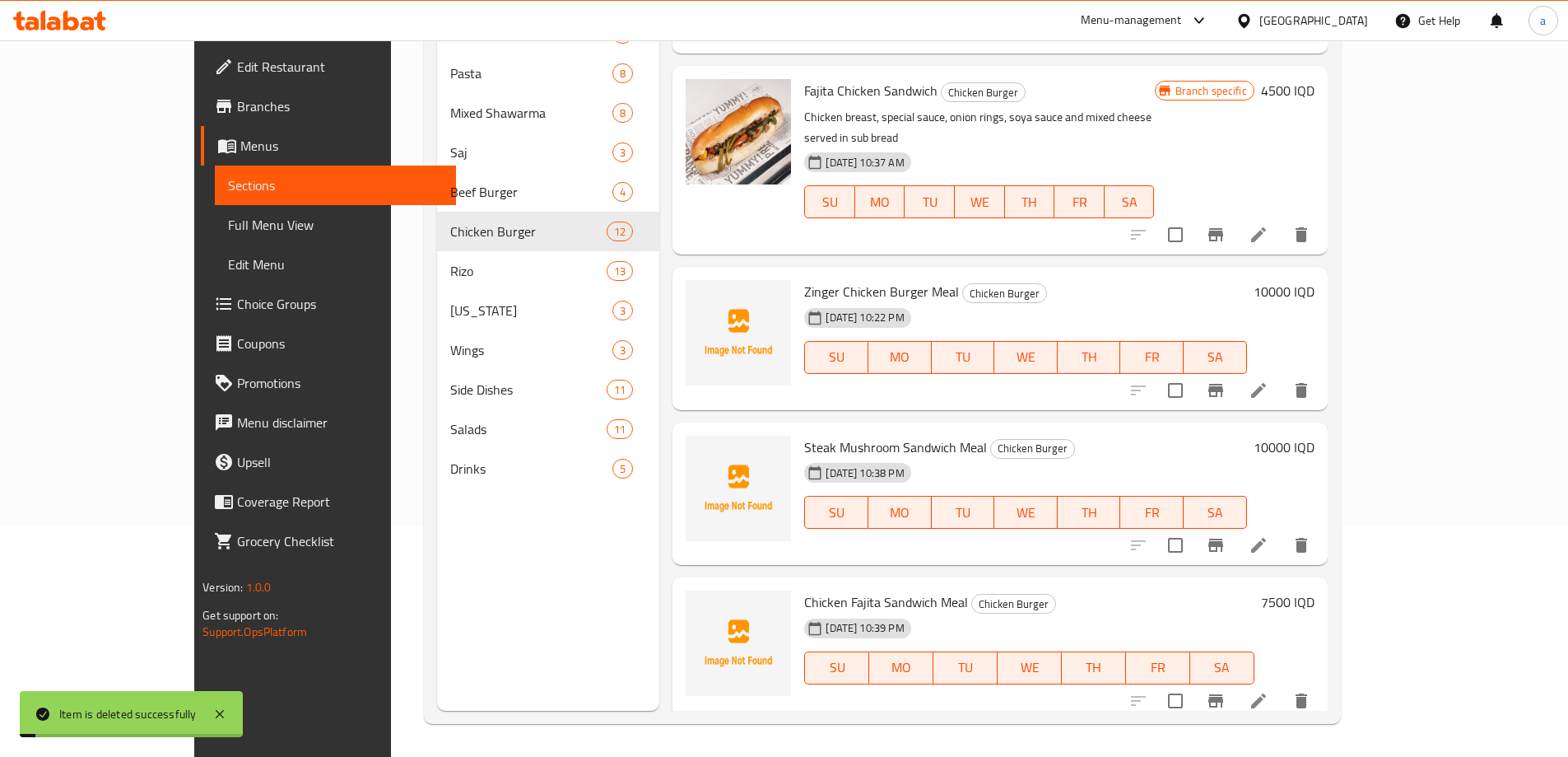
scroll to position [1369, 0]
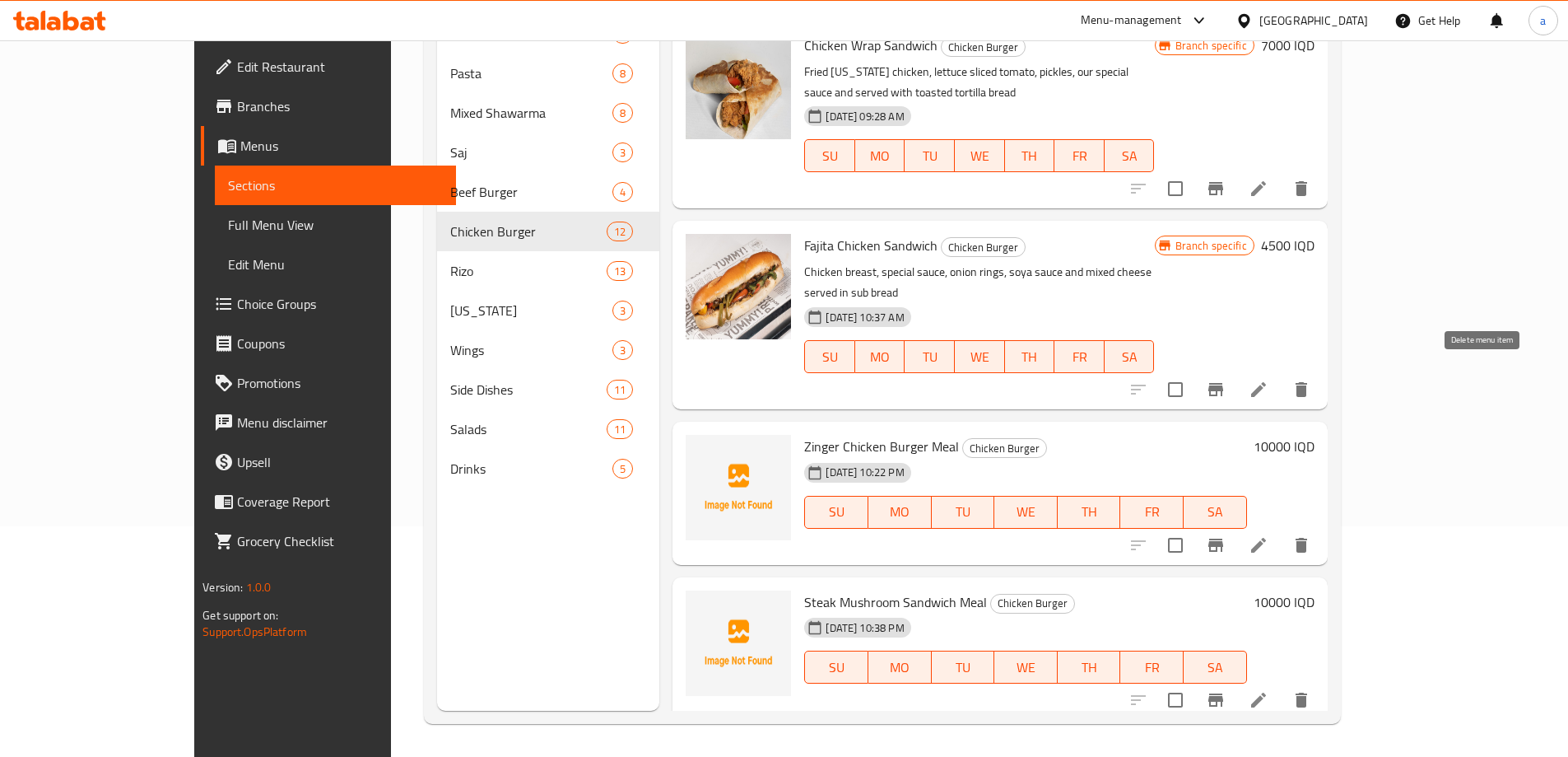
click at [1321, 525] on button "delete" at bounding box center [1301, 545] width 39 height 39
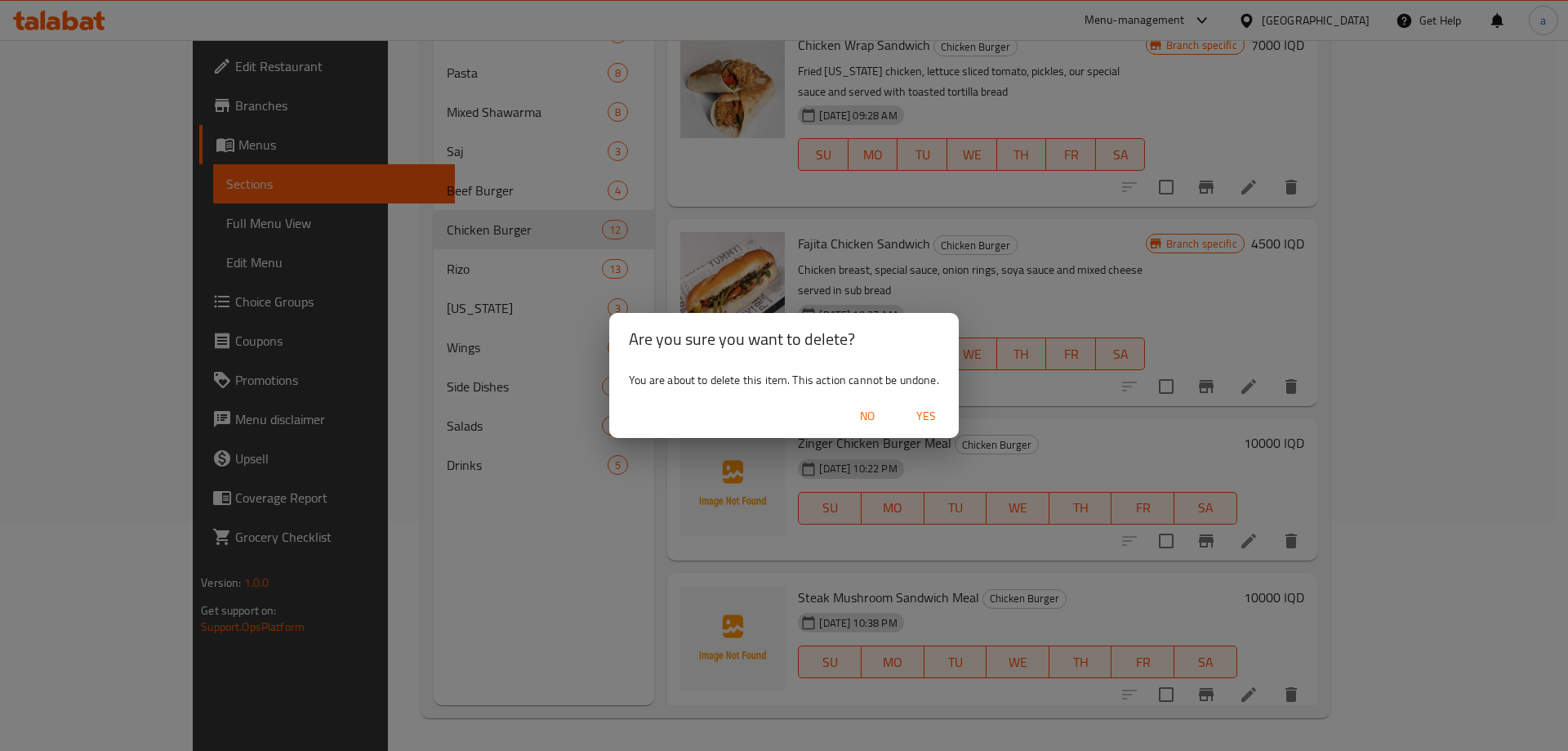
click at [934, 415] on span "Yes" at bounding box center [926, 416] width 39 height 20
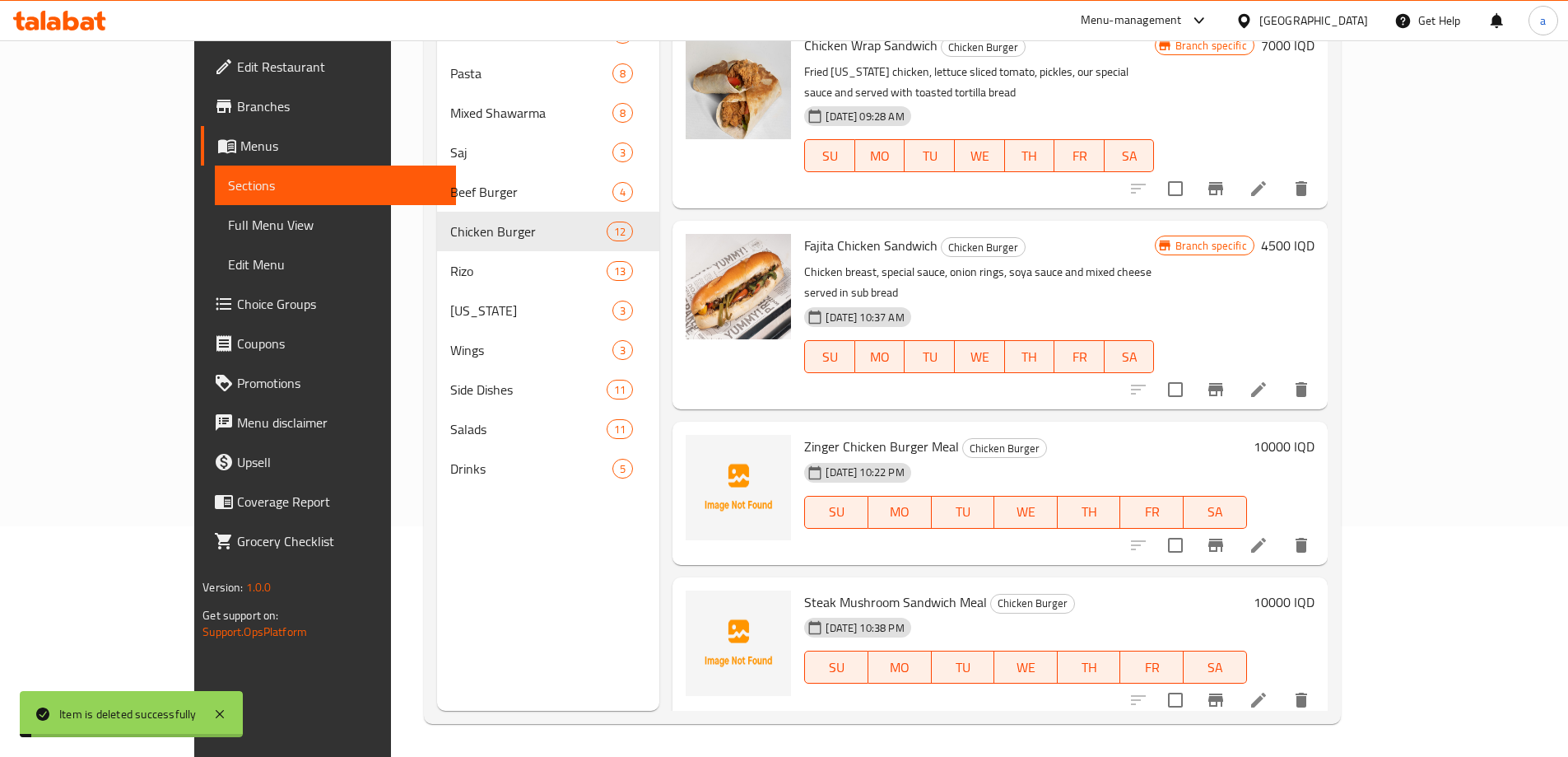
click at [1307, 537] on icon "delete" at bounding box center [1302, 544] width 12 height 14
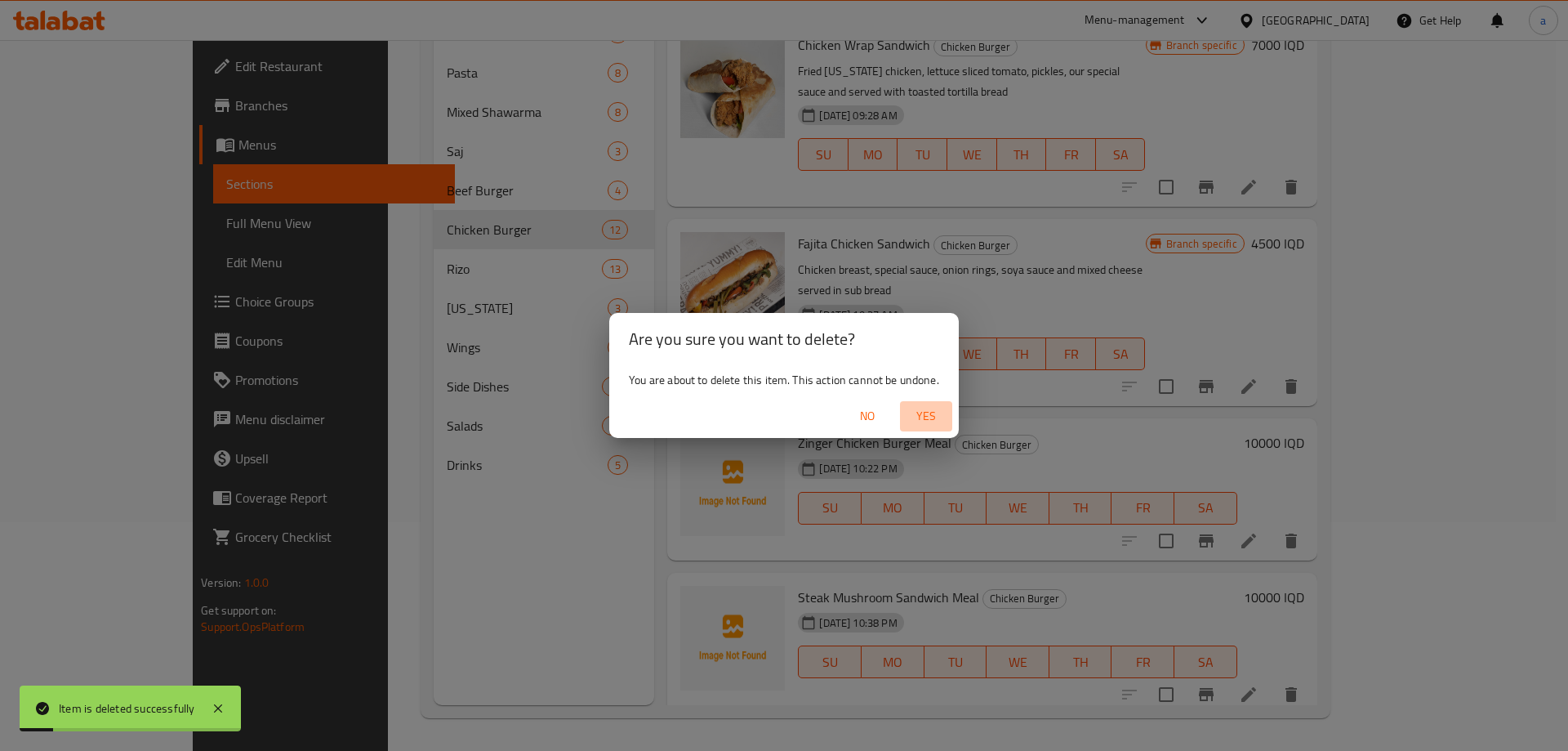
click at [939, 411] on span "Yes" at bounding box center [926, 416] width 39 height 20
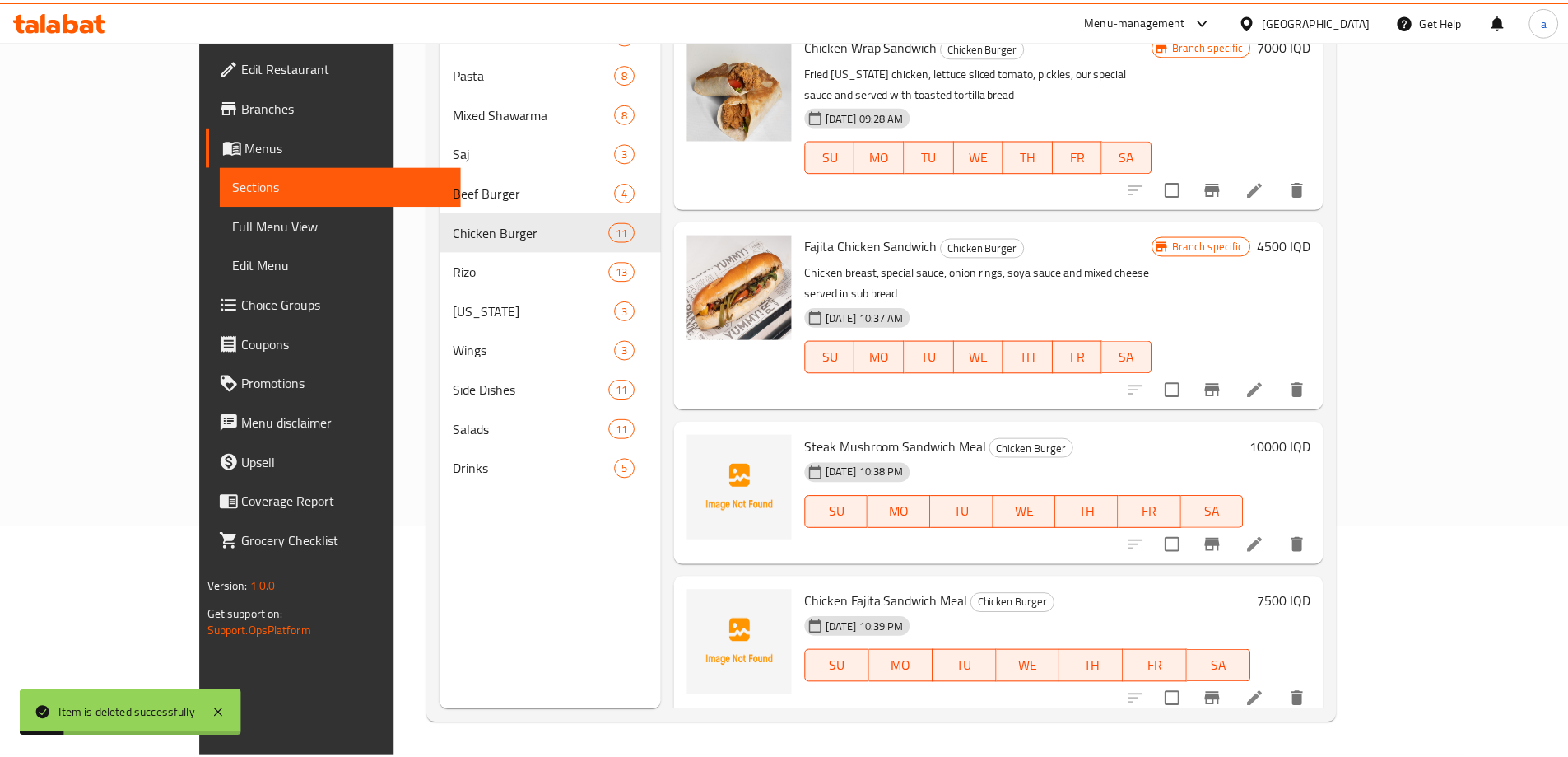
scroll to position [1213, 0]
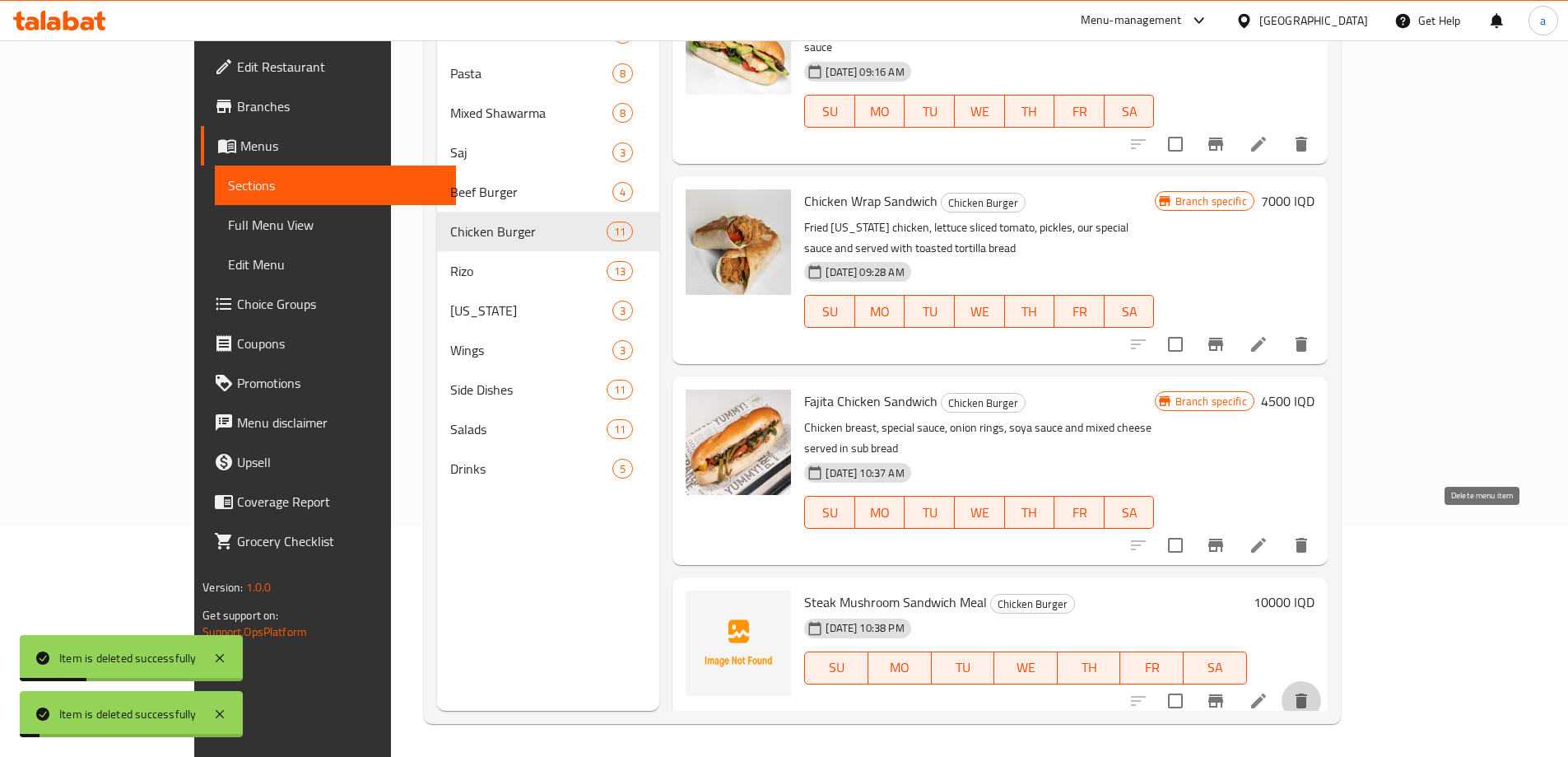
click at [1311, 691] on icon "delete" at bounding box center [1301, 700] width 20 height 20
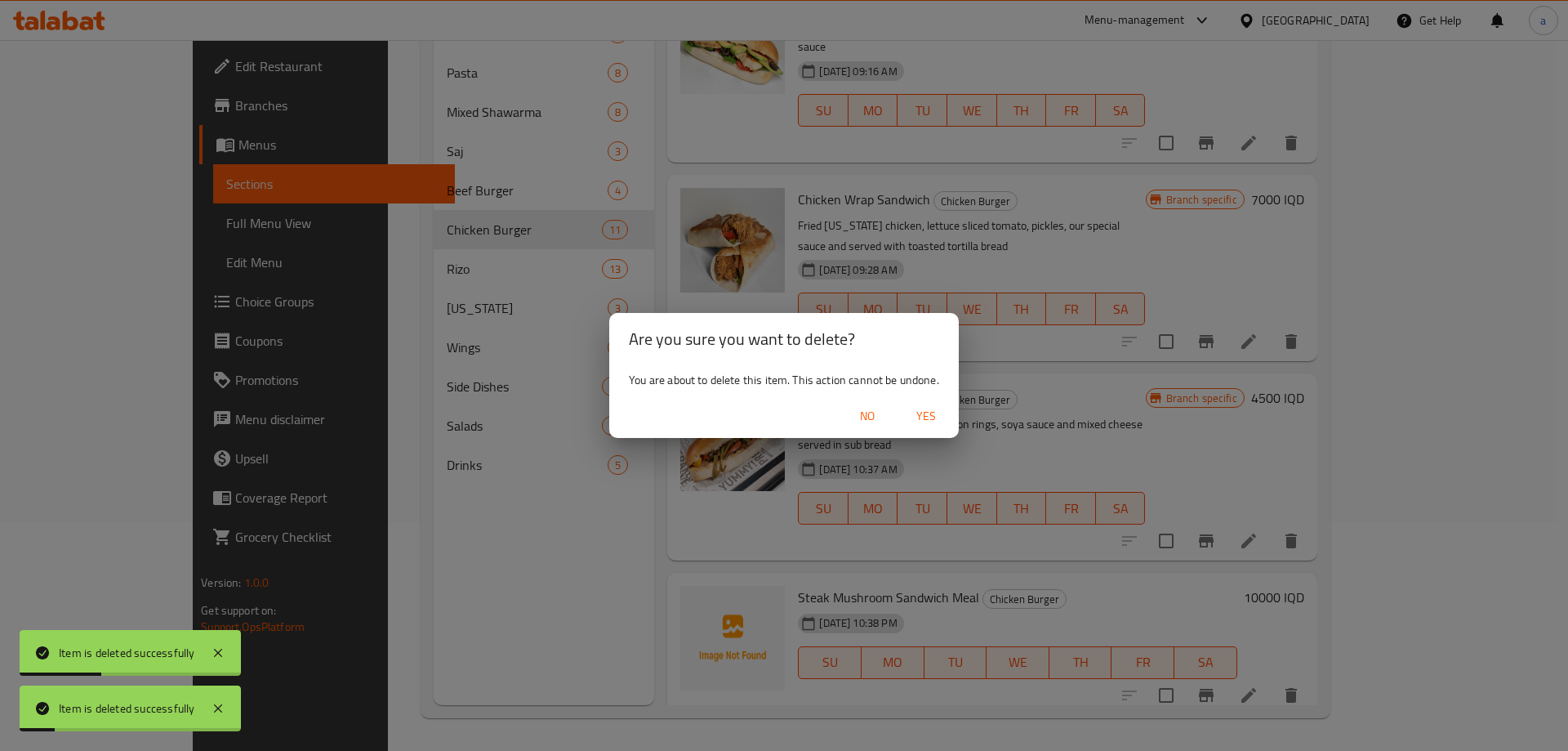
click at [932, 419] on span "Yes" at bounding box center [926, 416] width 39 height 20
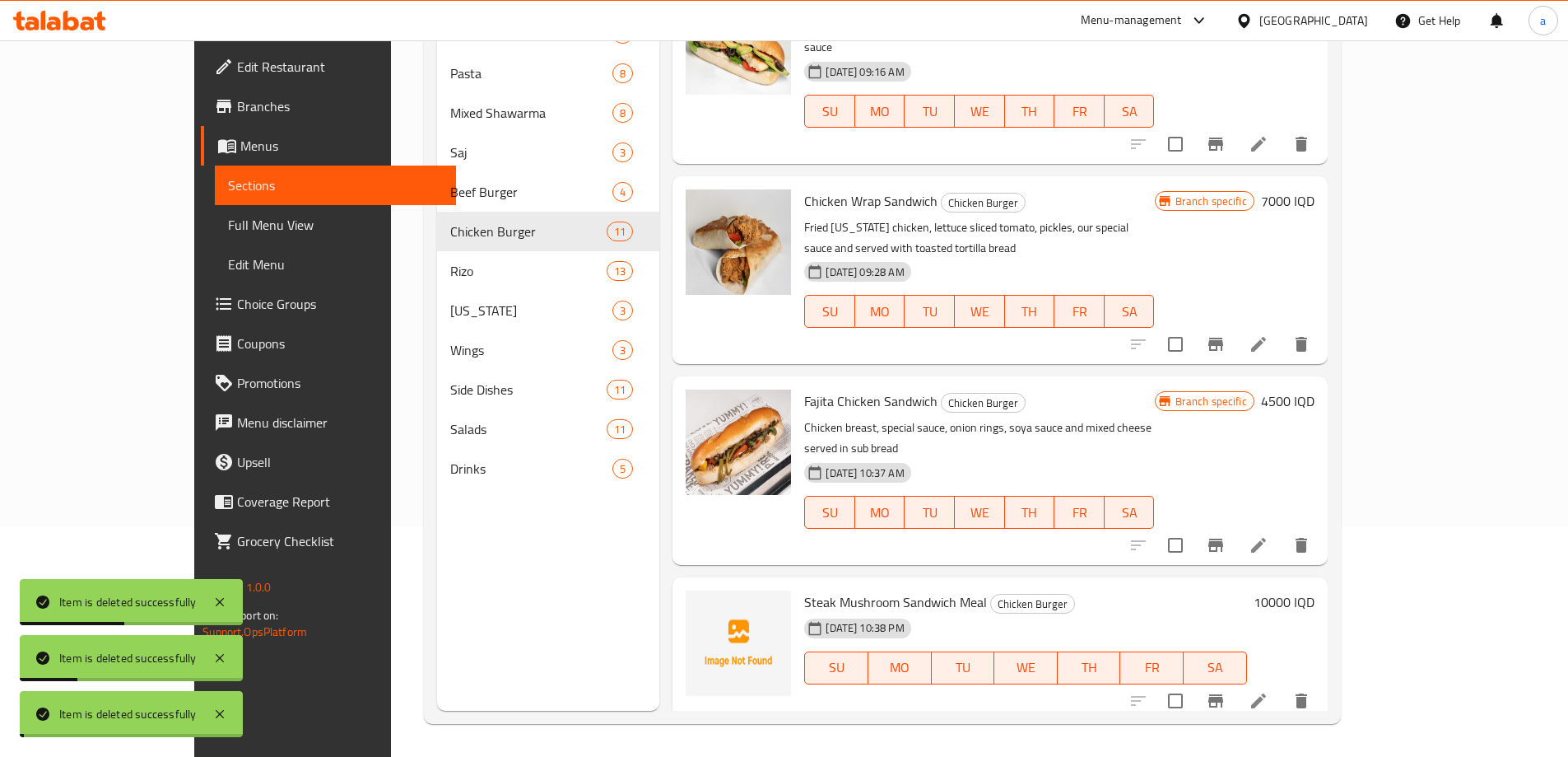
scroll to position [1058, 0]
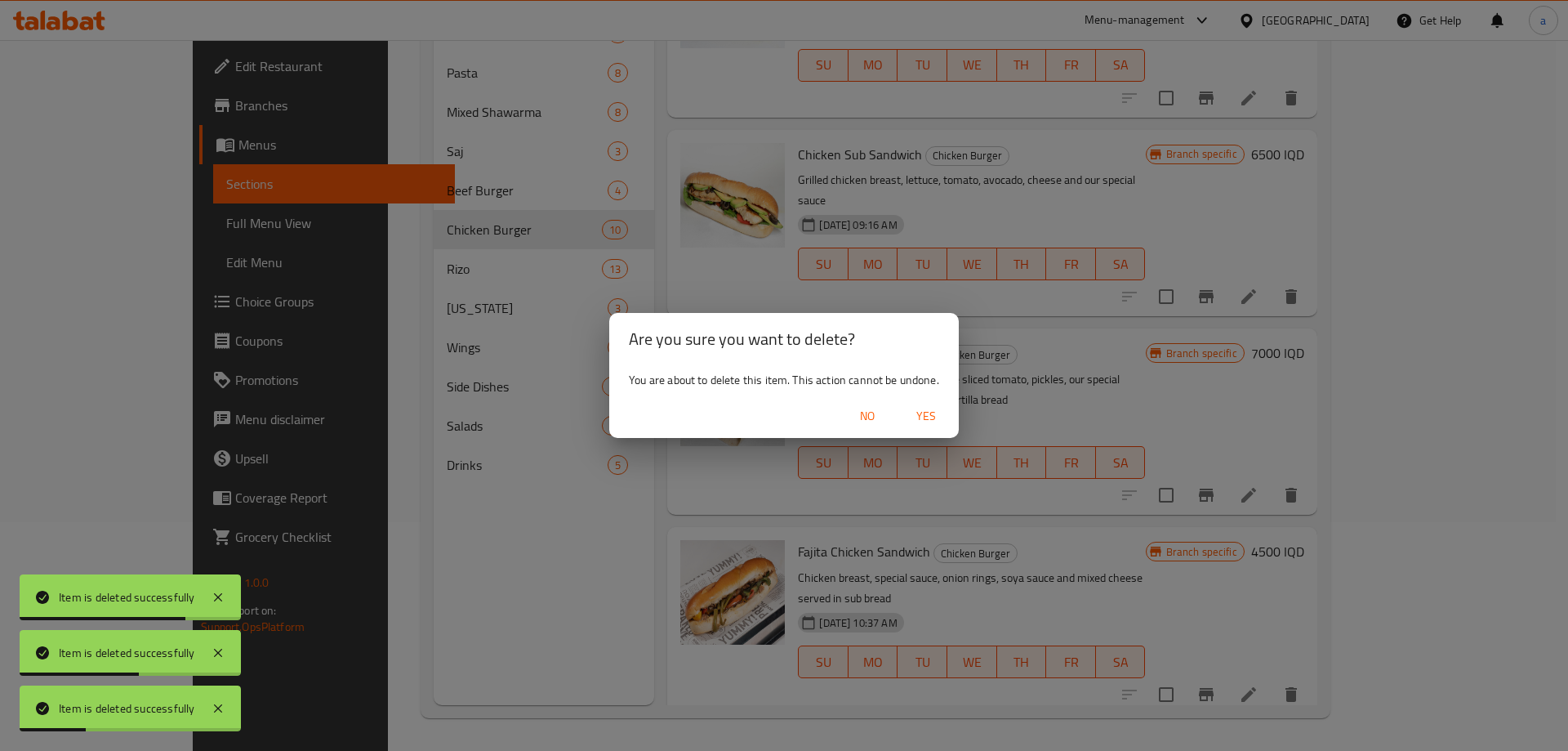
click at [933, 413] on span "Yes" at bounding box center [926, 416] width 39 height 20
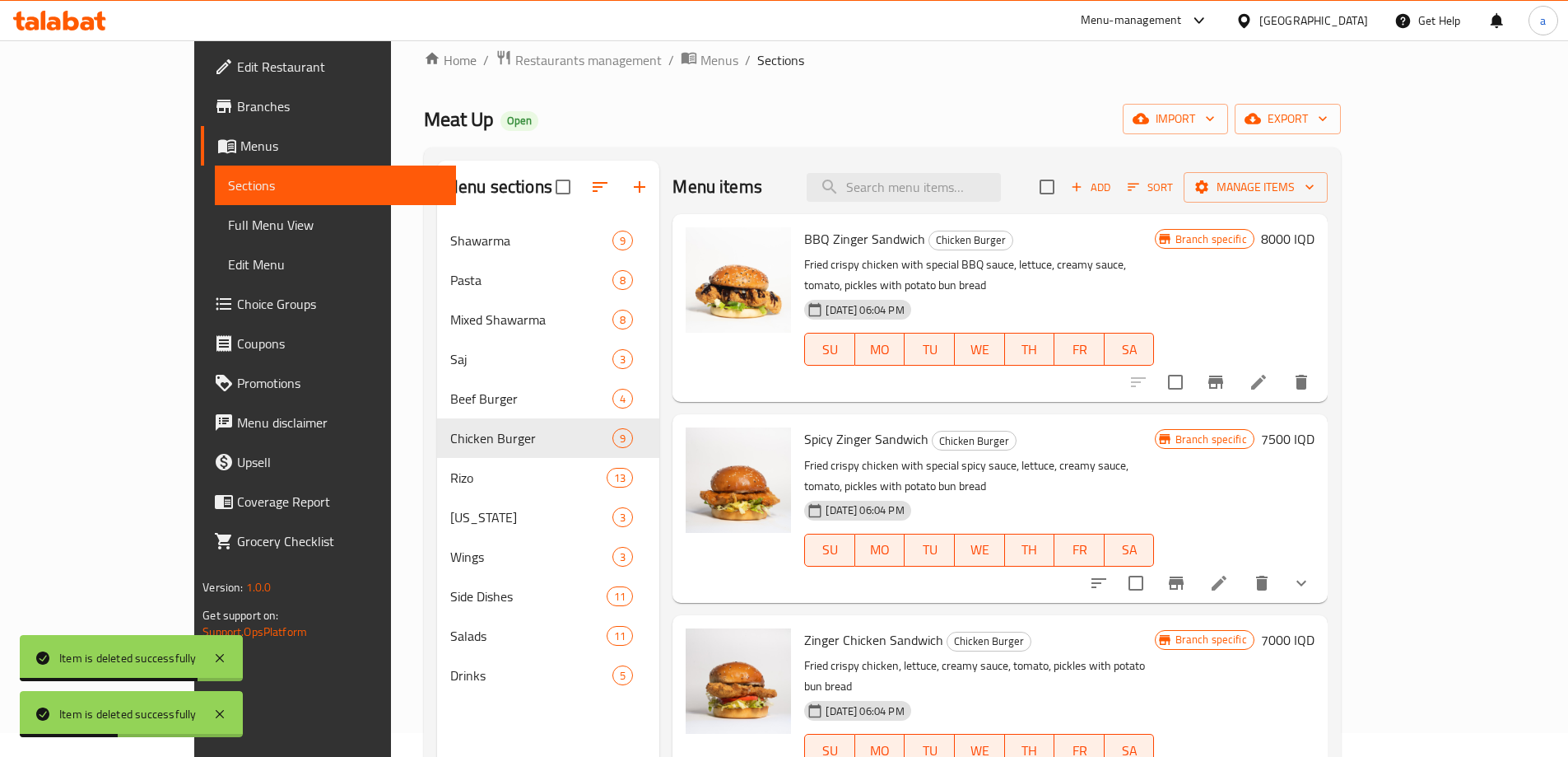
scroll to position [0, 0]
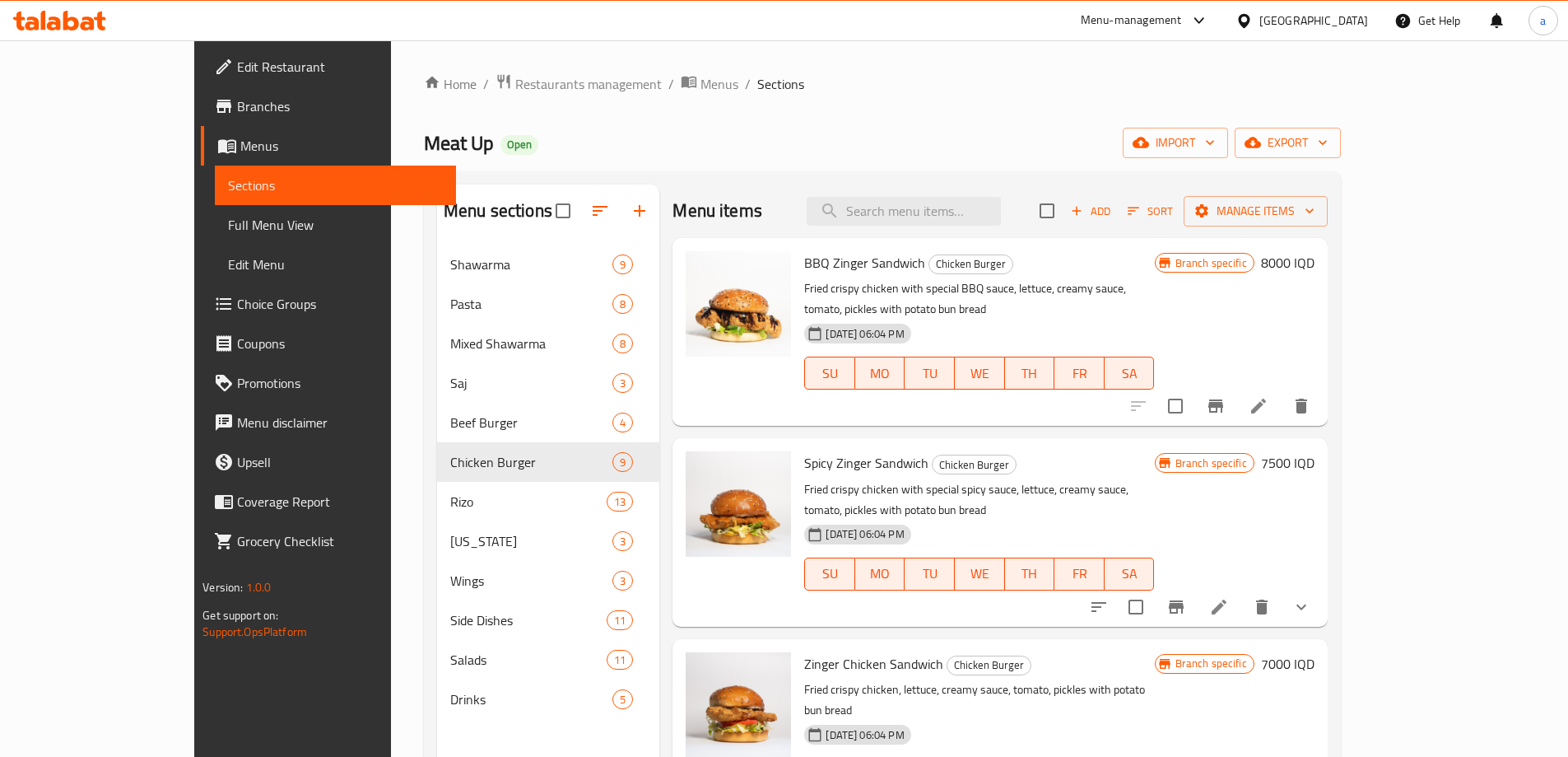
click at [1113, 203] on span "Add" at bounding box center [1090, 211] width 44 height 19
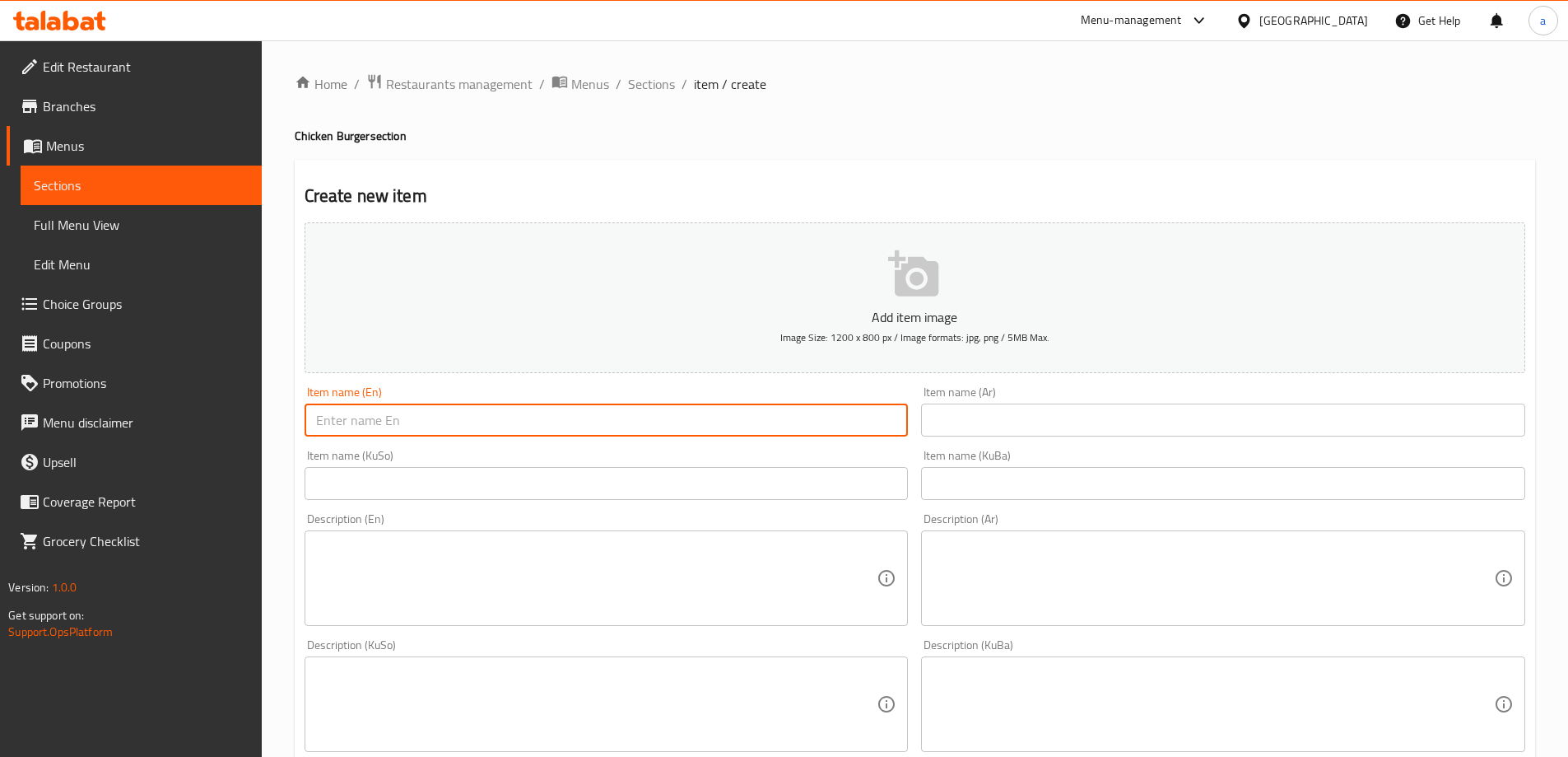
click at [707, 426] on input "text" at bounding box center [607, 420] width 604 height 33
paste input "Cheese Zinger Chicken Burger Meal"
type input "Cheese Zinger Chicken Burger Meal"
drag, startPoint x: 1022, startPoint y: 418, endPoint x: 975, endPoint y: 427, distance: 47.9
click at [1022, 418] on input "text" at bounding box center [1223, 420] width 604 height 33
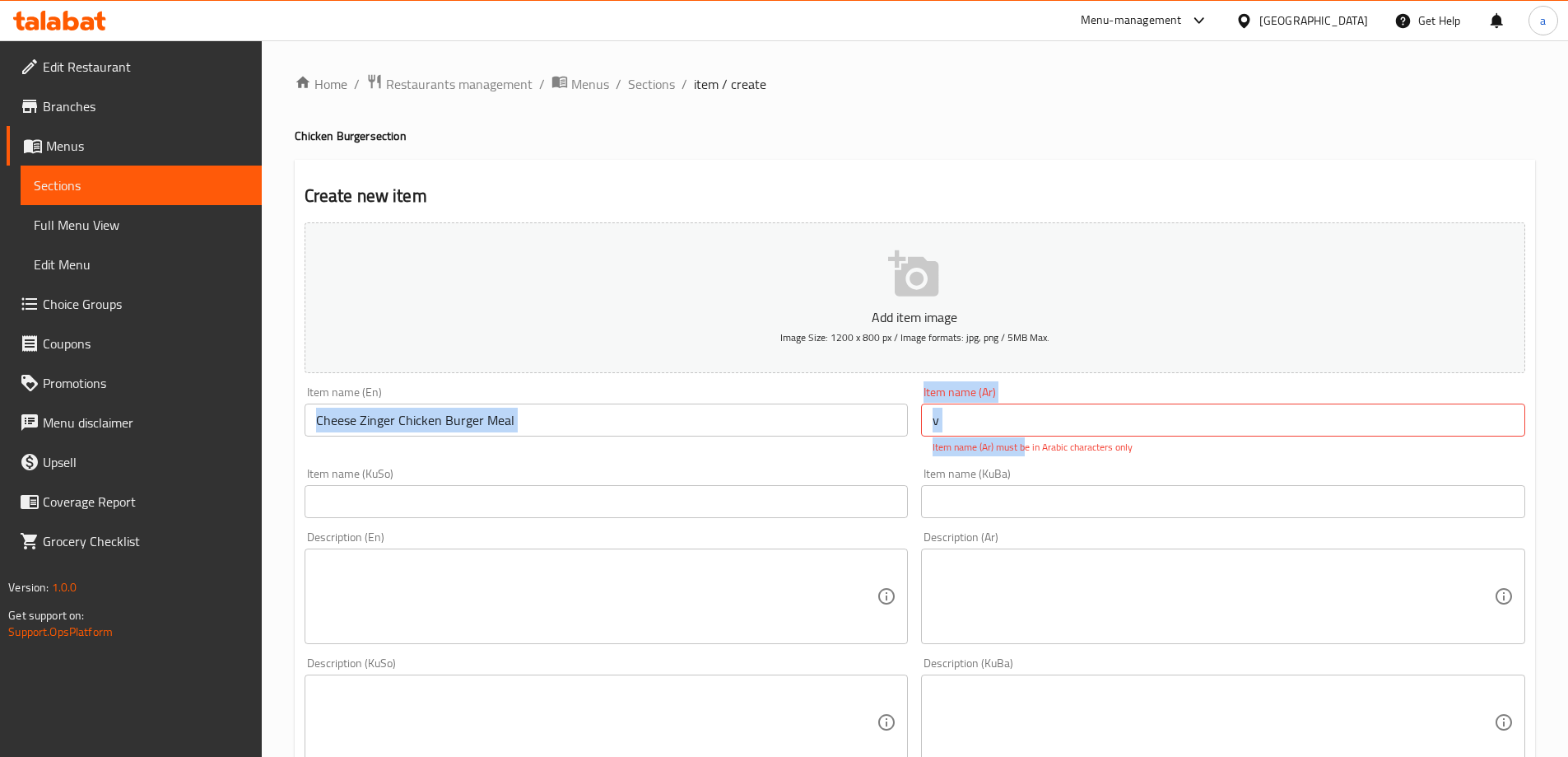
drag, startPoint x: 1024, startPoint y: 439, endPoint x: 887, endPoint y: 438, distance: 137.0
click at [887, 438] on div "Add item image Image Size: 1200 x 800 px / Image formats: jpg, png / 5MB Max. I…" at bounding box center [914, 674] width 1233 height 917
click at [977, 427] on input "v" at bounding box center [1223, 420] width 604 height 33
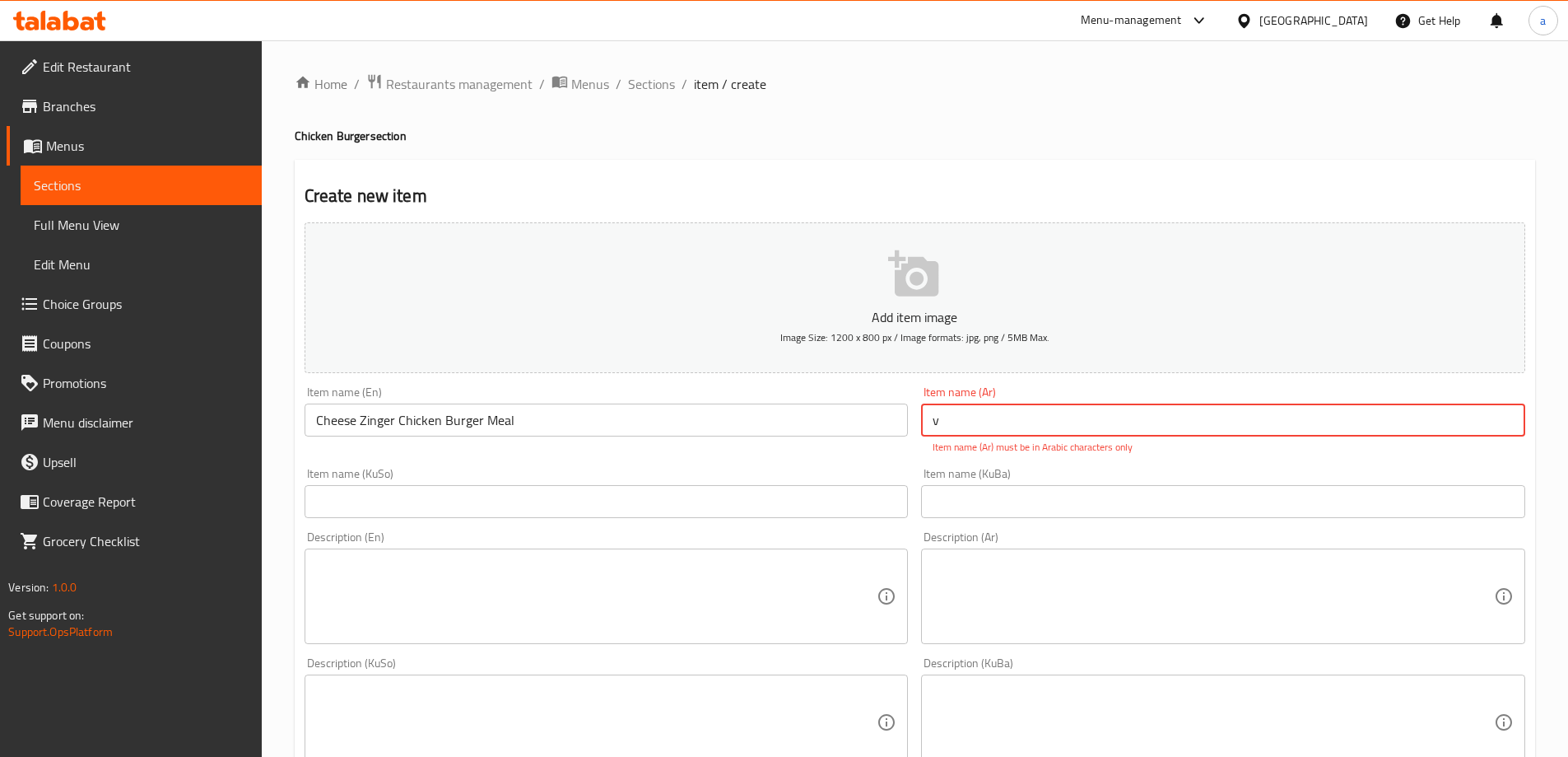
click at [911, 426] on div "Add item image Image Size: 1200 x 800 px / Image formats: jpg, png / 5MB Max. I…" at bounding box center [914, 674] width 1233 height 917
paste input "وجبة برجر دجاج زنجر بالجبن"
type input "وجبة برجر دجاج زنجر بالجبن"
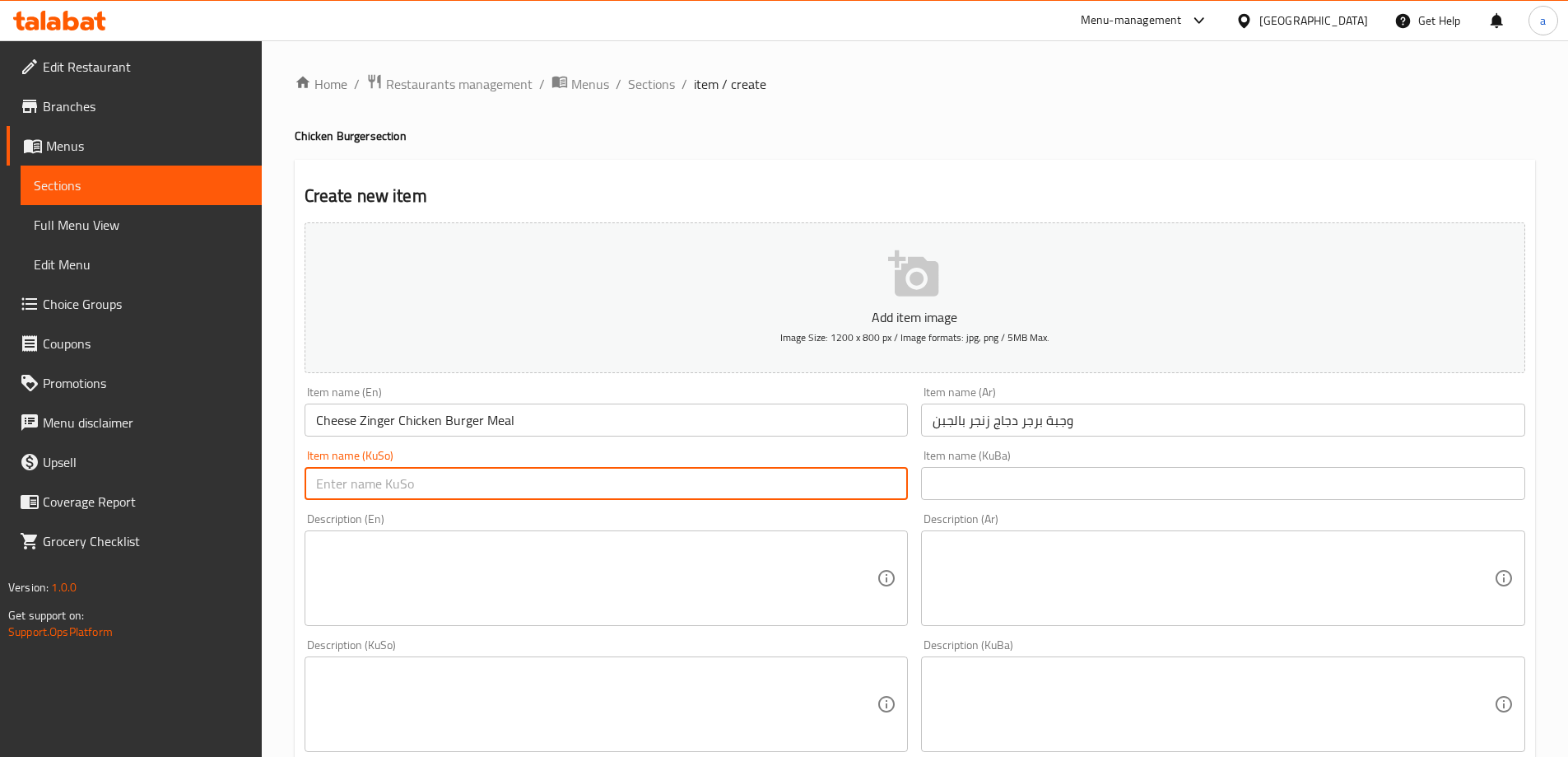
click at [818, 505] on div "Item name (KuSo) Item name (KuSo)" at bounding box center [606, 474] width 617 height 63
type input "[PERSON_NAME] مریشک بە پەنیر"
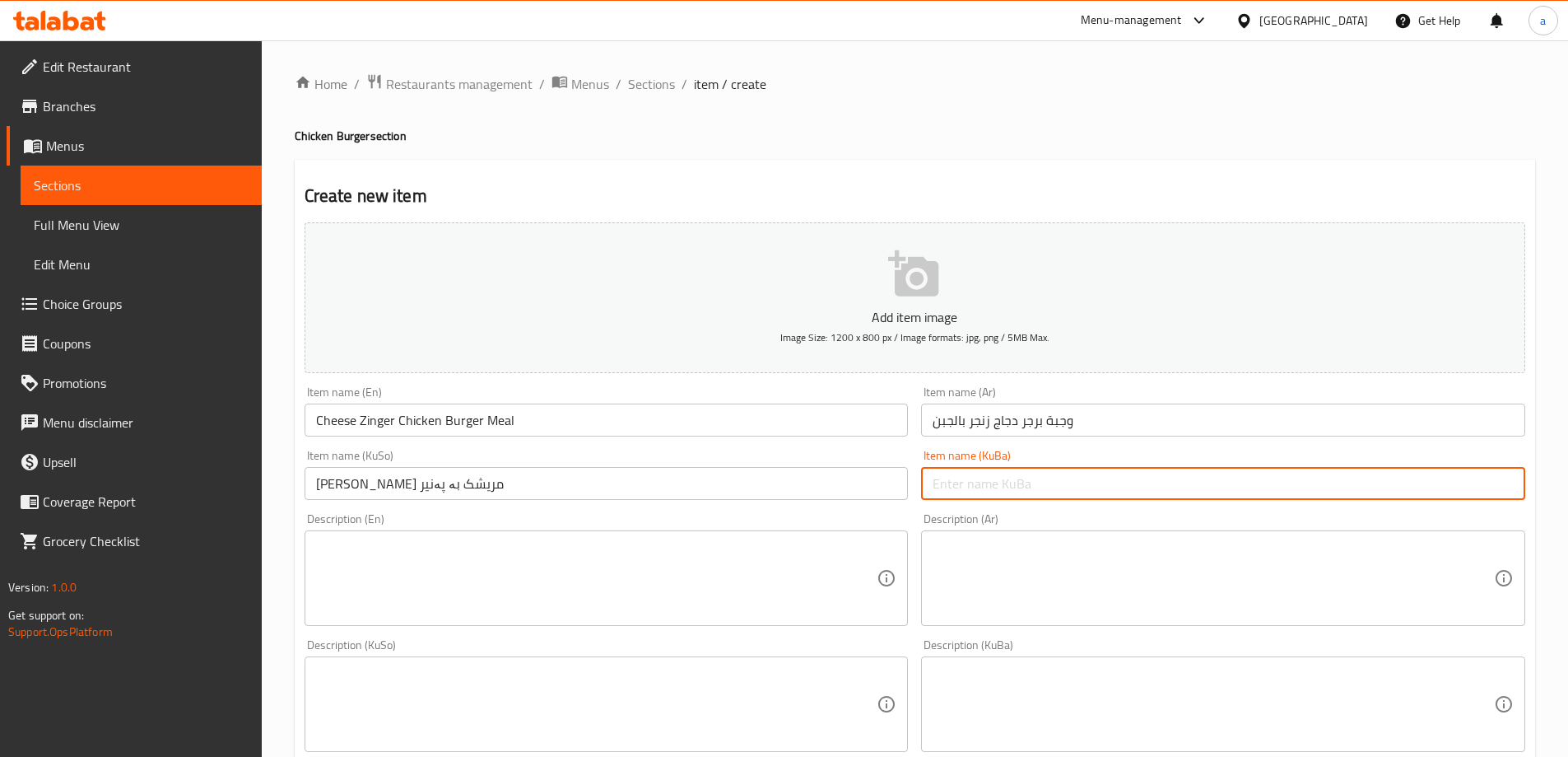
drag, startPoint x: 1069, startPoint y: 479, endPoint x: 1051, endPoint y: 480, distance: 18.0
click at [1069, 479] on input "text" at bounding box center [1223, 483] width 604 height 33
paste input "[PERSON_NAME] مریشک بە پەنیر"
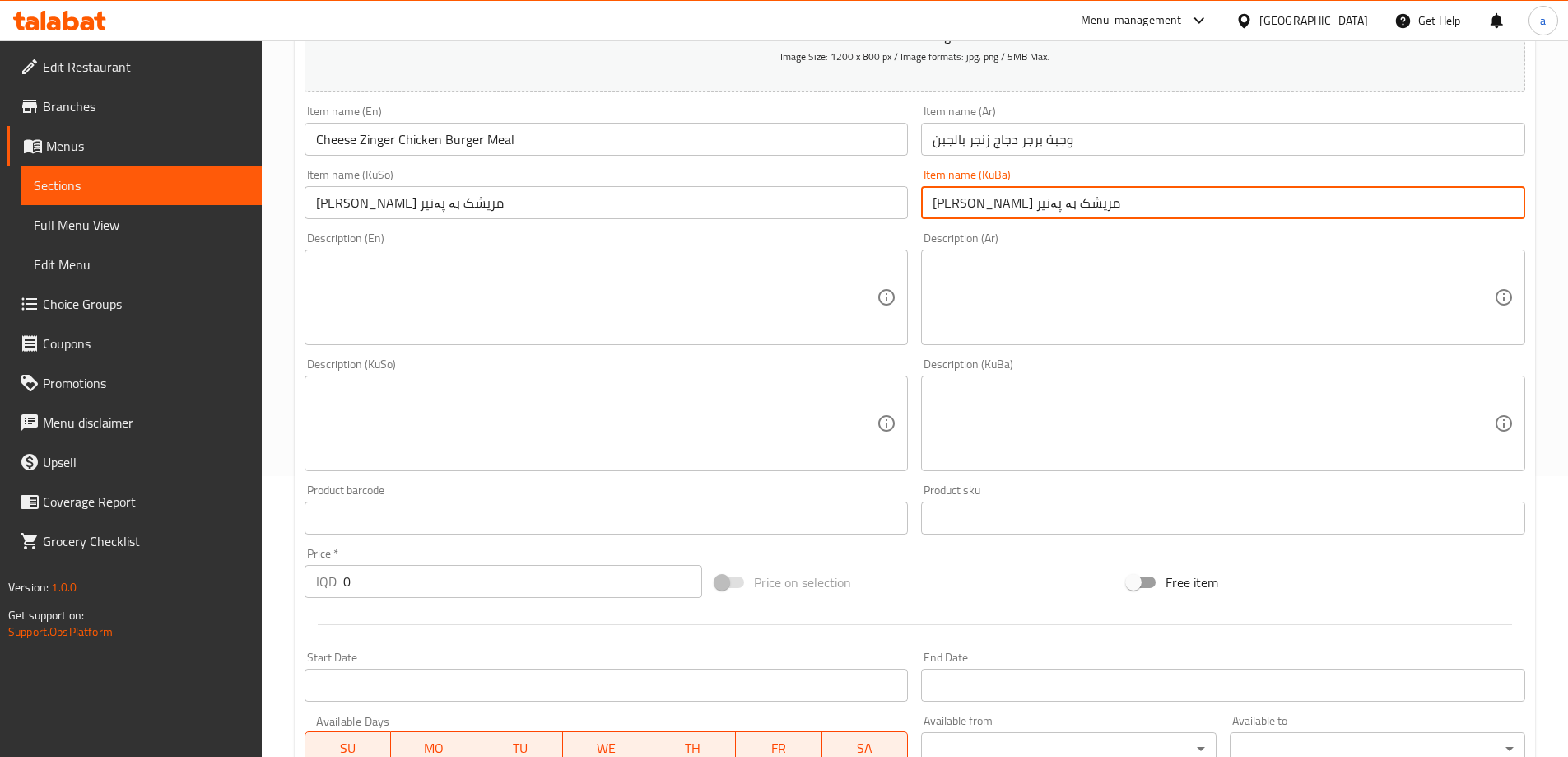
scroll to position [411, 0]
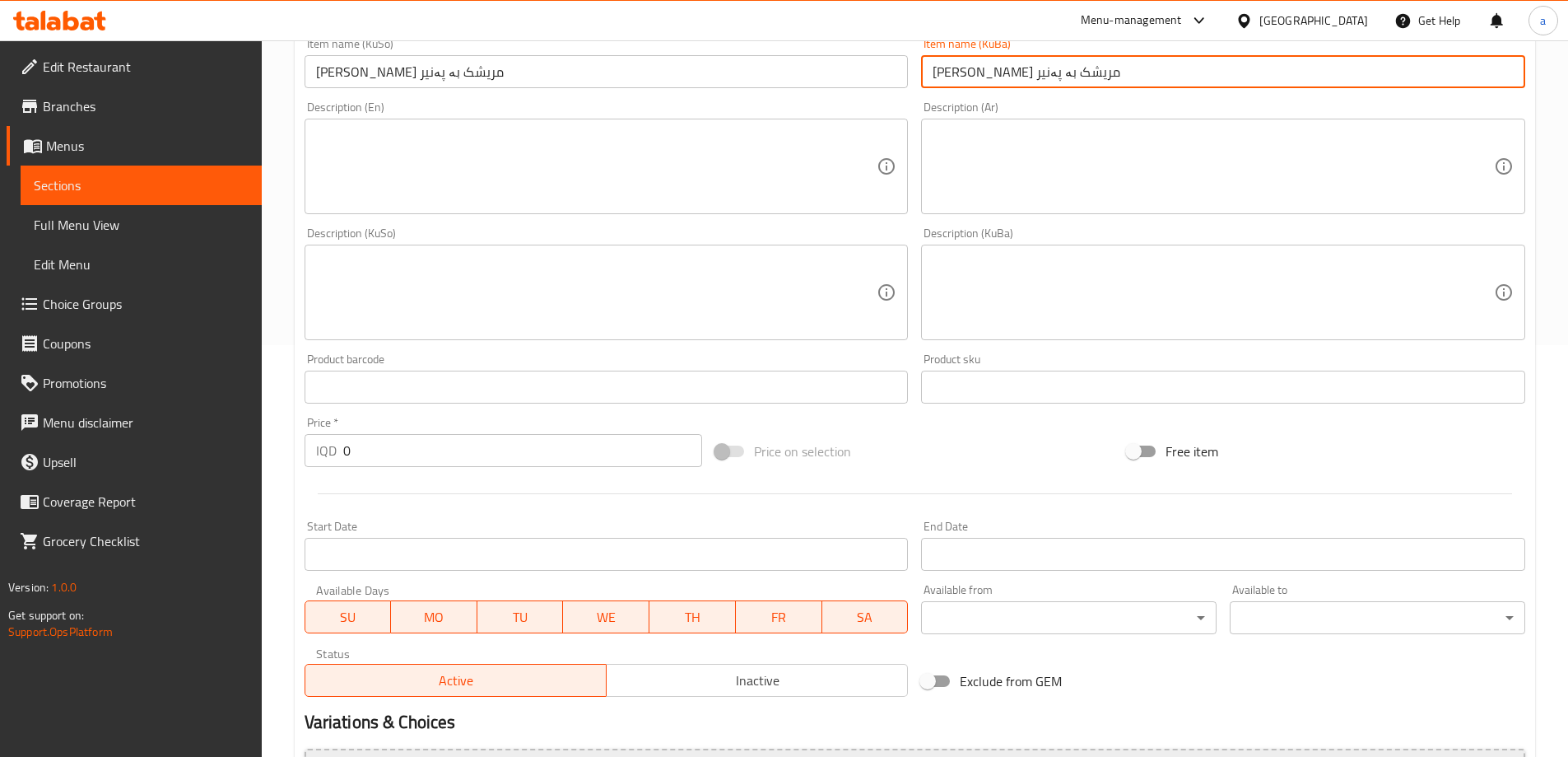
type input "[PERSON_NAME] مریشک بە پەنیر"
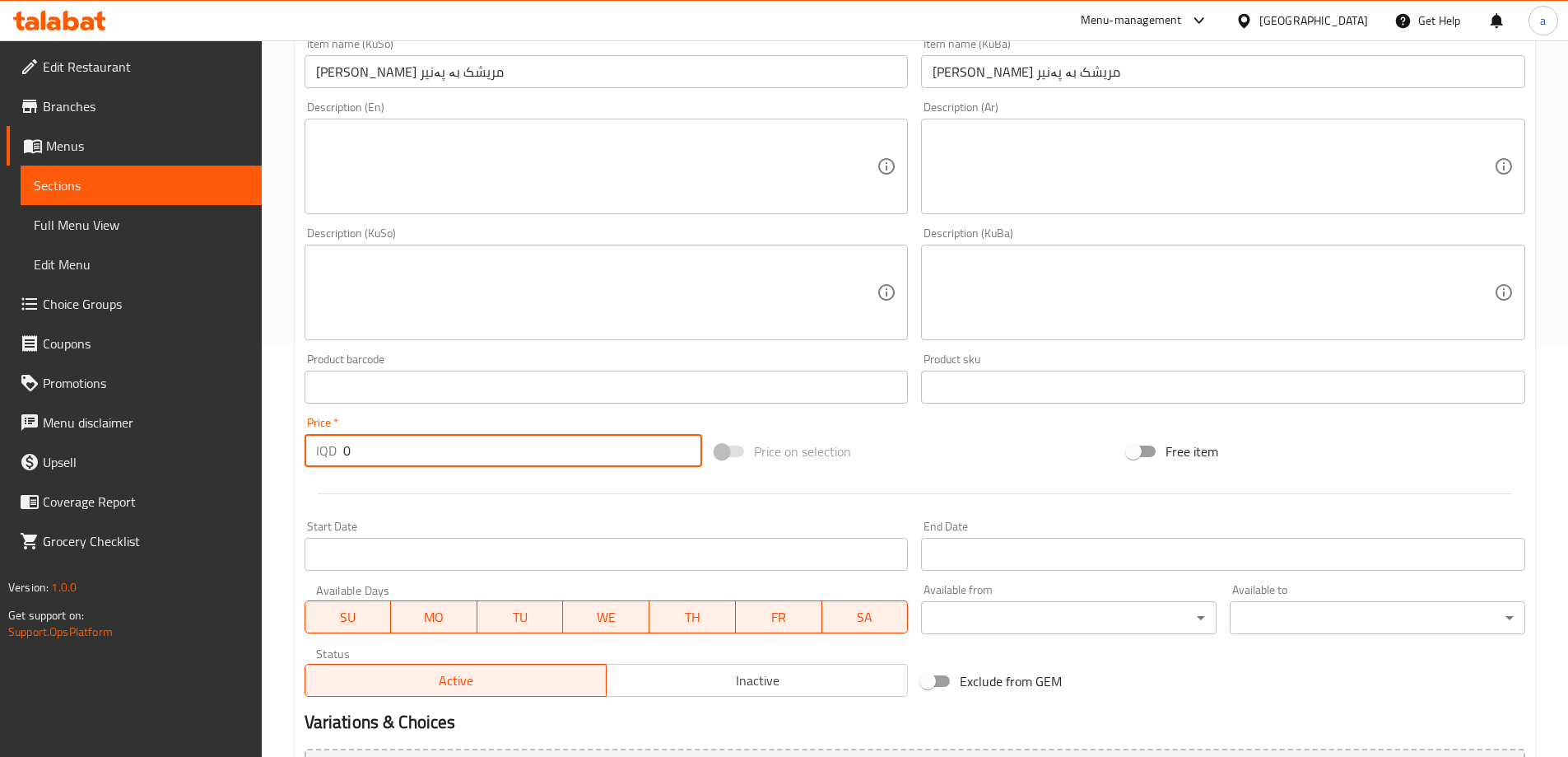
drag, startPoint x: 378, startPoint y: 444, endPoint x: 271, endPoint y: 471, distance: 110.4
click at [271, 471] on div "Home / Restaurants management / Menus / Sections / item / create Chicken Burger…" at bounding box center [914, 284] width 1306 height 1312
paste input "1050"
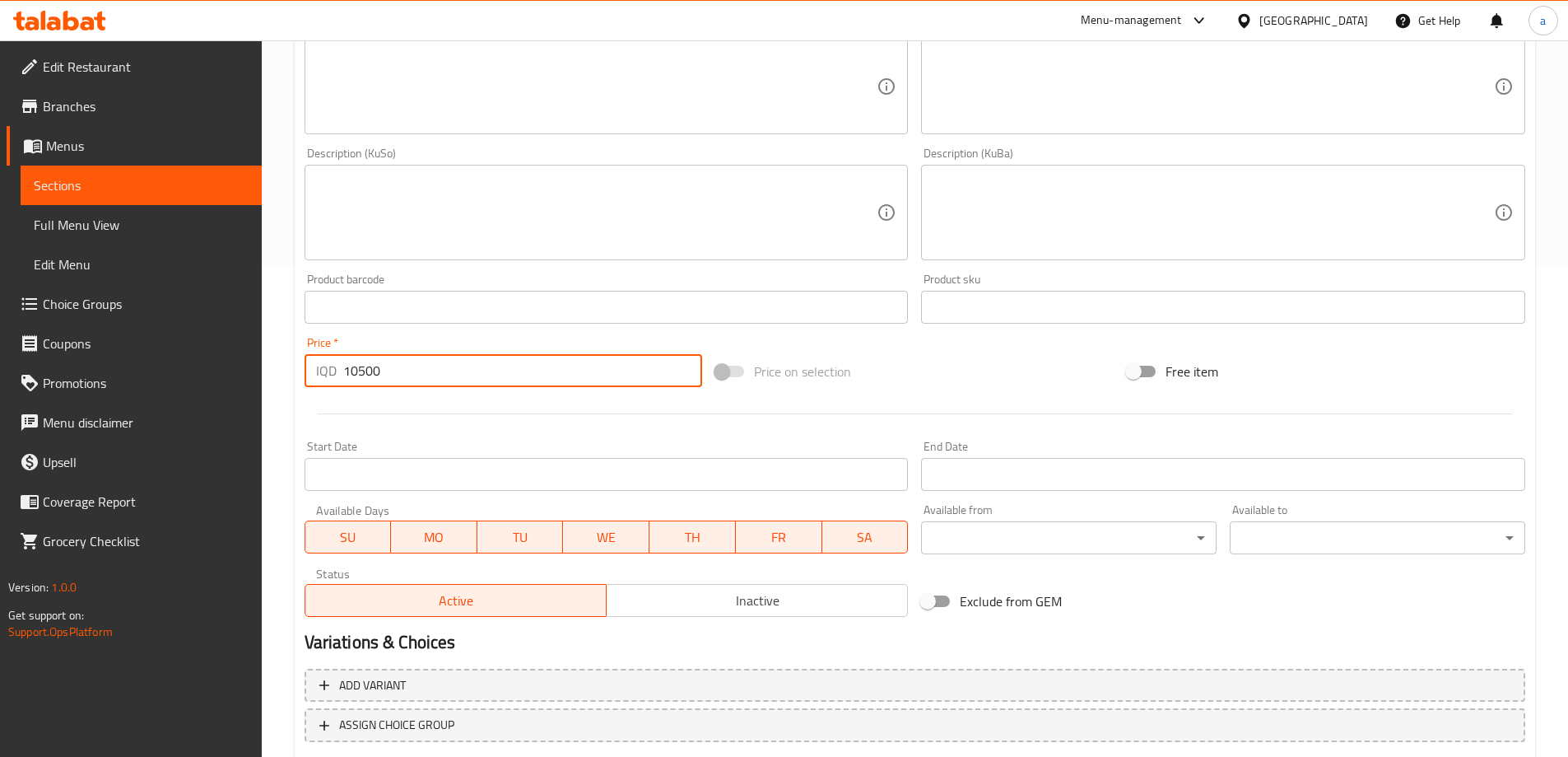
scroll to position [596, 0]
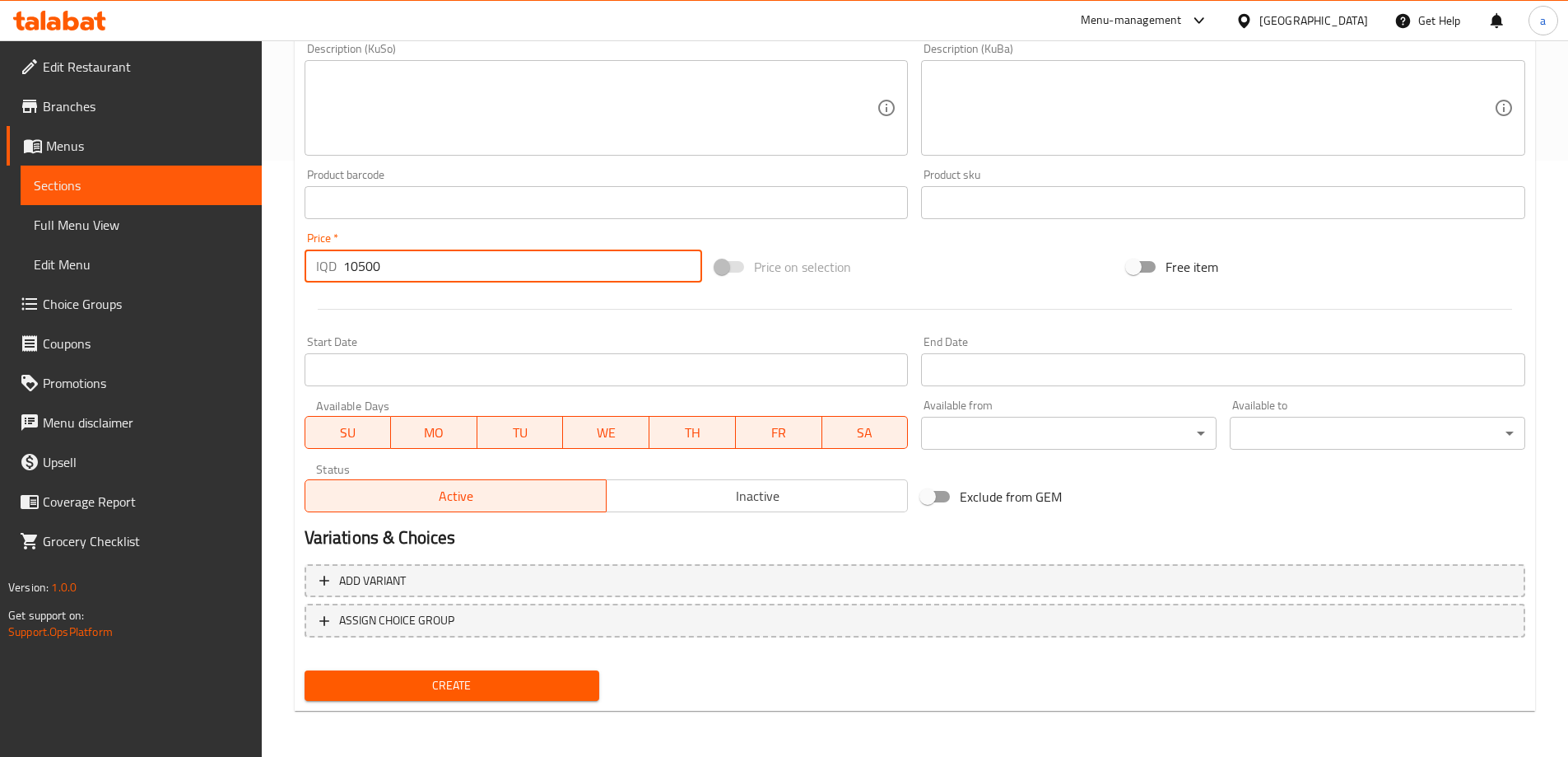
type input "10500"
click at [418, 692] on span "Create" at bounding box center [452, 685] width 269 height 20
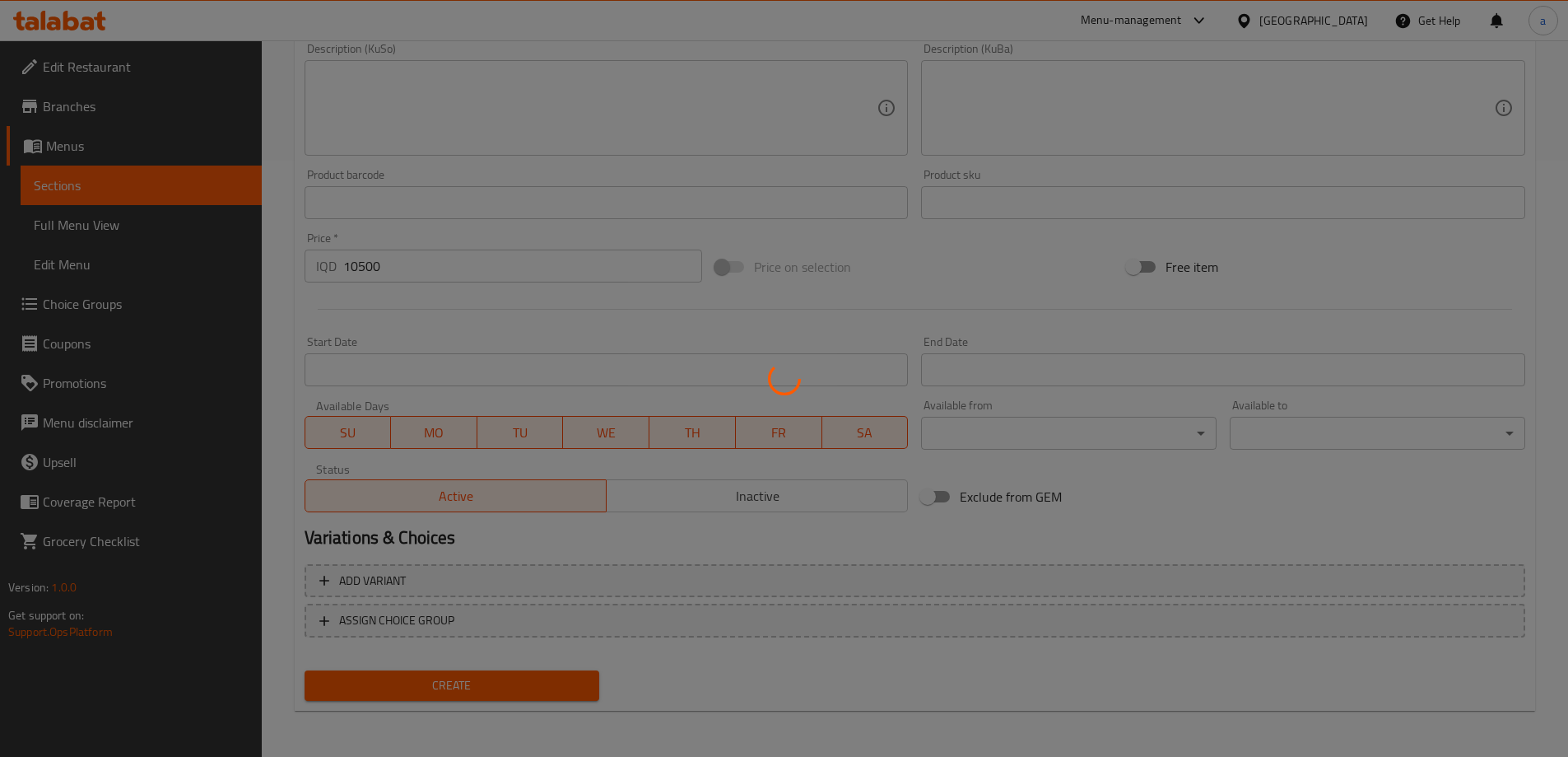
type input "0"
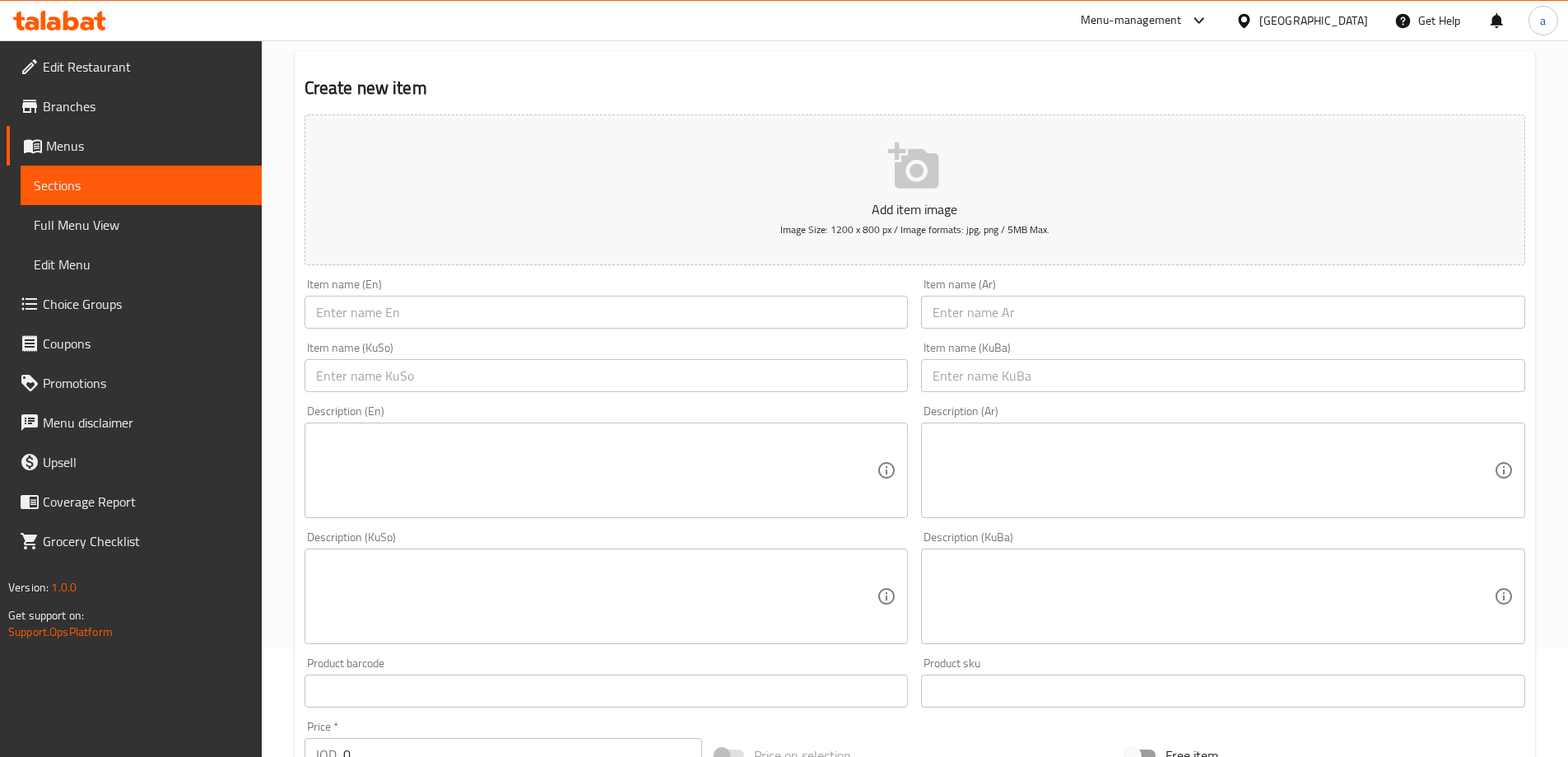
scroll to position [47, 0]
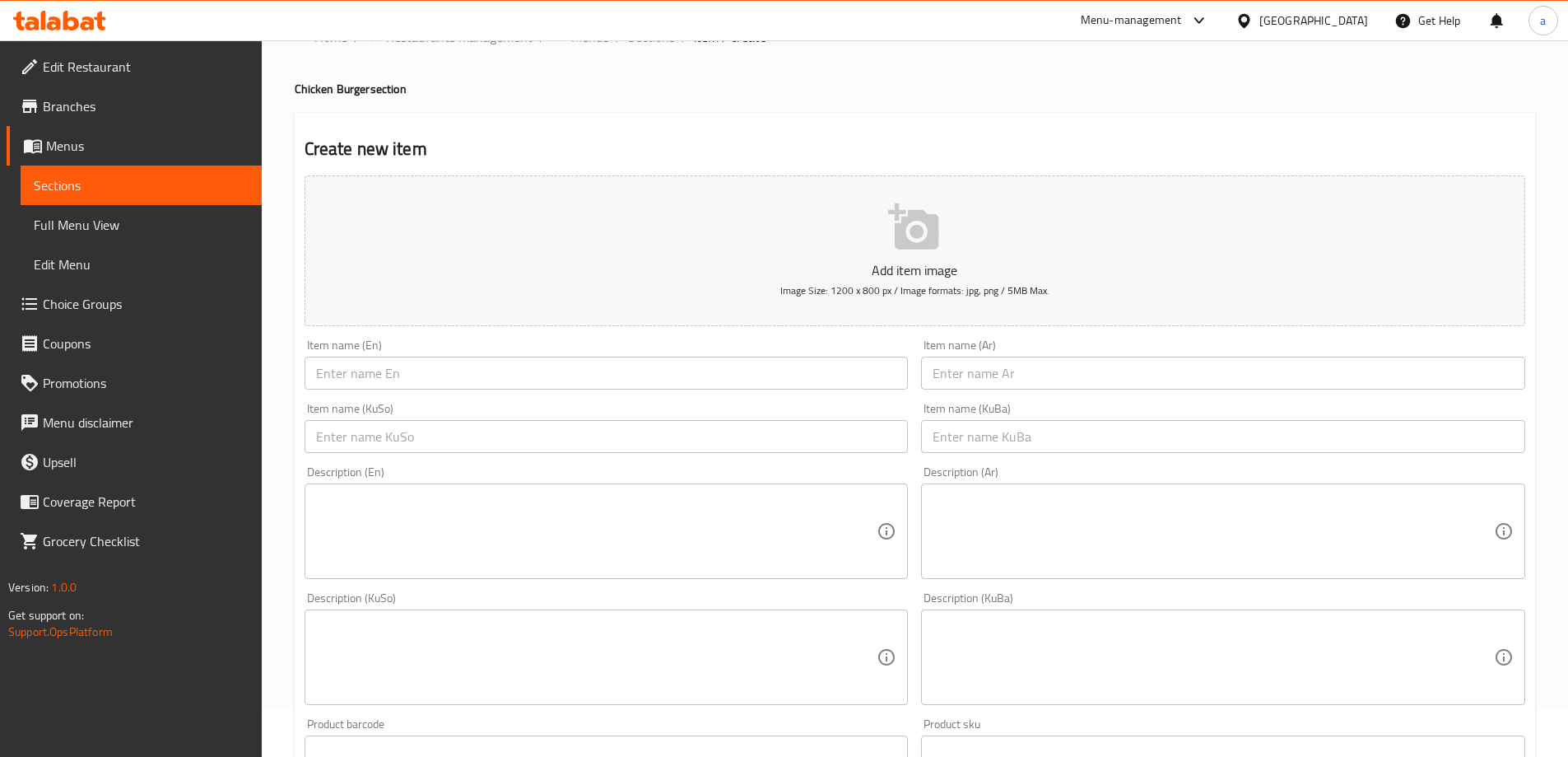
click at [403, 379] on input "text" at bounding box center [607, 373] width 604 height 33
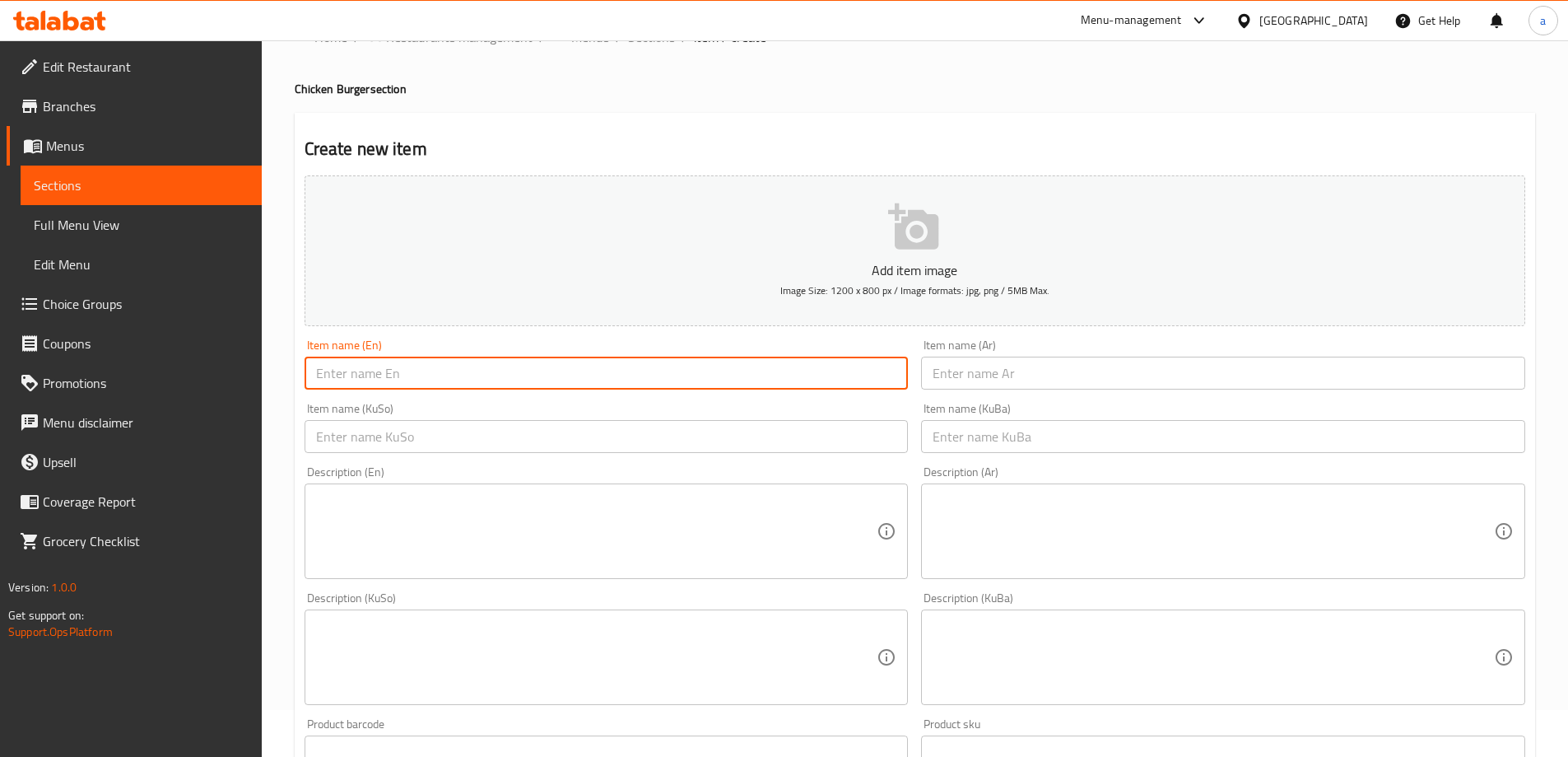
paste input "BBQ Zinger Chicken Burger Meal"
type input "BBQ Zinger Chicken Burger Meal"
click at [951, 371] on input "text" at bounding box center [1223, 373] width 604 height 33
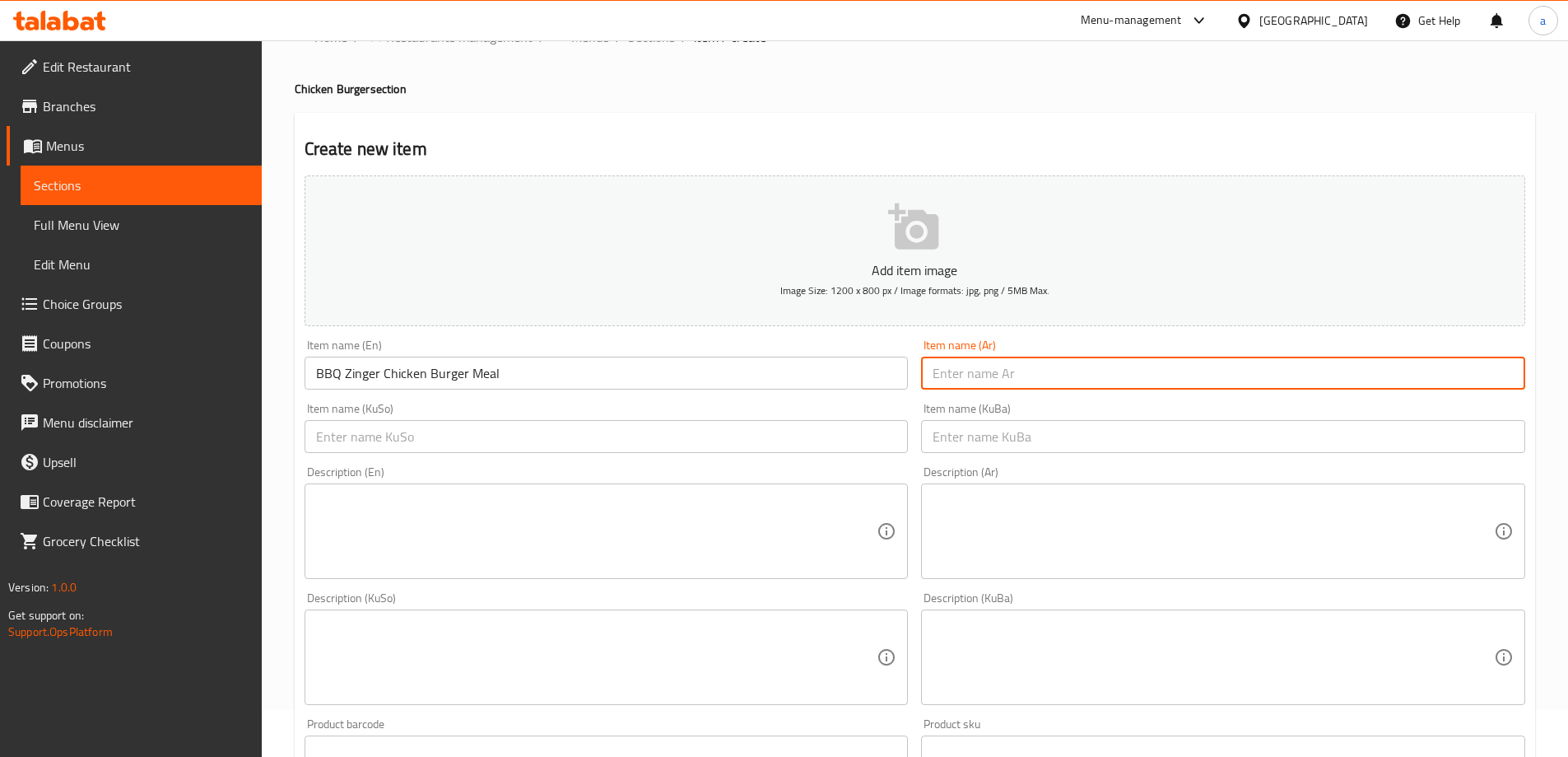
paste input "وجبة برجر دجاج زينجر بالباربيكيو"
type input "وجبة برجر دجاج زينجر بالباربيكيو"
click at [203, 181] on span "Sections" at bounding box center [141, 185] width 215 height 20
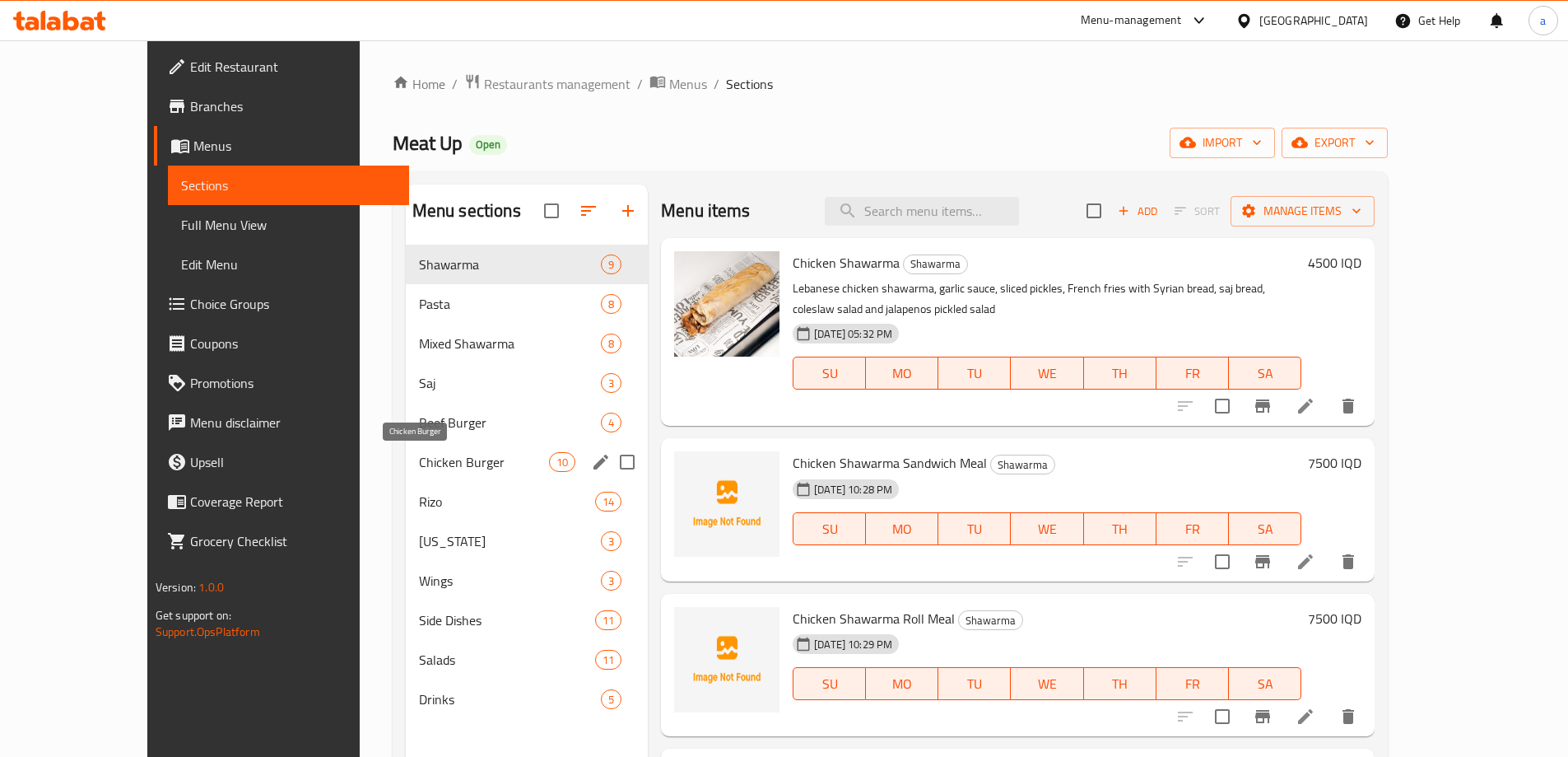
drag, startPoint x: 415, startPoint y: 462, endPoint x: 467, endPoint y: 438, distance: 57.3
click at [419, 463] on span "Chicken Burger" at bounding box center [484, 462] width 130 height 20
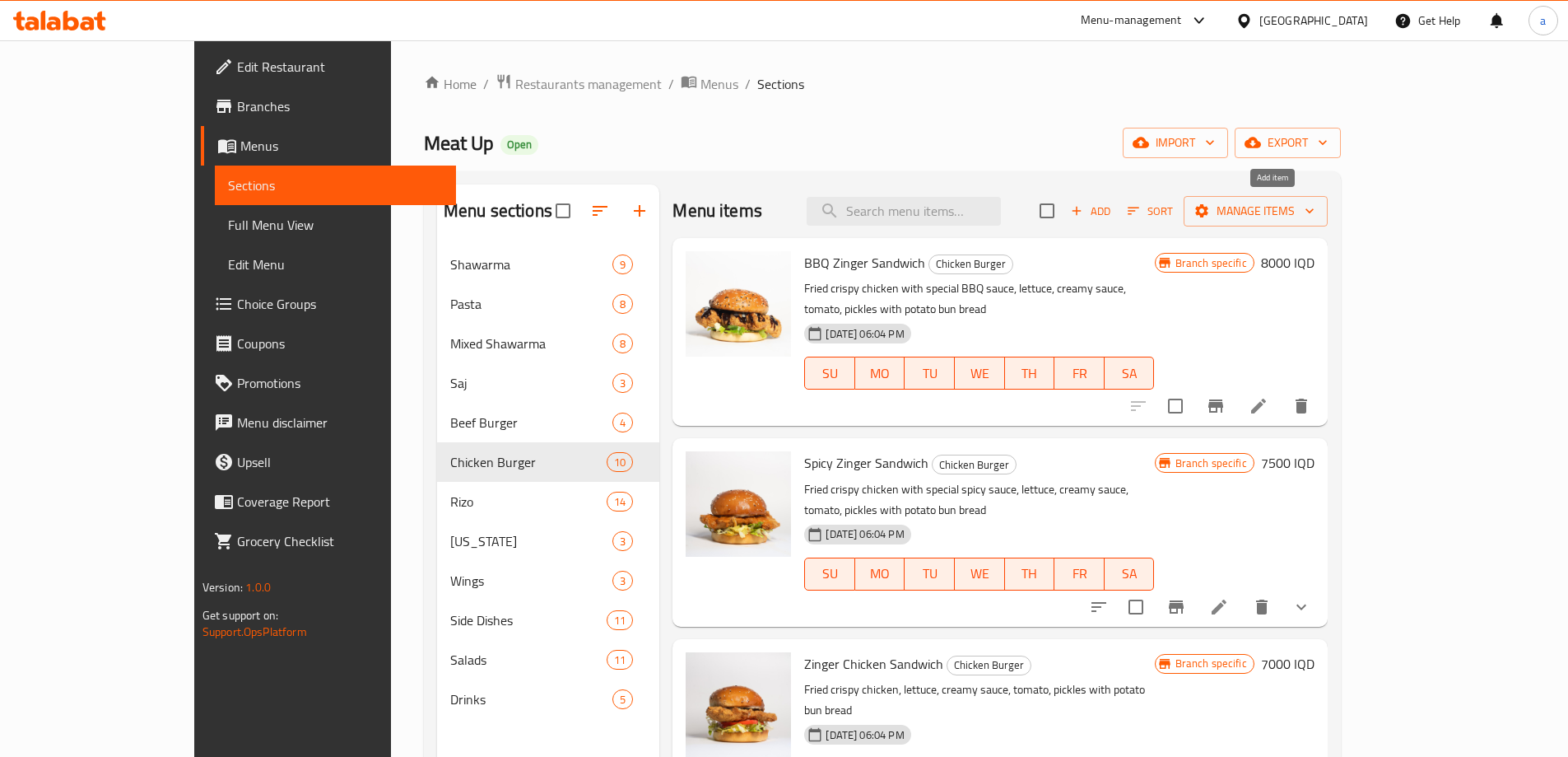
click at [1113, 203] on span "Add" at bounding box center [1090, 211] width 44 height 19
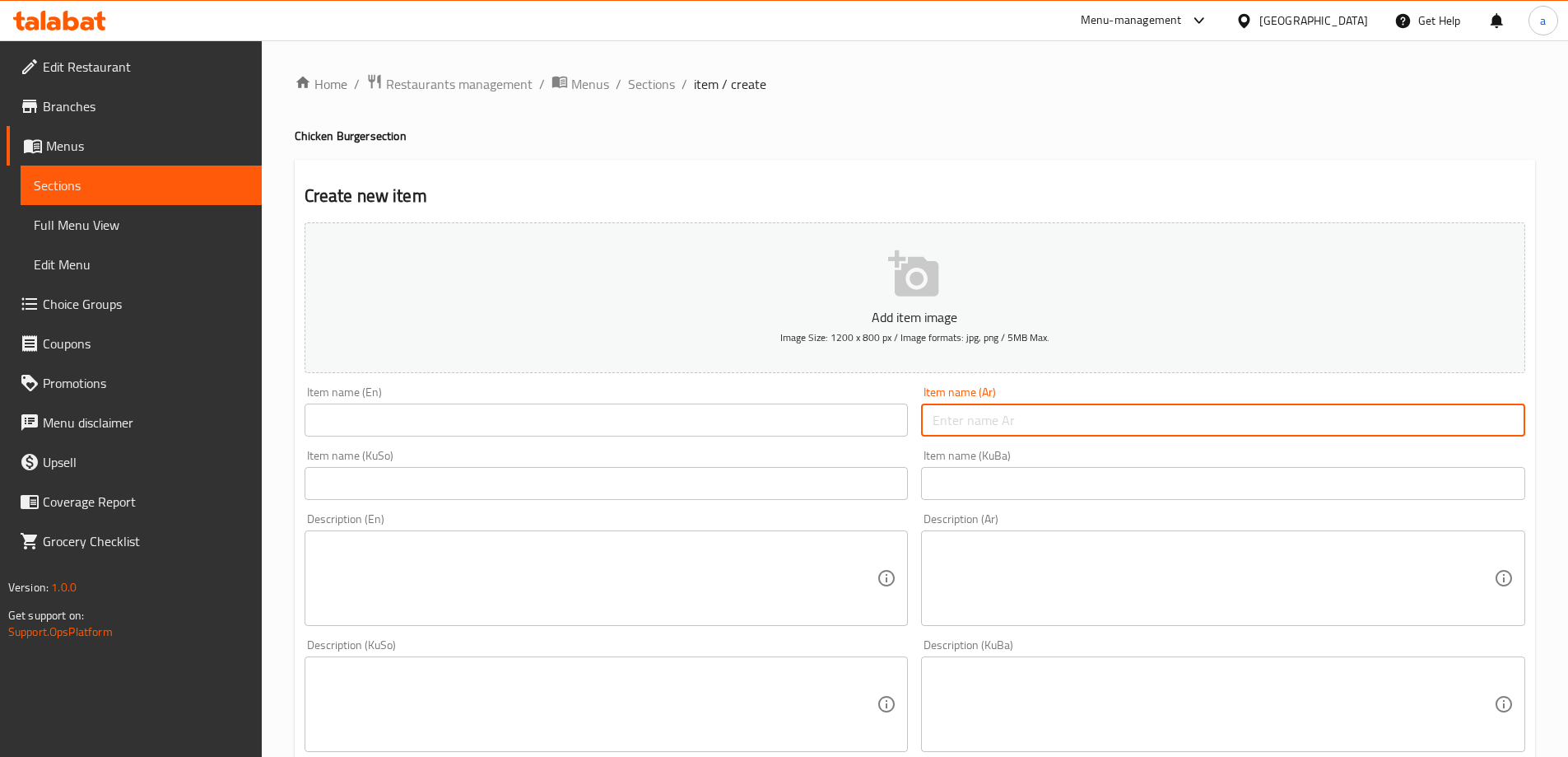
drag, startPoint x: 1044, startPoint y: 417, endPoint x: 974, endPoint y: 413, distance: 70.1
click at [1044, 417] on input "text" at bounding box center [1223, 420] width 604 height 33
paste input "وجبة برجر دجاج زينجر بالباربيكيو"
type input "وجبة برجر دجاج زينجر بالباربيكيو"
click at [745, 422] on input "text" at bounding box center [607, 420] width 604 height 33
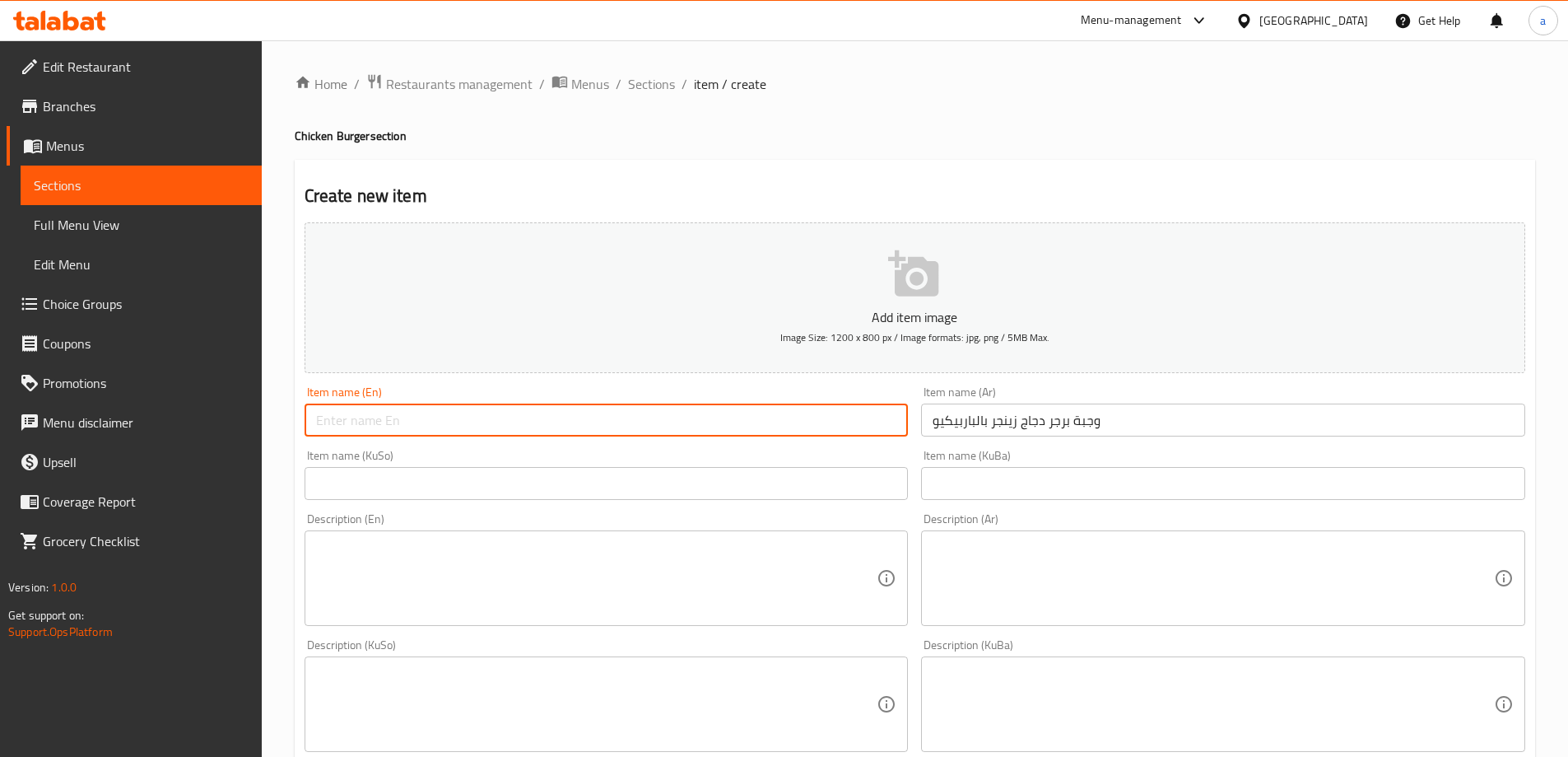
paste input "BBQ Zinger Chicken Burger Meal"
type input "BBQ Zinger Chicken Burger Meal"
click at [547, 490] on input "text" at bounding box center [607, 483] width 604 height 33
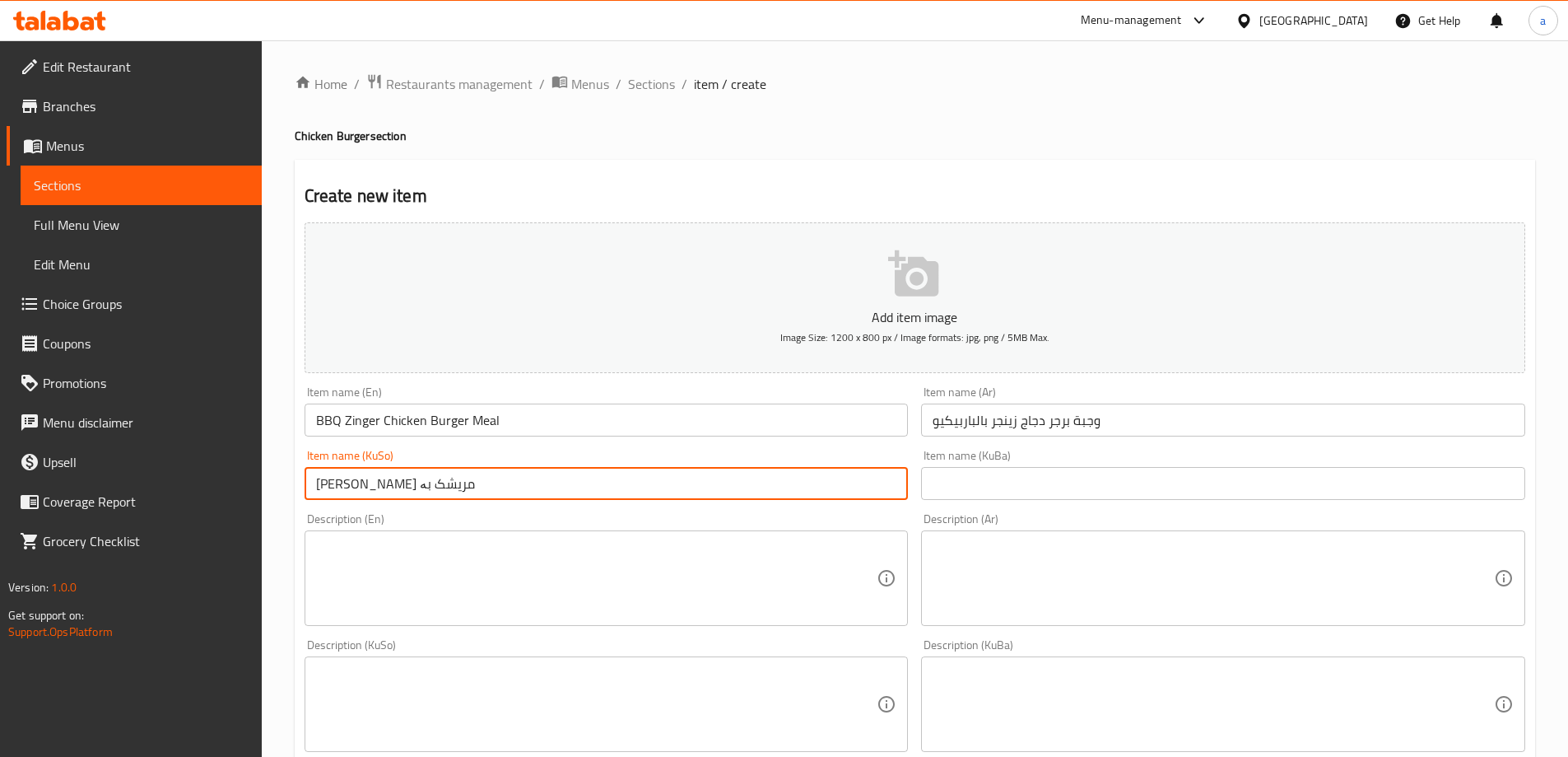
type input "[PERSON_NAME]"
drag, startPoint x: 567, startPoint y: 485, endPoint x: 300, endPoint y: 484, distance: 267.0
click at [293, 484] on div "Home / Restaurants management / Menus / Sections / item / create Chicken Burger…" at bounding box center [914, 696] width 1306 height 1312
click at [963, 490] on input "text" at bounding box center [1223, 483] width 604 height 33
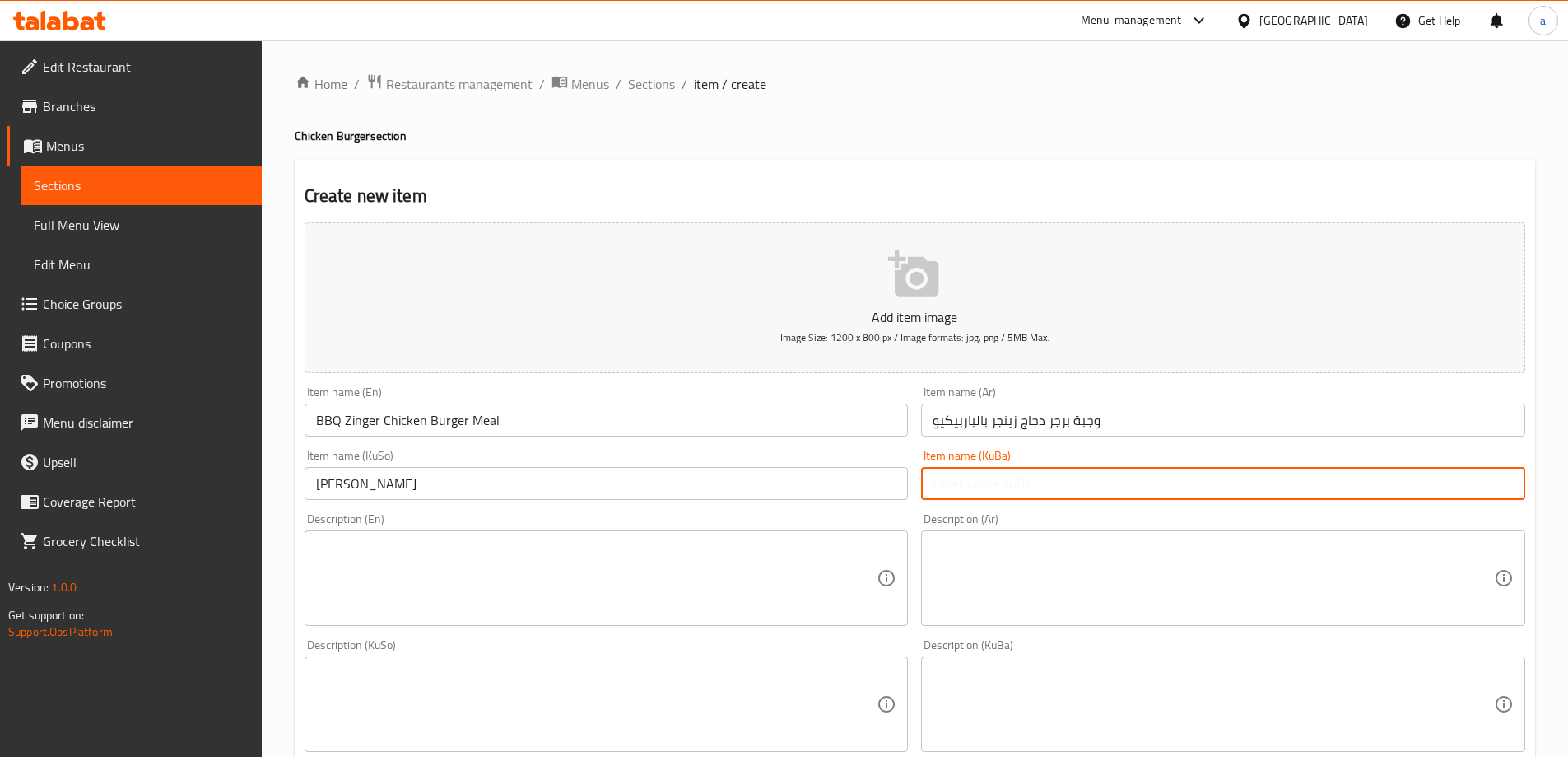
paste input "[PERSON_NAME]"
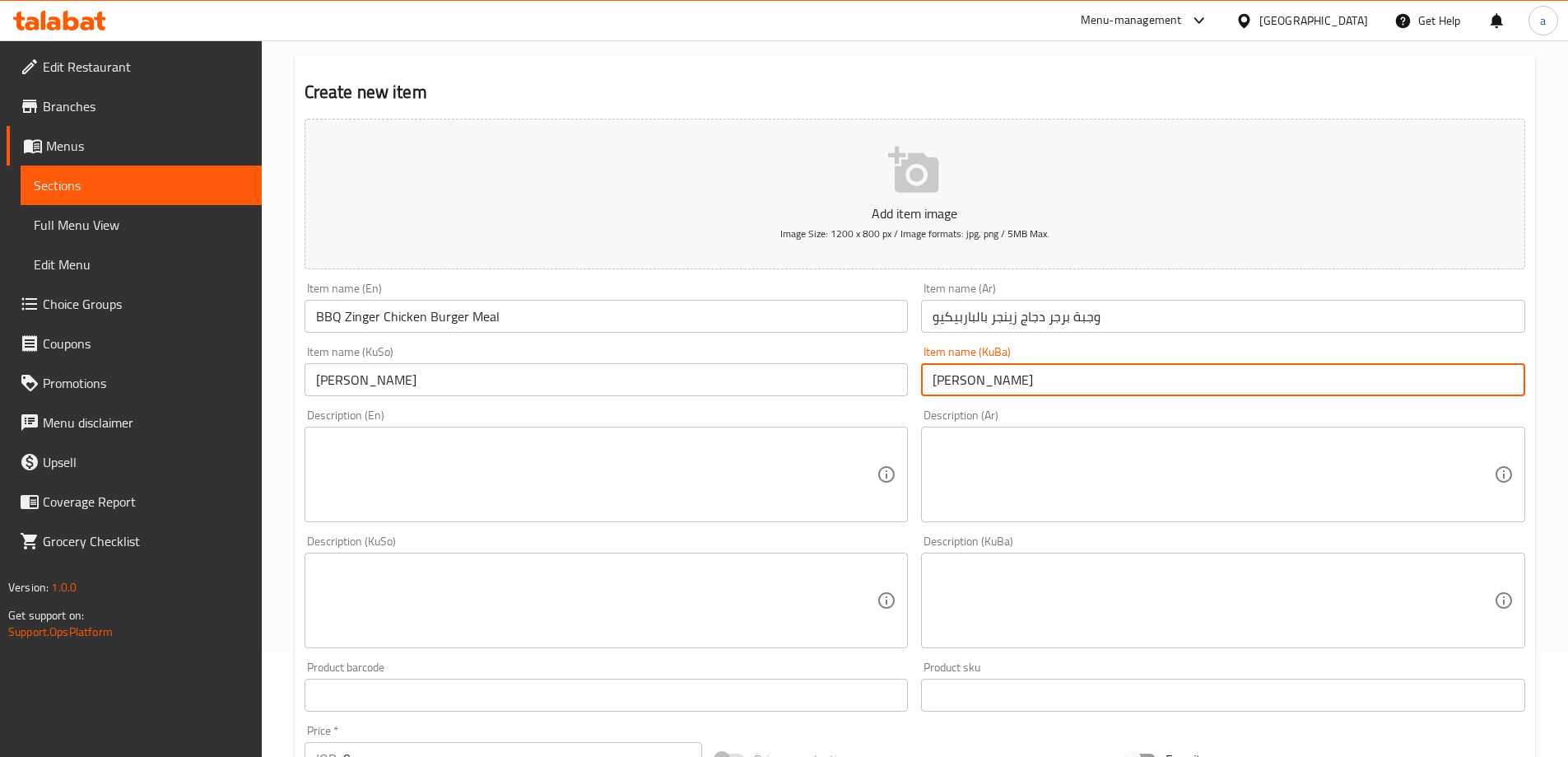
scroll to position [137, 0]
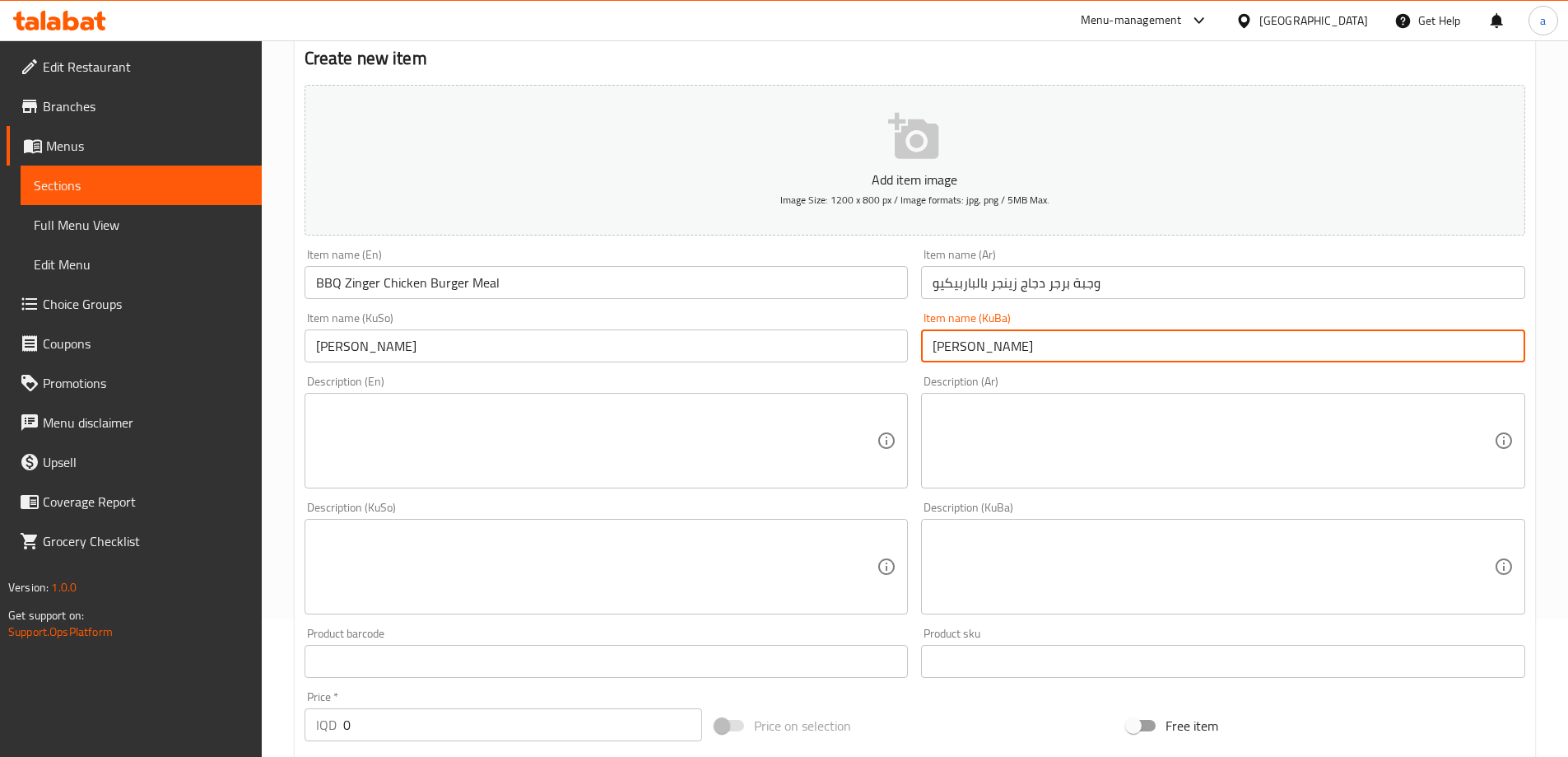
type input "[PERSON_NAME]"
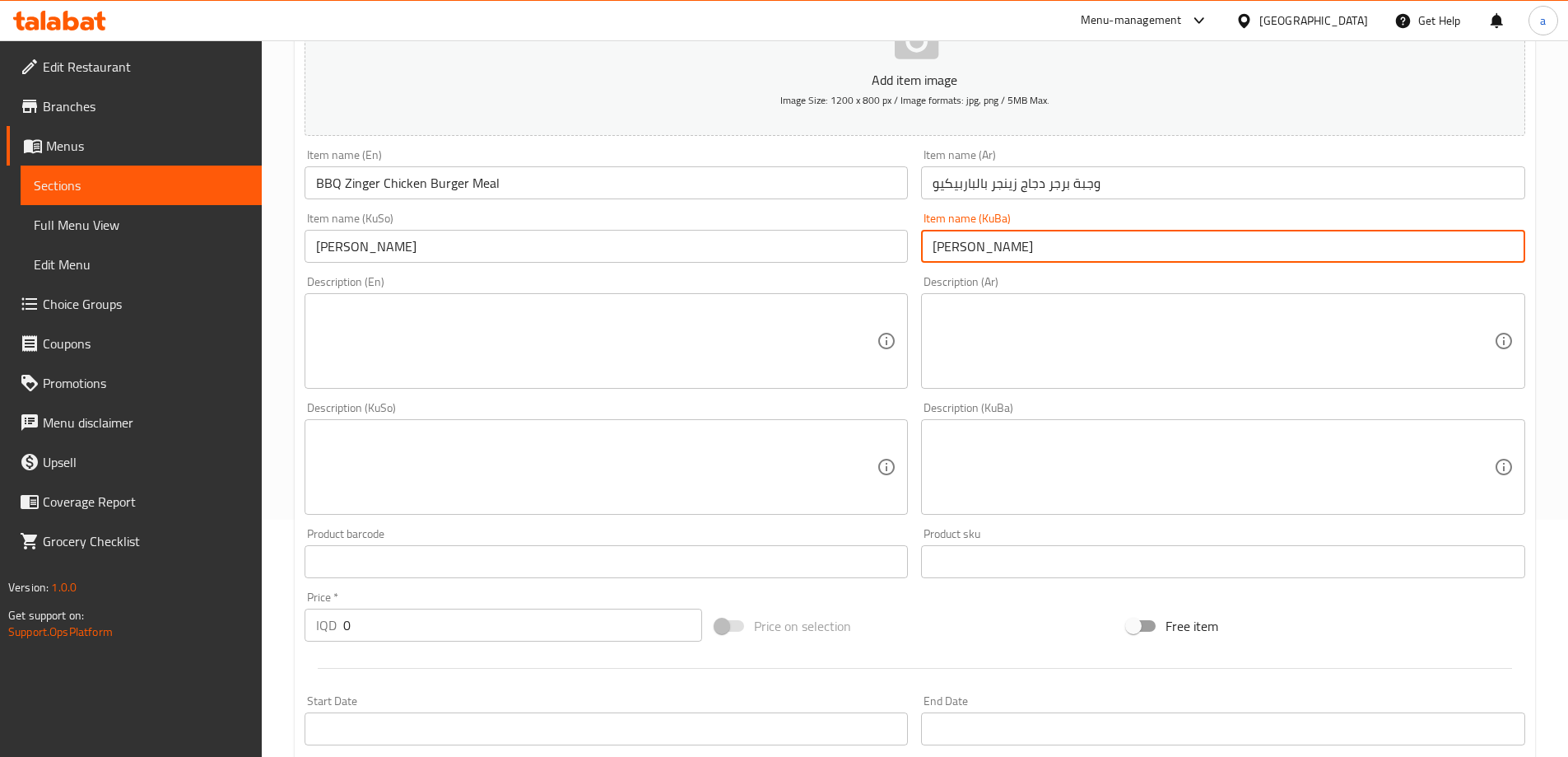
scroll to position [274, 0]
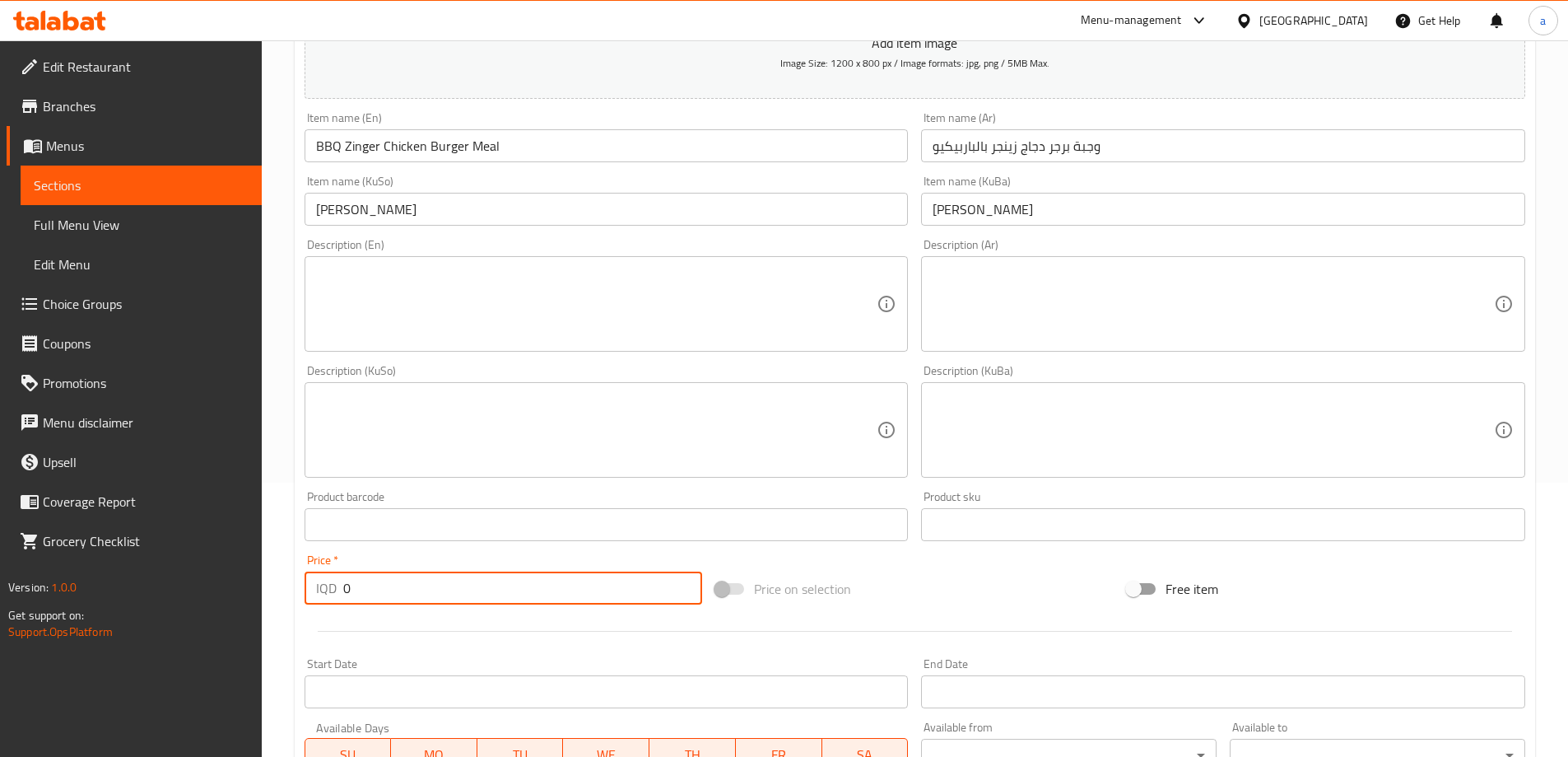
drag, startPoint x: 358, startPoint y: 582, endPoint x: 316, endPoint y: 589, distance: 42.6
click at [316, 589] on div "IQD 0 Price *" at bounding box center [504, 588] width 398 height 33
paste input "1100"
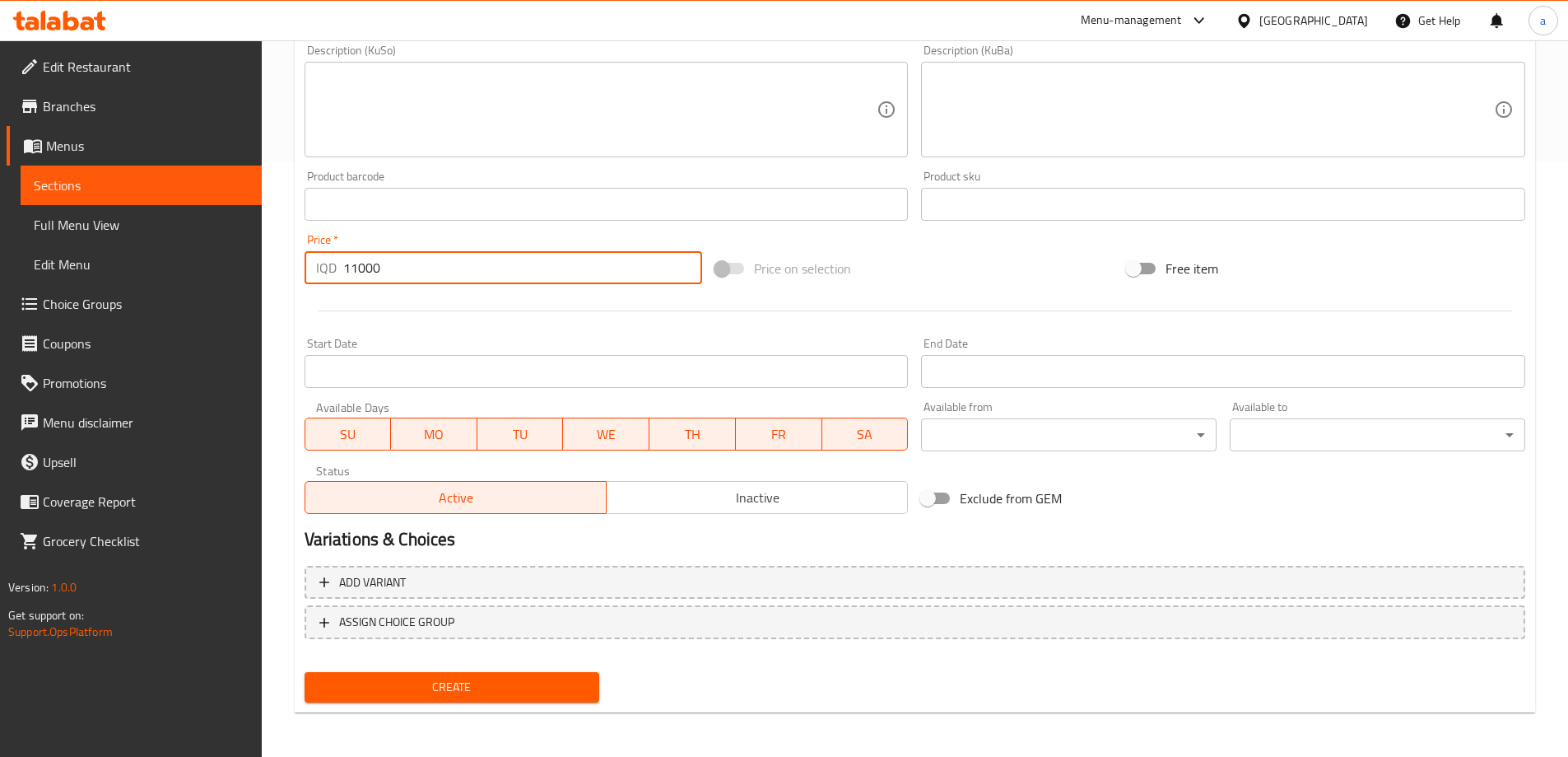
scroll to position [596, 0]
type input "11000"
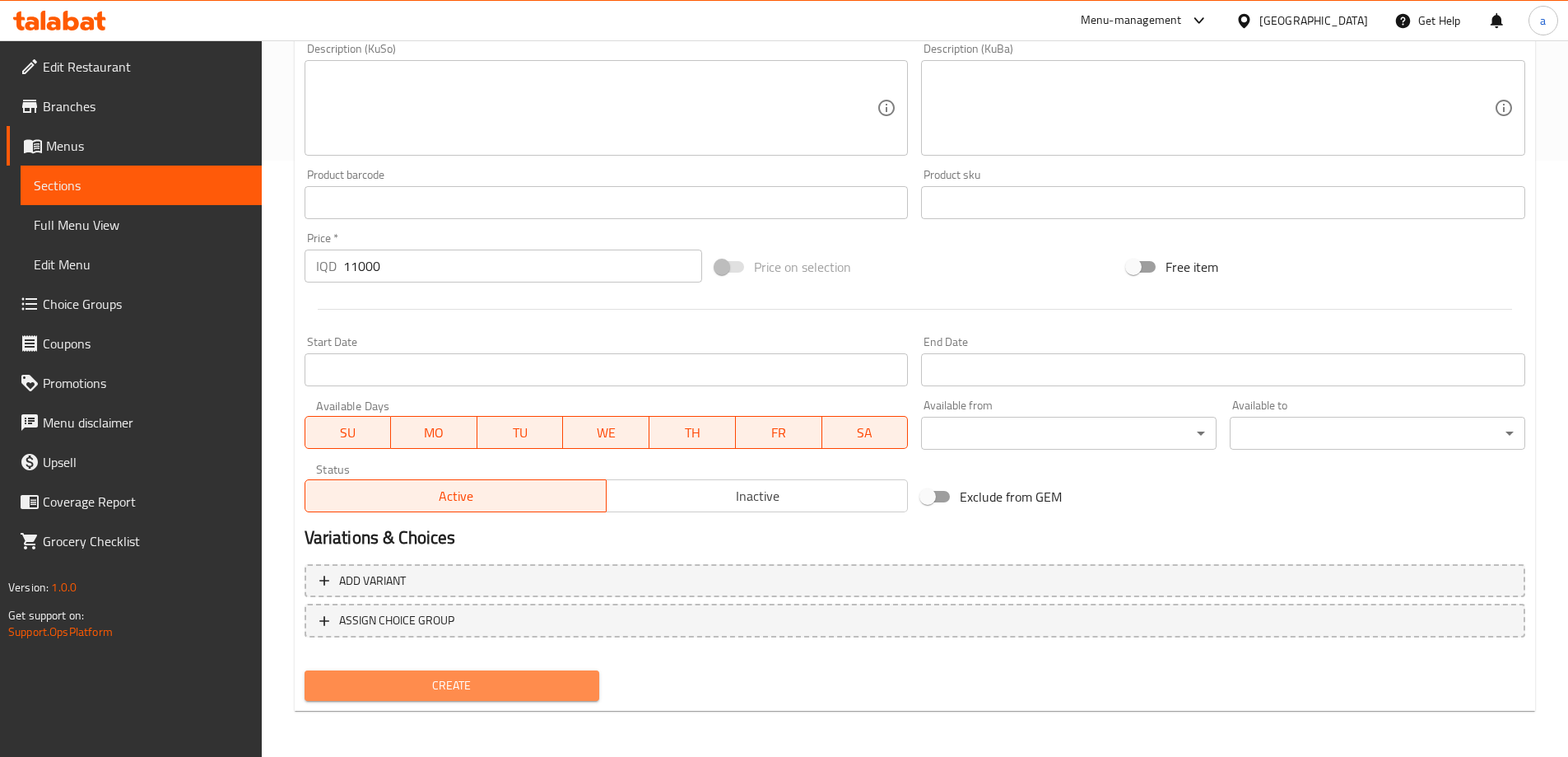
click at [457, 683] on span "Create" at bounding box center [452, 685] width 269 height 20
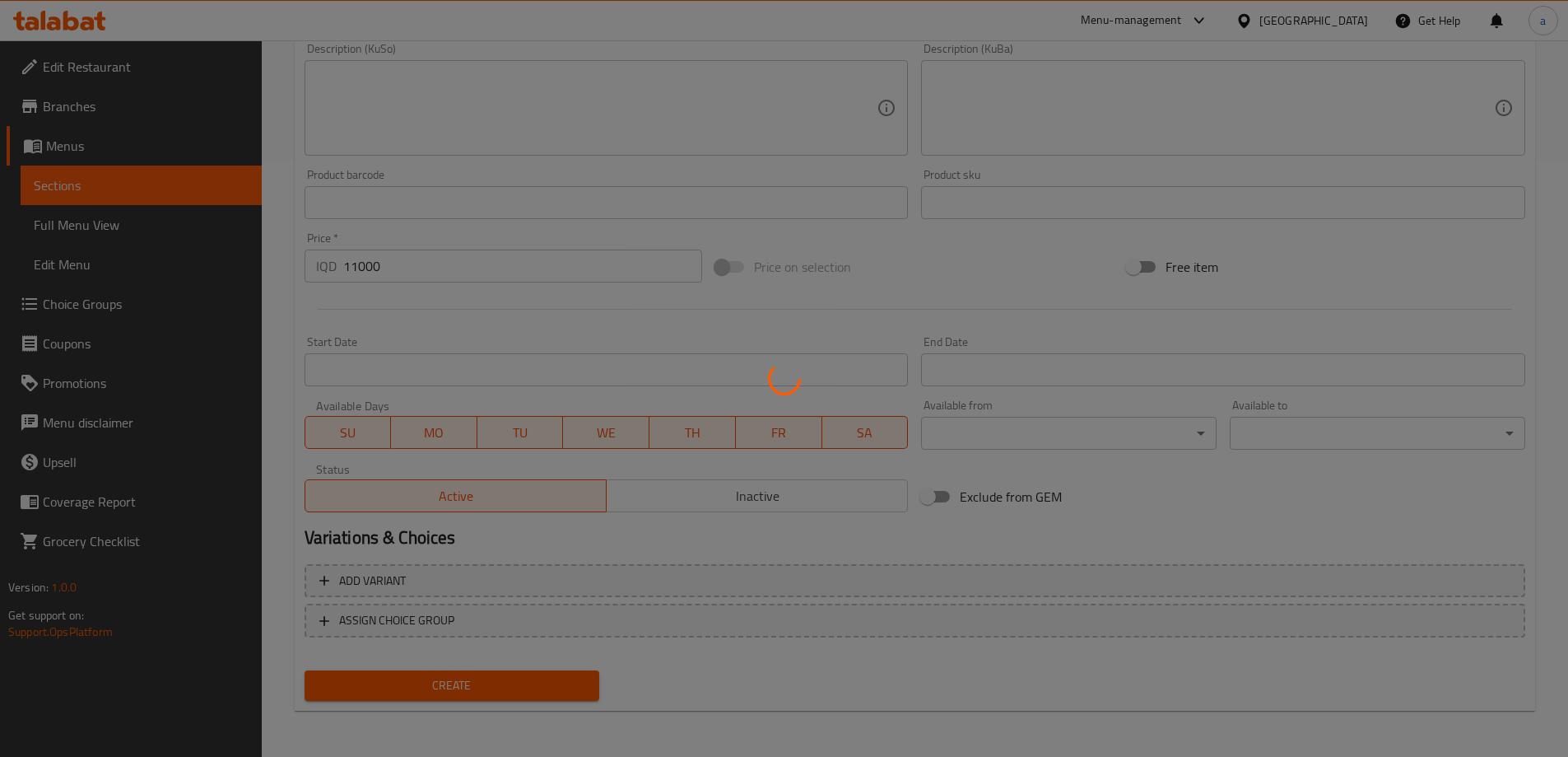
type input "0"
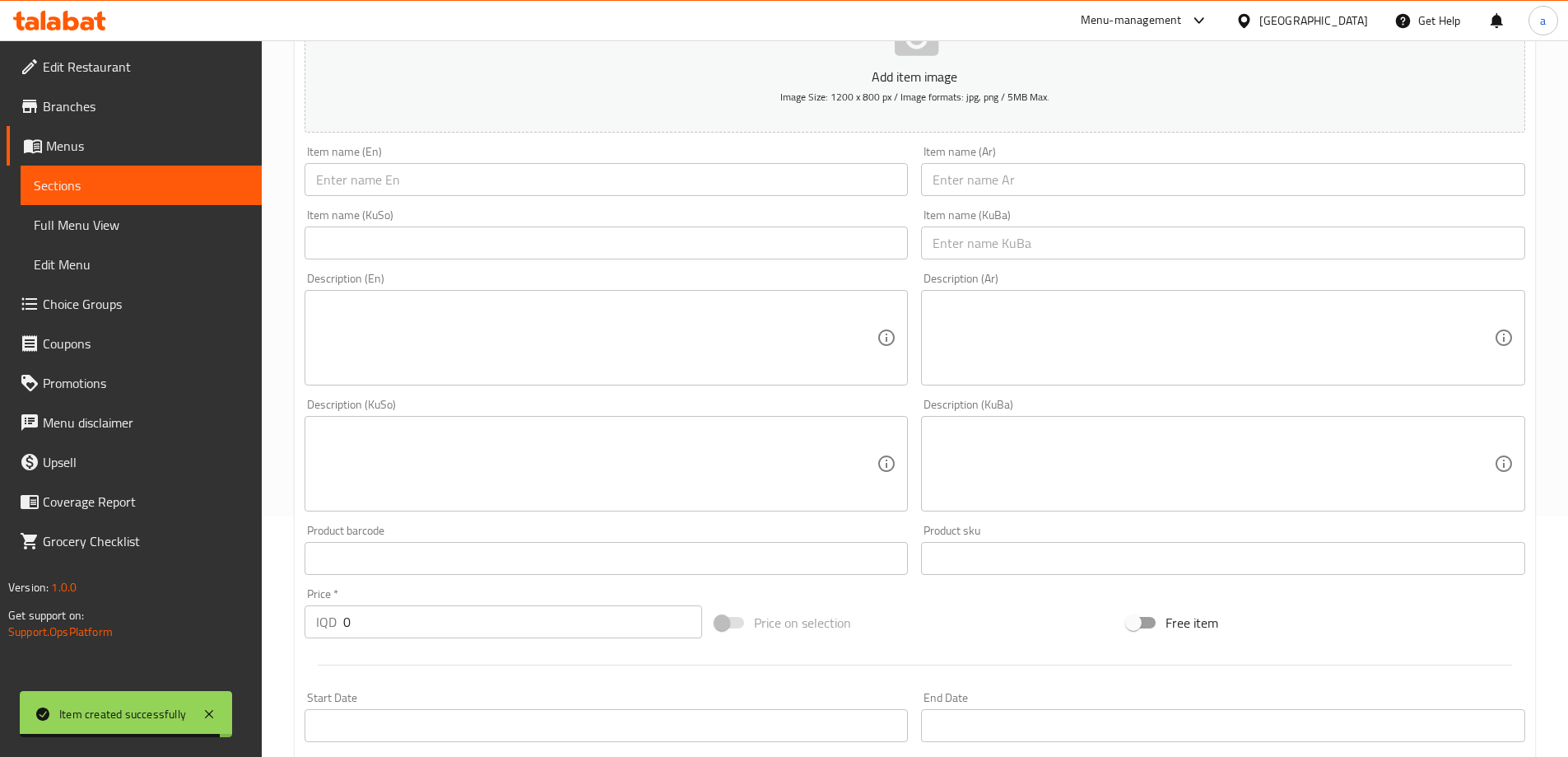
scroll to position [185, 0]
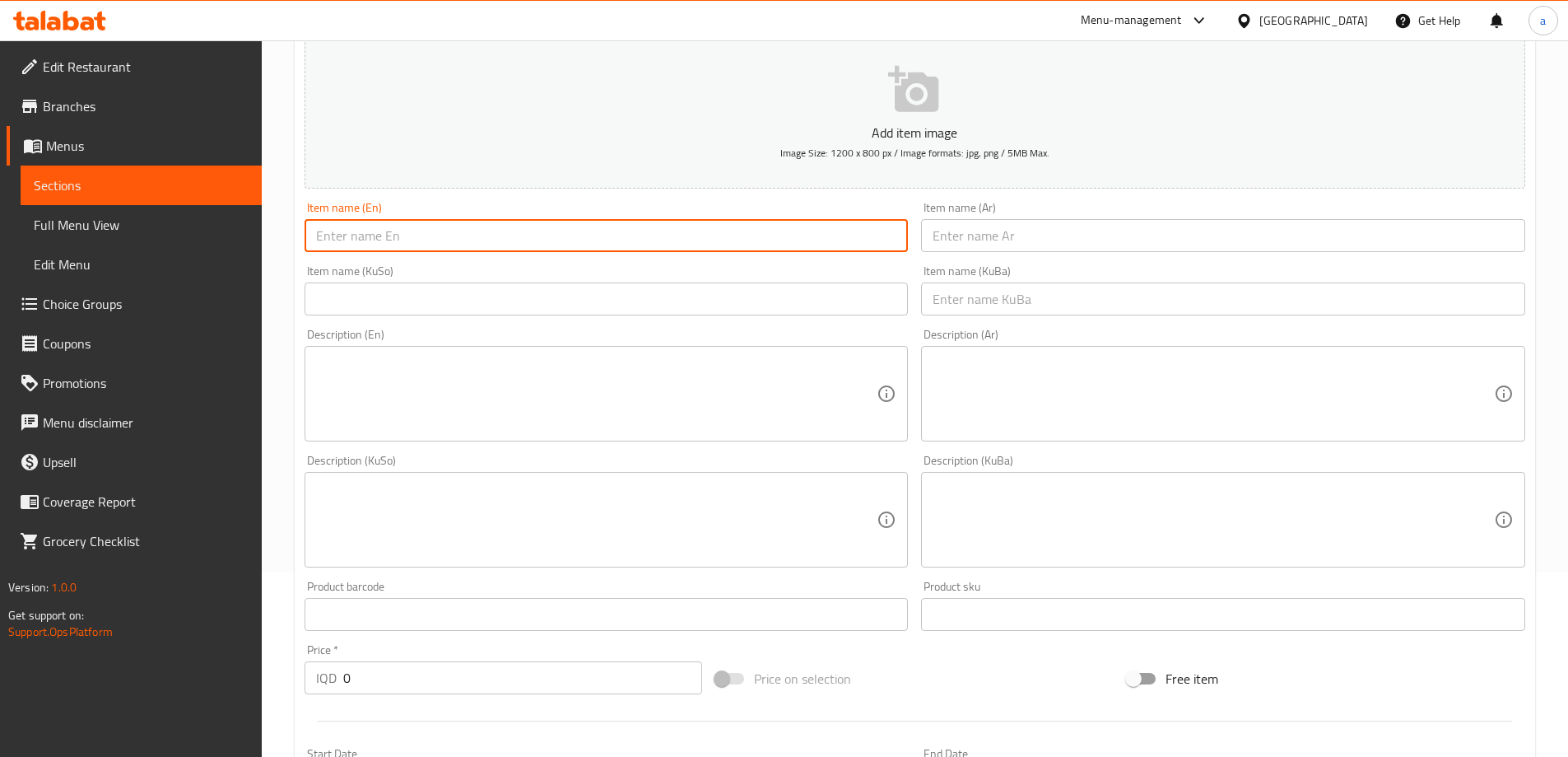
click at [430, 236] on input "text" at bounding box center [607, 235] width 604 height 33
paste input "Steak Mushroom Sandwich Meal"
type input "Steak Mushroom Sandwich Meal"
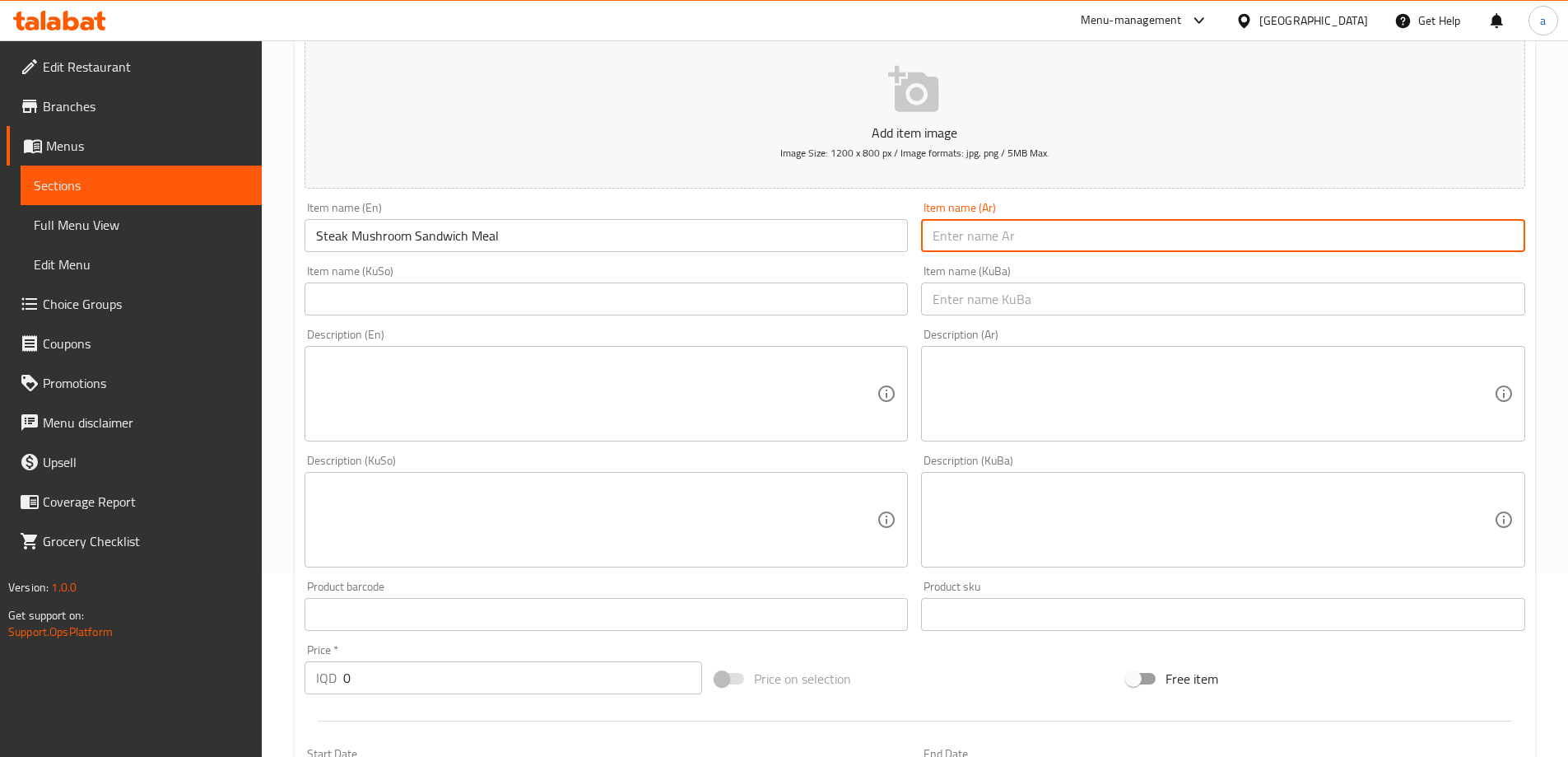
click at [933, 231] on input "text" at bounding box center [1223, 235] width 604 height 33
paste input "وجبة ساندويتش ستيك بالفطر"
type input "وجبة ساندويتش ستيك بالفطر"
click at [816, 312] on input "text" at bounding box center [607, 299] width 604 height 33
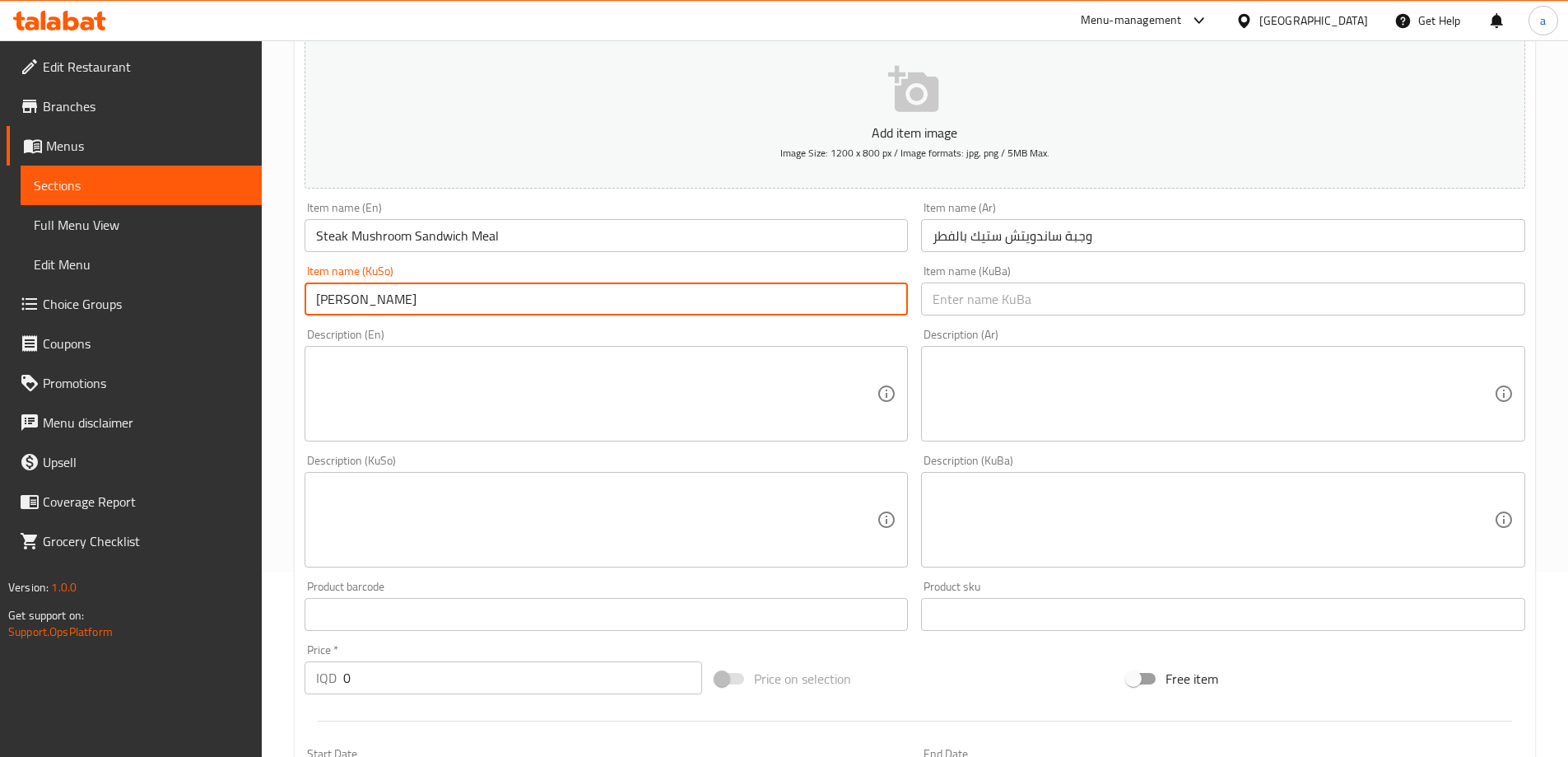
type input "[PERSON_NAME] ستێک بە قارچک"
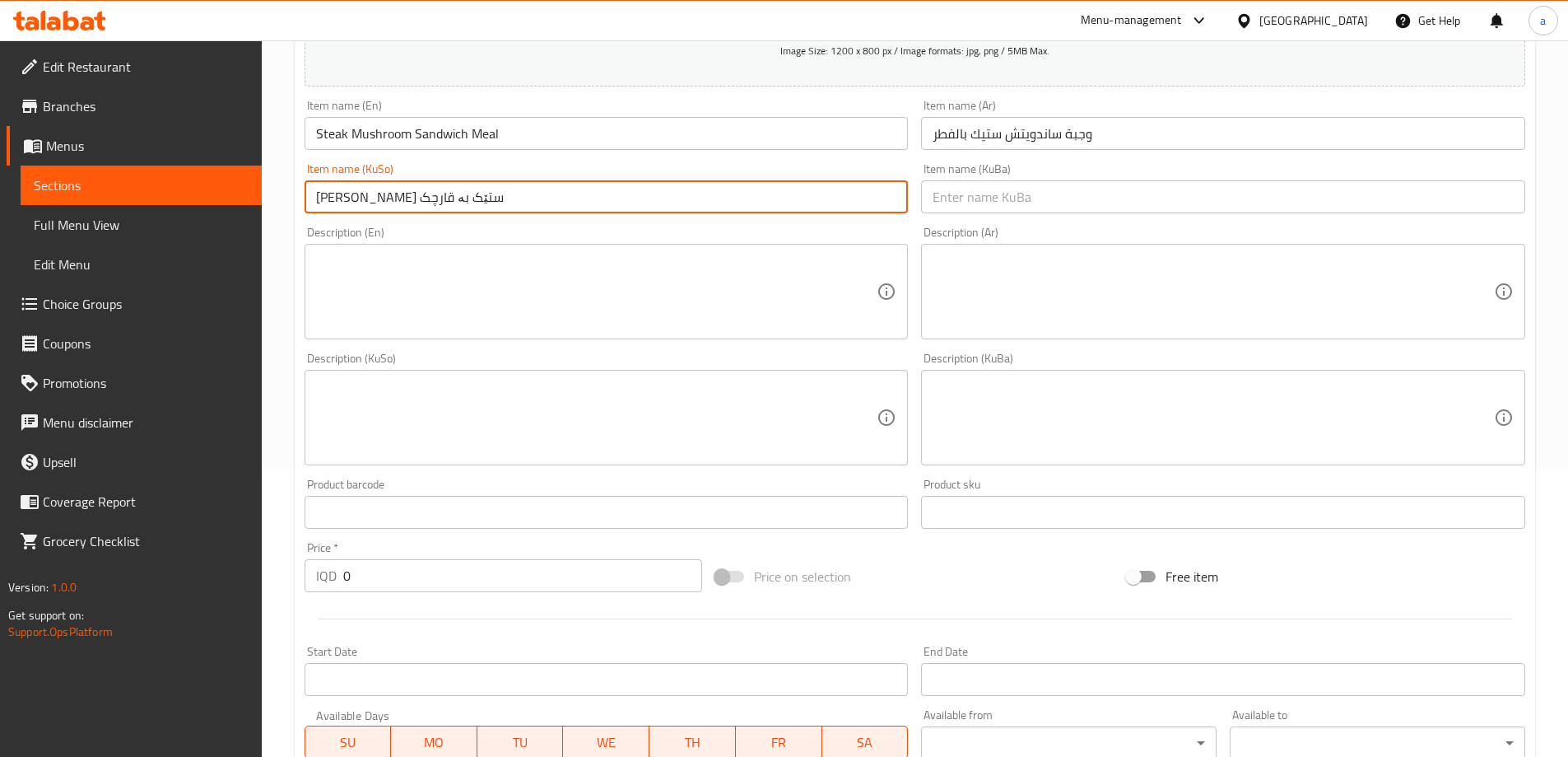
scroll to position [322, 0]
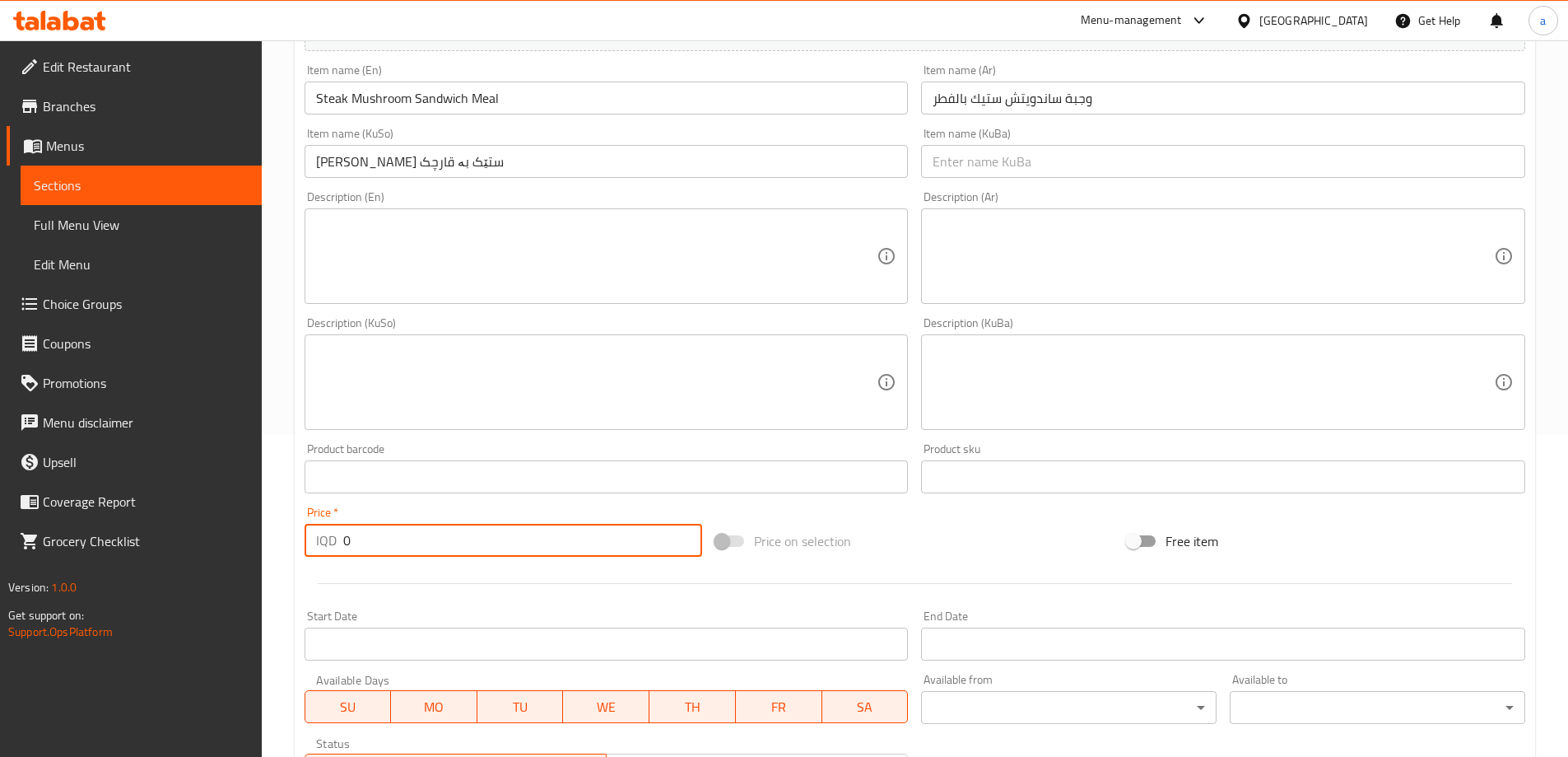
drag, startPoint x: 384, startPoint y: 548, endPoint x: 295, endPoint y: 545, distance: 89.1
click at [298, 552] on div "Price   * IQD 0 Price *" at bounding box center [503, 531] width 411 height 63
paste input "1000"
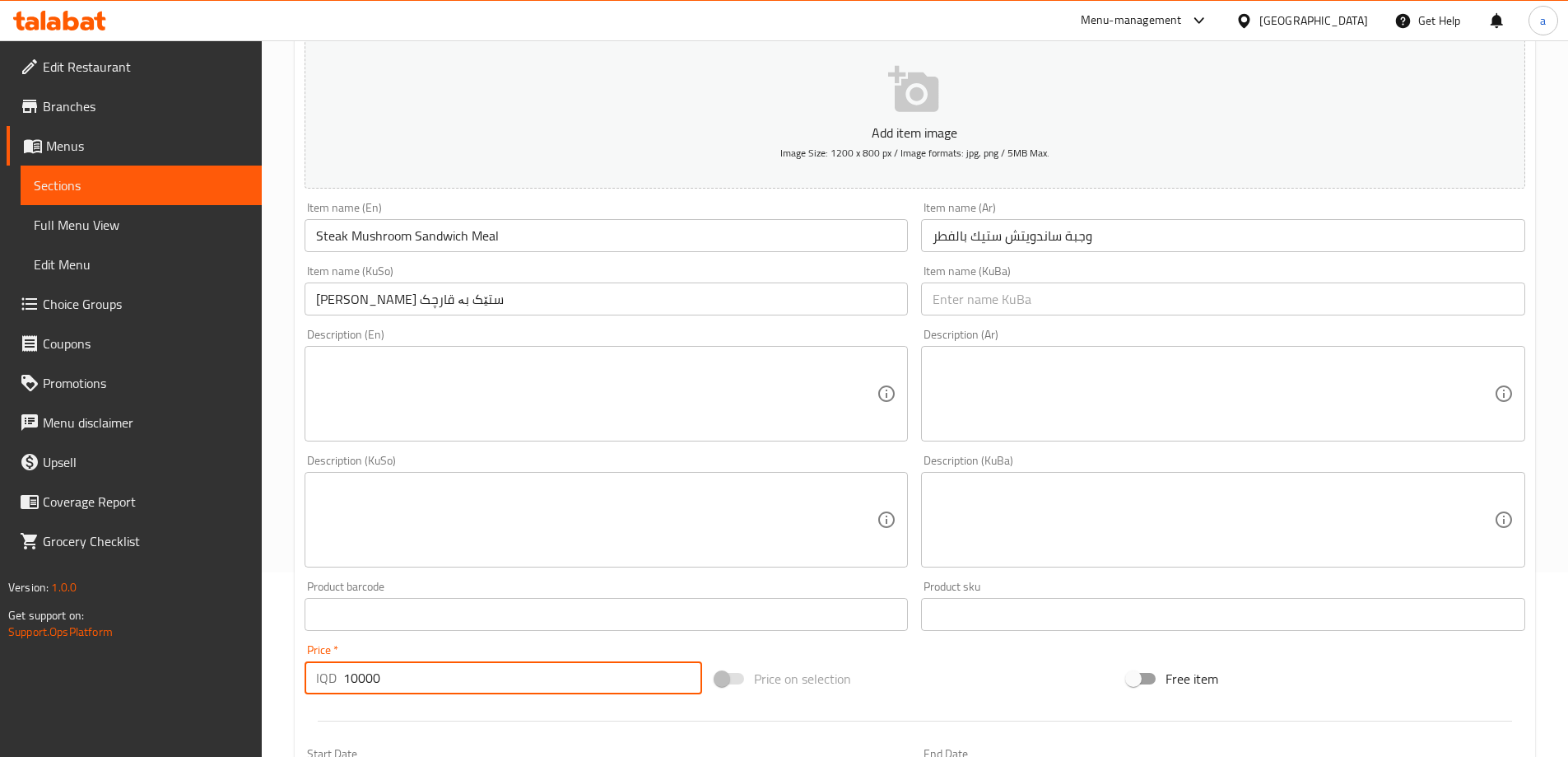
scroll to position [596, 0]
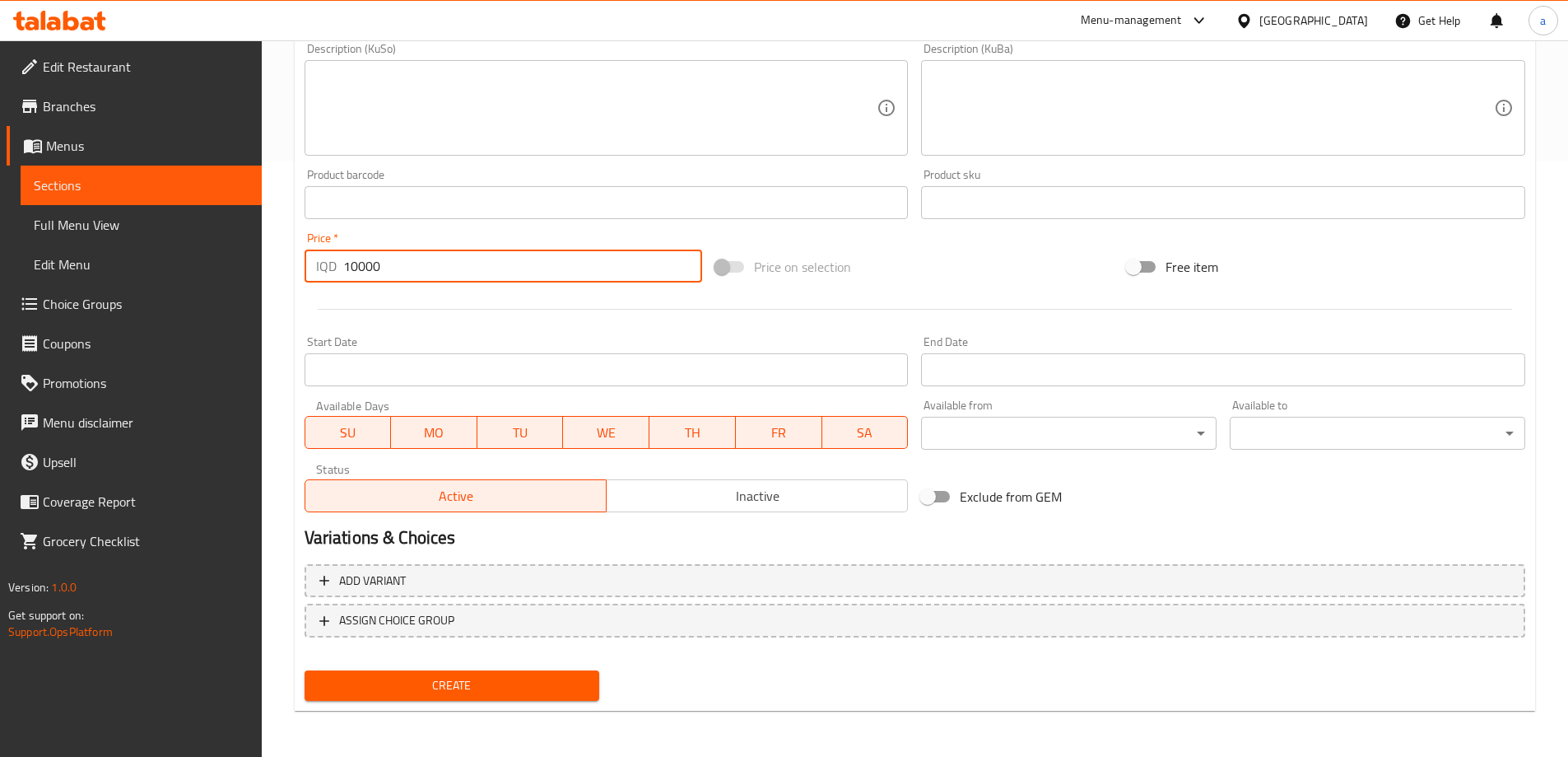
type input "10000"
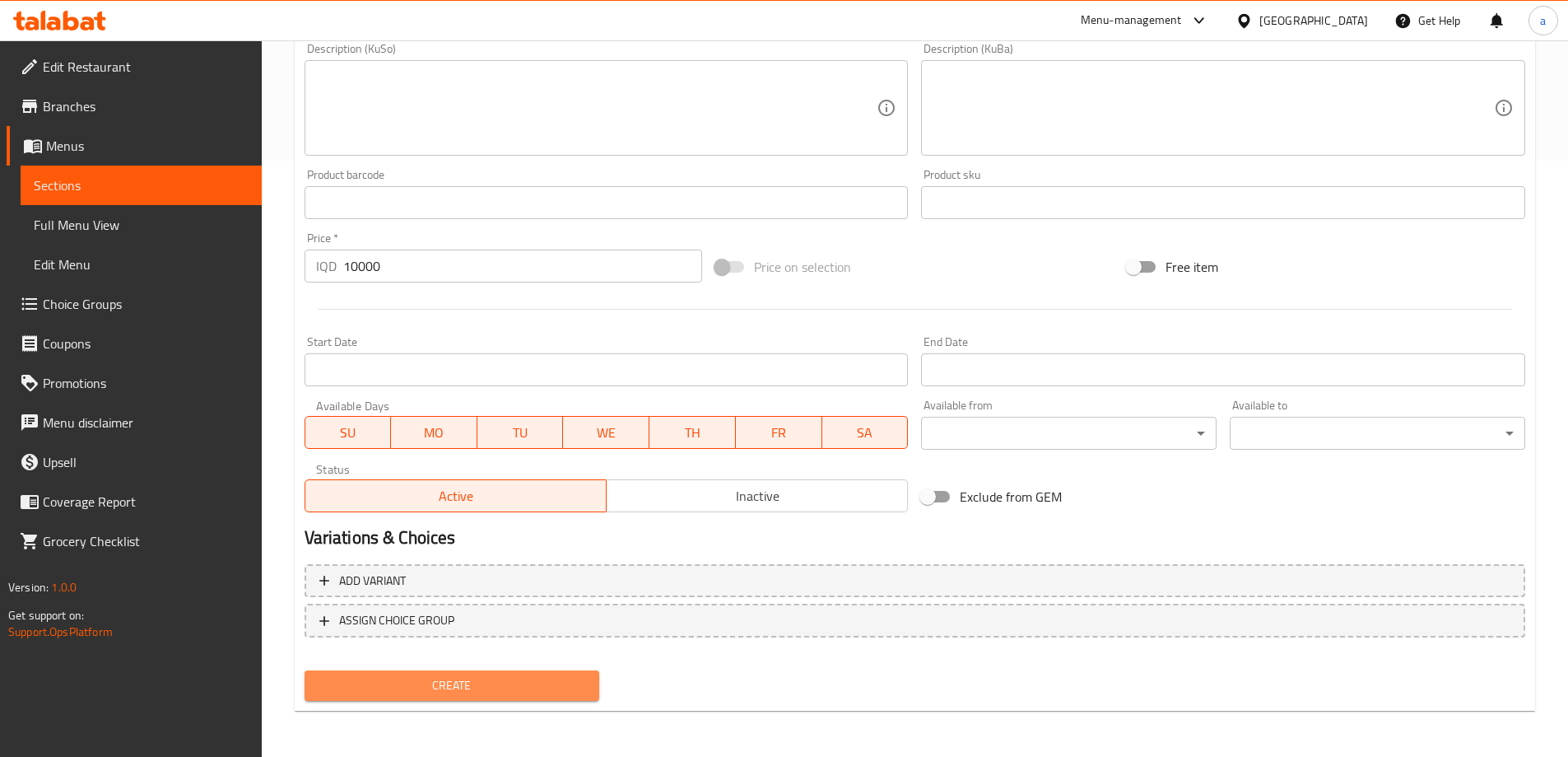
click at [519, 690] on span "Create" at bounding box center [452, 685] width 269 height 20
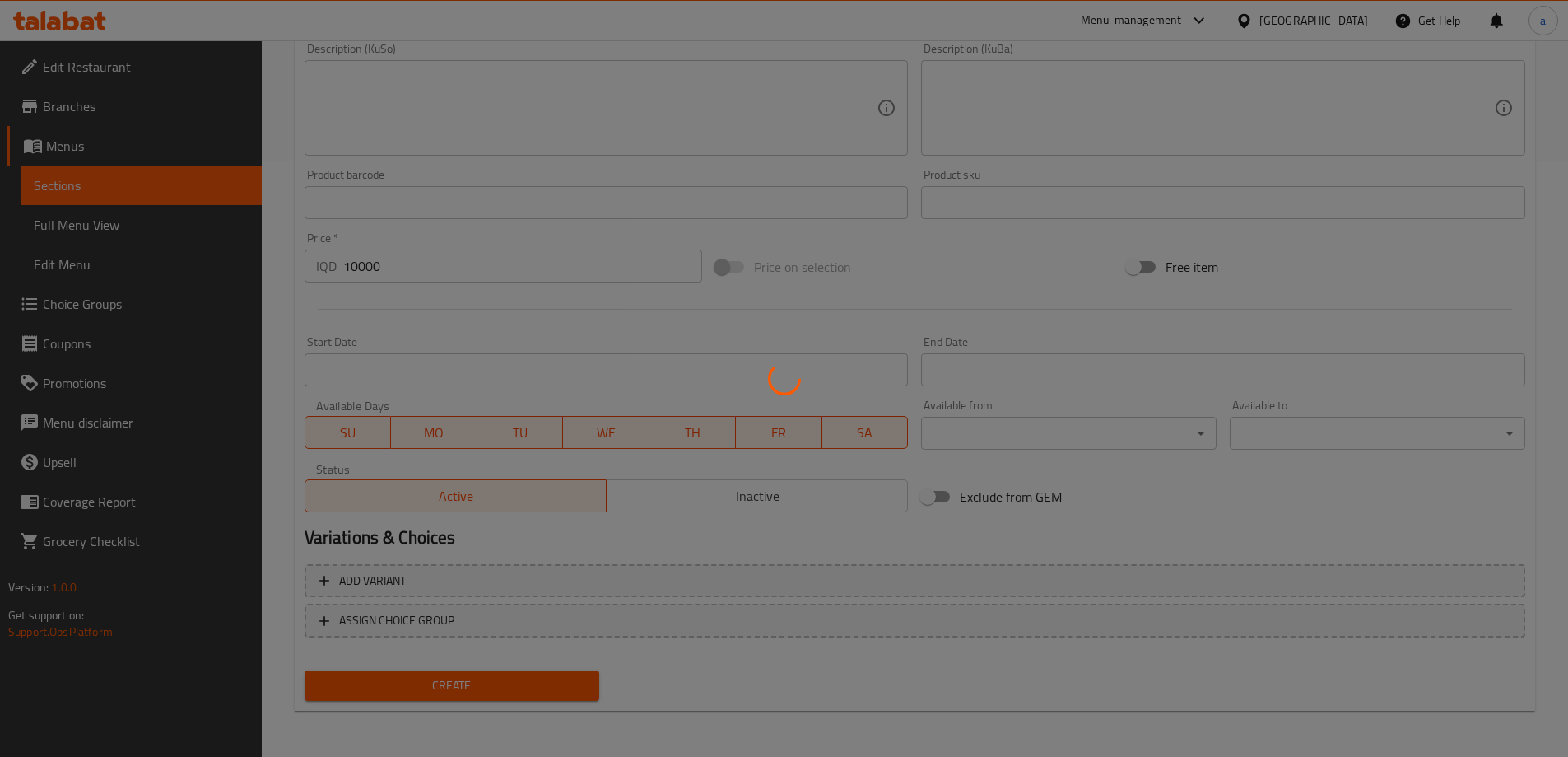
type input "0"
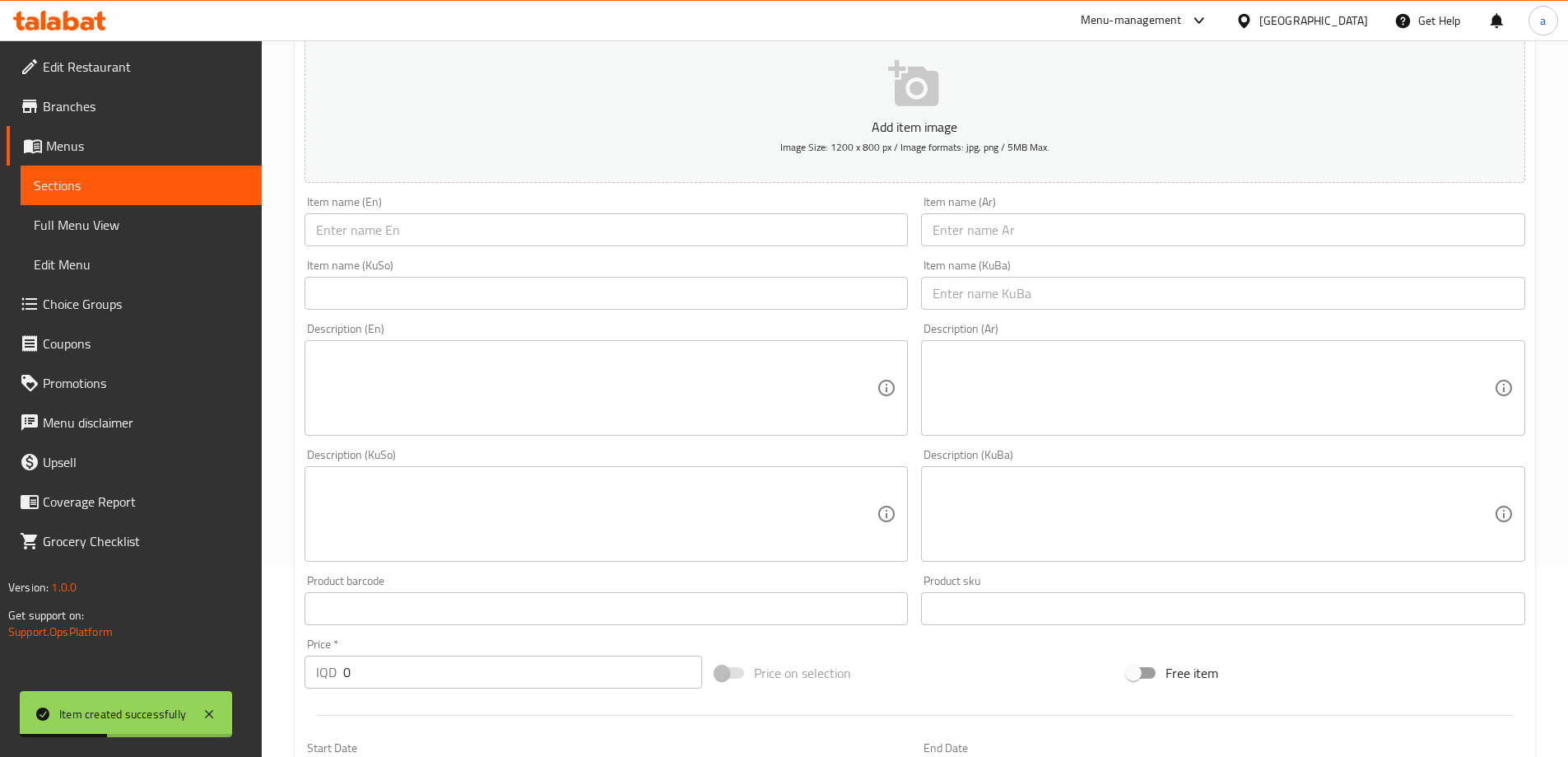
scroll to position [185, 0]
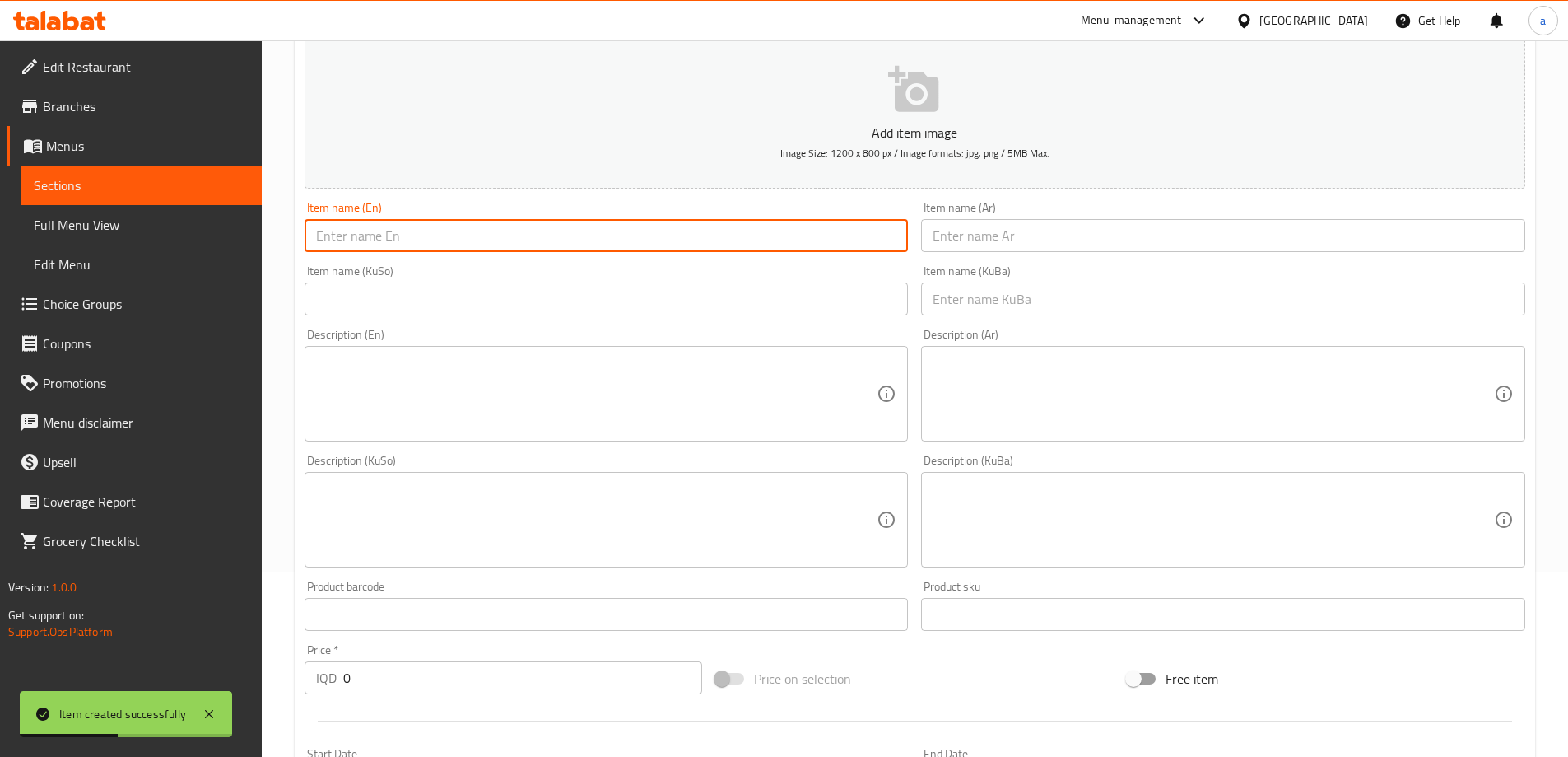
click at [507, 239] on input "text" at bounding box center [607, 235] width 604 height 33
paste input "Chicken Fajita Sandwich Meal"
type input "Chicken Fajita Sandwich Meal"
click at [970, 228] on input "text" at bounding box center [1223, 235] width 604 height 33
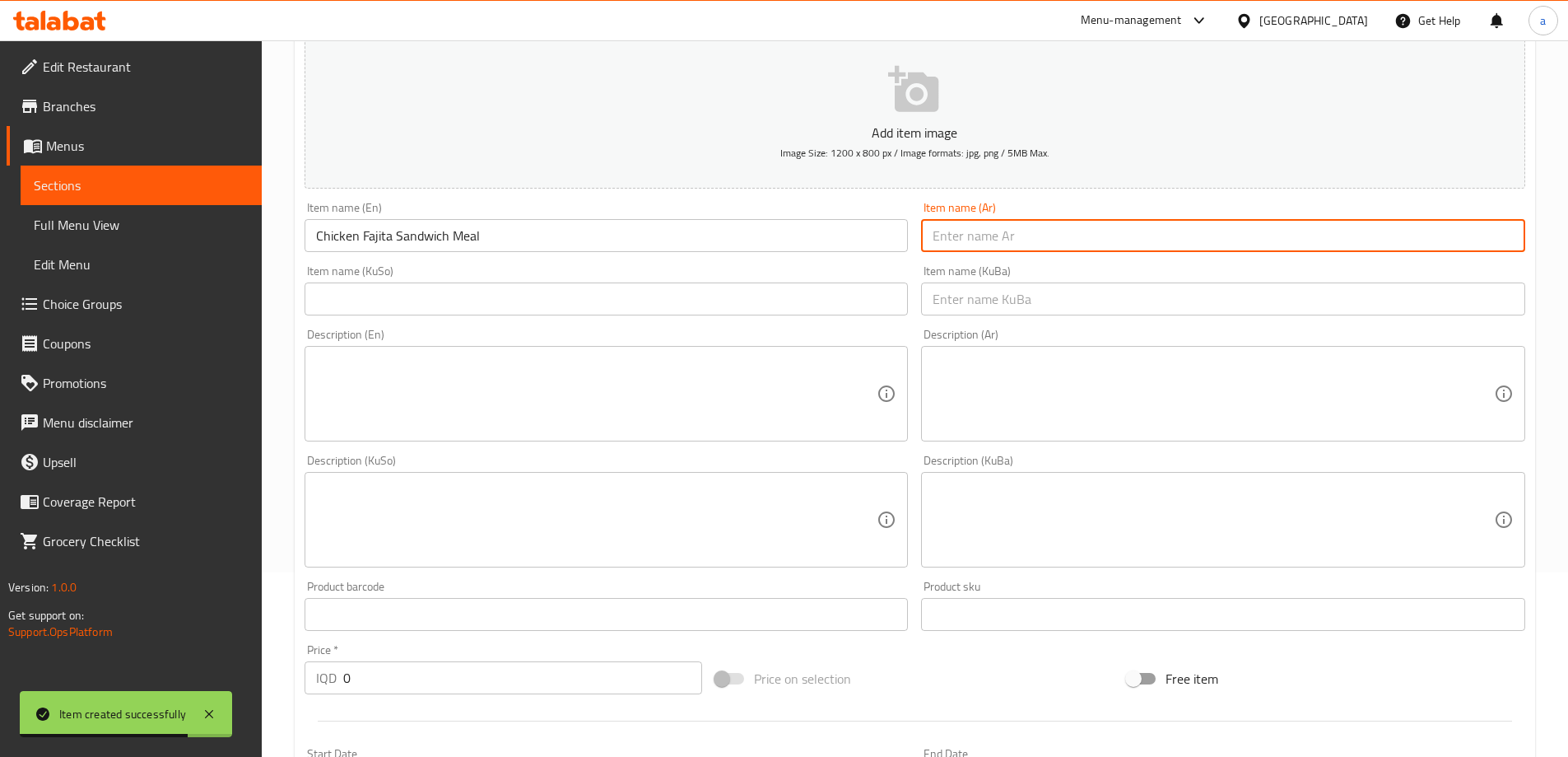
paste input "وجبة ساندويتش فاهيتا الدجاج"
type input "وجبة ساندويتش فاهيتا الدجاج"
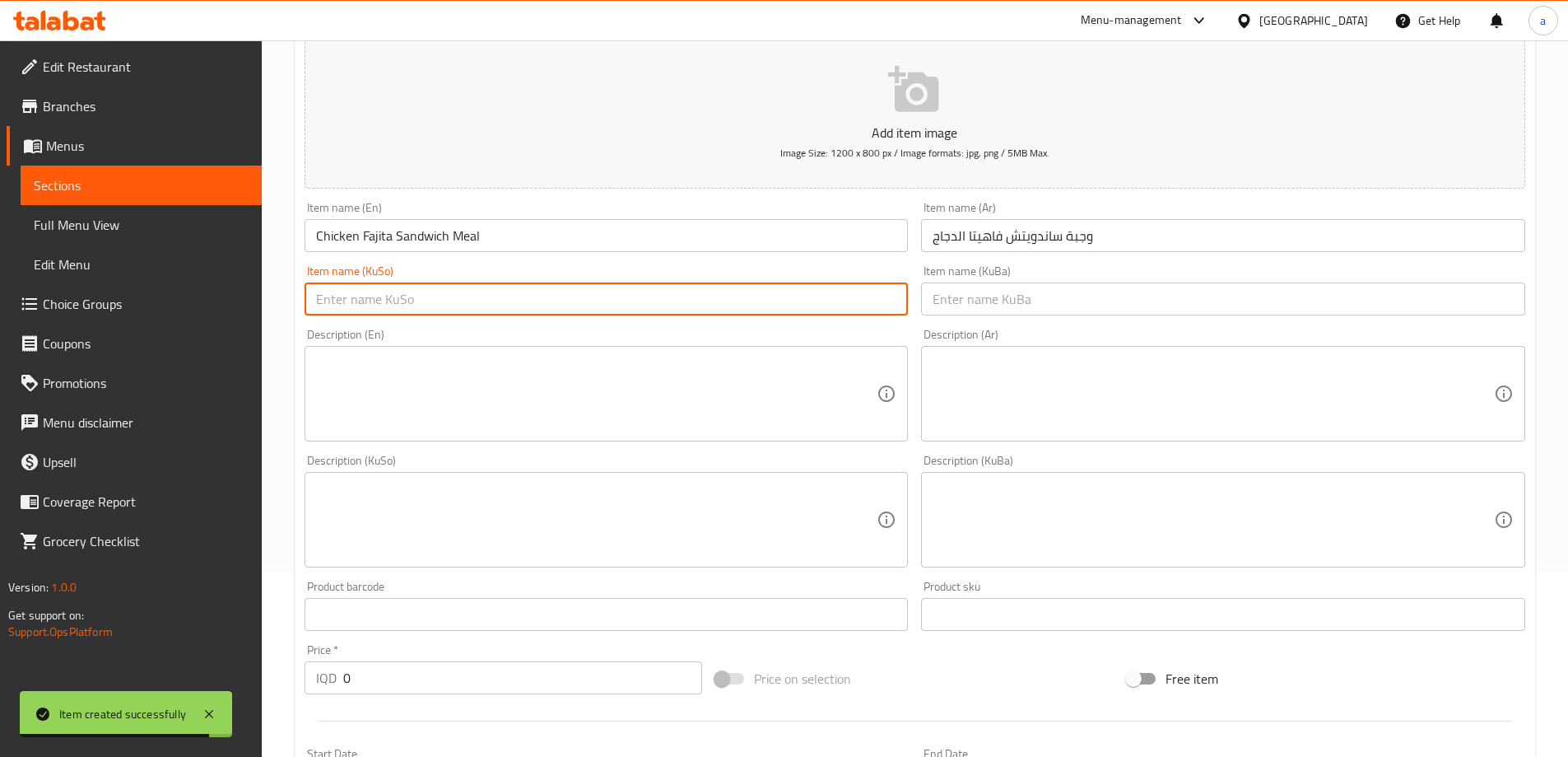
click at [778, 297] on input "text" at bounding box center [607, 299] width 604 height 33
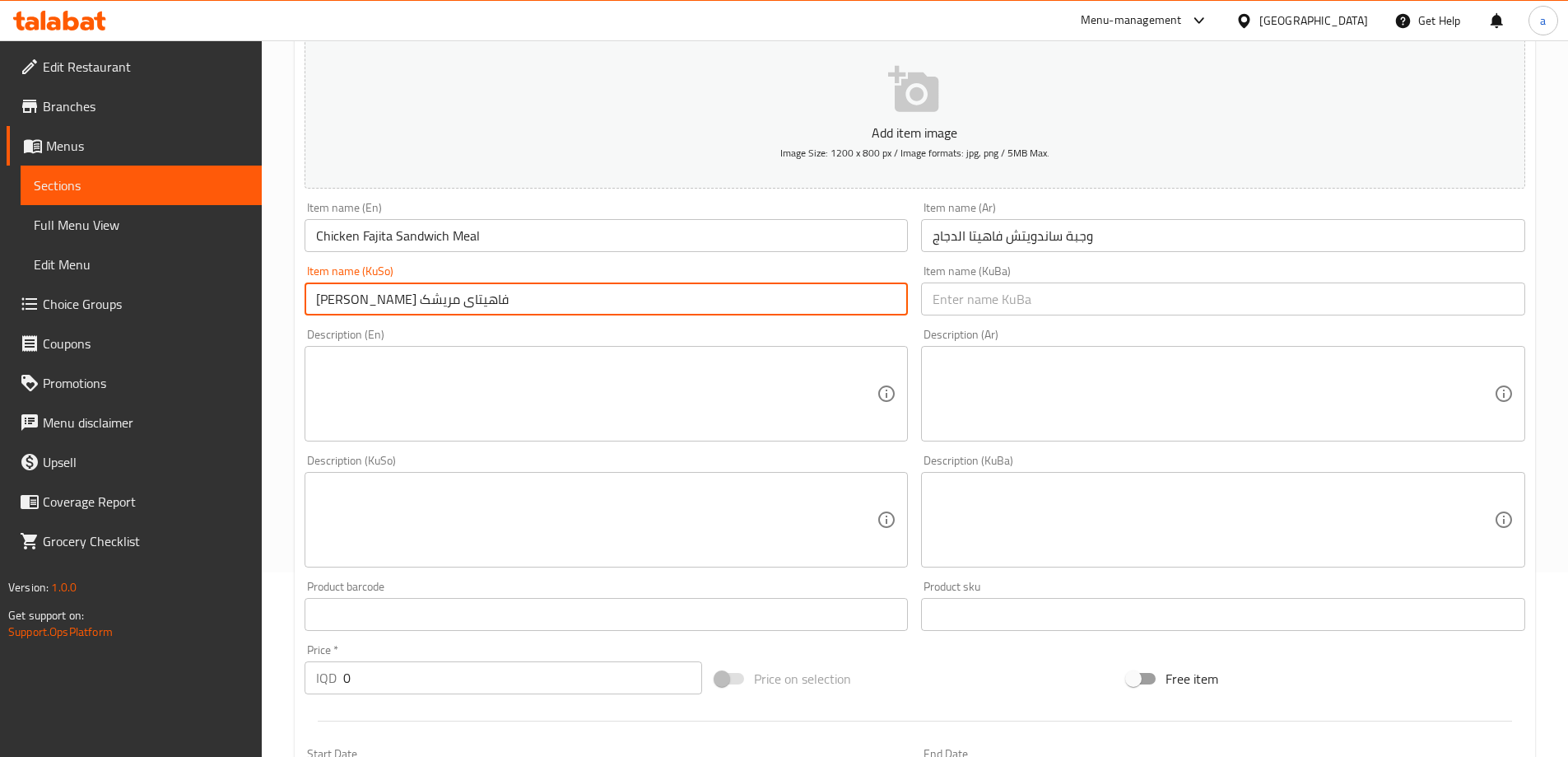
type input "[PERSON_NAME] فاهیتای مریشک"
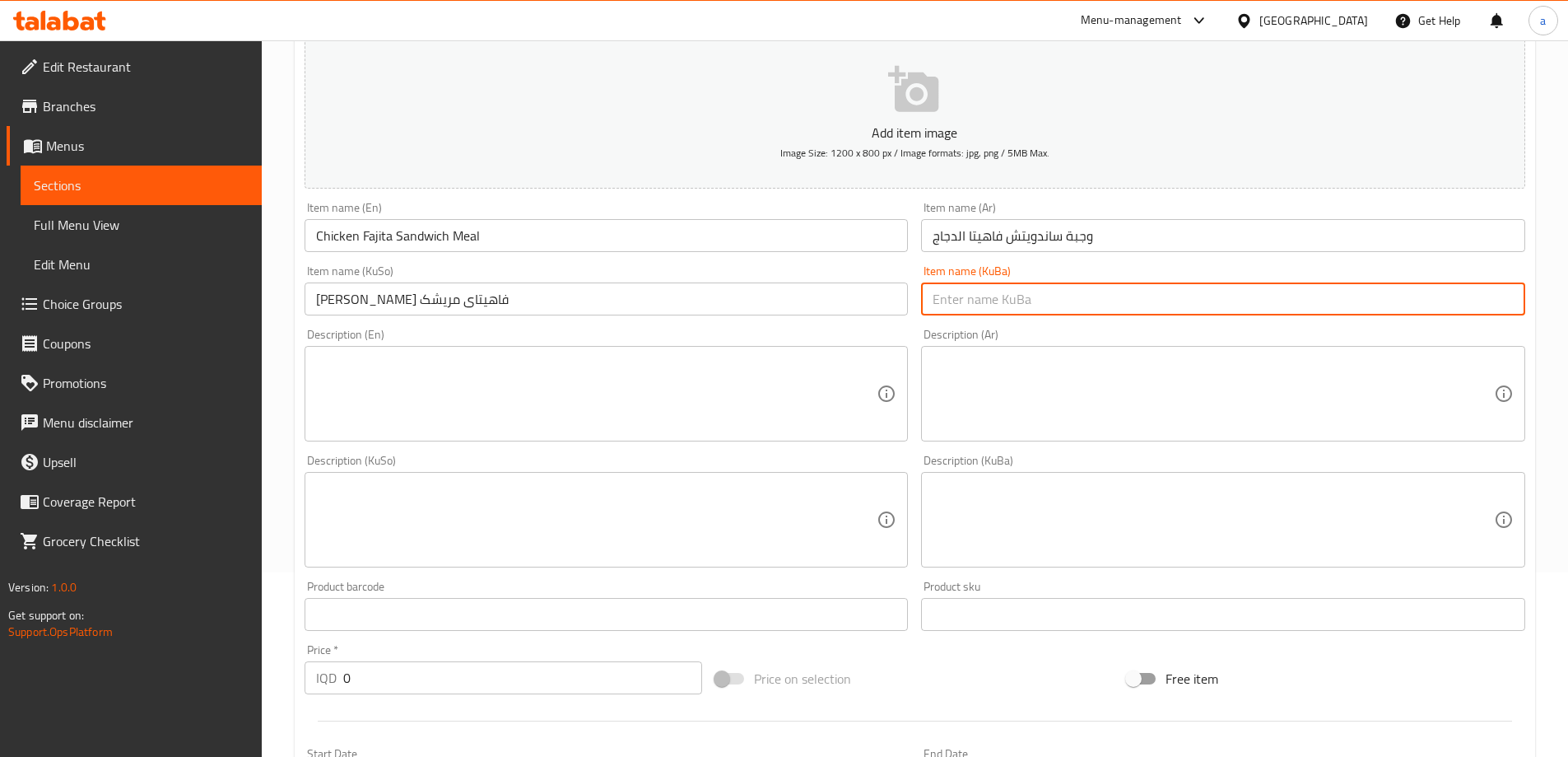
click at [981, 301] on input "text" at bounding box center [1223, 299] width 604 height 33
paste input "[PERSON_NAME] فاهیتای مریشک"
type input "[PERSON_NAME] فاهیتای مریشک"
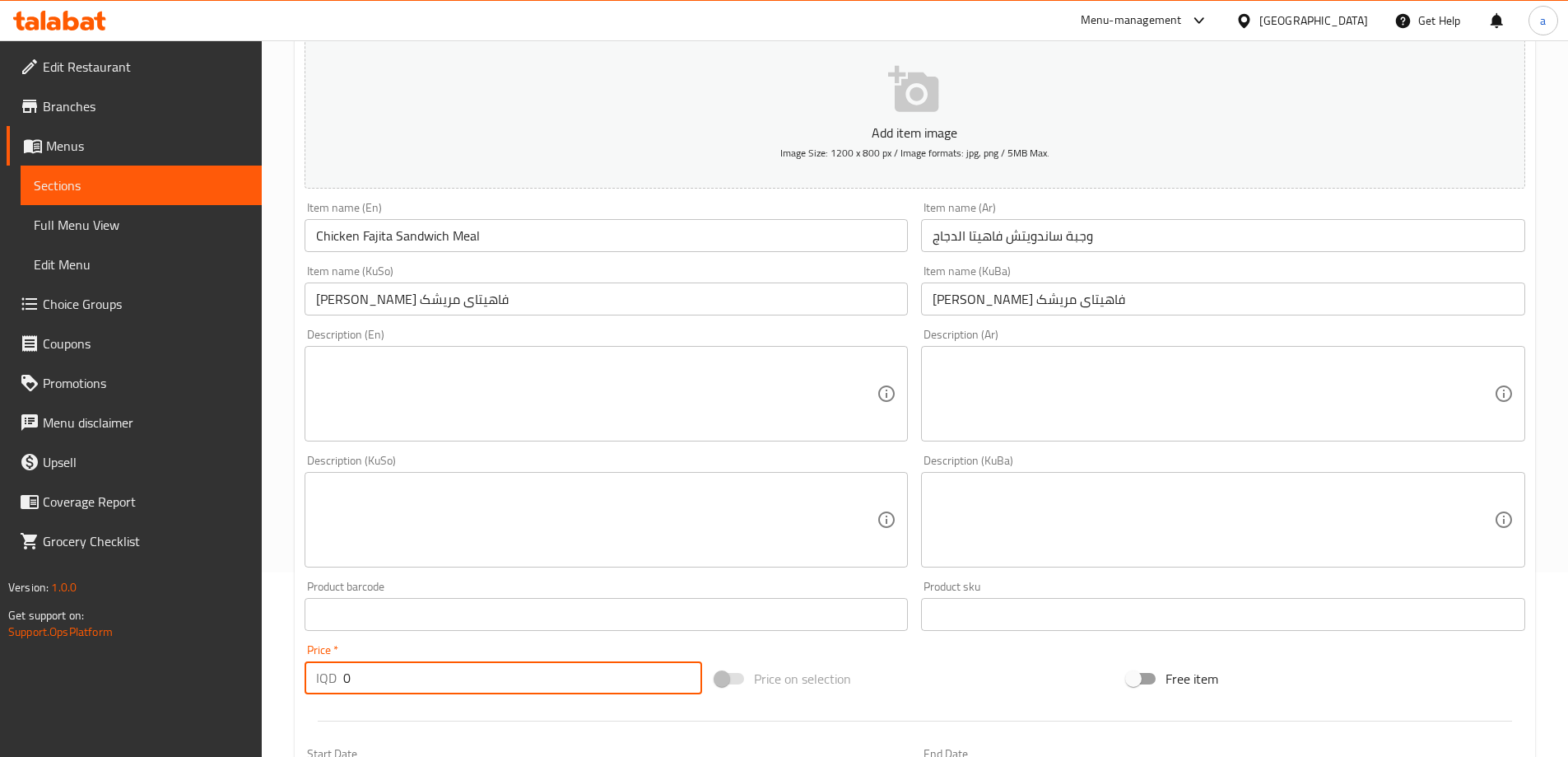
drag, startPoint x: 368, startPoint y: 680, endPoint x: 339, endPoint y: 680, distance: 29.0
click at [339, 680] on div "IQD 0 Price *" at bounding box center [504, 677] width 398 height 33
paste input "750"
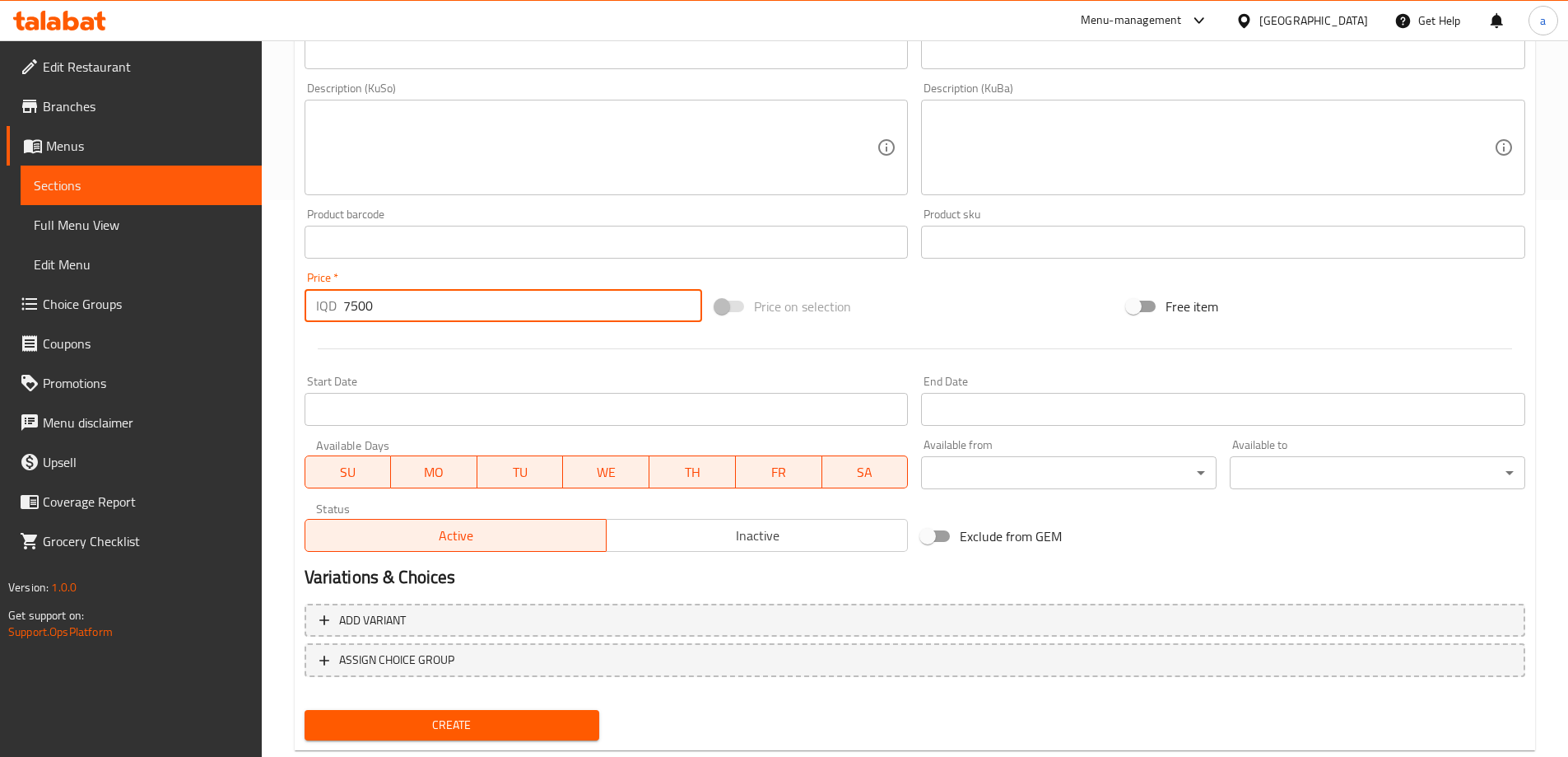
scroll to position [596, 0]
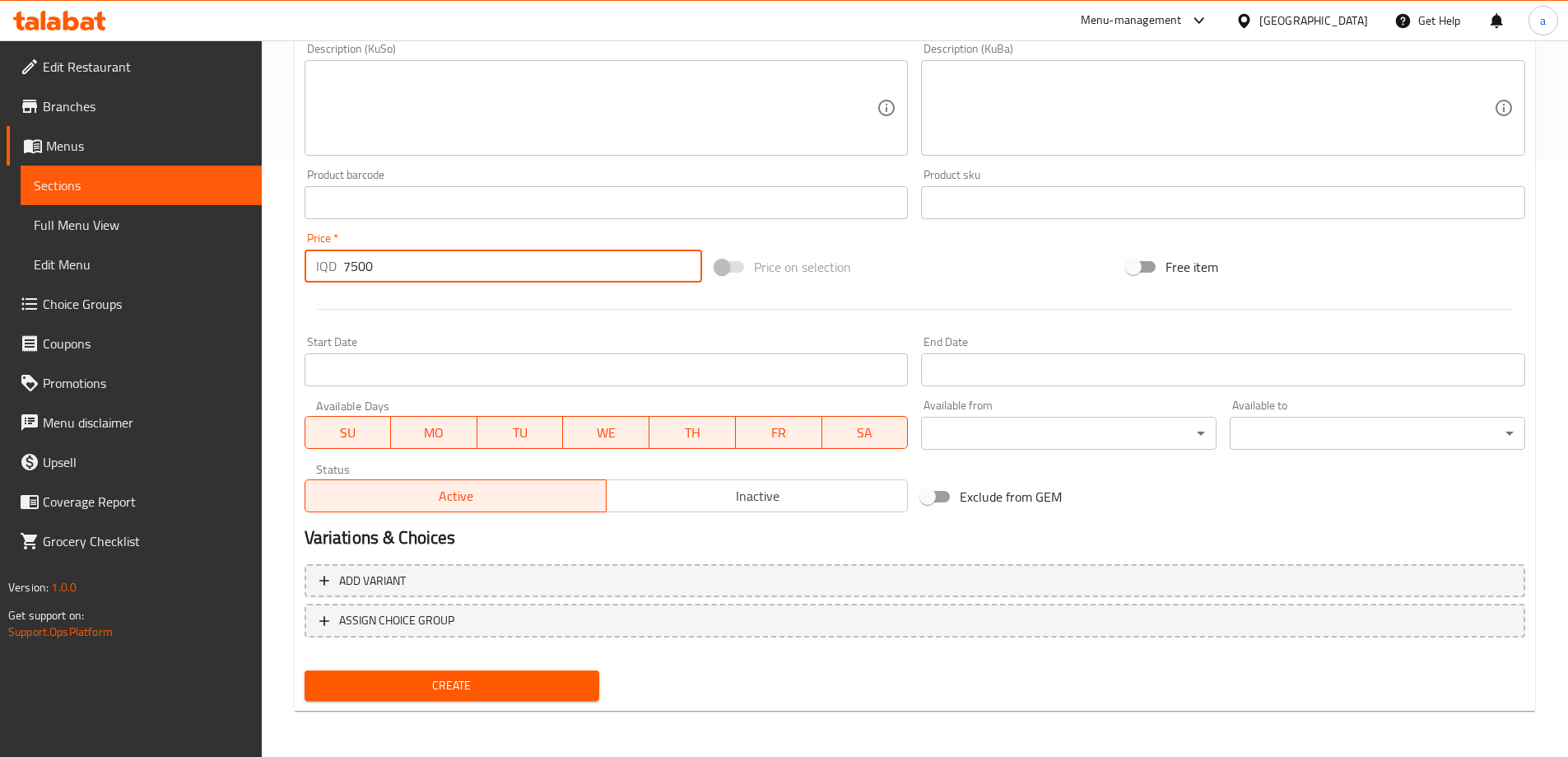
type input "7500"
click at [493, 687] on span "Create" at bounding box center [452, 685] width 269 height 20
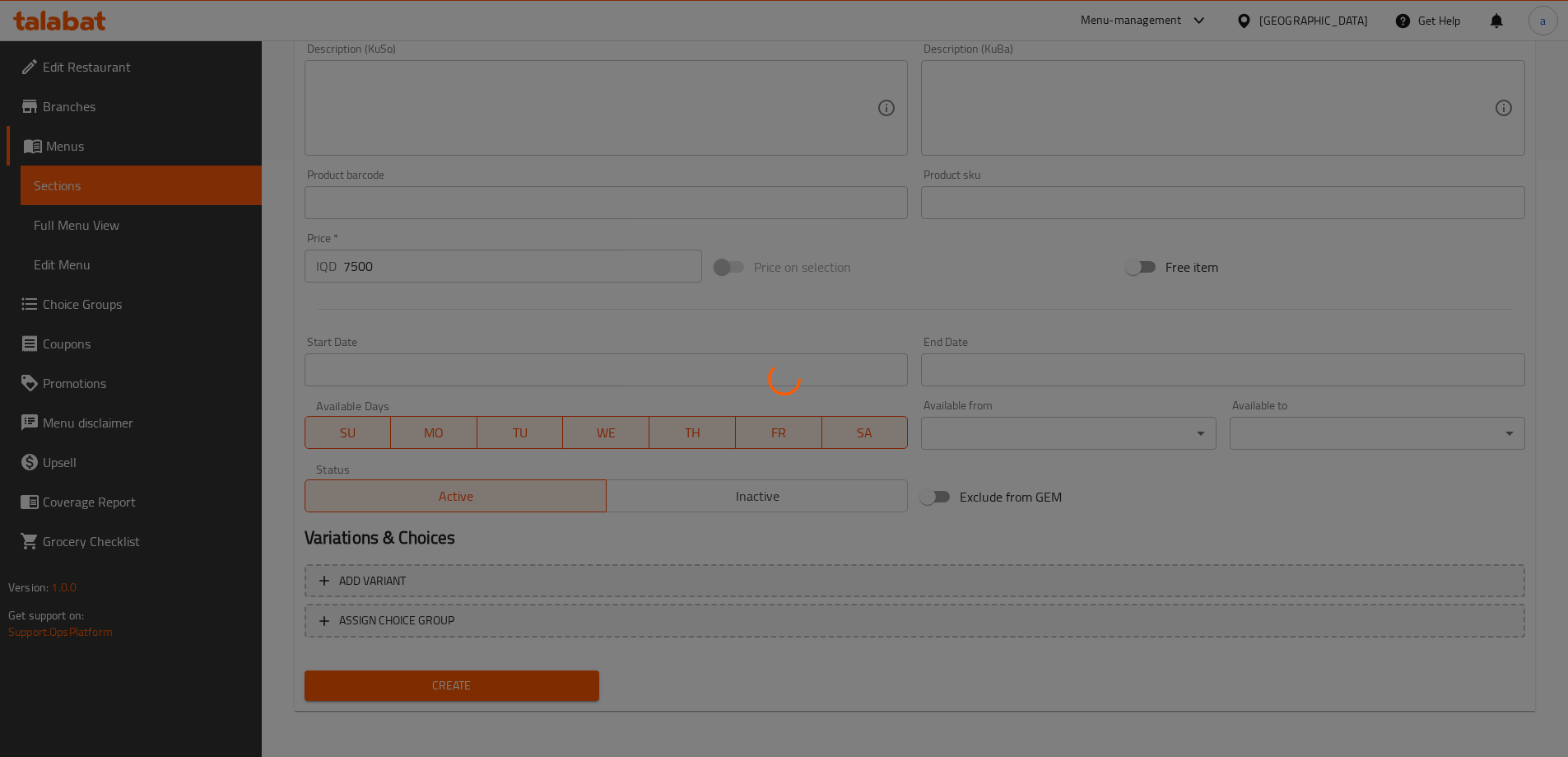
type input "0"
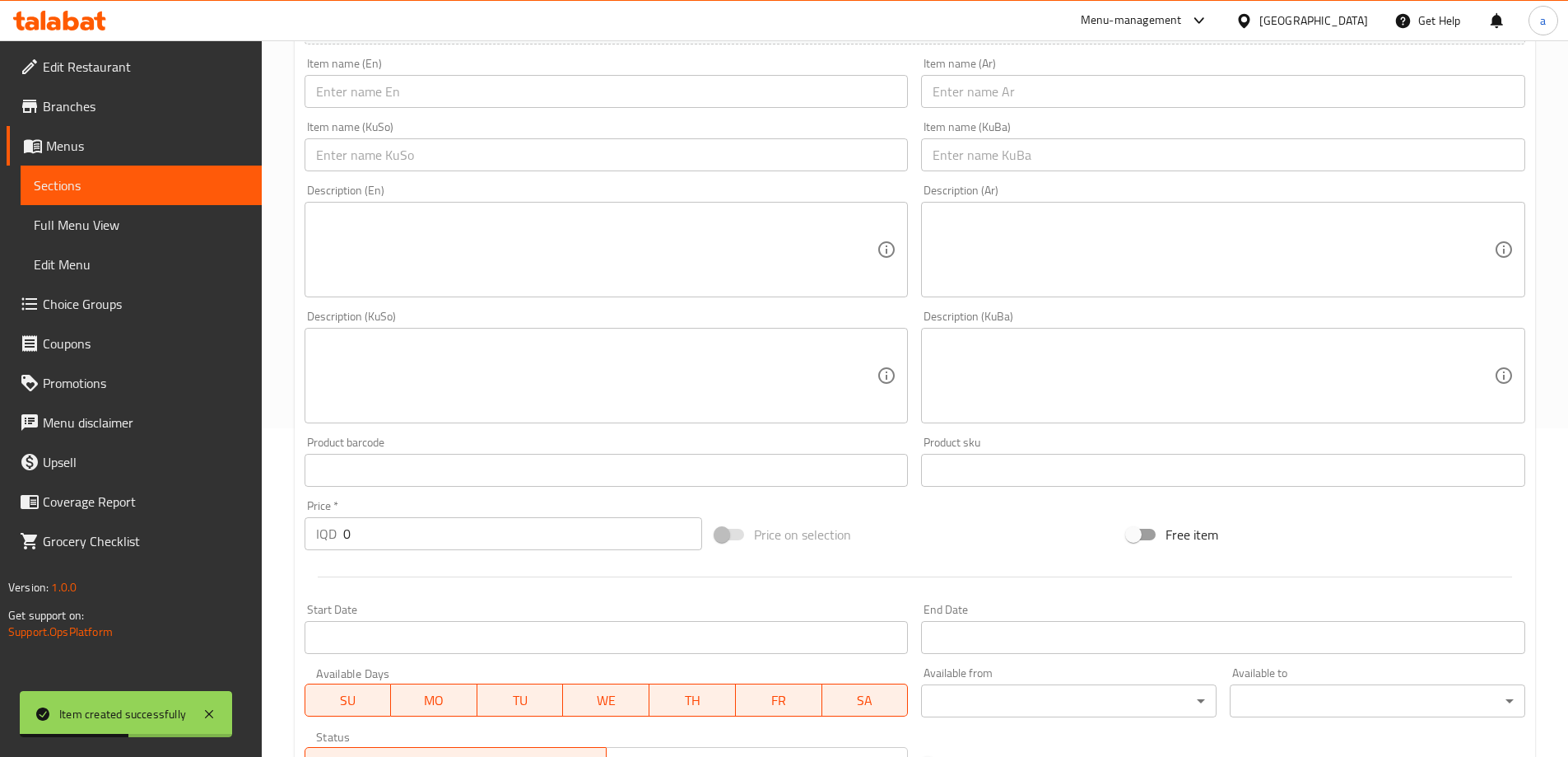
scroll to position [322, 0]
click at [426, 109] on input "text" at bounding box center [607, 98] width 604 height 33
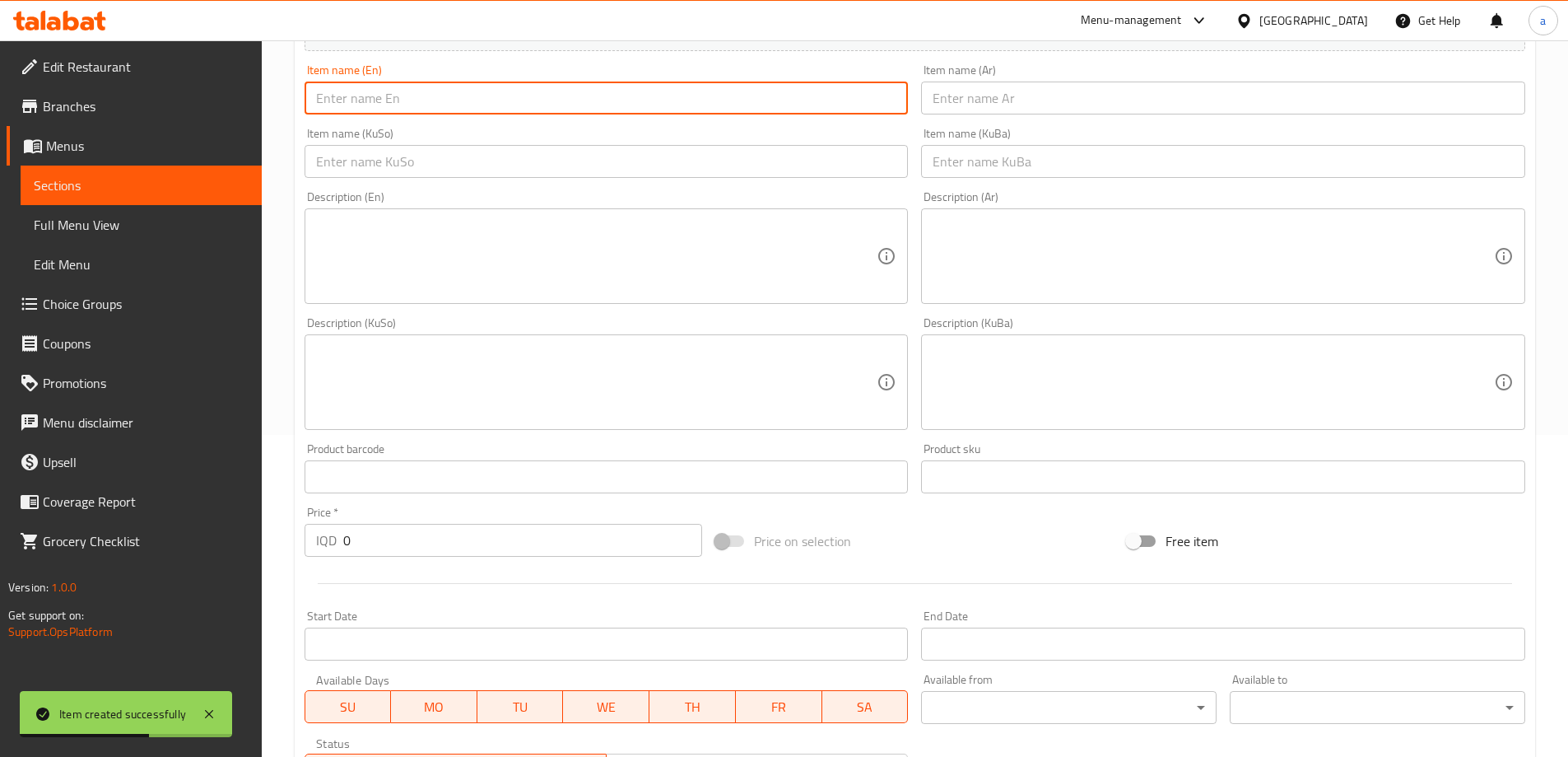
paste input "Chicken SUB Sandwich Meal"
type input "Chicken SUB Sandwich Meal"
drag, startPoint x: 1004, startPoint y: 123, endPoint x: 1007, endPoint y: 109, distance: 14.3
click at [1005, 114] on div "Add item image Image Size: 1200 x 800 px / Image formats: jpg, png / 5MB Max. I…" at bounding box center [914, 343] width 1233 height 899
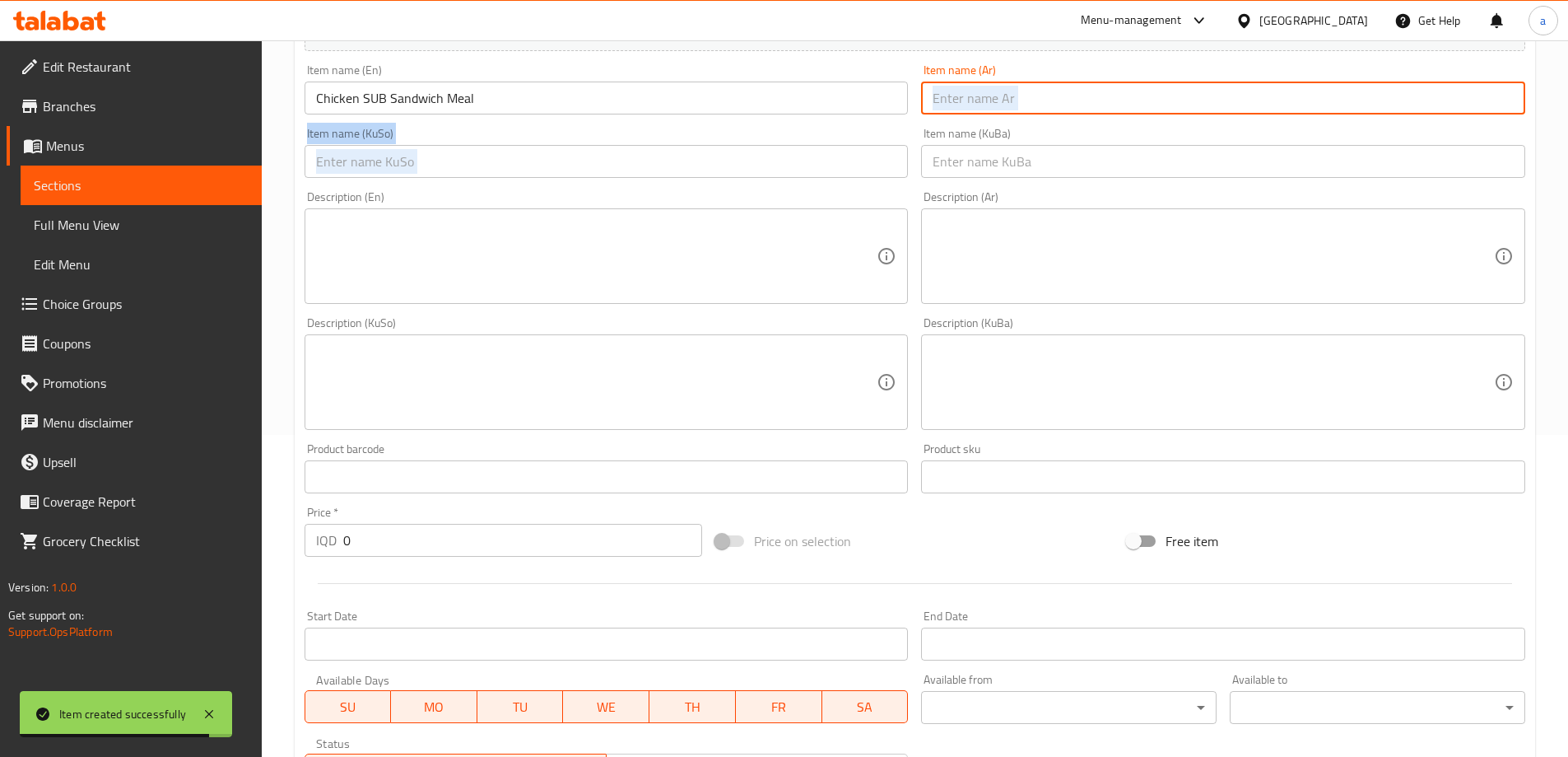
click at [1007, 109] on input "text" at bounding box center [1223, 98] width 604 height 33
paste input "وجبة ساندويتش دجاج سوب"
type input "وجبة ساندويتش دجاج سوب"
click at [777, 162] on input "text" at bounding box center [607, 161] width 604 height 33
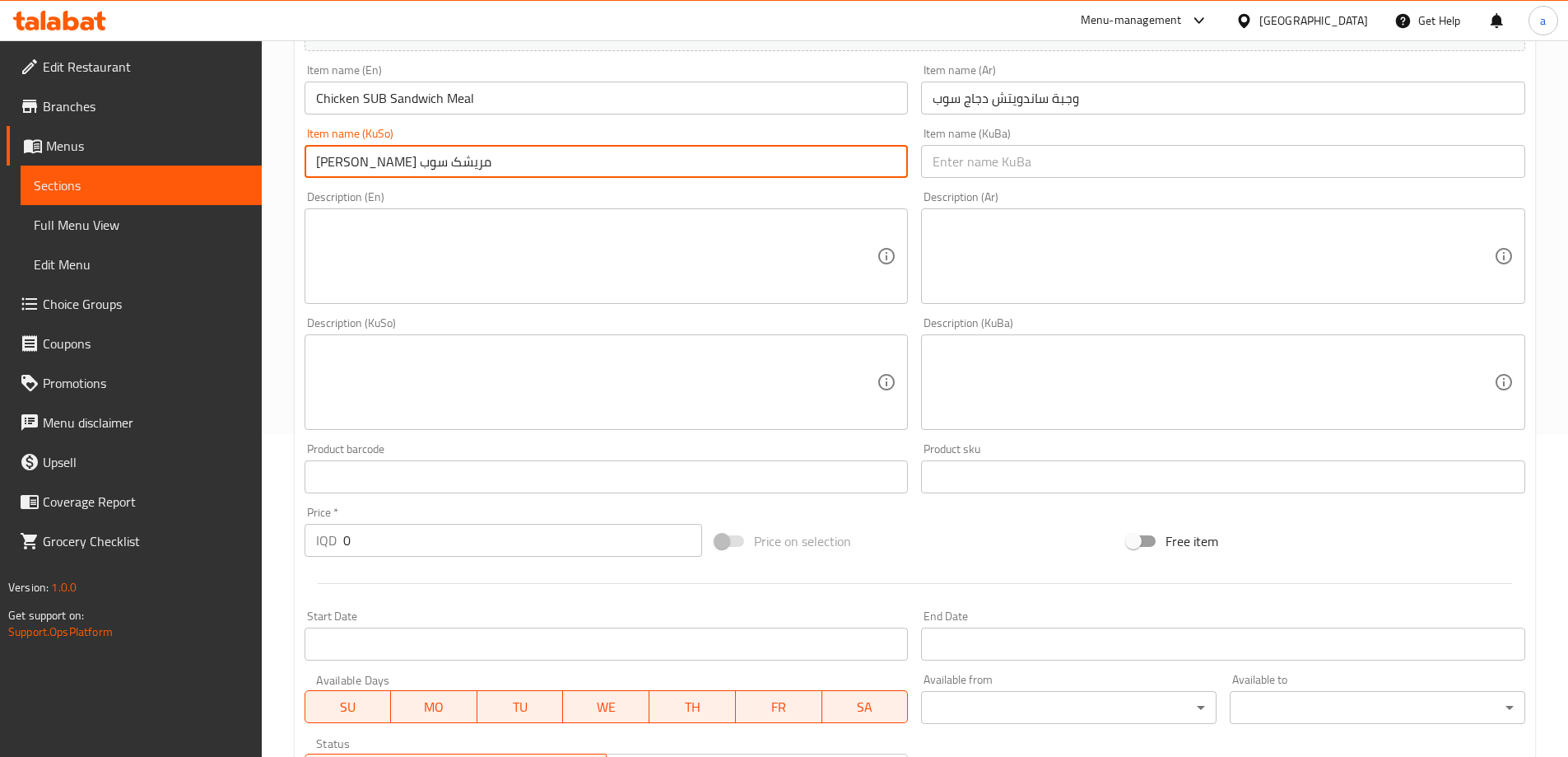
type input "[PERSON_NAME] مریشک سوب"
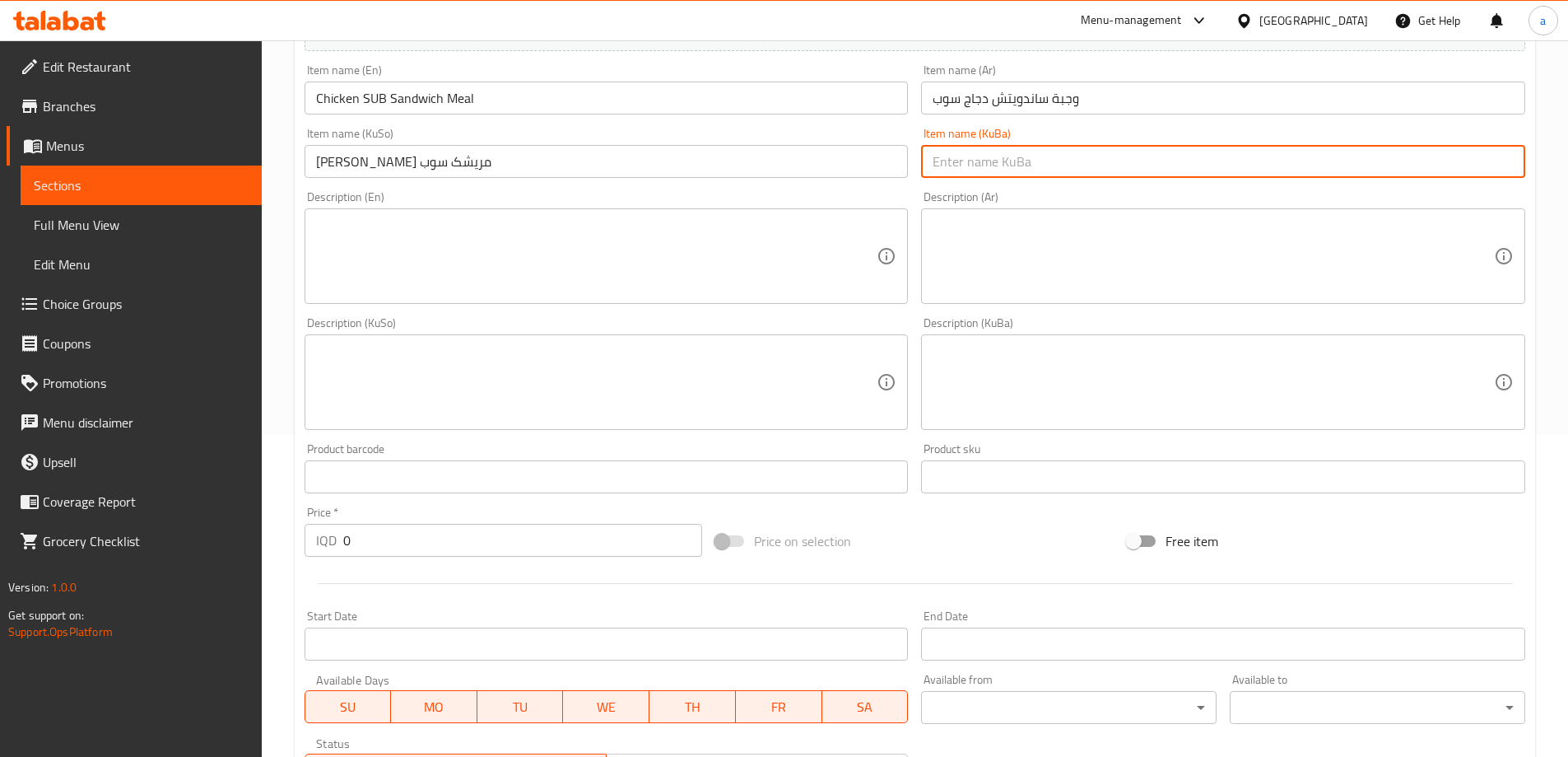
click at [959, 165] on input "text" at bounding box center [1223, 161] width 604 height 33
paste input "[PERSON_NAME] مریشک سوب"
type input "[PERSON_NAME] مریشک سوب"
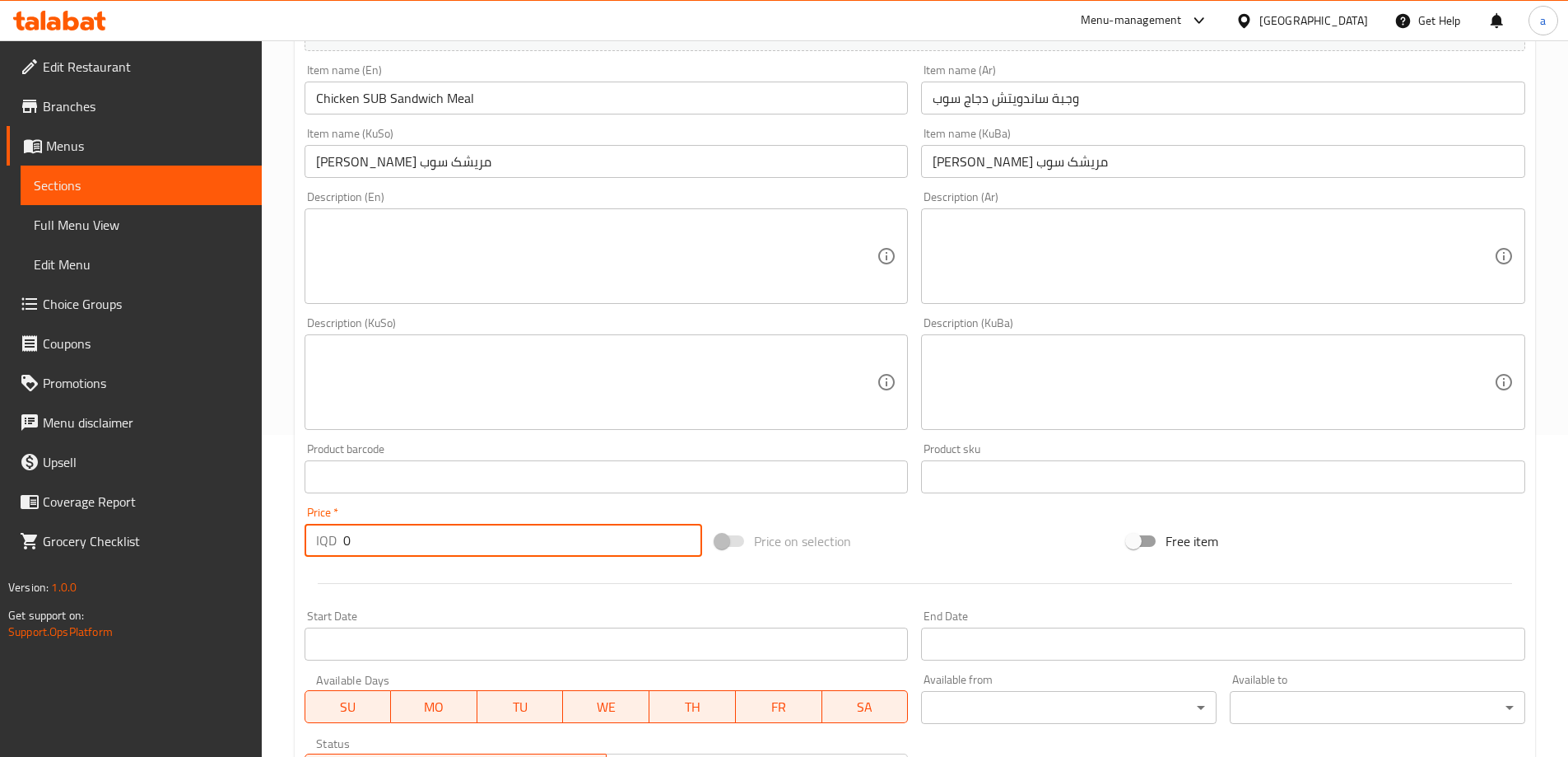
drag, startPoint x: 362, startPoint y: 545, endPoint x: 343, endPoint y: 550, distance: 19.6
click at [343, 550] on input "0" at bounding box center [523, 540] width 360 height 33
paste input "950"
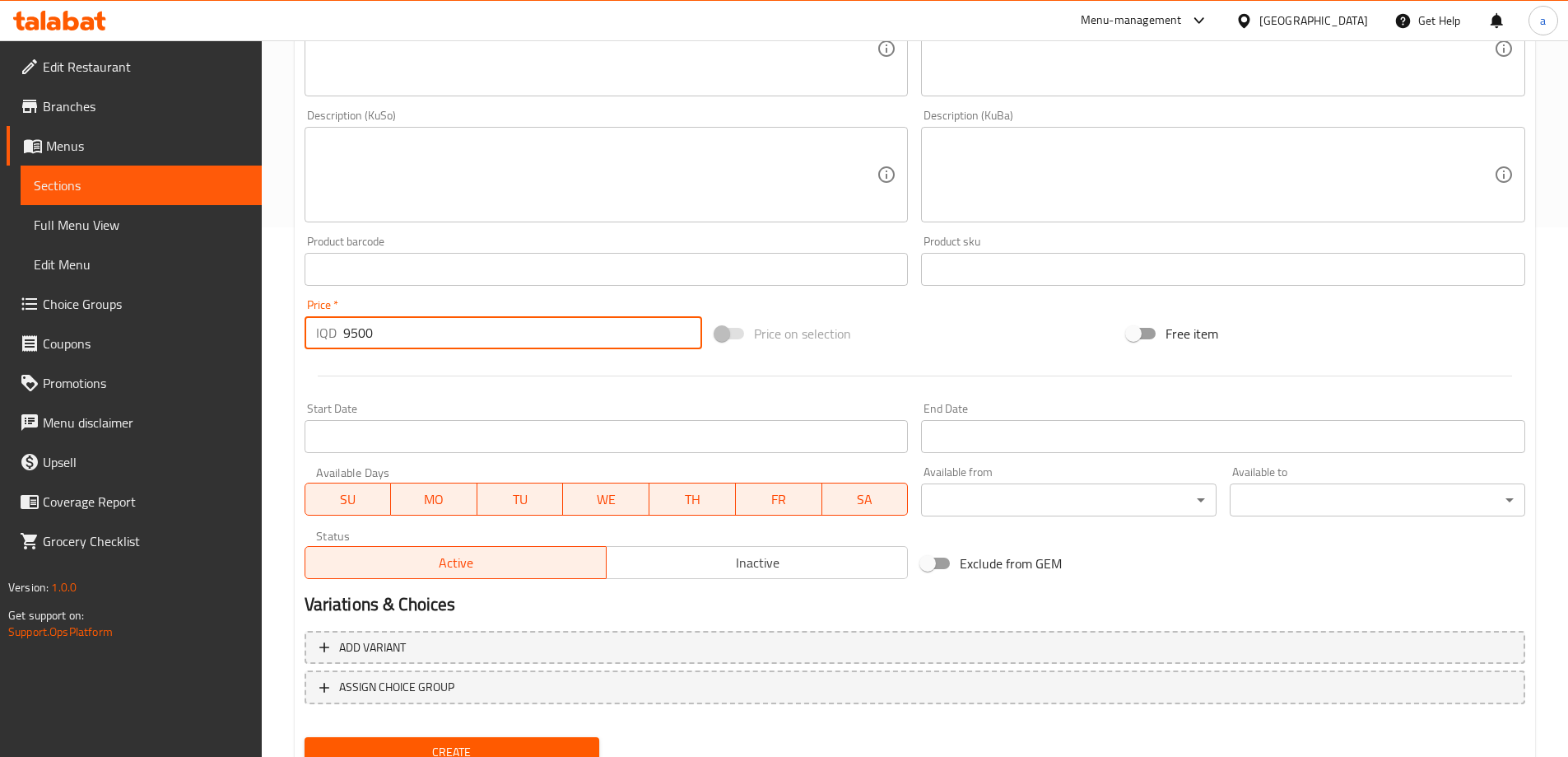
scroll to position [596, 0]
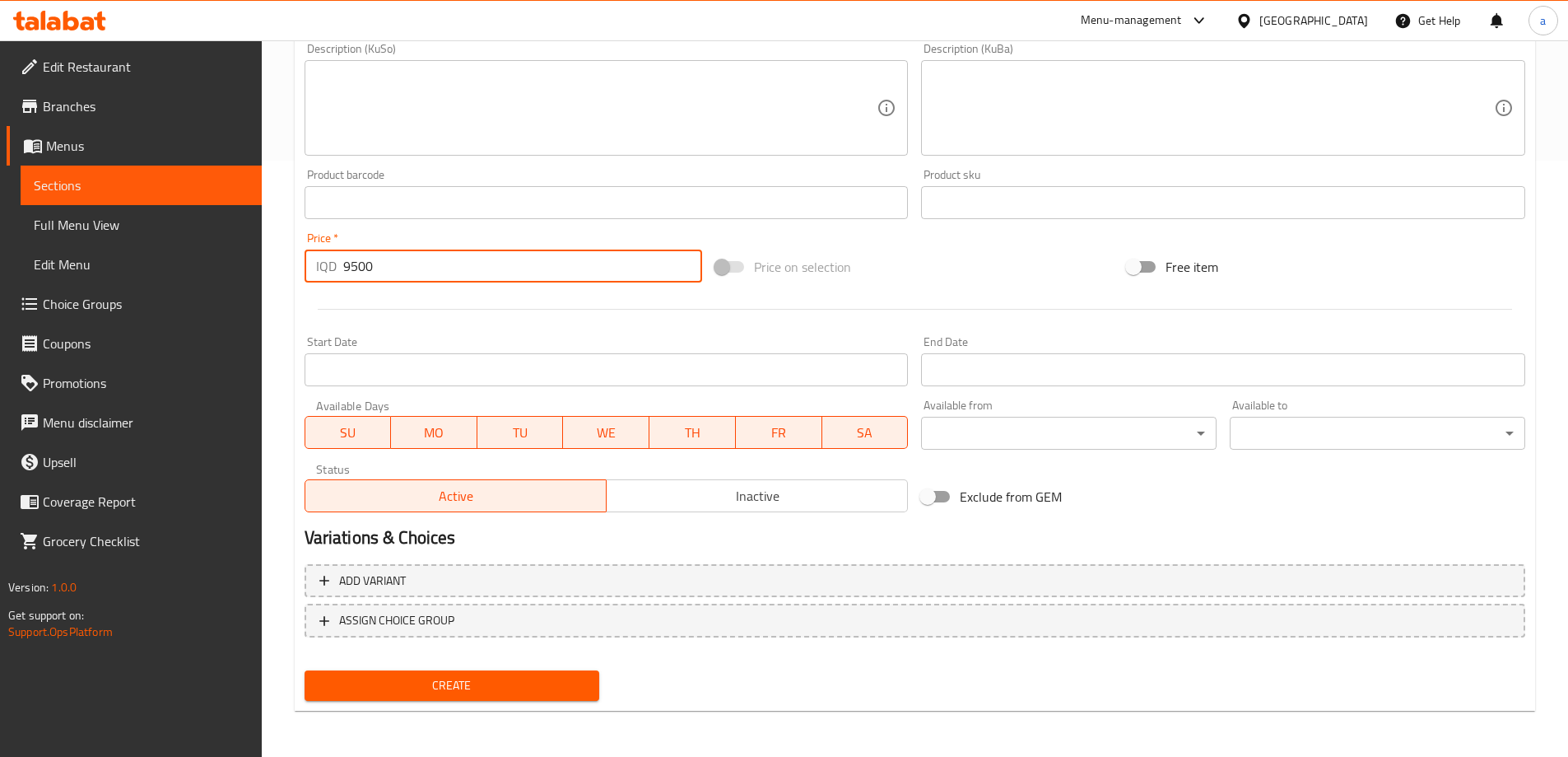
type input "9500"
click at [462, 667] on div "Create" at bounding box center [452, 685] width 309 height 43
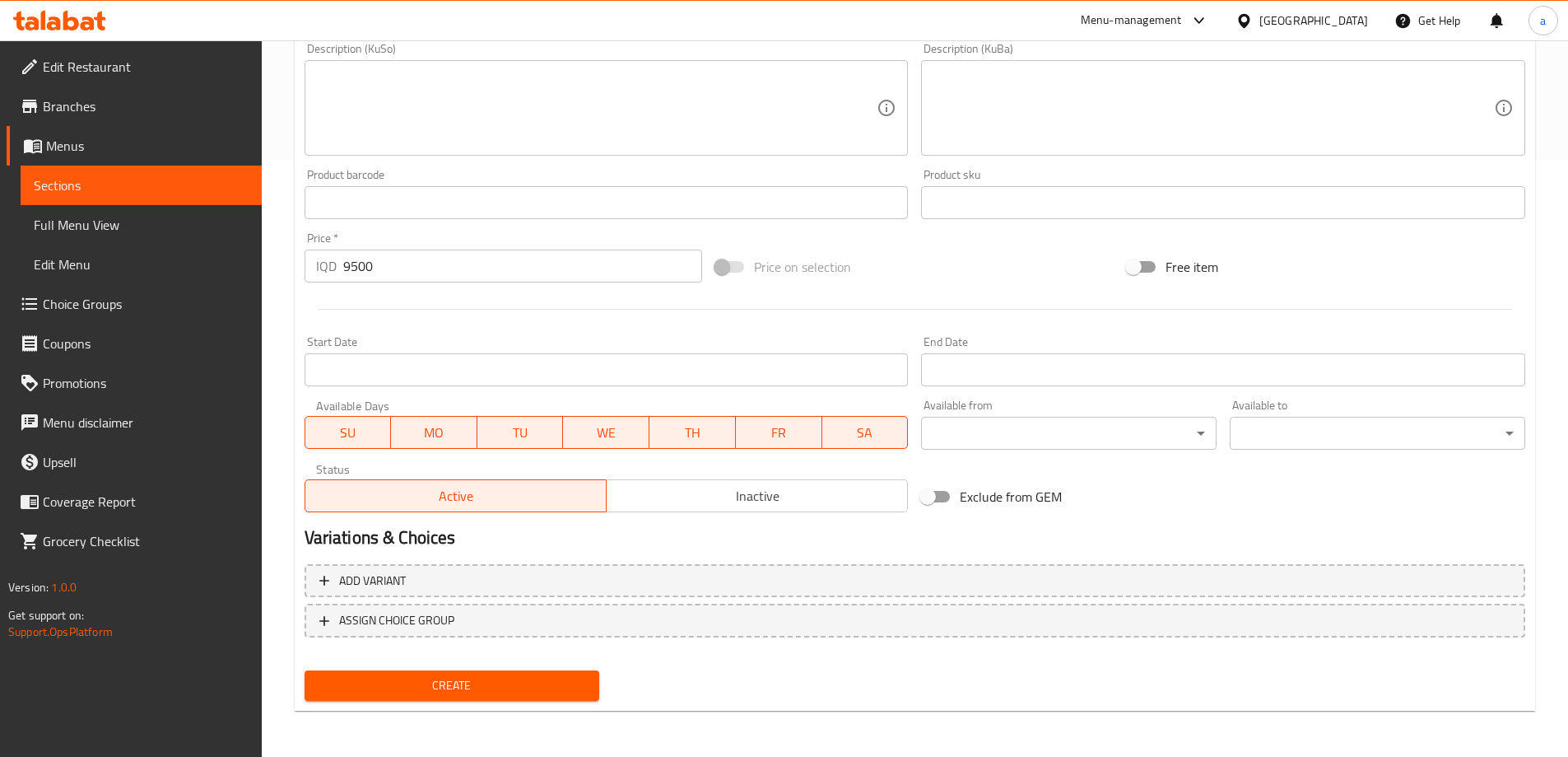
click at [459, 676] on span "Create" at bounding box center [452, 685] width 269 height 20
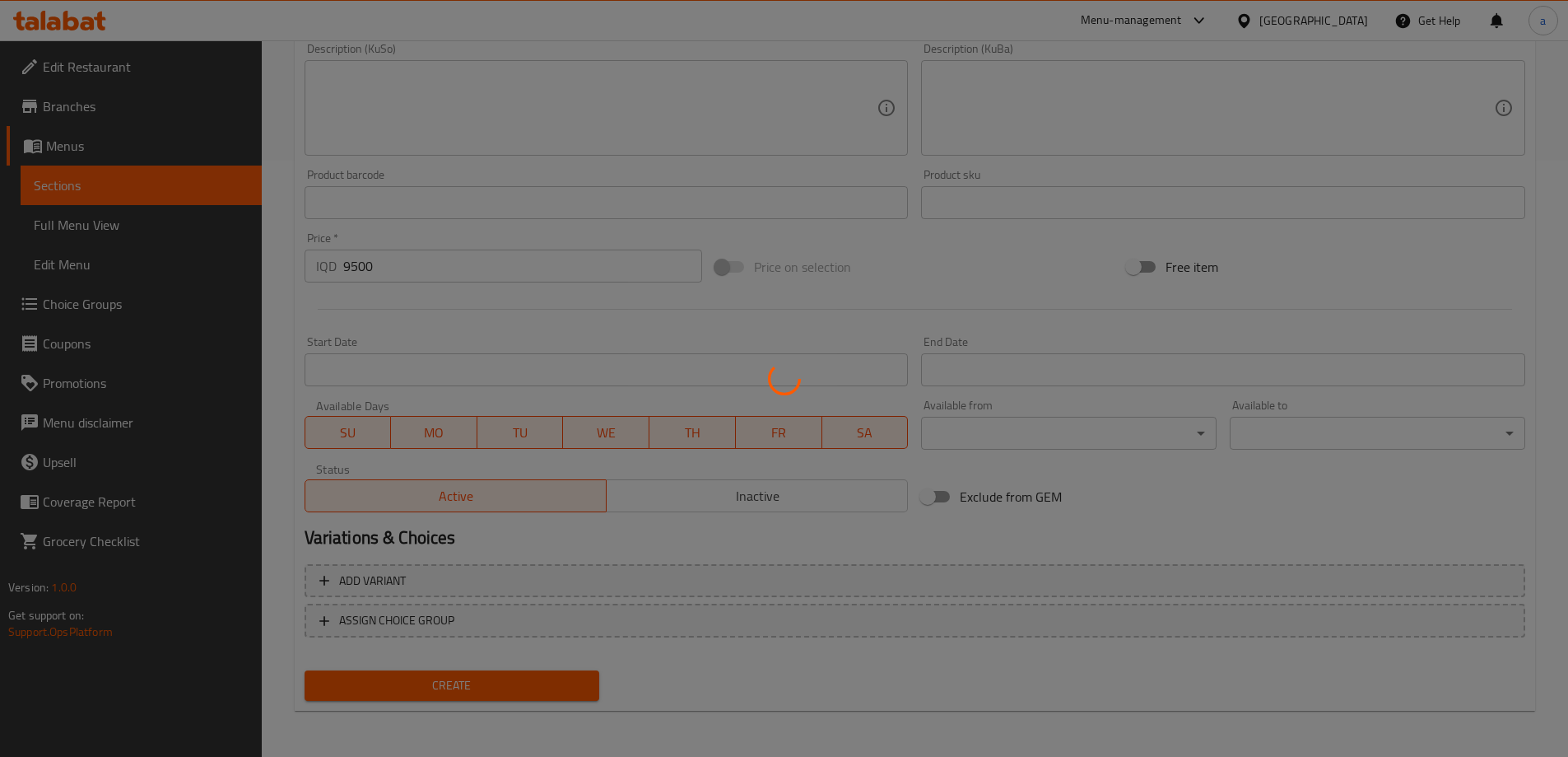
type input "0"
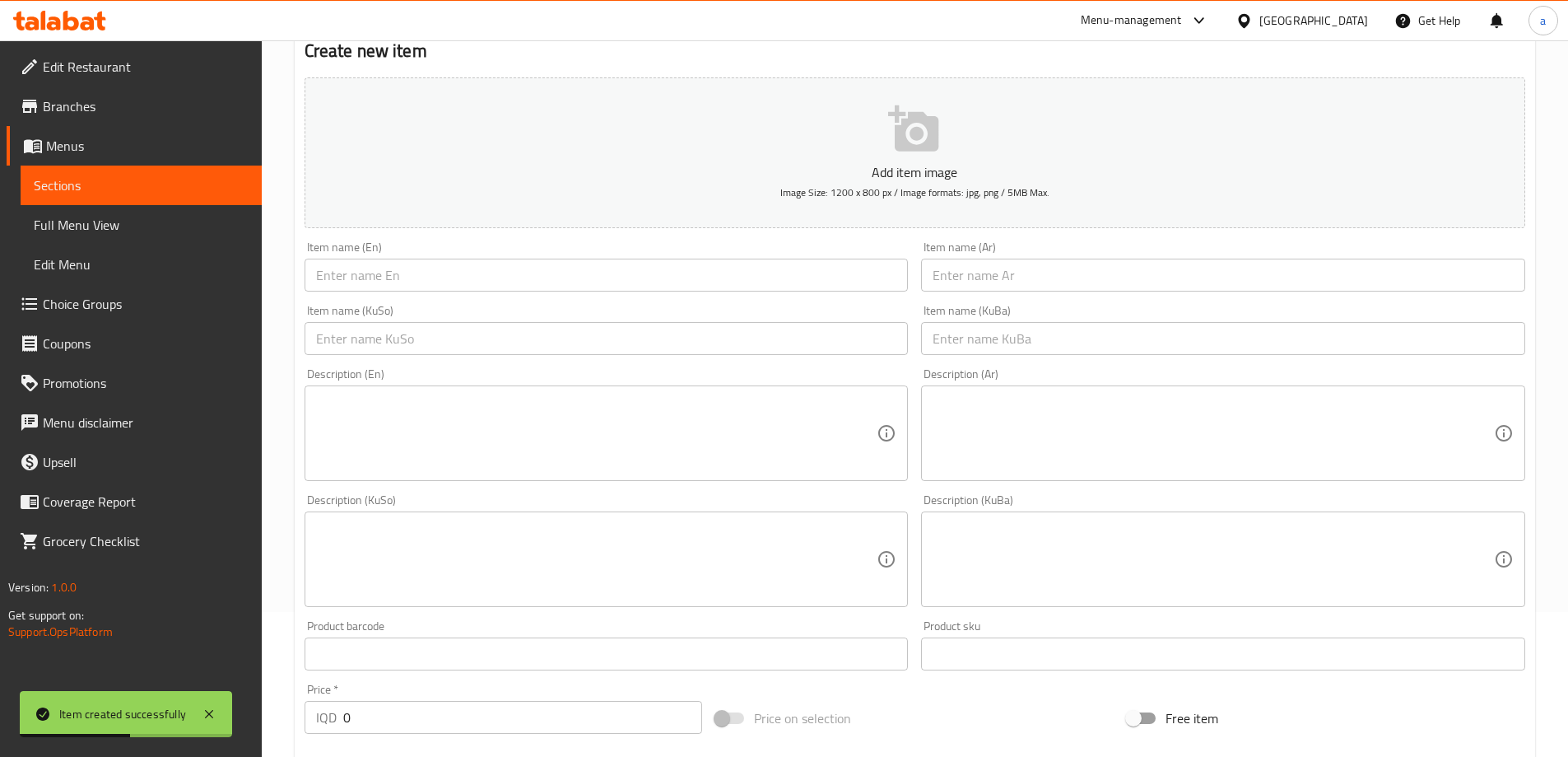
scroll to position [47, 0]
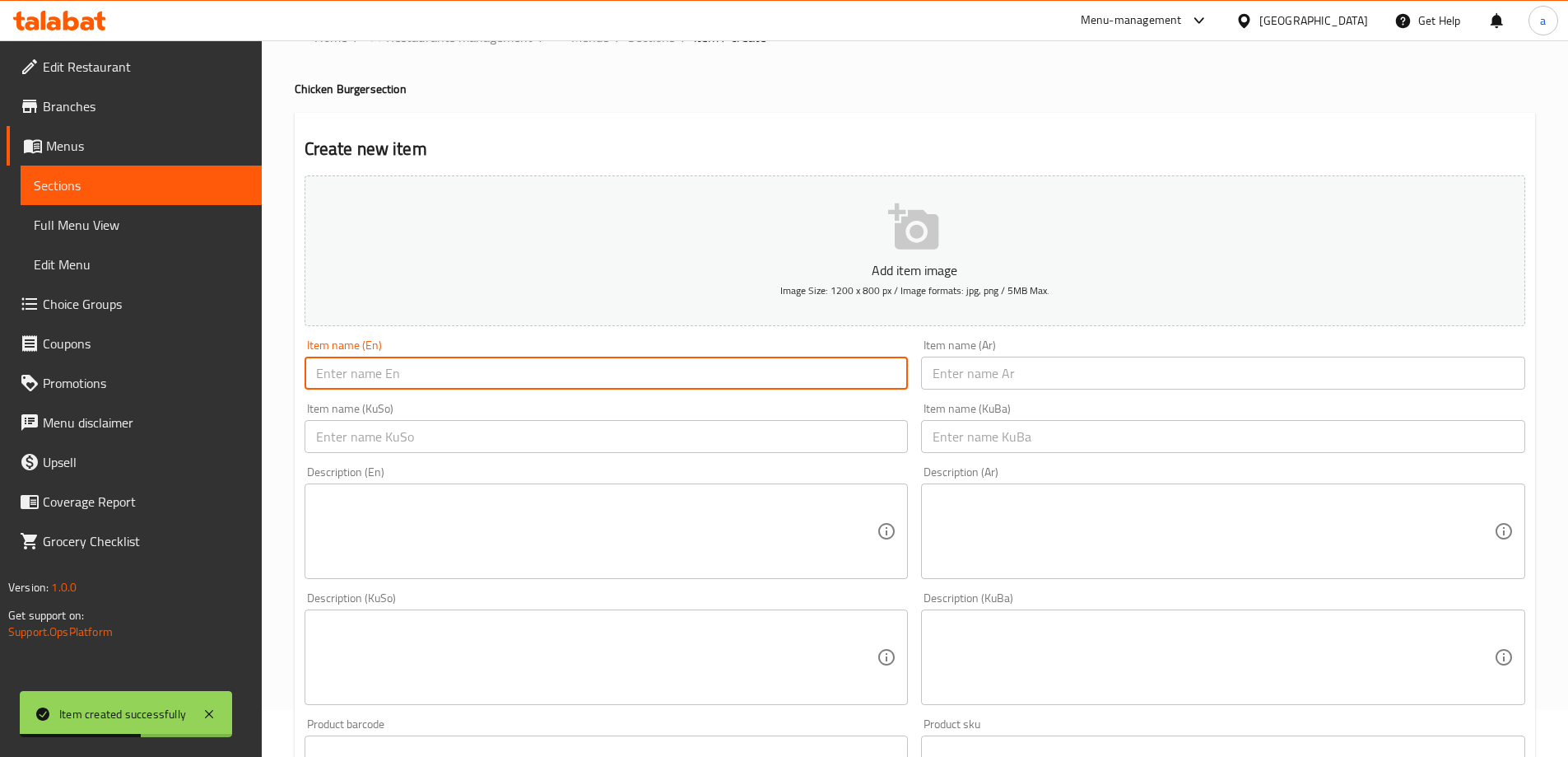
click at [421, 364] on input "text" at bounding box center [607, 373] width 604 height 33
paste input "Chicken Wrap Sandwich Meal"
type input "Chicken Wrap Sandwich Meal"
click at [941, 370] on input "text" at bounding box center [1223, 373] width 604 height 33
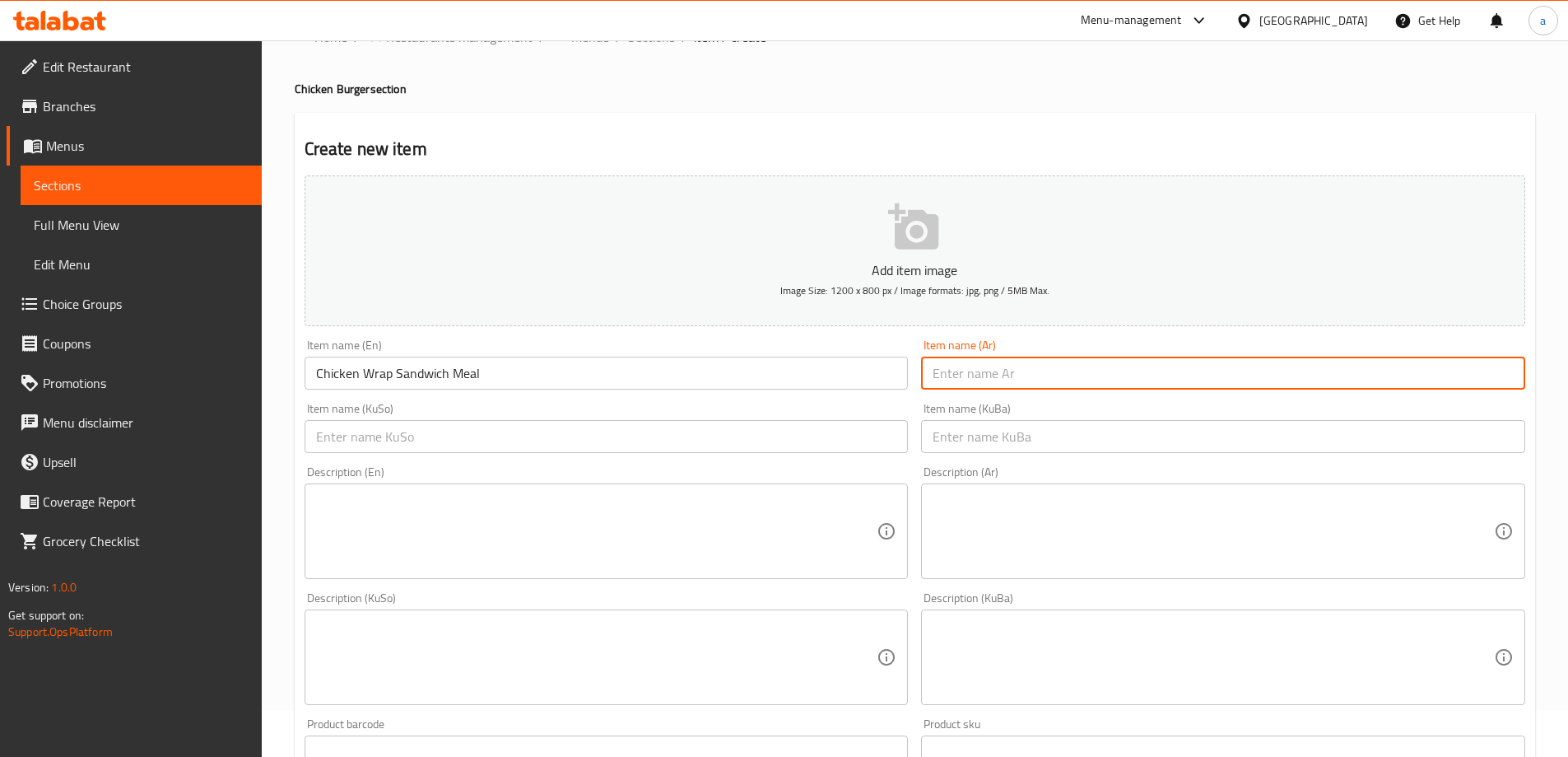
paste input "وجبة ساندويتش دجاج راب"
type input "وجبة ساندويتش دجاج راب"
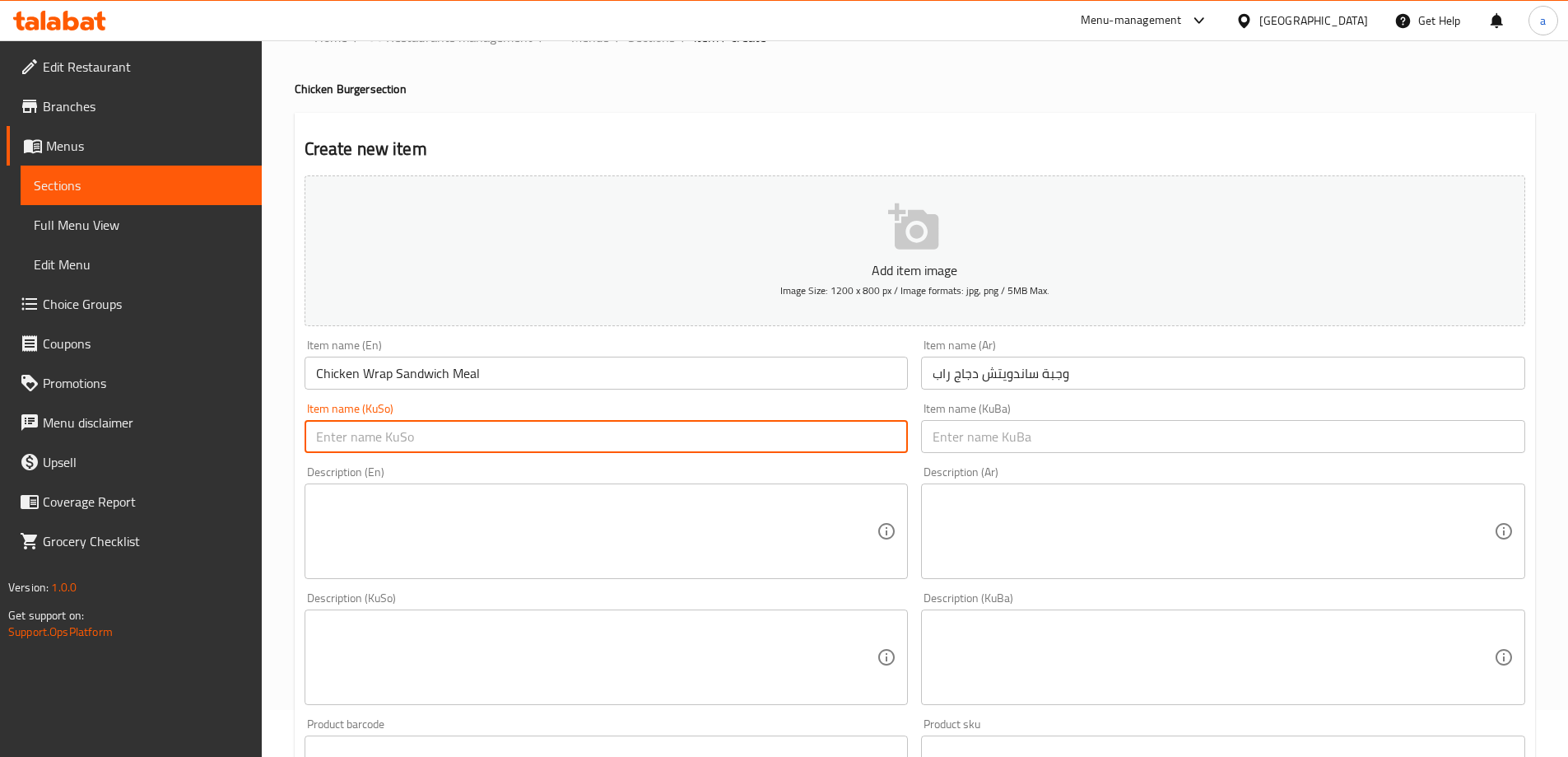
click at [499, 440] on input "text" at bounding box center [607, 436] width 604 height 33
type input "[PERSON_NAME] بابۆڵە"
click at [995, 446] on input "text" at bounding box center [1223, 436] width 604 height 33
paste input "[PERSON_NAME] بابۆڵە"
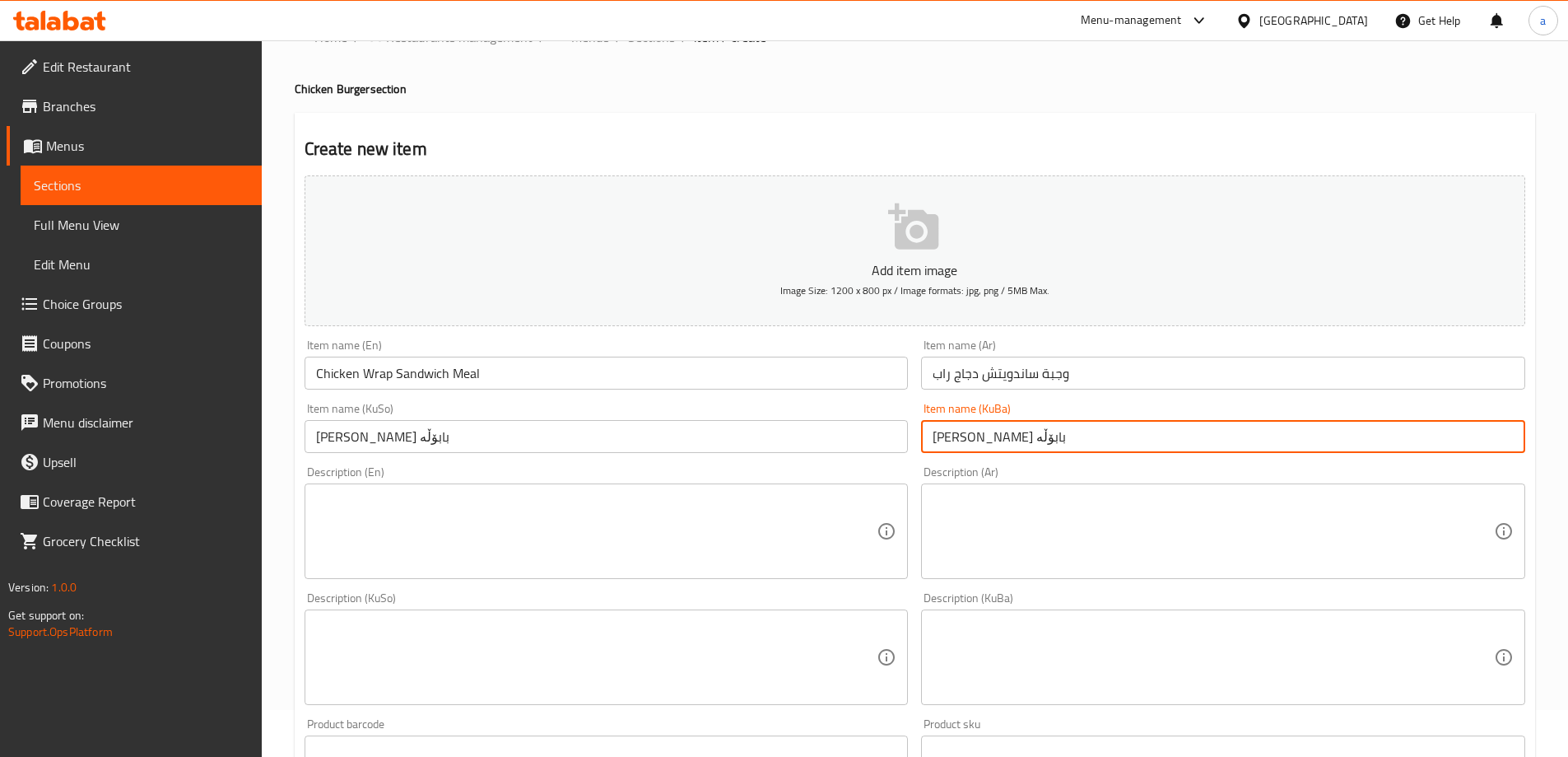
type input "[PERSON_NAME] بابۆڵە"
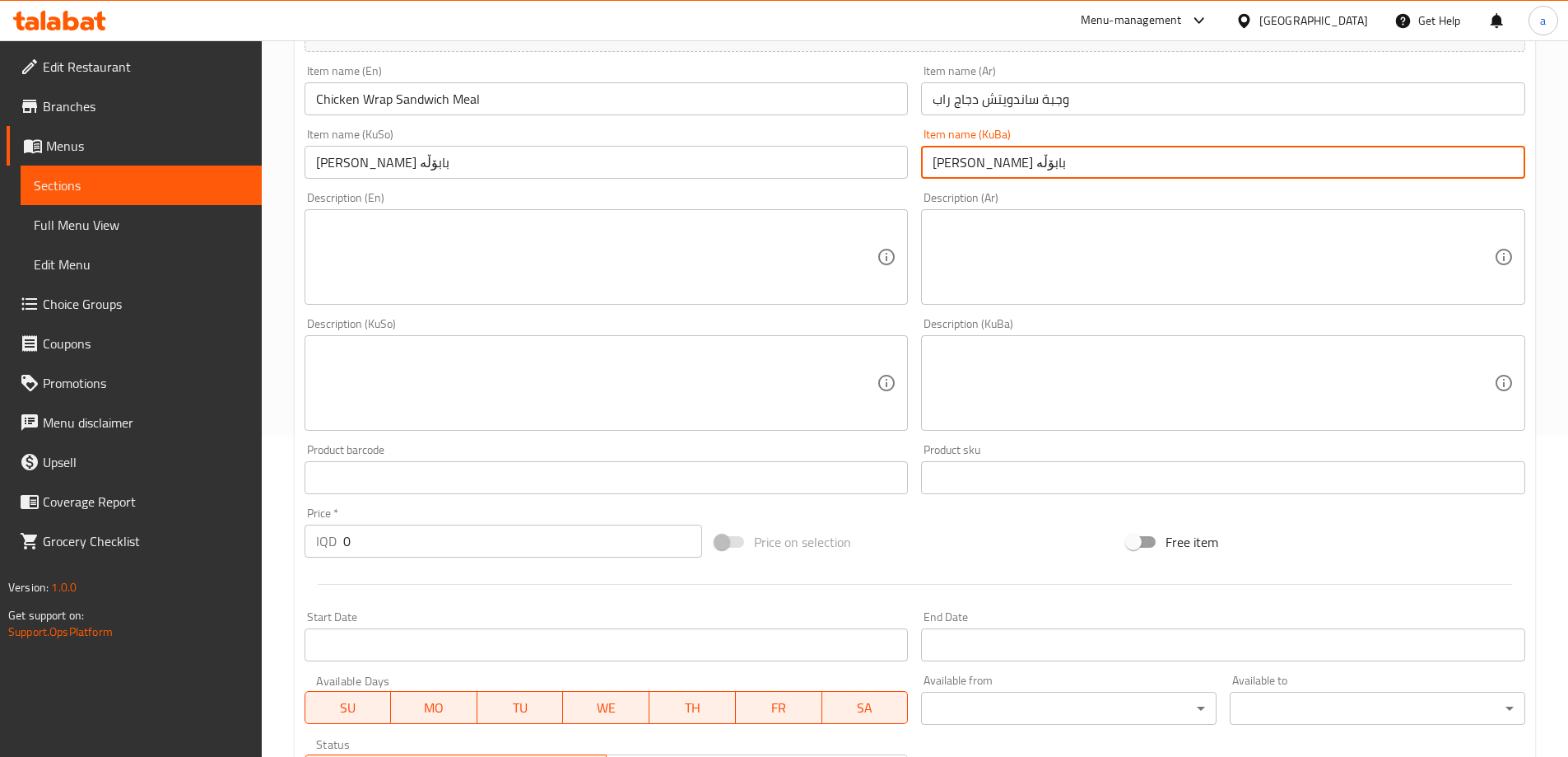
scroll to position [322, 0]
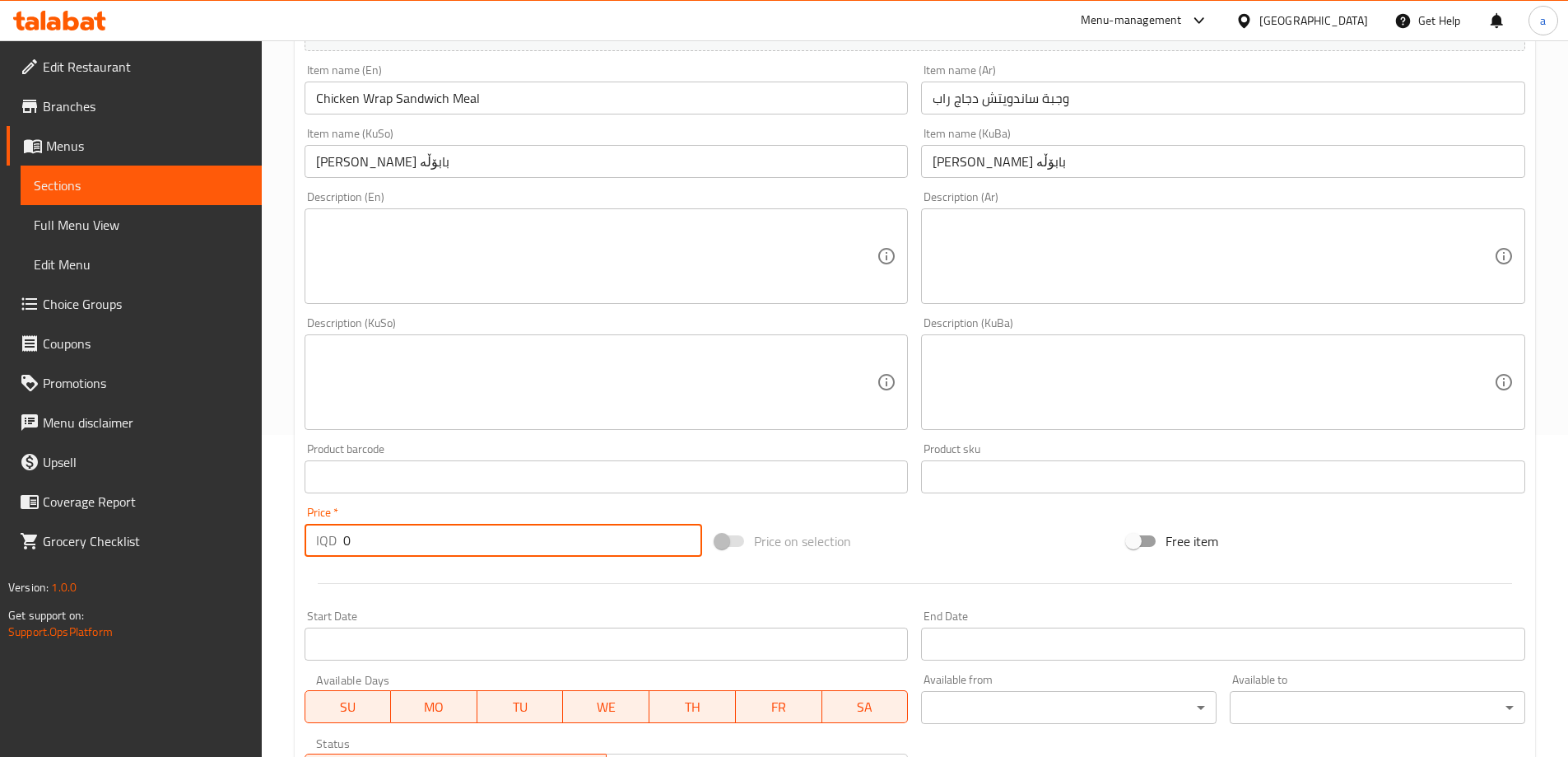
drag, startPoint x: 415, startPoint y: 550, endPoint x: 322, endPoint y: 571, distance: 95.3
click at [322, 571] on div "Add item image Image Size: 1200 x 800 px / Image formats: jpg, png / 5MB Max. I…" at bounding box center [914, 343] width 1233 height 899
paste input "1000"
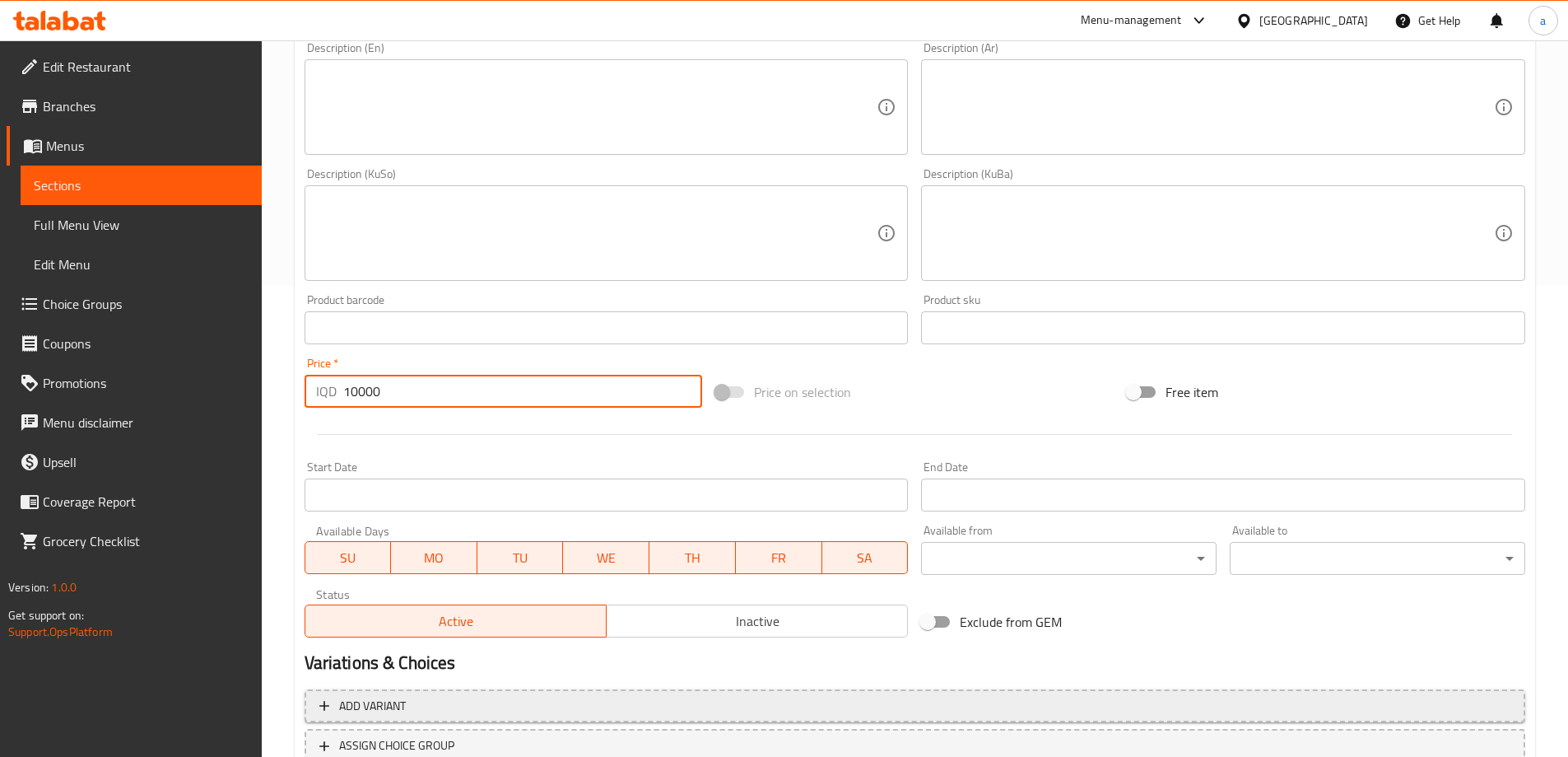
scroll to position [596, 0]
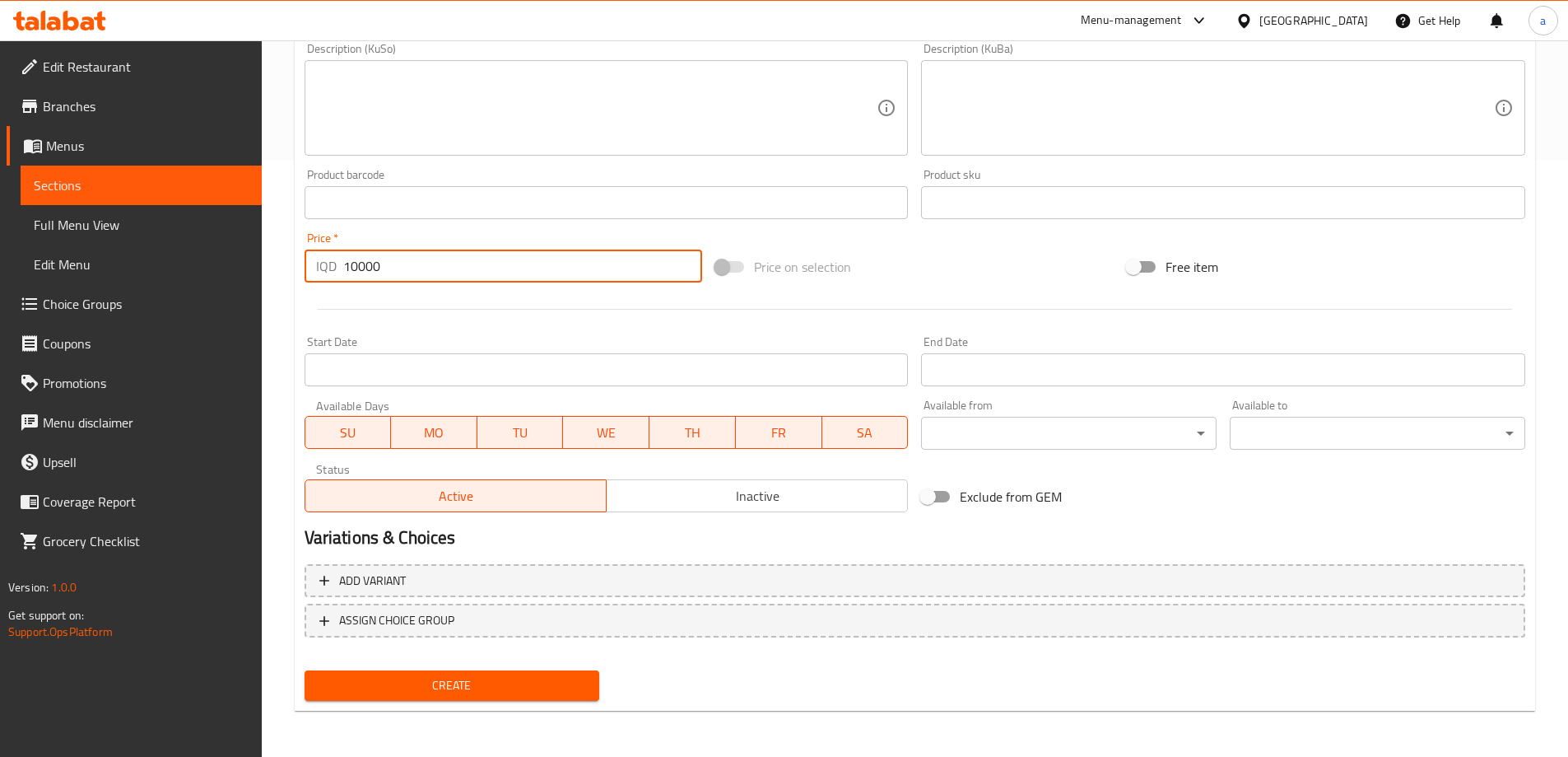
type input "10000"
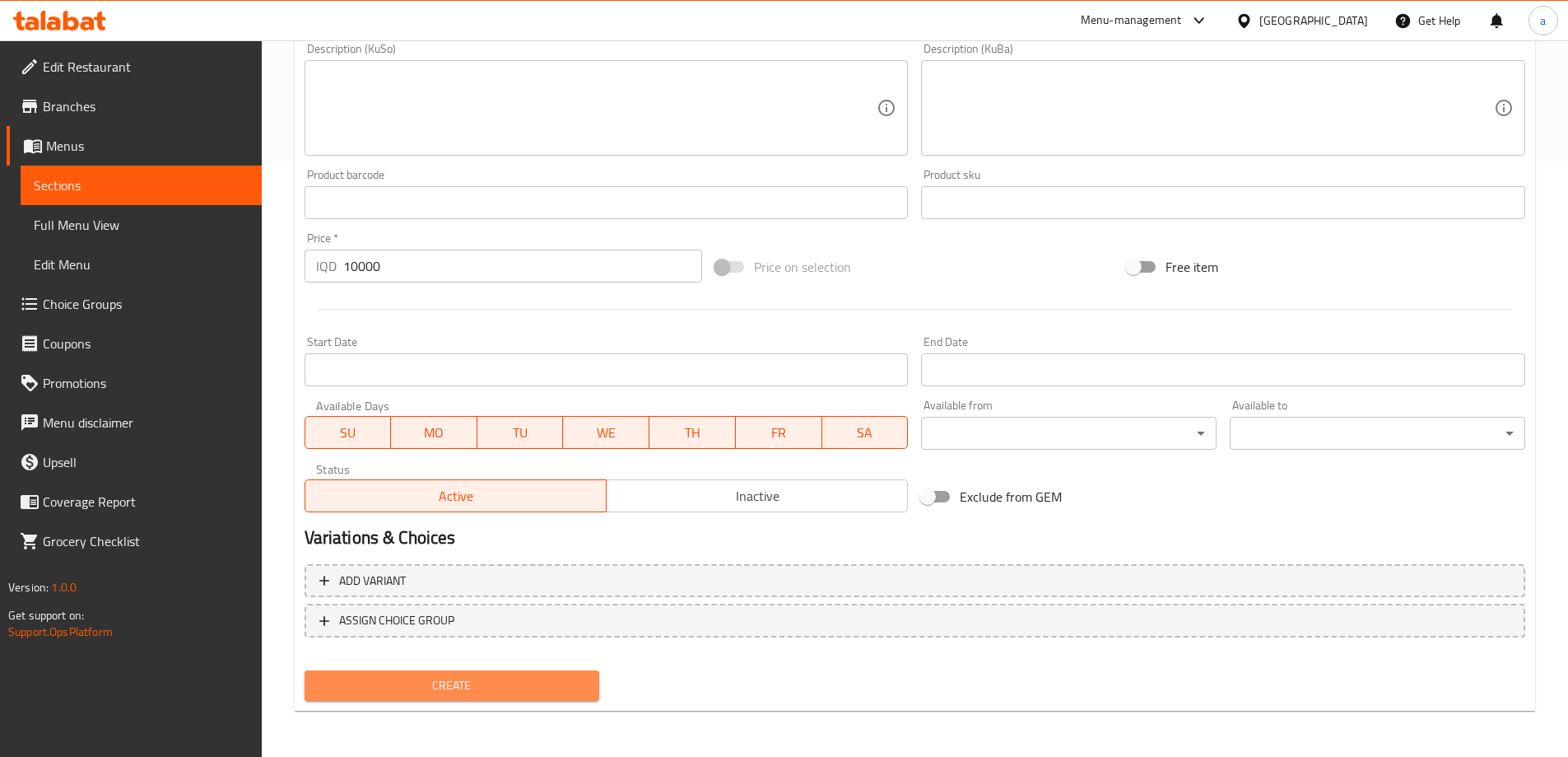
click at [460, 694] on span "Create" at bounding box center [452, 685] width 269 height 20
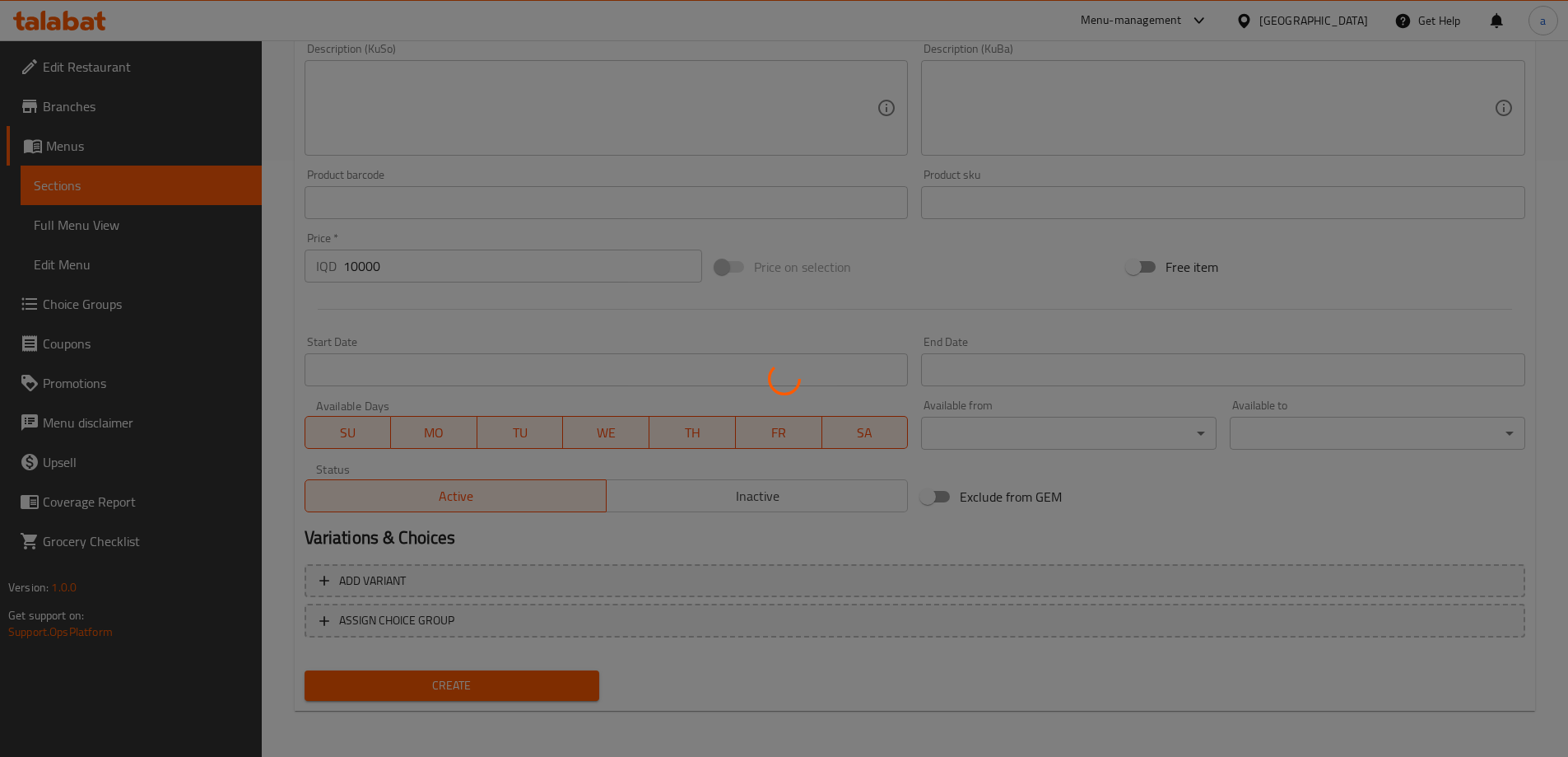
type input "0"
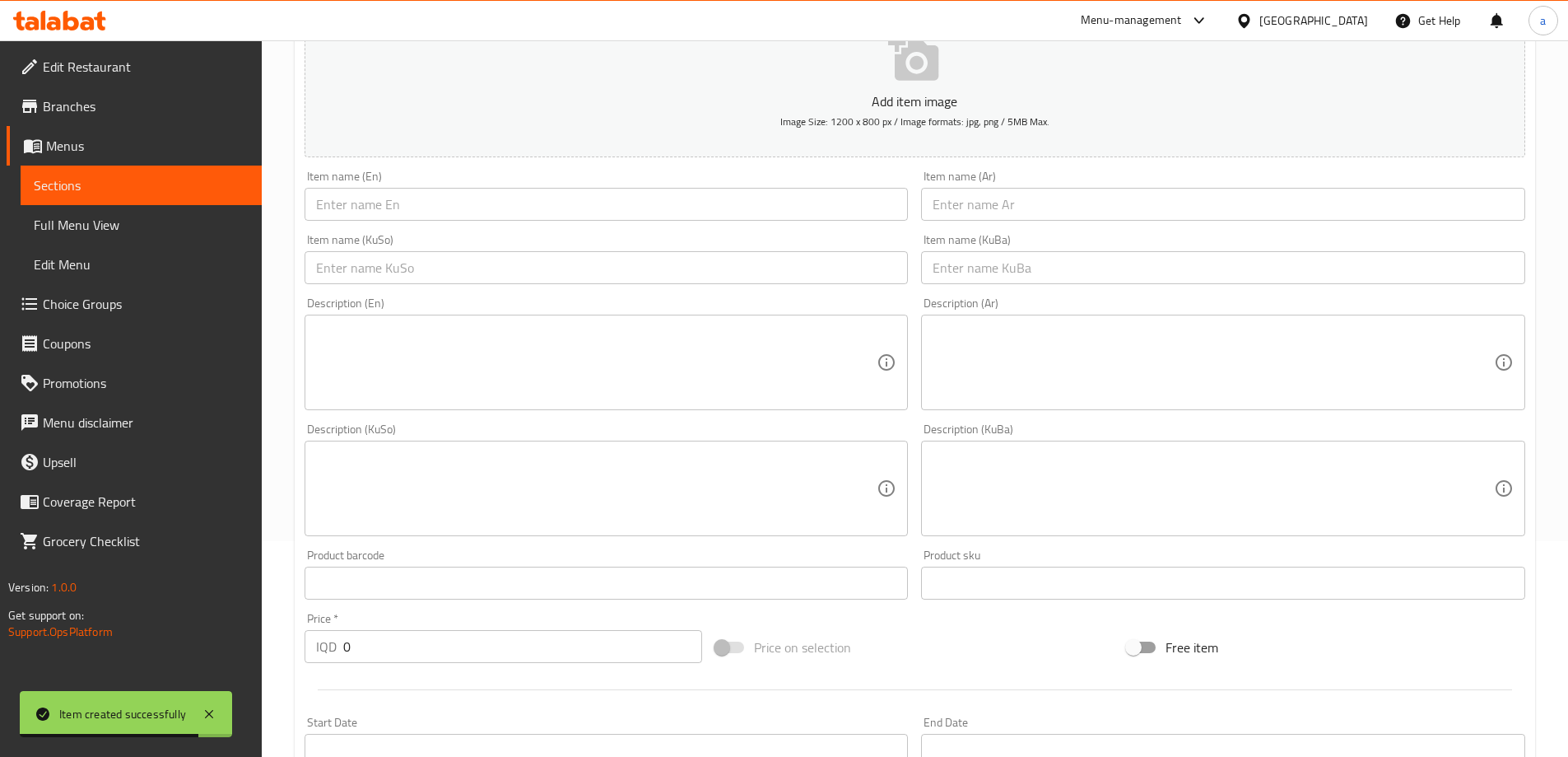
scroll to position [47, 0]
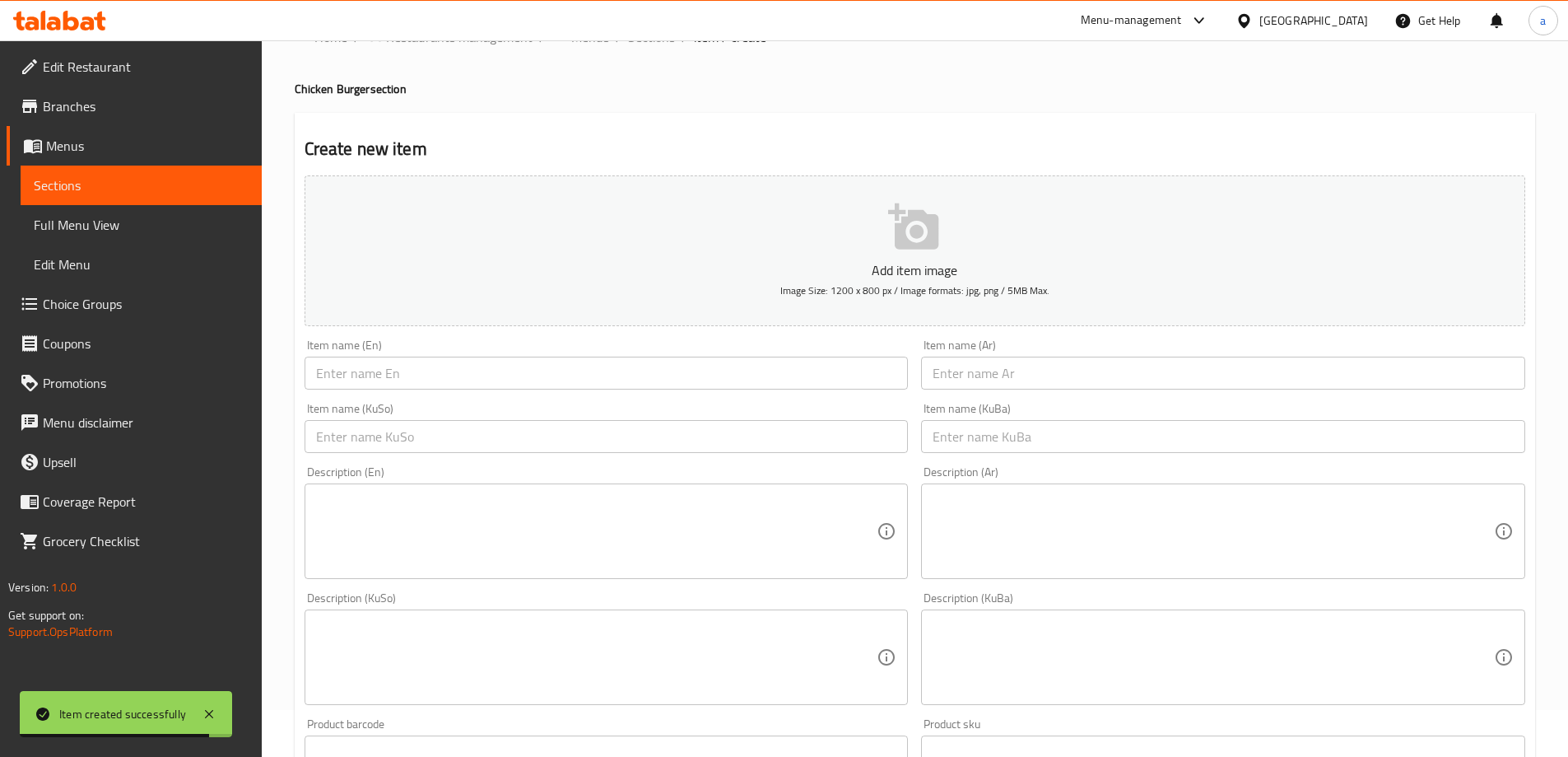
click at [506, 390] on div "Item name (En) Item name (En)" at bounding box center [606, 364] width 617 height 63
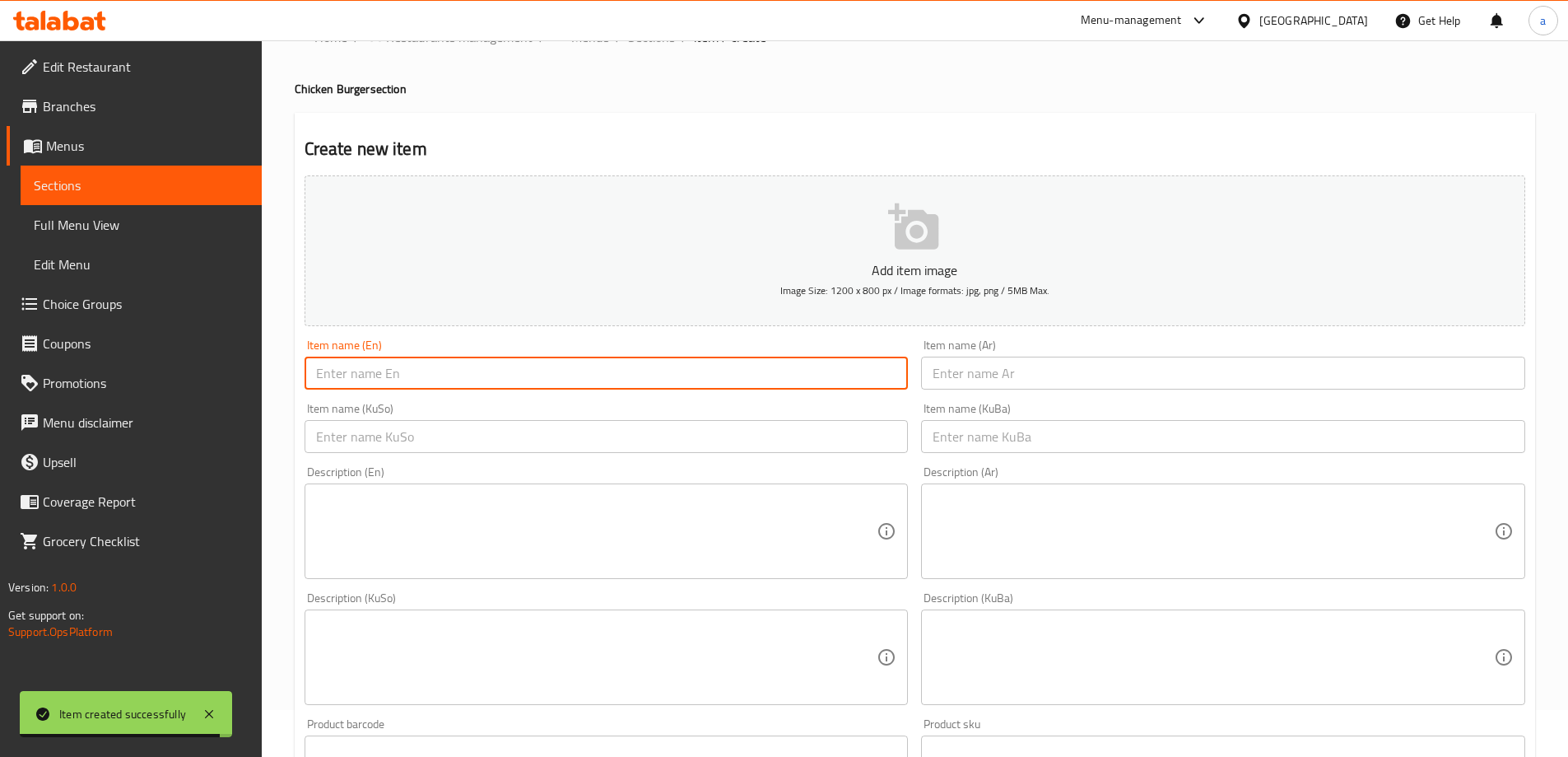
click at [505, 371] on input "text" at bounding box center [607, 373] width 604 height 33
paste input "Honey Mustard Zinger Chicken Burger Meal"
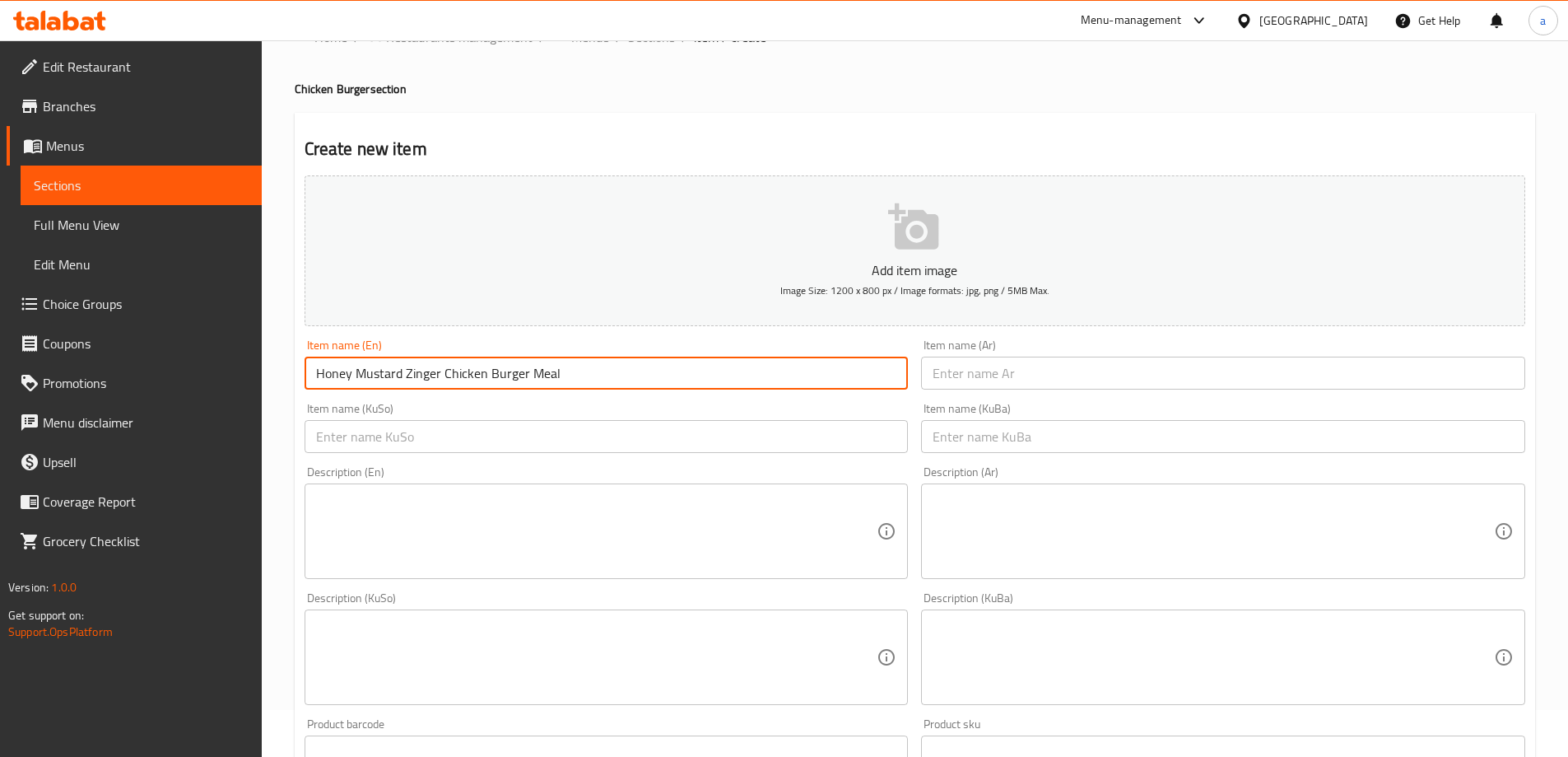
type input "Honey Mustard Zinger Chicken Burger Meal"
click at [1001, 370] on input "text" at bounding box center [1223, 373] width 604 height 33
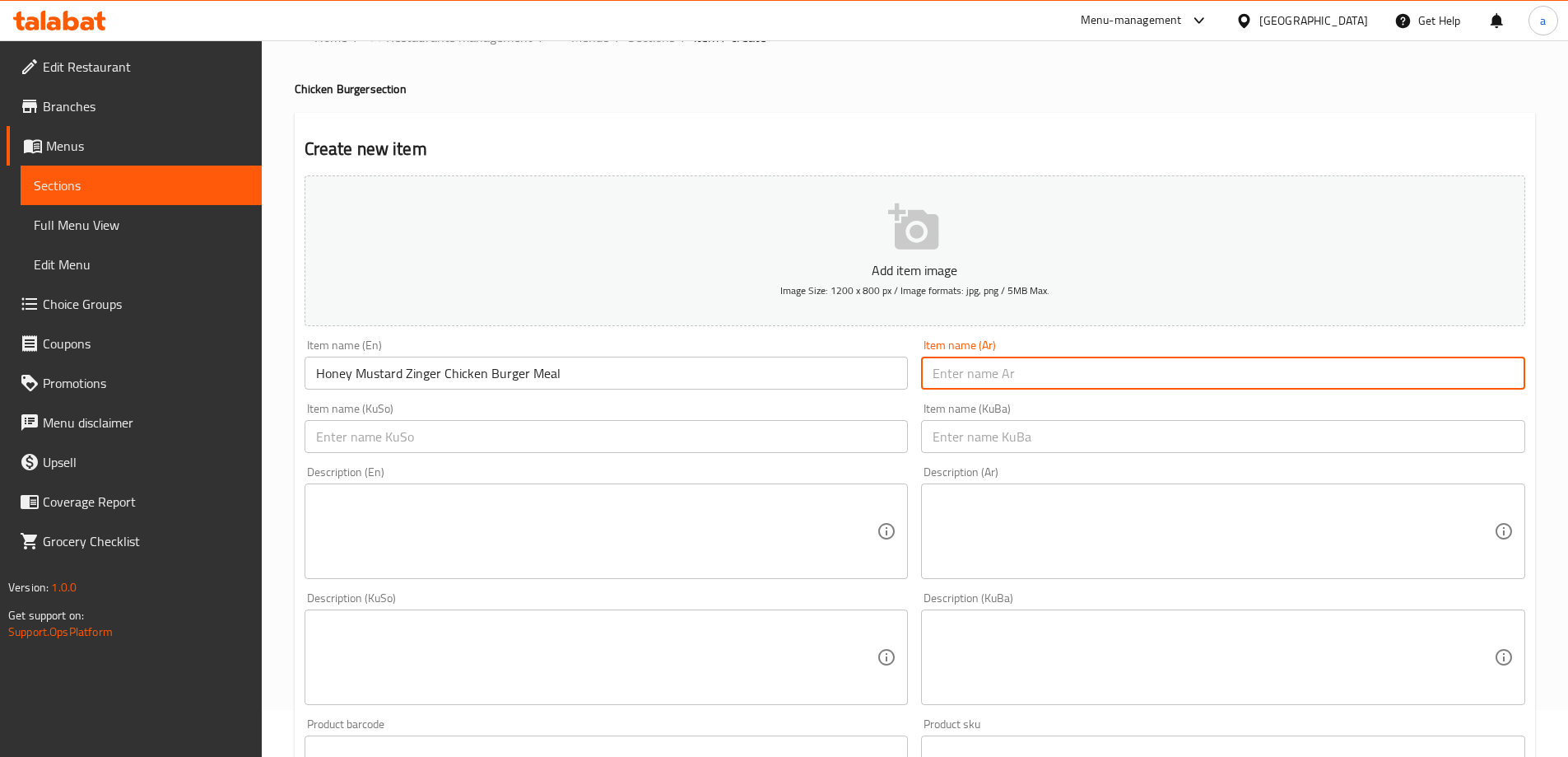
paste input "وجبة برجر دجاج زنجر بالخردل والعسل"
type input "وجبة برجر دجاج زنجر بالخردل والعسل"
click at [740, 450] on input "text" at bounding box center [607, 436] width 604 height 33
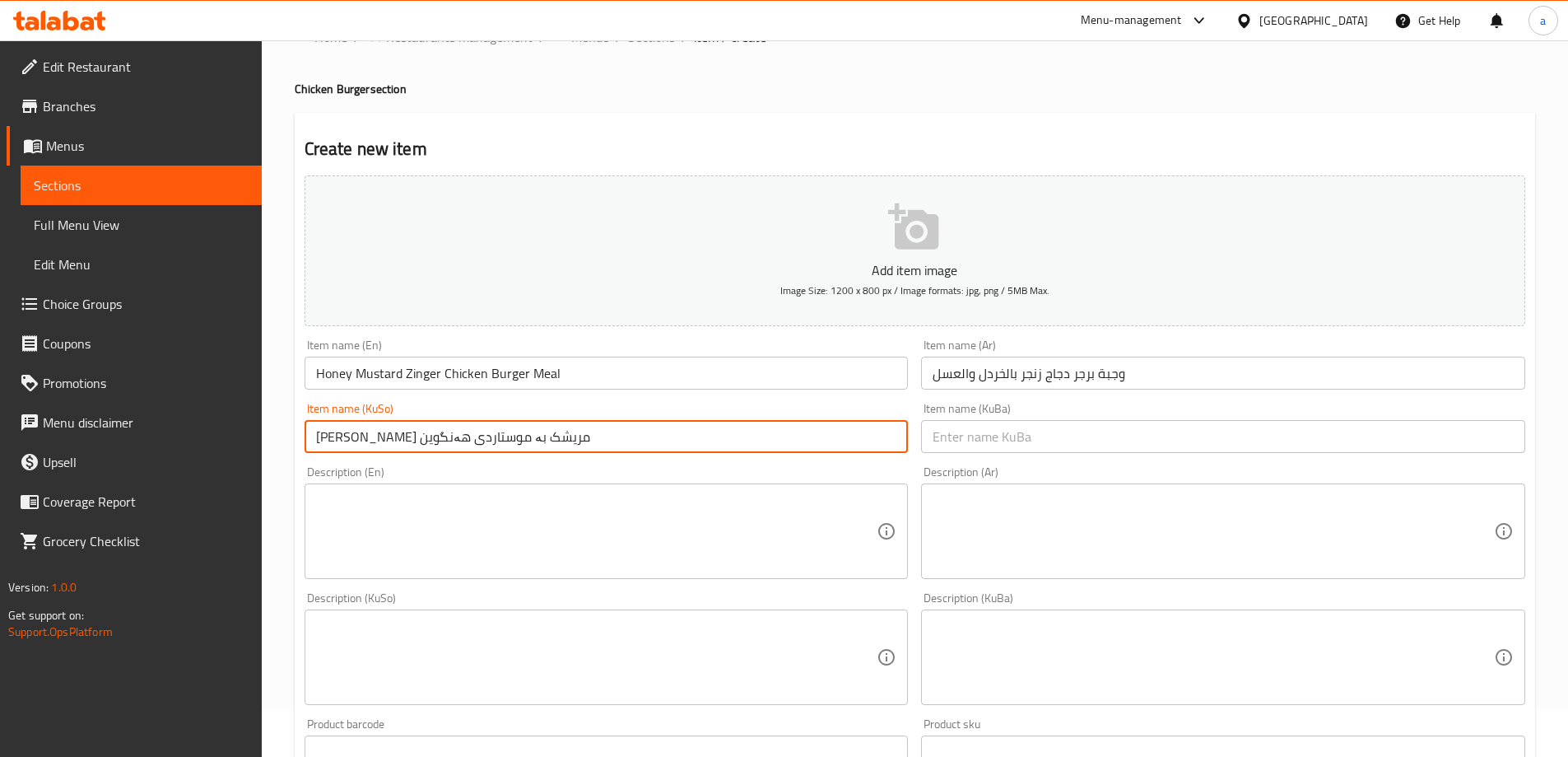
type input "[PERSON_NAME] مریشک بە موستاردی هەنگوین"
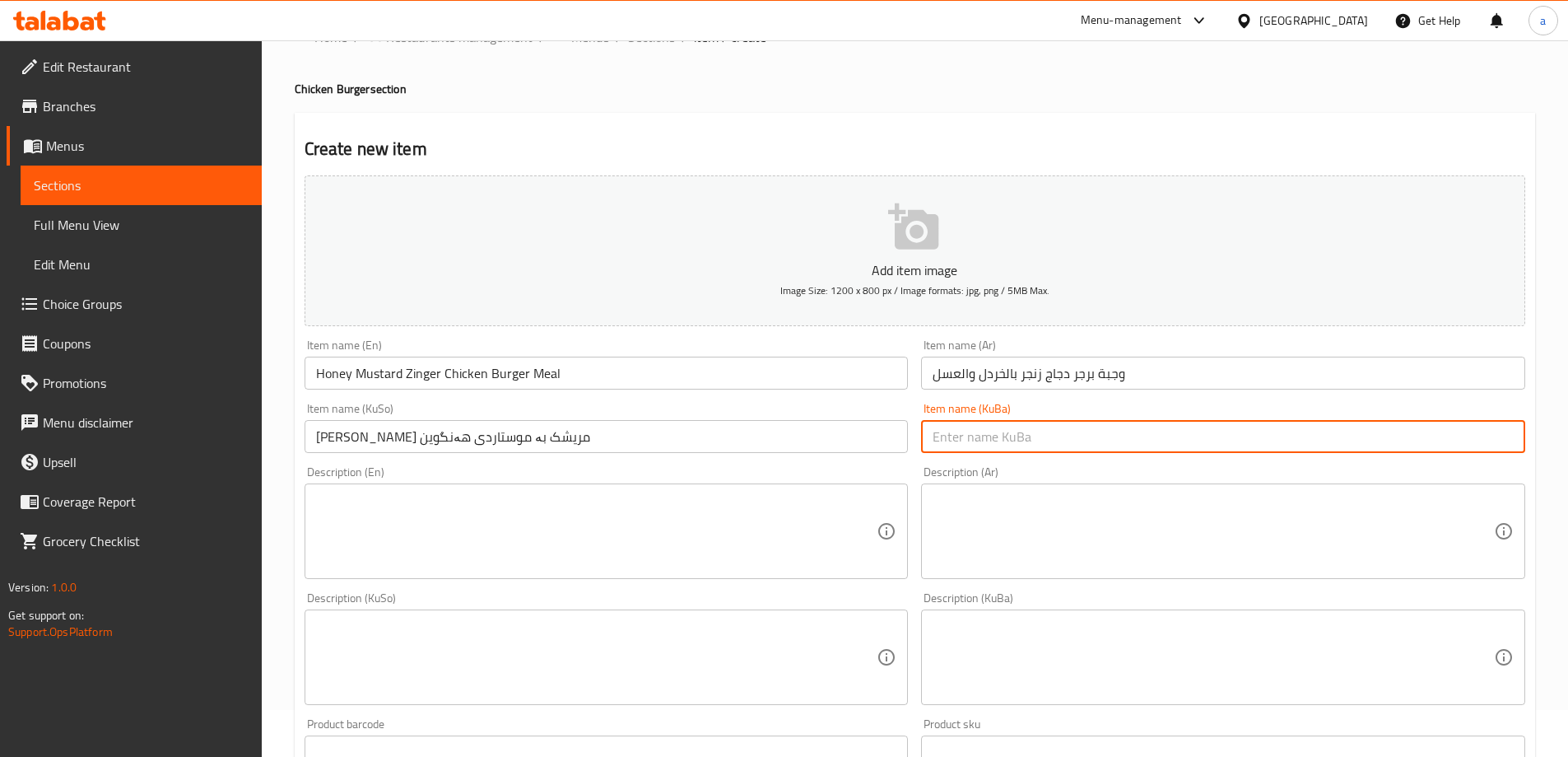
click at [1020, 431] on input "text" at bounding box center [1223, 436] width 604 height 33
paste input "[PERSON_NAME] مریشک بە موستاردی هەنگوین"
type input "[PERSON_NAME] مریشک بە موستاردی هەنگوین"
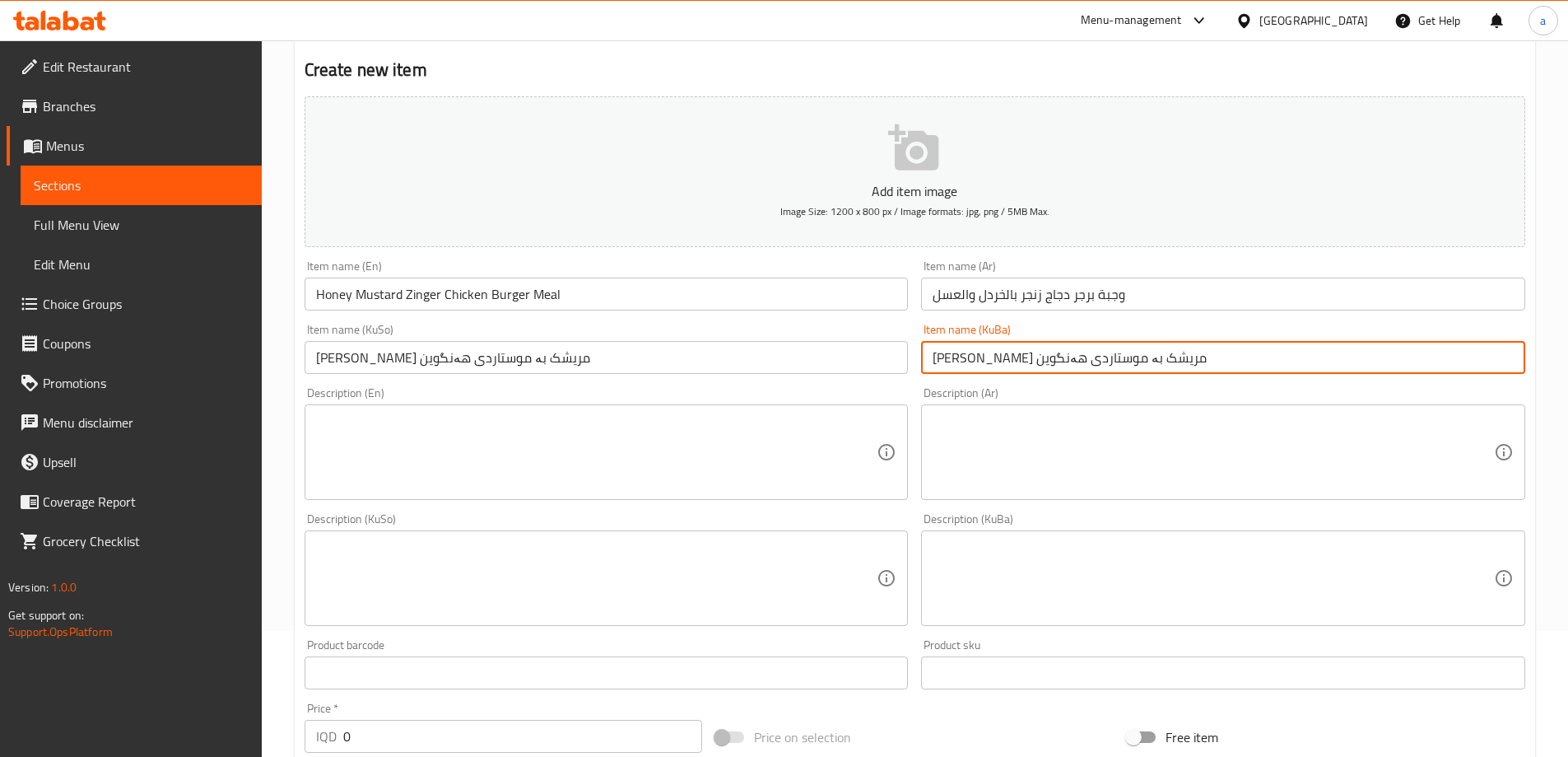
scroll to position [185, 0]
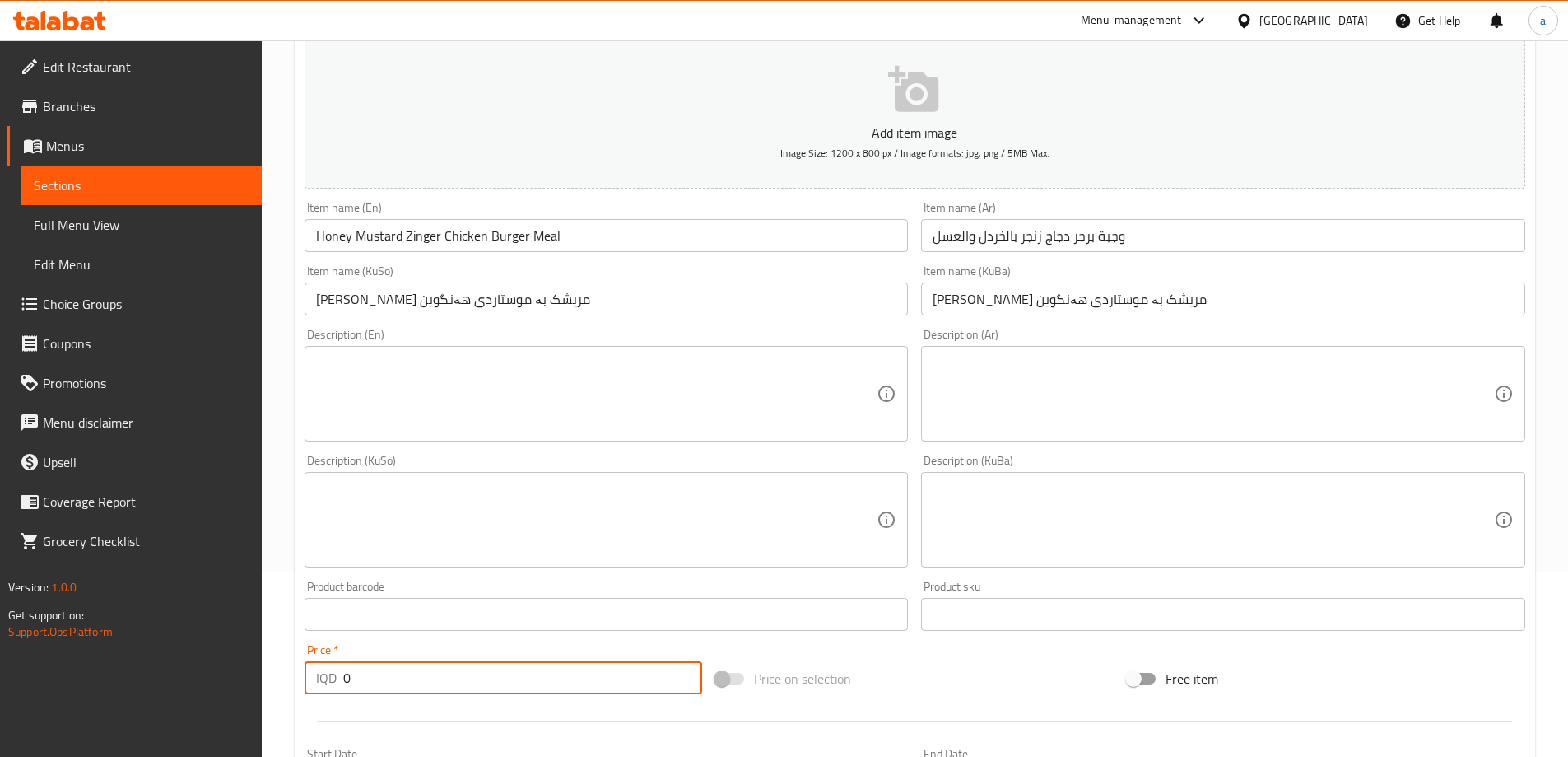
drag, startPoint x: 409, startPoint y: 662, endPoint x: 308, endPoint y: 680, distance: 102.6
click at [308, 680] on div "IQD 0 Price *" at bounding box center [504, 677] width 398 height 33
paste input "1075"
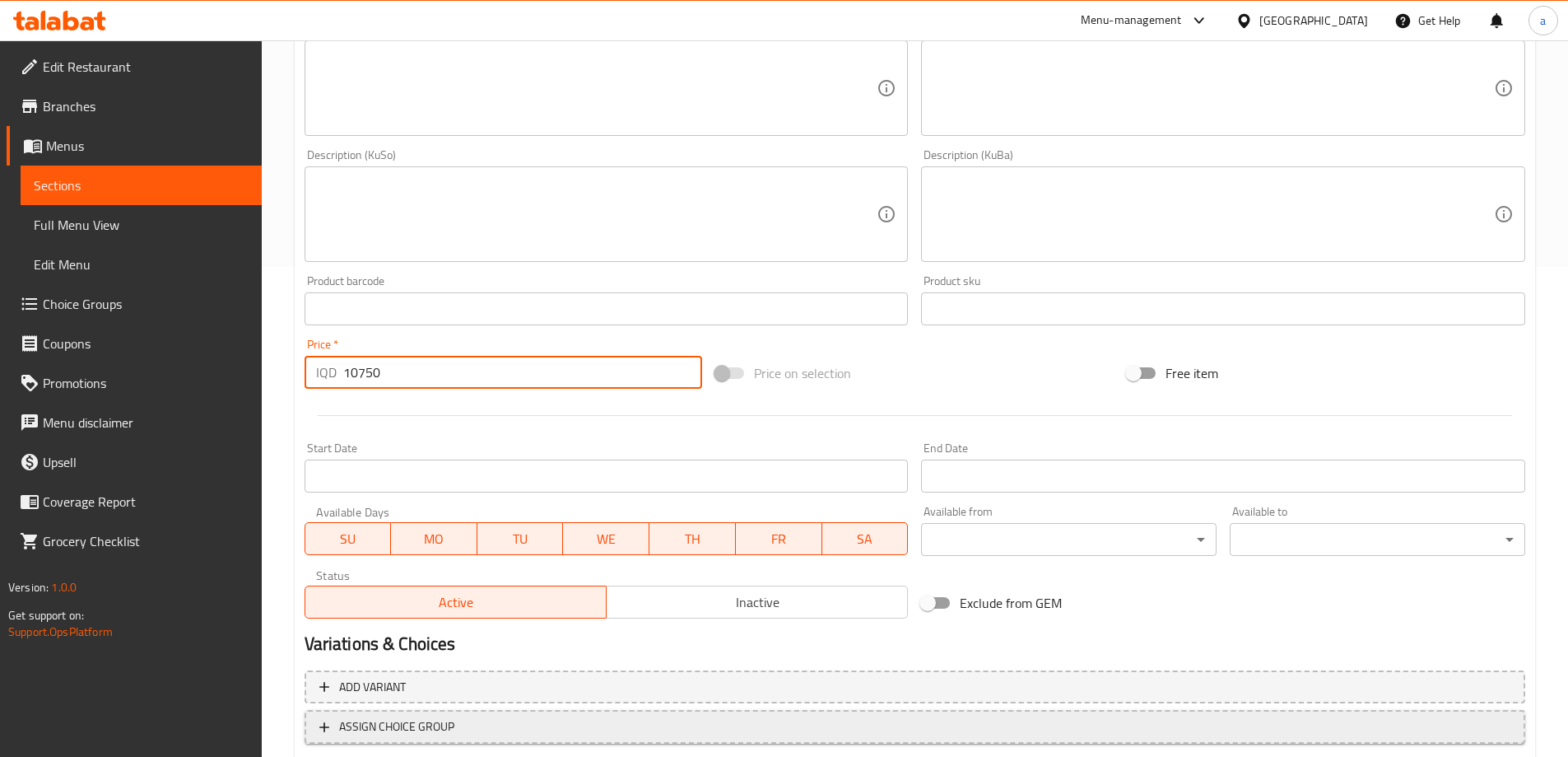
scroll to position [596, 0]
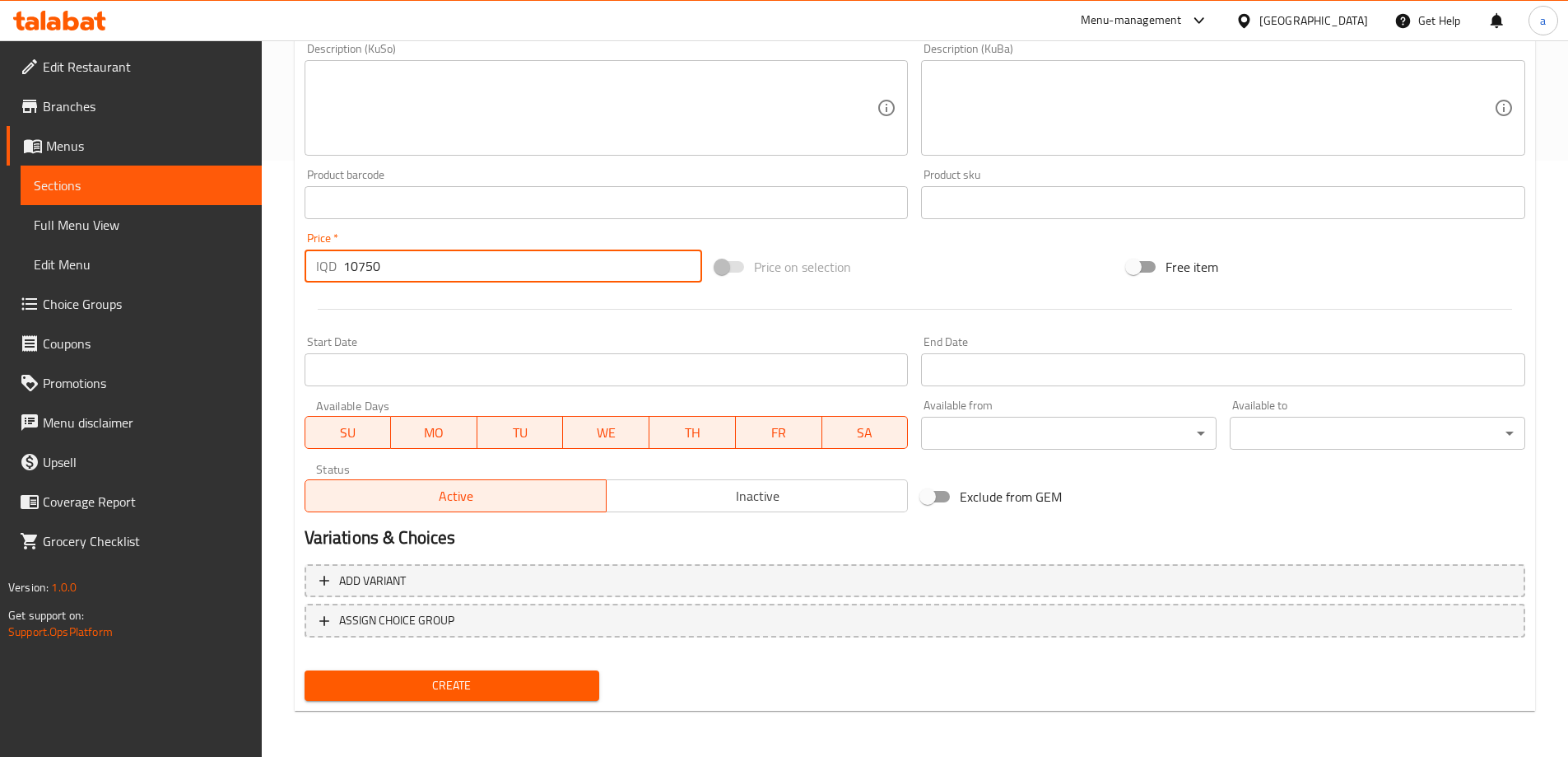
type input "10750"
click at [550, 703] on div "Create" at bounding box center [452, 685] width 309 height 43
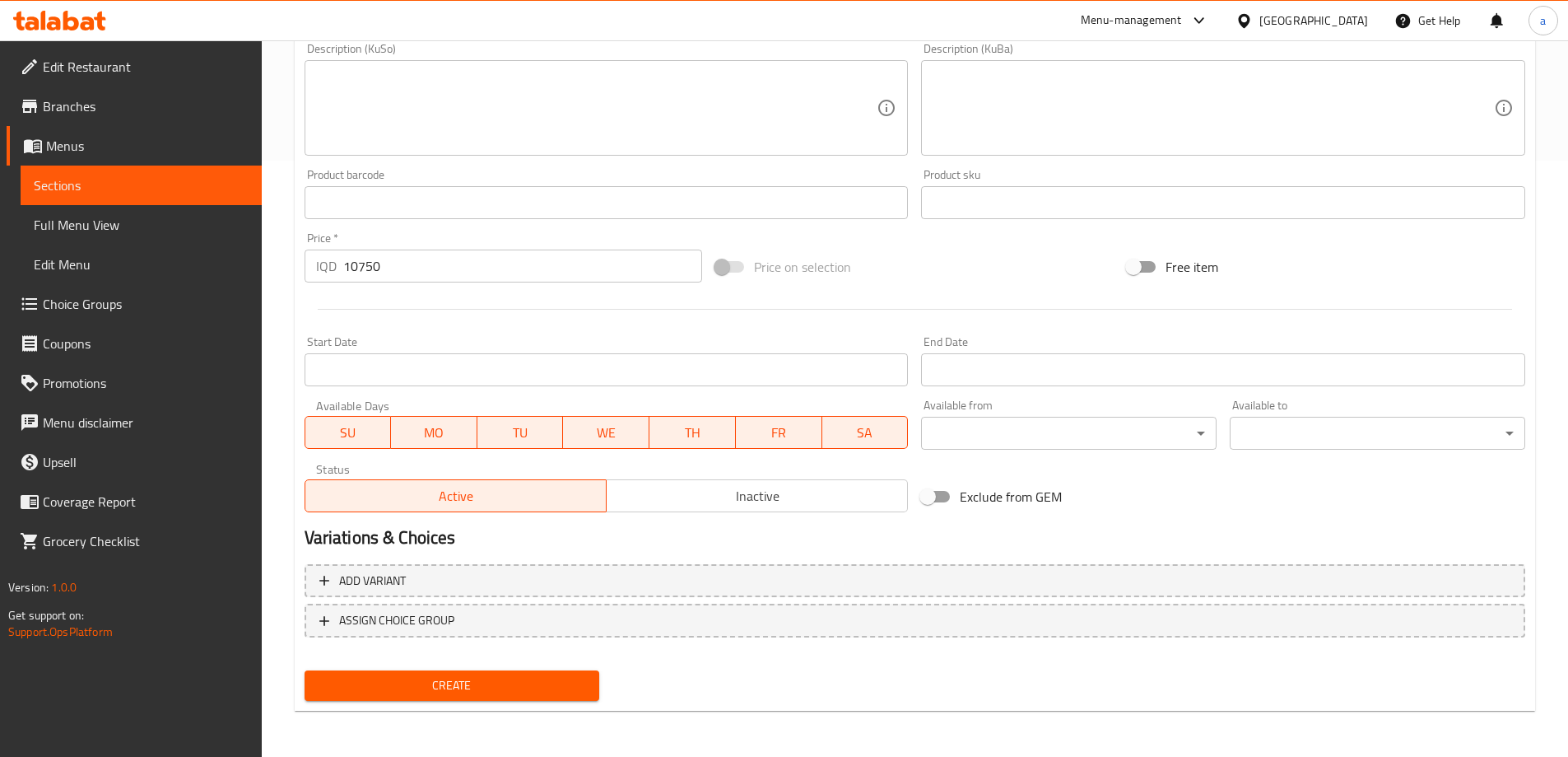
click at [529, 674] on button "Create" at bounding box center [452, 685] width 295 height 31
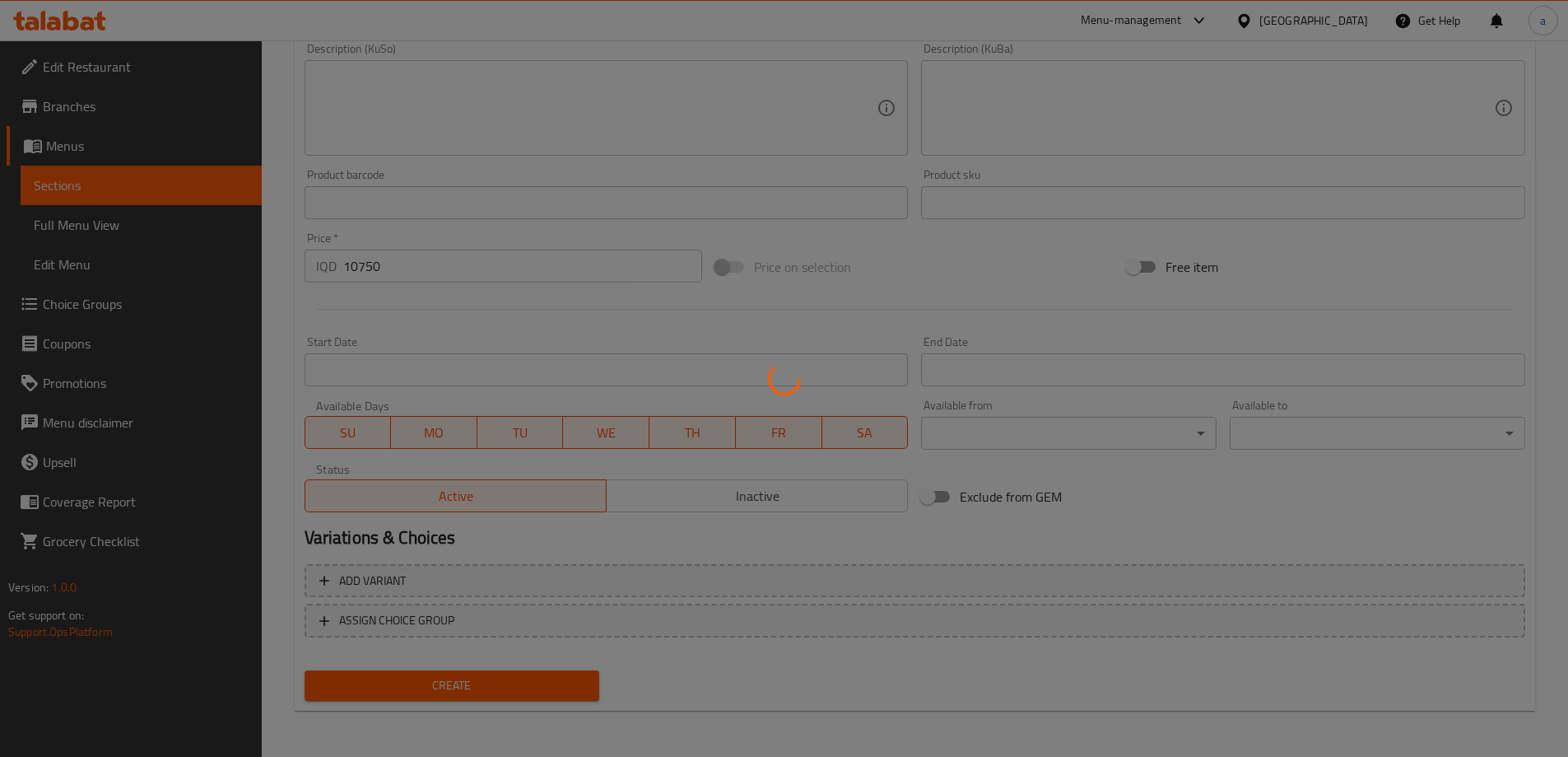
type input "0"
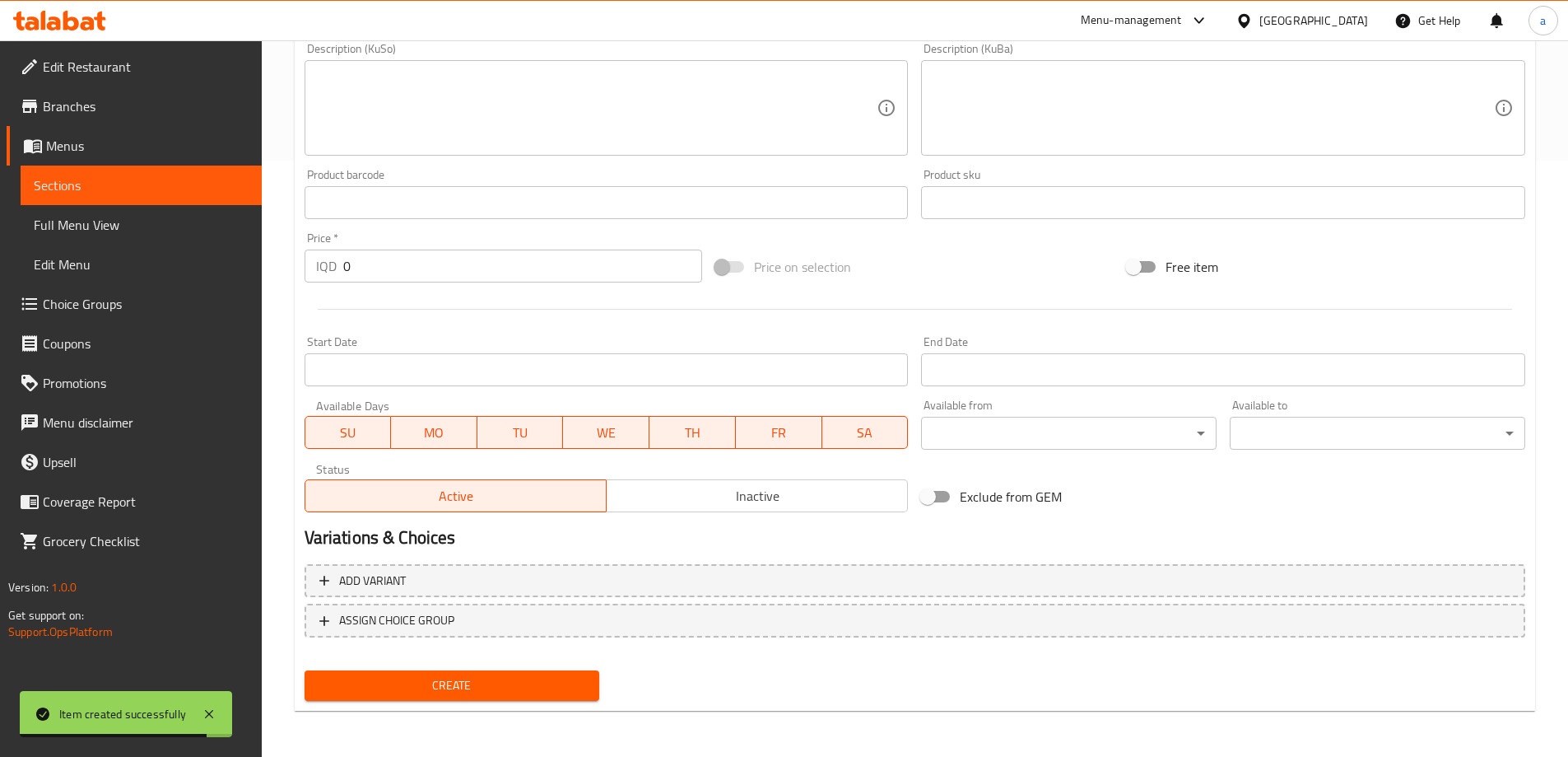
click at [189, 224] on span "Full Menu View" at bounding box center [141, 224] width 215 height 20
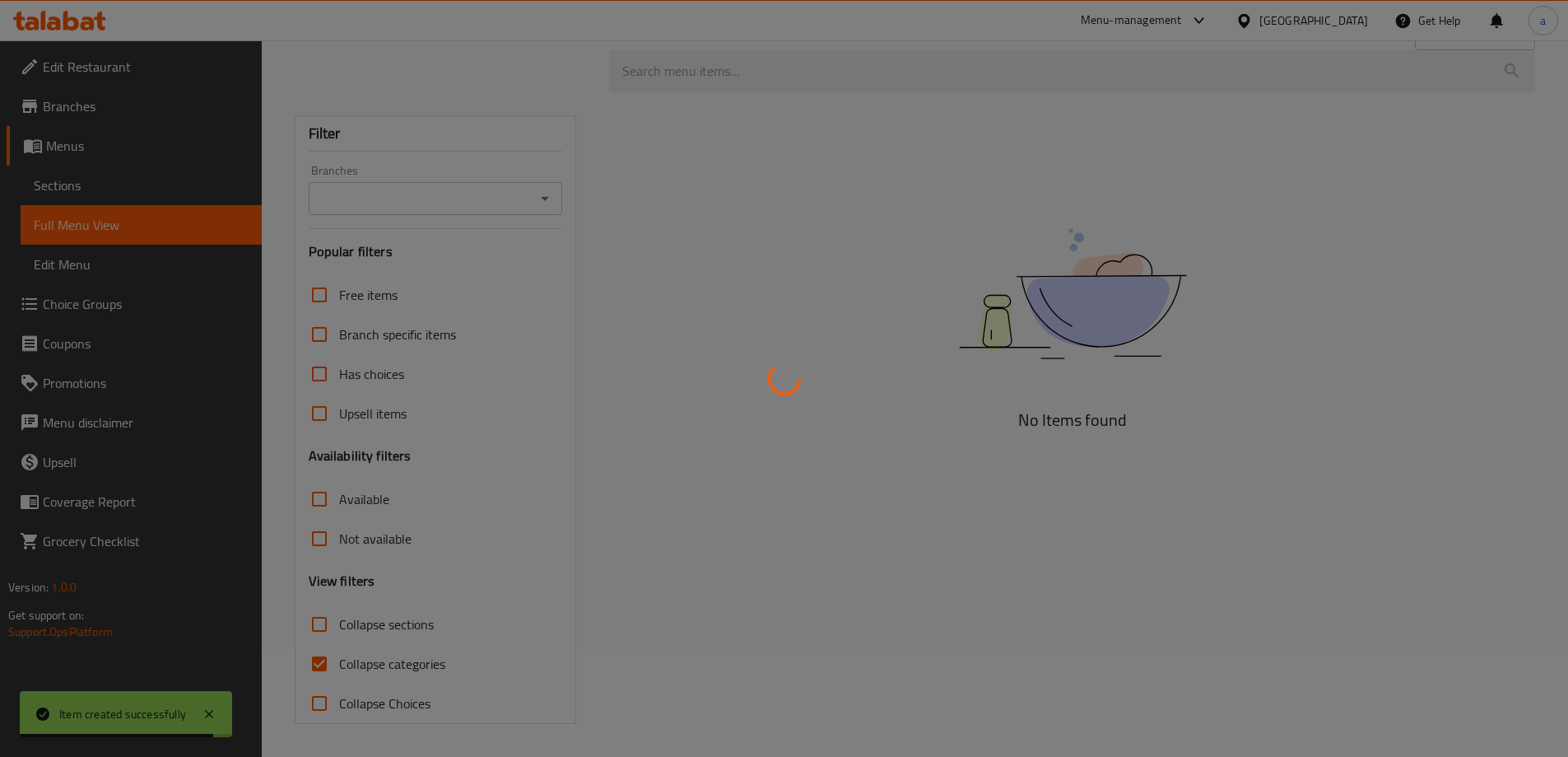
scroll to position [108, 0]
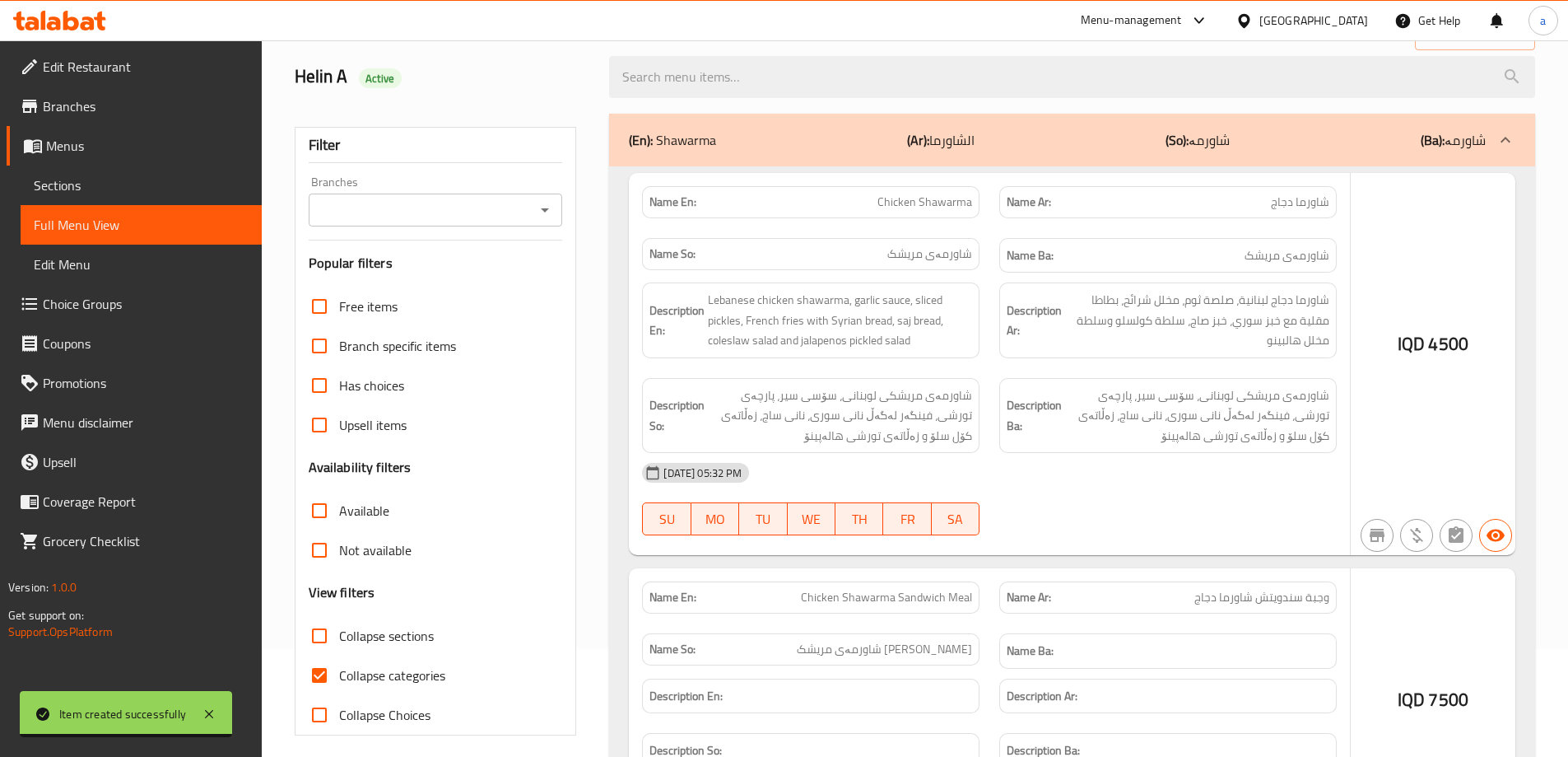
click at [539, 209] on div at bounding box center [784, 378] width 1568 height 757
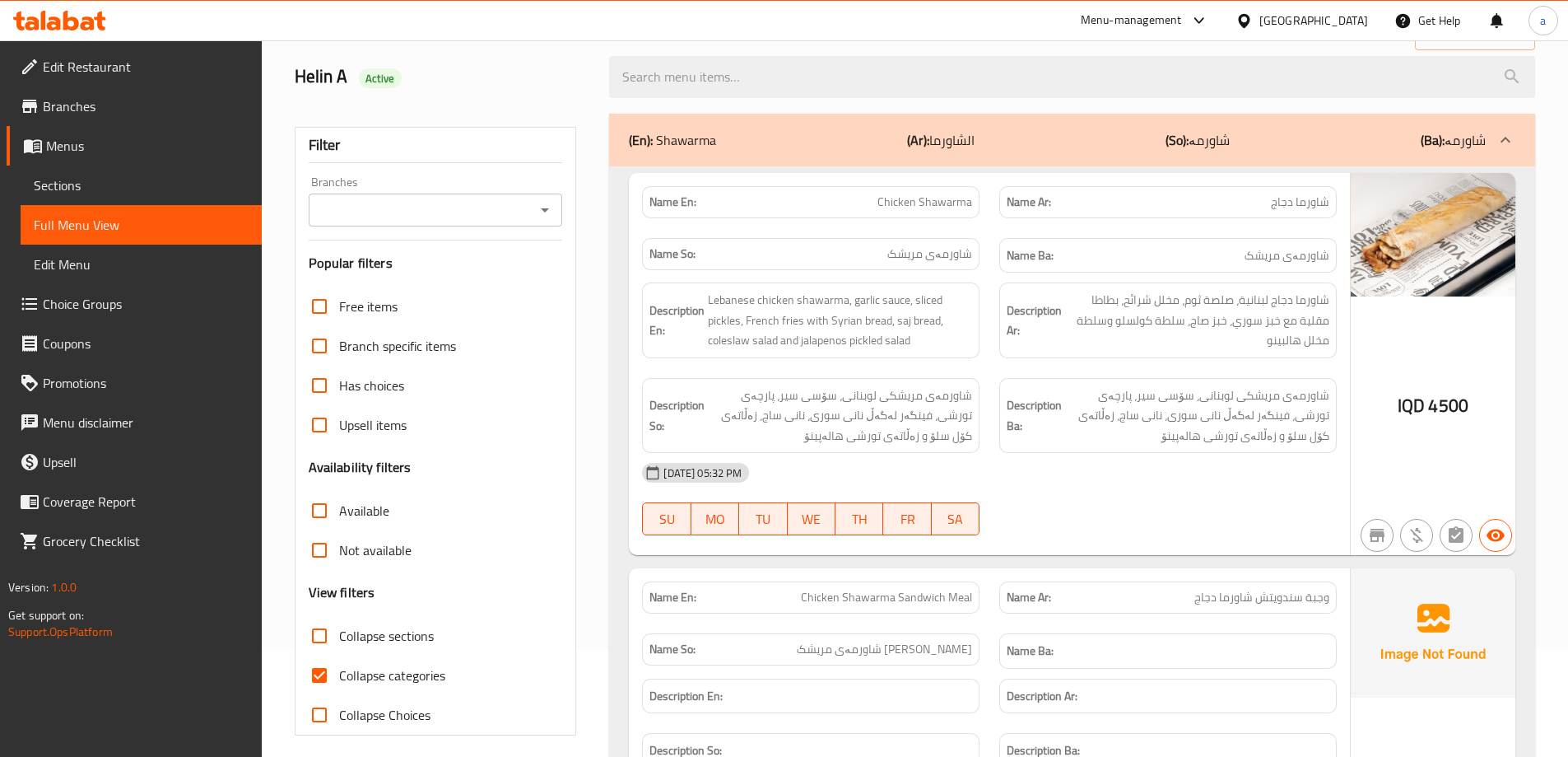
click at [545, 216] on icon "Open" at bounding box center [544, 209] width 20 height 20
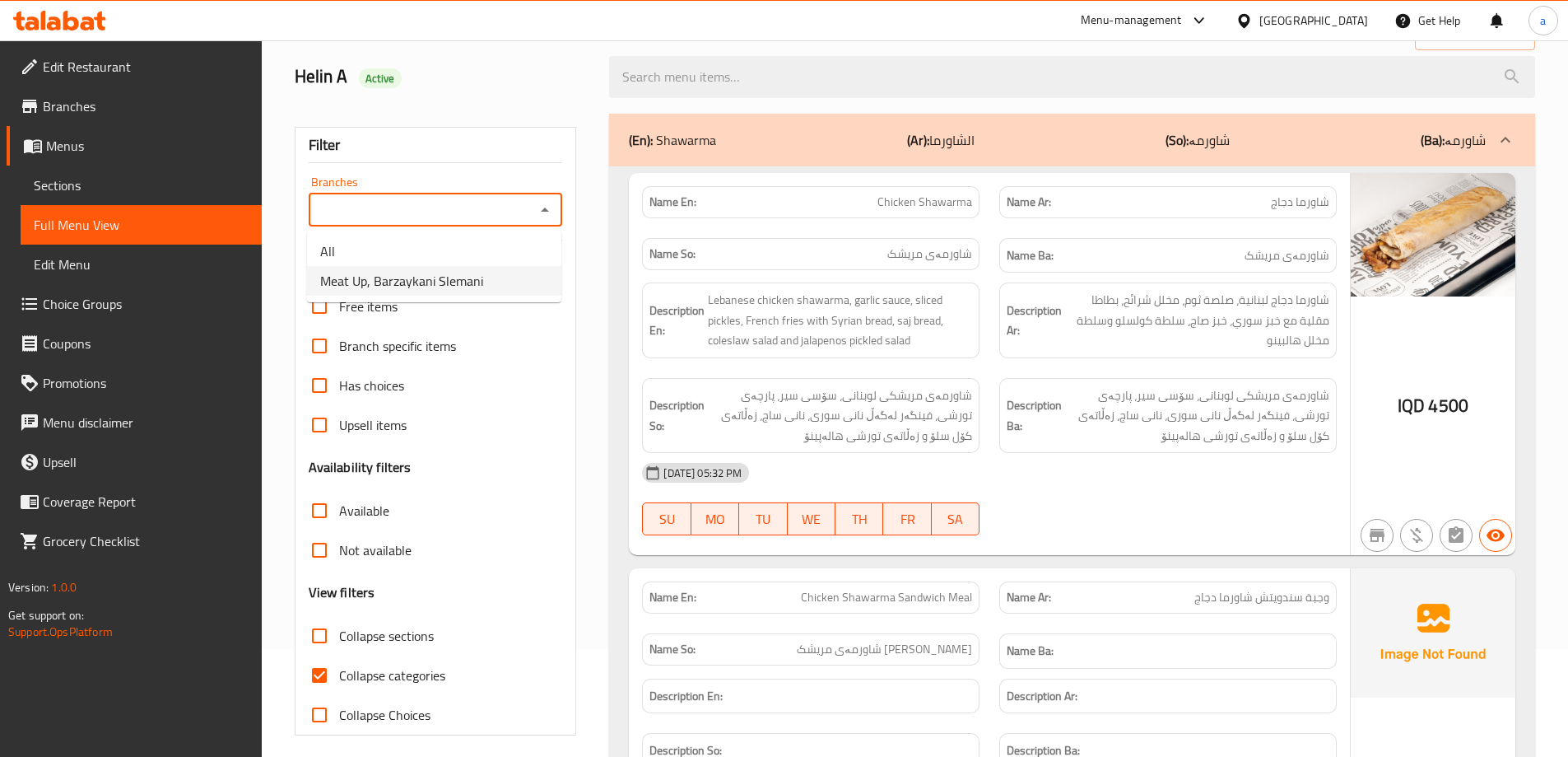
click at [511, 280] on li "Meat Up, Barzaykani Slemani" at bounding box center [434, 280] width 255 height 30
type input "Meat Up, Barzaykani Slemani"
click at [390, 635] on span "Collapse sections" at bounding box center [386, 635] width 94 height 20
click at [339, 635] on input "Collapse sections" at bounding box center [319, 635] width 39 height 39
checkbox input "true"
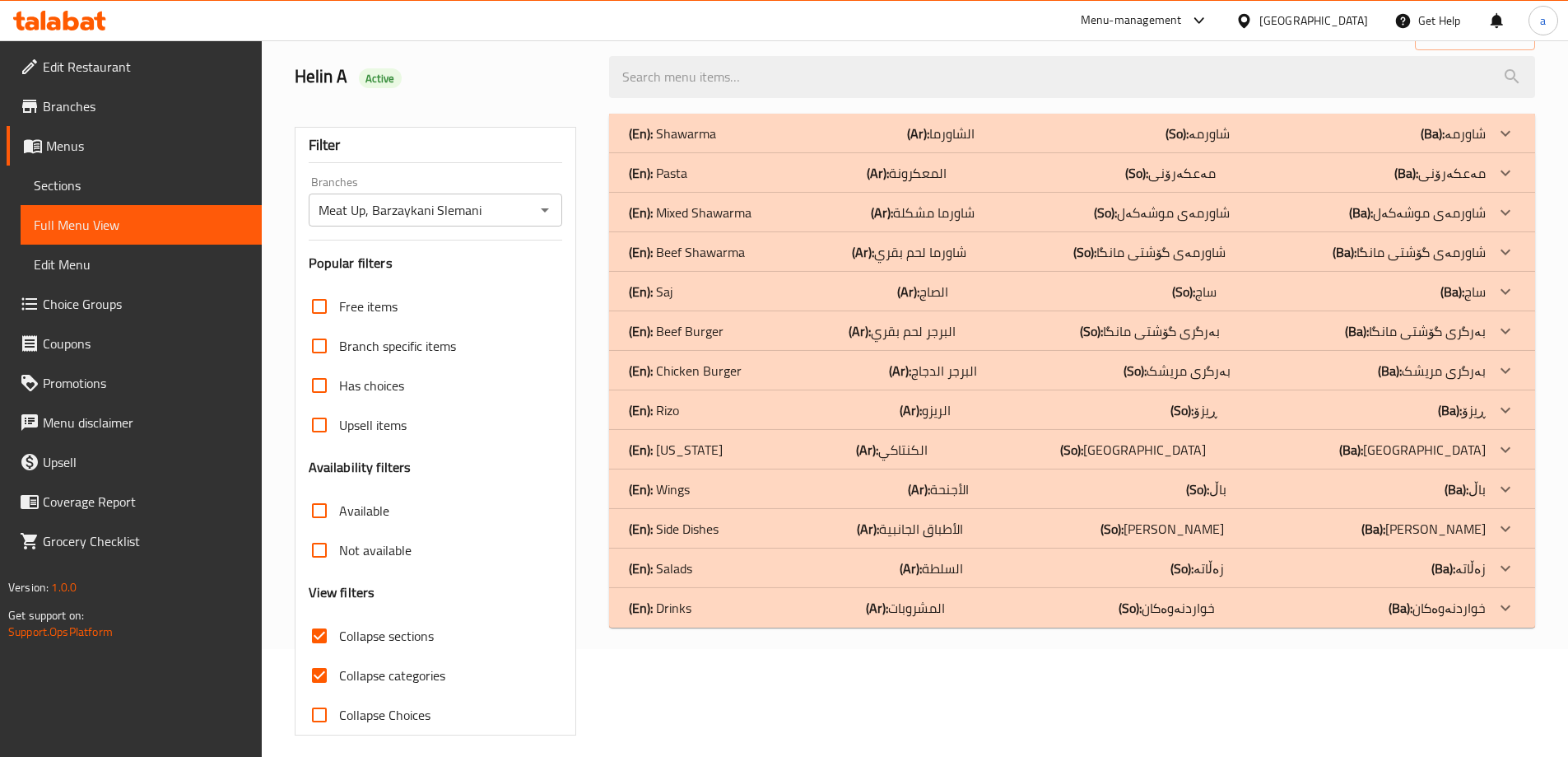
click at [388, 665] on span "Collapse categories" at bounding box center [392, 674] width 106 height 20
click at [339, 663] on input "Collapse categories" at bounding box center [319, 675] width 39 height 39
checkbox input "false"
click at [736, 364] on p "(En): Chicken Burger" at bounding box center [685, 370] width 112 height 20
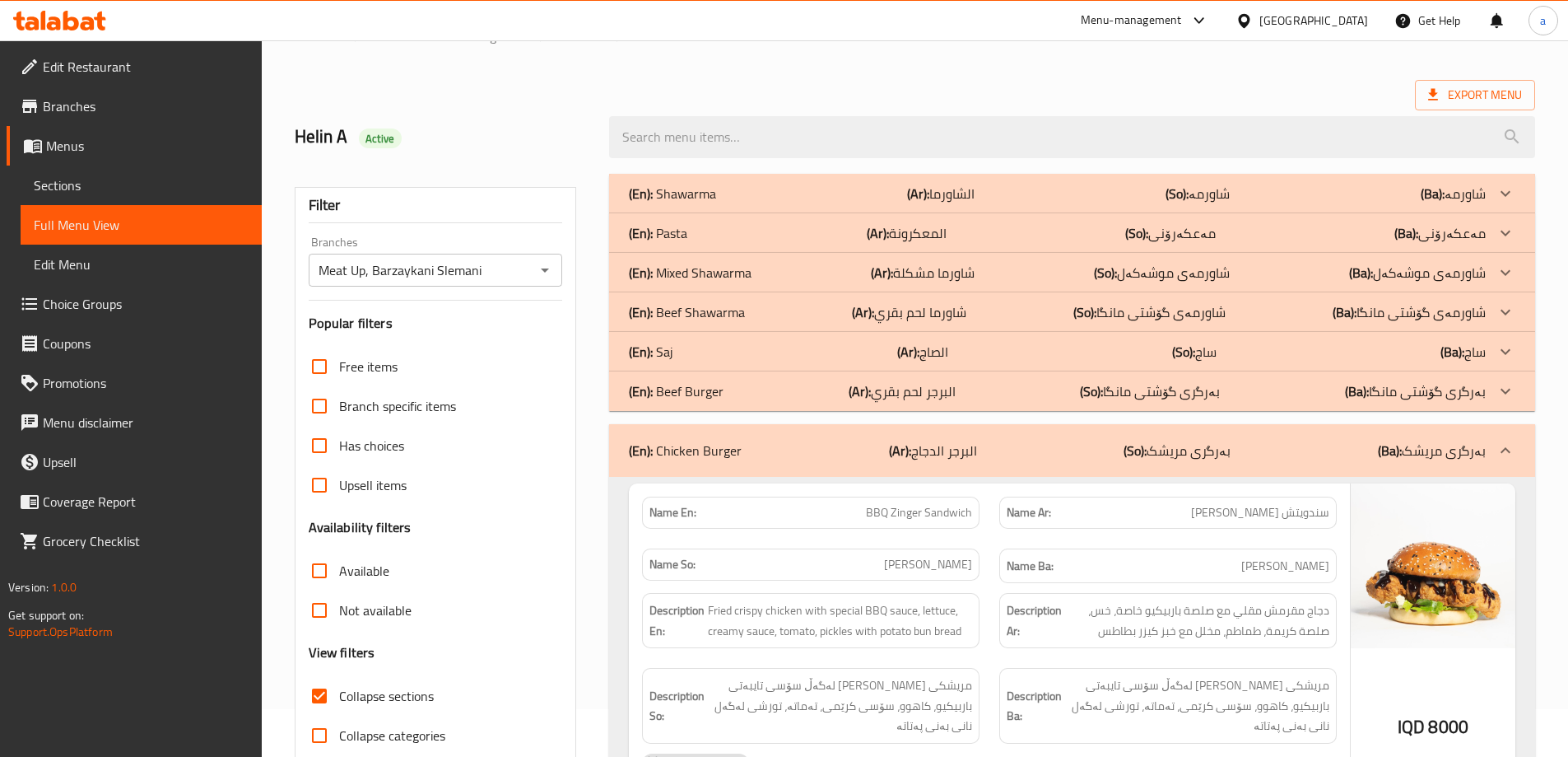
scroll to position [0, 0]
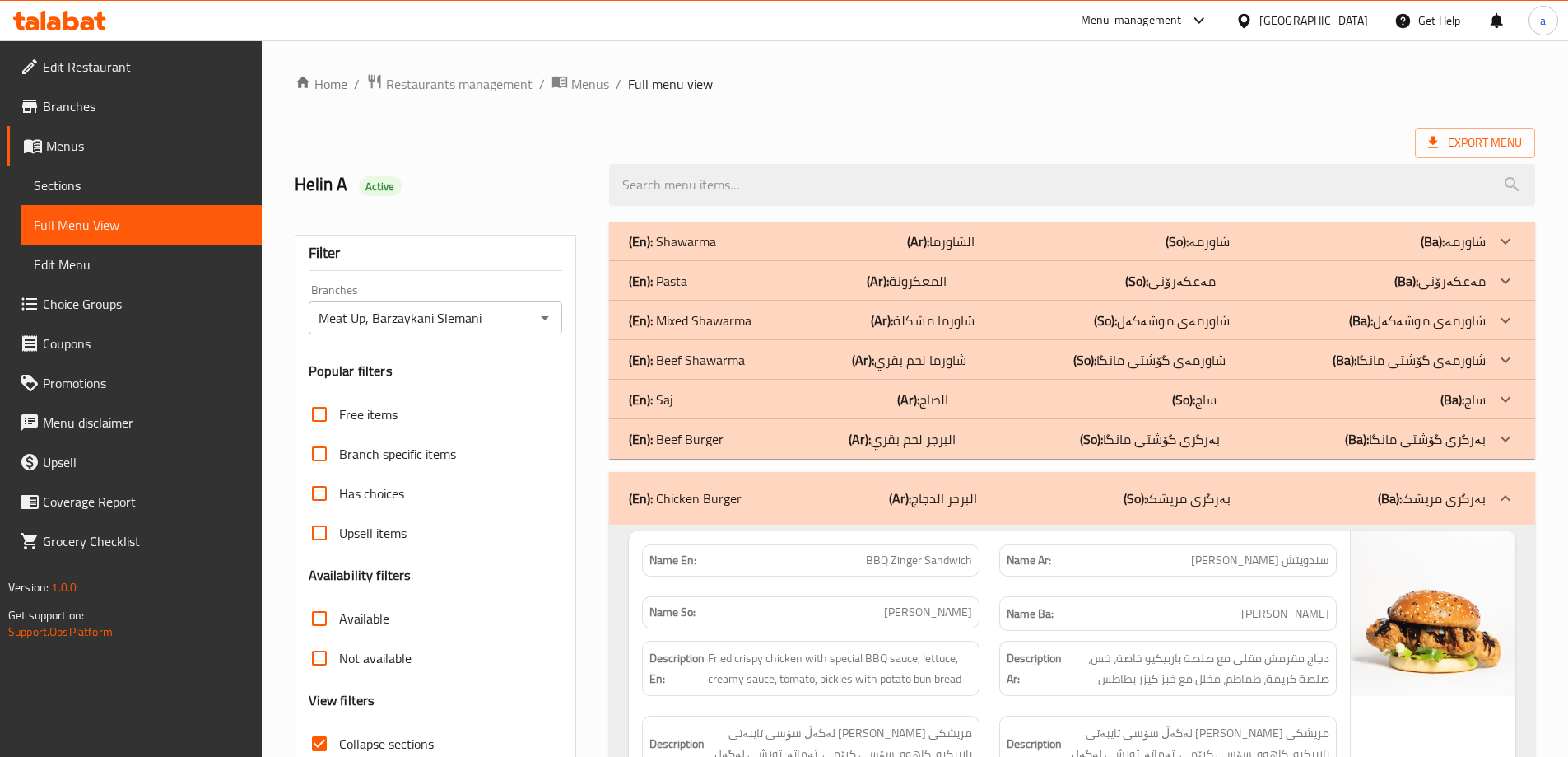
click at [705, 488] on p "(En): Chicken Burger" at bounding box center [685, 497] width 112 height 20
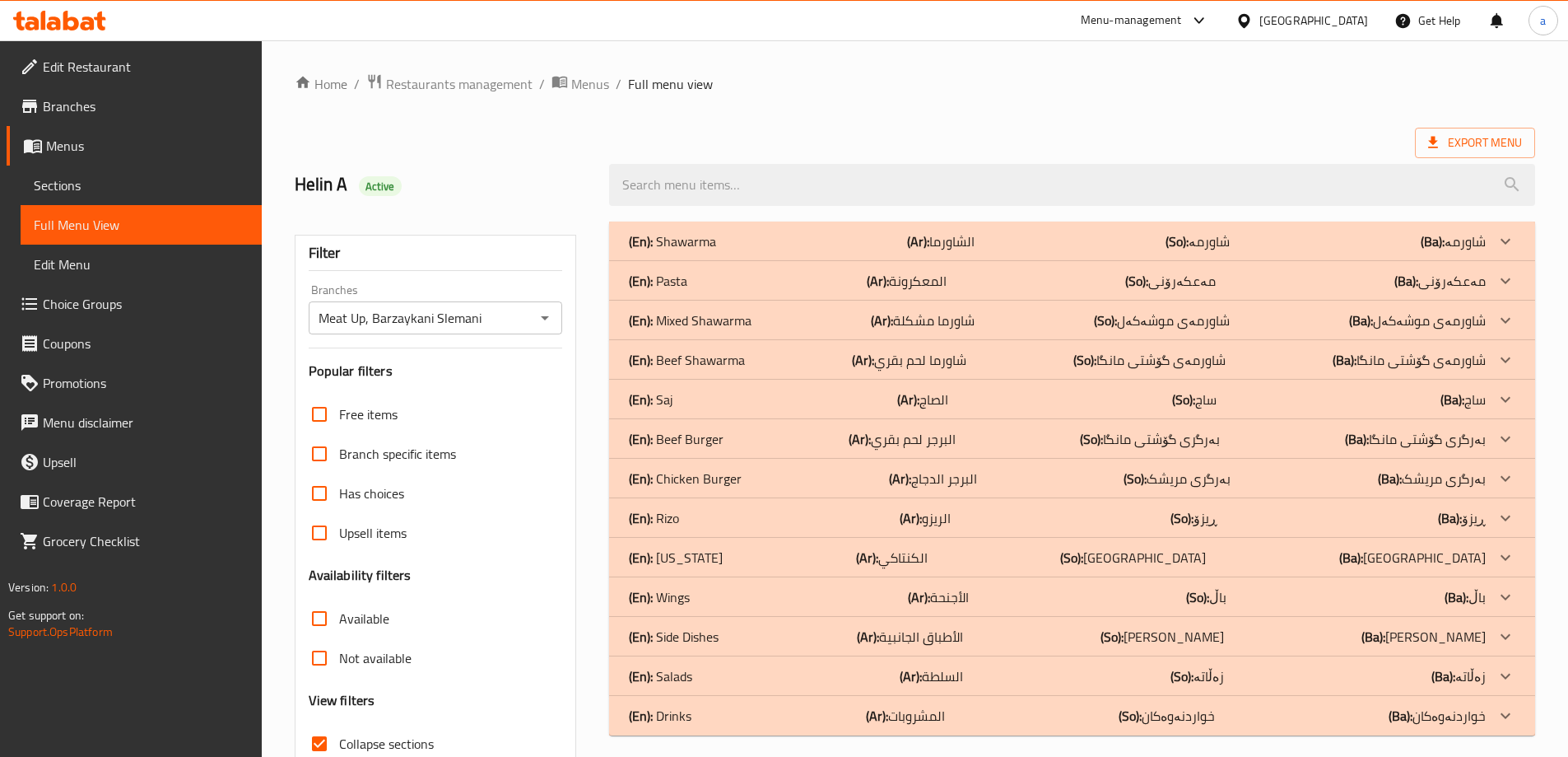
scroll to position [119, 0]
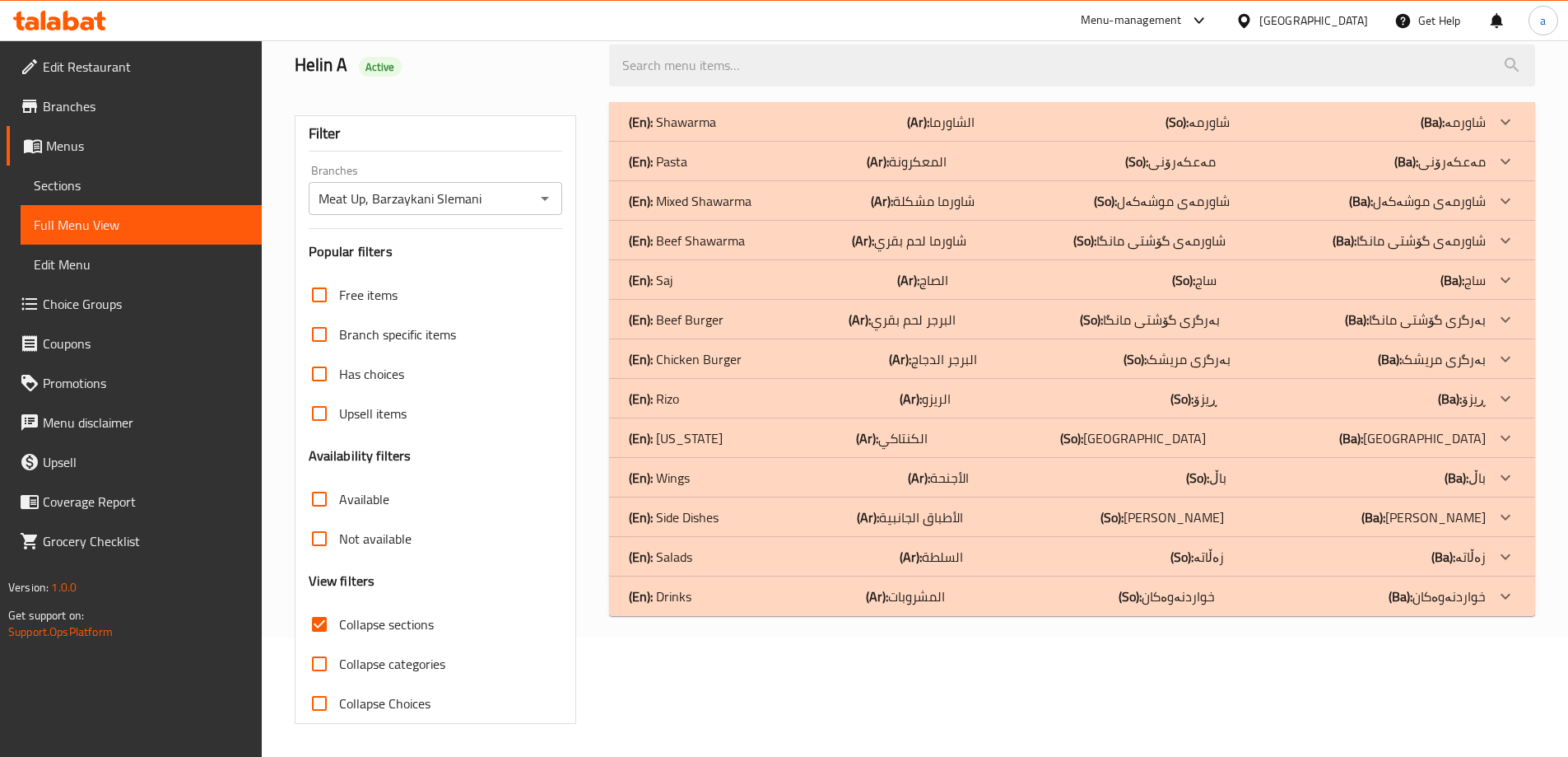
click at [735, 550] on div "(En): Salads (Ar): السلطة (So): زەڵاتە (Ba): زەڵاتە" at bounding box center [1057, 556] width 856 height 20
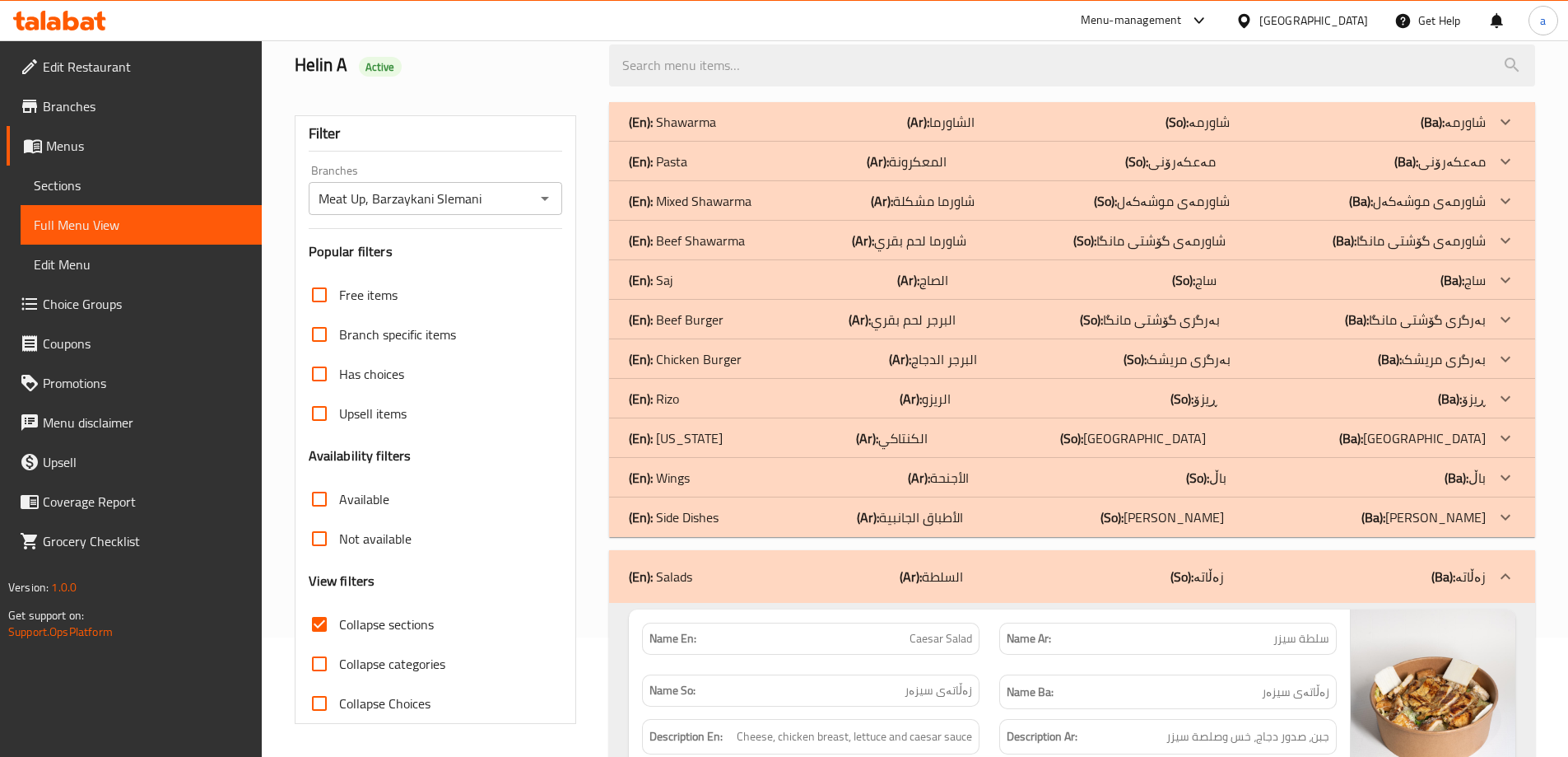
click at [735, 355] on p "(En): Chicken Burger" at bounding box center [685, 358] width 112 height 20
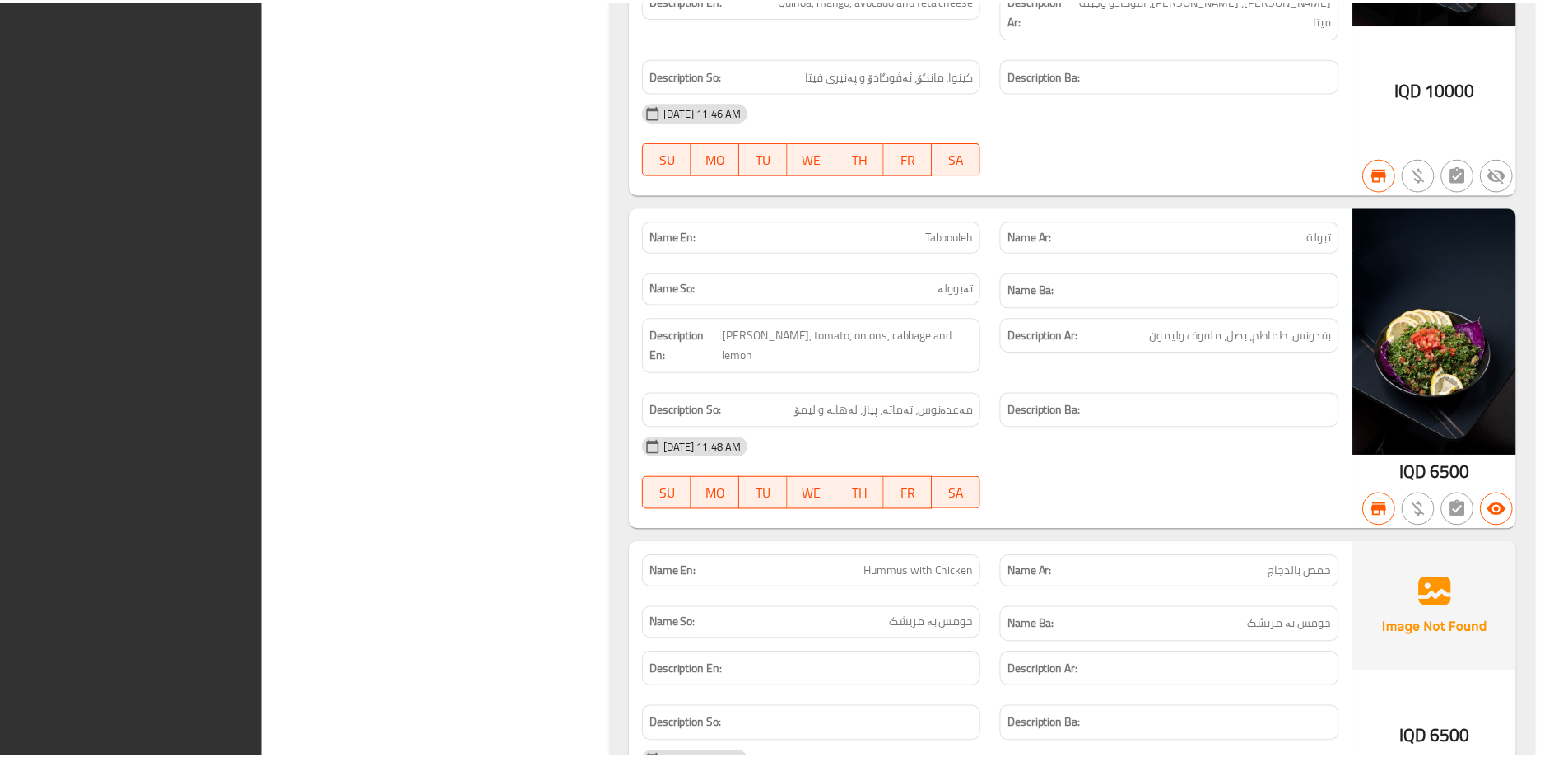
scroll to position [9826, 0]
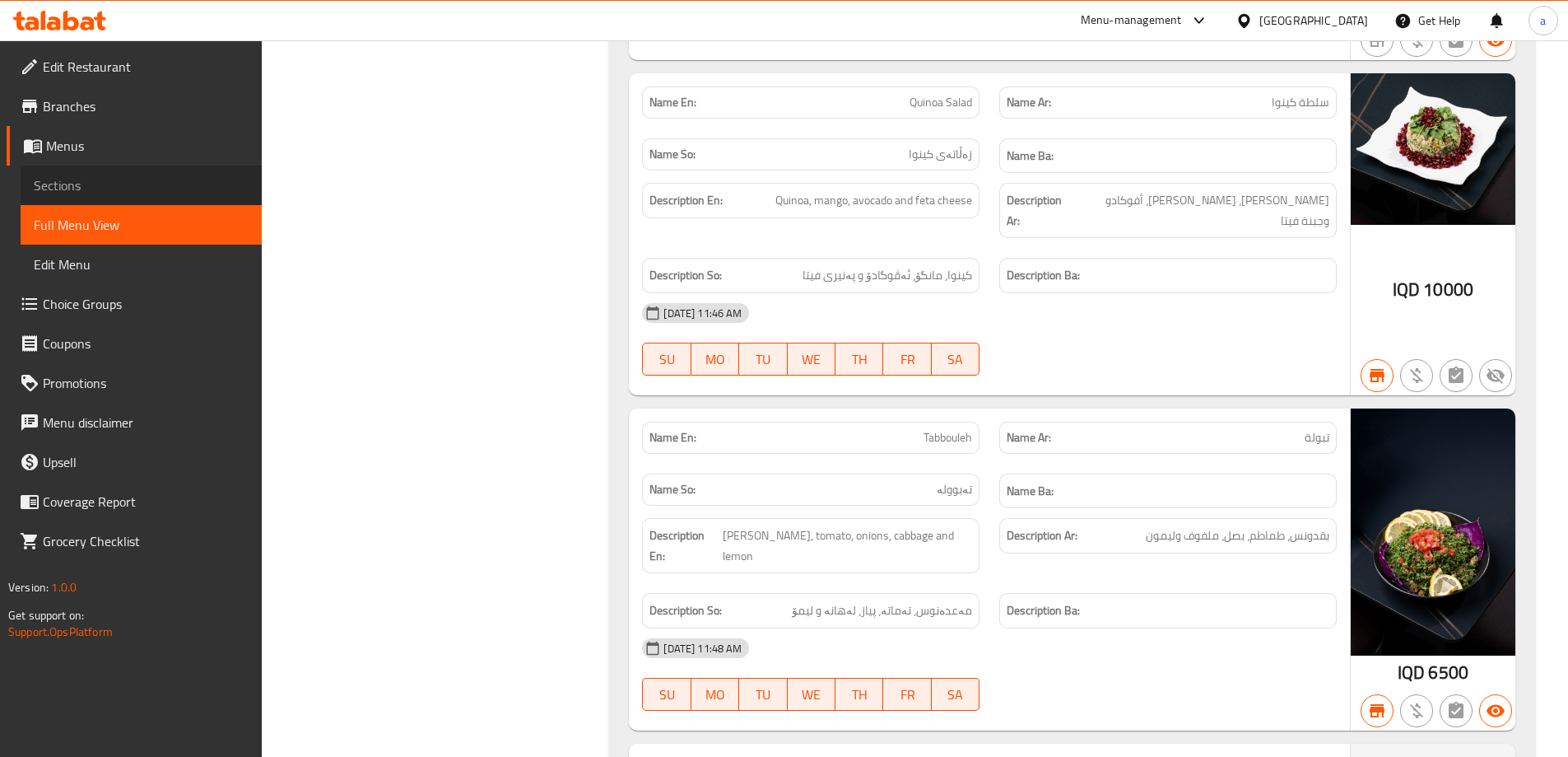
click at [209, 196] on link "Sections" at bounding box center [140, 185] width 241 height 39
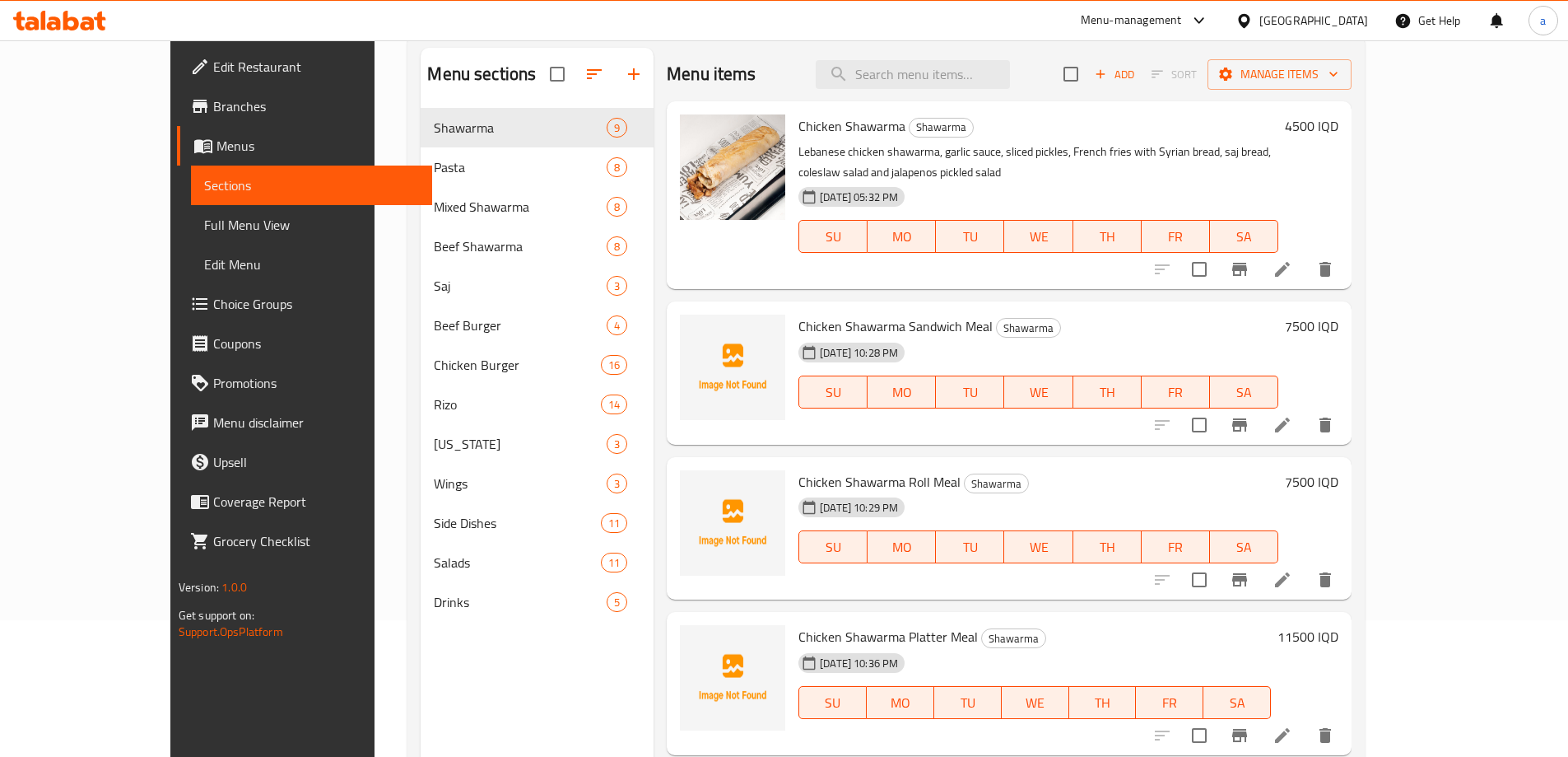
scroll to position [137, 0]
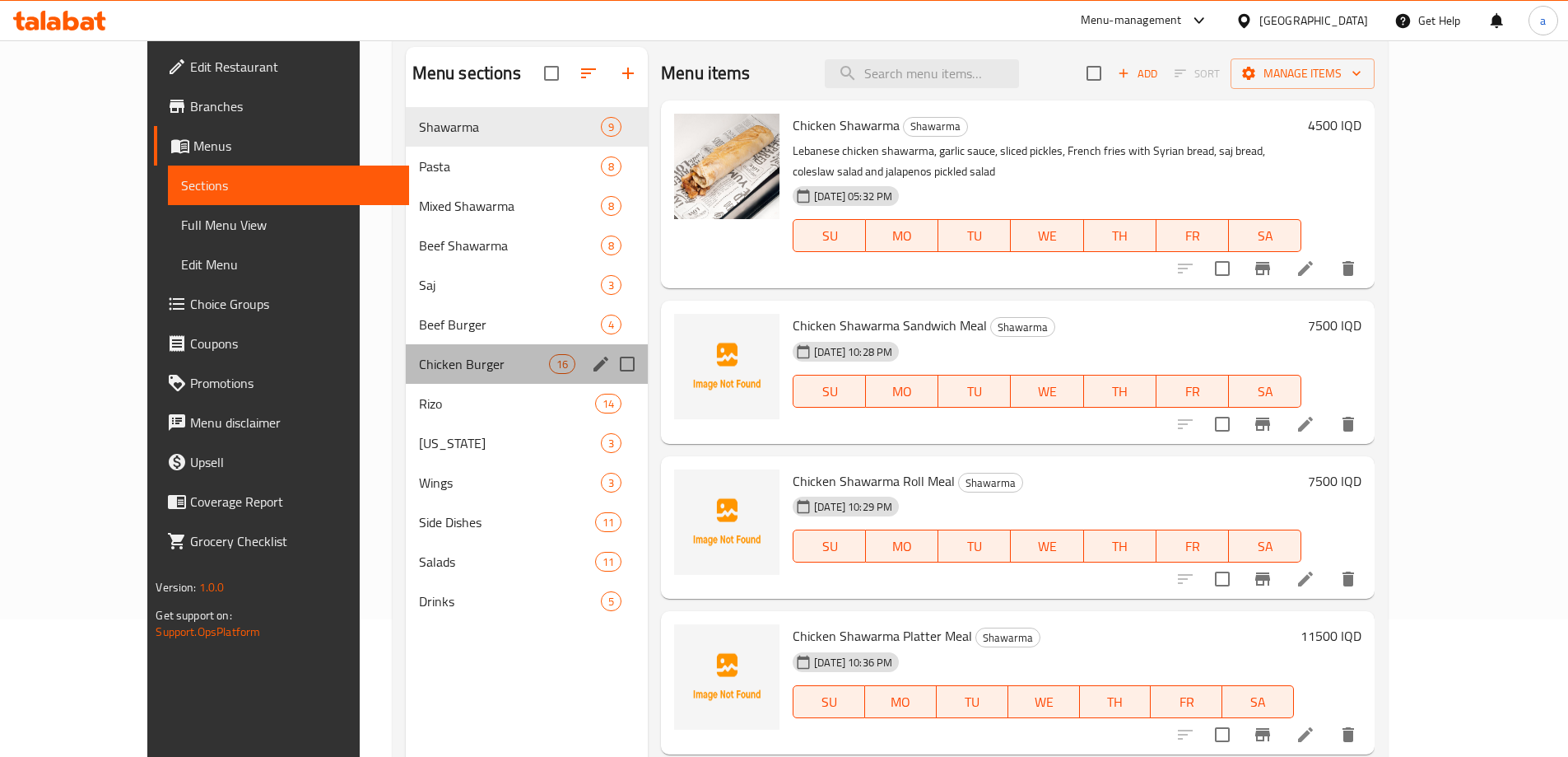
click at [458, 349] on div "Chicken Burger 16" at bounding box center [527, 364] width 242 height 39
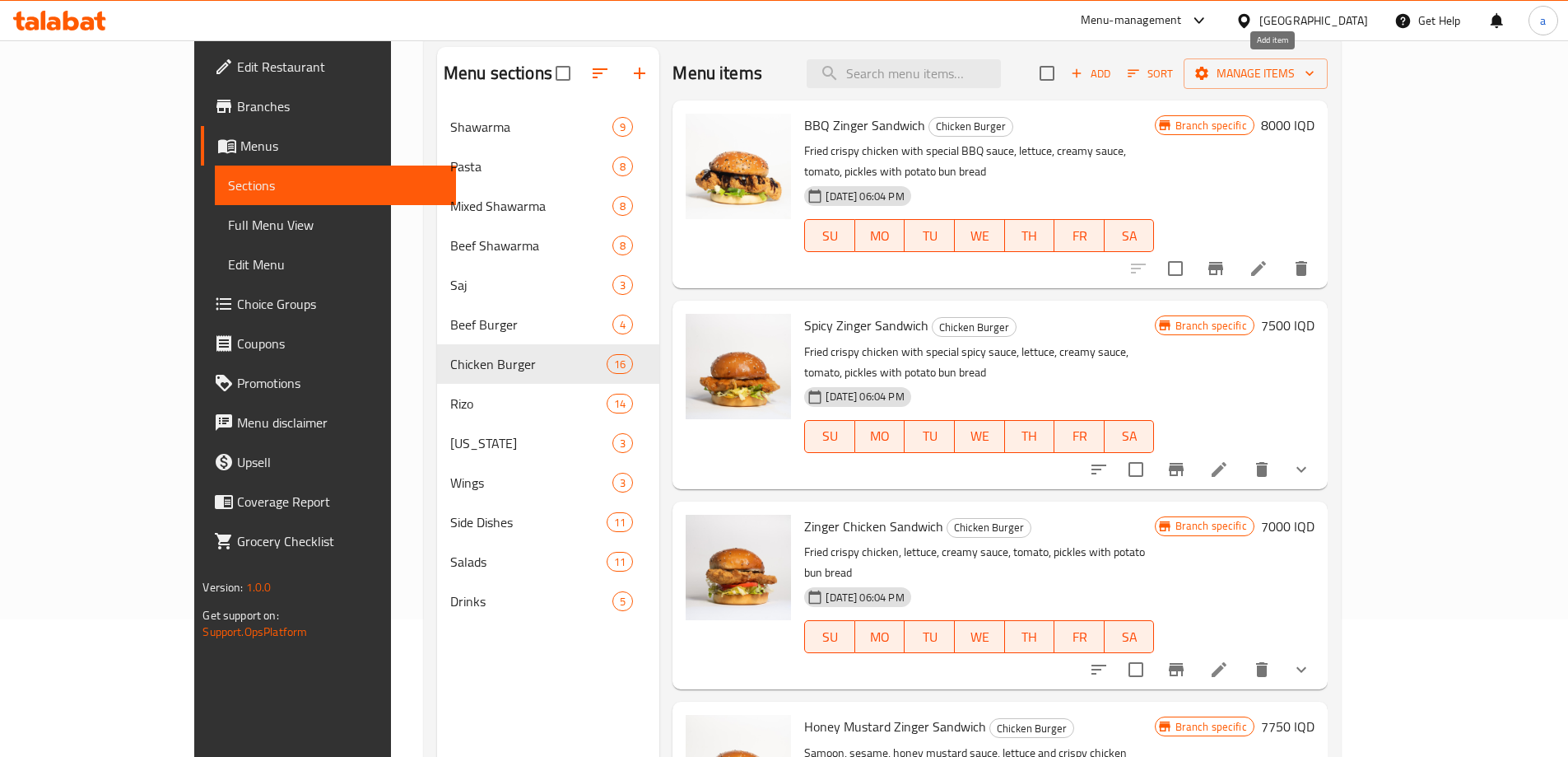
click at [1113, 77] on span "Add" at bounding box center [1090, 73] width 44 height 19
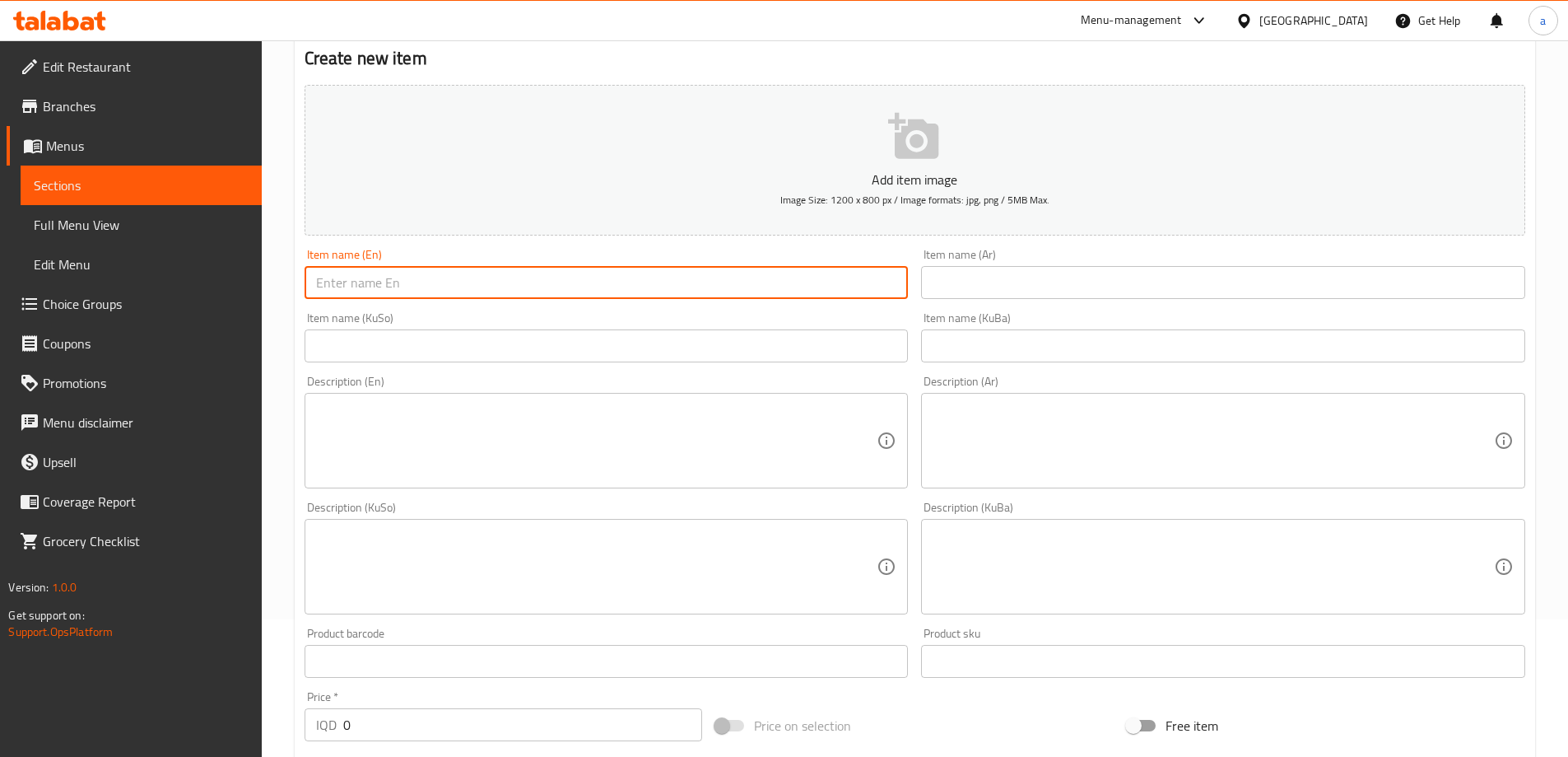
click at [827, 273] on input "text" at bounding box center [607, 282] width 604 height 33
paste input "Cheese Zinger Chicken Burger Meal"
type input "Cheese Zinger Chicken Burger Meal"
click at [941, 294] on input "text" at bounding box center [1223, 282] width 604 height 33
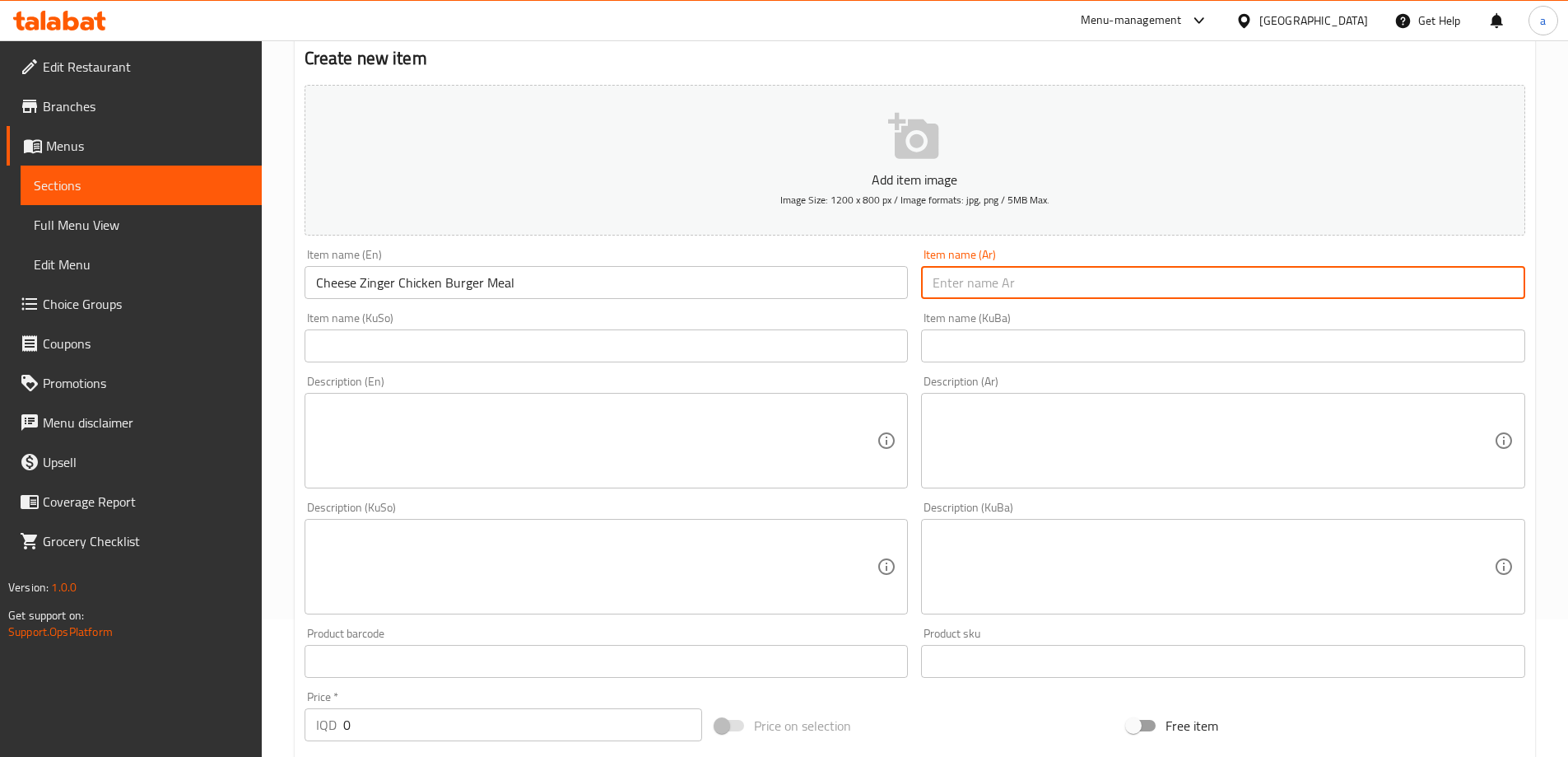
paste input "وجبة برجر دجاج زنجر بالجبن"
type input "وجبة برجر دجاج زنجر بالجبن"
click at [675, 346] on input "text" at bounding box center [607, 346] width 604 height 33
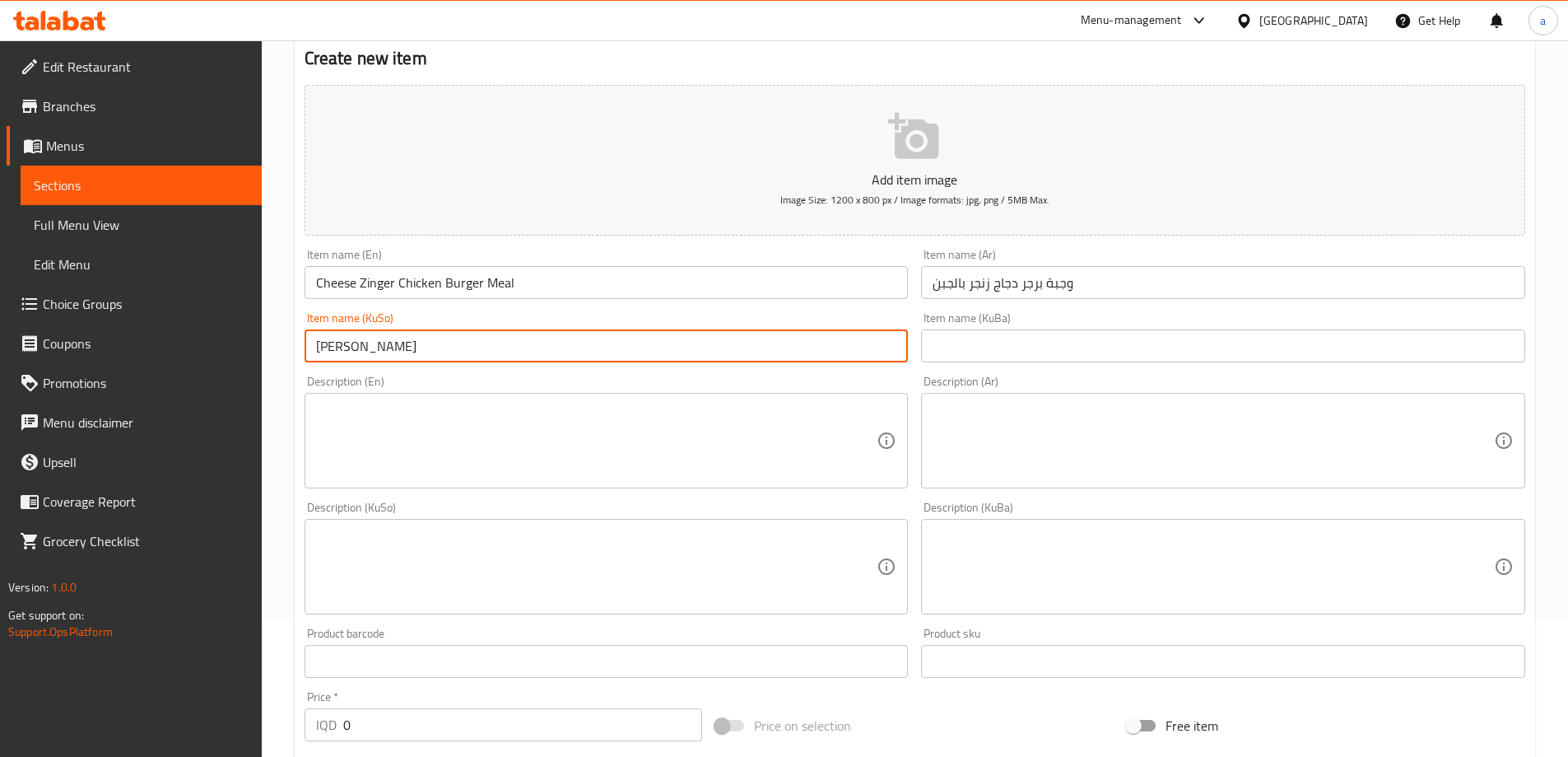
click at [322, 351] on input "[PERSON_NAME]" at bounding box center [607, 346] width 604 height 33
drag, startPoint x: 318, startPoint y: 350, endPoint x: 369, endPoint y: 350, distance: 51.0
click at [369, 350] on input "[PERSON_NAME]" at bounding box center [607, 346] width 604 height 33
type input "[PERSON_NAME] مریشک بە پەنیر"
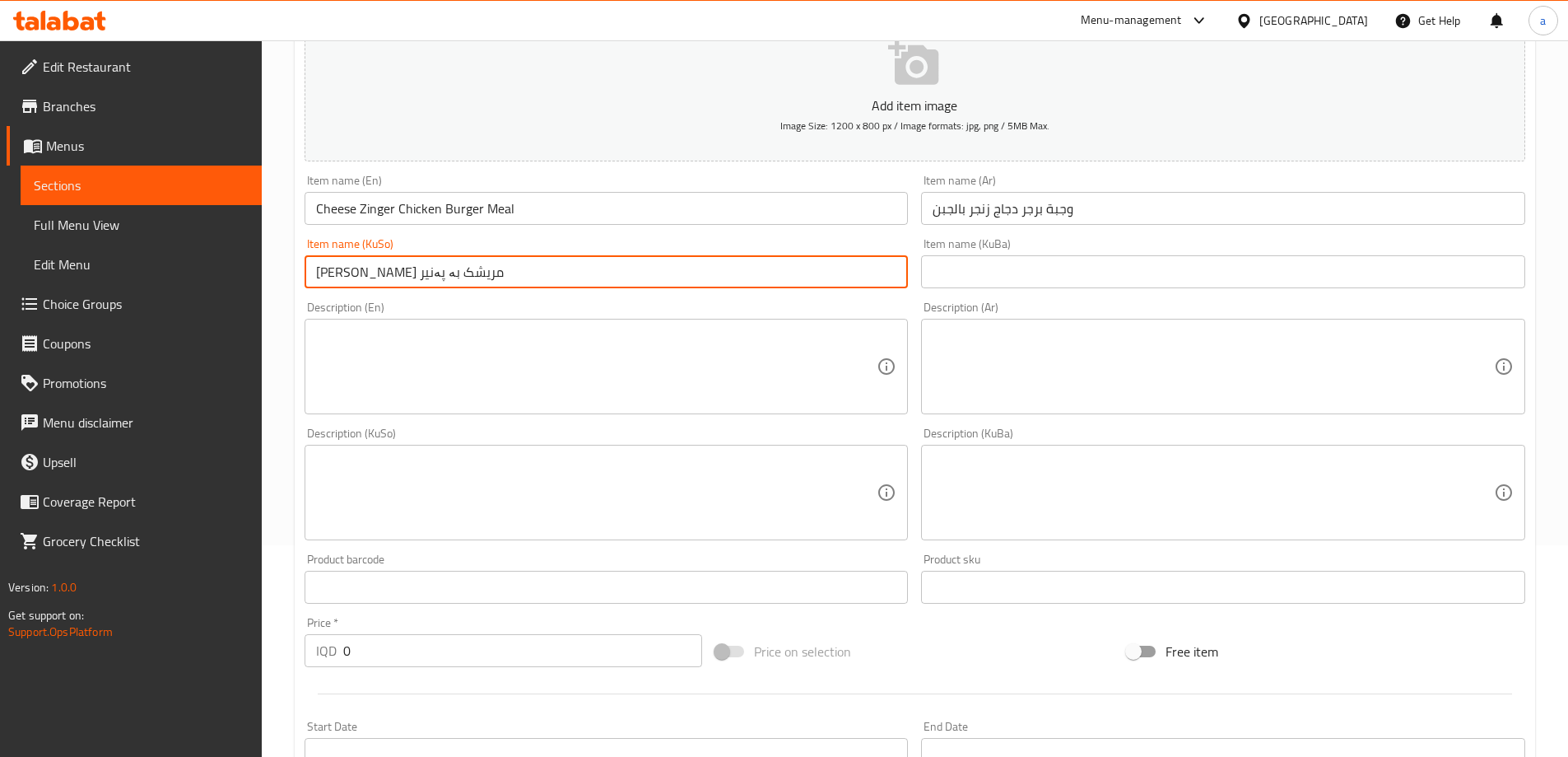
scroll to position [411, 0]
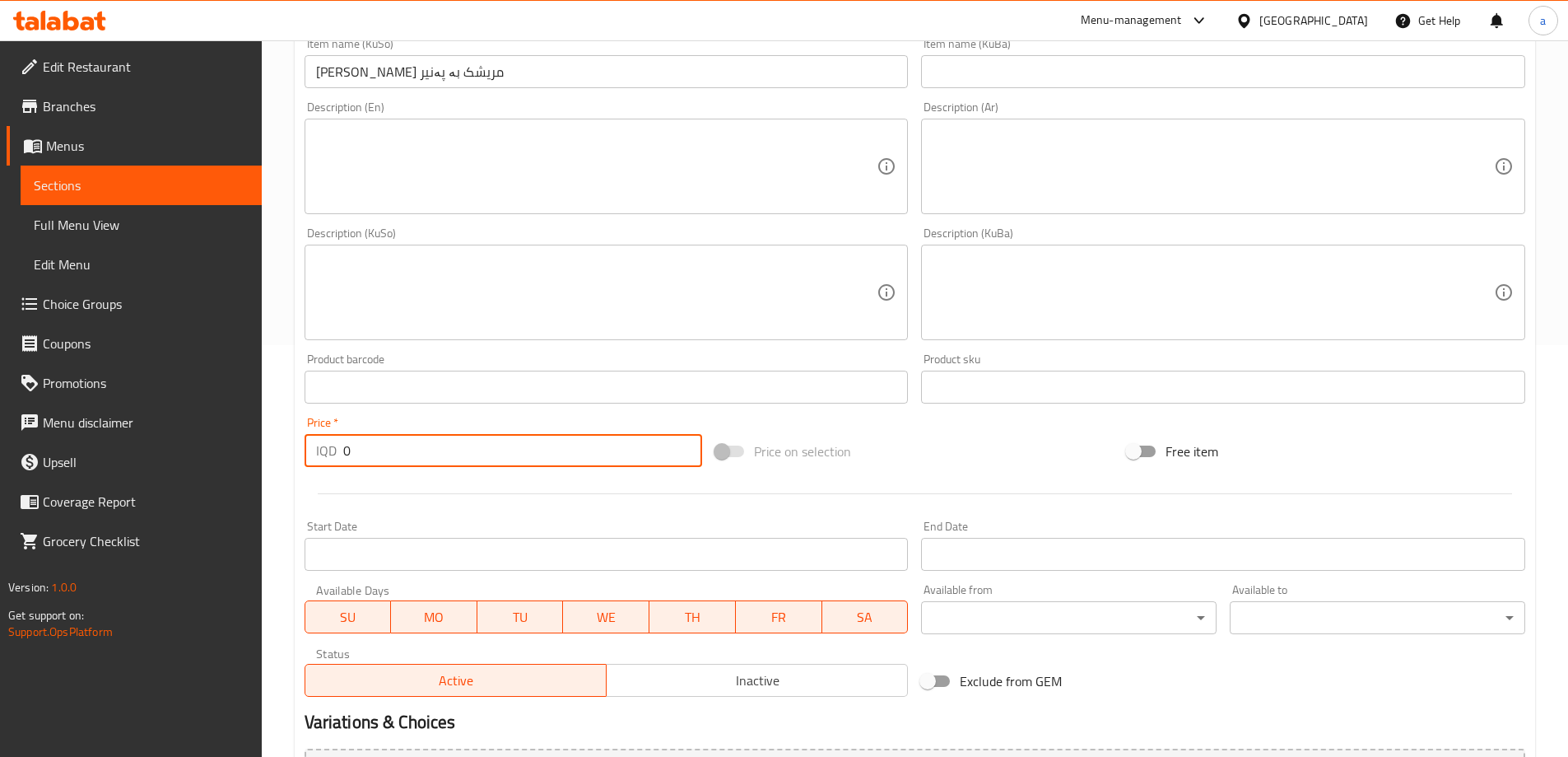
drag, startPoint x: 379, startPoint y: 450, endPoint x: 317, endPoint y: 452, distance: 62.0
click at [317, 452] on div "IQD 0 Price *" at bounding box center [504, 450] width 398 height 33
paste input "1050"
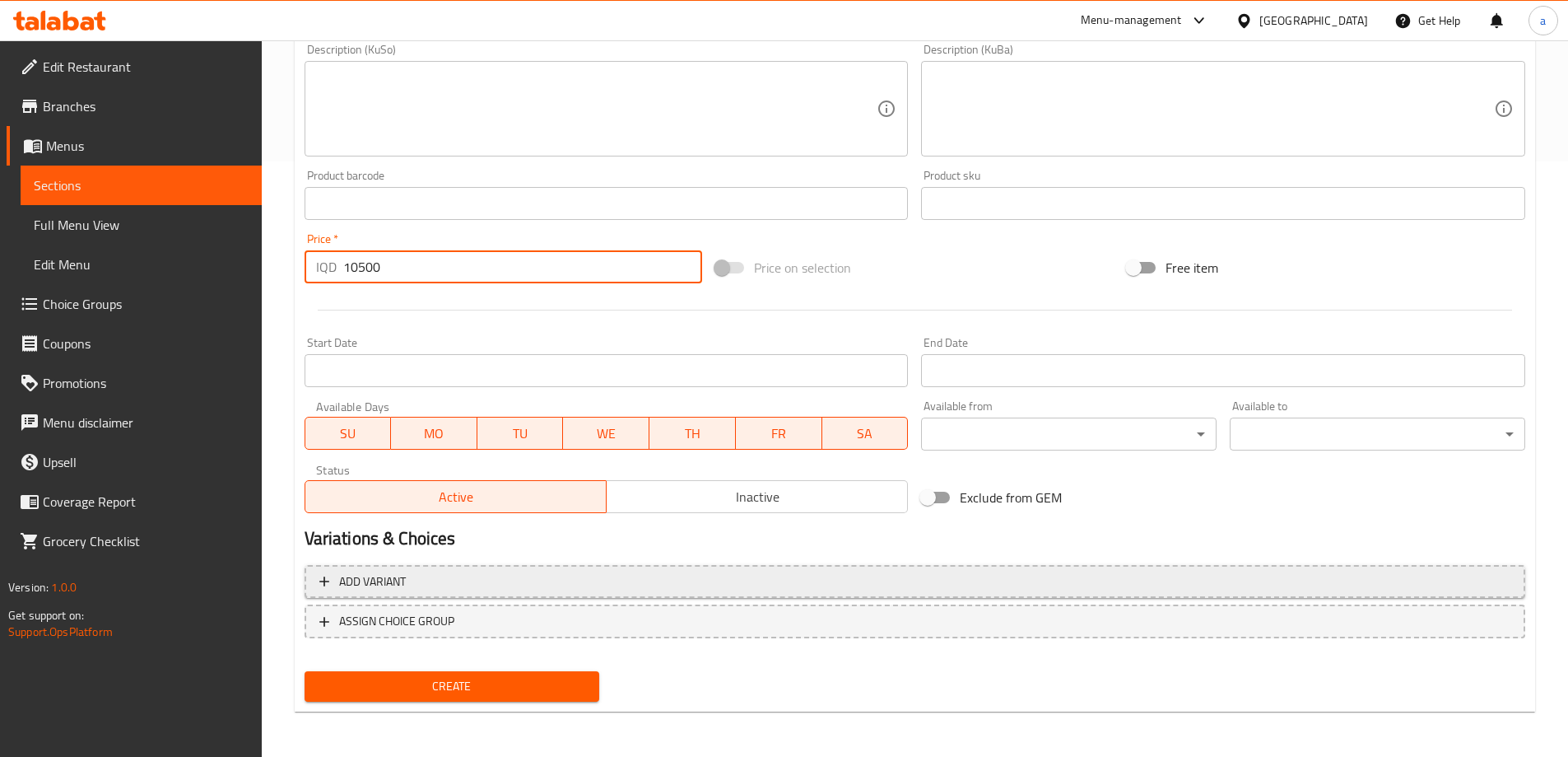
scroll to position [596, 0]
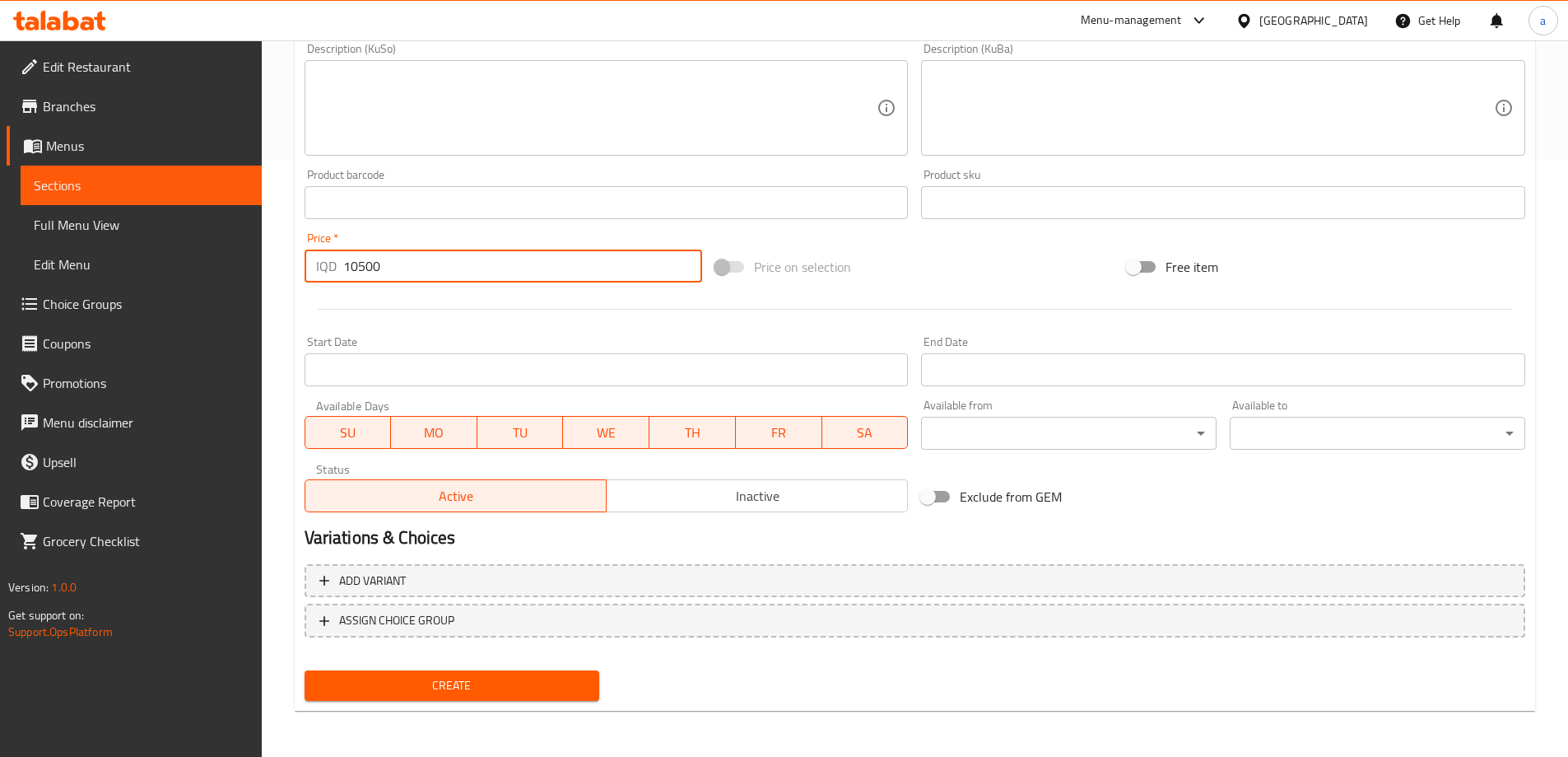
type input "10500"
click at [449, 677] on span "Create" at bounding box center [452, 685] width 269 height 20
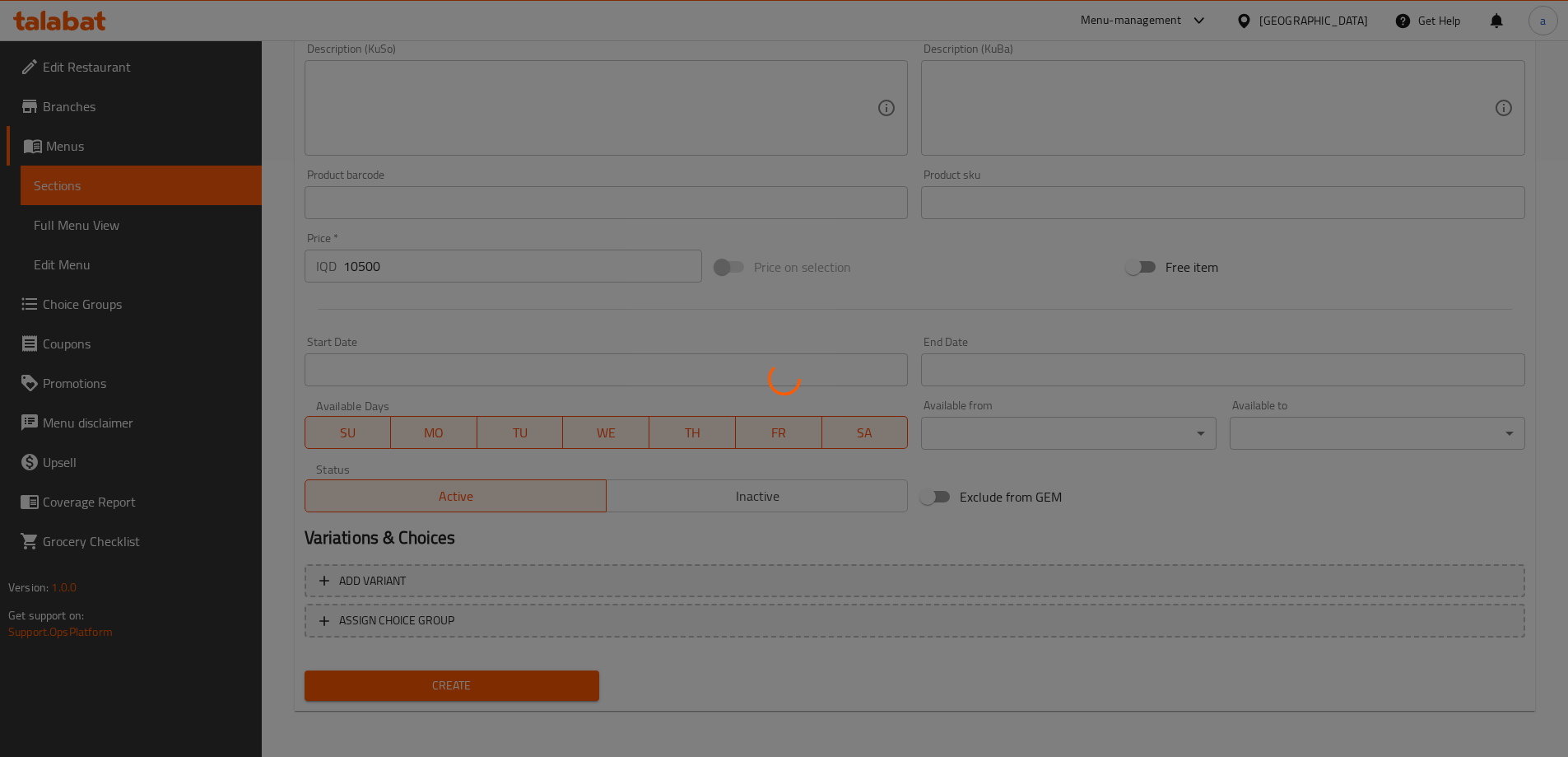
type input "0"
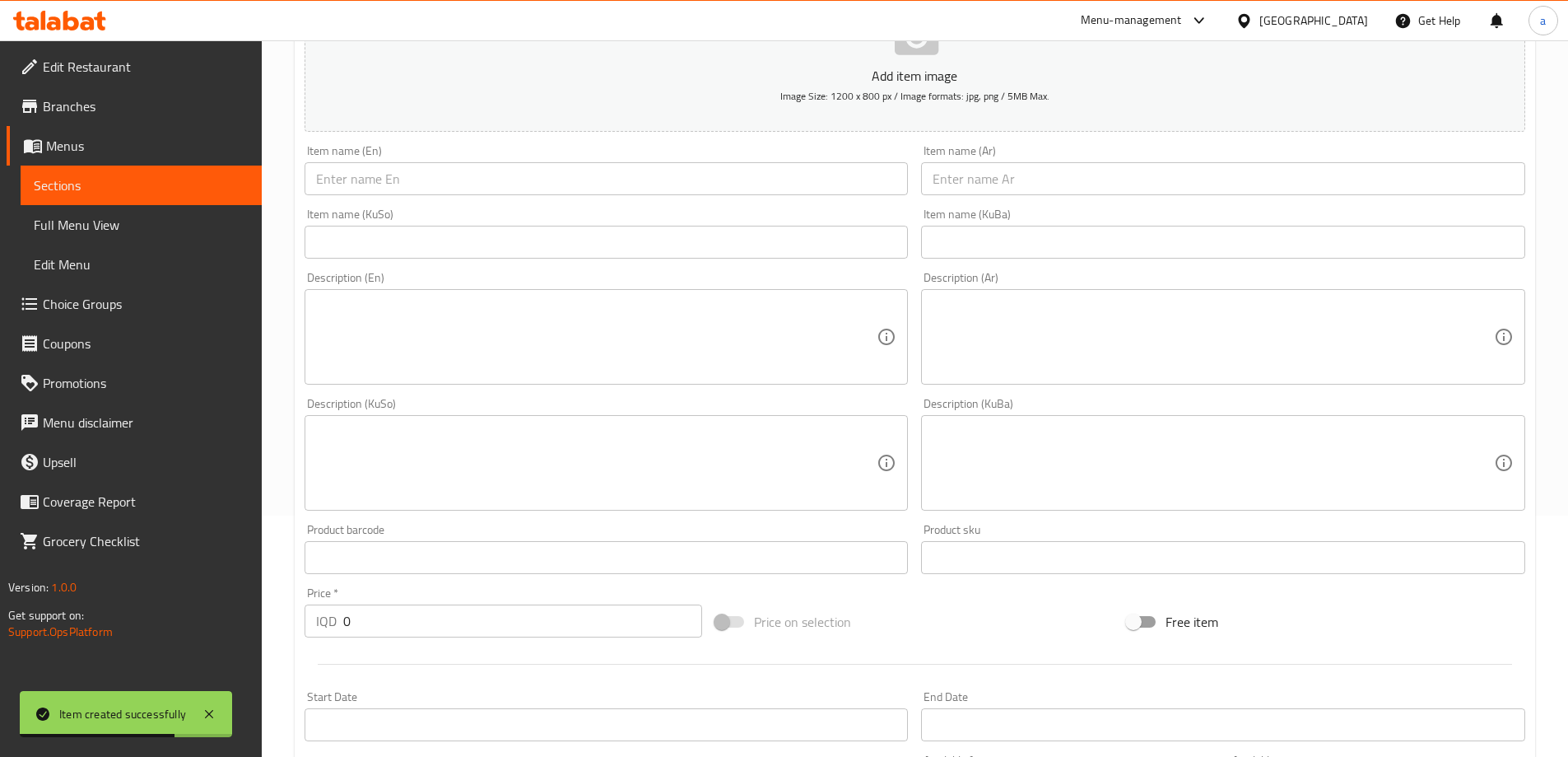
scroll to position [185, 0]
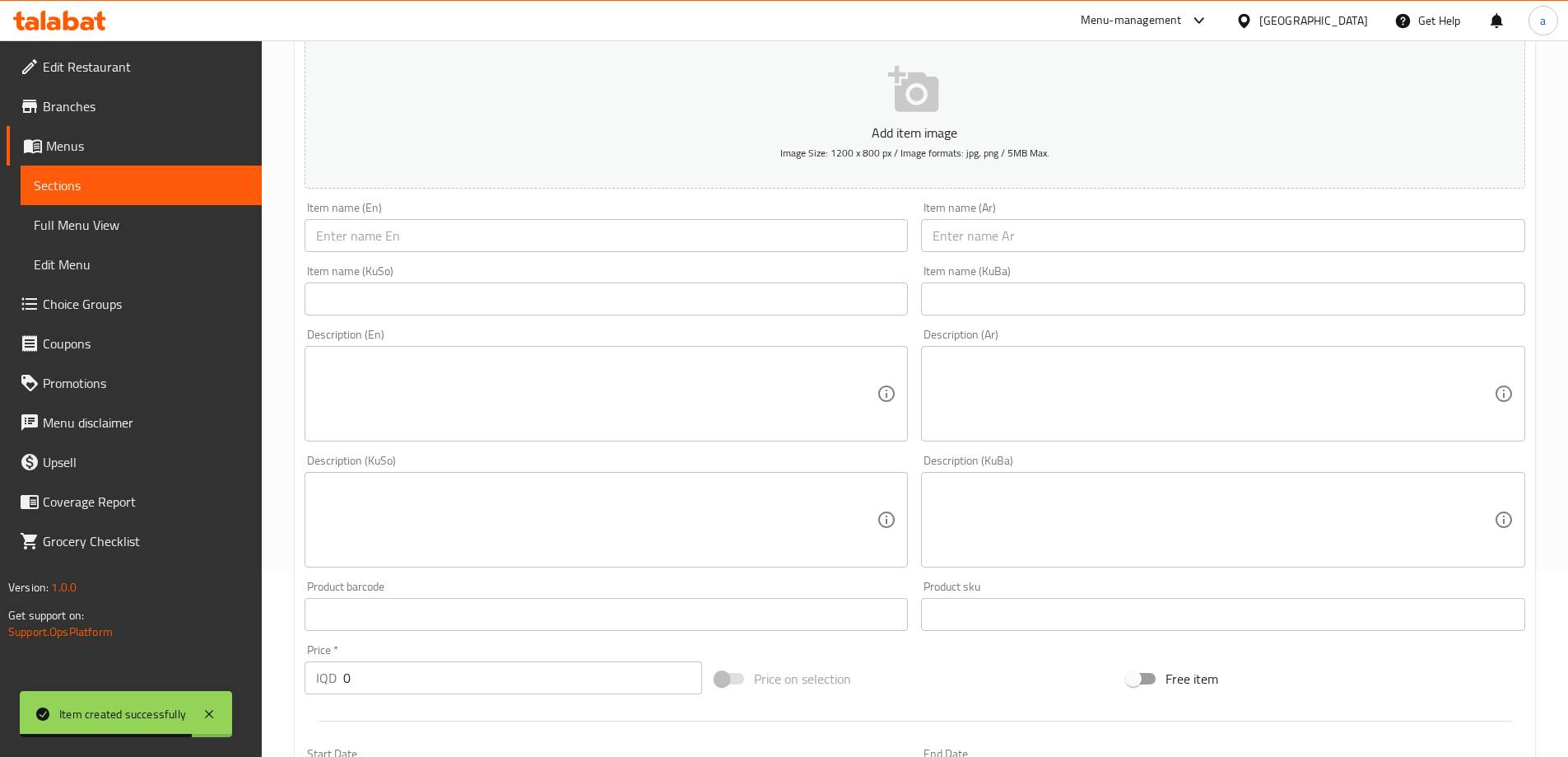
click at [469, 233] on input "text" at bounding box center [607, 235] width 604 height 33
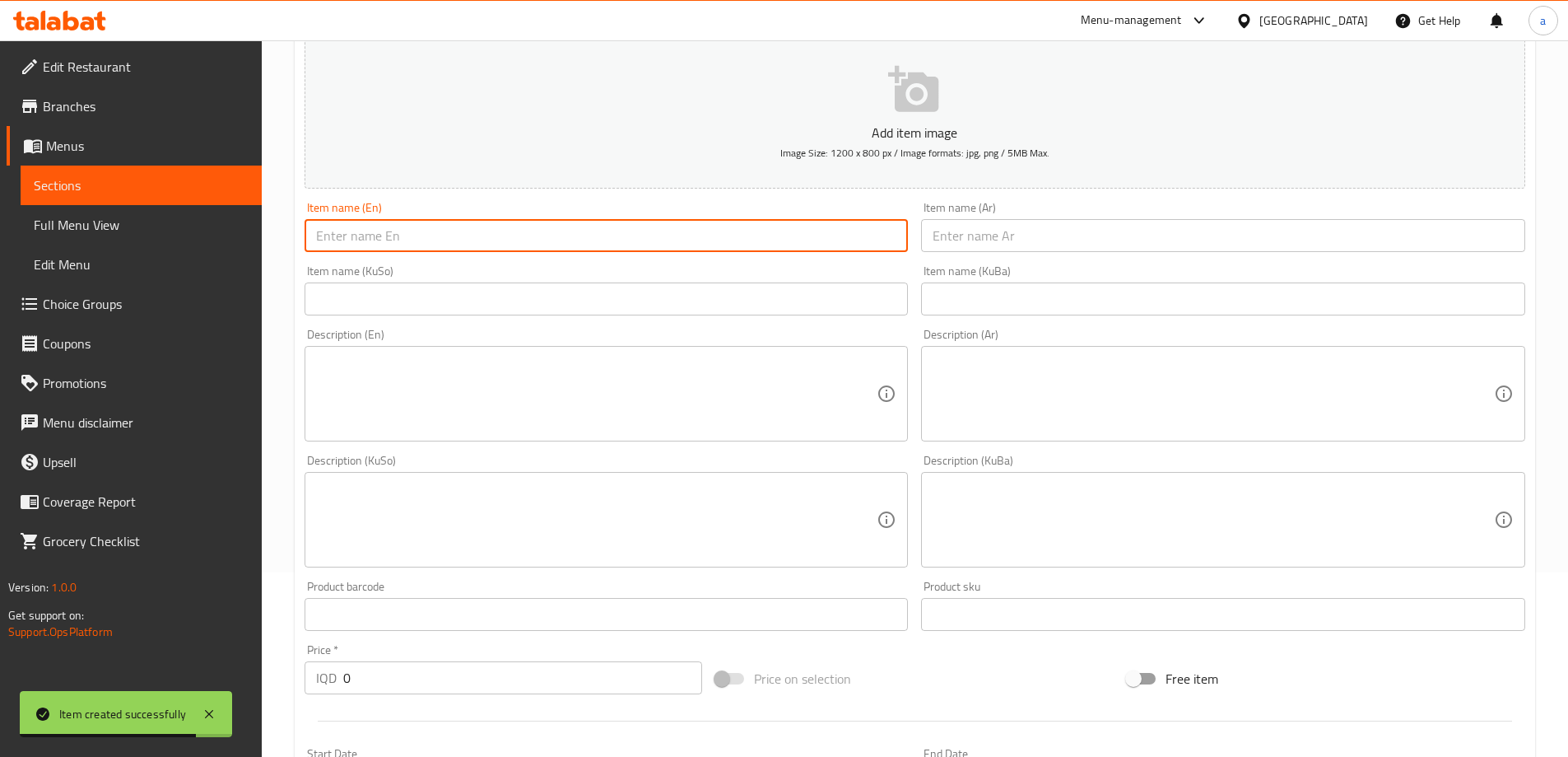
paste input "BBQ Zinger Chicken Burger Meal"
type input "BBQ Zinger Chicken Burger Meal"
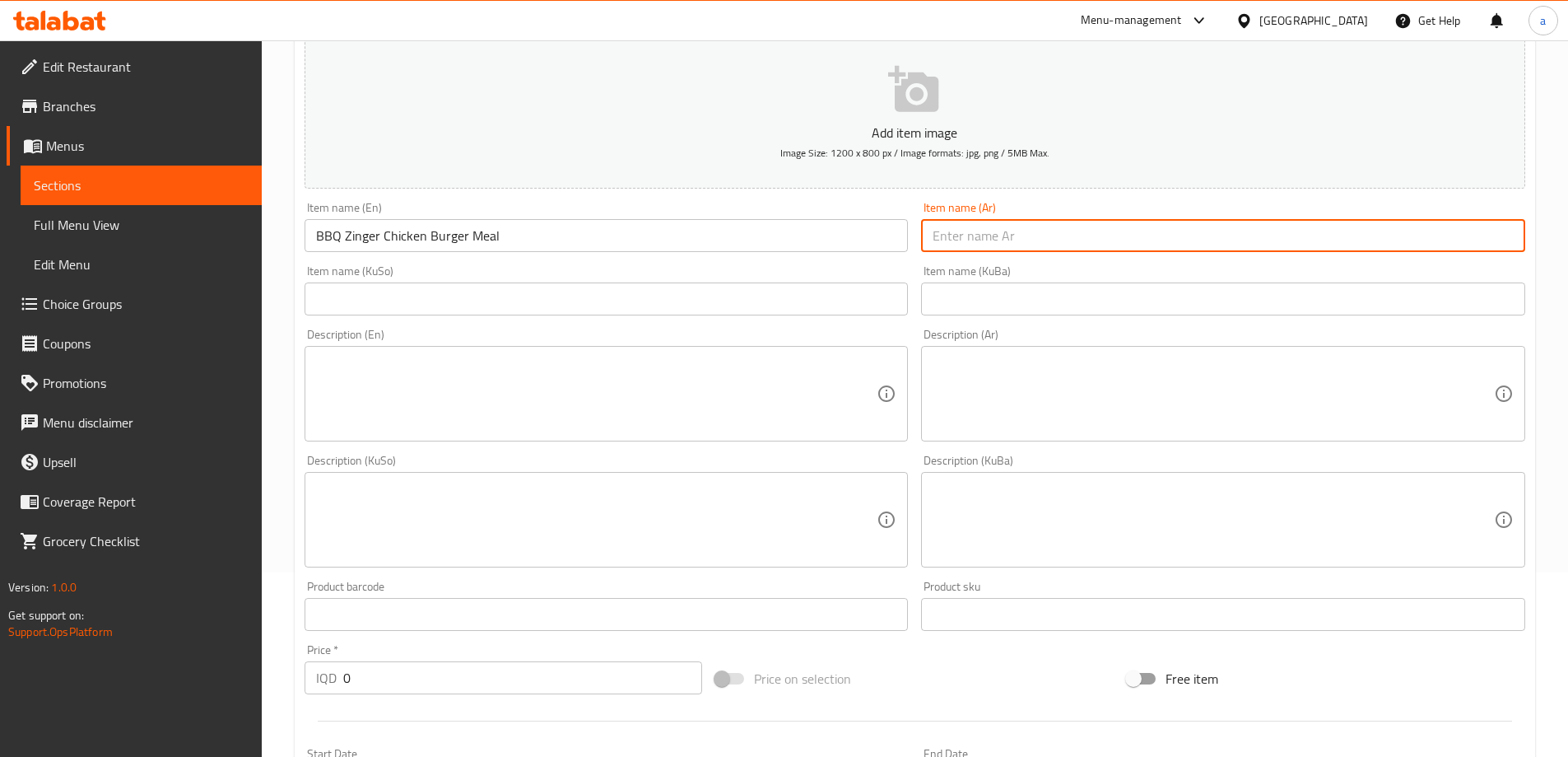
click at [948, 240] on input "text" at bounding box center [1223, 235] width 604 height 33
paste input "وجبة برجر دجاج زنجر بالباربيكيو"
type input "وجبة برجر دجاج زنجر بالباربيكيو"
click at [764, 297] on input "text" at bounding box center [607, 299] width 604 height 33
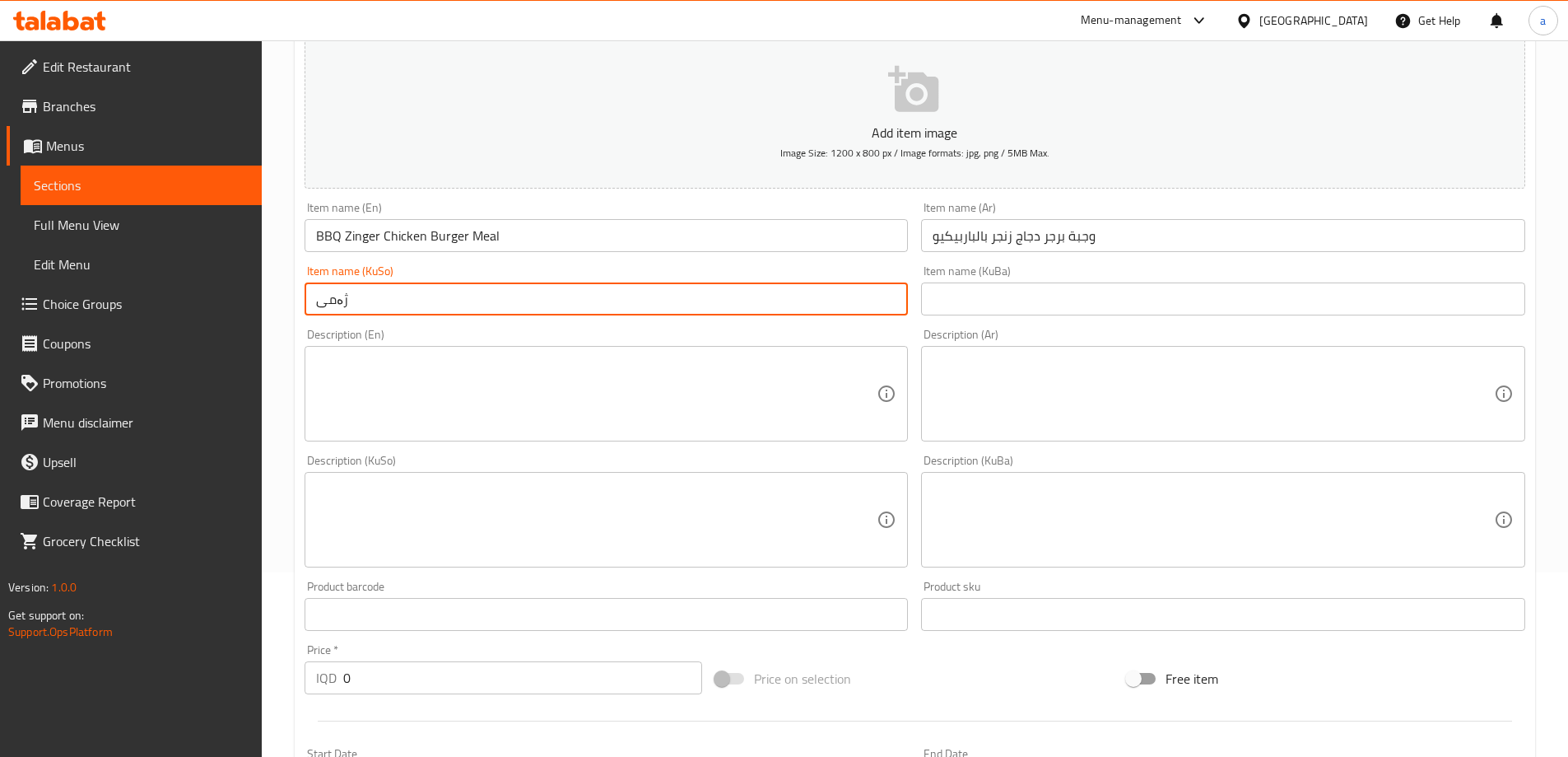
type input "[PERSON_NAME]"
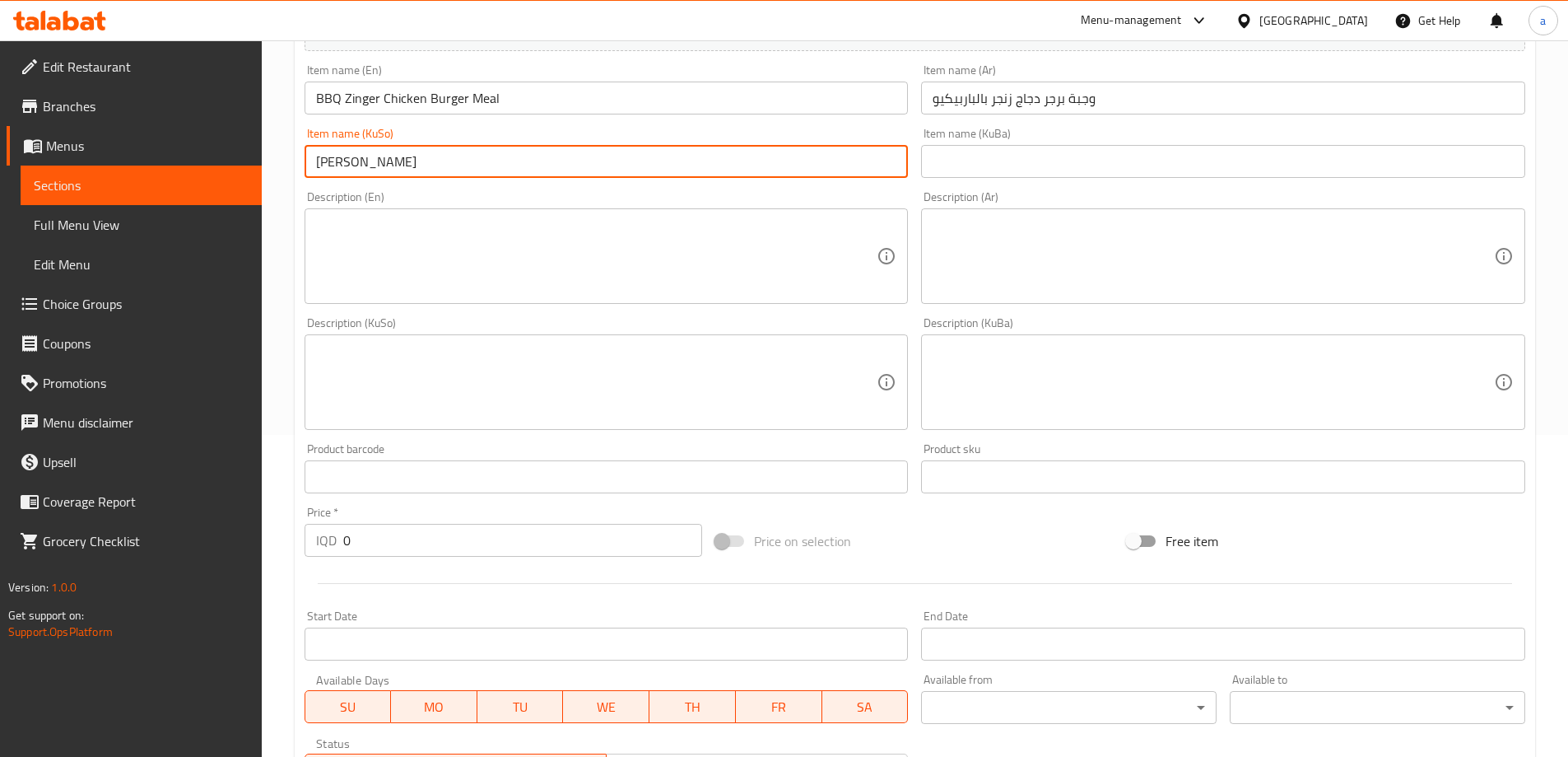
drag, startPoint x: 341, startPoint y: 537, endPoint x: 316, endPoint y: 548, distance: 27.3
click at [316, 548] on div "IQD 0 Price *" at bounding box center [504, 540] width 398 height 33
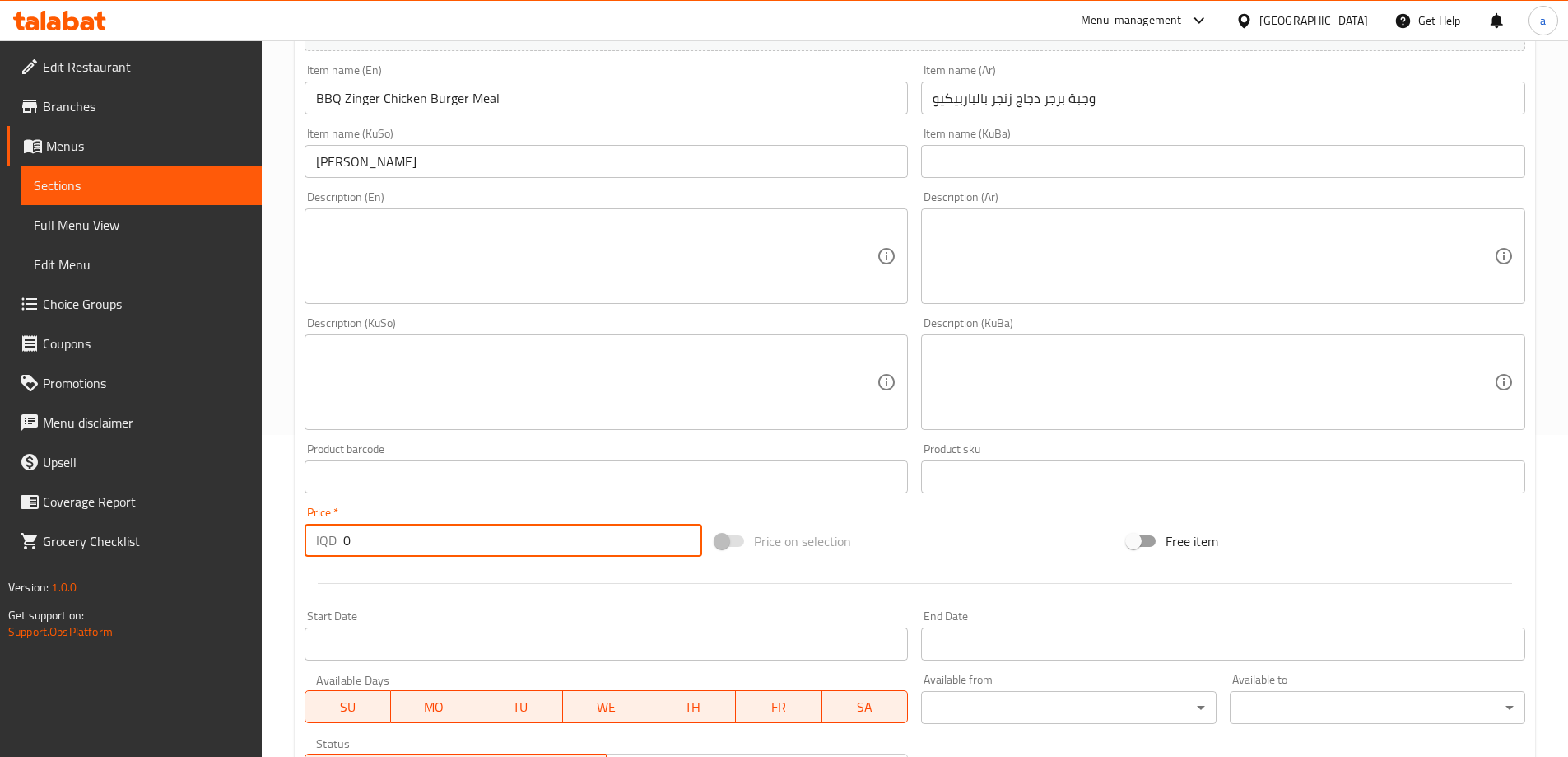
paste input "1100"
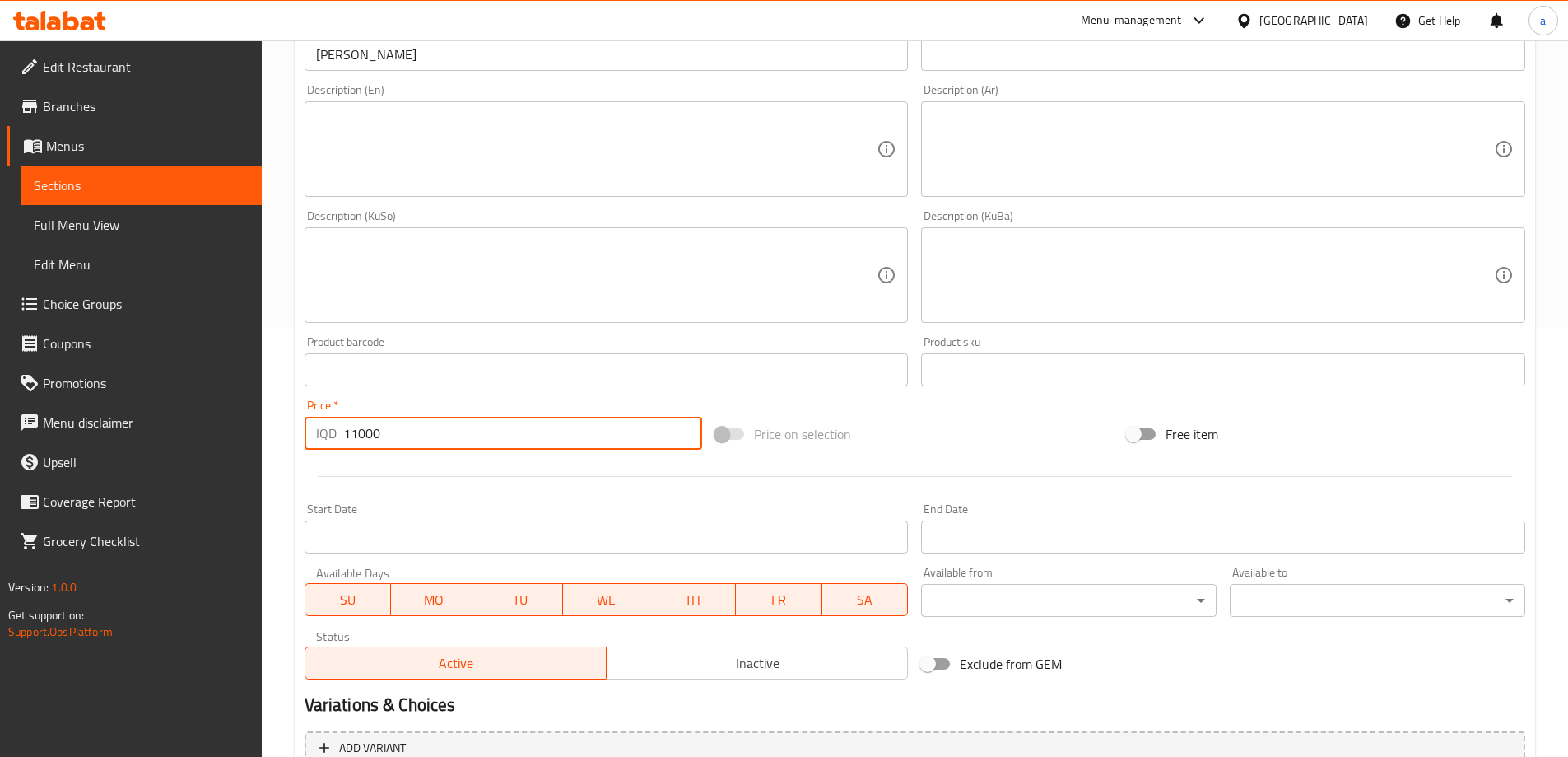
scroll to position [596, 0]
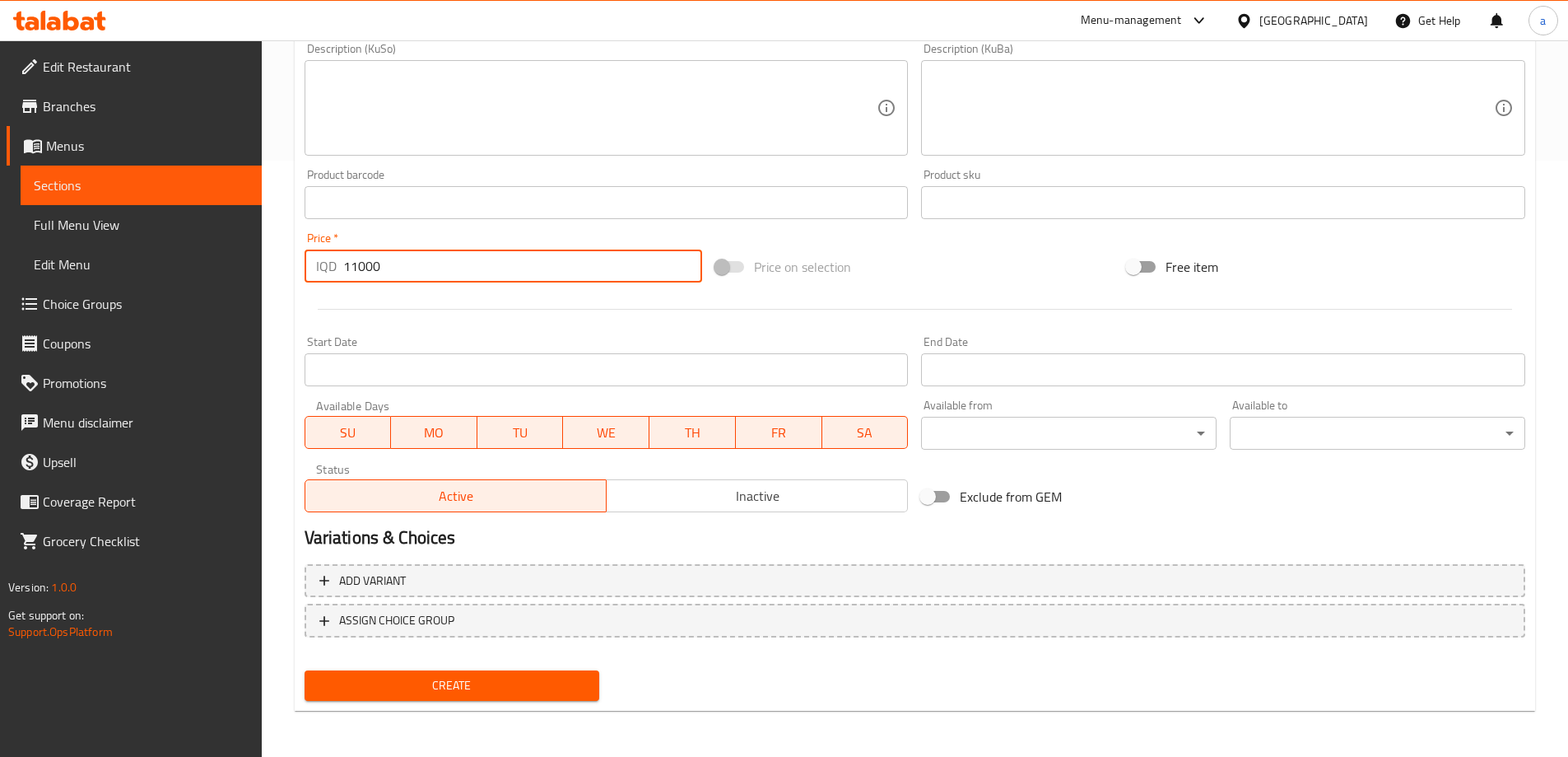
type input "11000"
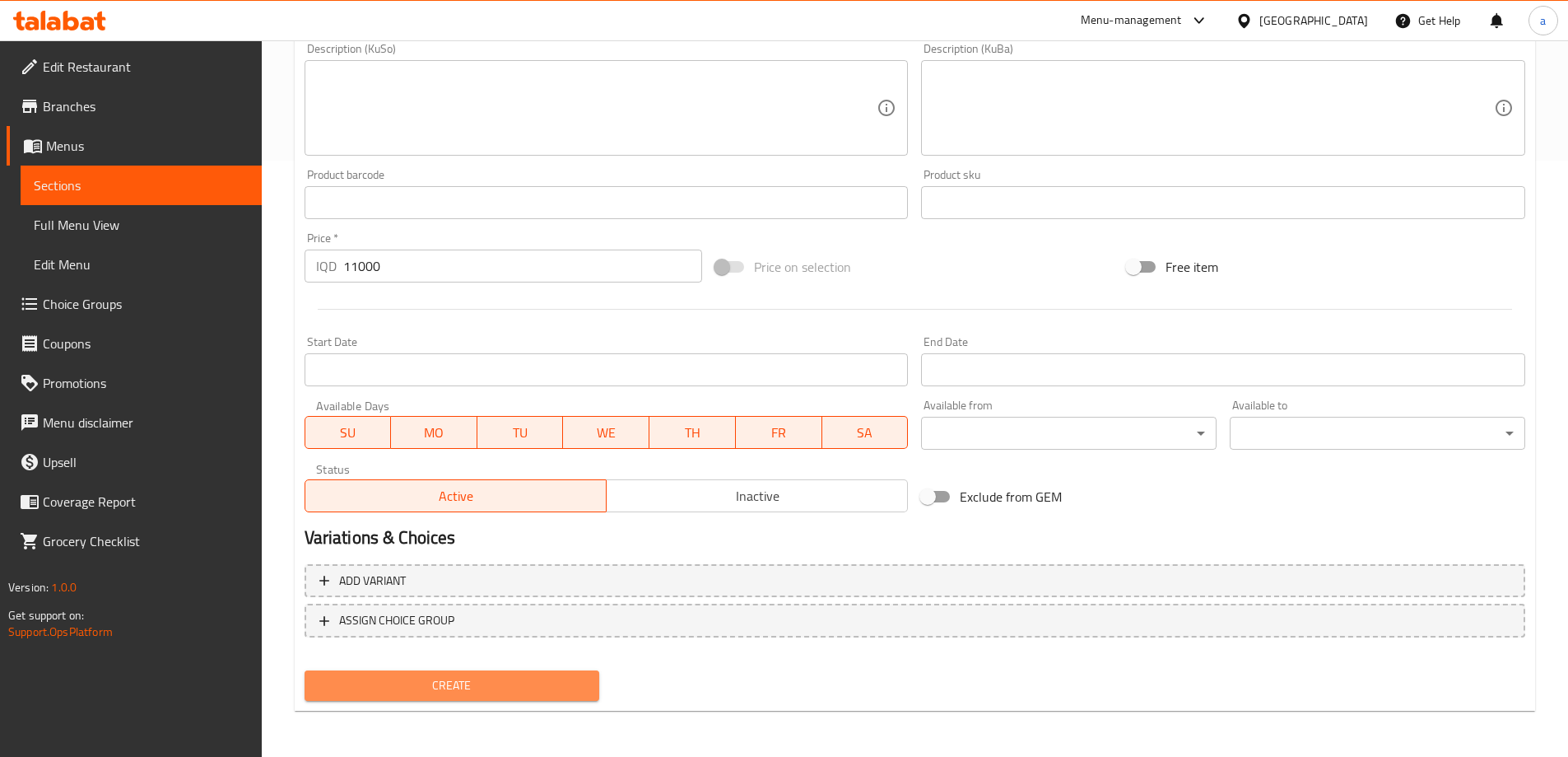
click at [444, 682] on span "Create" at bounding box center [452, 685] width 269 height 20
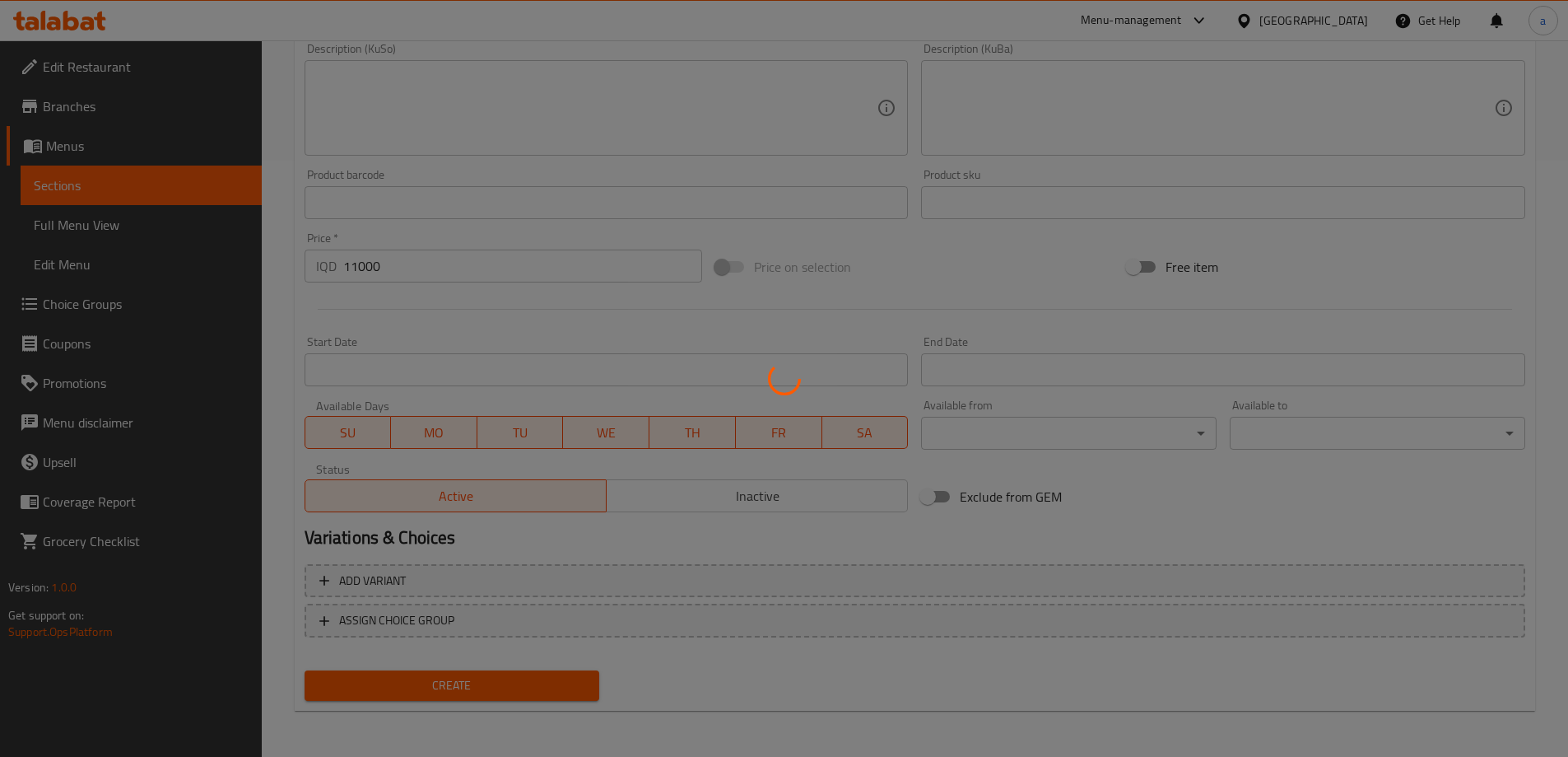
type input "0"
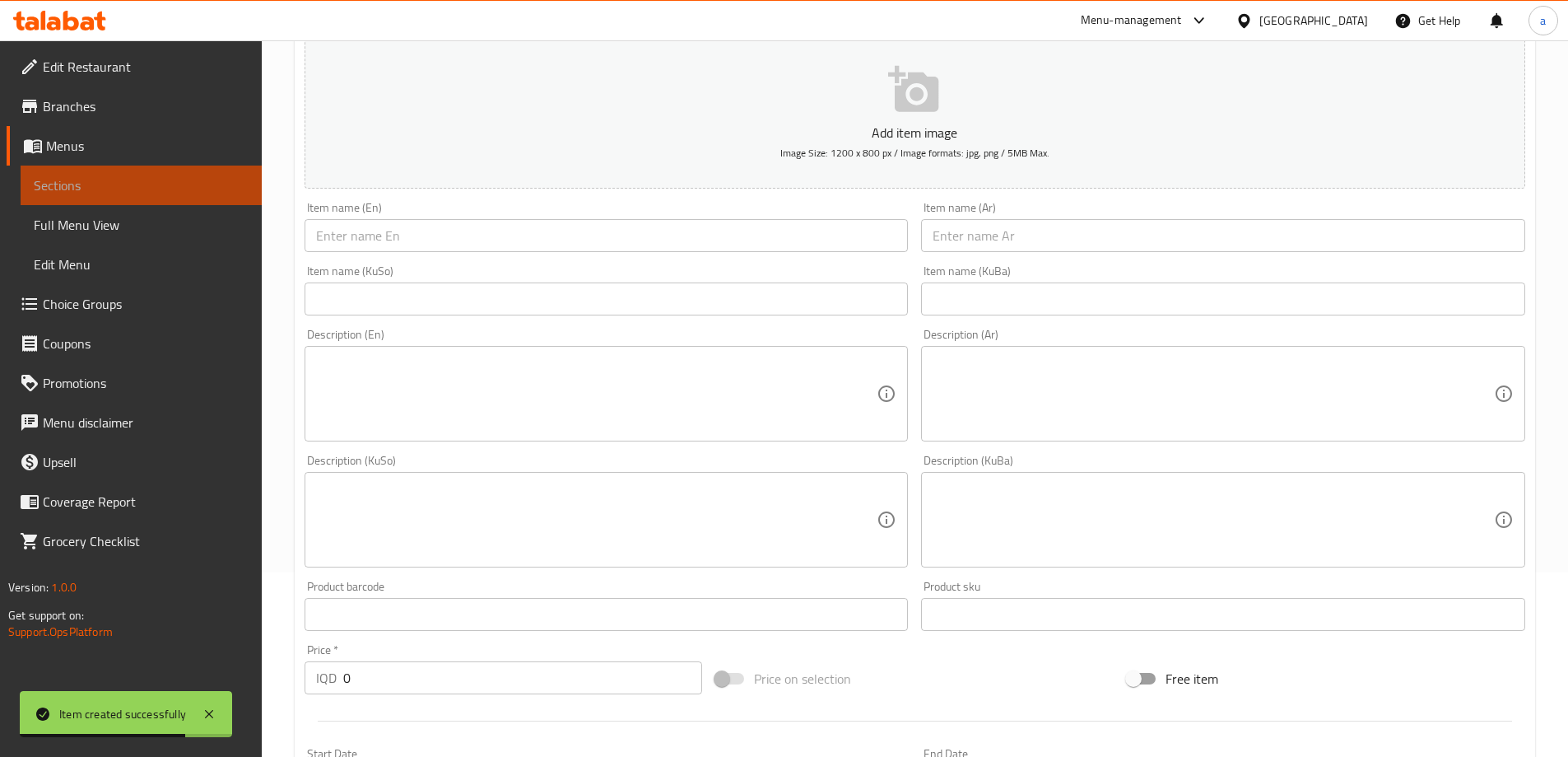
click at [199, 169] on link "Sections" at bounding box center [140, 185] width 241 height 39
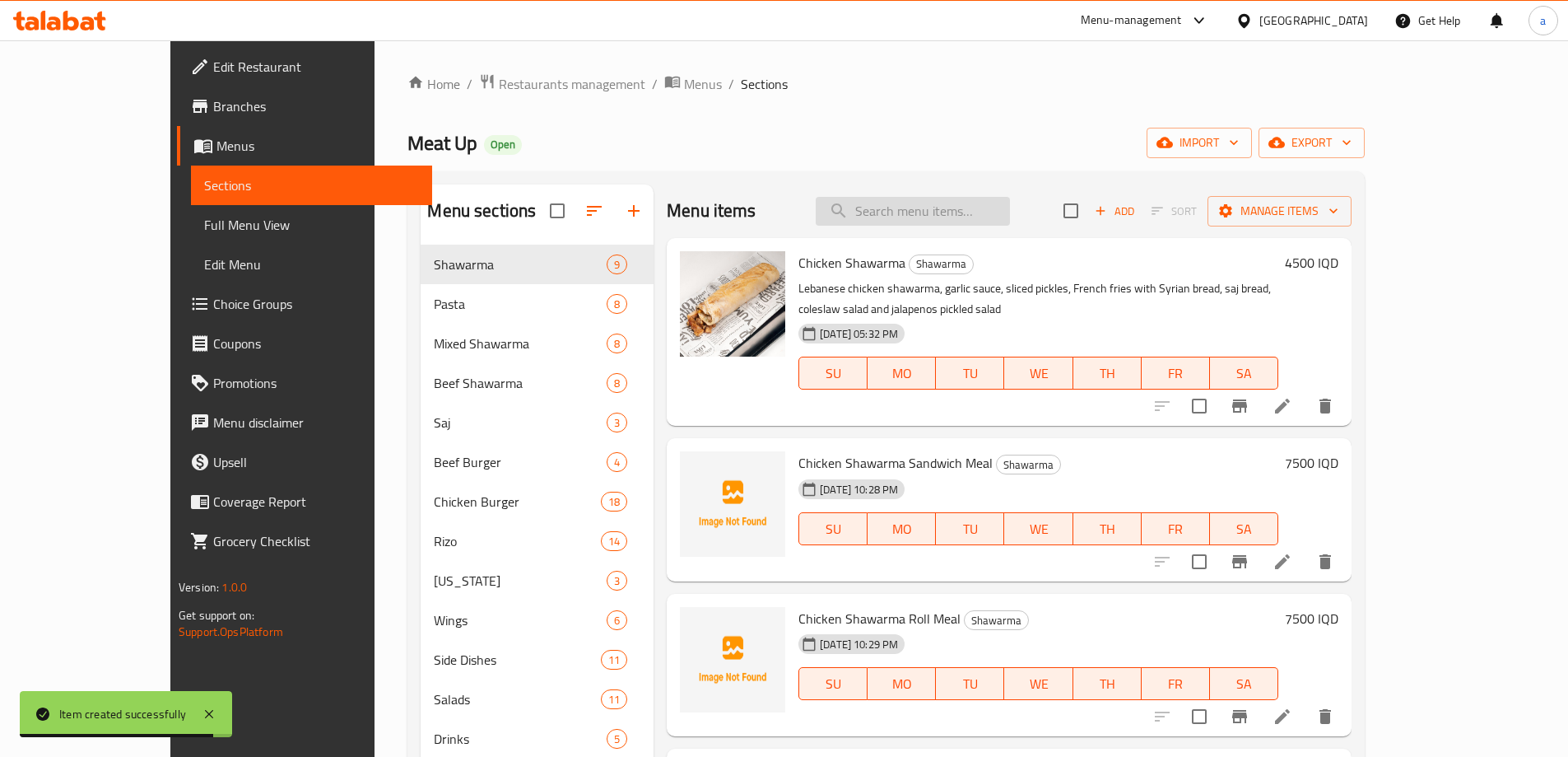
click at [935, 211] on input "search" at bounding box center [913, 211] width 194 height 29
paste input "Cheese Zinger Chicken Burger"
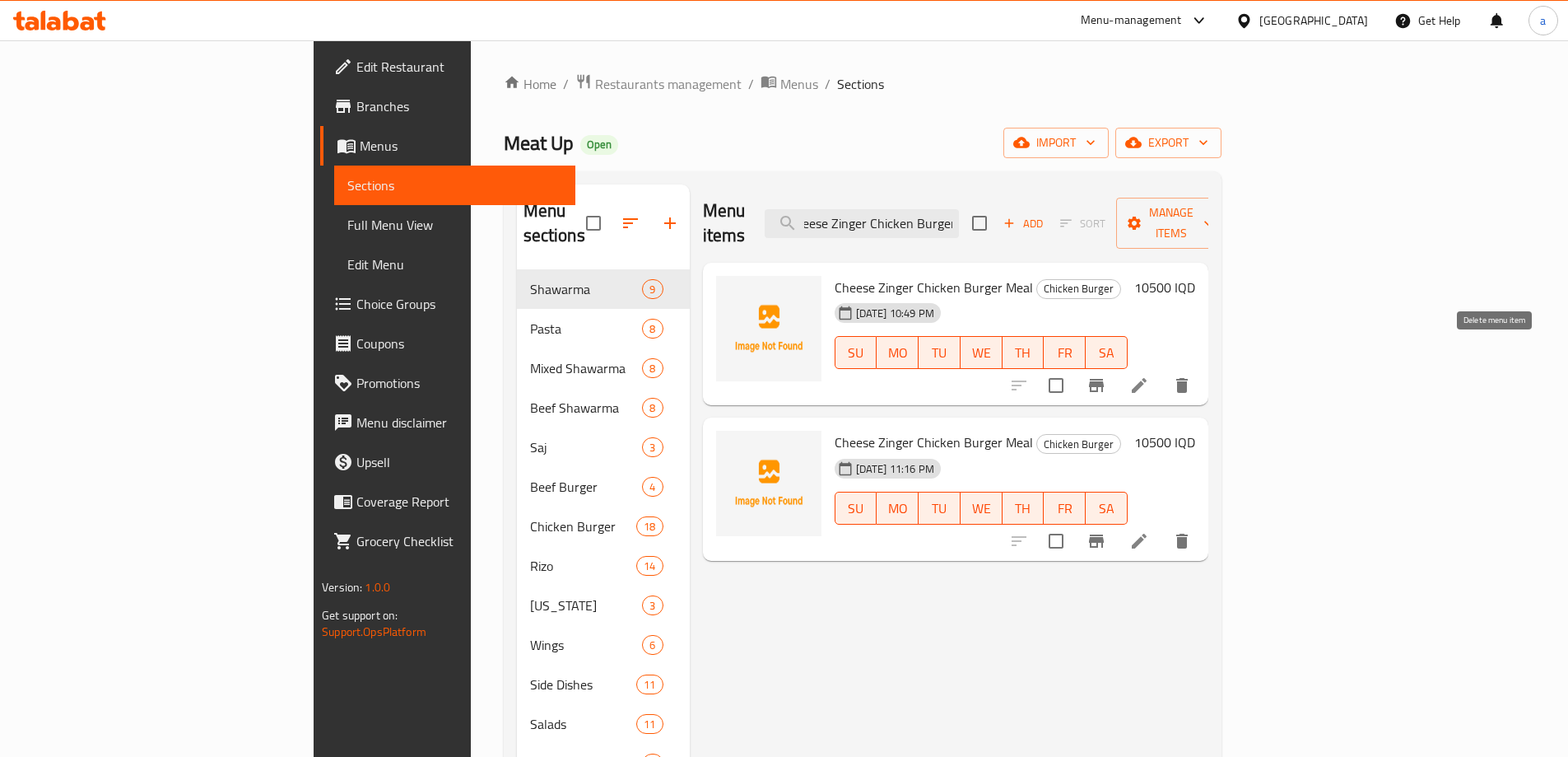
click at [1192, 376] on icon "delete" at bounding box center [1182, 385] width 20 height 20
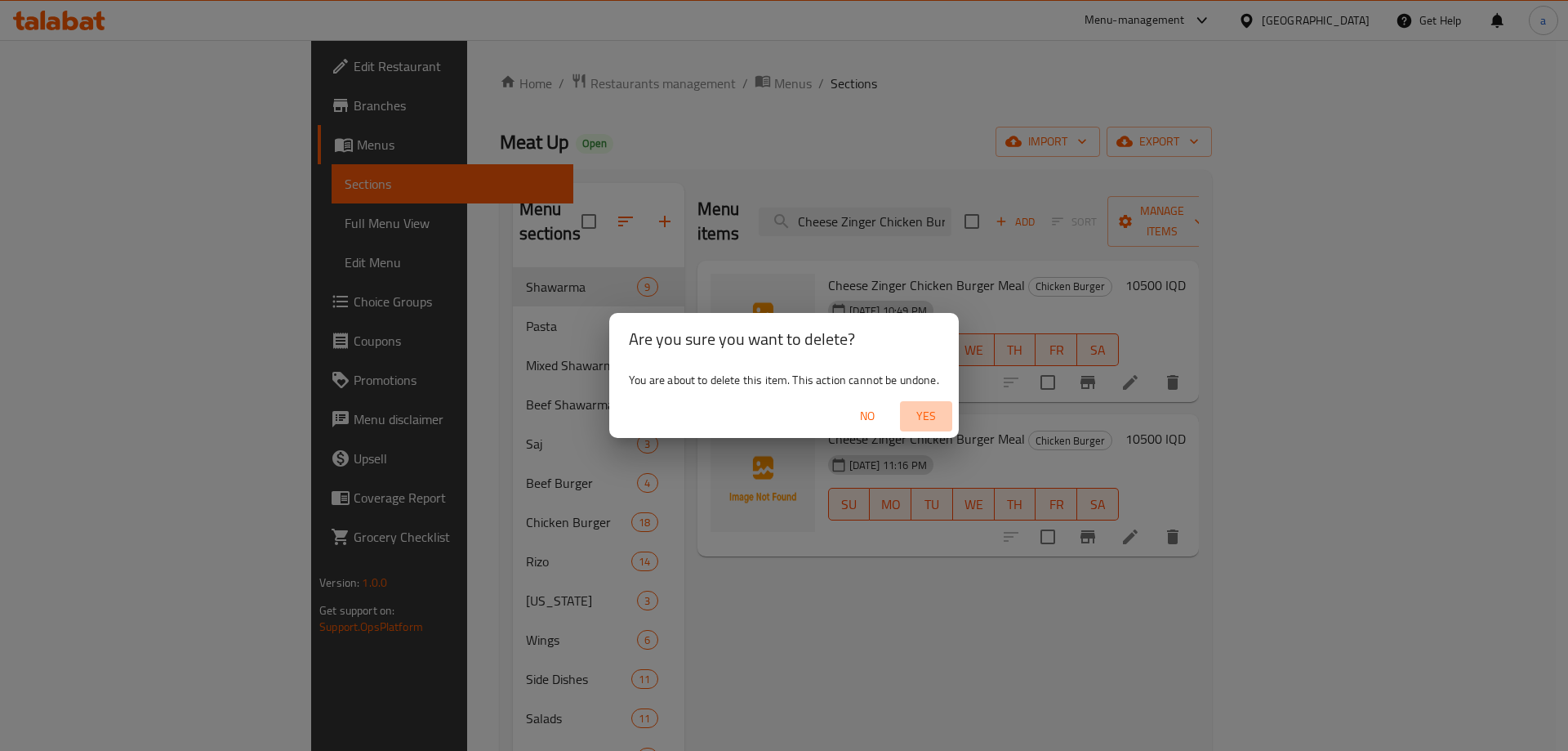
click at [945, 417] on span "Yes" at bounding box center [926, 416] width 39 height 20
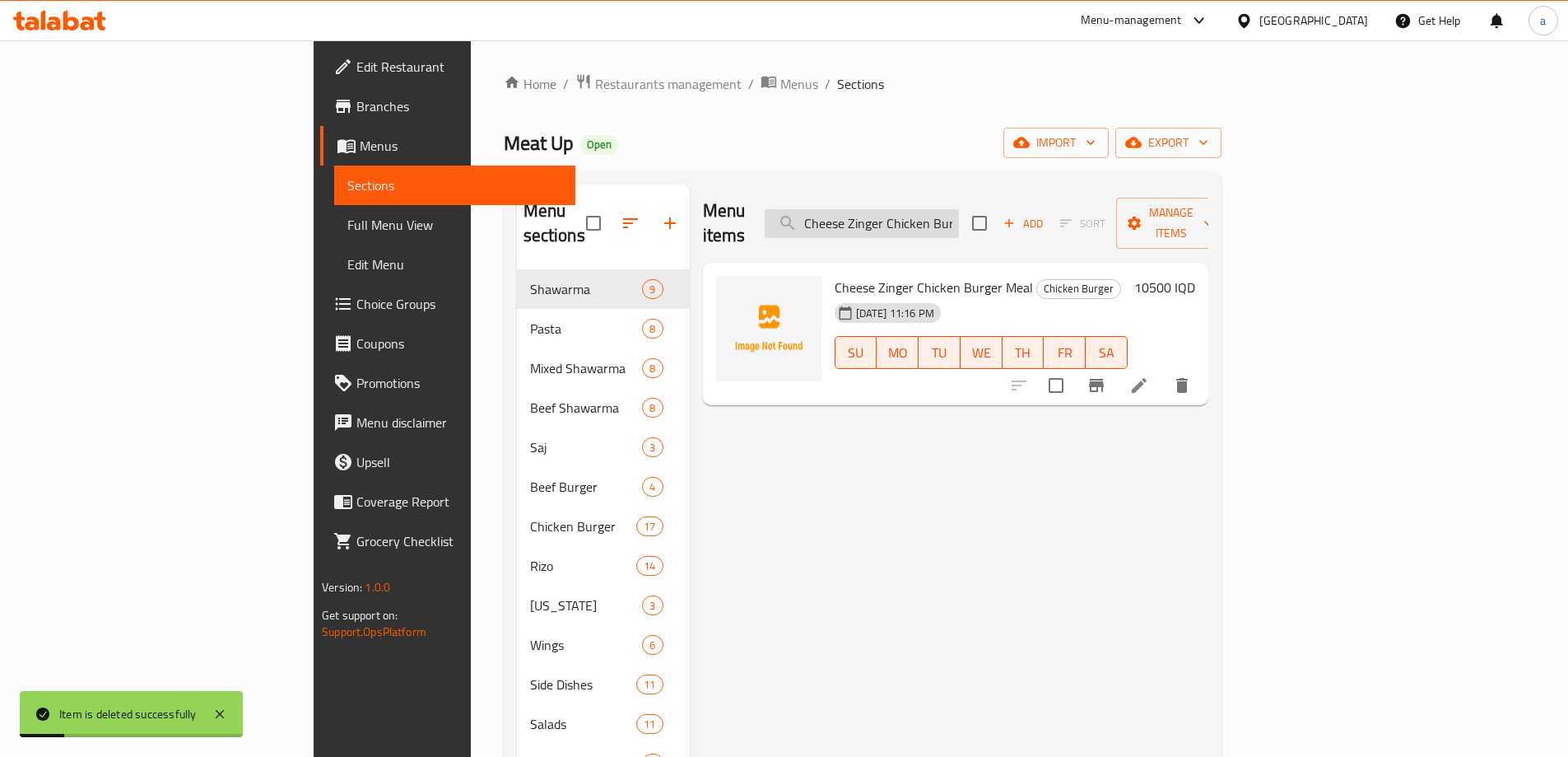
click at [959, 219] on input "Cheese Zinger Chicken Burger" at bounding box center [861, 224] width 194 height 29
paste input "BBQ Zinger Chicken Burger Meal"
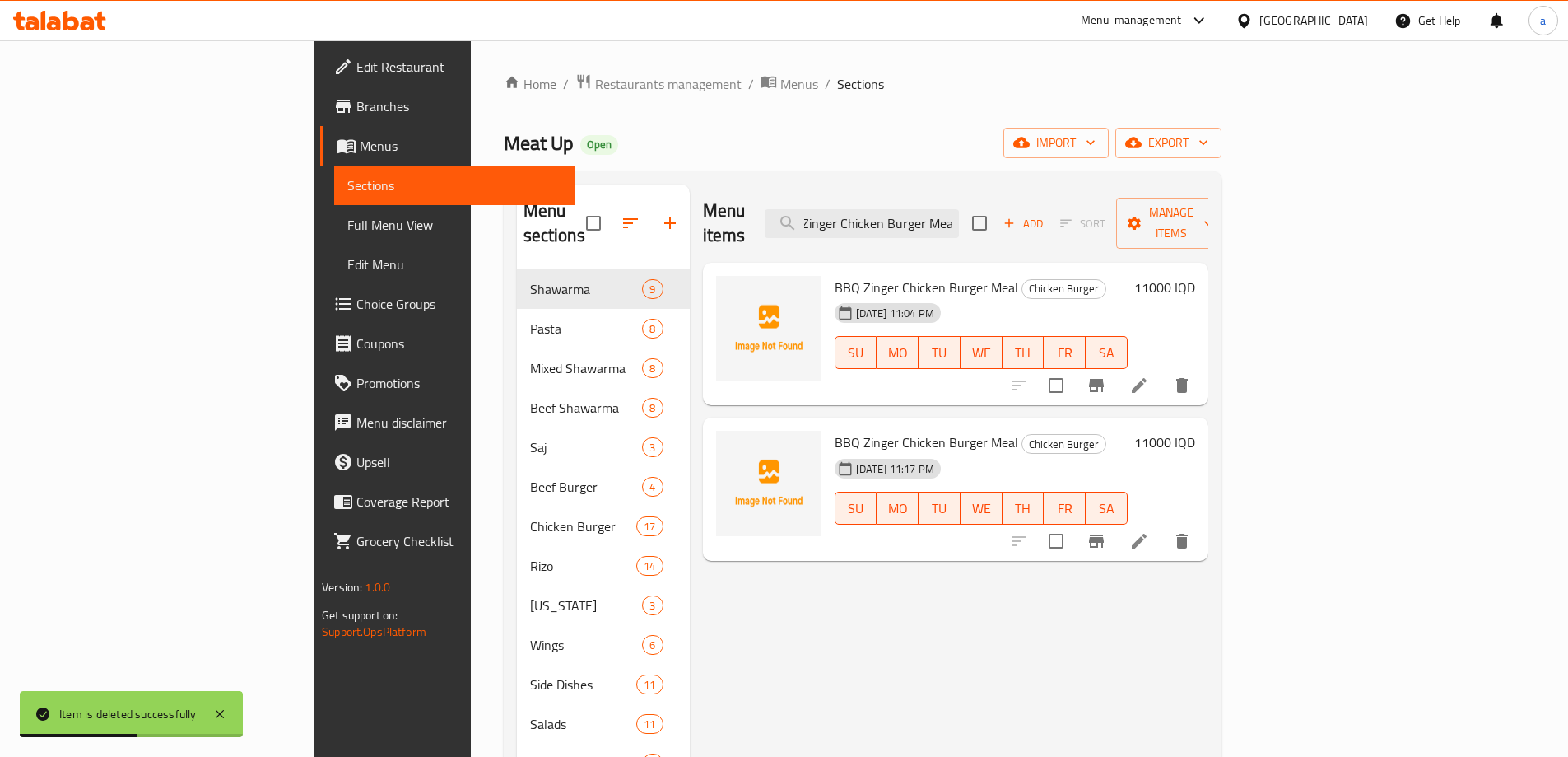
click at [1187, 378] on icon "delete" at bounding box center [1182, 385] width 12 height 14
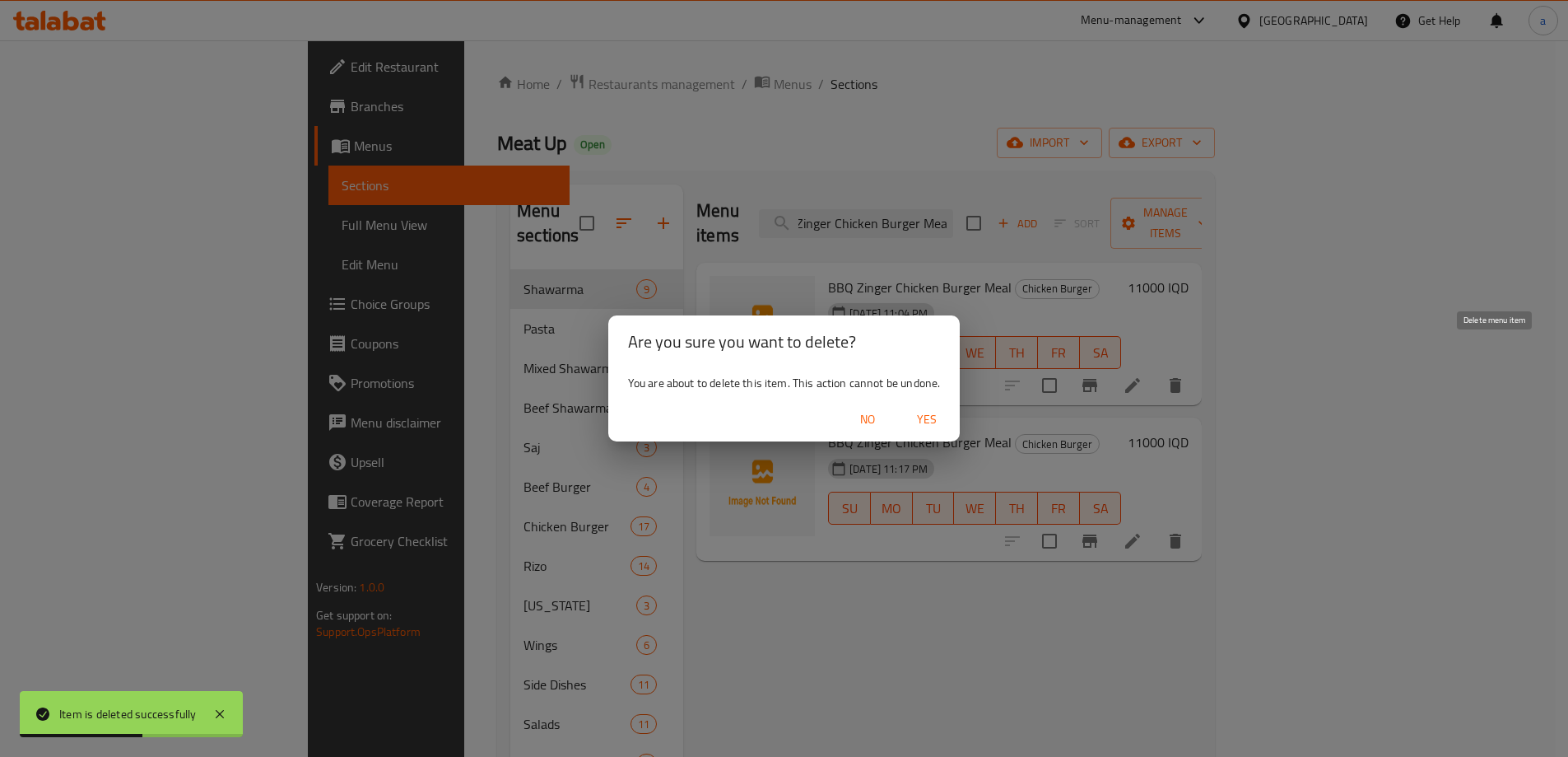
scroll to position [0, 0]
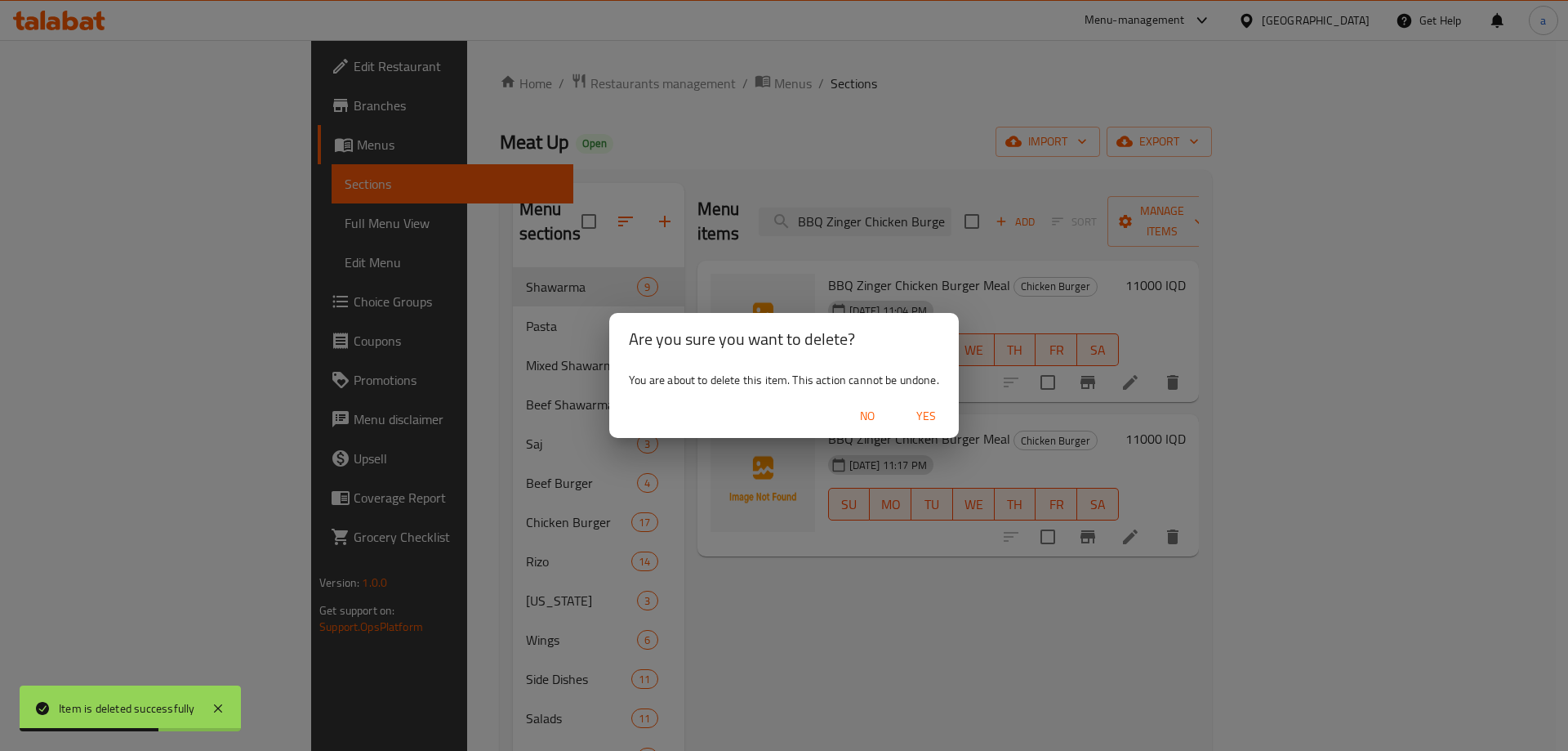
click at [933, 407] on span "Yes" at bounding box center [926, 416] width 39 height 20
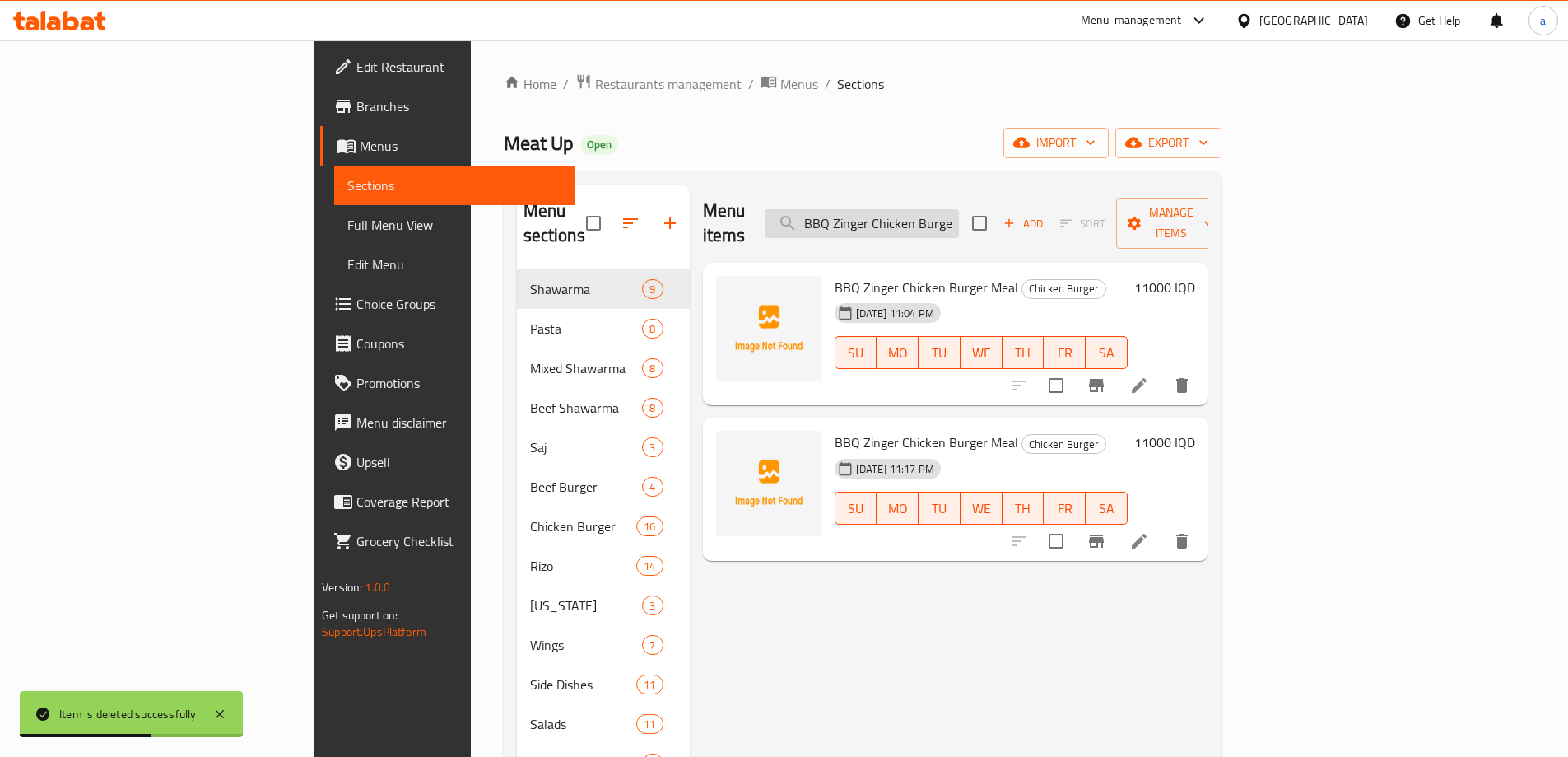
click at [959, 215] on input "BBQ Zinger Chicken Burger Meal" at bounding box center [861, 224] width 194 height 29
paste input "Chicken Wrap Sandwich"
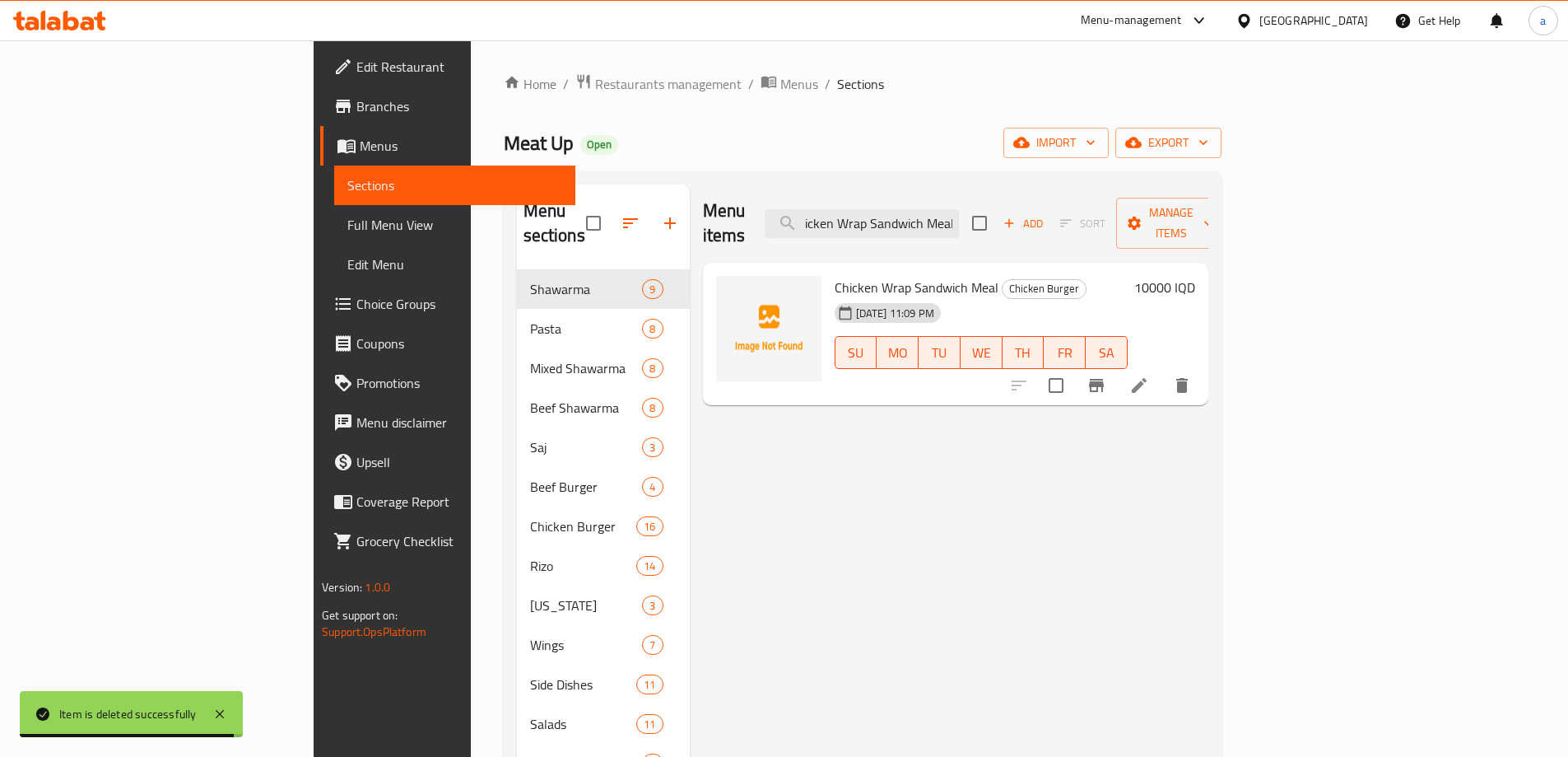
type input "Chicken Wrap Sandwich Meal"
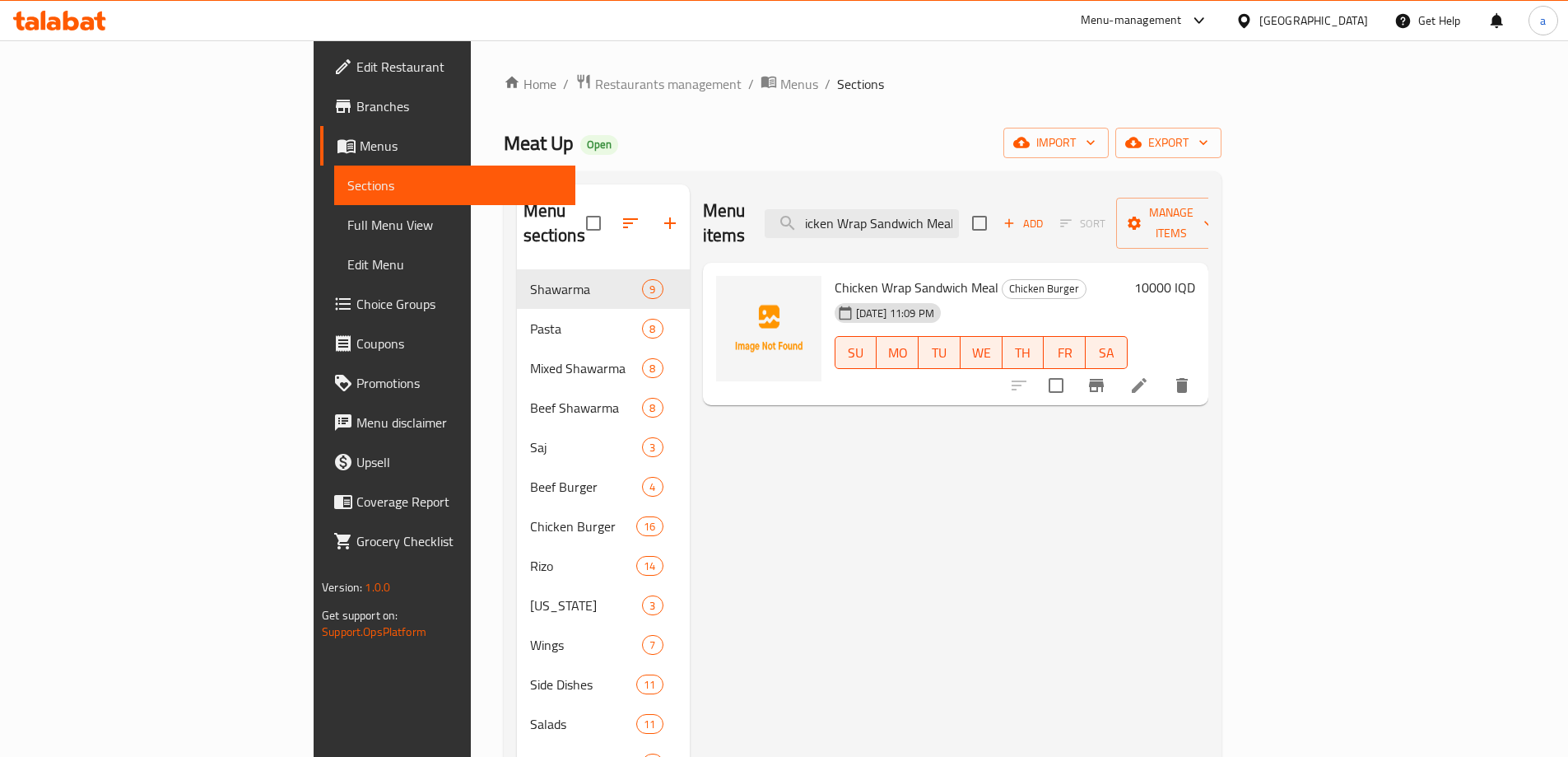
scroll to position [0, 0]
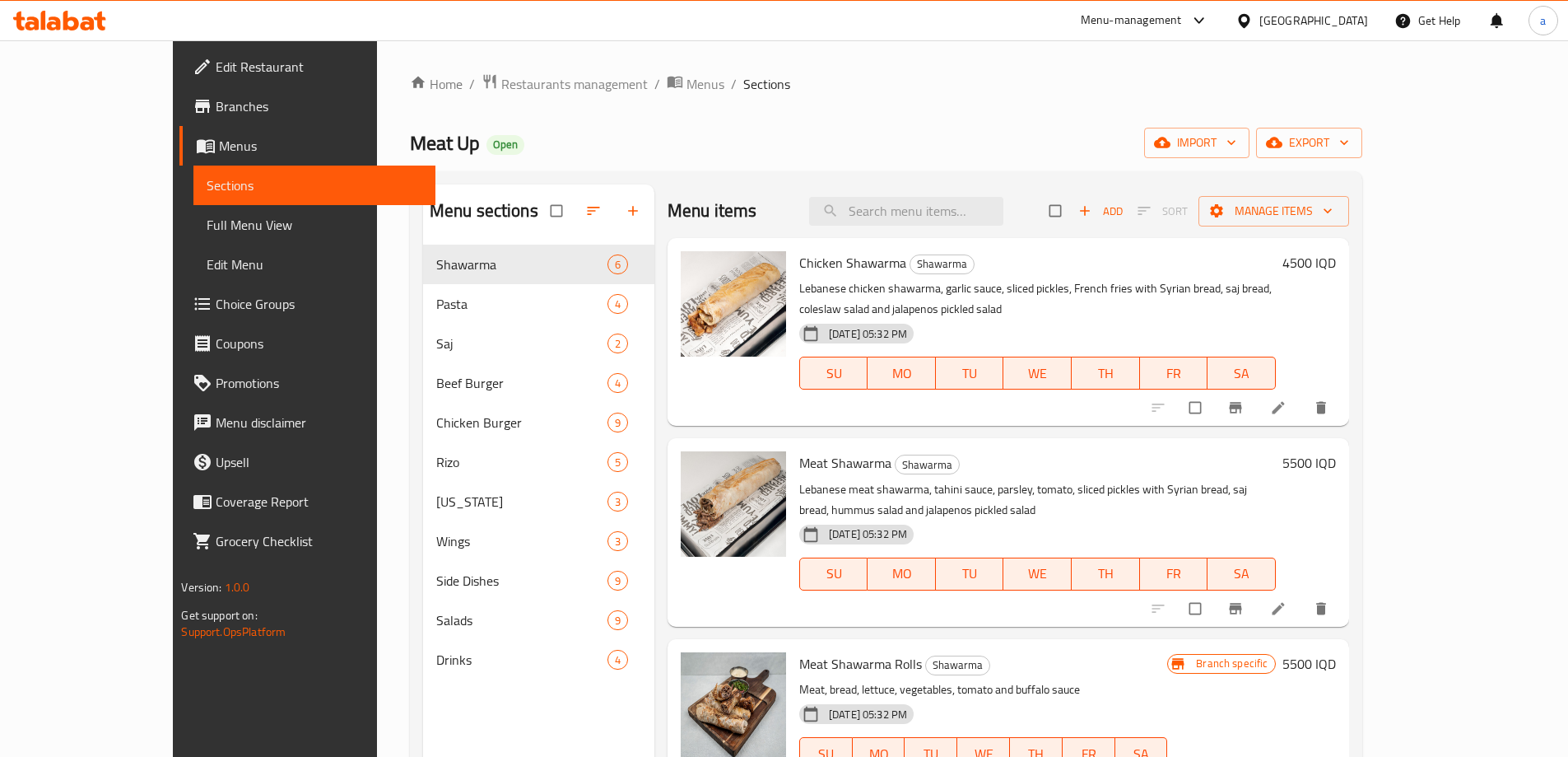
click at [207, 226] on span "Full Menu View" at bounding box center [314, 224] width 215 height 20
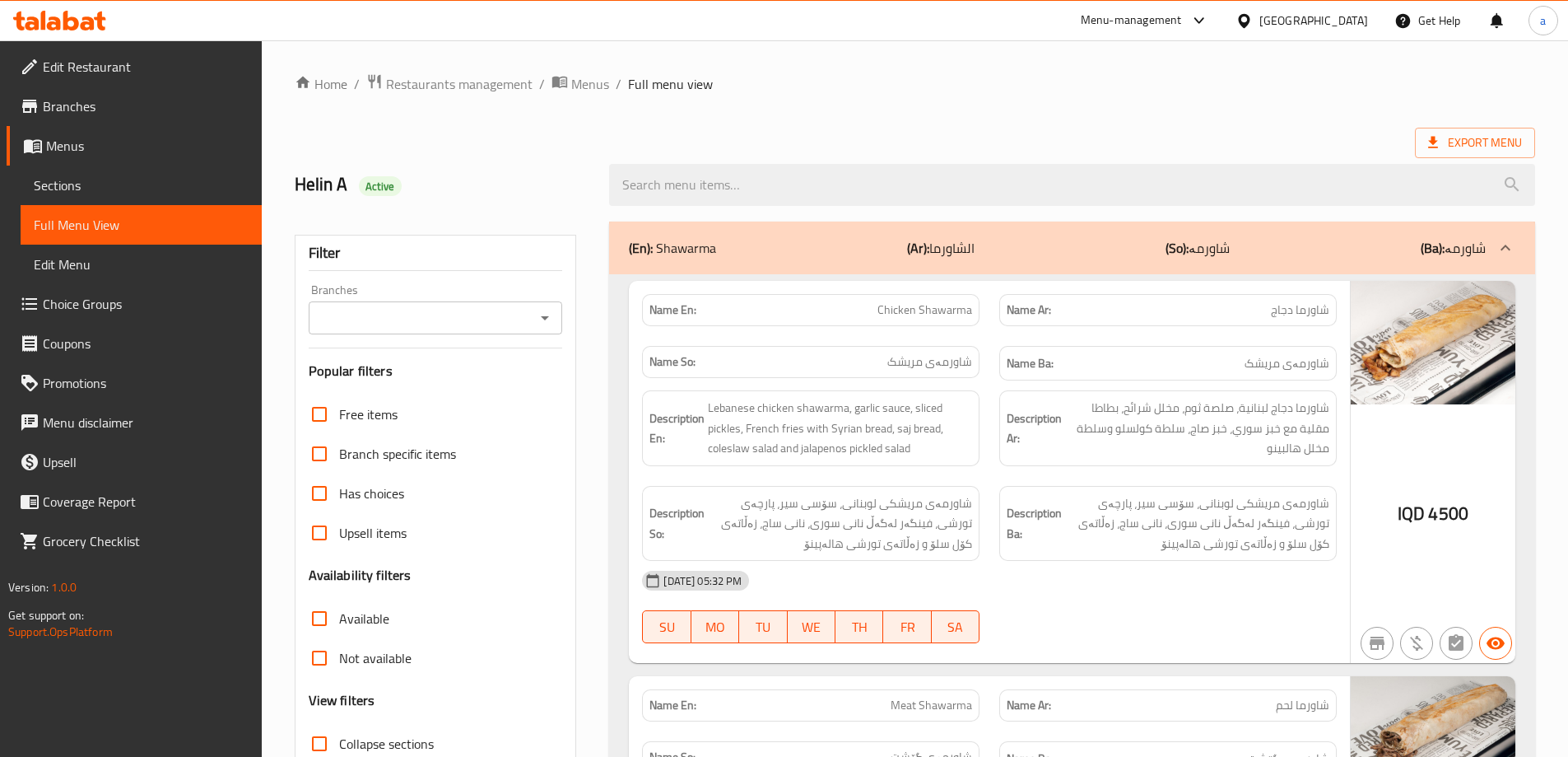
click at [548, 318] on icon "Open" at bounding box center [544, 318] width 20 height 20
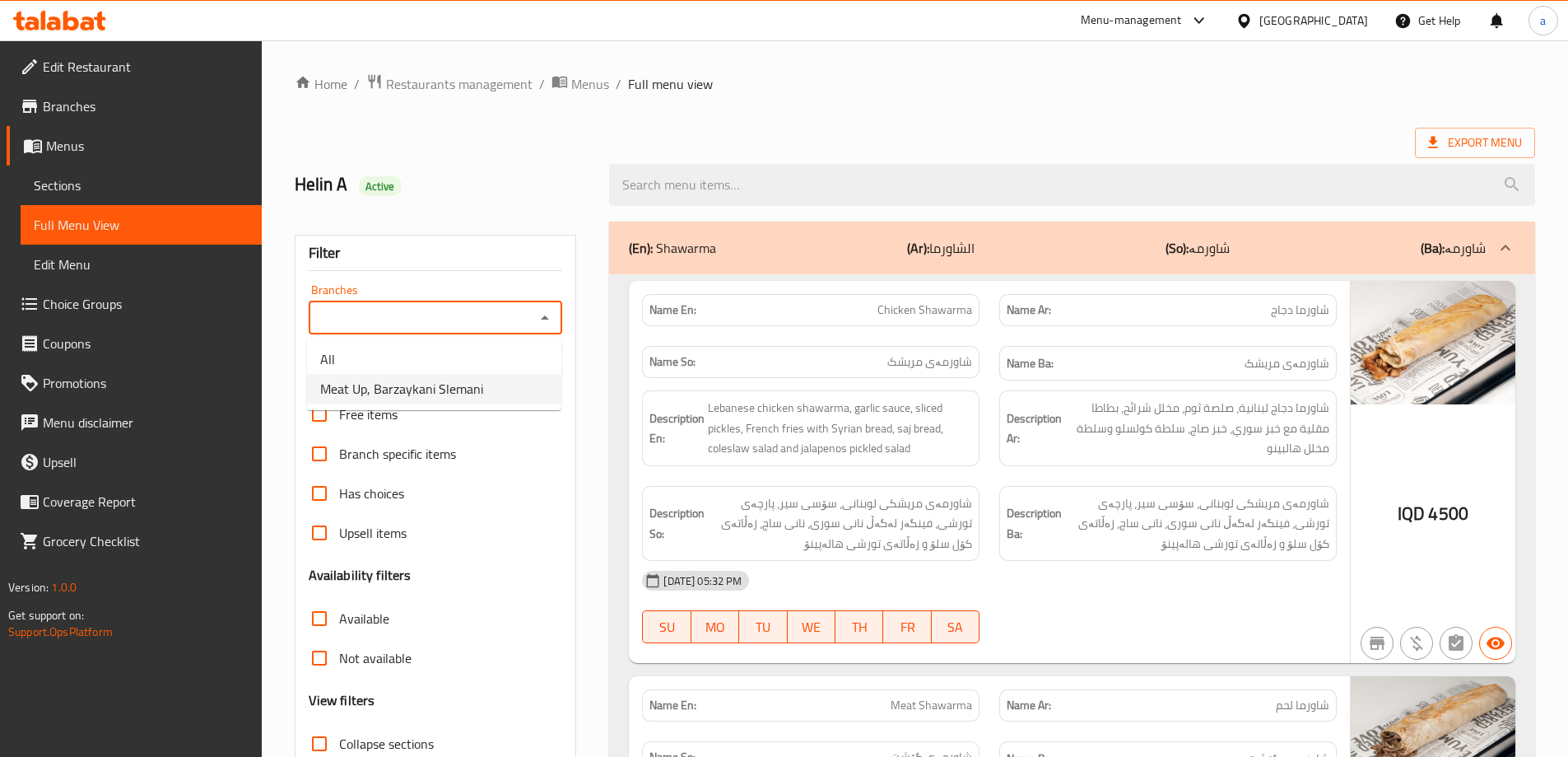
click at [499, 387] on li "Meat Up, Barzaykani Slemani" at bounding box center [434, 388] width 255 height 30
type input "Meat Up, Barzaykani Slemani"
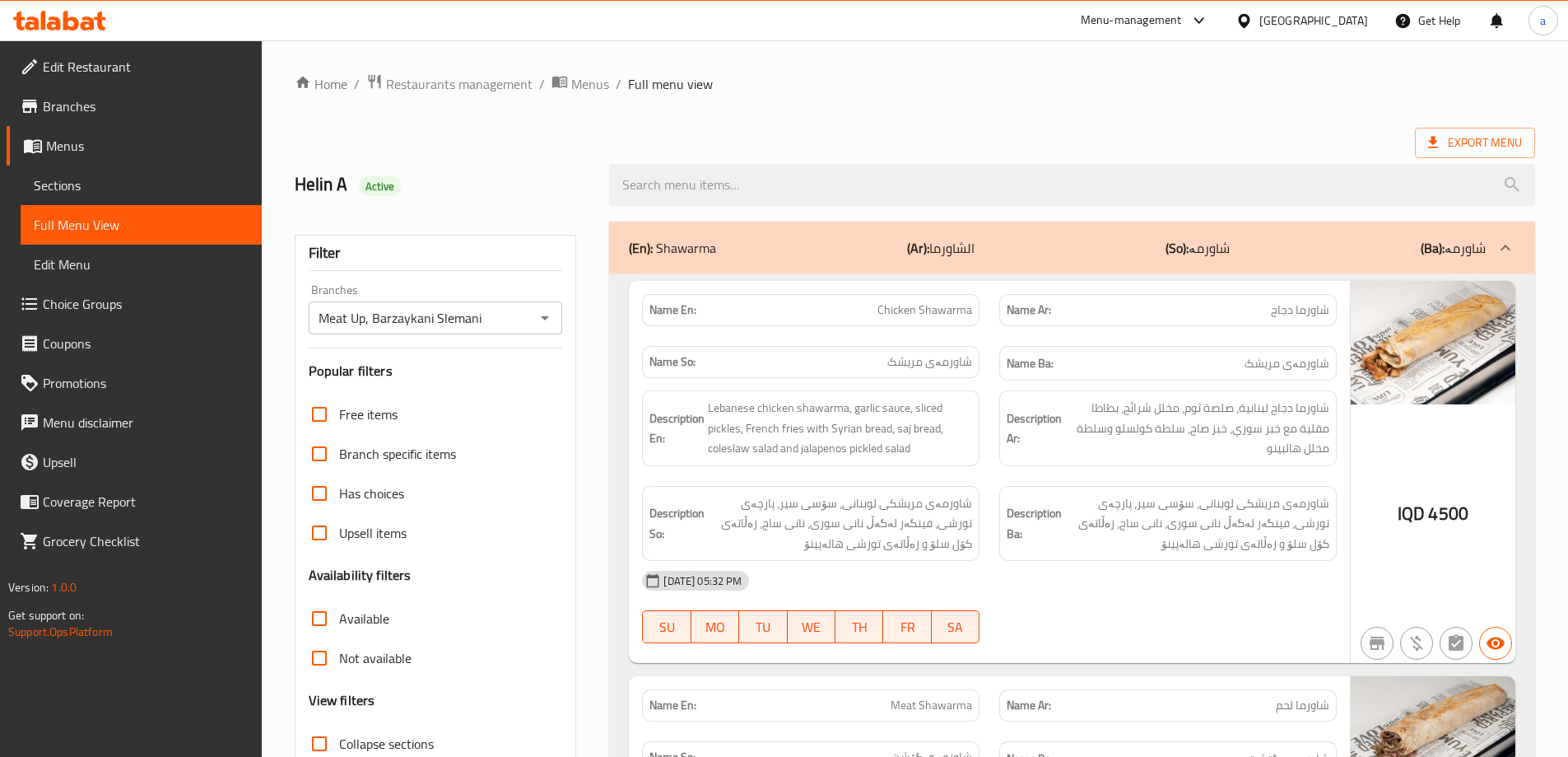
click at [782, 186] on input "search" at bounding box center [1072, 184] width 926 height 42
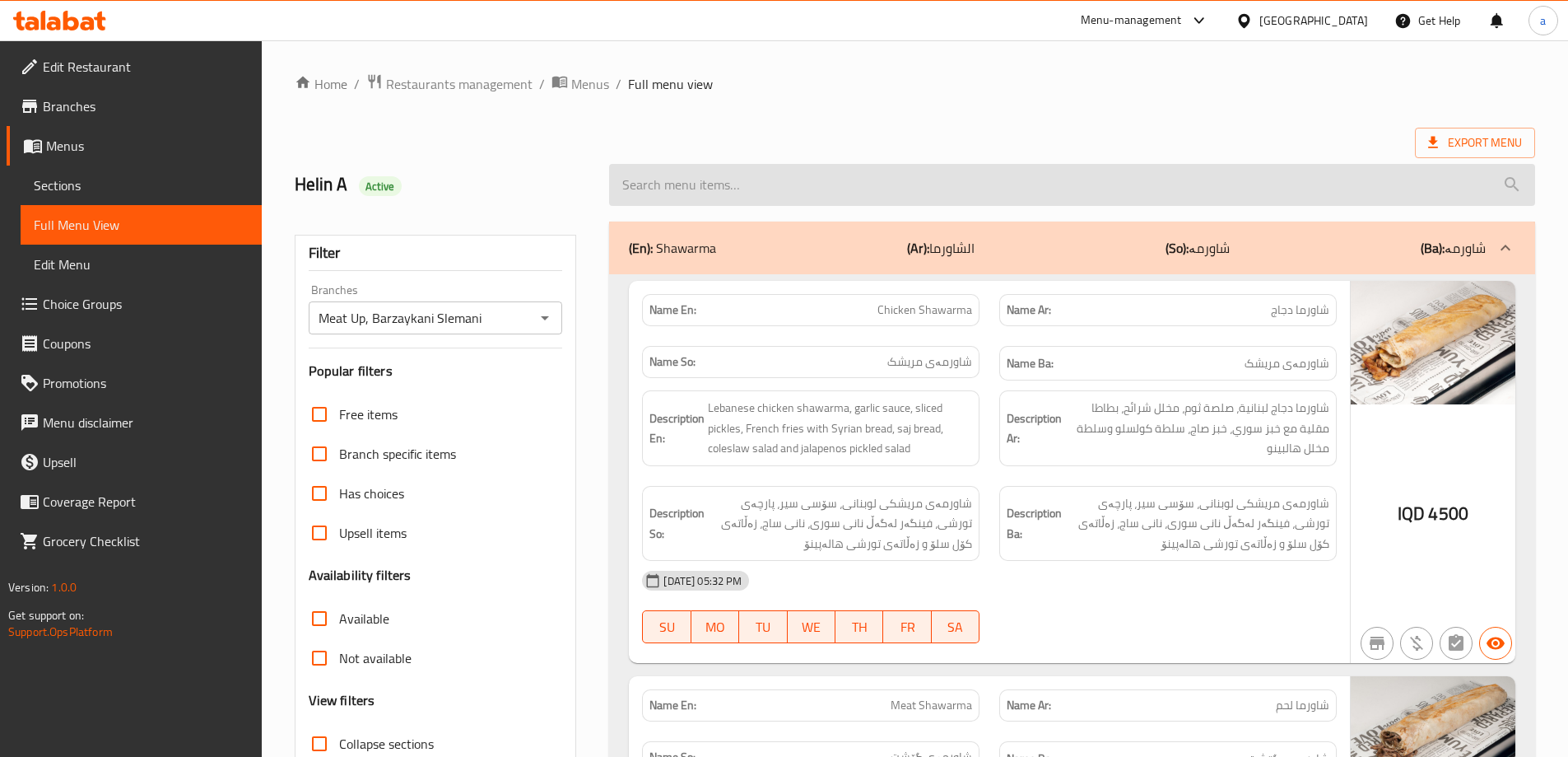
paste input "Hummus"
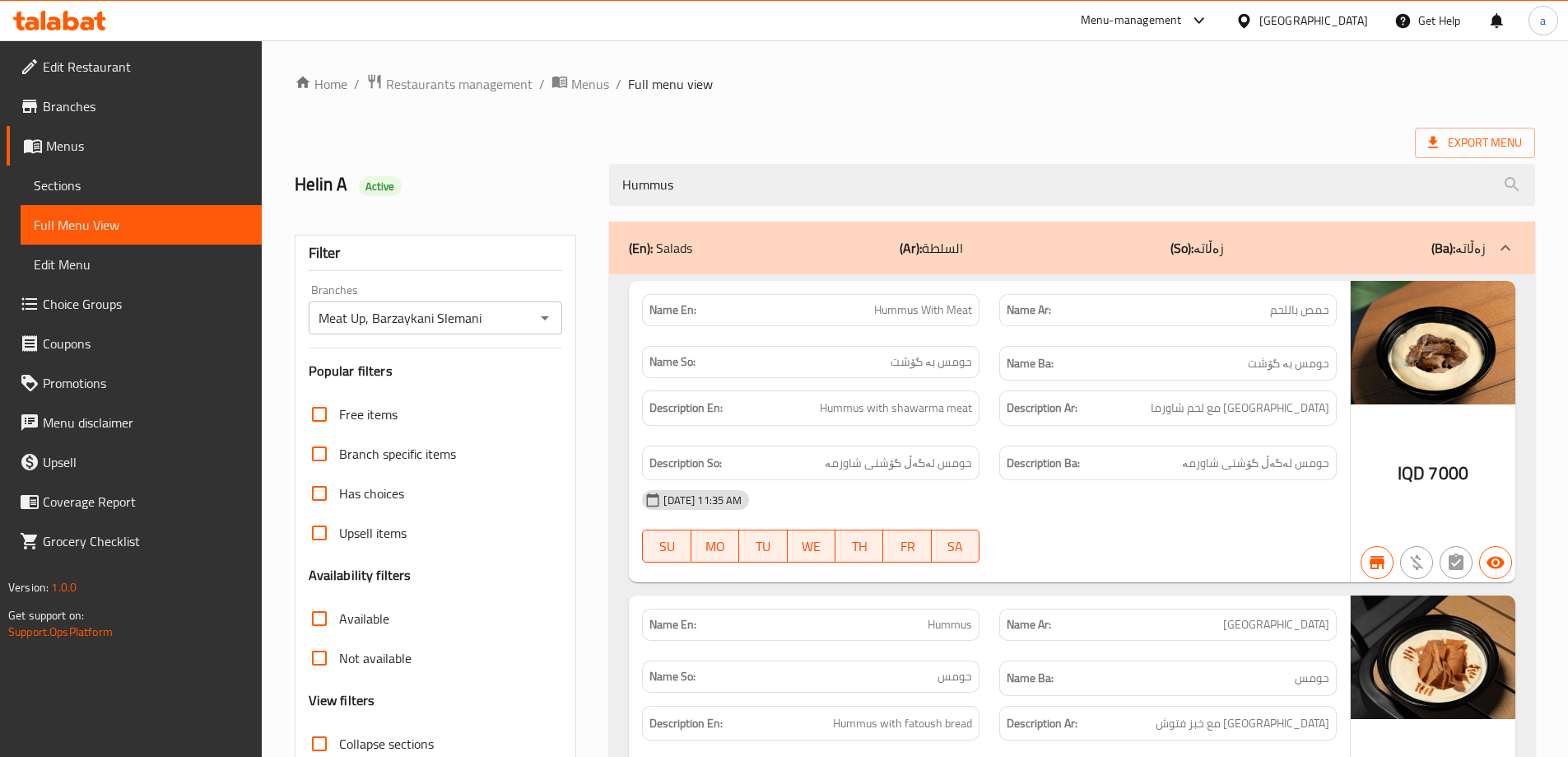
drag, startPoint x: 701, startPoint y: 186, endPoint x: 547, endPoint y: 205, distance: 155.2
click at [547, 205] on div "Helin A Active Hummus" at bounding box center [915, 185] width 1260 height 73
paste input "with Chicken"
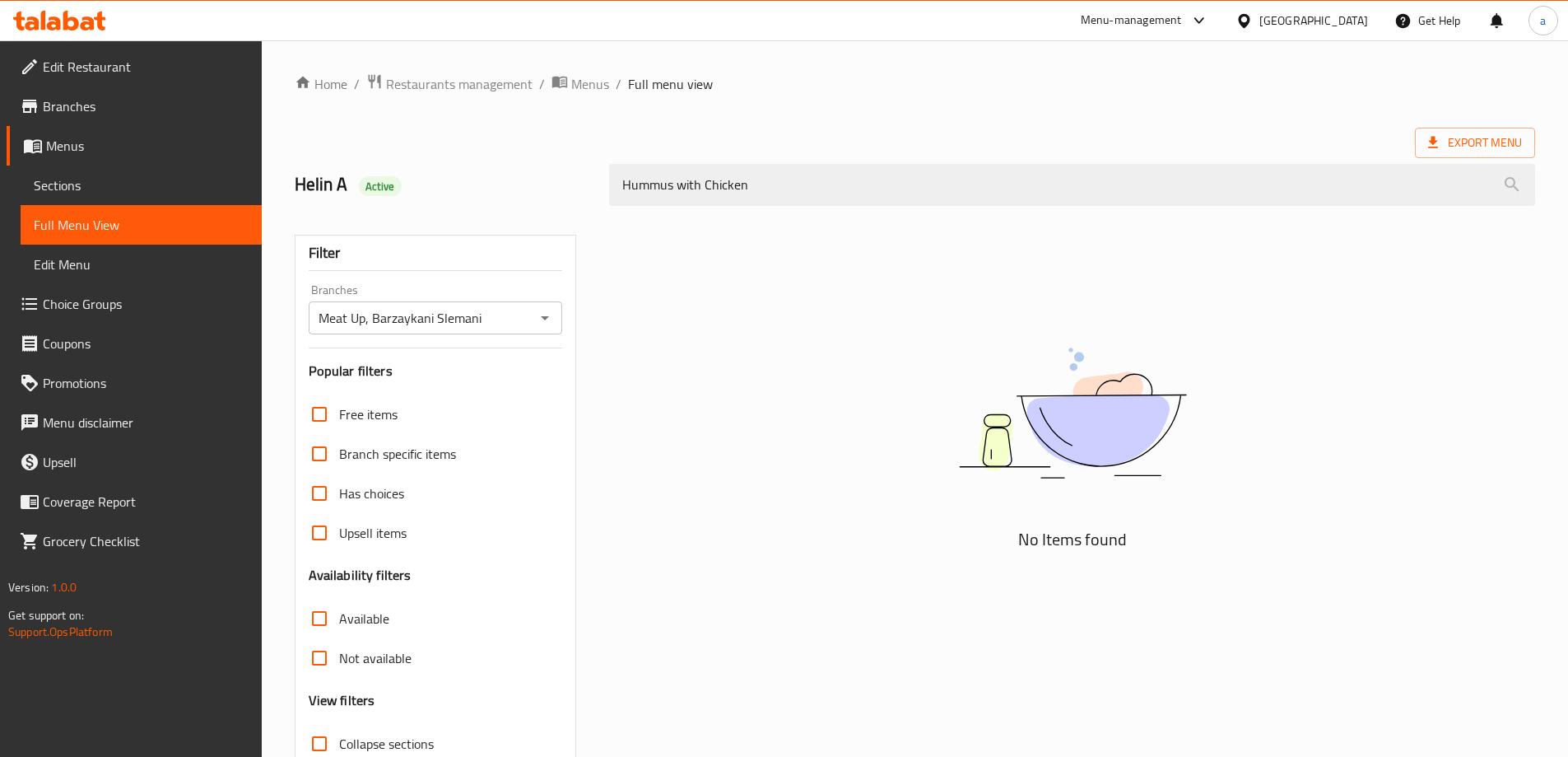
drag, startPoint x: 730, startPoint y: 181, endPoint x: 564, endPoint y: 214, distance: 169.2
click at [564, 214] on div "Home / Restaurants management / Menus / Full menu view Export Menu Helin A Acti…" at bounding box center [914, 458] width 1240 height 770
paste input "Beef"
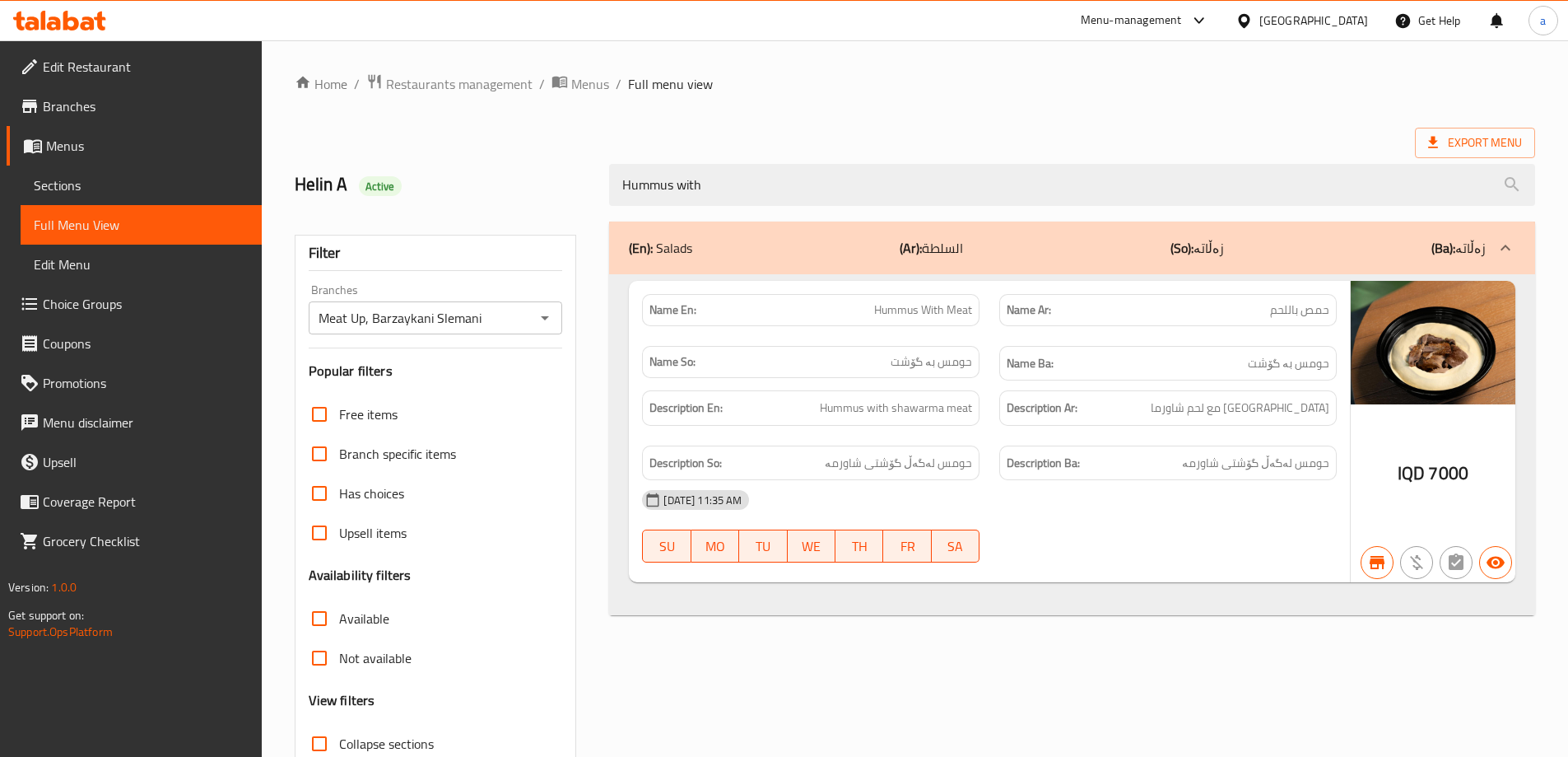
drag, startPoint x: 722, startPoint y: 191, endPoint x: 581, endPoint y: 204, distance: 141.6
click at [581, 204] on div "Helin A Active Hummus with" at bounding box center [915, 185] width 1260 height 73
paste input "Zinger Chicken Burger"
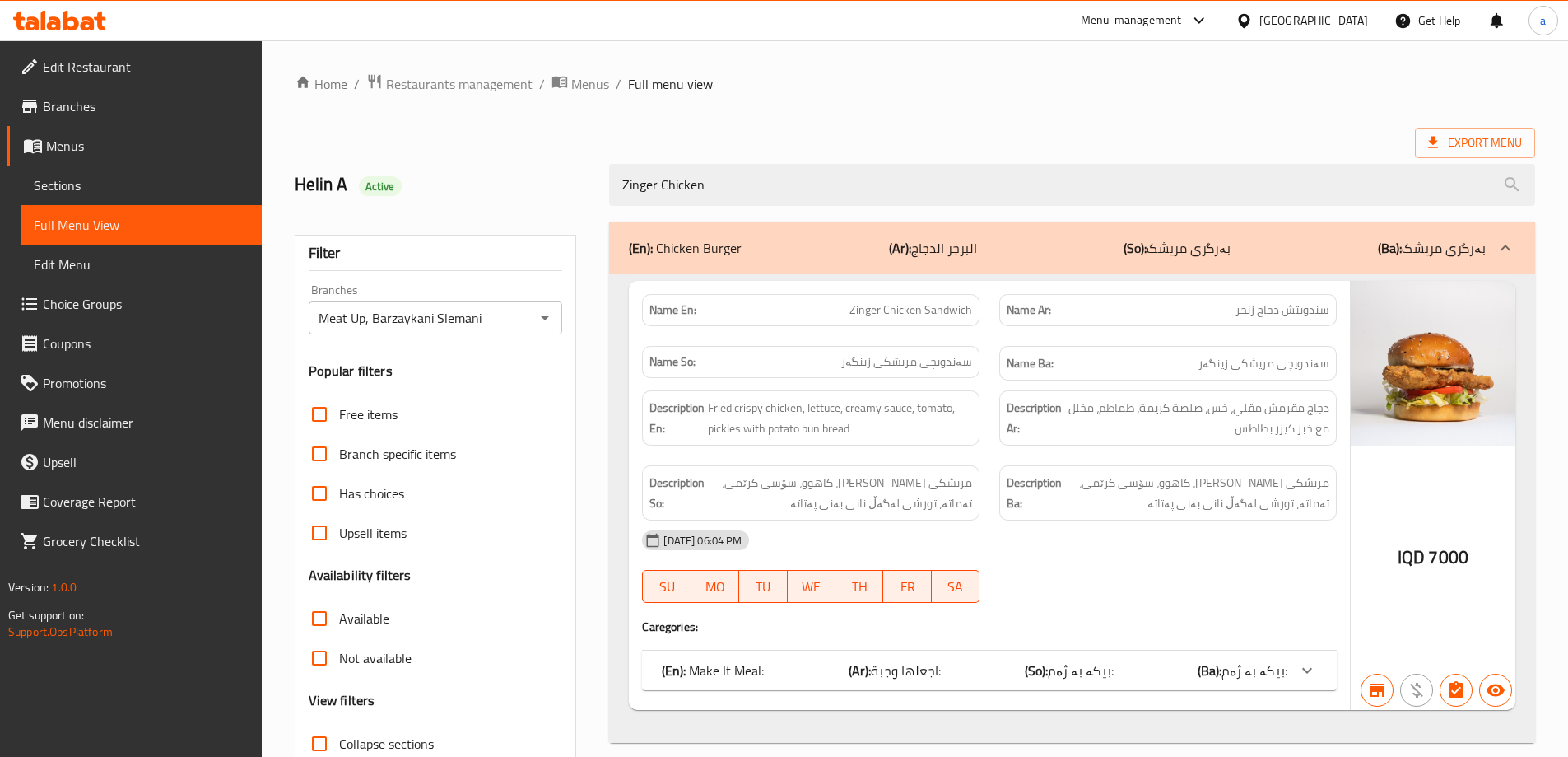
scroll to position [119, 0]
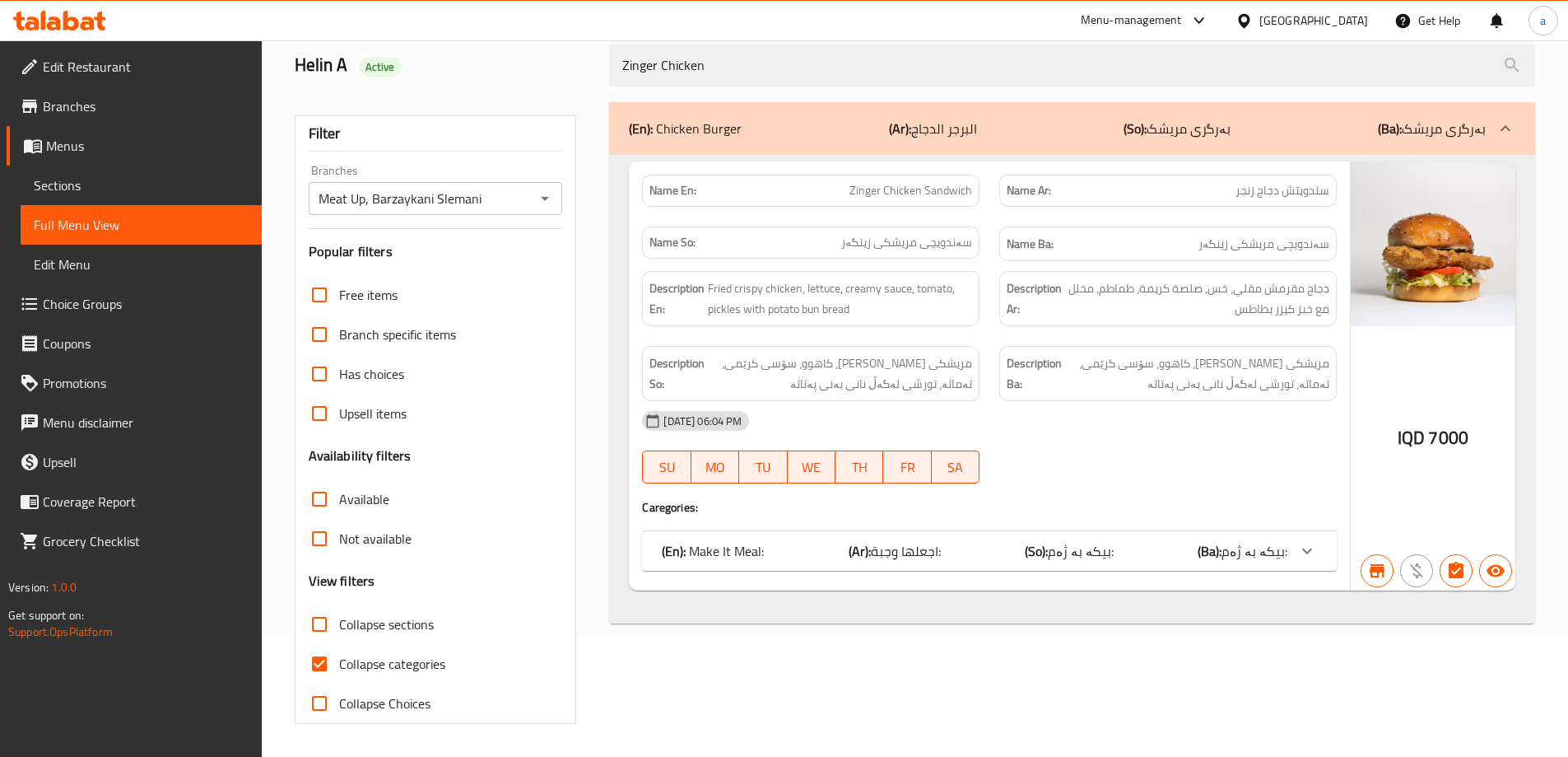
drag, startPoint x: 701, startPoint y: 61, endPoint x: 586, endPoint y: 74, distance: 115.7
click at [586, 74] on div "Helin A Active Zinger Chicken" at bounding box center [915, 66] width 1260 height 73
paste input "Burger Meal"
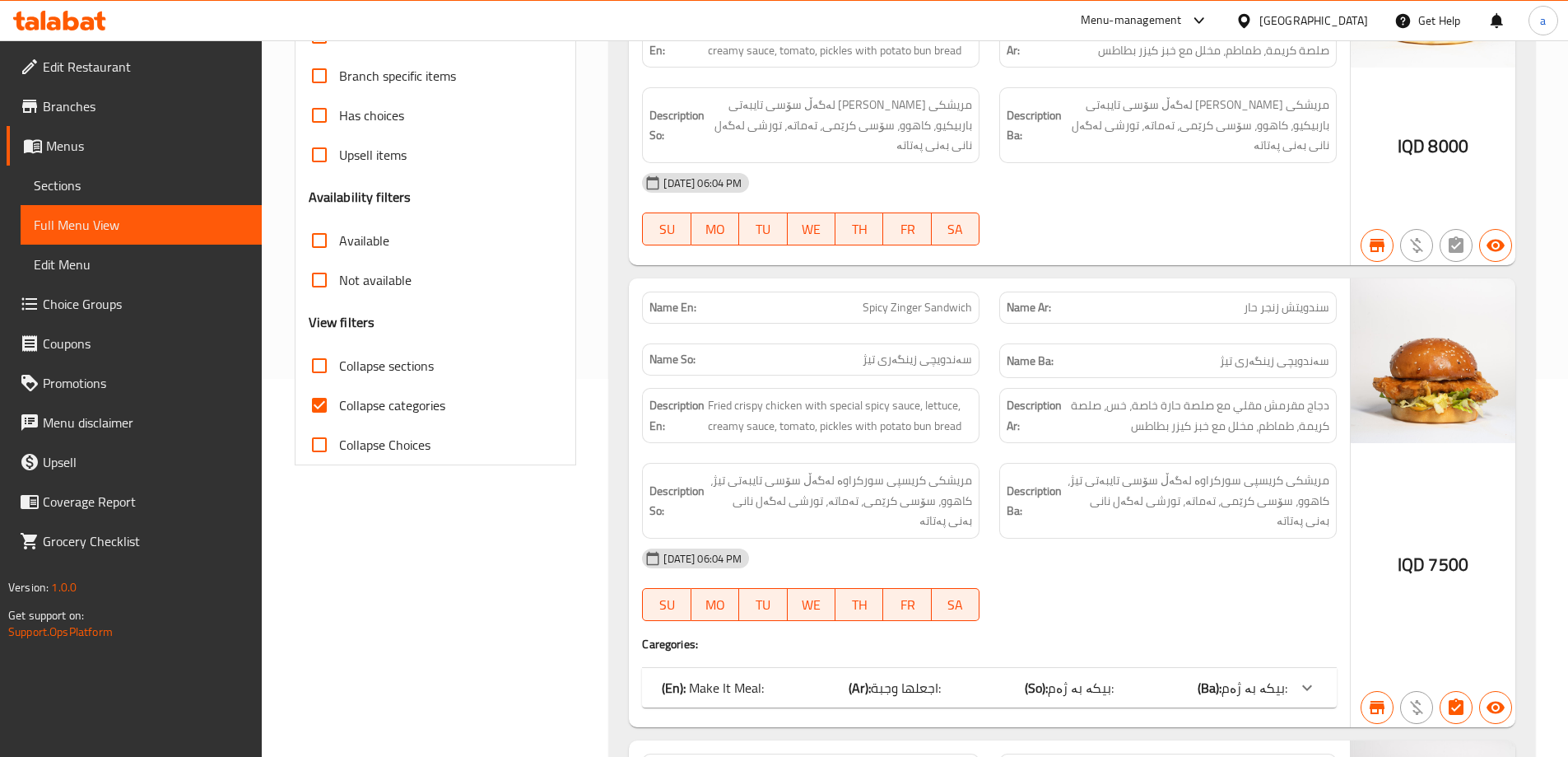
scroll to position [0, 0]
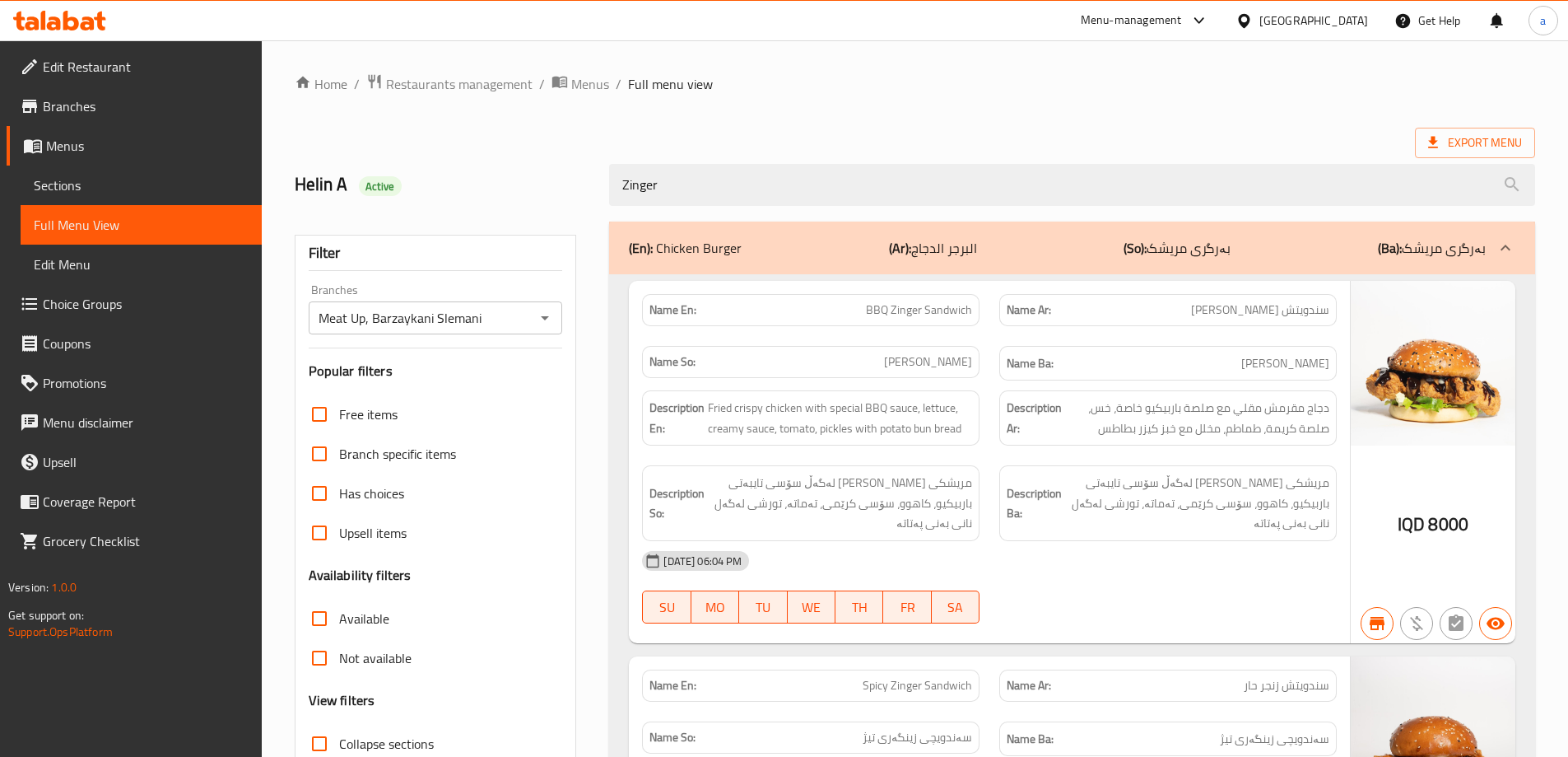
drag, startPoint x: 736, startPoint y: 188, endPoint x: 562, endPoint y: 196, distance: 174.2
click at [562, 196] on div "Helin A Active Zinger" at bounding box center [915, 185] width 1260 height 73
paste input "Cheese Zinger Chicken Burger"
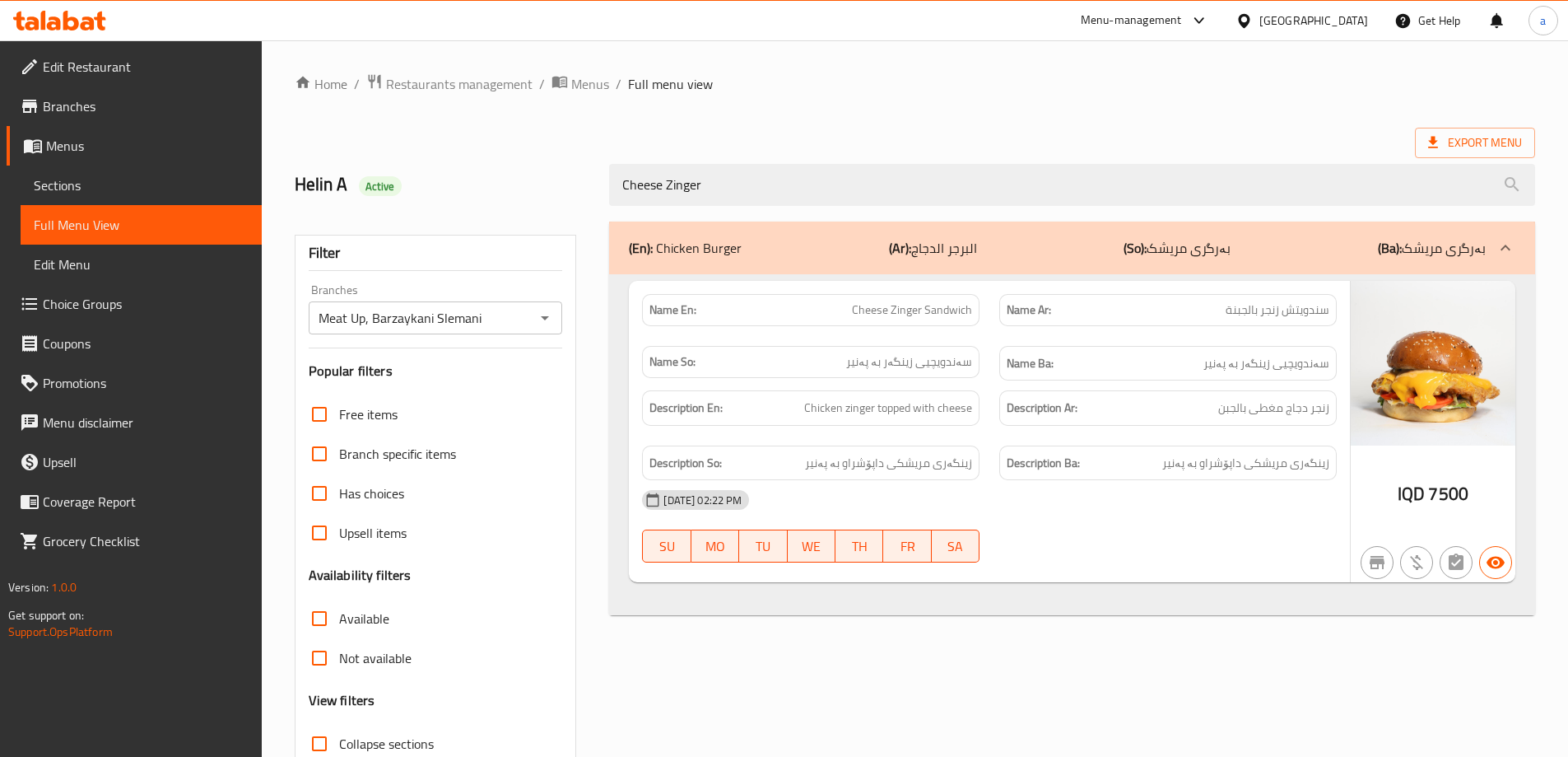
drag, startPoint x: 533, startPoint y: 197, endPoint x: 484, endPoint y: 205, distance: 49.6
click at [484, 205] on div "Helin A Active Cheese Zinger" at bounding box center [915, 185] width 1260 height 73
paste input "Chicken Burger Meal"
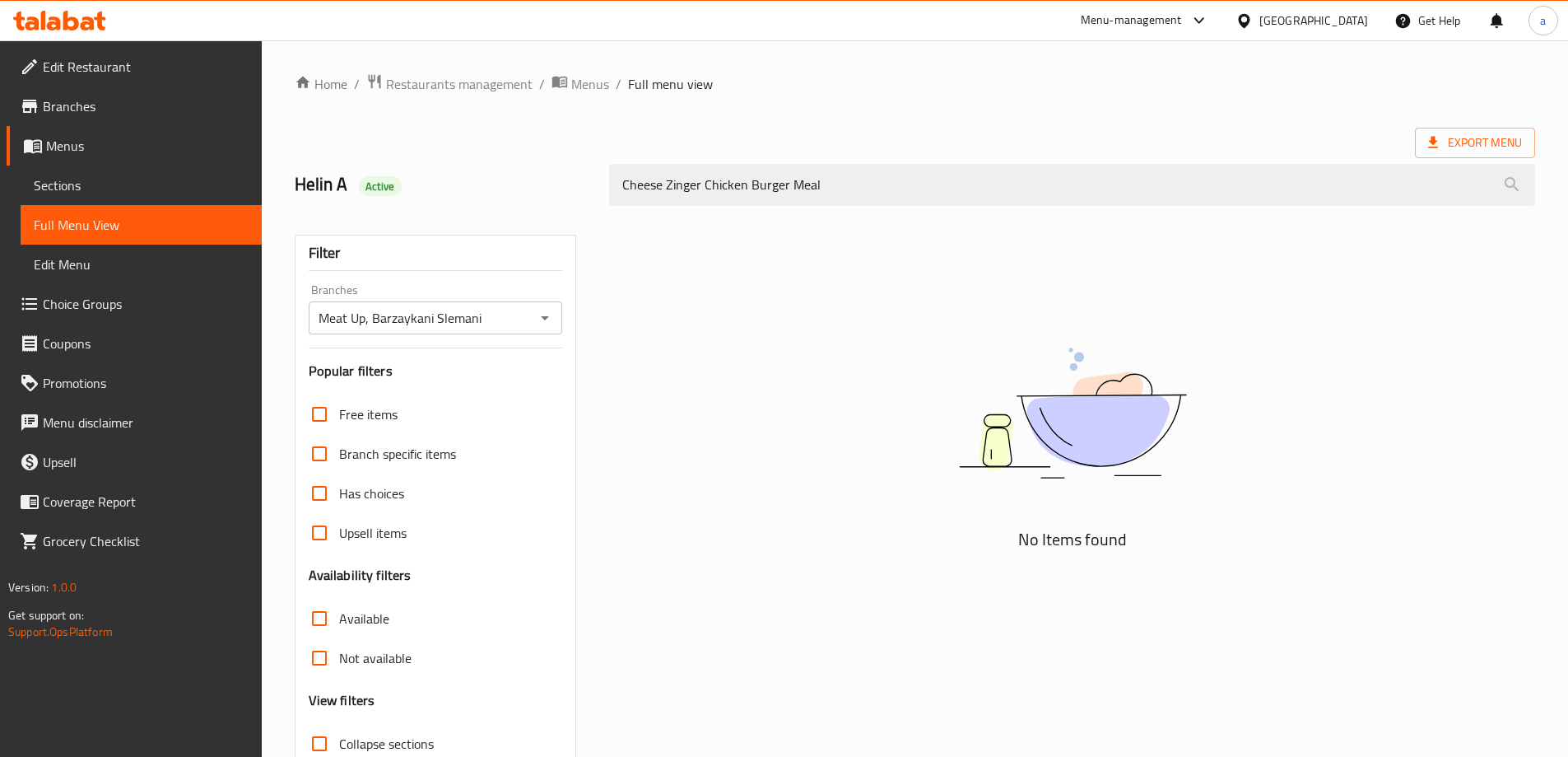
drag, startPoint x: 832, startPoint y: 192, endPoint x: 573, endPoint y: 225, distance: 261.1
click at [573, 225] on div "Home / Restaurants management / Menus / Full menu view Export Menu Helin A Acti…" at bounding box center [914, 458] width 1240 height 770
paste input "Spicy Zinger Chicken Burger"
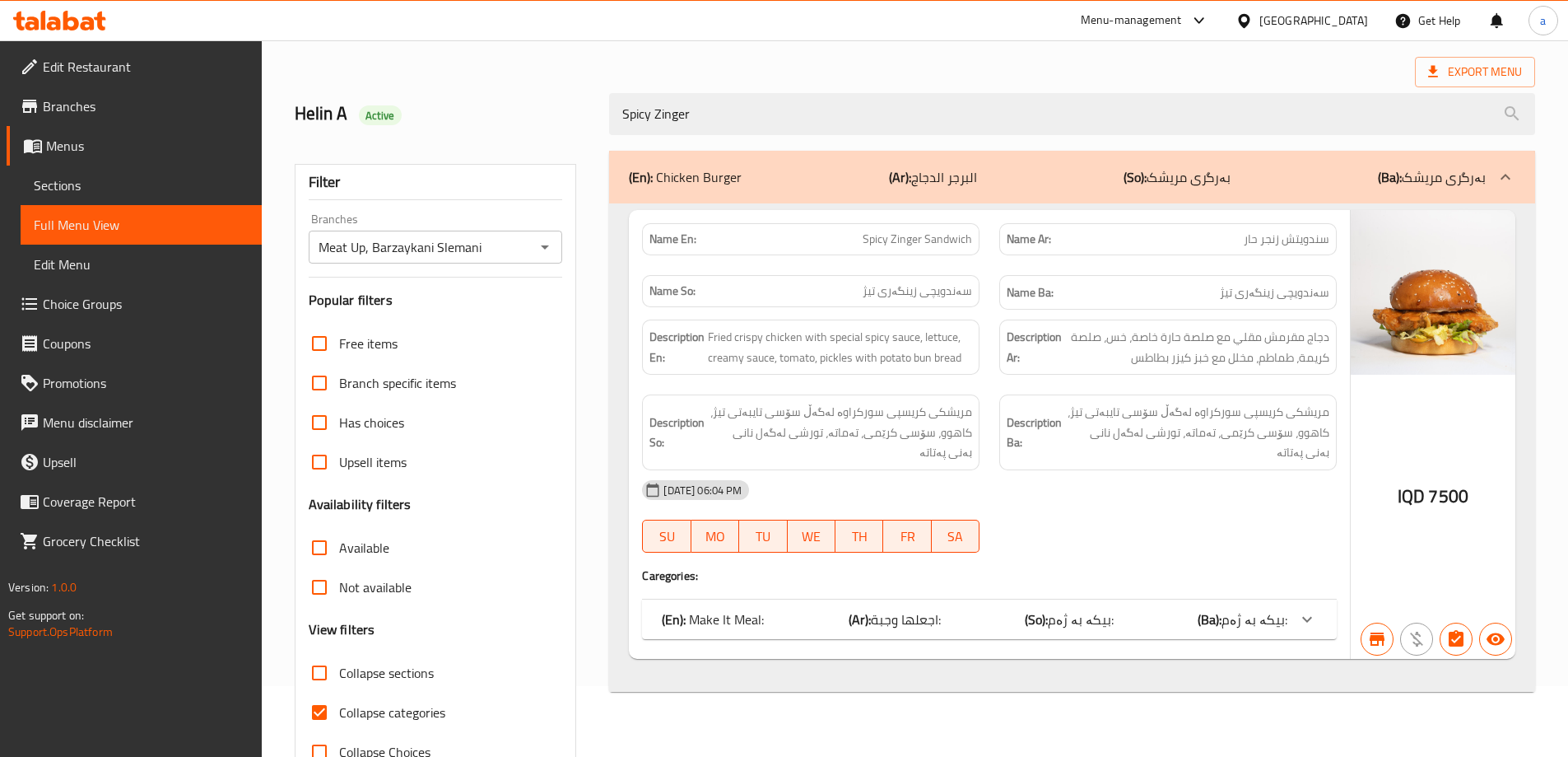
scroll to position [119, 0]
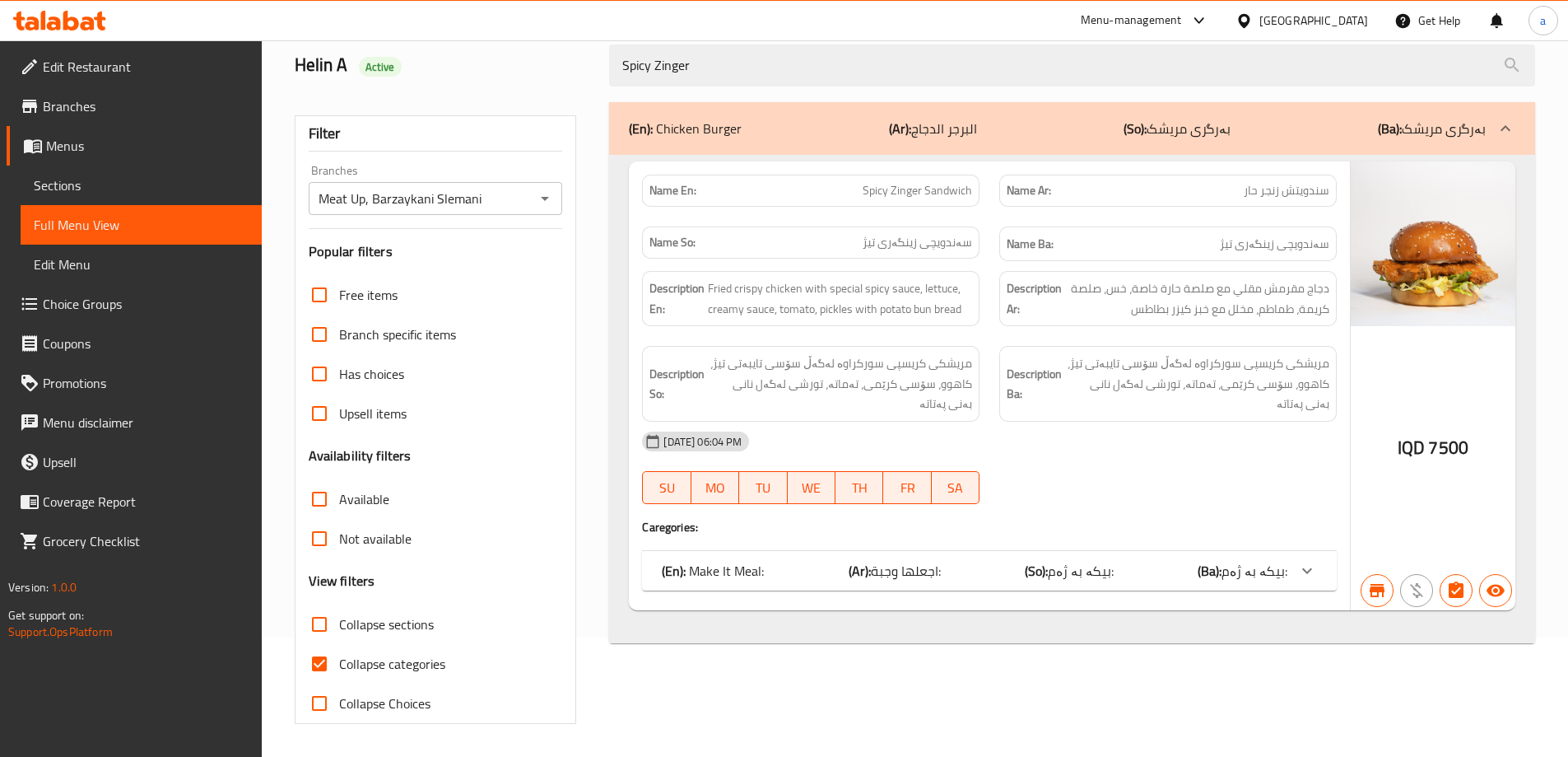
click at [981, 582] on div "(En): Make It Meal: (Ar): اجعلها وجبة: (So): بیکە بە ژەم: (Ba): بیکە بە ژەم:" at bounding box center [989, 571] width 695 height 39
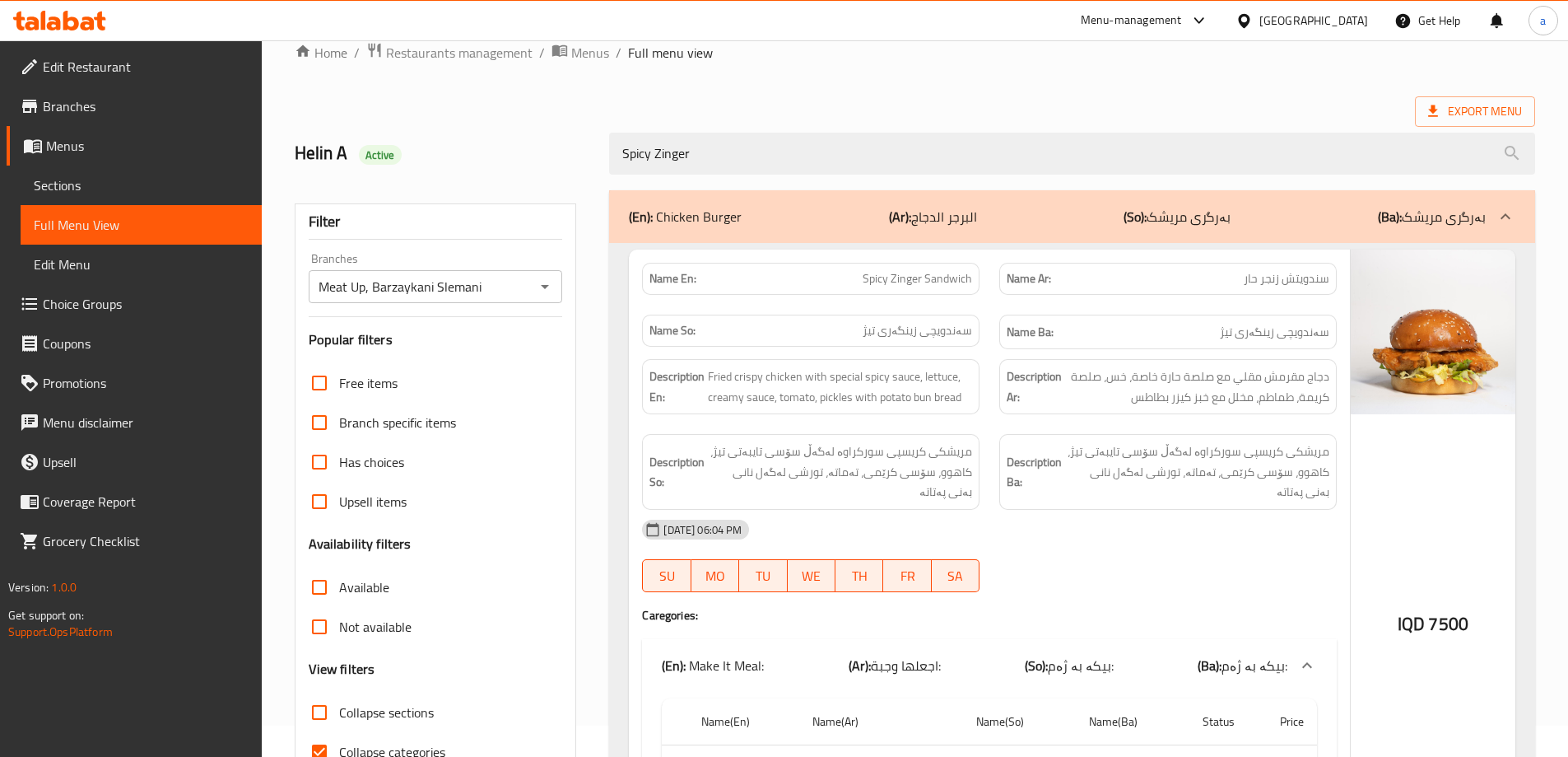
scroll to position [0, 0]
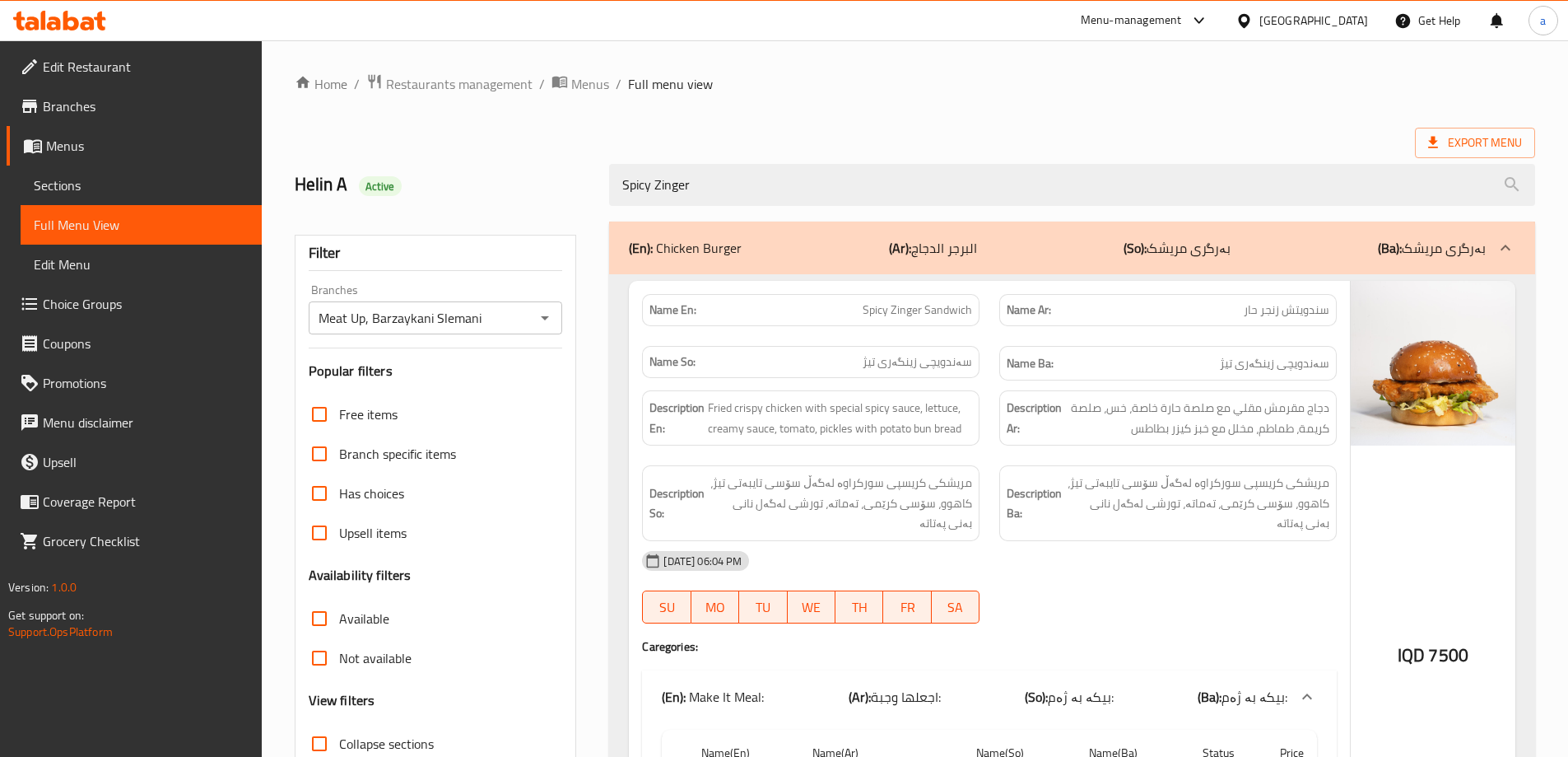
drag, startPoint x: 698, startPoint y: 195, endPoint x: 581, endPoint y: 204, distance: 117.3
click at [581, 204] on div "Helin A Active Spicy Zinger" at bounding box center [915, 185] width 1260 height 73
paste input "BBQ Zinger Chicken Burger"
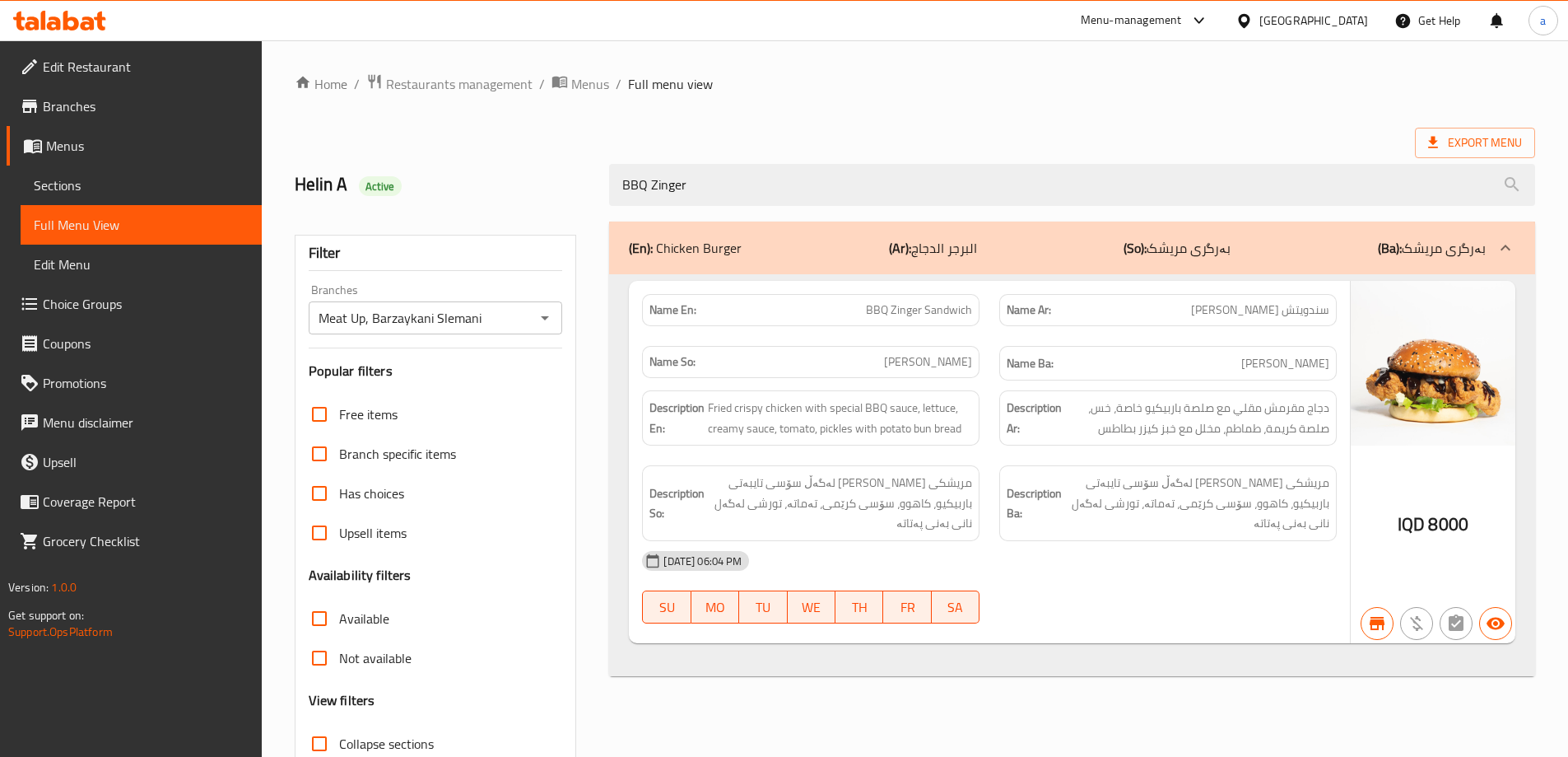
drag, startPoint x: 595, startPoint y: 184, endPoint x: 561, endPoint y: 192, distance: 34.9
click at [561, 192] on div "Helin A Active BBQ Zinger" at bounding box center [915, 185] width 1260 height 73
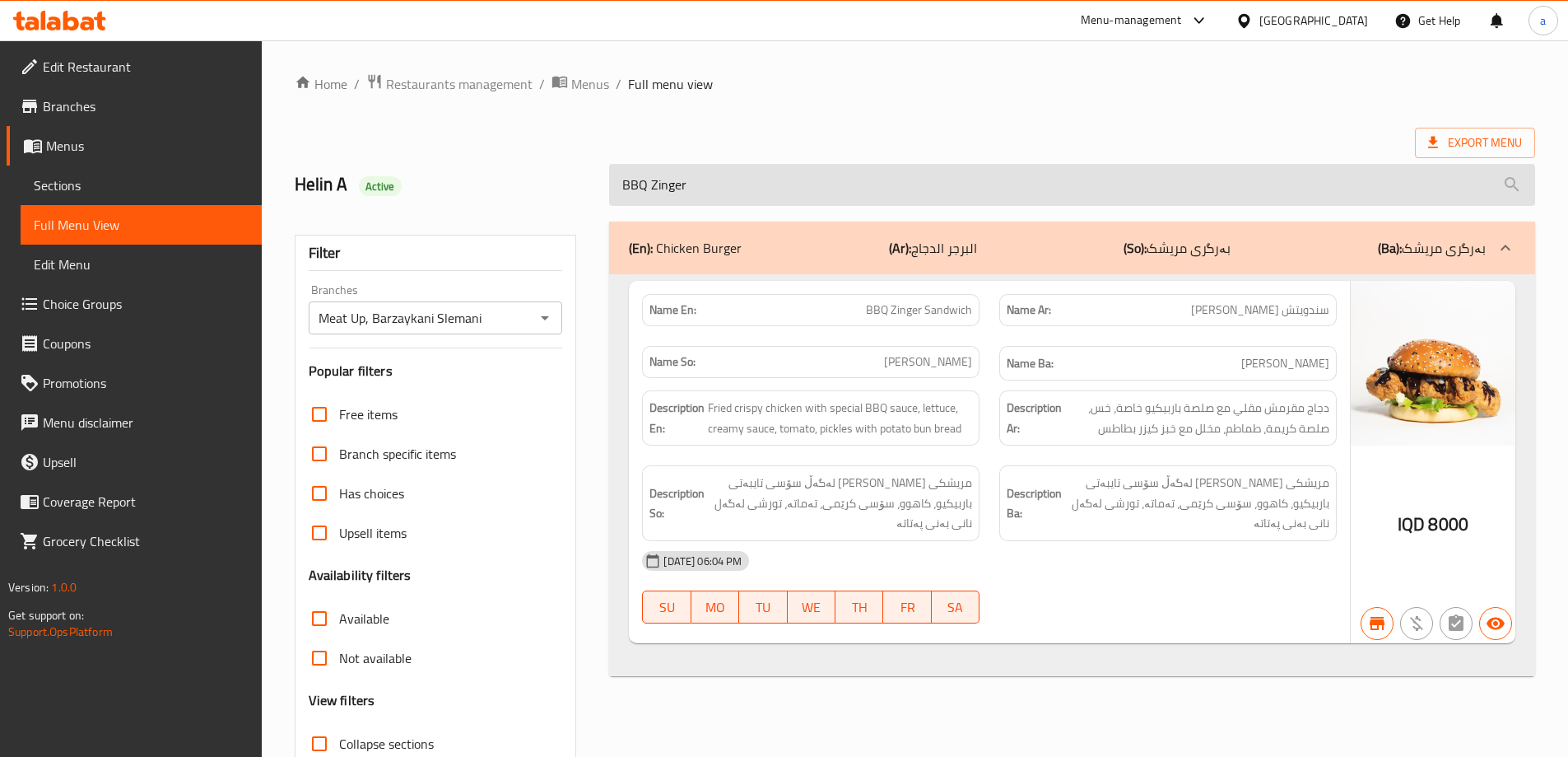
paste input "Honey Mustard Zinger Chicken Burger"
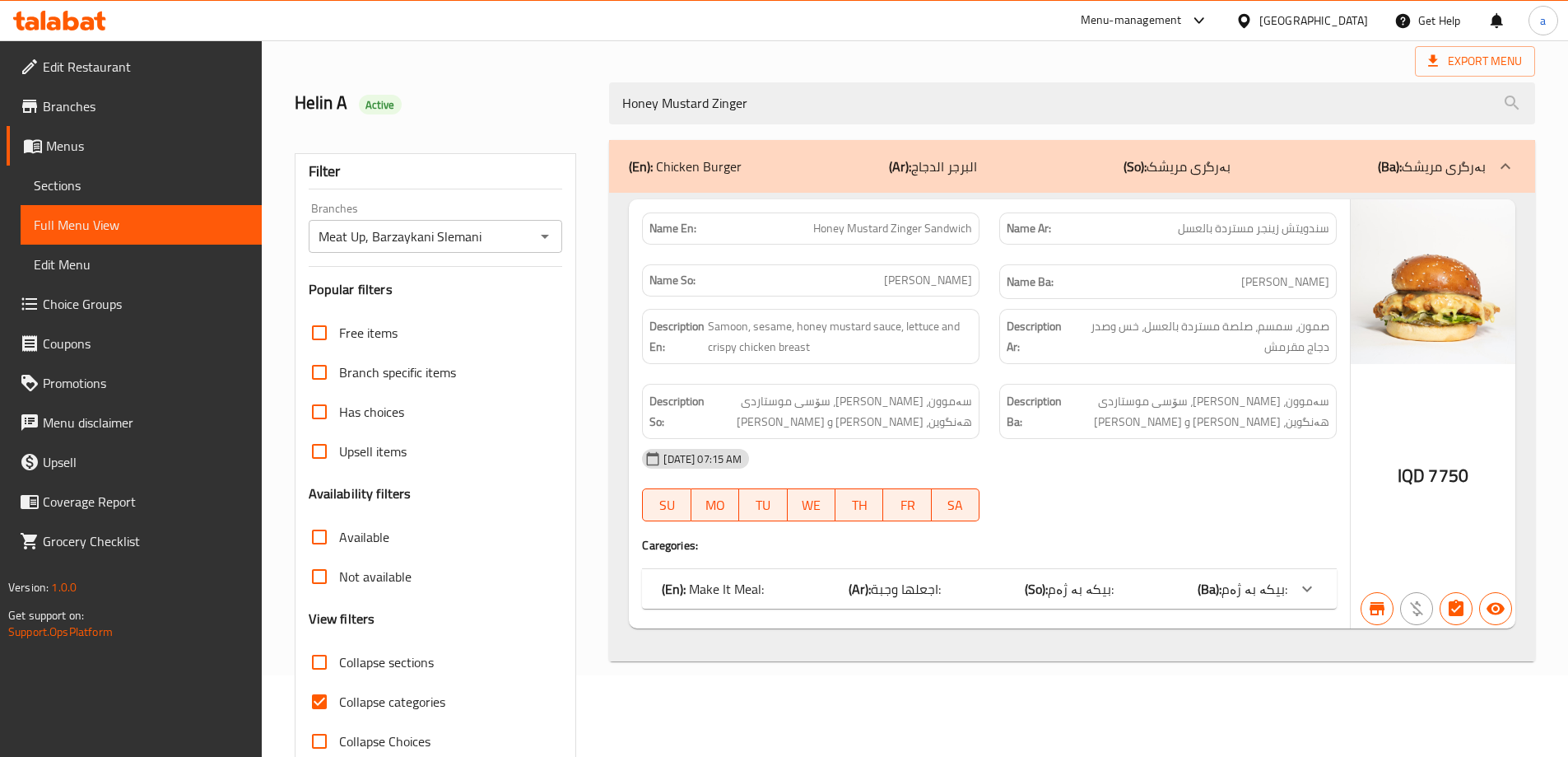
scroll to position [119, 0]
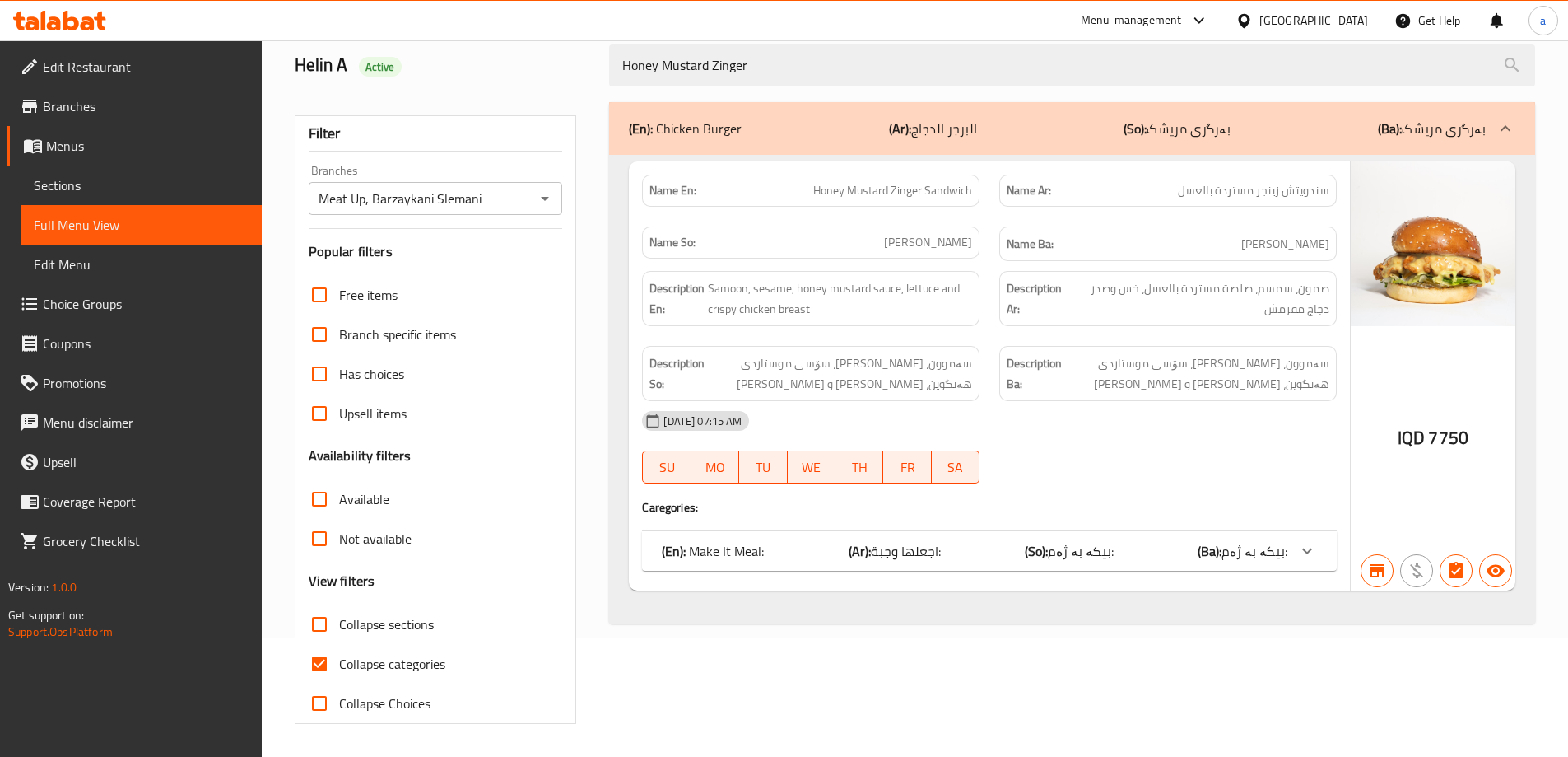
drag, startPoint x: 807, startPoint y: 68, endPoint x: 573, endPoint y: 78, distance: 234.2
click at [573, 78] on div "Helin A Active Honey Mustard Zinger" at bounding box center [915, 66] width 1260 height 73
paste input "Steak Mushroom Sandwich"
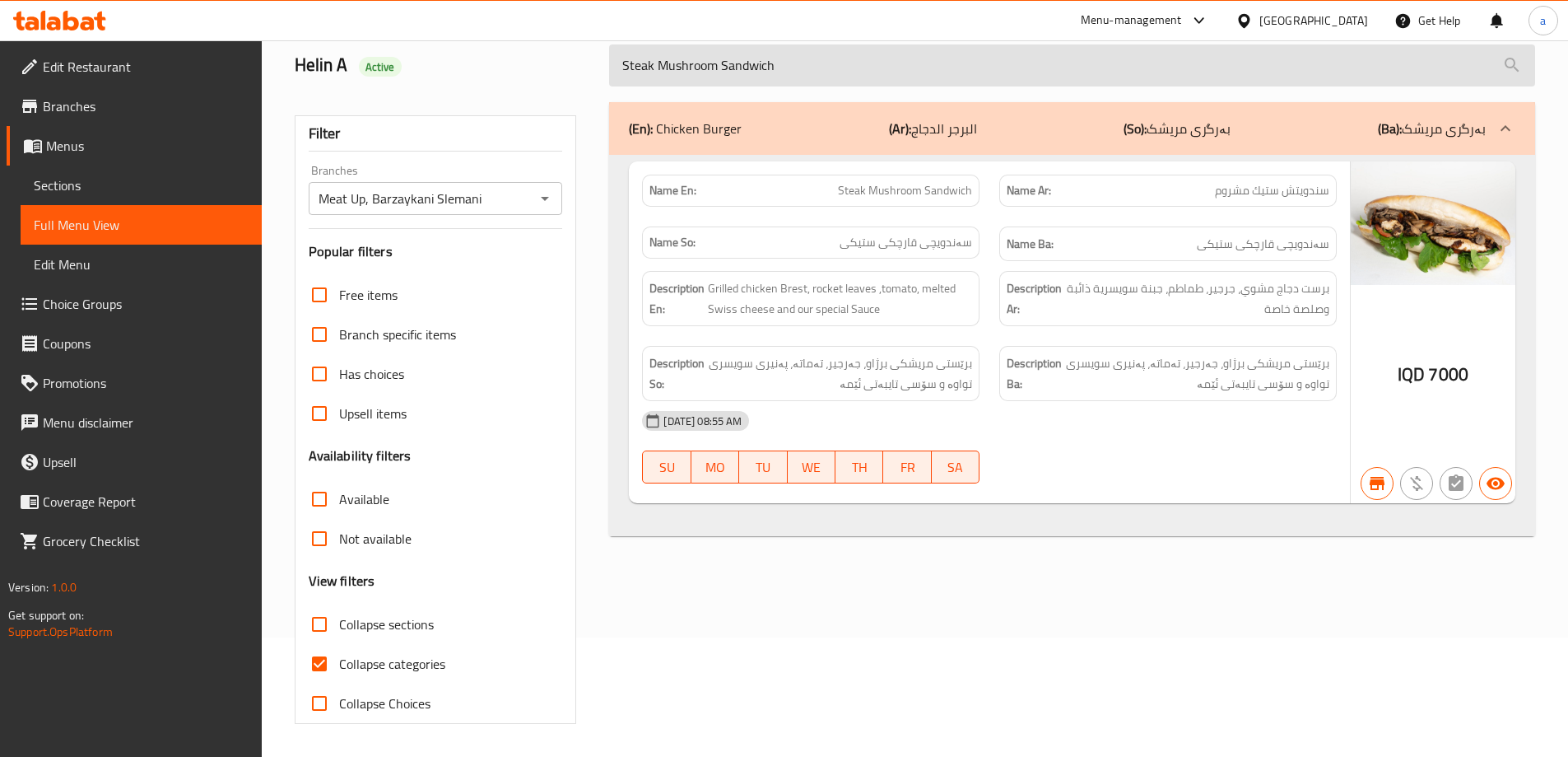
drag, startPoint x: 792, startPoint y: 65, endPoint x: 613, endPoint y: 72, distance: 179.1
click at [613, 72] on input "Steak Mushroom Sandwich" at bounding box center [1072, 65] width 926 height 42
paste input "Meal"
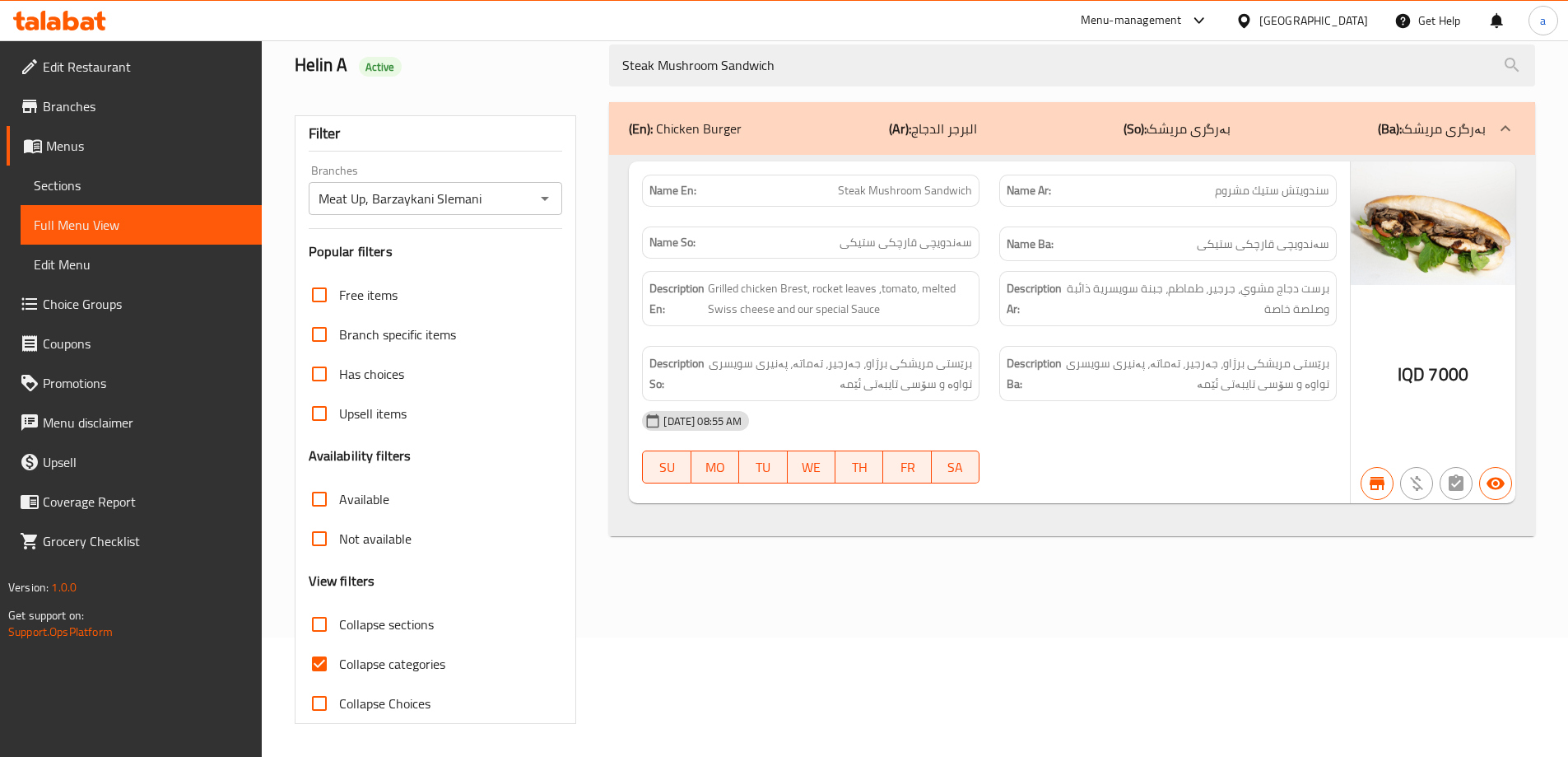
drag, startPoint x: 642, startPoint y: 89, endPoint x: 605, endPoint y: 96, distance: 37.7
click at [605, 96] on div "Home / Restaurants management / Menus / Full menu view Export Menu Helin A Acti…" at bounding box center [914, 339] width 1240 height 770
paste input "Chicken Fajita Sandwich"
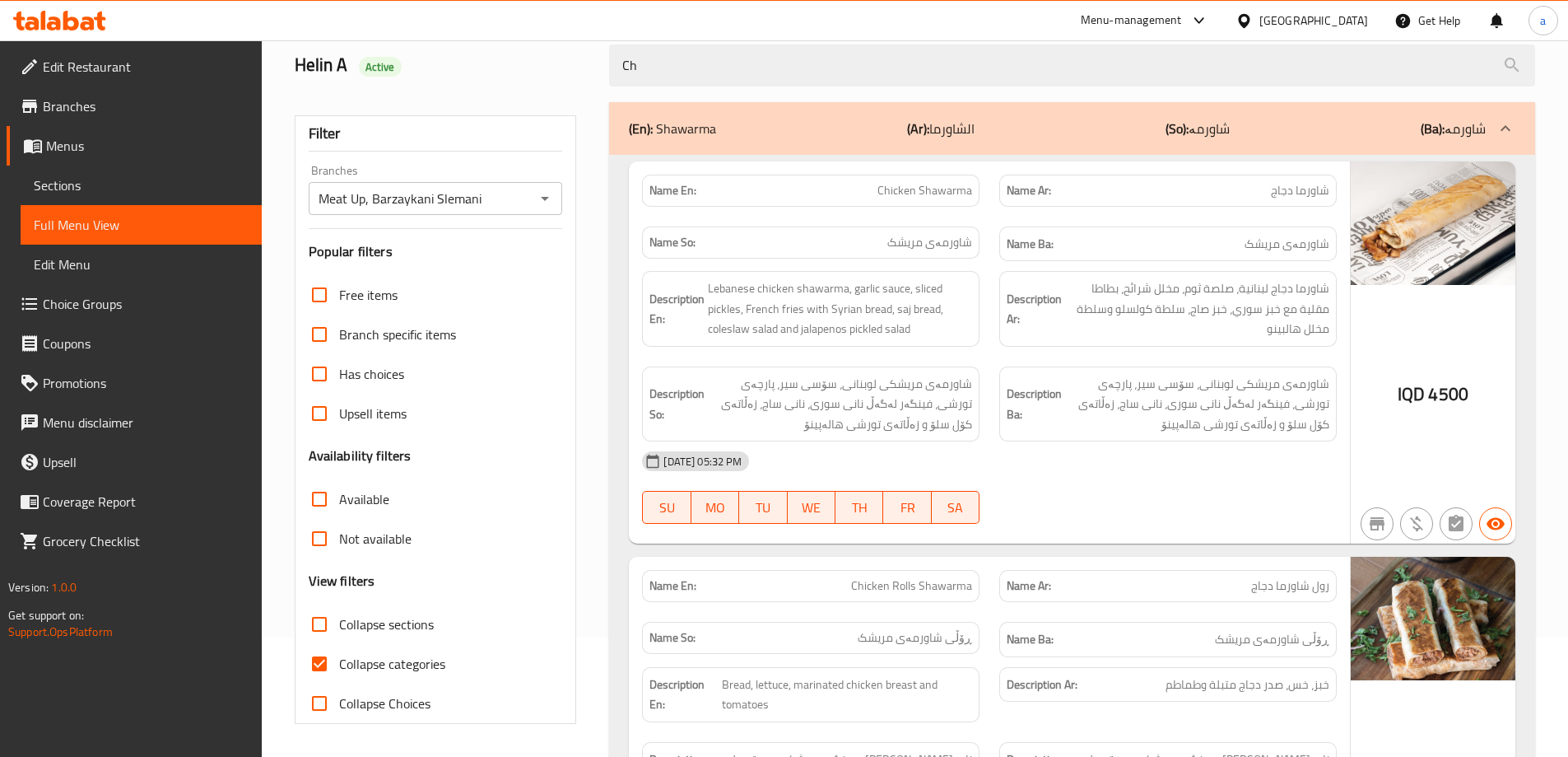
type input "C"
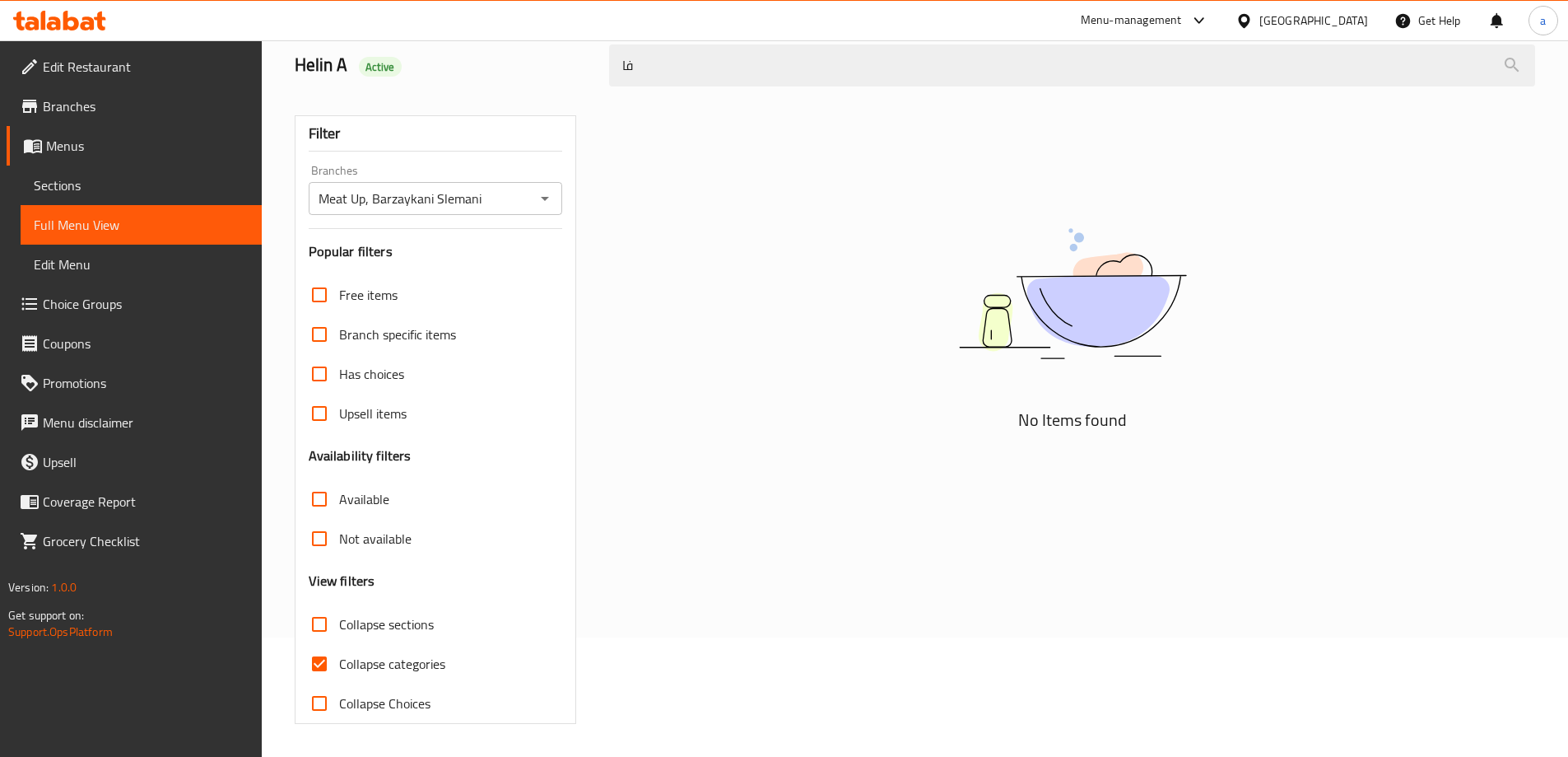
type input "ف"
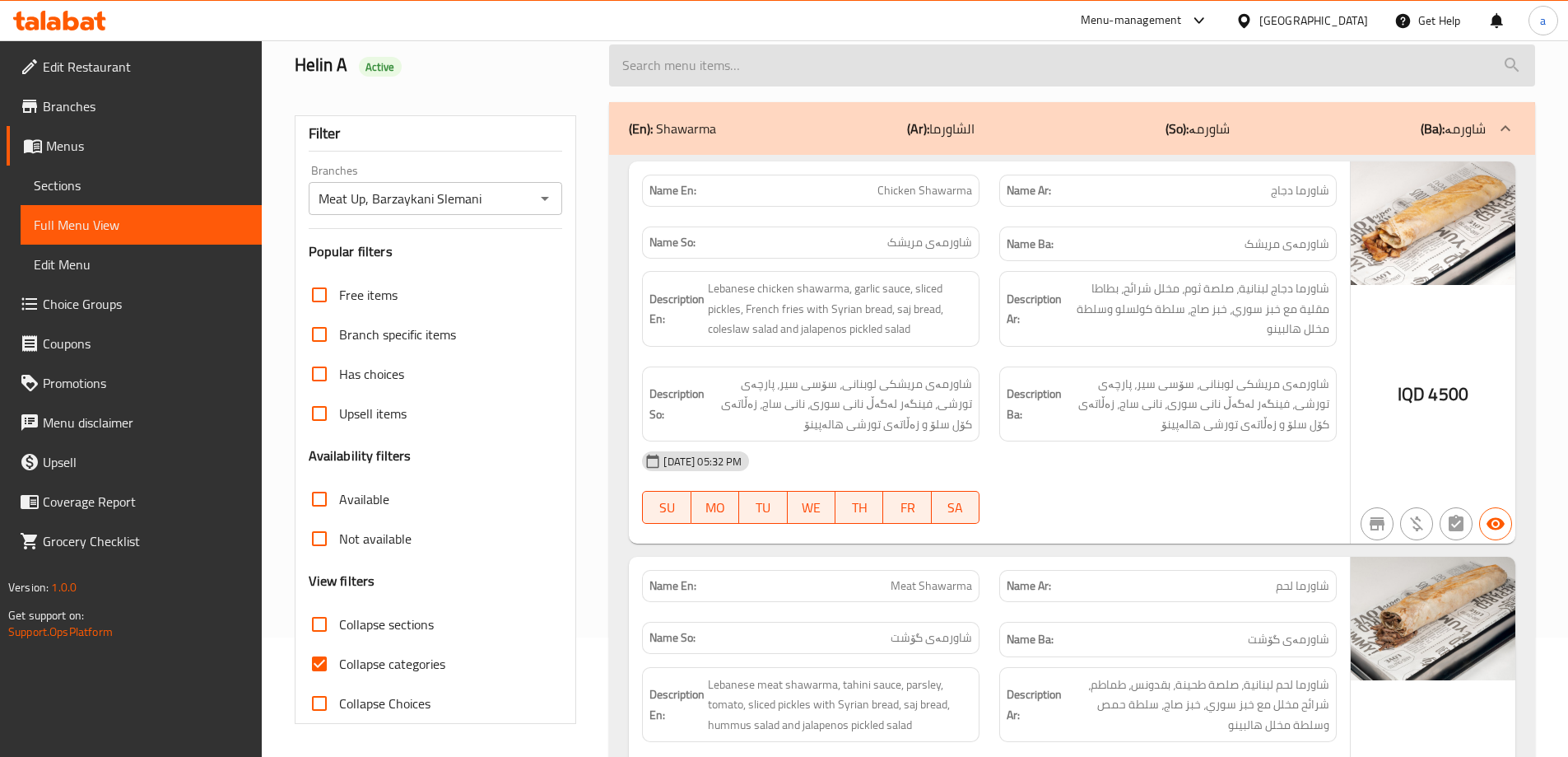
click at [773, 72] on input "search" at bounding box center [1072, 65] width 926 height 42
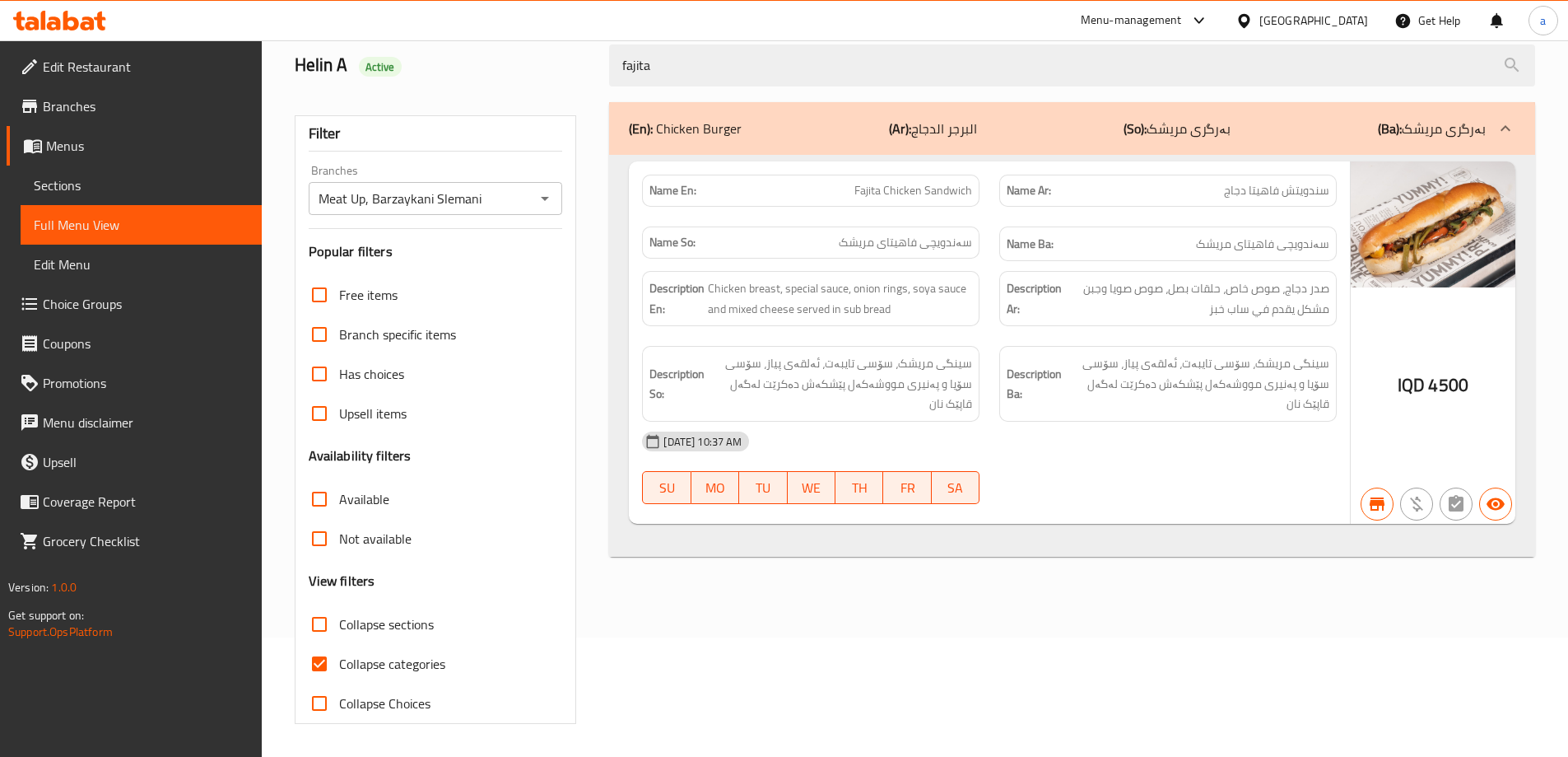
drag, startPoint x: 698, startPoint y: 68, endPoint x: 584, endPoint y: 74, distance: 114.2
click at [584, 74] on div "Helin A Active fajita" at bounding box center [915, 66] width 1260 height 73
paste input "Chicken SUB Sandwich"
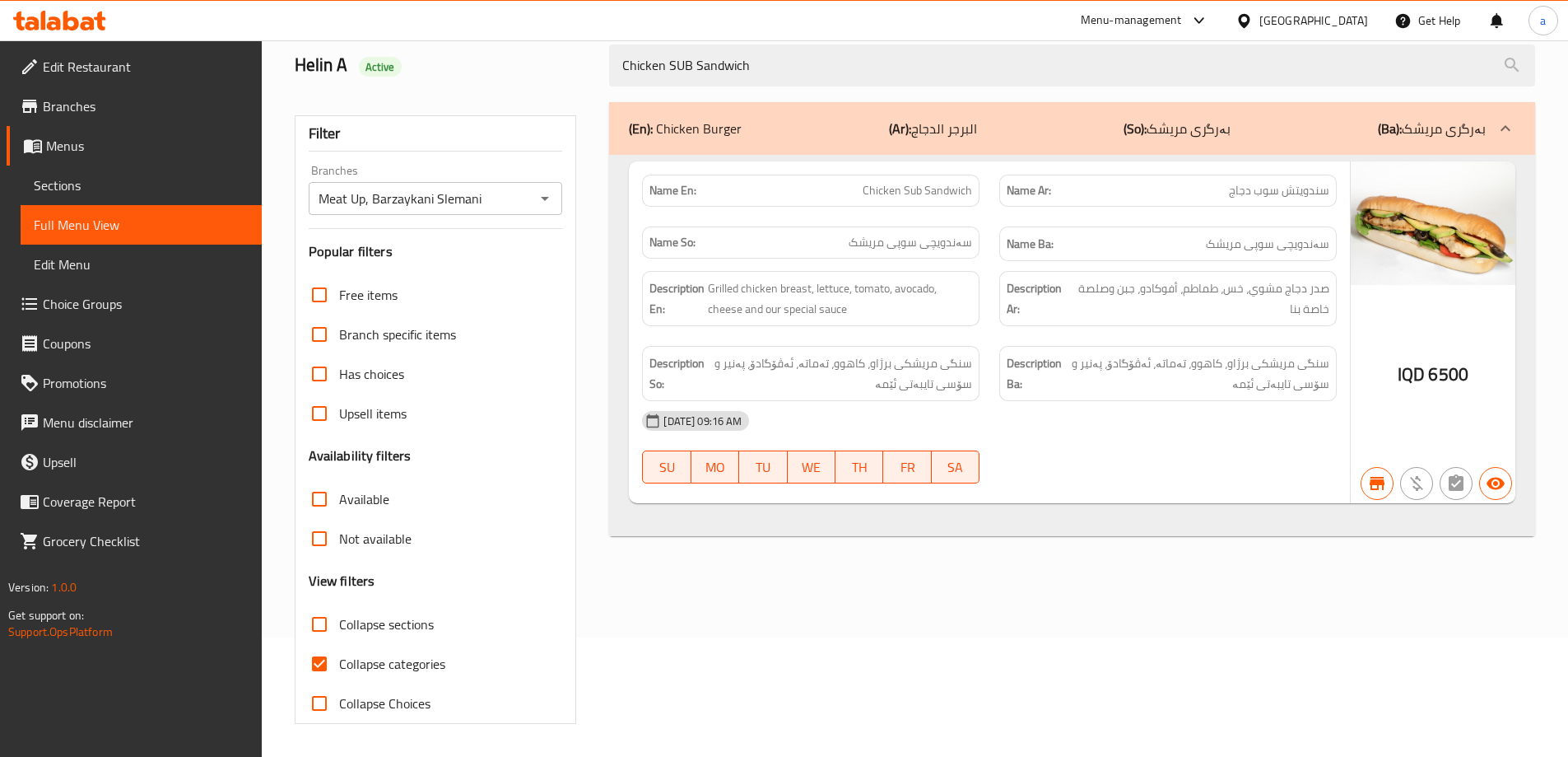
drag, startPoint x: 782, startPoint y: 72, endPoint x: 601, endPoint y: 69, distance: 181.0
click at [601, 69] on div "Chicken SUB Sandwich" at bounding box center [1072, 66] width 946 height 62
paste input "Wrap Sandwich"
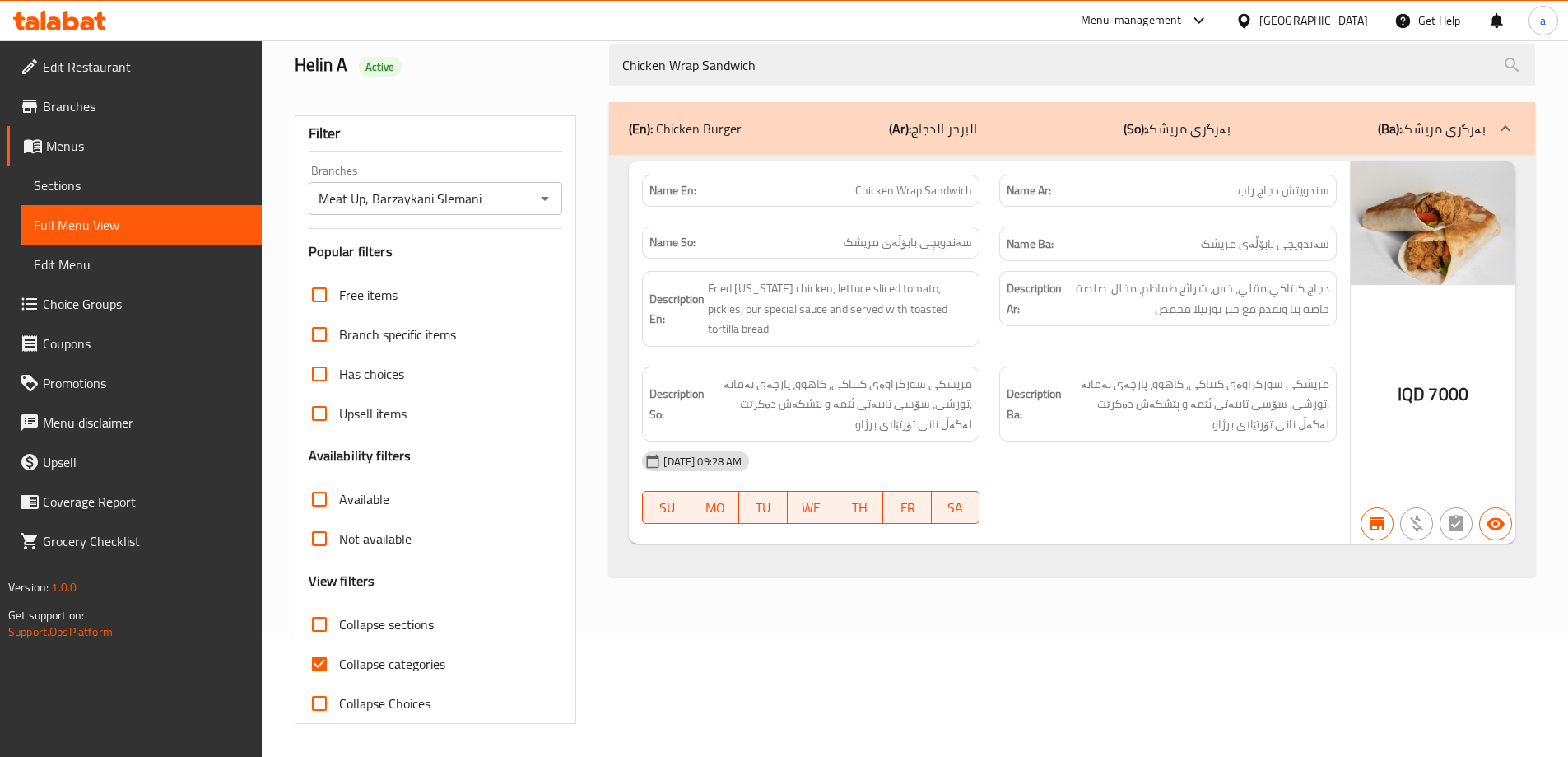
type input "Chicken Wrap Sandwich"
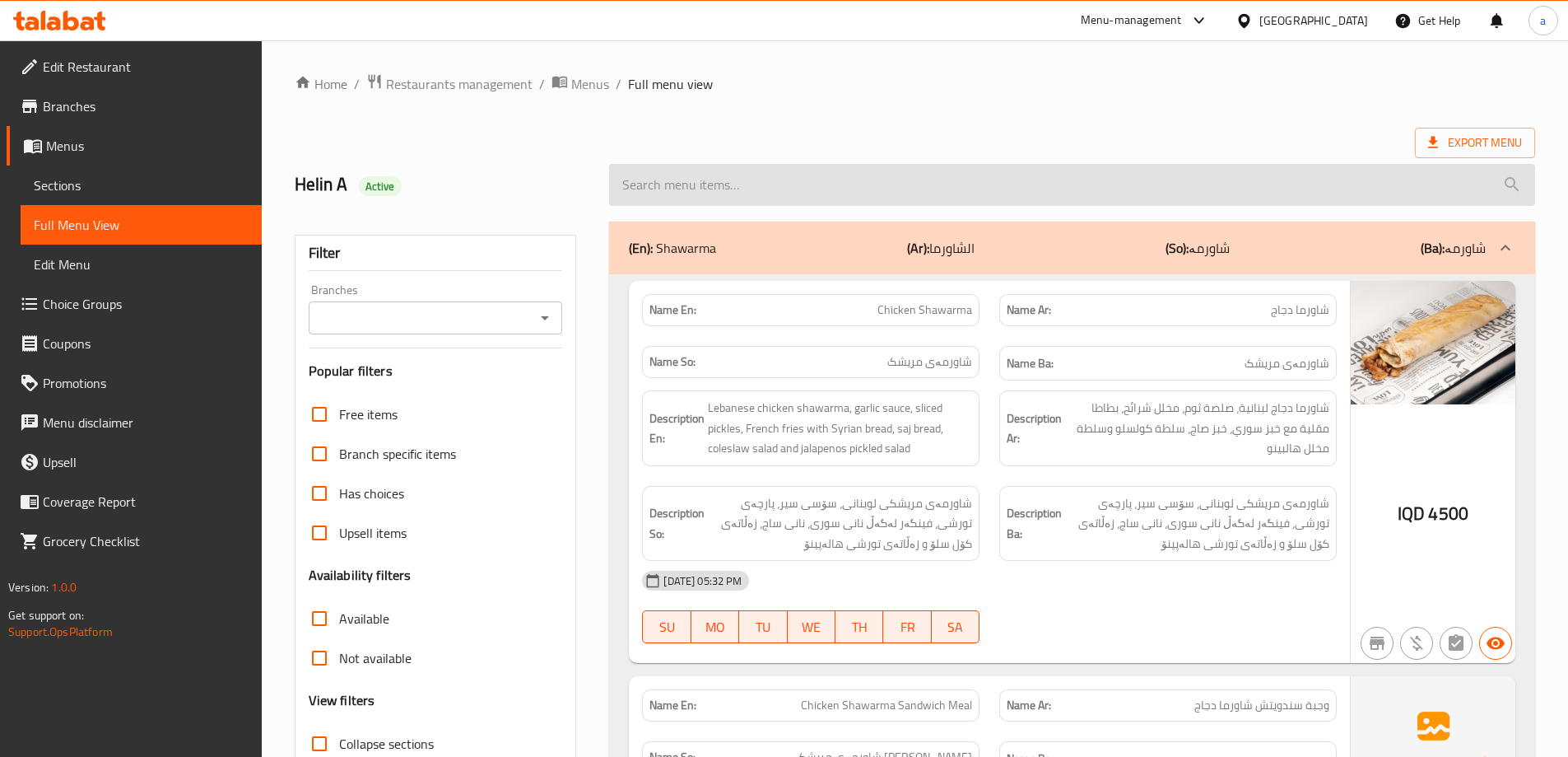
click at [693, 186] on input "search" at bounding box center [1072, 184] width 926 height 42
paste input "Zinger Chicken Burger"
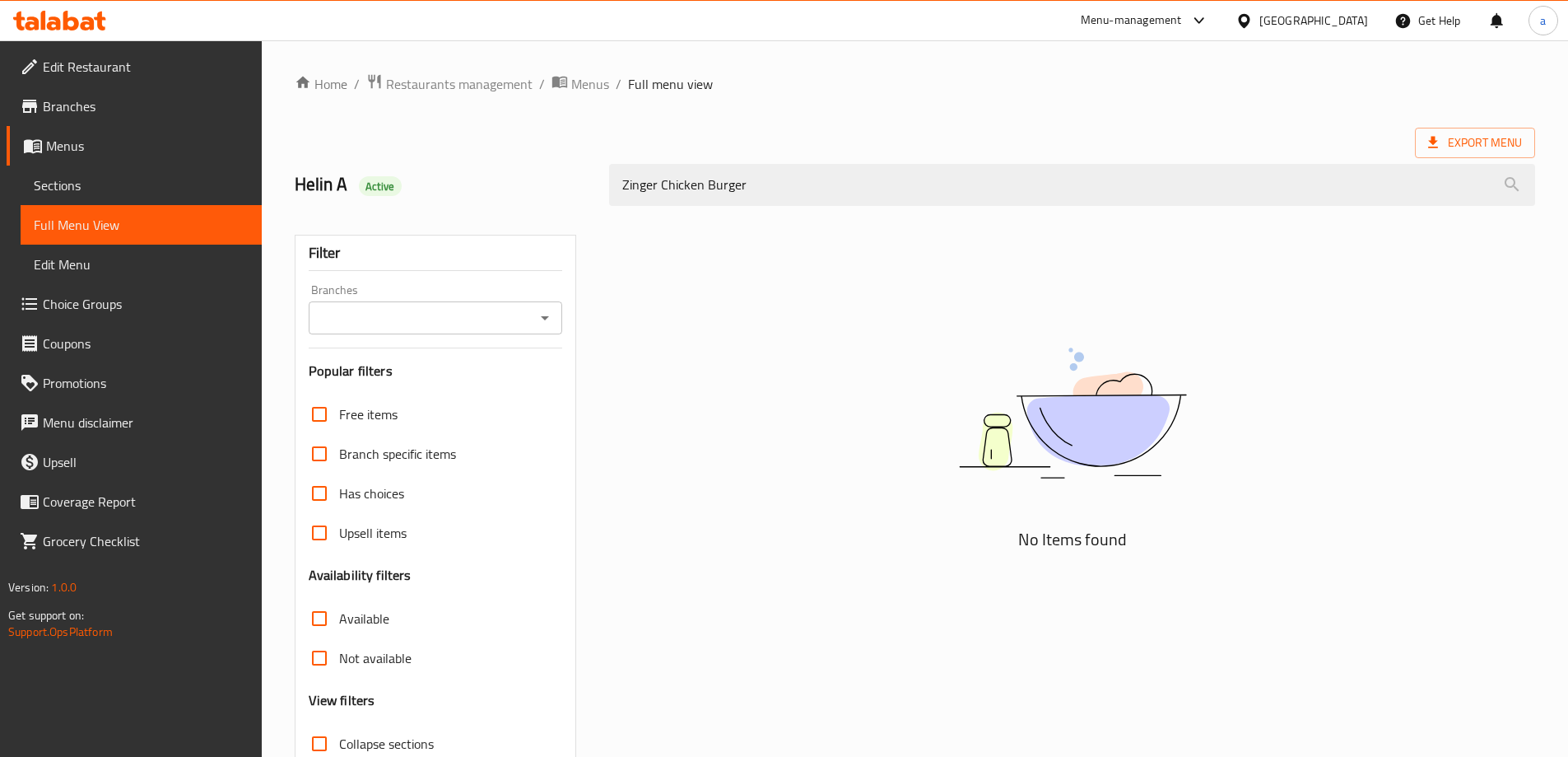
click at [534, 330] on div "Branches" at bounding box center [436, 318] width 255 height 33
type input "Zinger Chicken Burger"
click at [546, 318] on icon "Open" at bounding box center [545, 318] width 9 height 4
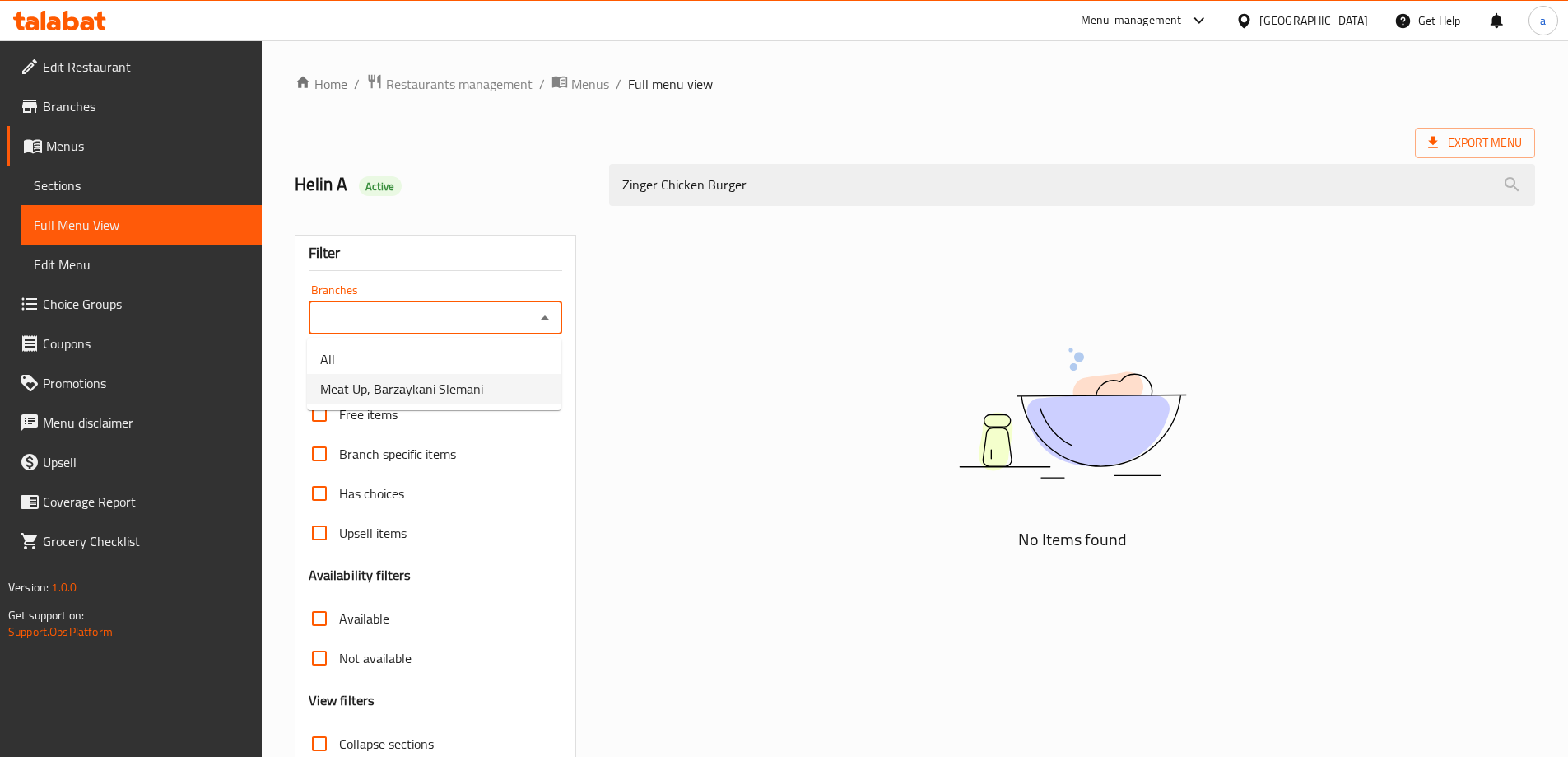
click at [504, 393] on li "Meat Up, Barzaykani Slemani" at bounding box center [434, 388] width 255 height 30
type input "Meat Up, Barzaykani Slemani"
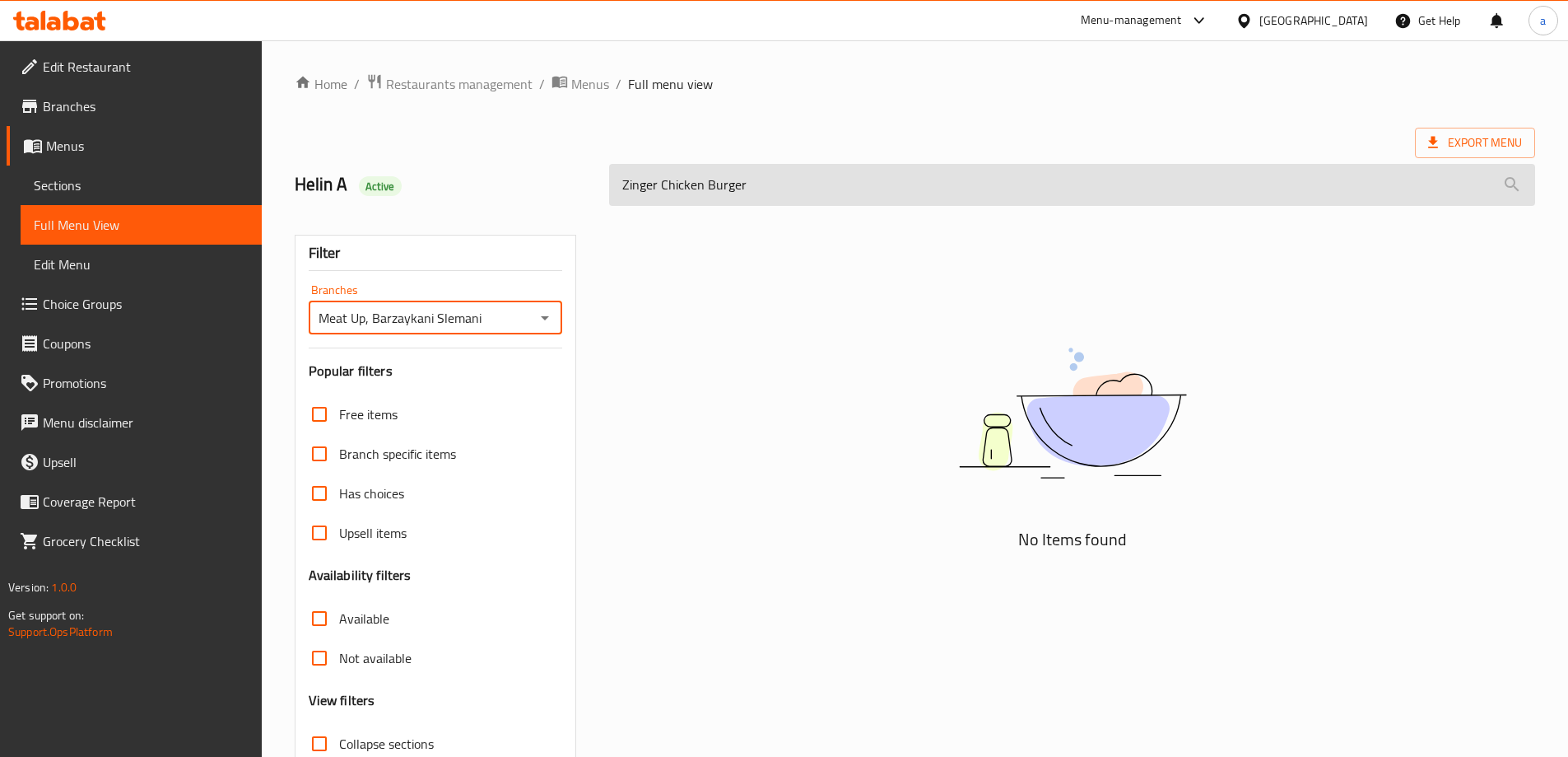
click at [782, 190] on input "Zinger Chicken Burger" at bounding box center [1072, 184] width 926 height 42
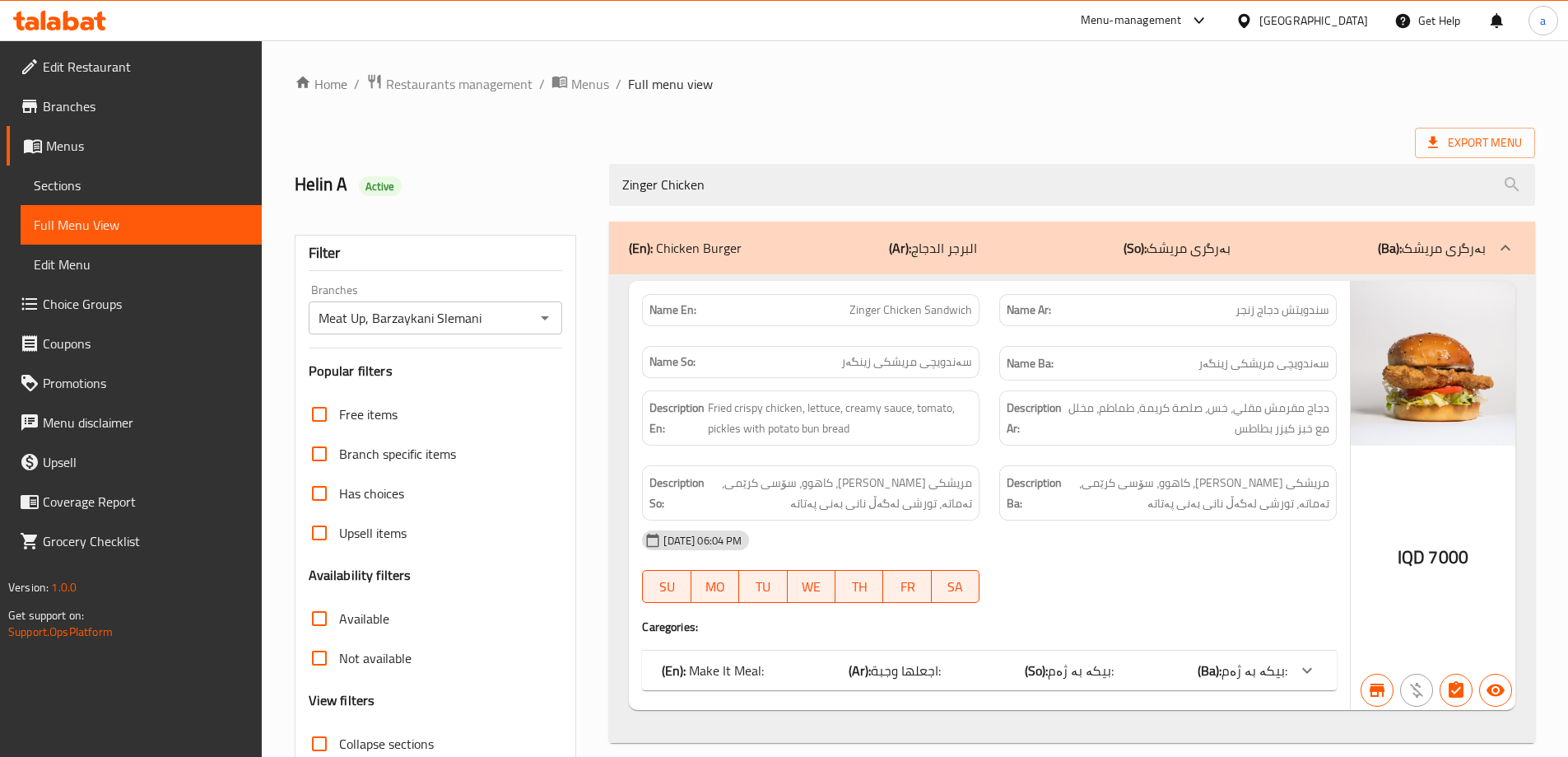
scroll to position [119, 0]
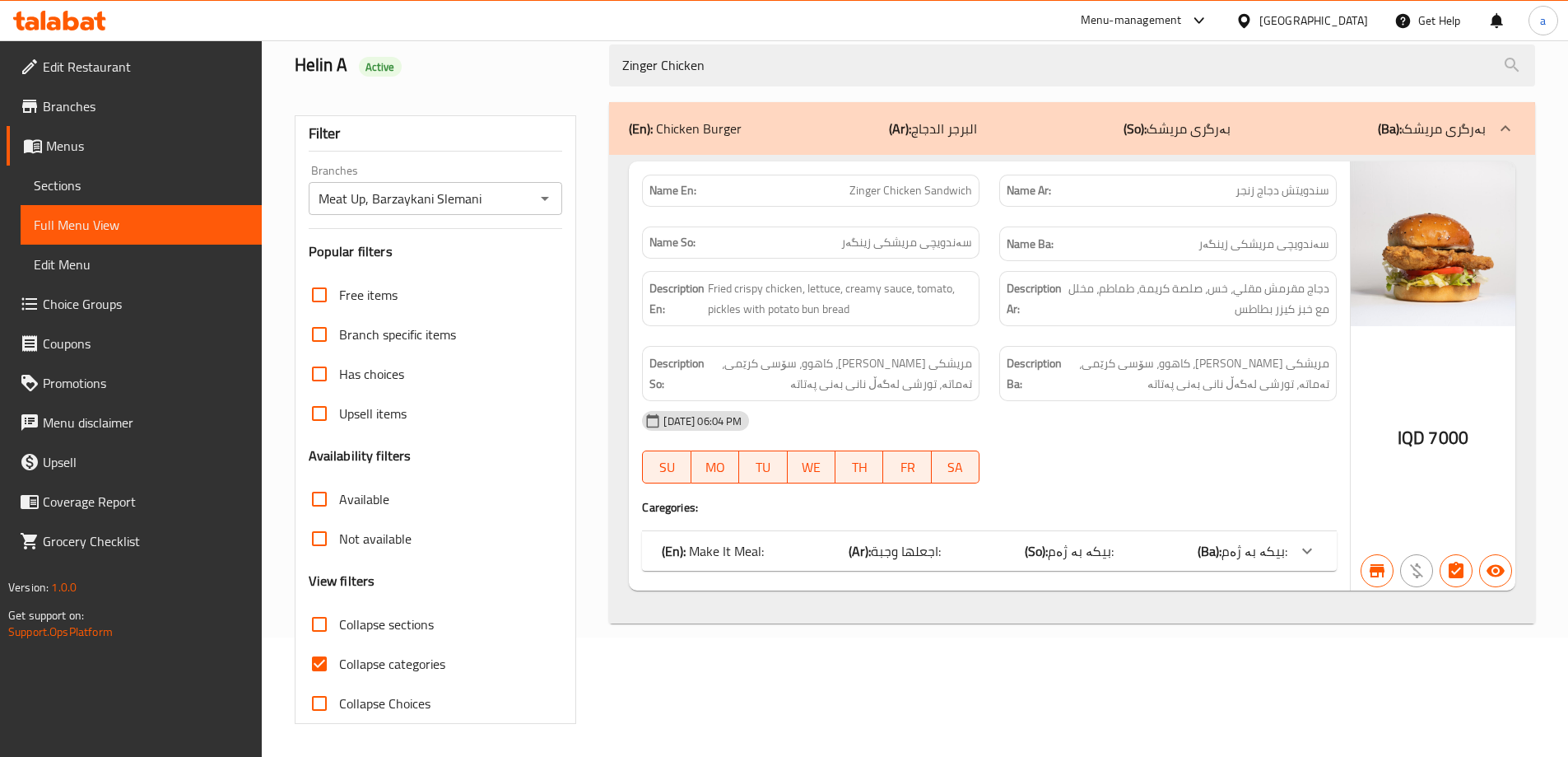
type input "Zinger Chicken"
click at [417, 661] on span "Collapse categories" at bounding box center [392, 663] width 106 height 20
click at [339, 661] on input "Collapse categories" at bounding box center [319, 663] width 39 height 39
checkbox input "false"
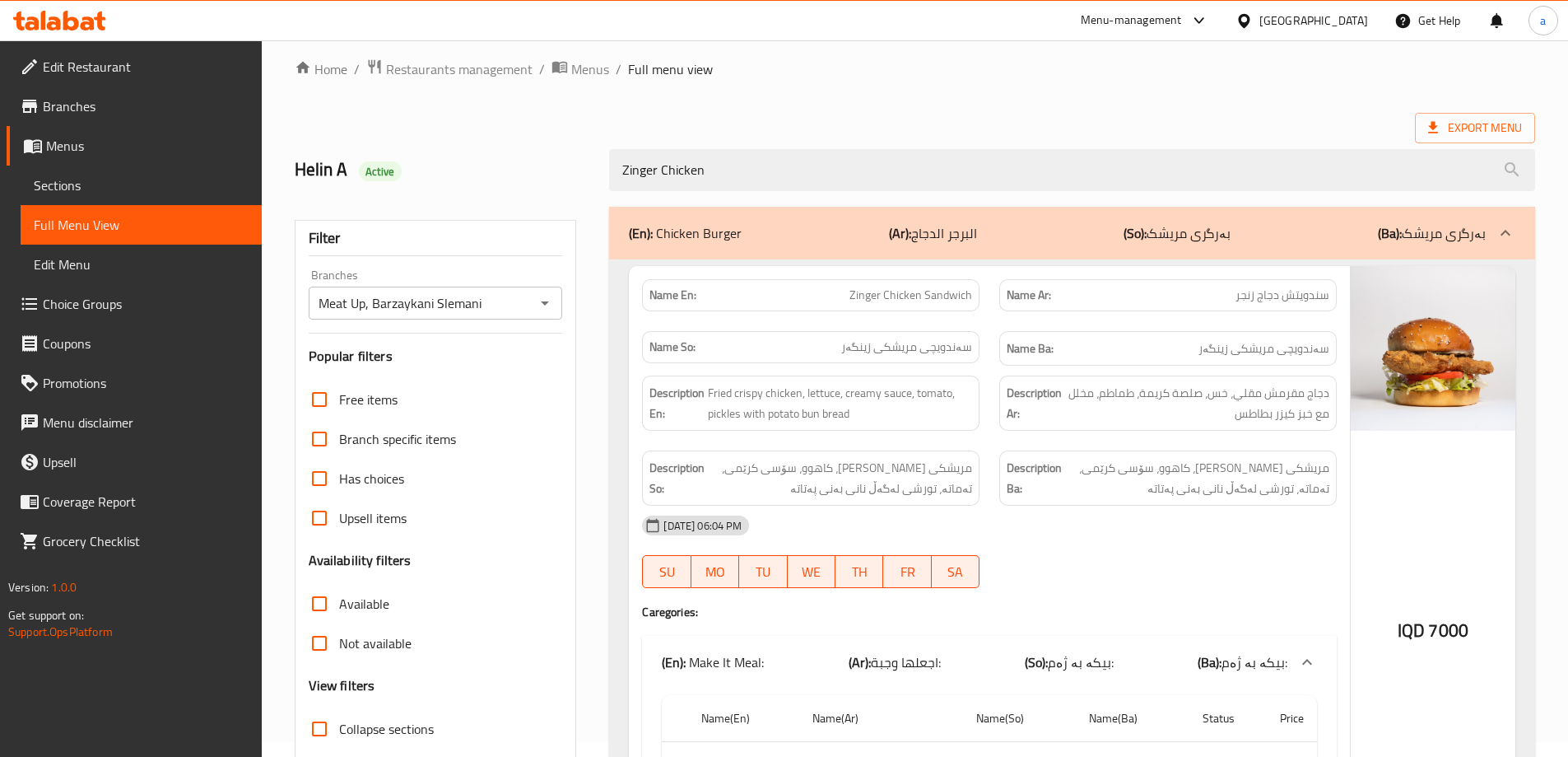
scroll to position [0, 0]
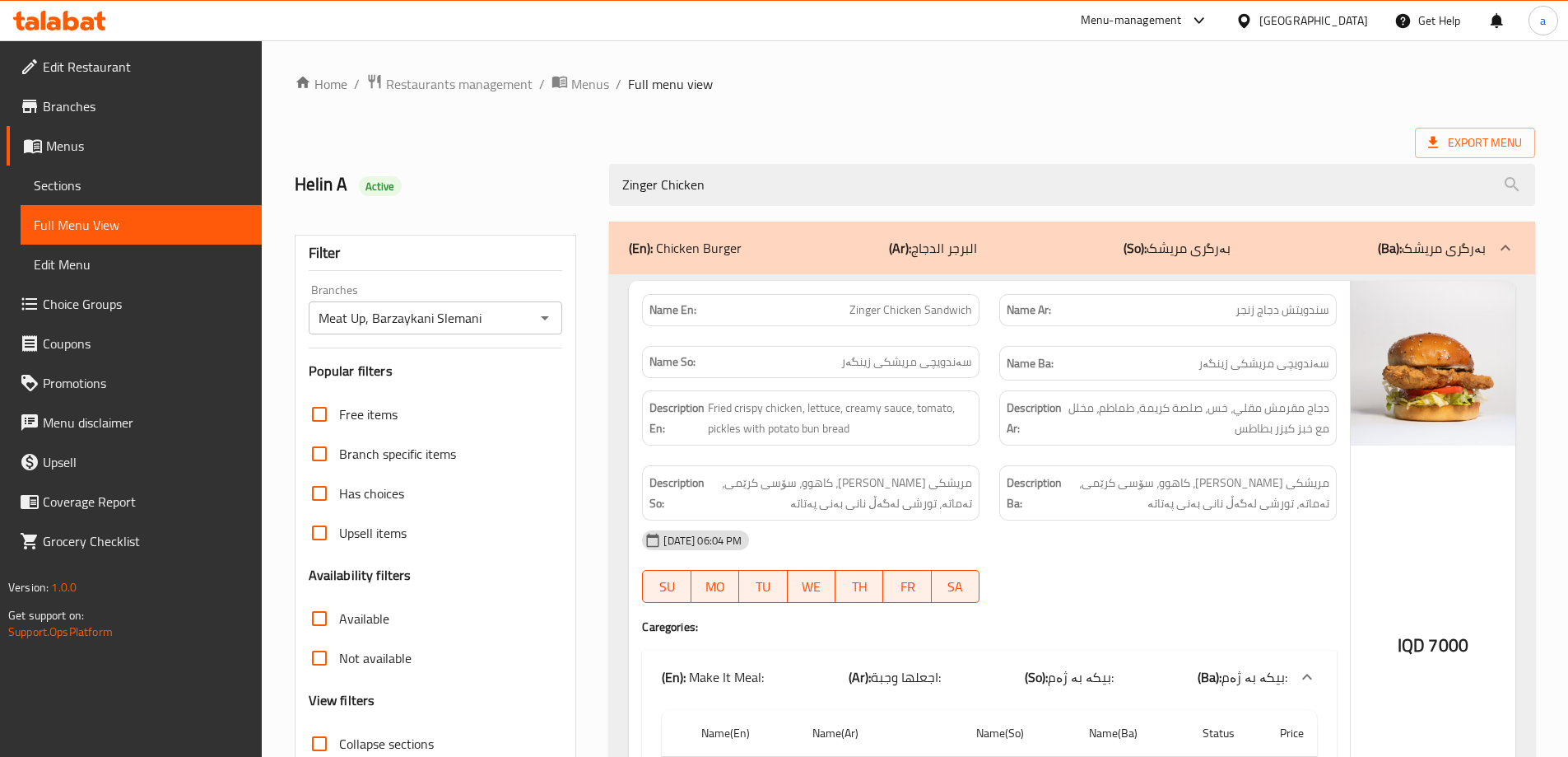
drag, startPoint x: 710, startPoint y: 182, endPoint x: 602, endPoint y: 209, distance: 111.3
click at [602, 209] on div "Zinger Chicken" at bounding box center [1072, 185] width 946 height 62
paste input "Cheese Zinger Chicken Burger"
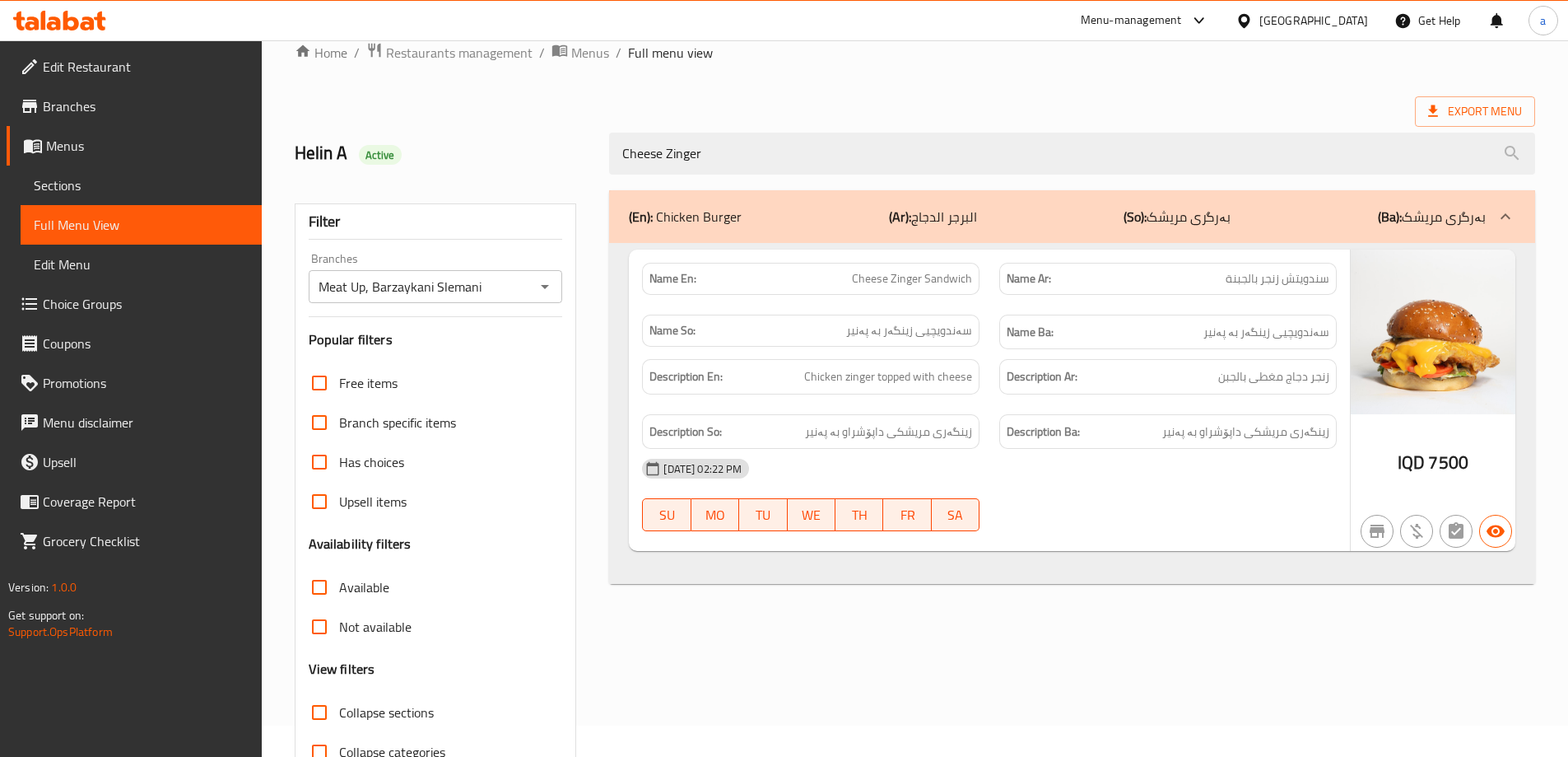
scroll to position [119, 0]
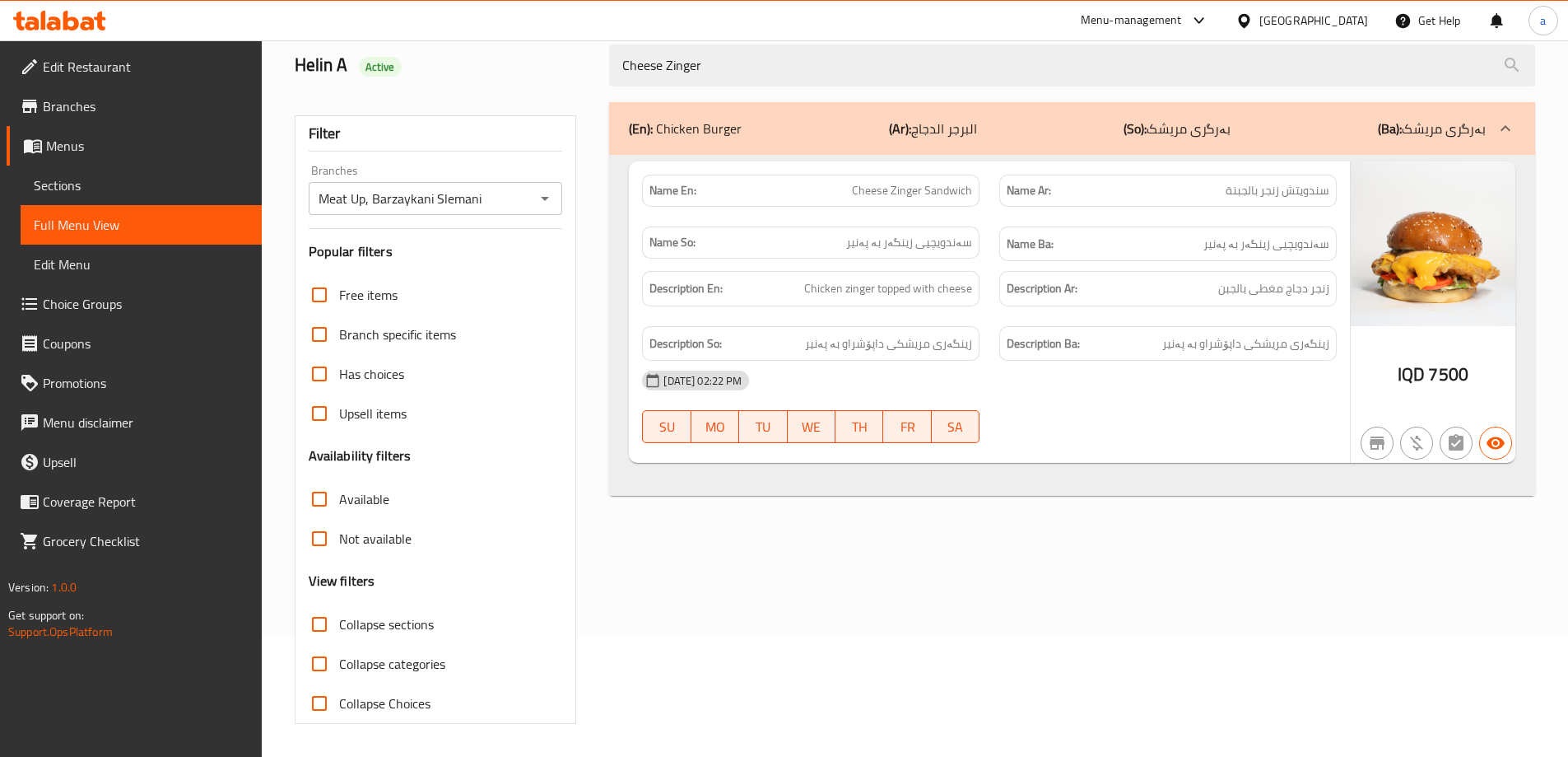
drag, startPoint x: 756, startPoint y: 68, endPoint x: 571, endPoint y: 70, distance: 185.0
click at [571, 70] on div "Helin A Active Cheese Zinger" at bounding box center [915, 66] width 1260 height 73
paste input "Spicy Zinger Chicken Burger"
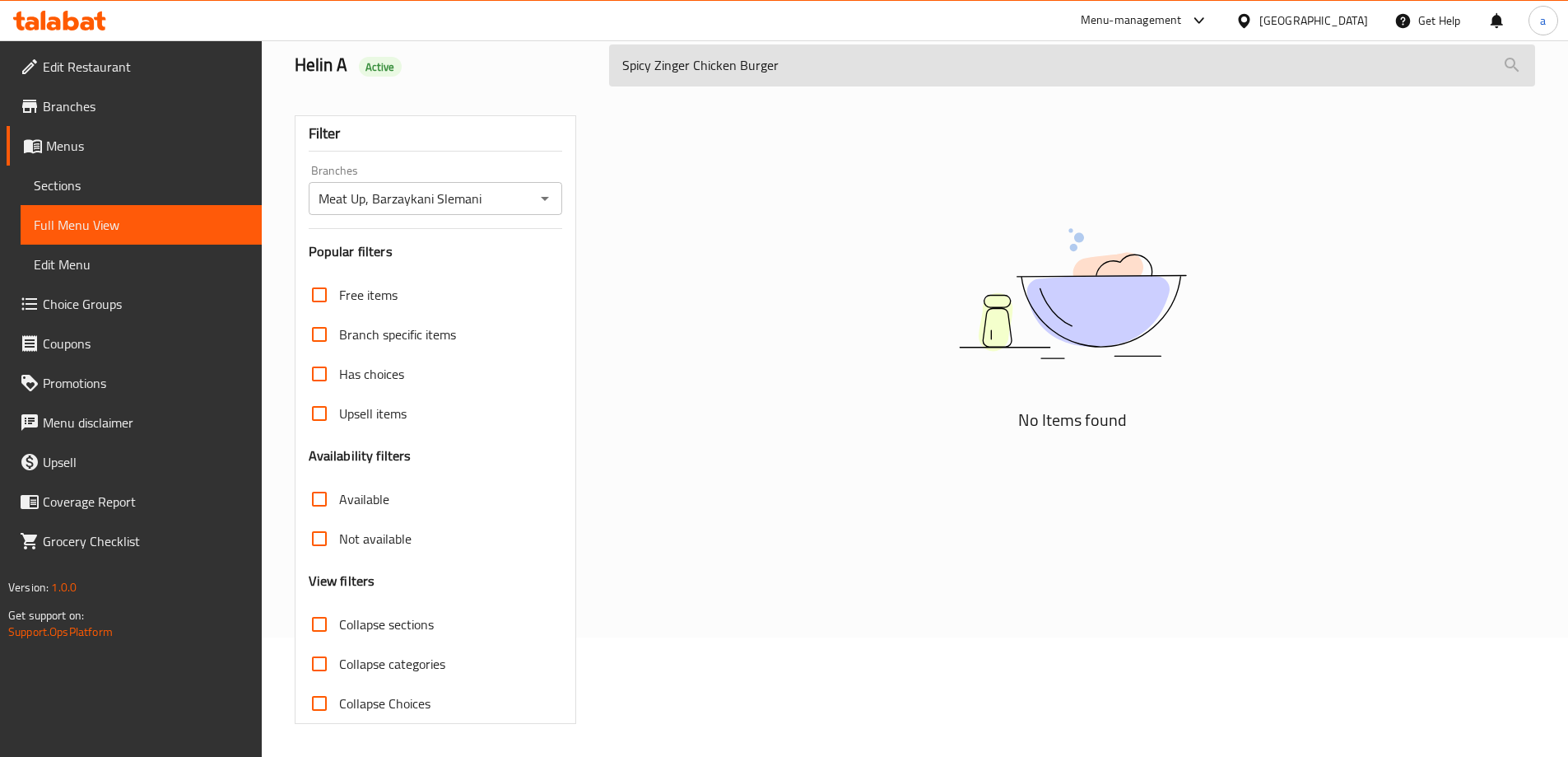
drag, startPoint x: 778, startPoint y: 64, endPoint x: 694, endPoint y: 85, distance: 86.6
click at [694, 85] on input "Spicy Zinger Chicken Burger" at bounding box center [1072, 65] width 926 height 42
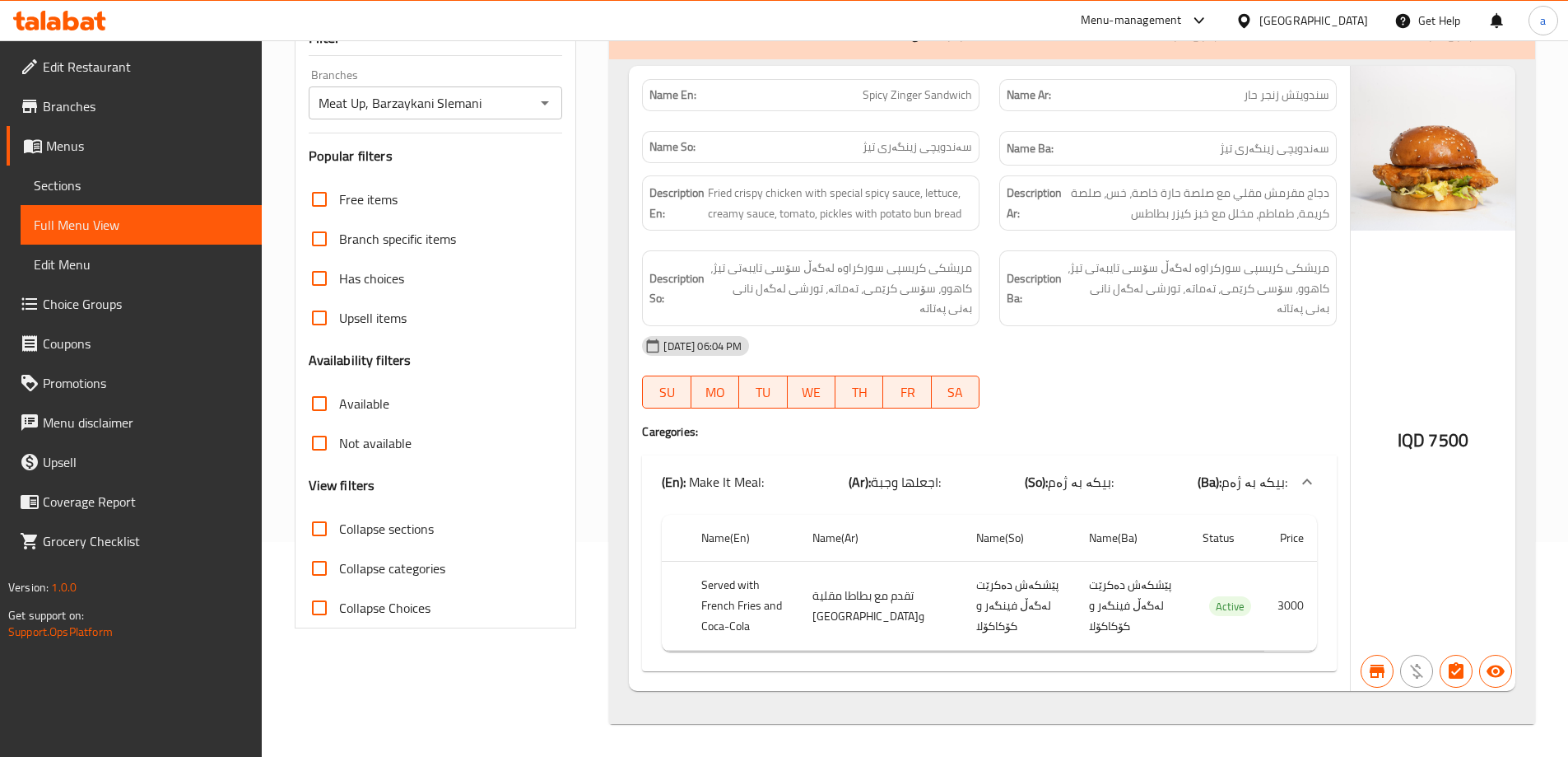
scroll to position [0, 0]
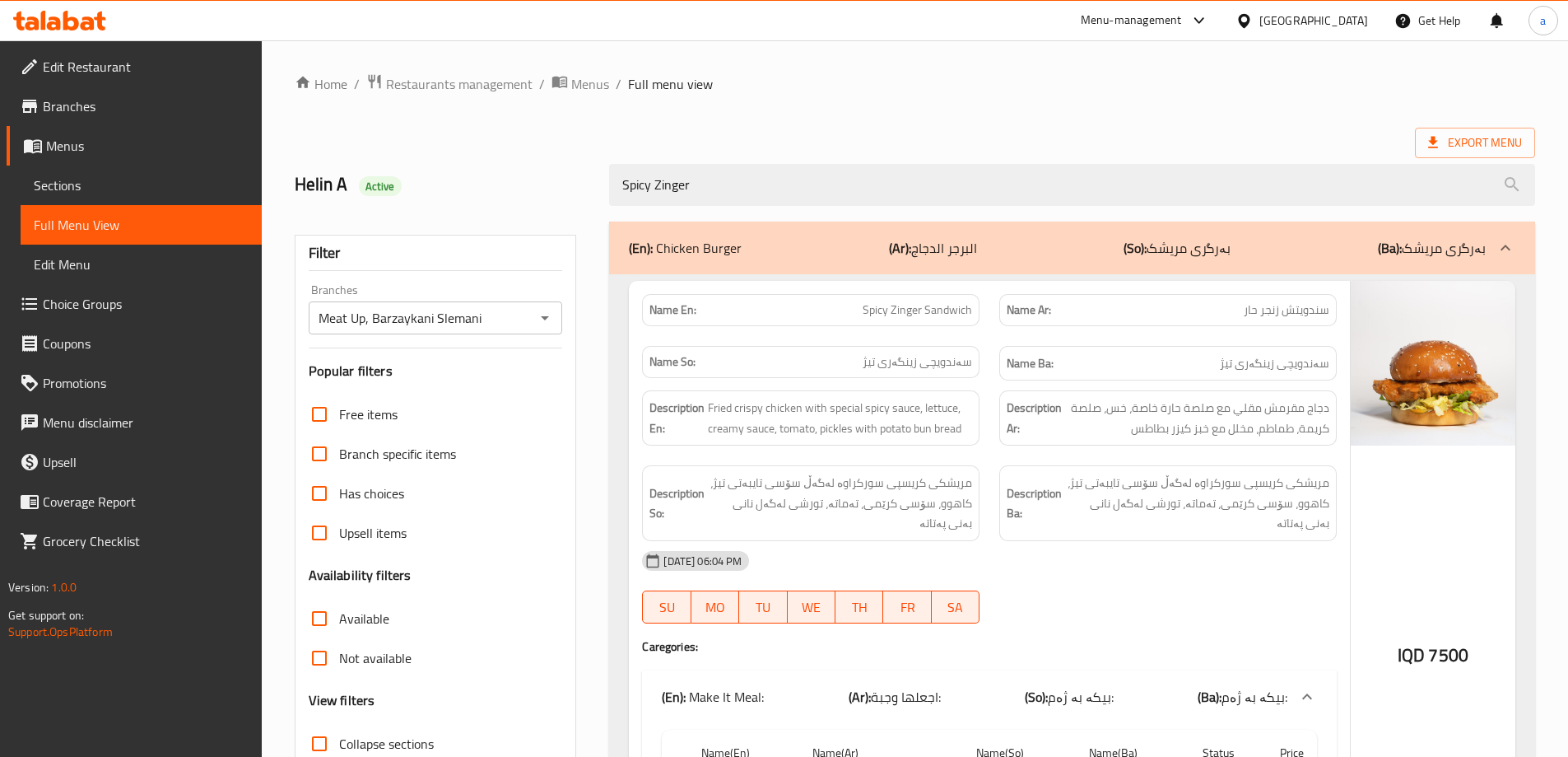
drag, startPoint x: 614, startPoint y: 207, endPoint x: 592, endPoint y: 211, distance: 22.4
click at [592, 211] on div "Home / Restaurants management / Menus / Full menu view Export Menu Helin A Acti…" at bounding box center [914, 506] width 1240 height 865
paste input "BBQ Zinger Chicken Burger"
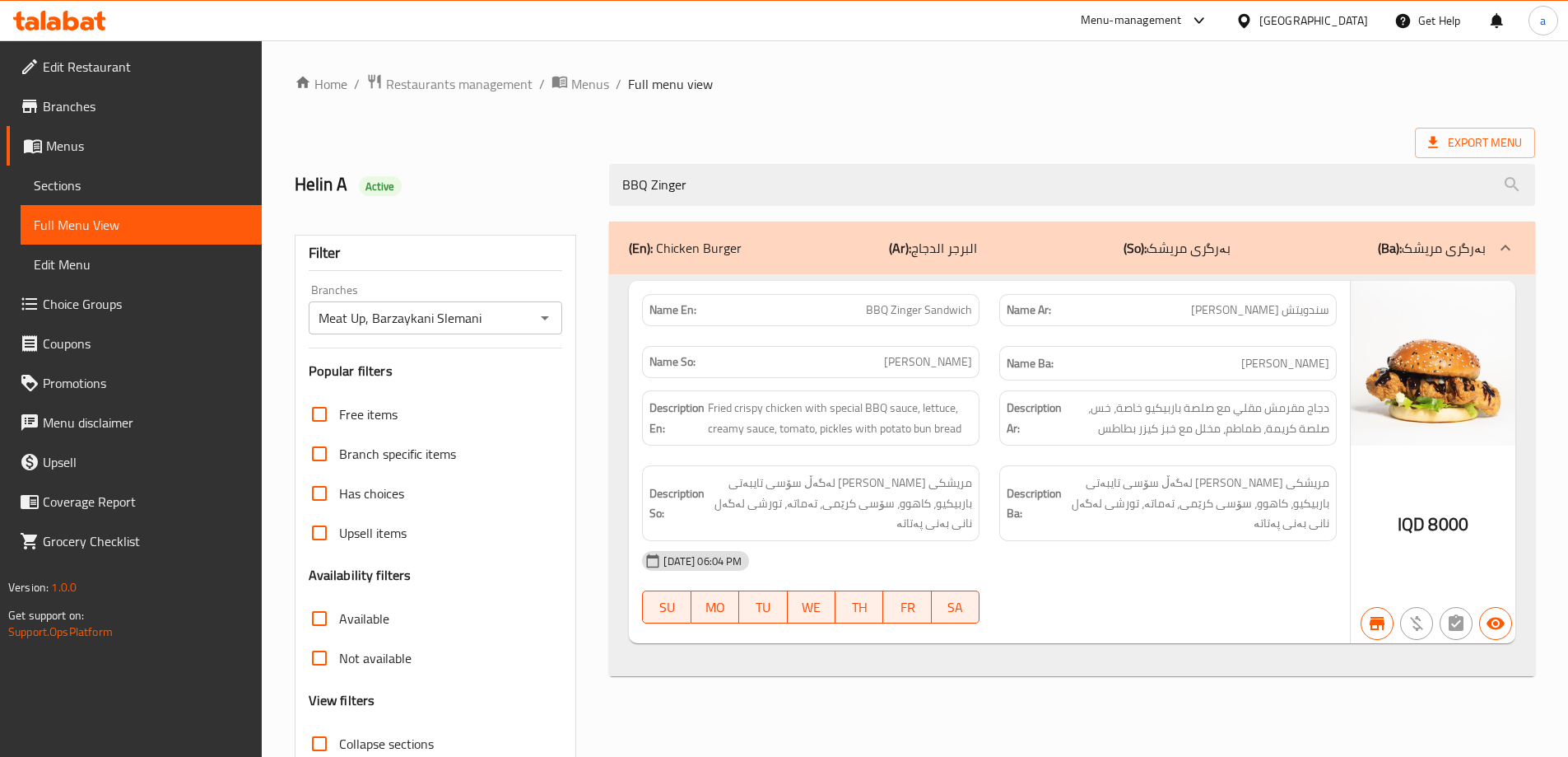
drag, startPoint x: 708, startPoint y: 192, endPoint x: 562, endPoint y: 207, distance: 146.8
click at [562, 207] on div "Helin A Active BBQ Zinger" at bounding box center [915, 185] width 1260 height 73
paste input "Chicken Wrap Sandwich"
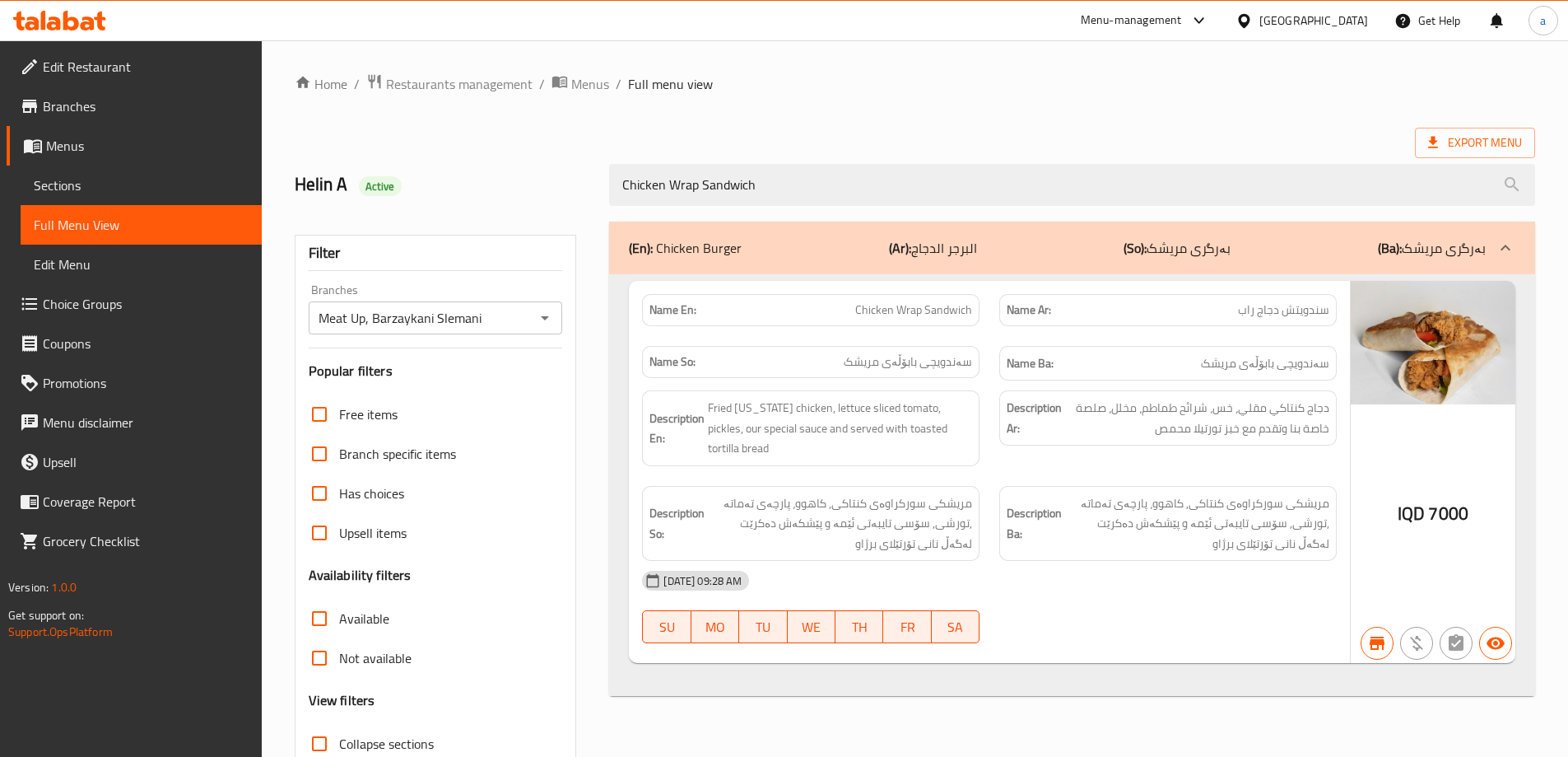
drag, startPoint x: 768, startPoint y: 187, endPoint x: 604, endPoint y: 205, distance: 165.0
click at [604, 205] on div "Chicken Wrap Sandwich" at bounding box center [1072, 185] width 946 height 62
paste input "Spicy Zinger Chicken Burger"
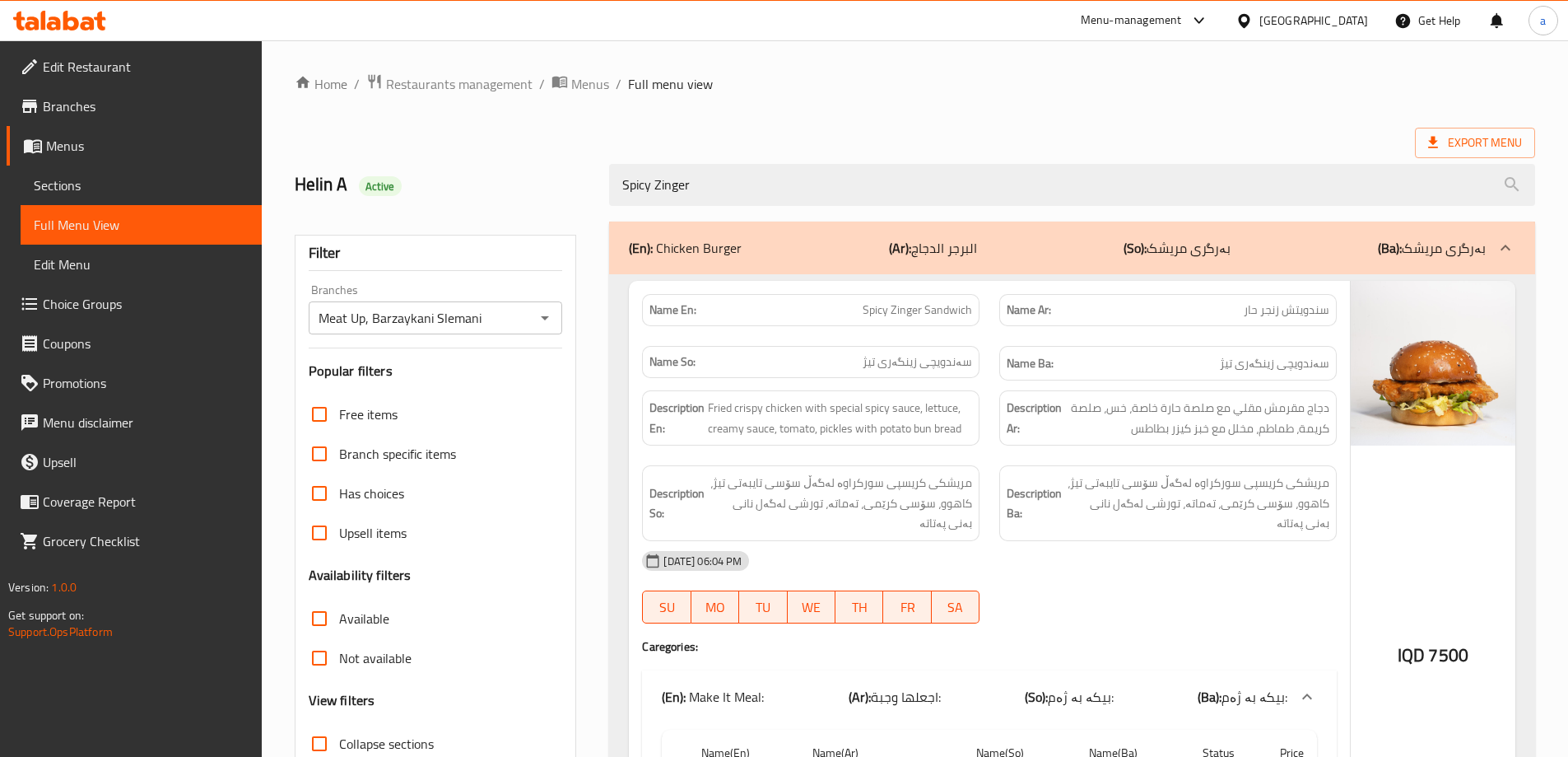
drag, startPoint x: 704, startPoint y: 187, endPoint x: 570, endPoint y: 191, distance: 134.1
click at [570, 191] on div "Helin A Active Spicy Zinger" at bounding box center [915, 185] width 1260 height 73
paste input "BBQ Zinger Chicken Bur"
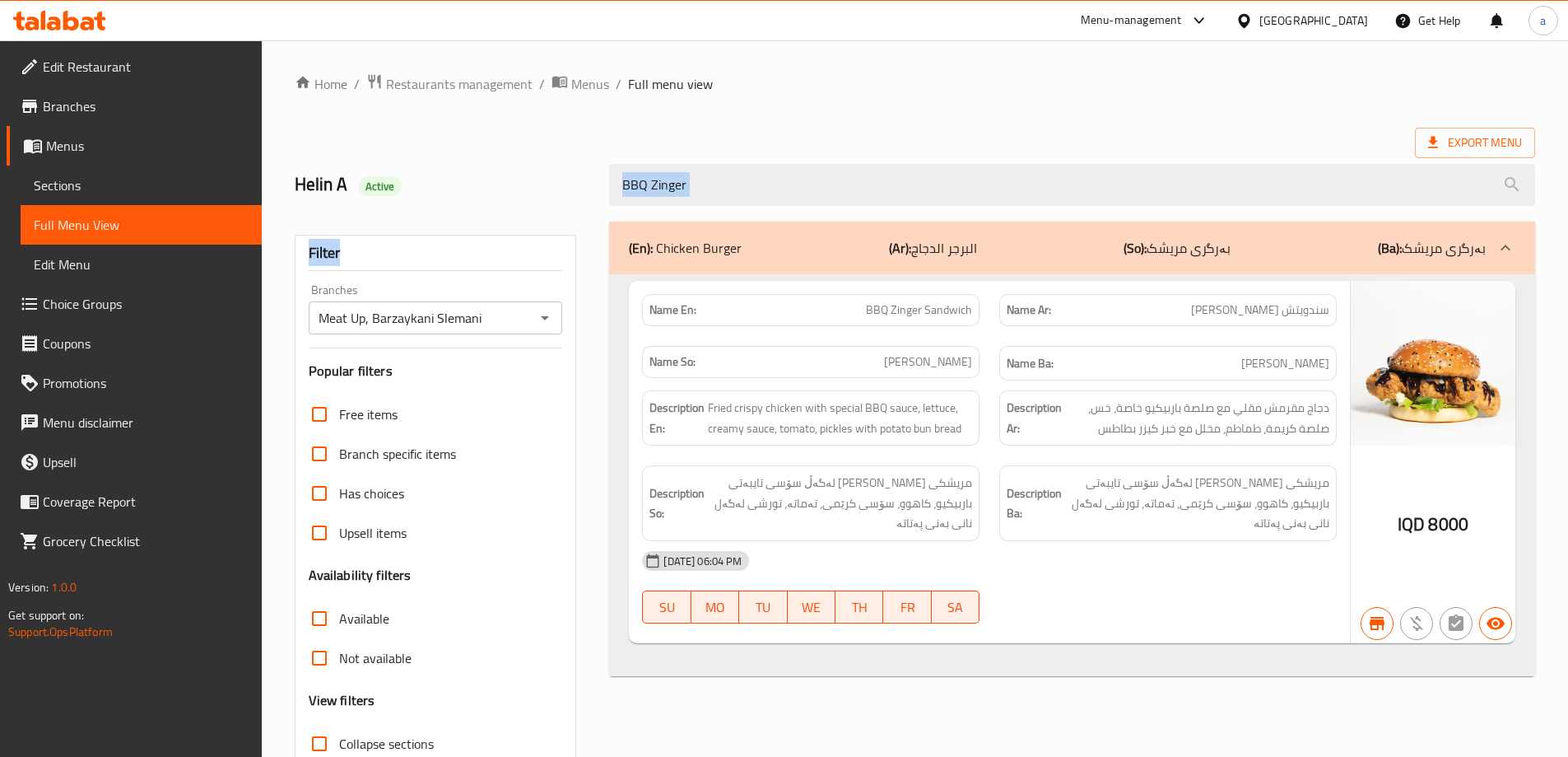
drag, startPoint x: 728, startPoint y: 208, endPoint x: 628, endPoint y: 208, distance: 100.0
click at [582, 220] on div "Home / Restaurants management / Menus / Full menu view Export Menu Helin A Acti…" at bounding box center [914, 458] width 1240 height 770
drag, startPoint x: 687, startPoint y: 194, endPoint x: 565, endPoint y: 201, distance: 122.2
click at [564, 201] on div "Helin A Active BBQ Zinger" at bounding box center [915, 185] width 1260 height 73
paste input "Honey Mustard Zinger Chicken Bur"
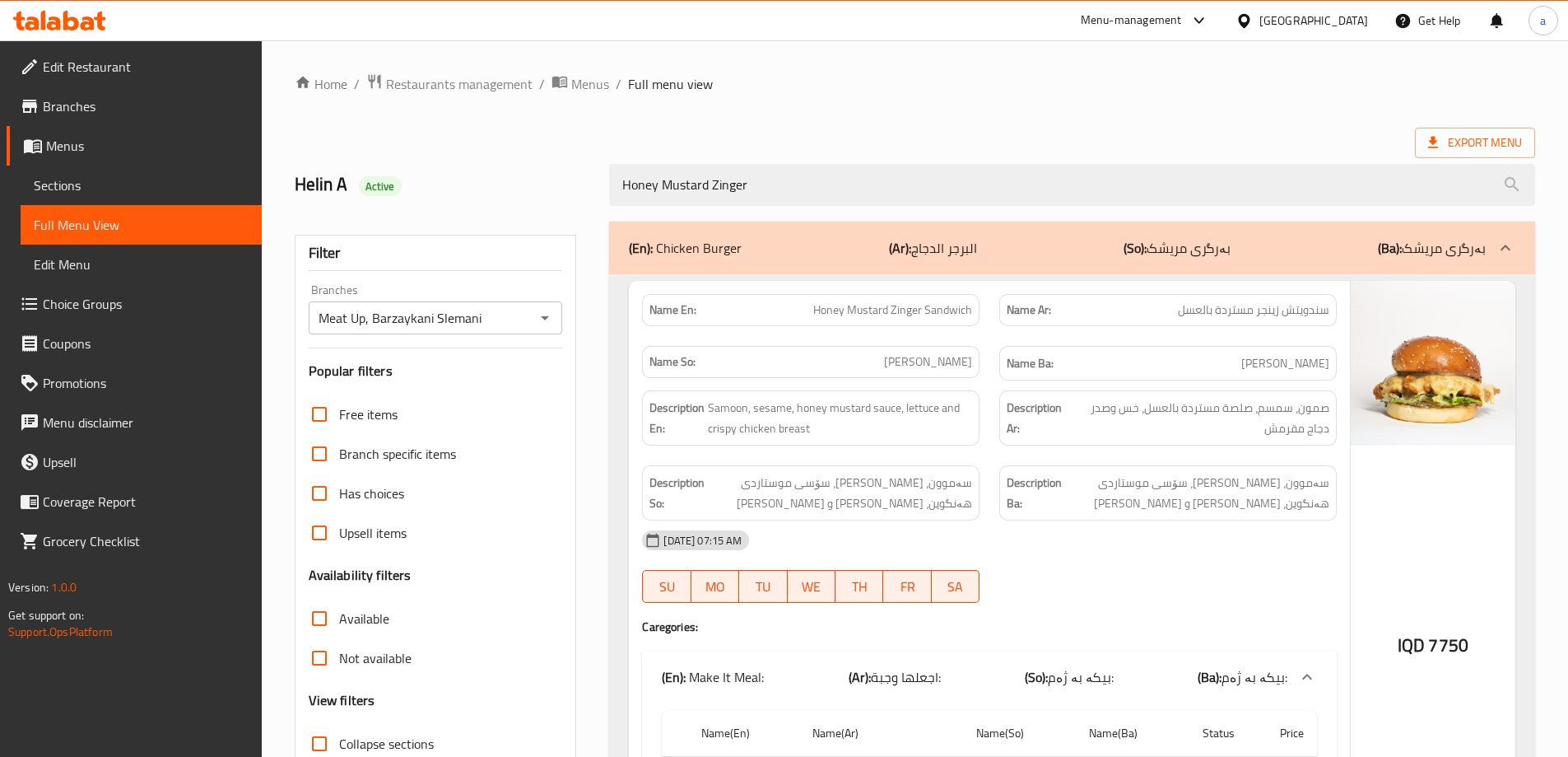
drag, startPoint x: 624, startPoint y: 202, endPoint x: 598, endPoint y: 204, distance: 26.1
click at [598, 204] on div "Helin A Active Honey Mustard Zinger" at bounding box center [915, 185] width 1260 height 73
paste input "Steak Mushroom Sandwich"
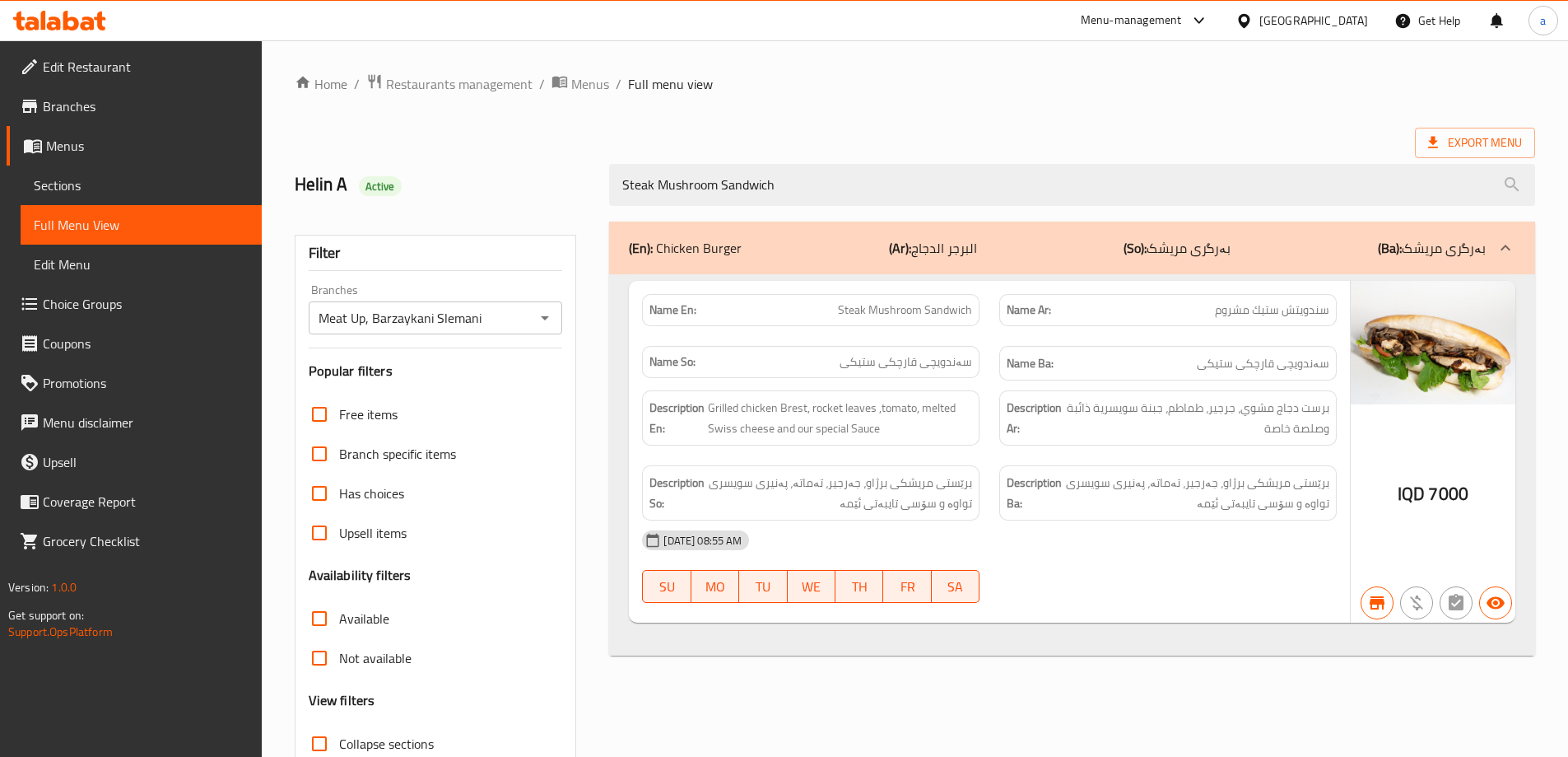
drag, startPoint x: 707, startPoint y: 193, endPoint x: 586, endPoint y: 209, distance: 122.1
click at [586, 209] on div "Helin A Active Steak Mushroom Sandwich" at bounding box center [915, 185] width 1260 height 73
paste input "Meal"
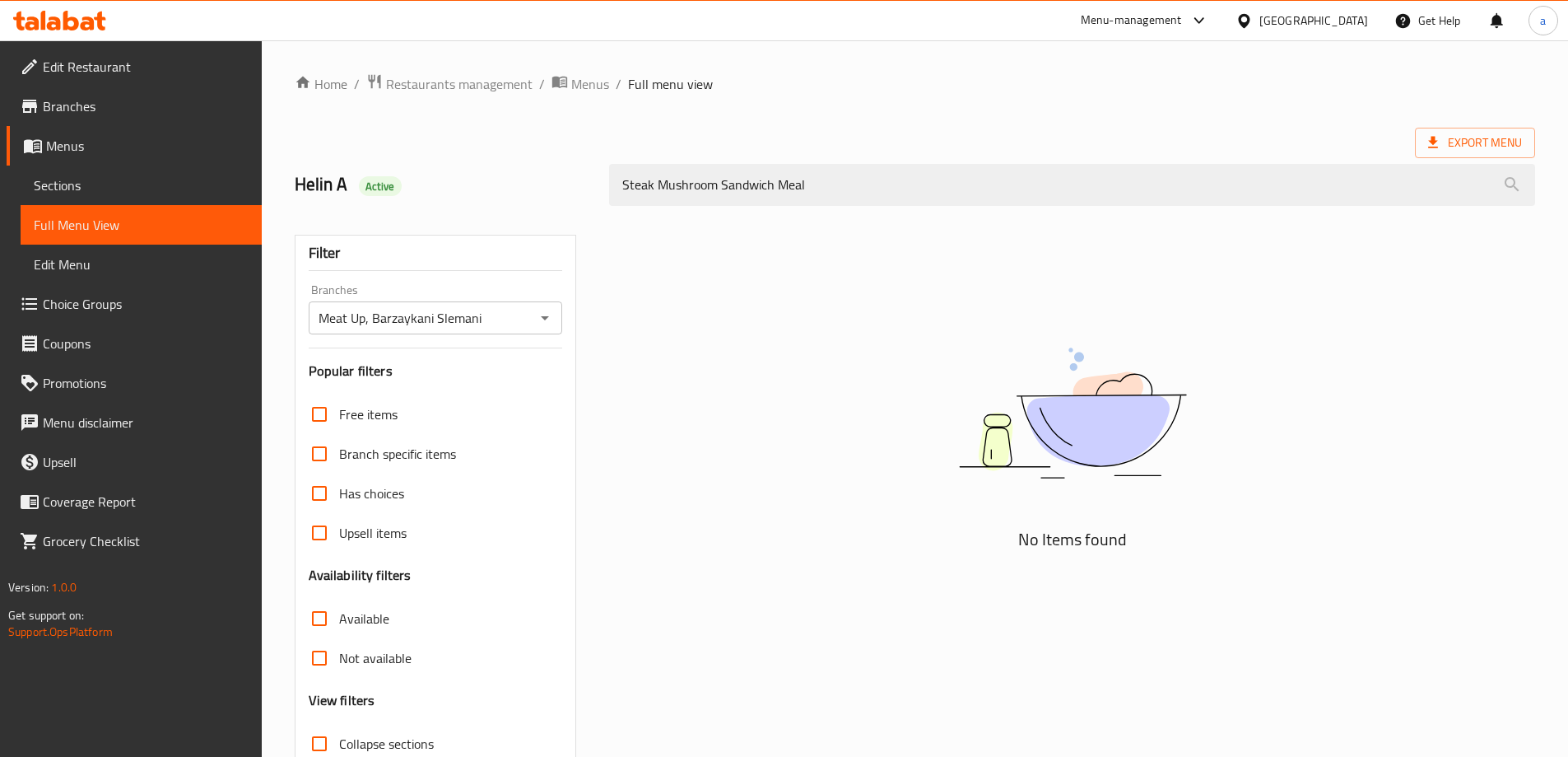
drag, startPoint x: 804, startPoint y: 192, endPoint x: 583, endPoint y: 215, distance: 222.2
click at [583, 215] on div "Home / Restaurants management / Menus / Full menu view Export Menu Helin A Acti…" at bounding box center [914, 458] width 1240 height 770
paste input "Chicken Fajita Sandwich"
drag, startPoint x: 671, startPoint y: 185, endPoint x: 538, endPoint y: 186, distance: 133.0
click at [538, 186] on div "Helin A Active Chicken Fajit" at bounding box center [915, 185] width 1260 height 73
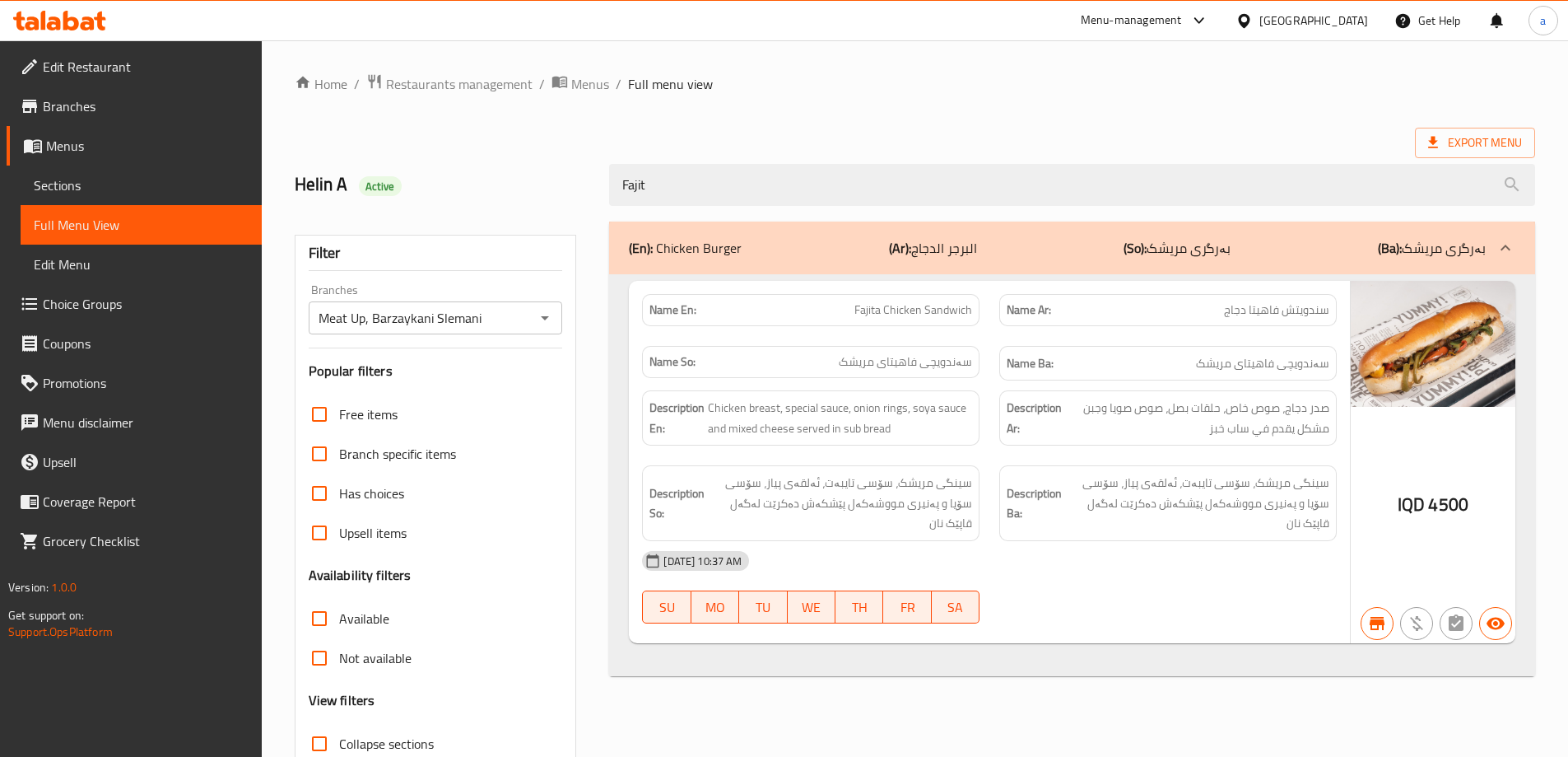
drag, startPoint x: 566, startPoint y: 203, endPoint x: 556, endPoint y: 204, distance: 10.0
click at [556, 204] on div "Helin A Active Fajit" at bounding box center [915, 185] width 1260 height 73
paste input "Chicken SUB Sandwich"
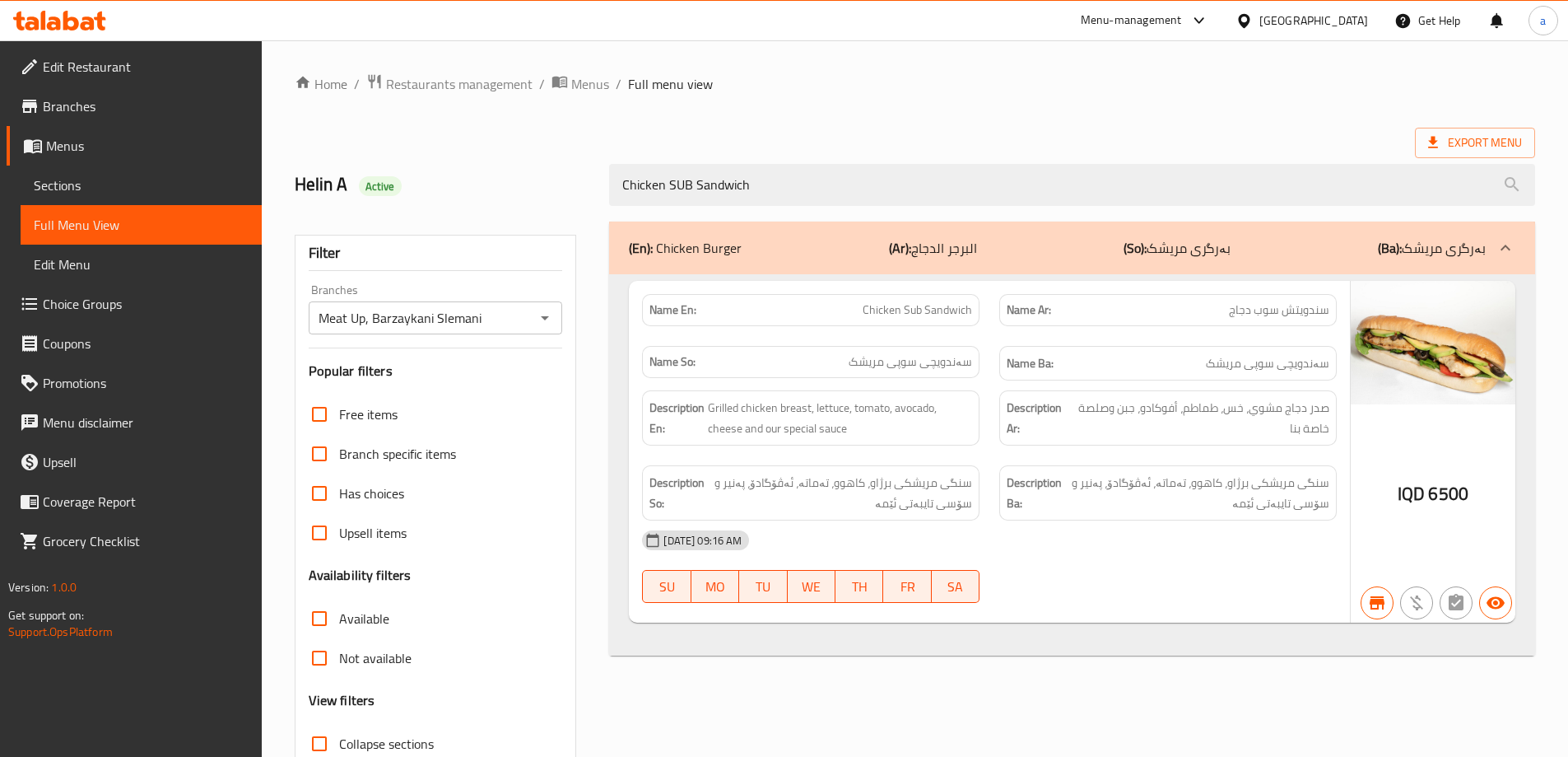
drag, startPoint x: 766, startPoint y: 195, endPoint x: 599, endPoint y: 222, distance: 169.2
click at [599, 222] on div "Home / Restaurants management / Menus / Full menu view Export Menu Helin A Acti…" at bounding box center [914, 458] width 1240 height 770
paste input "Wrap Sandwich"
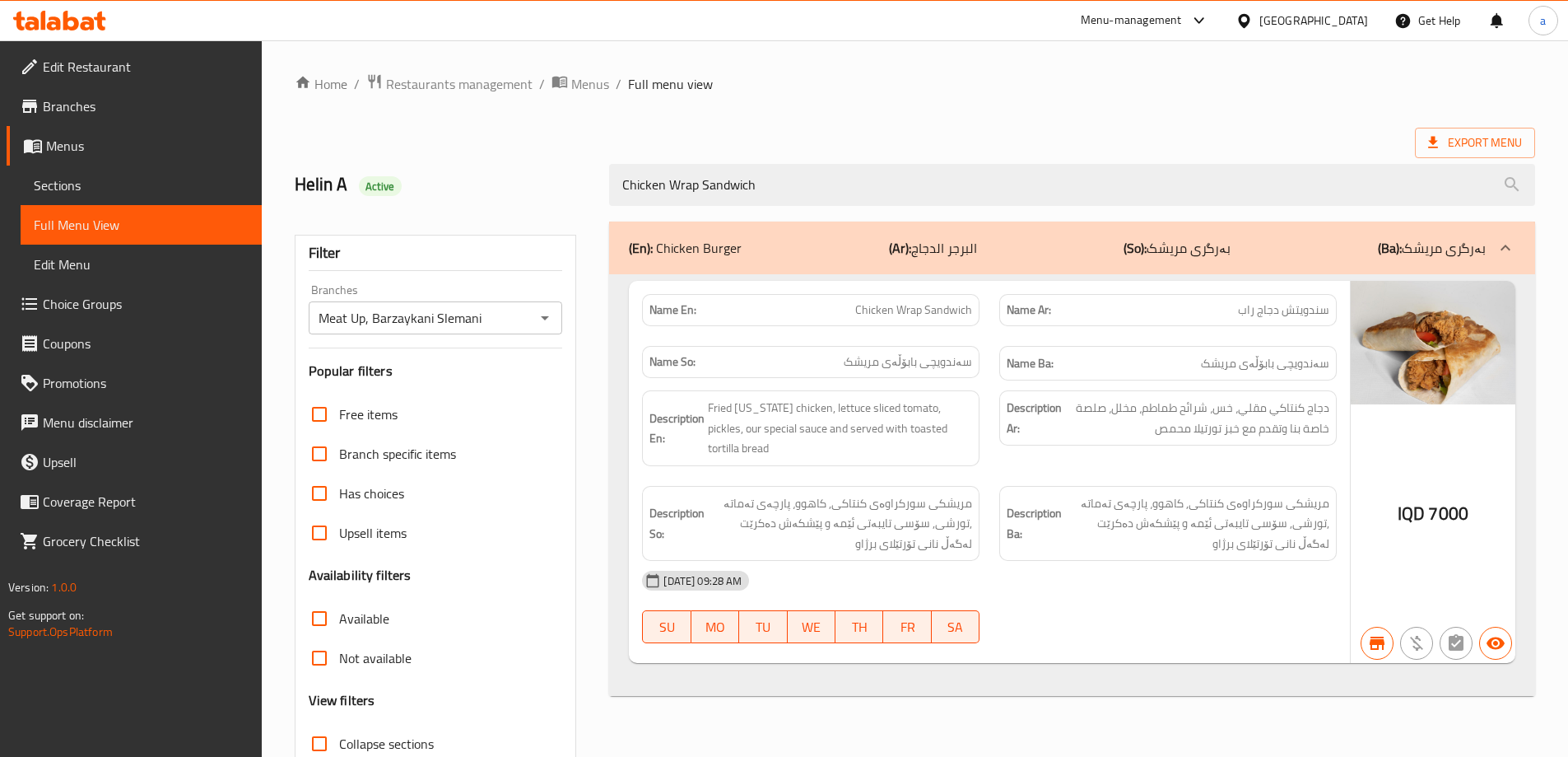
drag, startPoint x: 782, startPoint y: 186, endPoint x: 575, endPoint y: 211, distance: 208.5
click at [575, 211] on div "Home / Restaurants management / Menus / Full menu view Export Menu Helin A Acti…" at bounding box center [914, 458] width 1240 height 770
paste input "Honey Mustard Zinger Chicken Burger Meal"
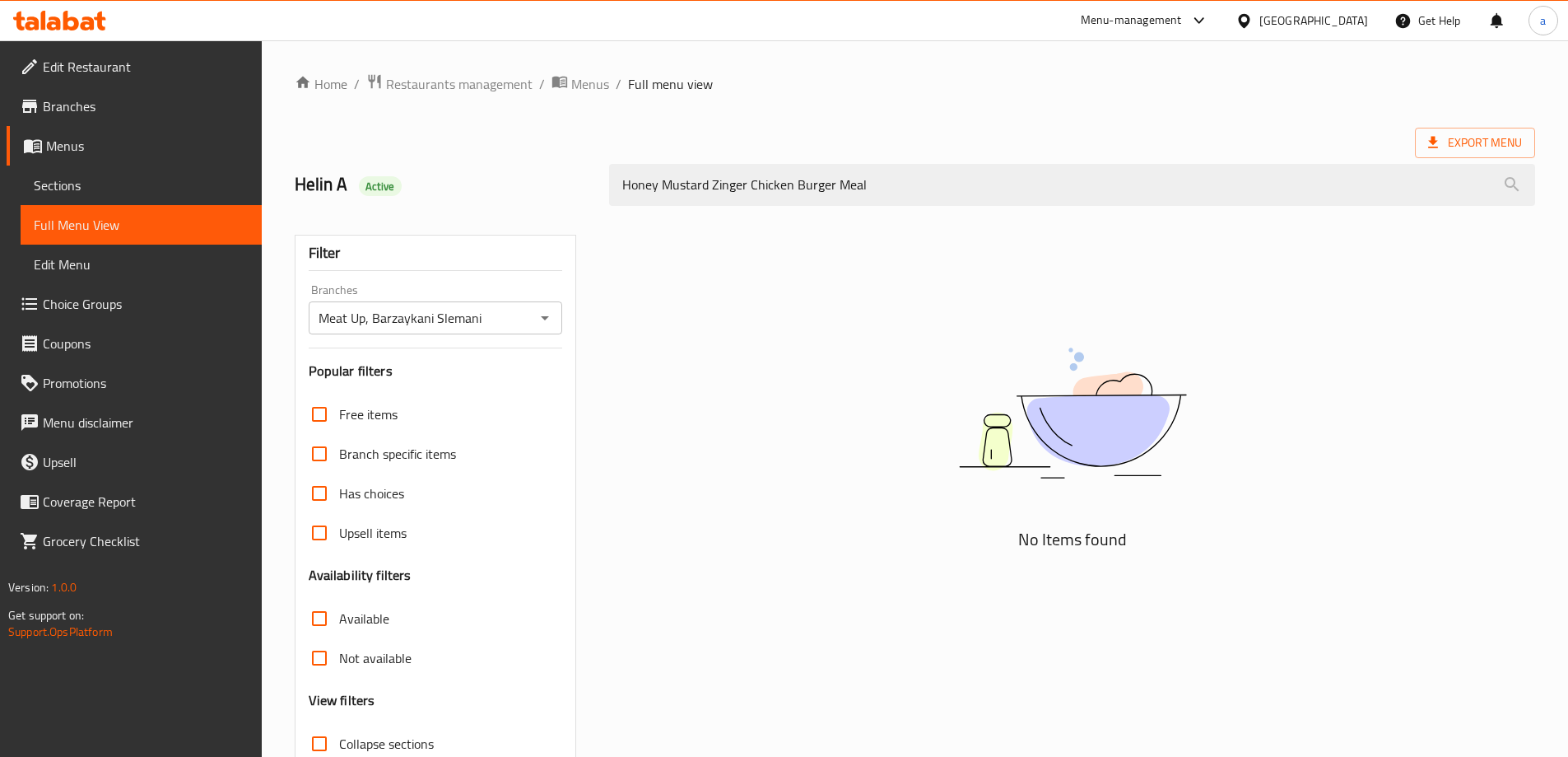
drag, startPoint x: 776, startPoint y: 198, endPoint x: 611, endPoint y: 235, distance: 169.1
click at [611, 235] on div "Home / Restaurants management / Menus / Full menu view Export Menu Helin A Acti…" at bounding box center [914, 458] width 1240 height 770
paste input "Zinger Chicken Burger"
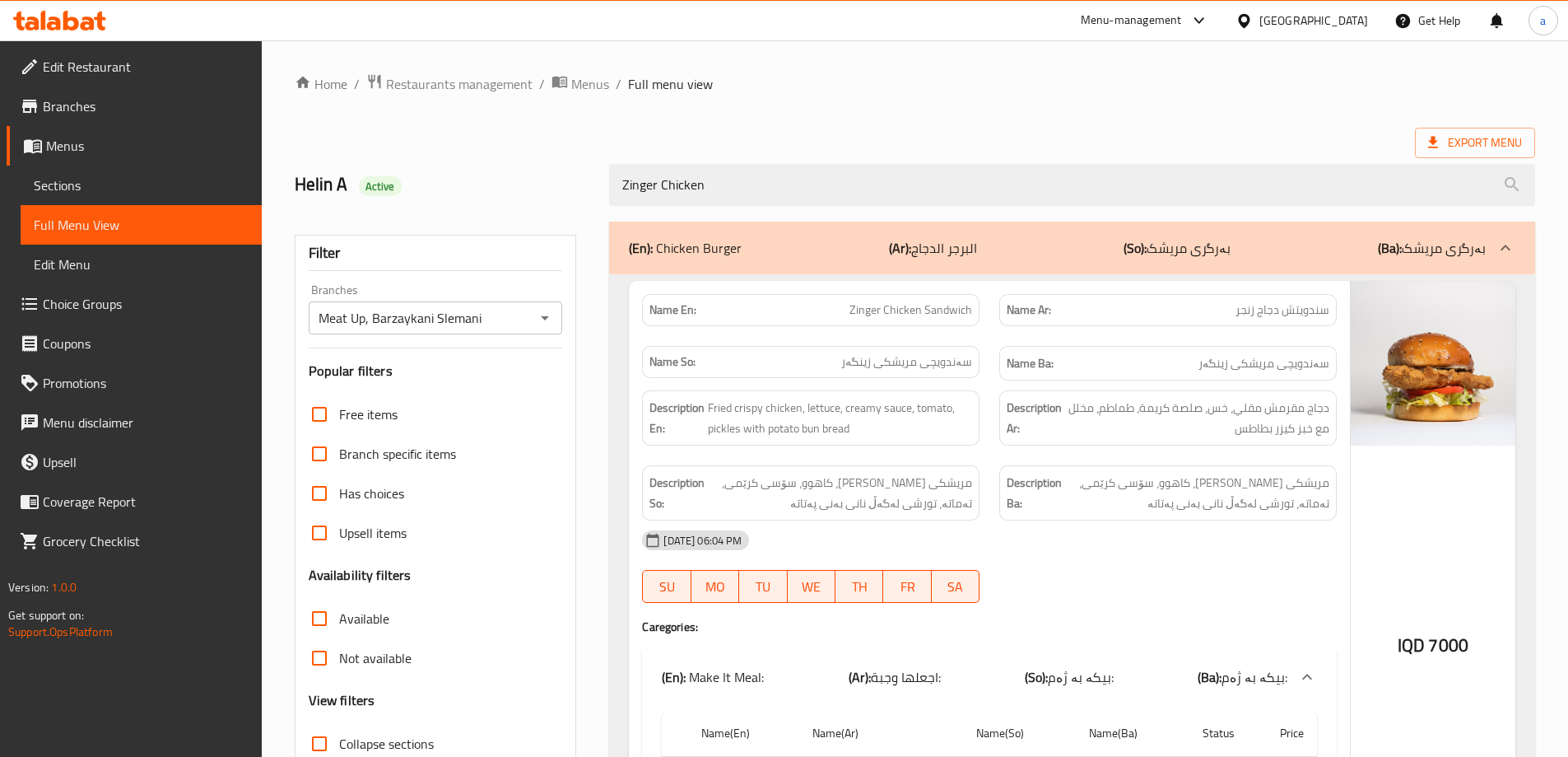
type input "Zinger Chicken"
click at [421, 749] on span "Collapse sections" at bounding box center [386, 743] width 94 height 20
click at [339, 749] on input "Collapse sections" at bounding box center [319, 743] width 39 height 39
checkbox input "true"
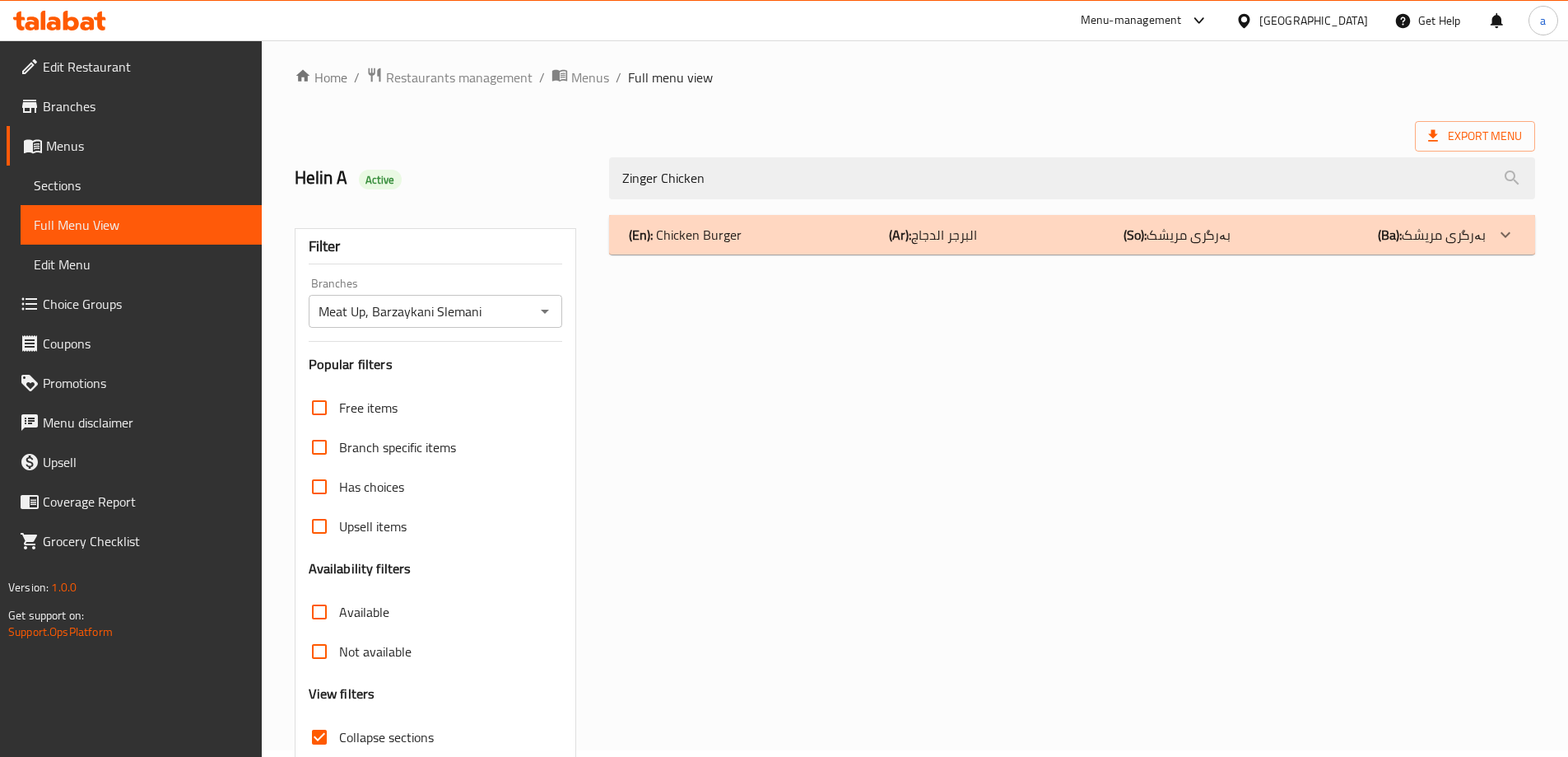
click at [582, 391] on div "Filter Branches Meat Up, Barzaykani Slemani Branches Popular filters Free items…" at bounding box center [443, 525] width 315 height 641
drag, startPoint x: 728, startPoint y: 181, endPoint x: 598, endPoint y: 191, distance: 130.4
click at [598, 191] on div "Helin A Active Zinger Chicken" at bounding box center [915, 178] width 1260 height 73
paste input "Cheese Zinger Chicken Burger"
click at [962, 225] on p "(Ar): البرجر الدجاج" at bounding box center [932, 234] width 88 height 20
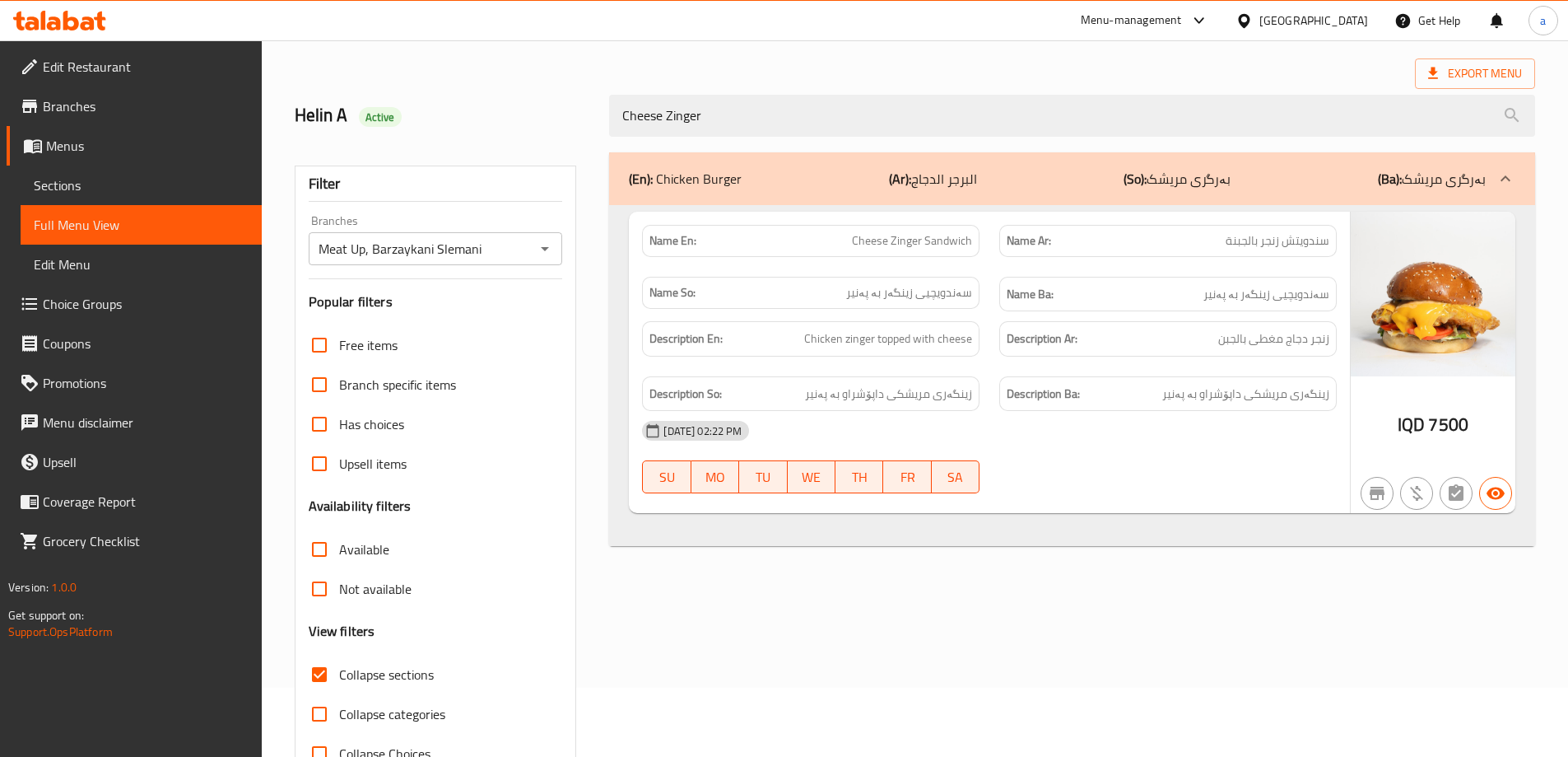
scroll to position [119, 0]
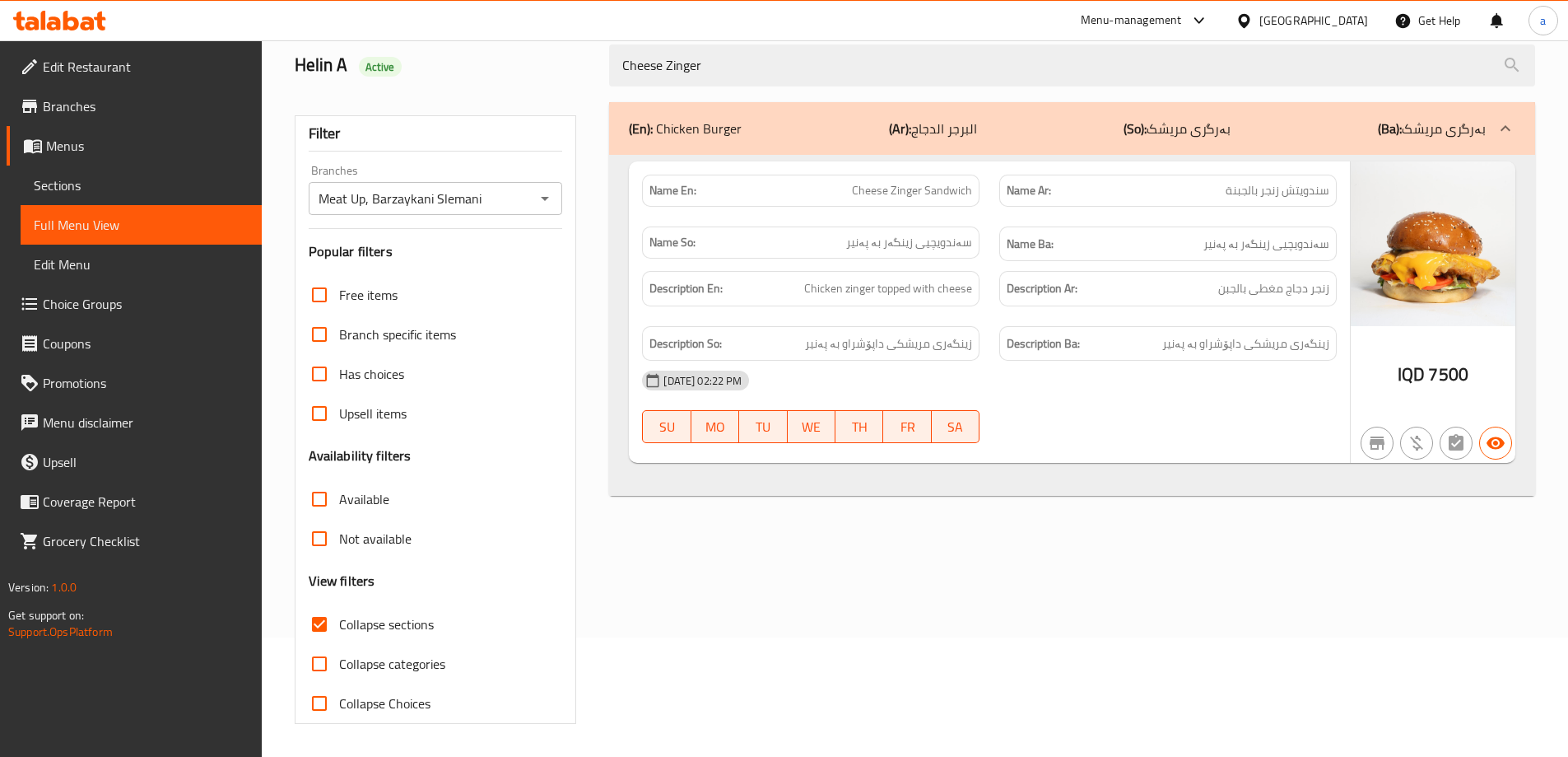
drag, startPoint x: 716, startPoint y: 69, endPoint x: 596, endPoint y: 87, distance: 121.3
click at [596, 87] on div "Helin A Active Cheese Zinger" at bounding box center [915, 66] width 1260 height 73
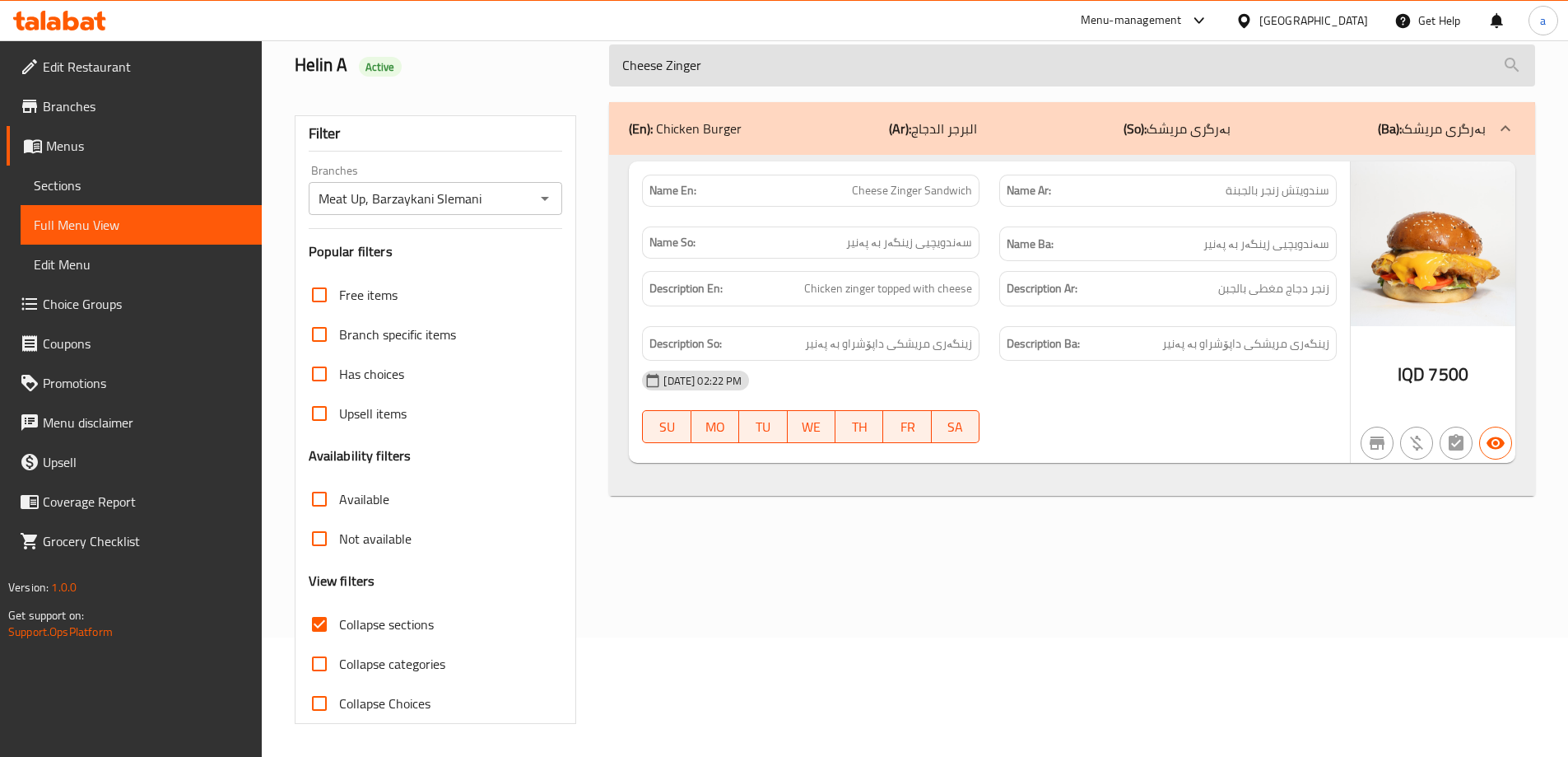
paste input "Chicken Burger Meal"
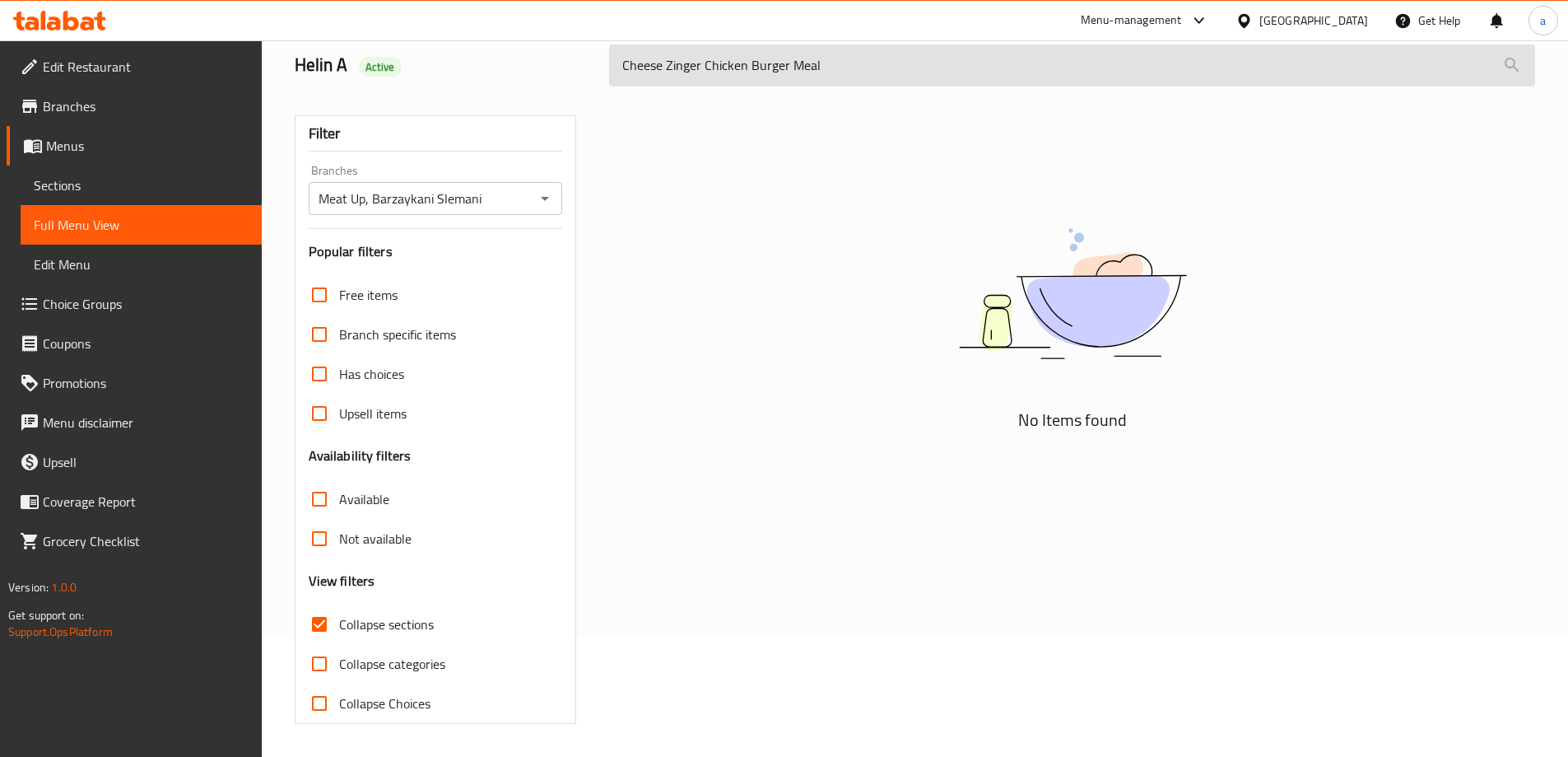
drag, startPoint x: 822, startPoint y: 63, endPoint x: 613, endPoint y: 79, distance: 209.6
click at [613, 79] on input "Cheese Zinger Chicken Burger Meal" at bounding box center [1072, 65] width 926 height 42
paste input "Spicy Zinger Chicken Burger"
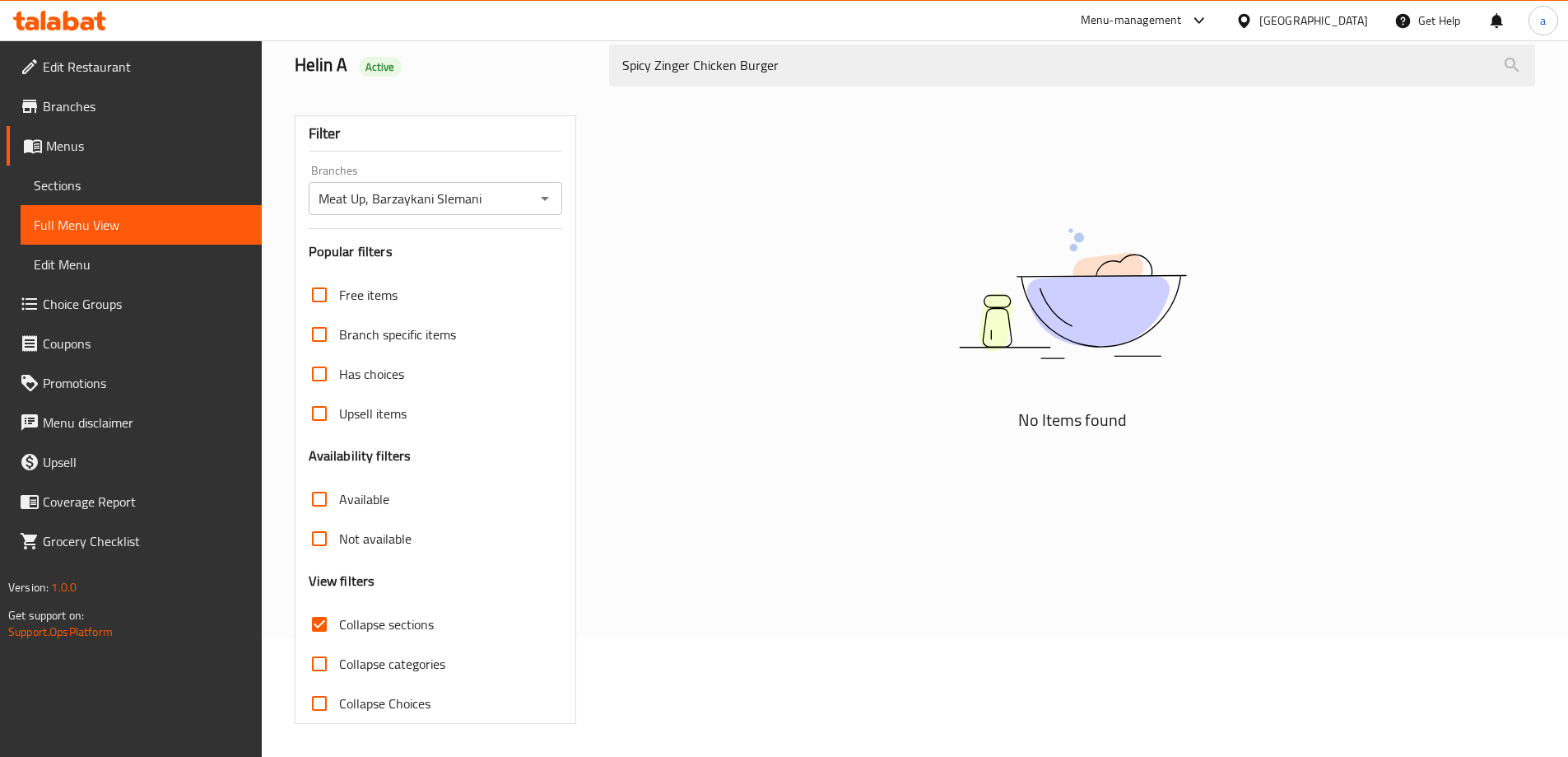
drag, startPoint x: 823, startPoint y: 68, endPoint x: 691, endPoint y: 89, distance: 133.7
click at [691, 89] on div "Spicy Zinger Chicken Burger" at bounding box center [1072, 66] width 946 height 62
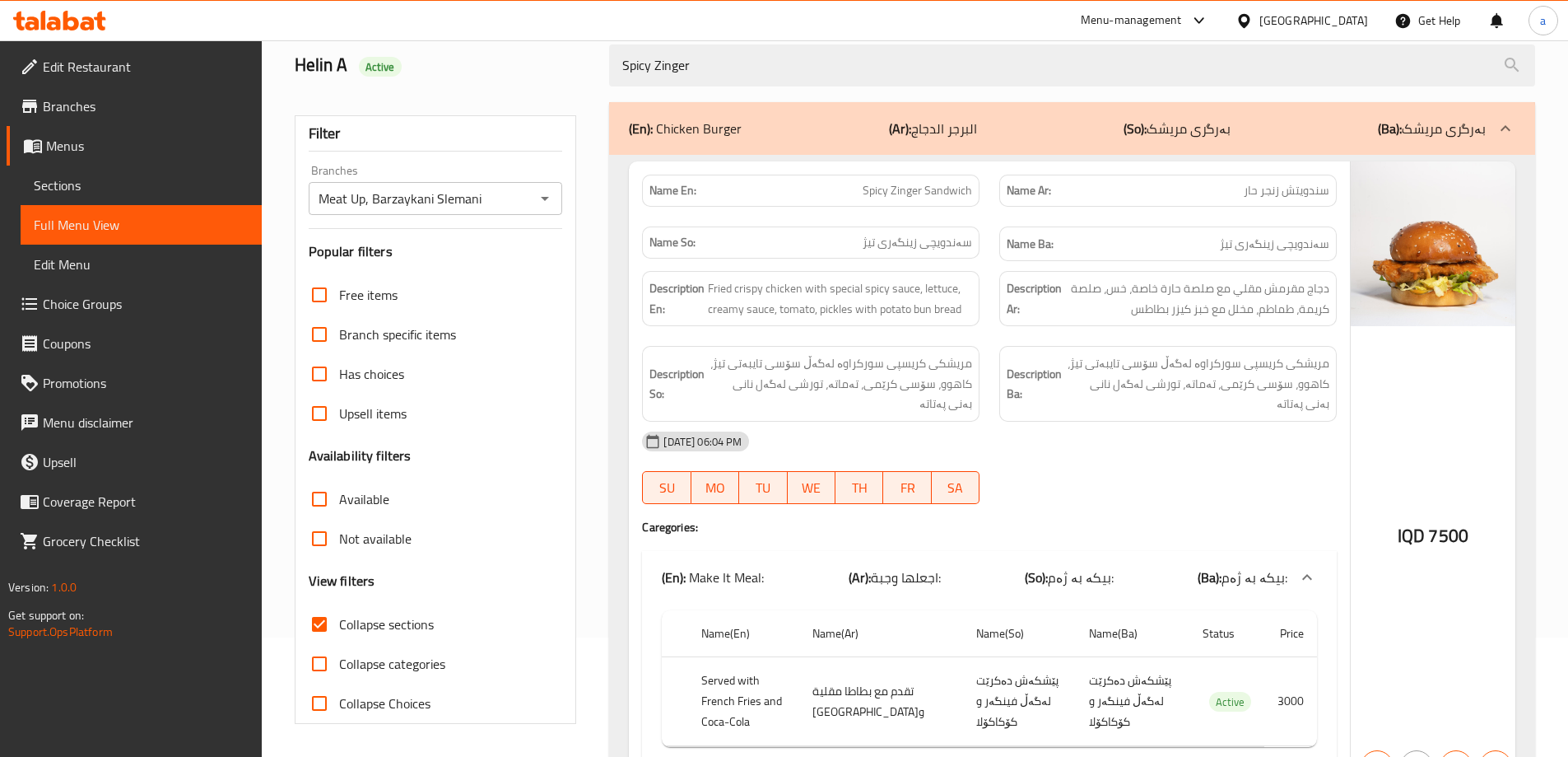
click at [534, 78] on div "Helin A Active Spicy Zinger" at bounding box center [915, 66] width 1260 height 73
paste input "BBQ Zinger Chicken Burger"
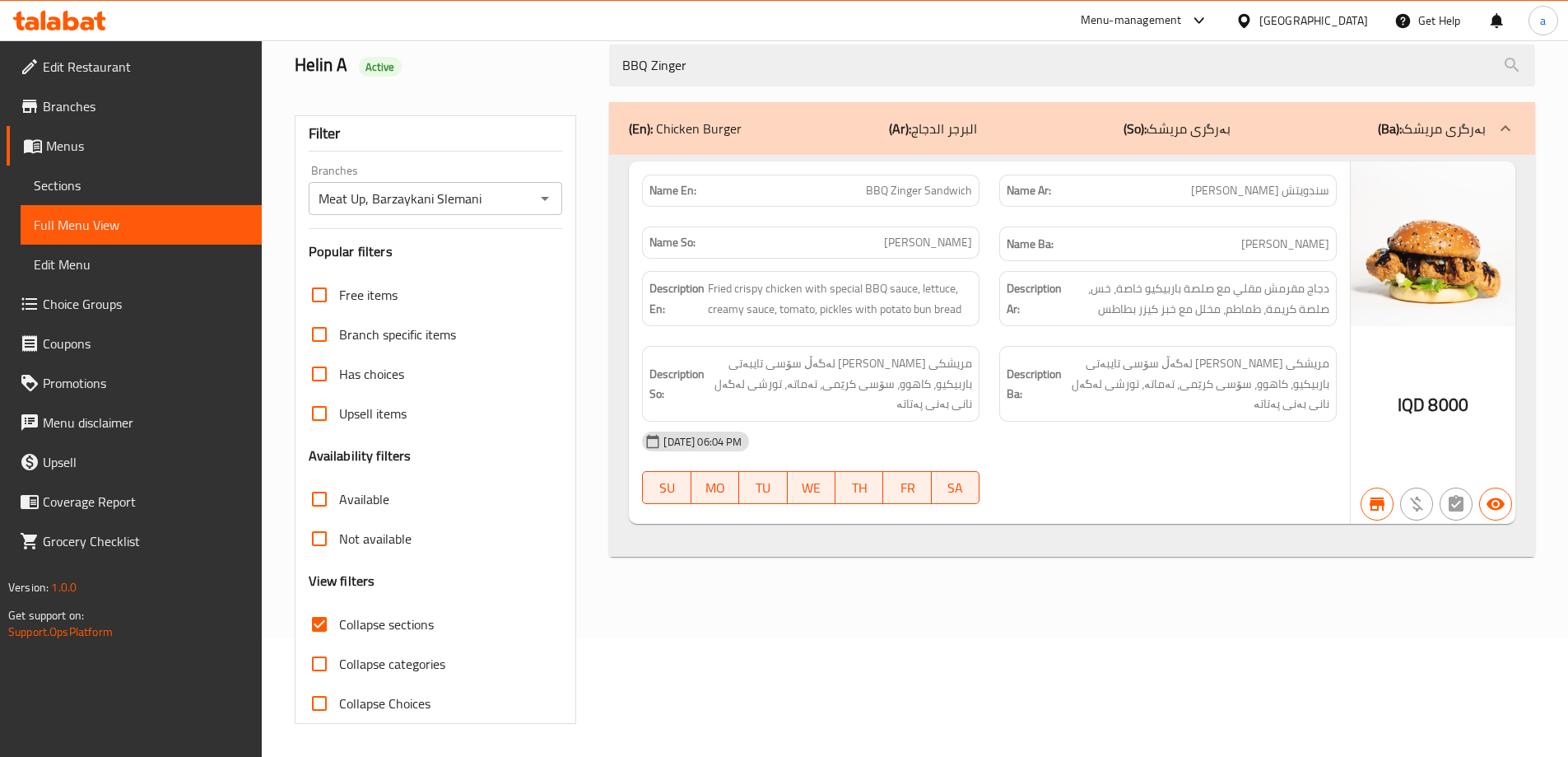
drag, startPoint x: 714, startPoint y: 49, endPoint x: 576, endPoint y: 71, distance: 139.7
click at [576, 71] on div "Helin A Active BBQ Zinger" at bounding box center [915, 66] width 1260 height 73
paste input "Chicken Burger Meal"
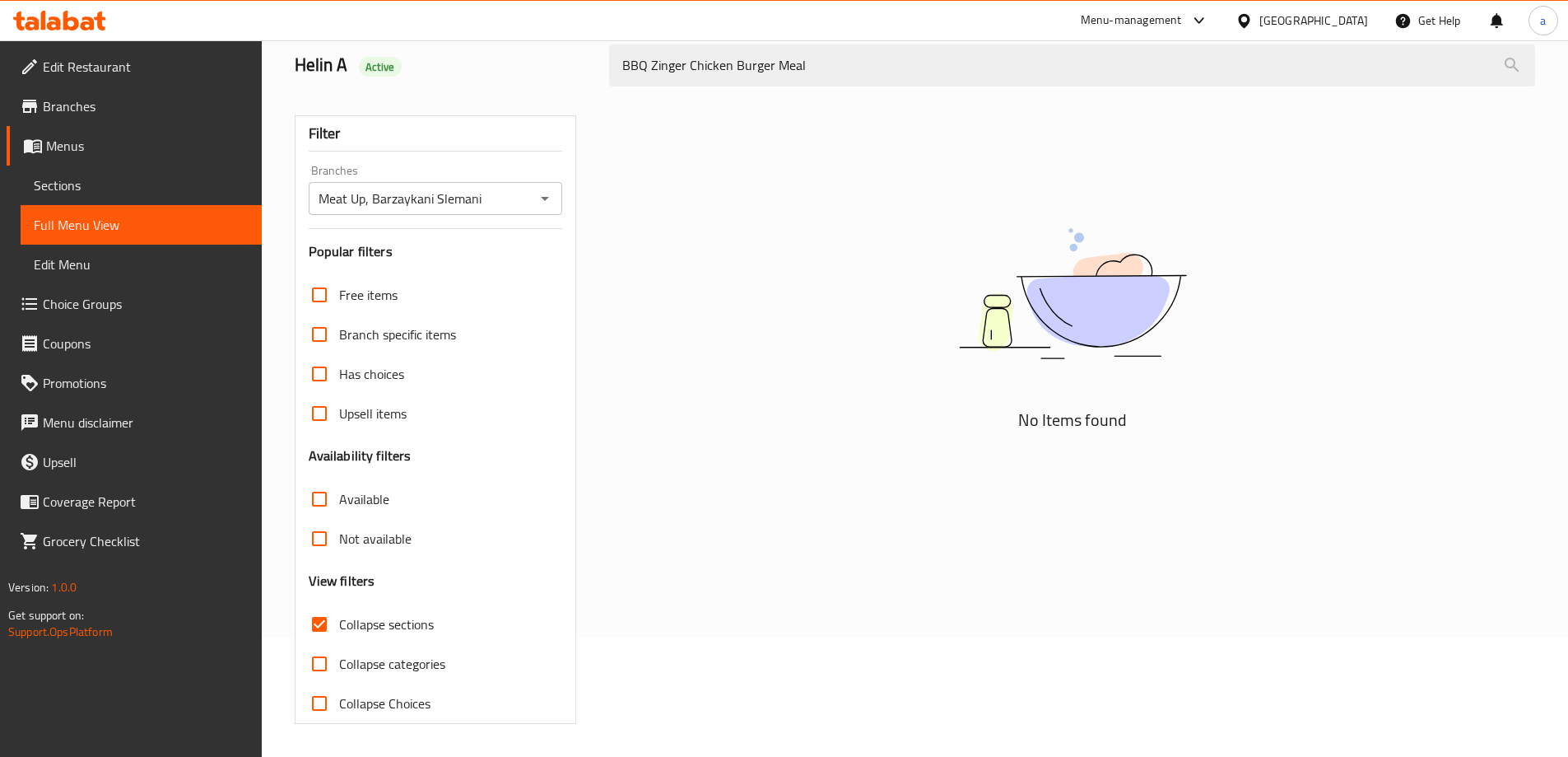
paste input "Honey Mustard Zinger Chicken Burger"
drag, startPoint x: 803, startPoint y: 68, endPoint x: 608, endPoint y: 80, distance: 195.4
click at [608, 80] on div "Honey Mustard Zinger Chicken Burger" at bounding box center [1072, 66] width 946 height 62
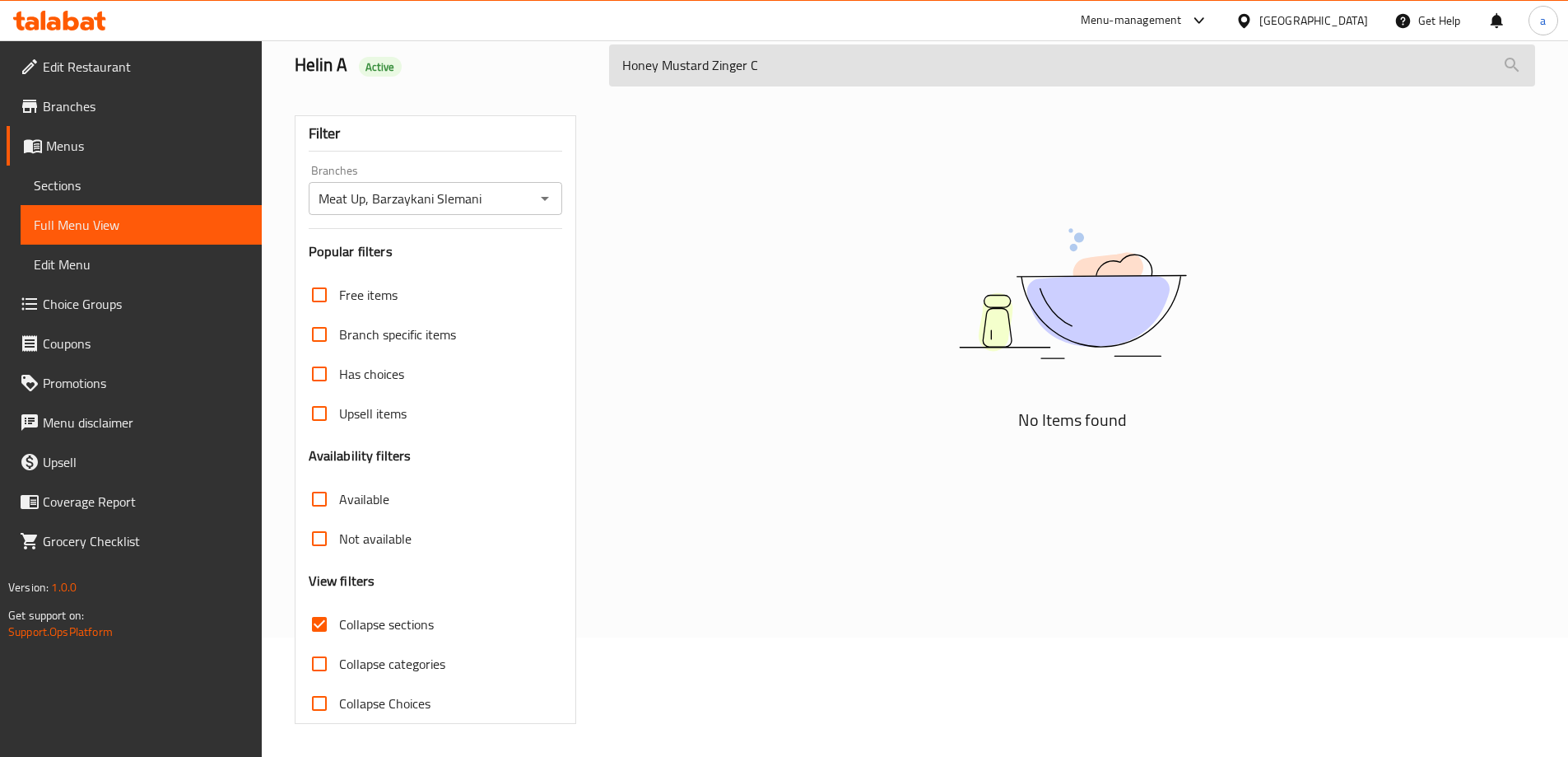
drag, startPoint x: 821, startPoint y: 66, endPoint x: 758, endPoint y: 84, distance: 65.5
click at [758, 84] on input "Honey Mustard Zinger C" at bounding box center [1072, 65] width 926 height 42
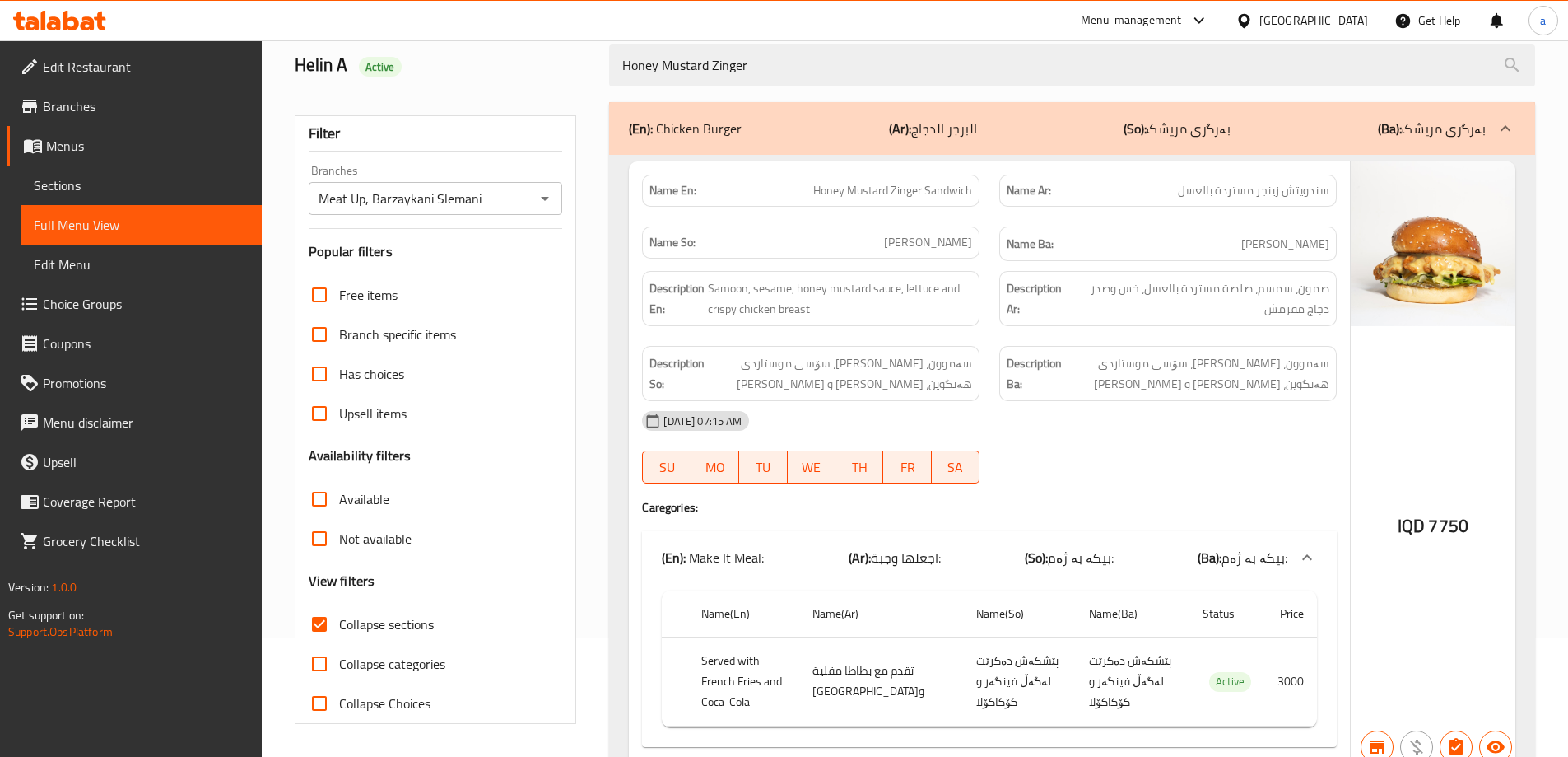
drag, startPoint x: 606, startPoint y: 65, endPoint x: 572, endPoint y: 66, distance: 34.0
click at [572, 66] on div "Helin A Active Honey Mustard Zinger" at bounding box center [915, 66] width 1260 height 73
paste input "Steak Mushroom Sandwich"
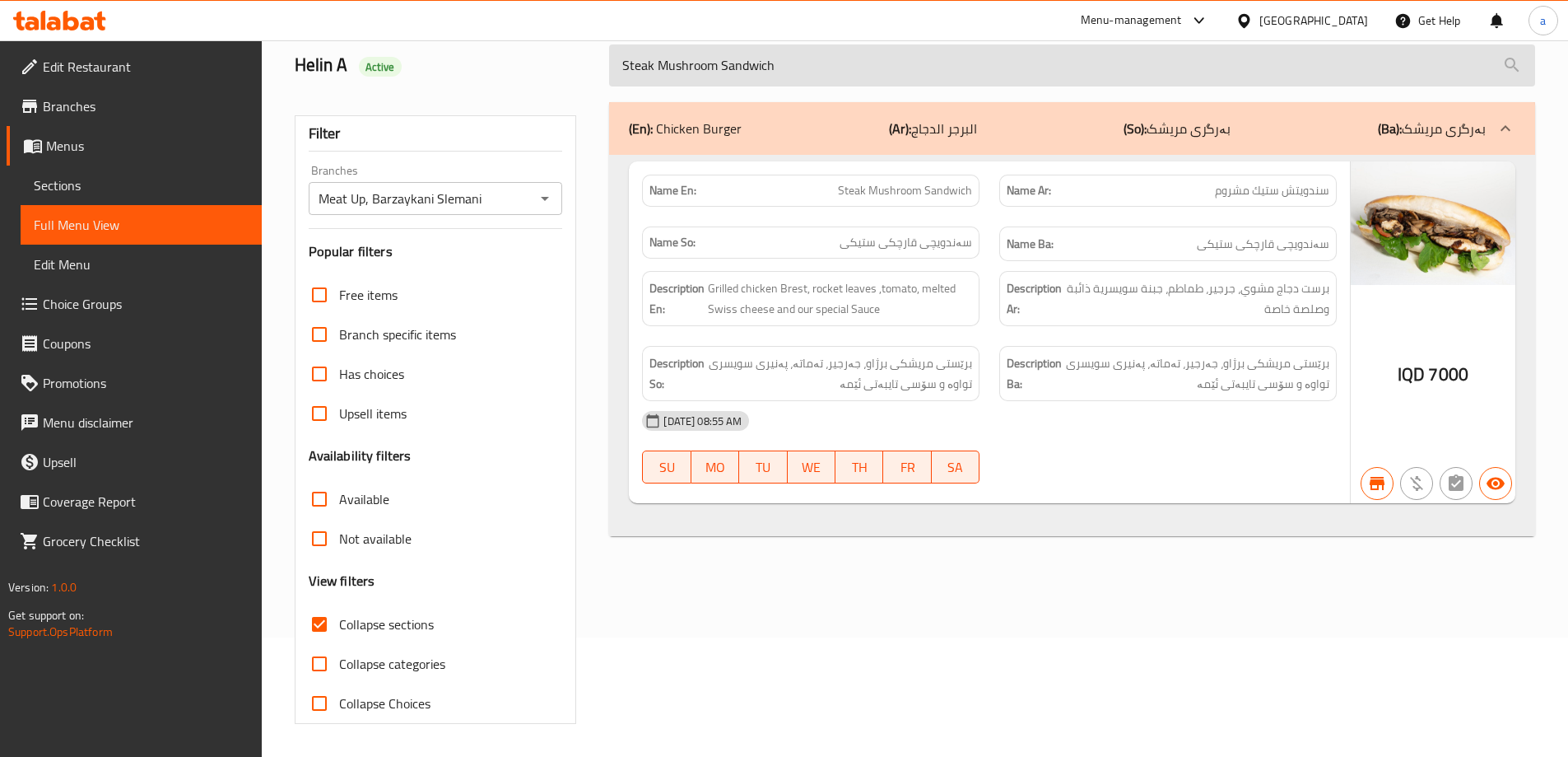
drag, startPoint x: 783, startPoint y: 54, endPoint x: 609, endPoint y: 69, distance: 174.6
click at [609, 69] on input "Steak Mushroom Sandwich" at bounding box center [1072, 65] width 926 height 42
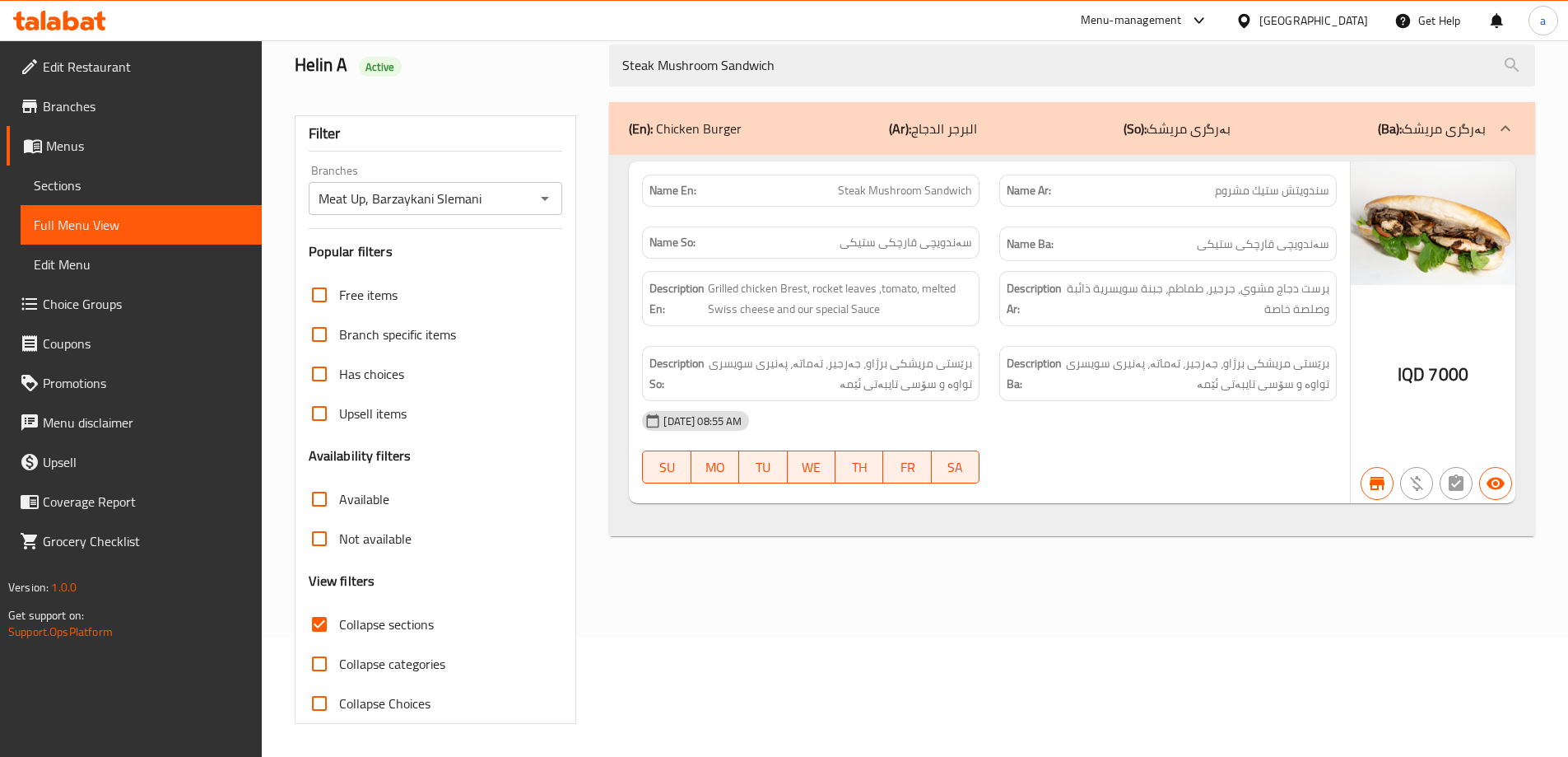
paste input "Meal"
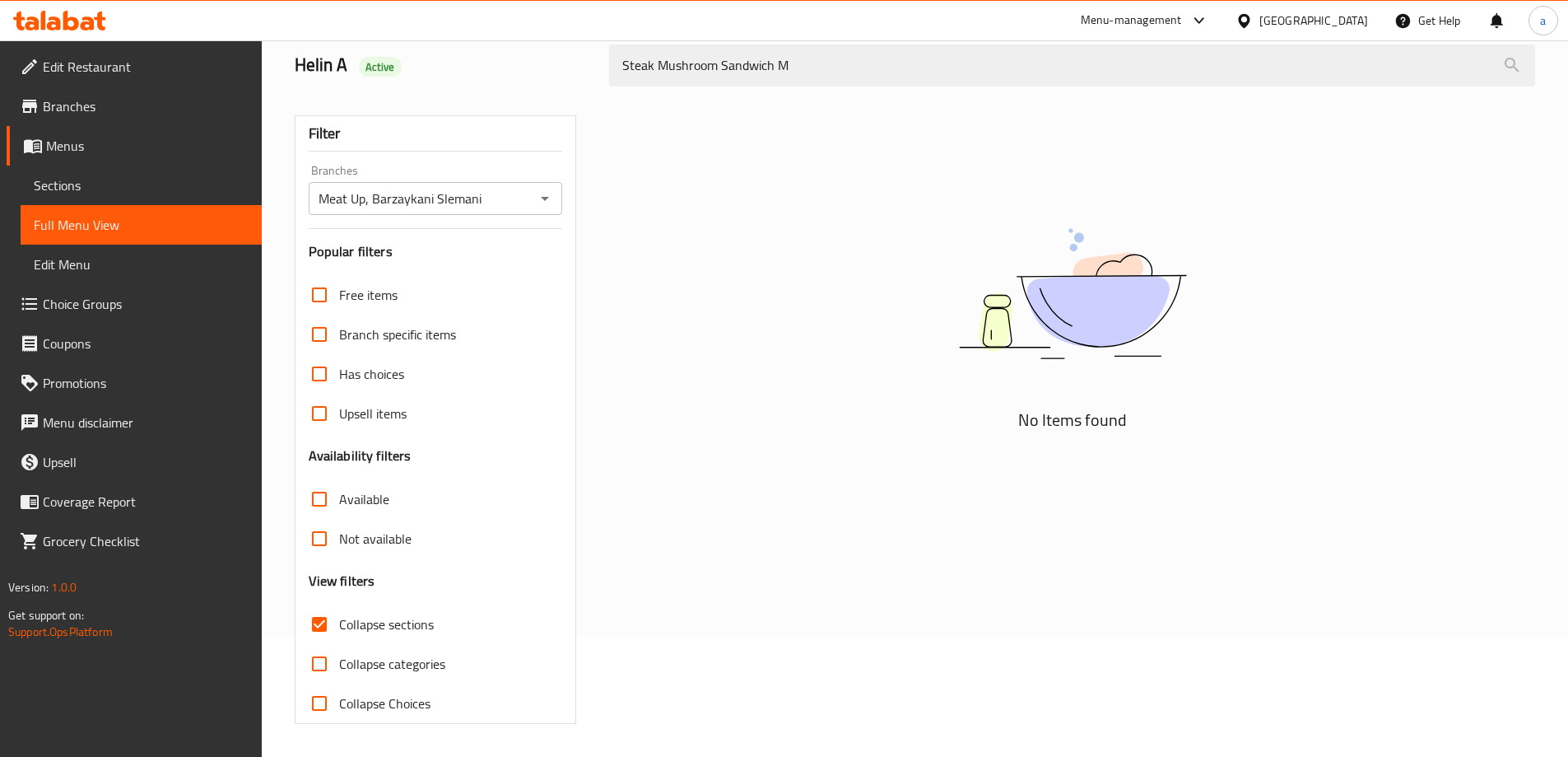
type input "Steak Mushroom Sandwich"
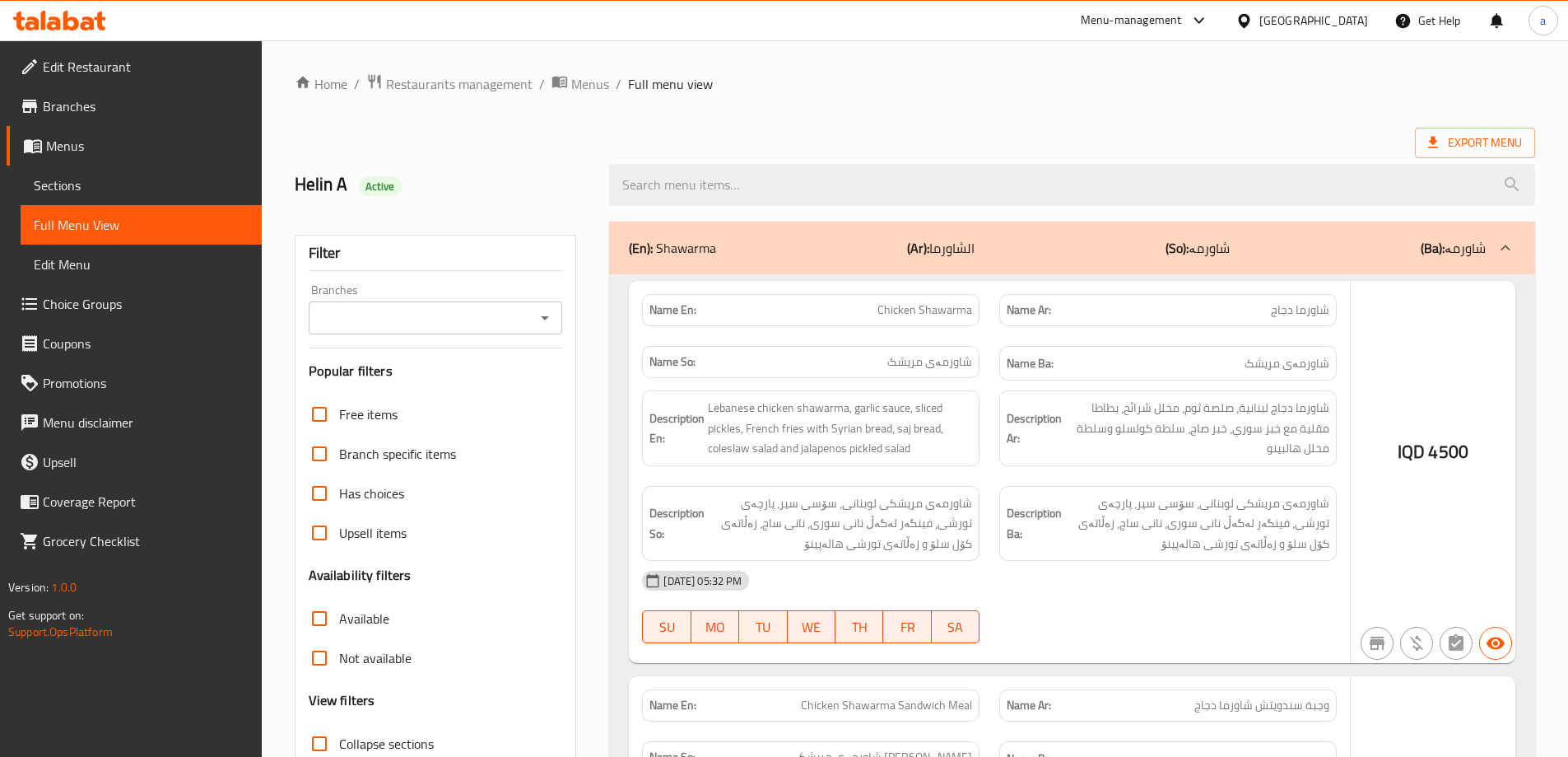
click at [735, 193] on div at bounding box center [784, 378] width 1568 height 757
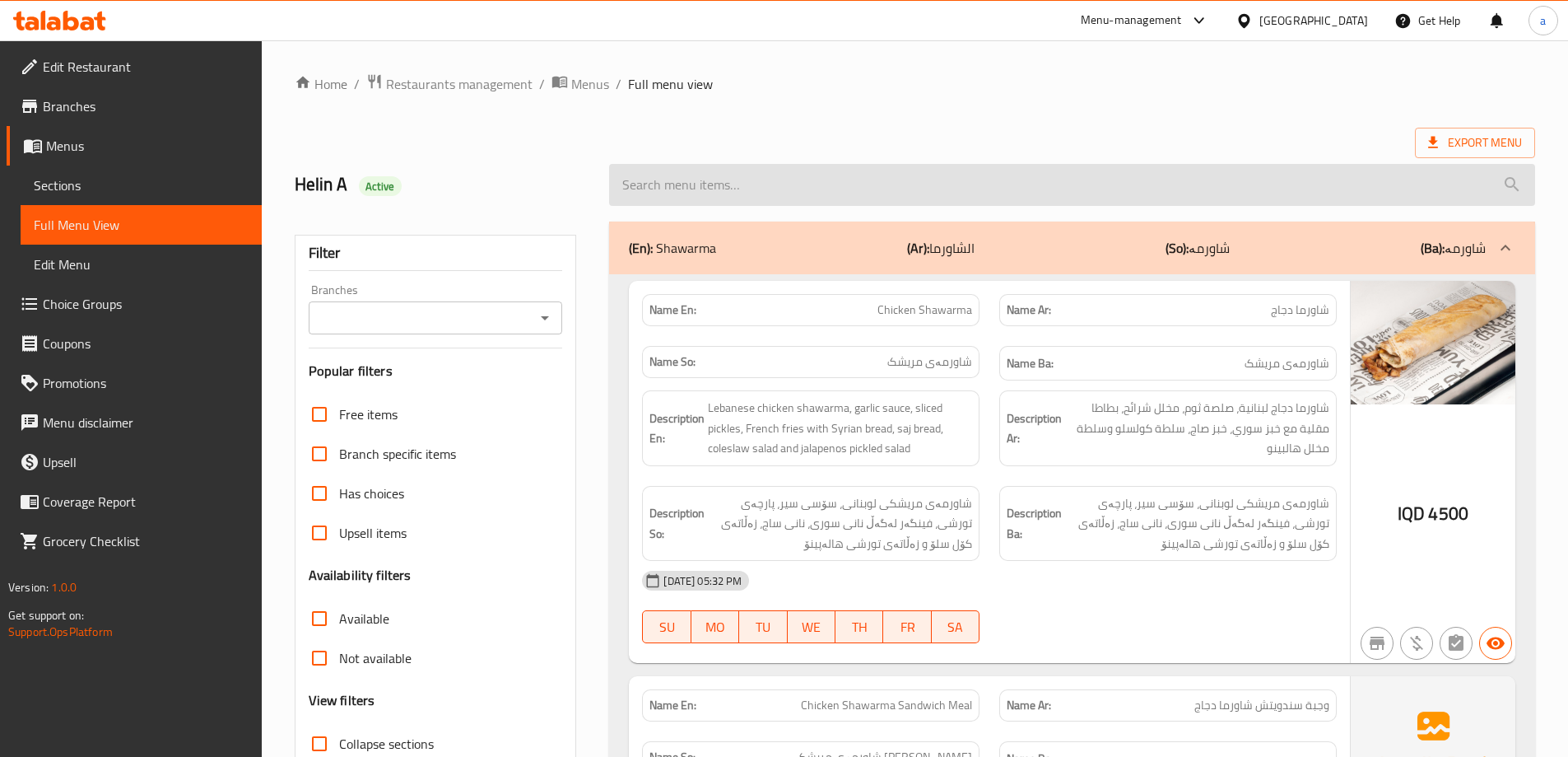
click at [734, 189] on input "search" at bounding box center [1072, 184] width 926 height 42
paste input "Steak Mushroom Sandwich Meal"
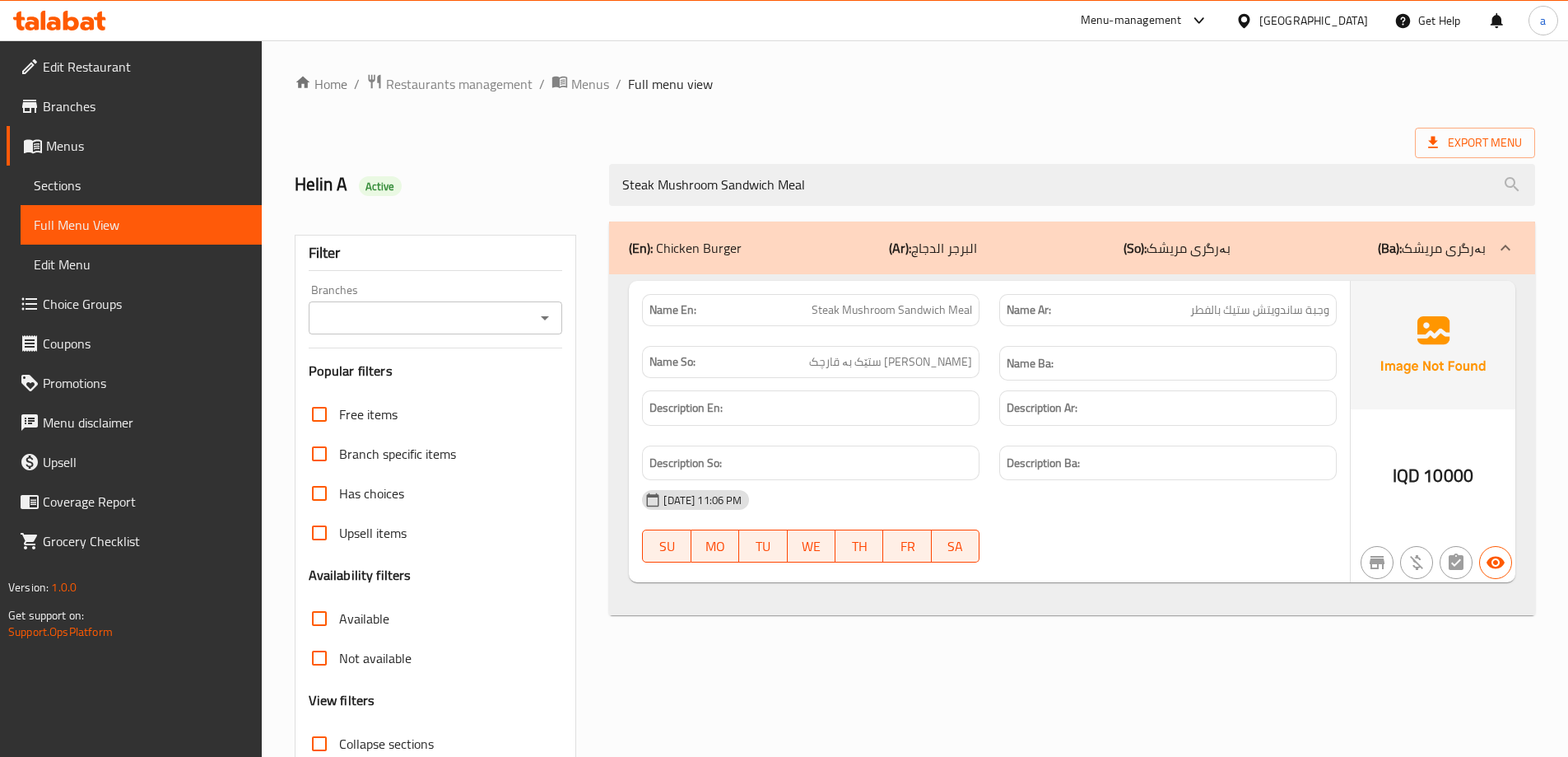
drag, startPoint x: 756, startPoint y: 189, endPoint x: 606, endPoint y: 205, distance: 150.9
click at [606, 205] on div "Steak Mushroom Sandwich Meal" at bounding box center [1072, 185] width 946 height 62
paste input "Cheese Zinger Chicken Burger"
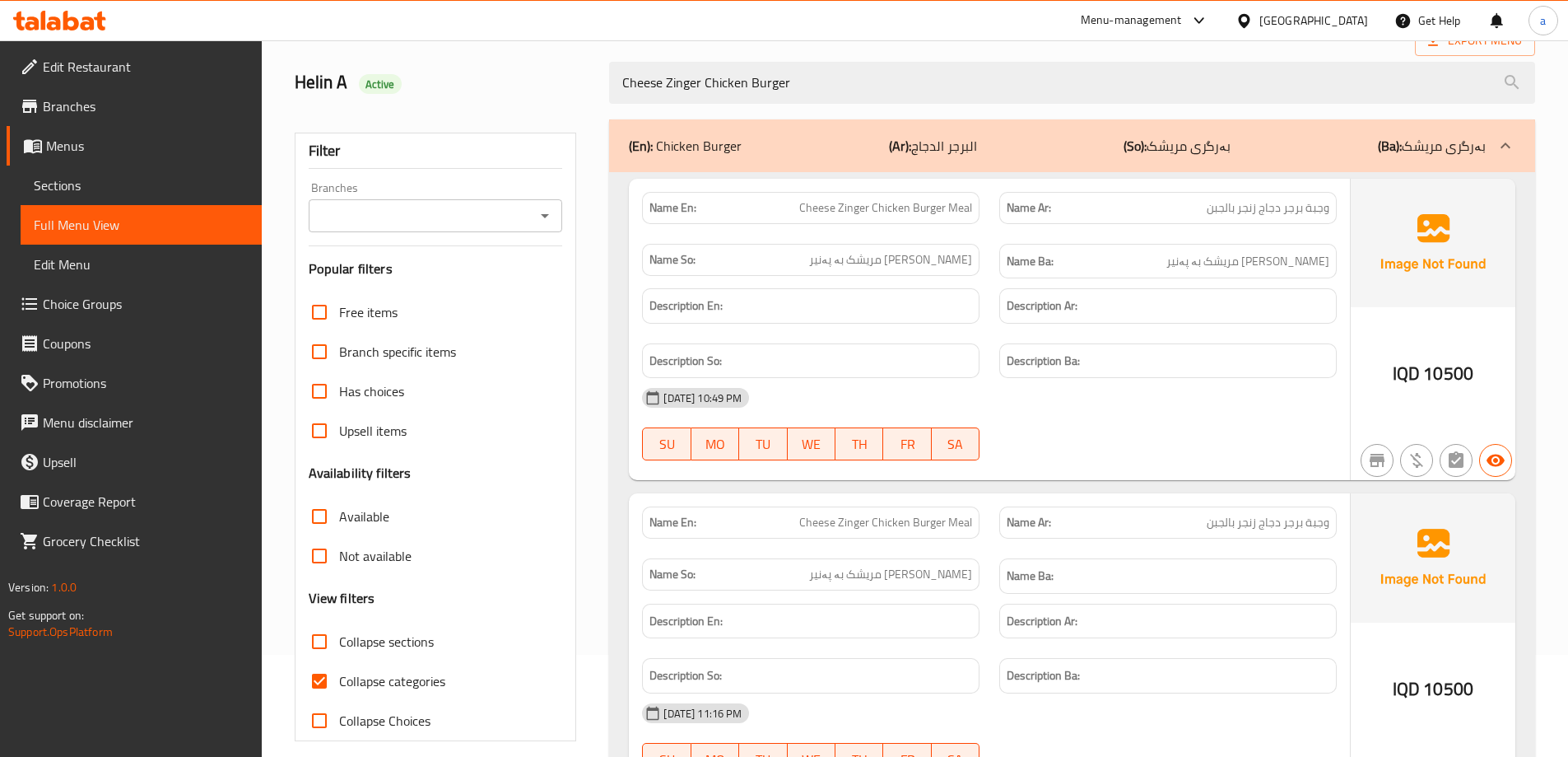
scroll to position [137, 0]
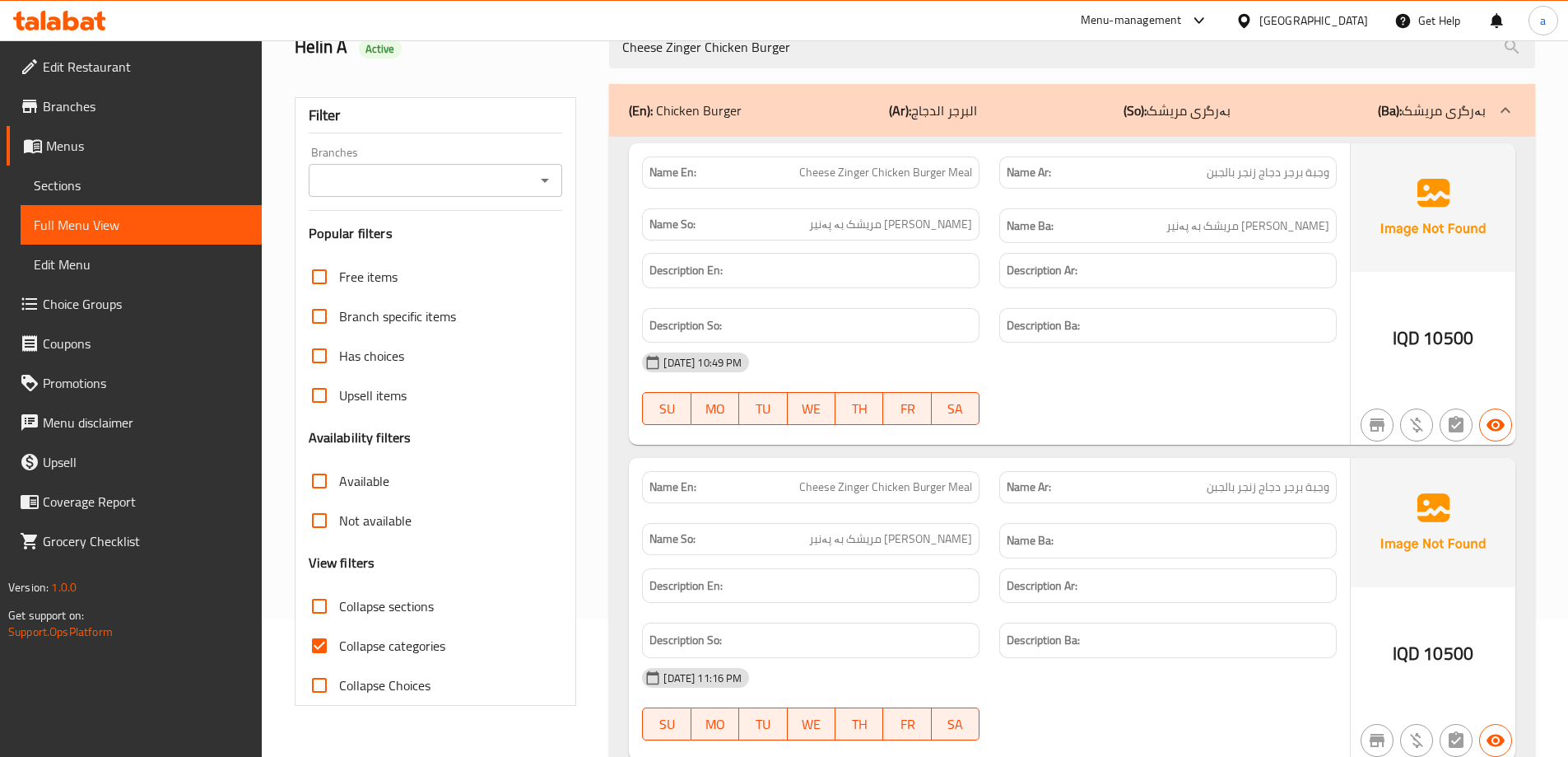
drag, startPoint x: 733, startPoint y: 53, endPoint x: 587, endPoint y: 66, distance: 146.6
click at [587, 66] on div "Helin A Active Cheese Zinger Chicken Burger" at bounding box center [915, 48] width 1260 height 73
paste input "Steak Mushroom Sandwich"
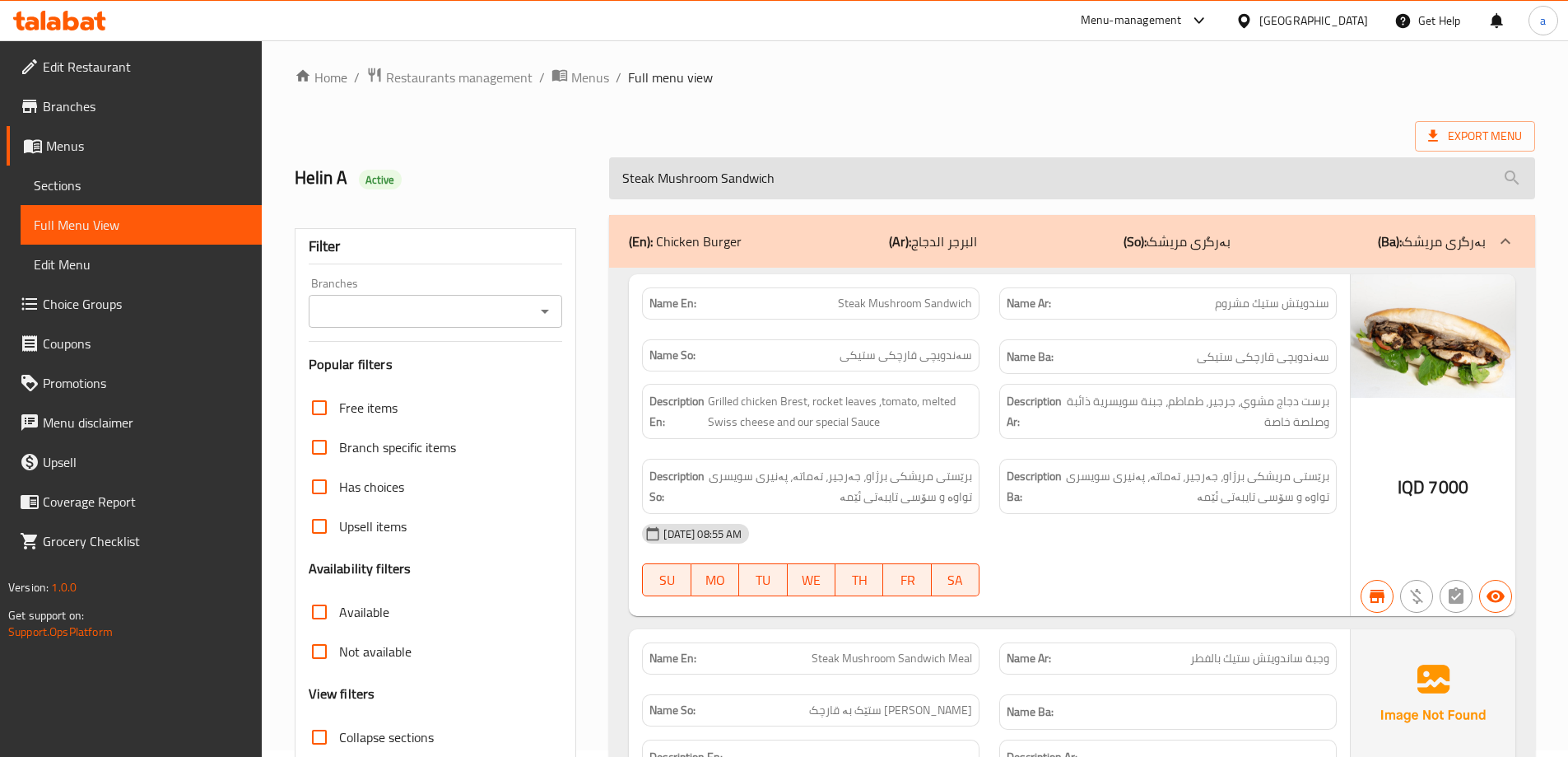
scroll to position [0, 0]
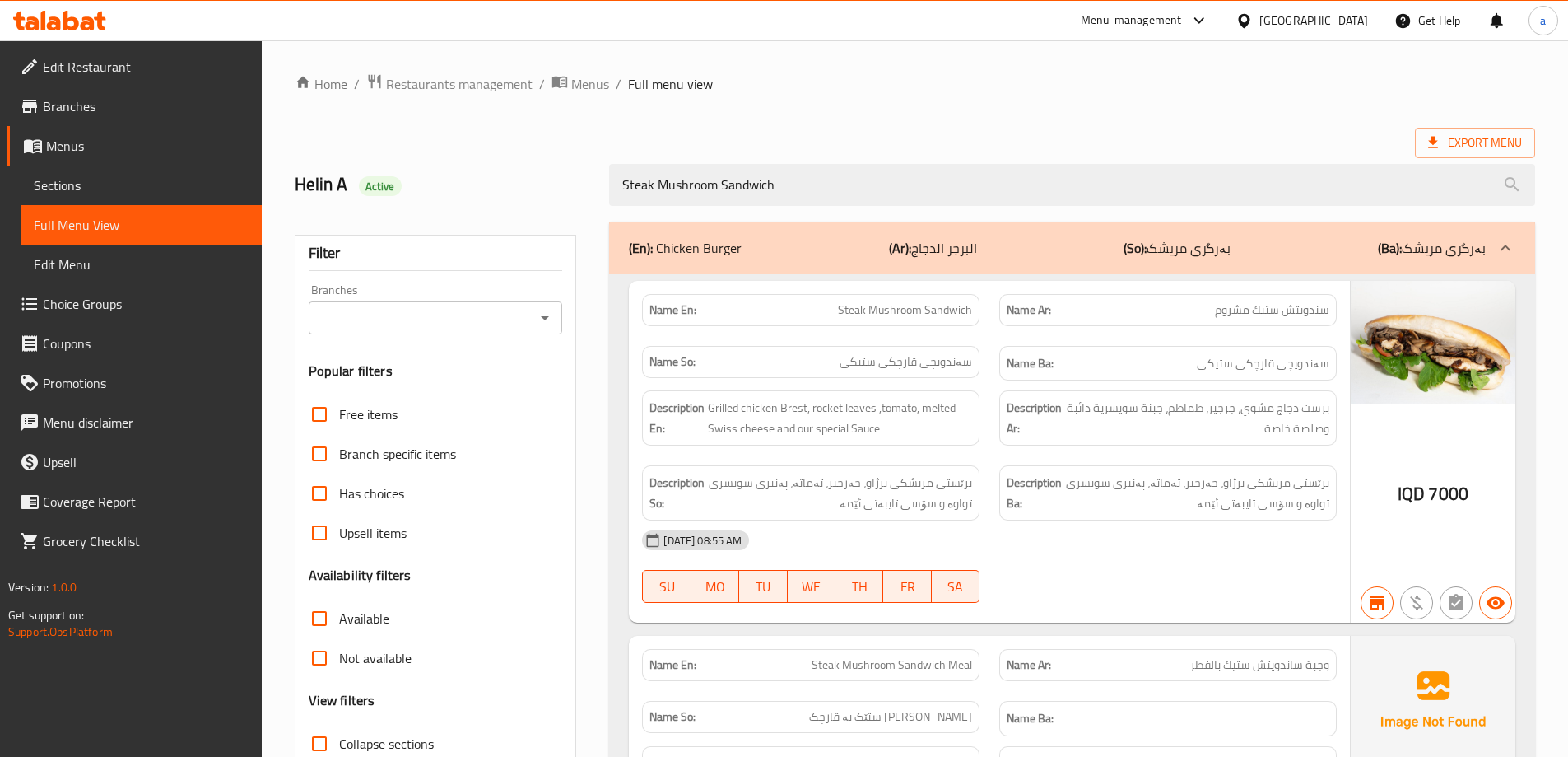
drag, startPoint x: 799, startPoint y: 179, endPoint x: 592, endPoint y: 232, distance: 213.7
click at [592, 232] on div "Home / Restaurants management / Menus / Full menu view Export Menu Helin A Acti…" at bounding box center [914, 522] width 1240 height 898
paste input "Chicken Fajita"
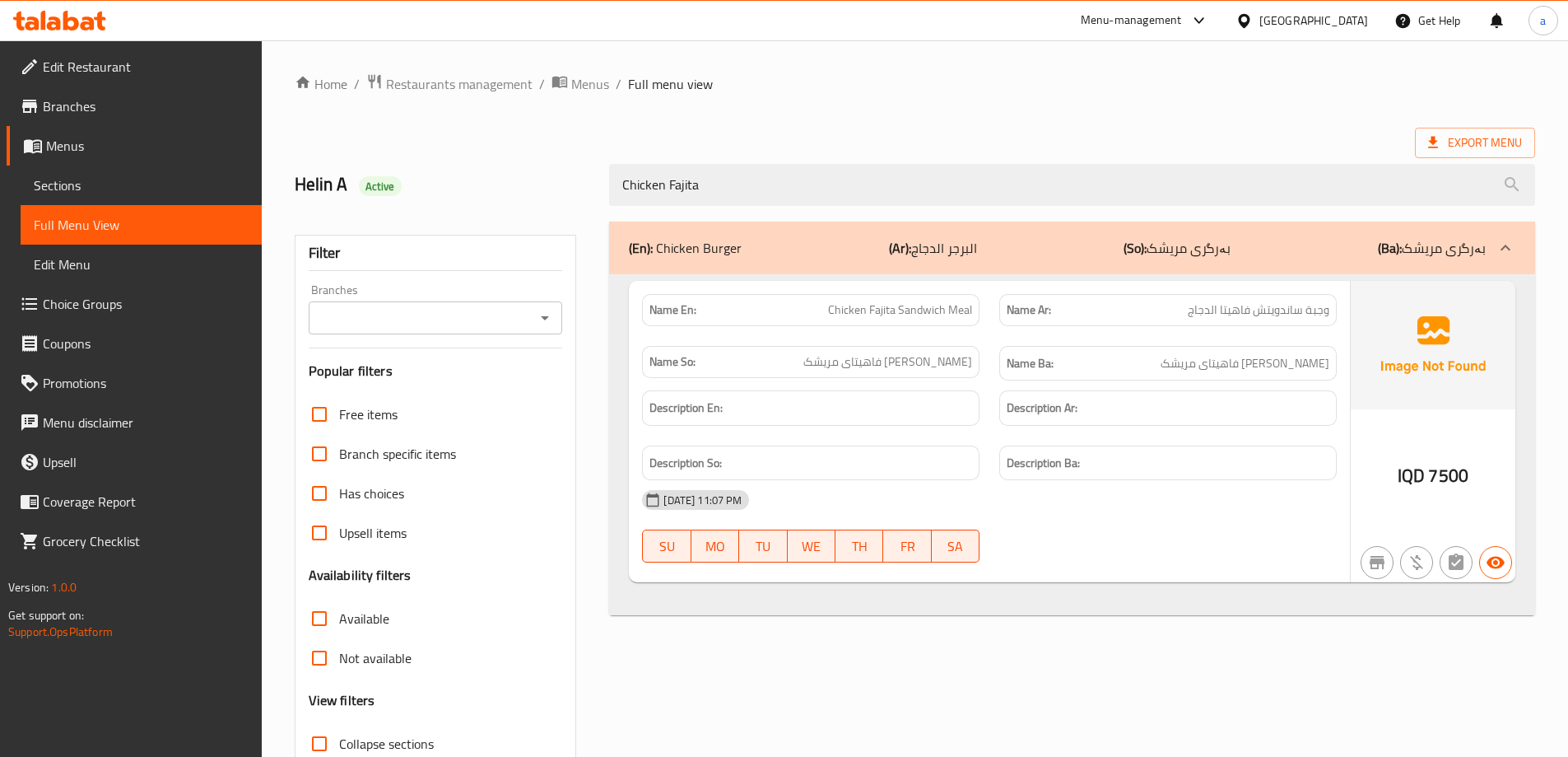
click at [577, 205] on div "Helin A Active Chicken Fajita" at bounding box center [915, 185] width 1260 height 73
paste input "SUB Sandwich Meal"
drag, startPoint x: 787, startPoint y: 188, endPoint x: 523, endPoint y: 211, distance: 265.0
click at [523, 211] on div "Home / Restaurants management / Menus / Full menu view Export Menu Helin A Acti…" at bounding box center [914, 458] width 1240 height 770
paste input "Wrap"
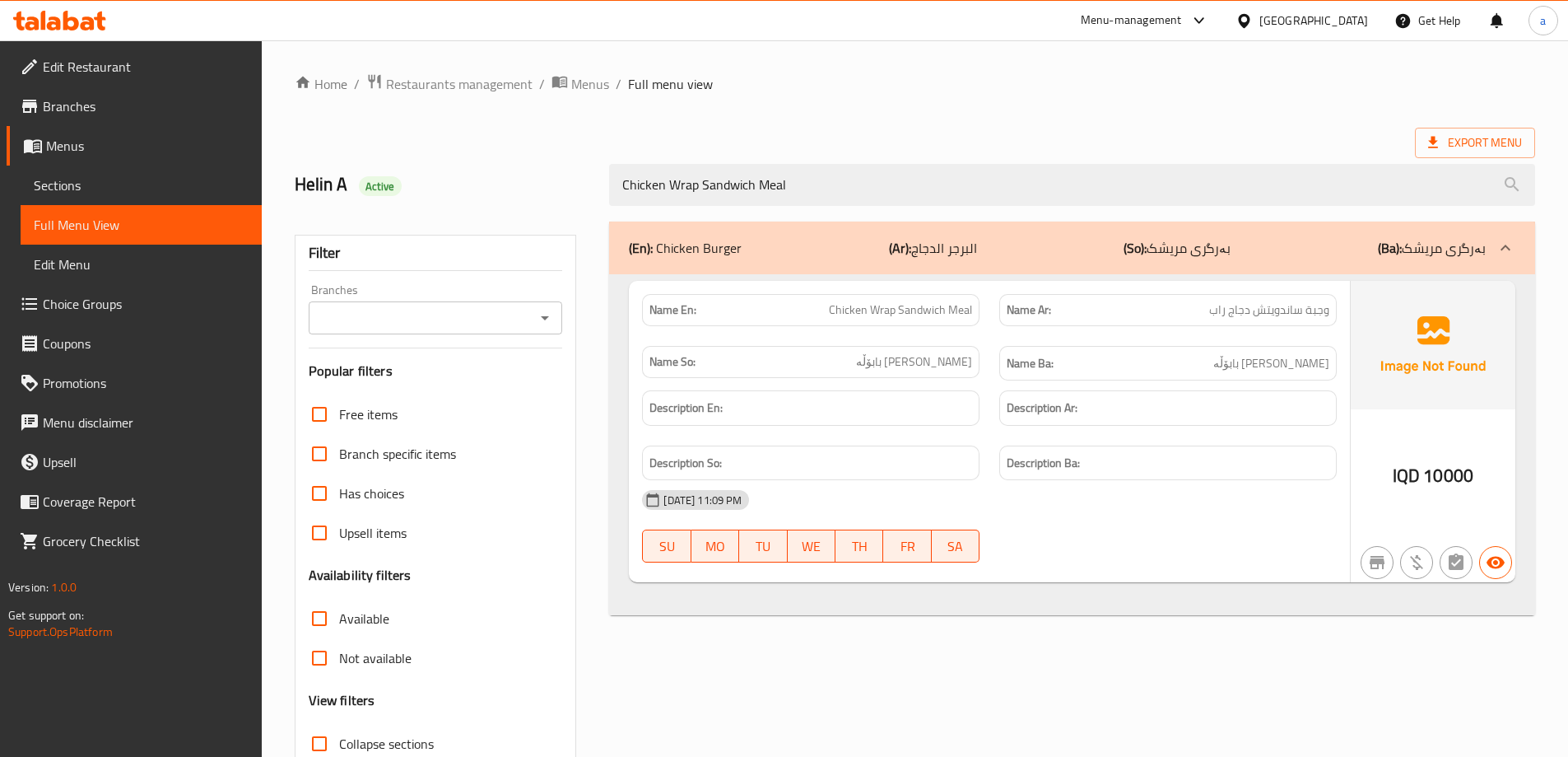
type input "Chicken Wrap Sandwich Meal"
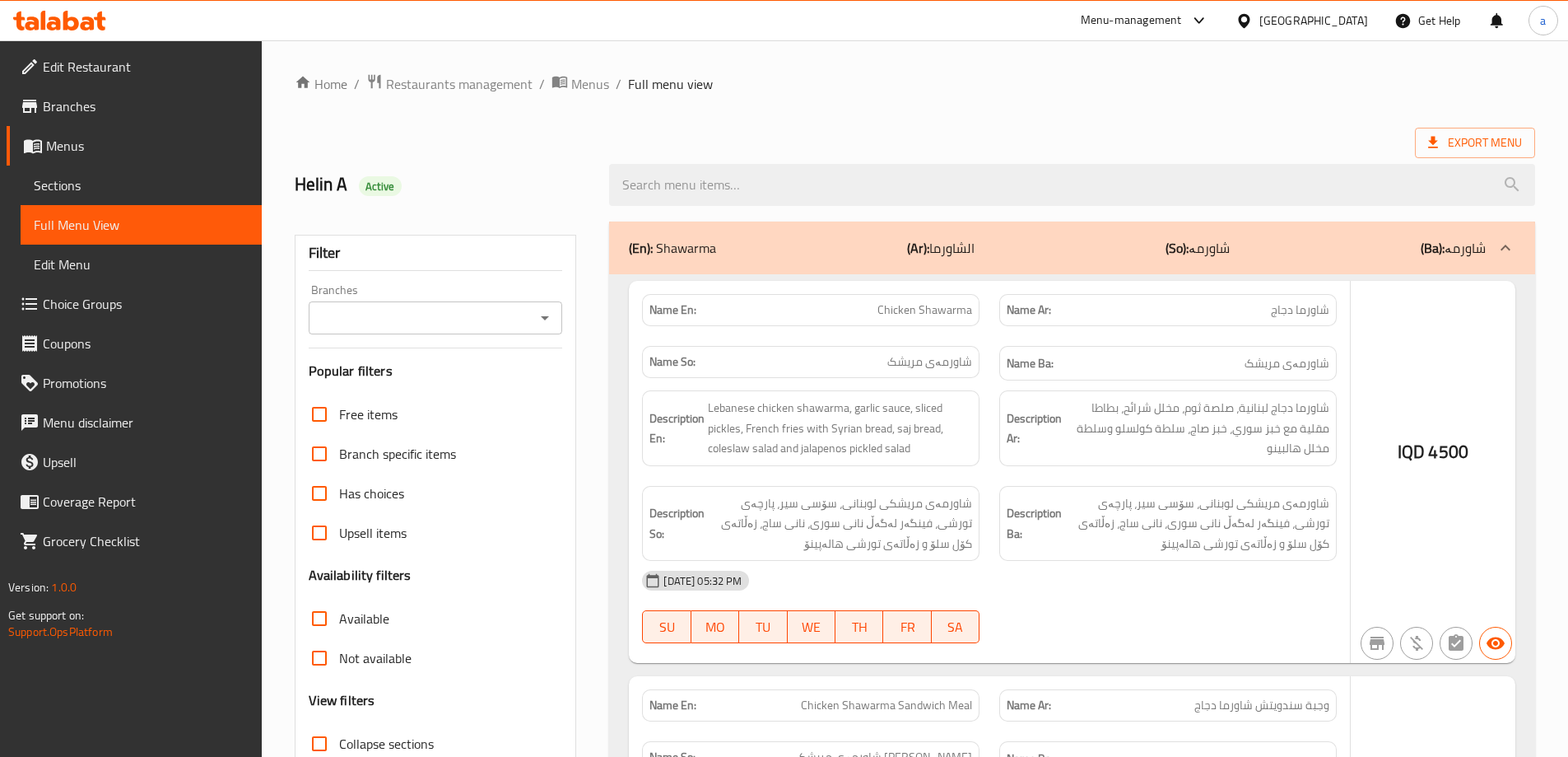
click at [547, 314] on div at bounding box center [784, 378] width 1568 height 757
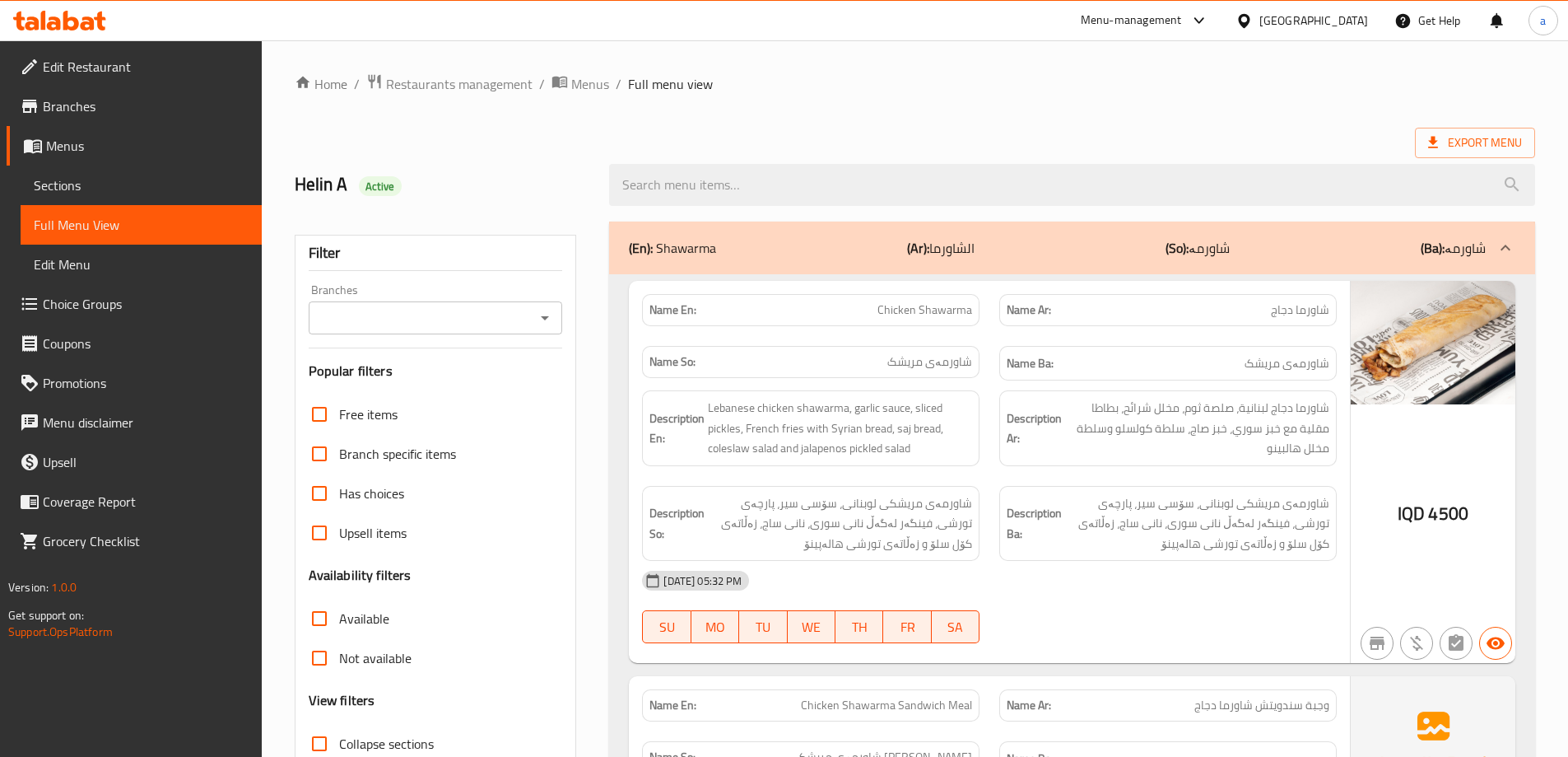
click at [546, 316] on icon "Open" at bounding box center [545, 318] width 9 height 4
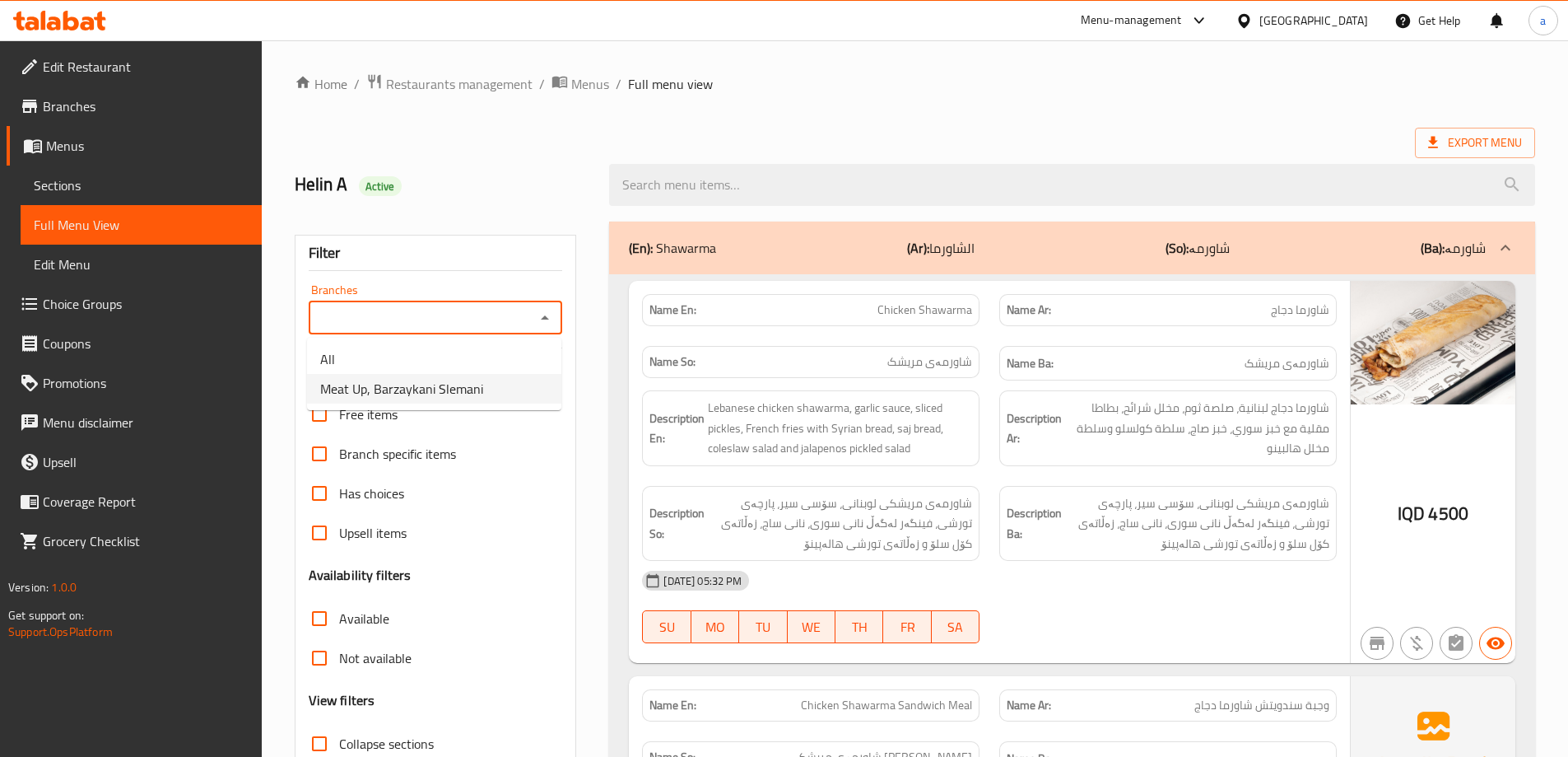
click at [509, 408] on ul "All Meat Up, Barzaykani Slemani" at bounding box center [434, 373] width 255 height 72
click at [507, 400] on li "Meat Up, Barzaykani Slemani" at bounding box center [434, 388] width 255 height 30
type input "Meat Up, Barzaykani Slemani"
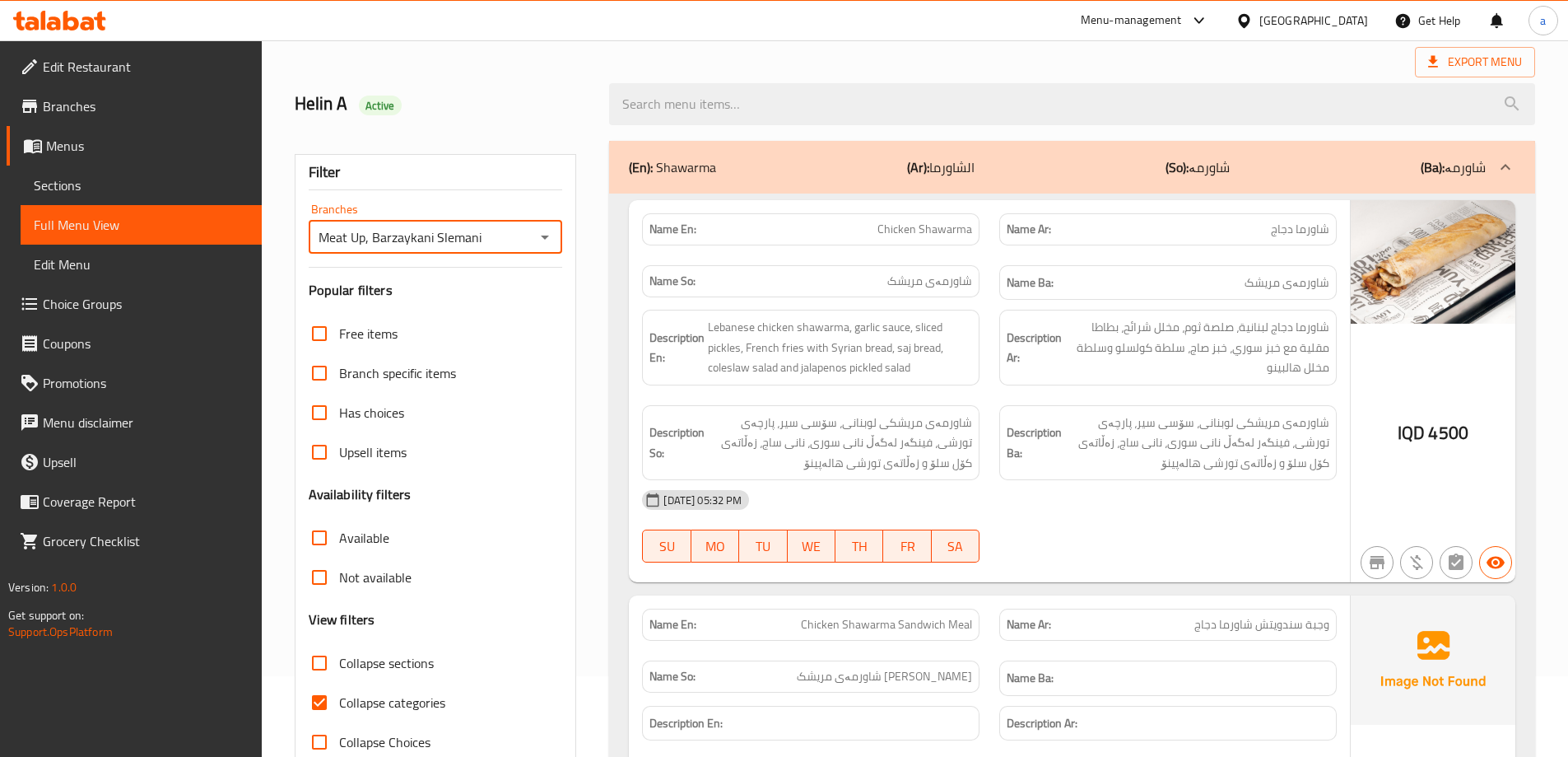
scroll to position [119, 0]
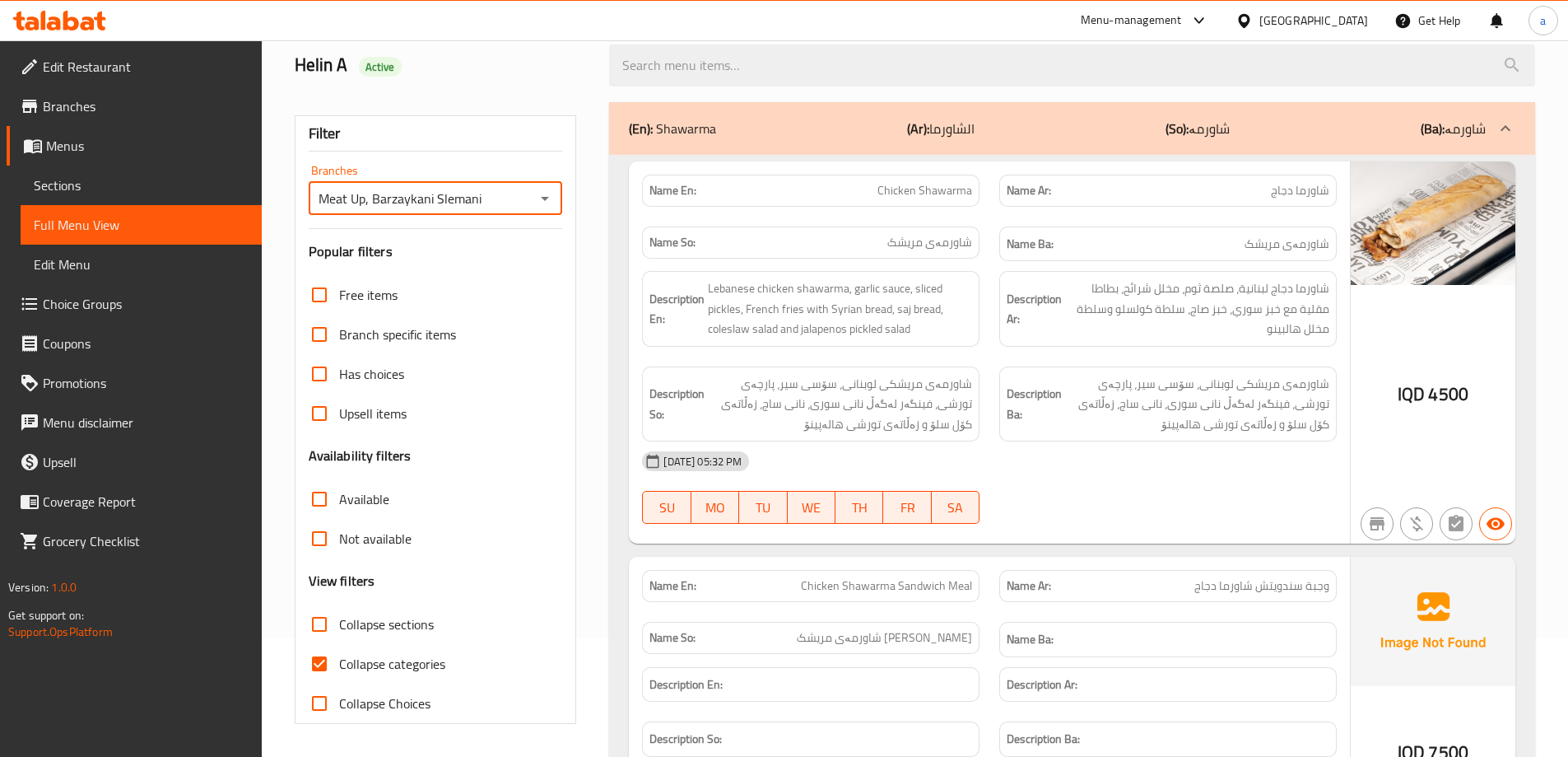
click at [391, 663] on span "Collapse categories" at bounding box center [392, 663] width 106 height 20
click at [339, 663] on input "Collapse categories" at bounding box center [319, 663] width 39 height 39
checkbox input "false"
click at [390, 630] on span "Collapse sections" at bounding box center [386, 623] width 94 height 20
click at [339, 630] on input "Collapse sections" at bounding box center [319, 624] width 39 height 39
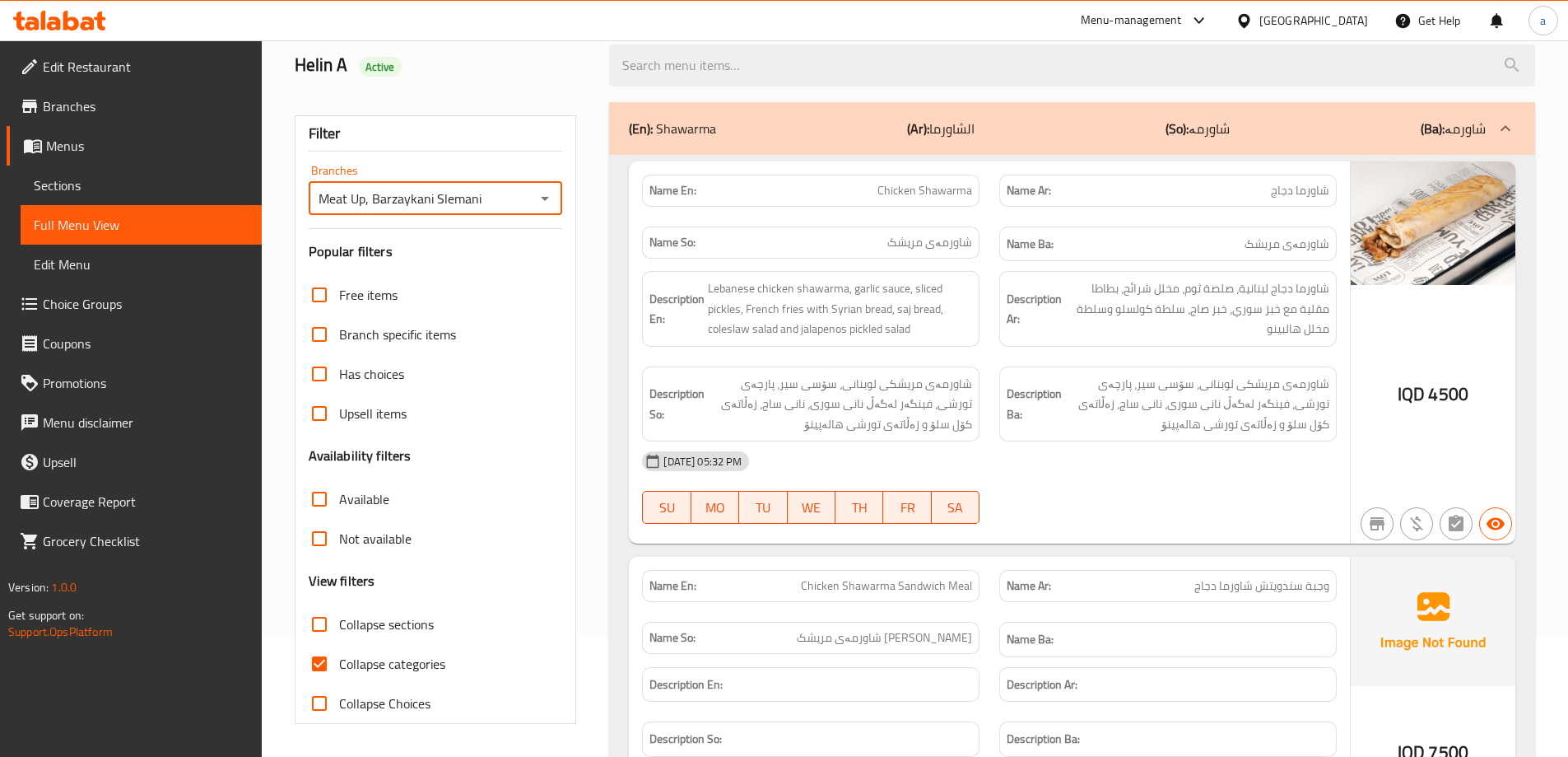
checkbox input "true"
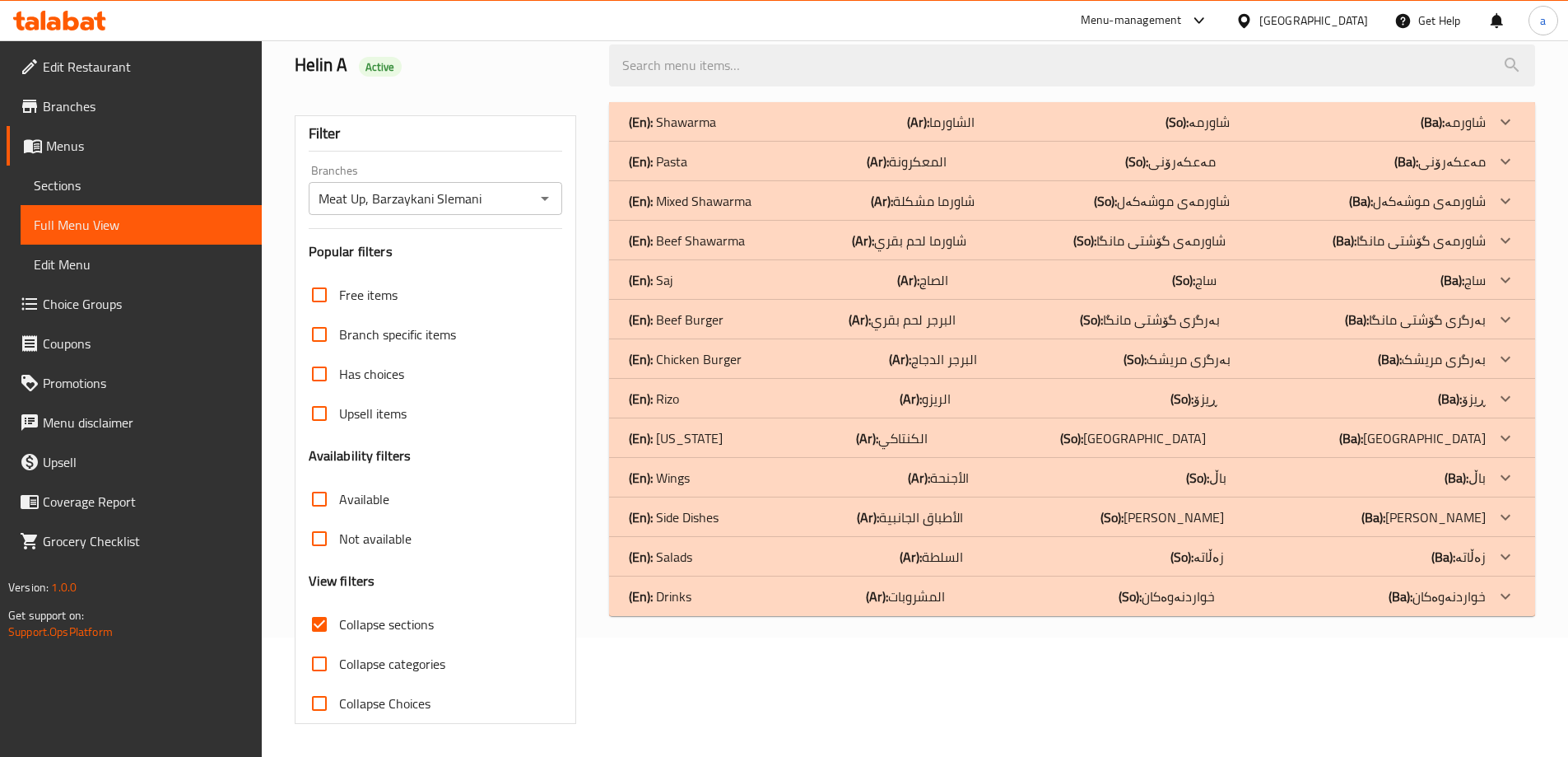
click at [732, 553] on div "(En): Salads (Ar): السلطة (So): زەڵاتە (Ba): زەڵاتە" at bounding box center [1057, 556] width 856 height 20
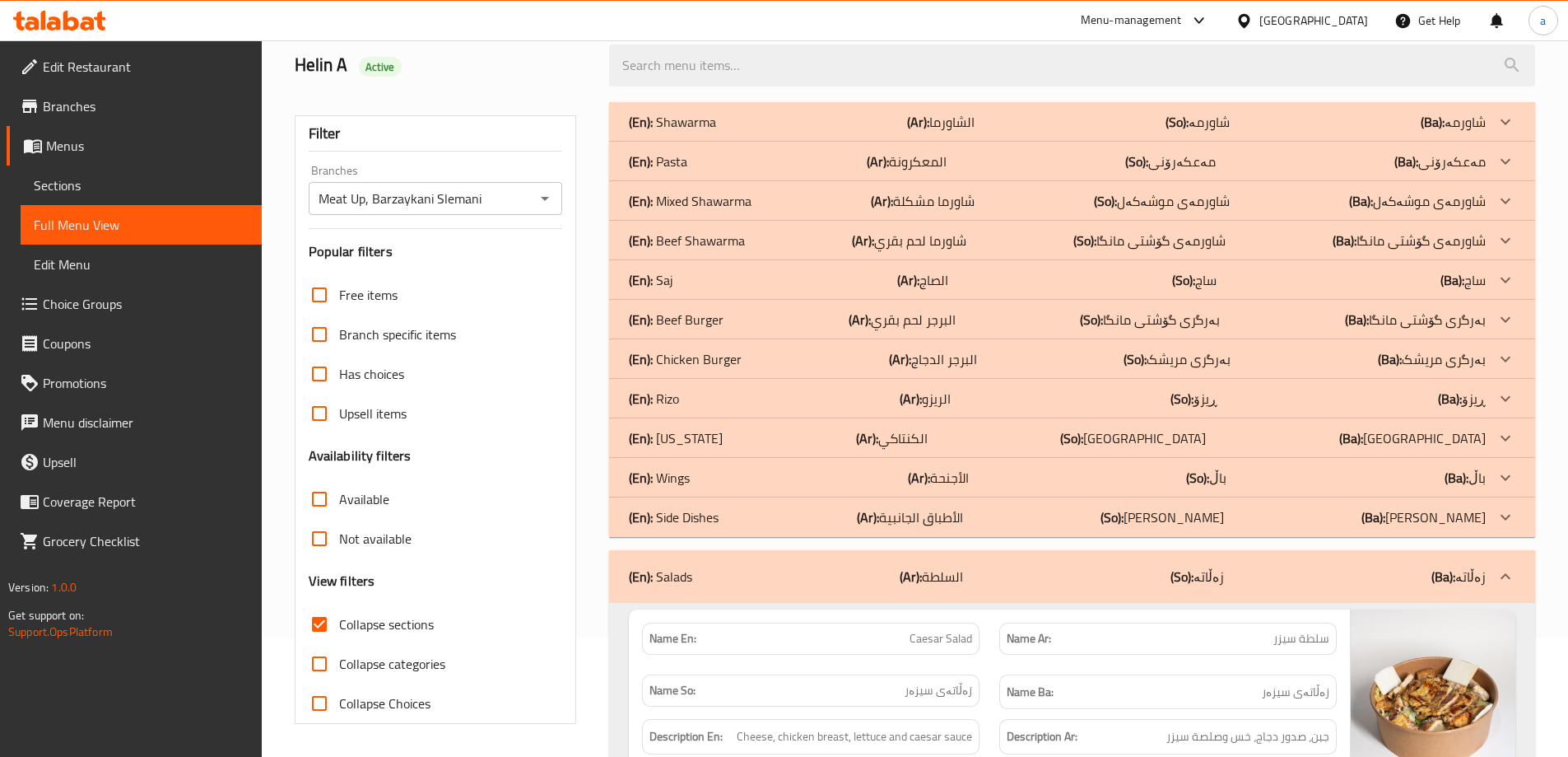
click at [725, 353] on p "(En): Chicken Burger" at bounding box center [685, 358] width 112 height 20
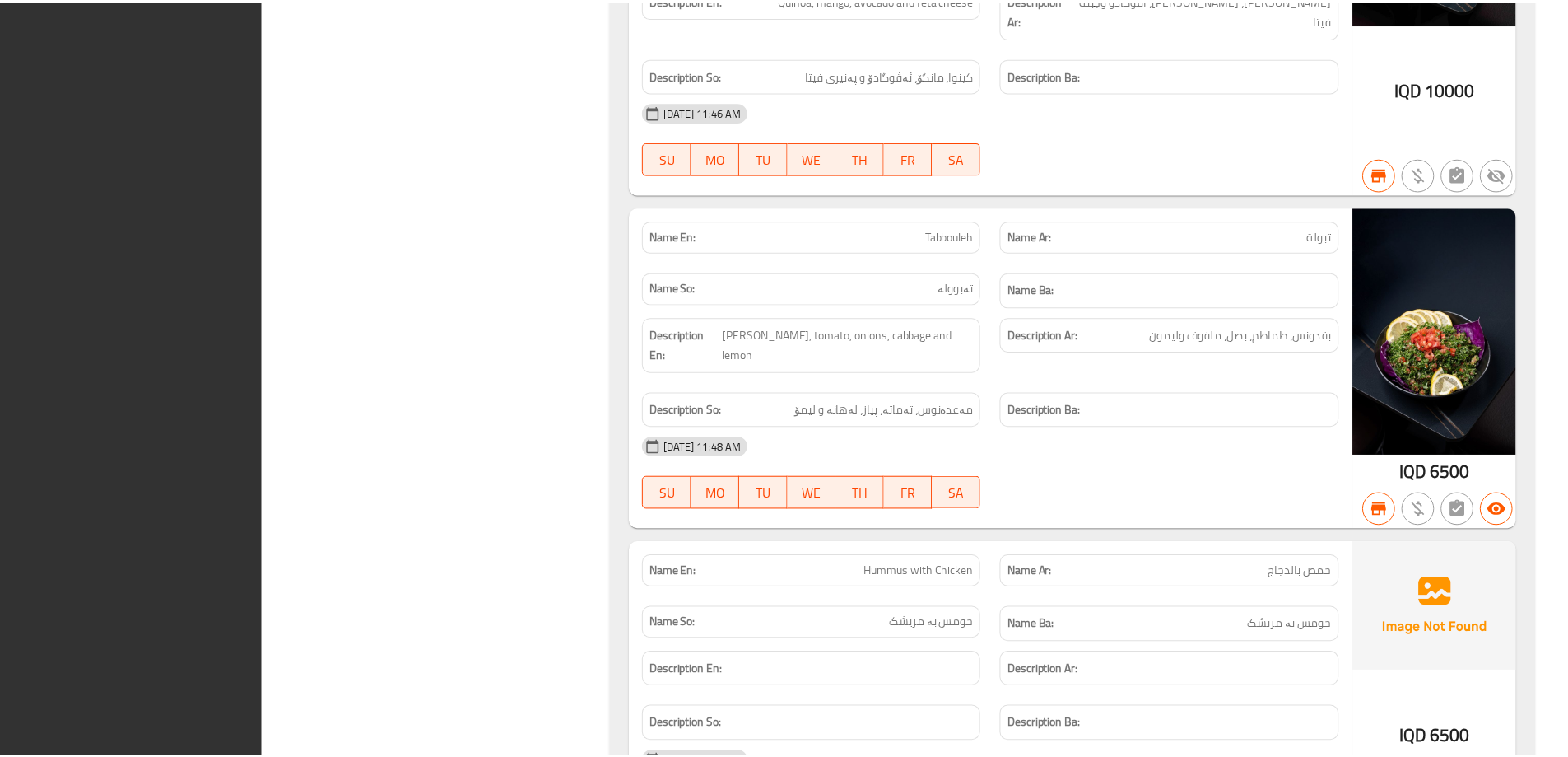
scroll to position [9826, 0]
